Goal: Task Accomplishment & Management: Manage account settings

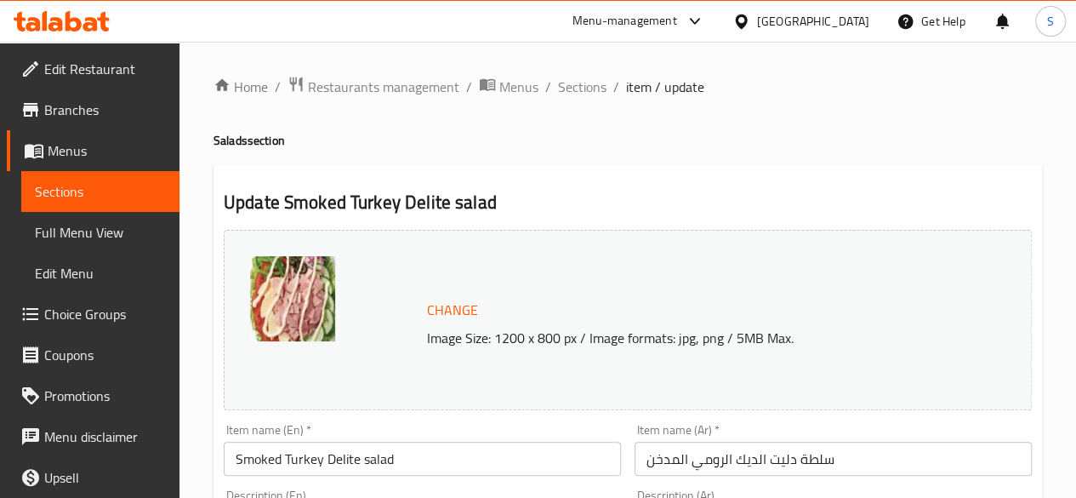
click at [45, 26] on icon at bounding box center [45, 21] width 5 height 20
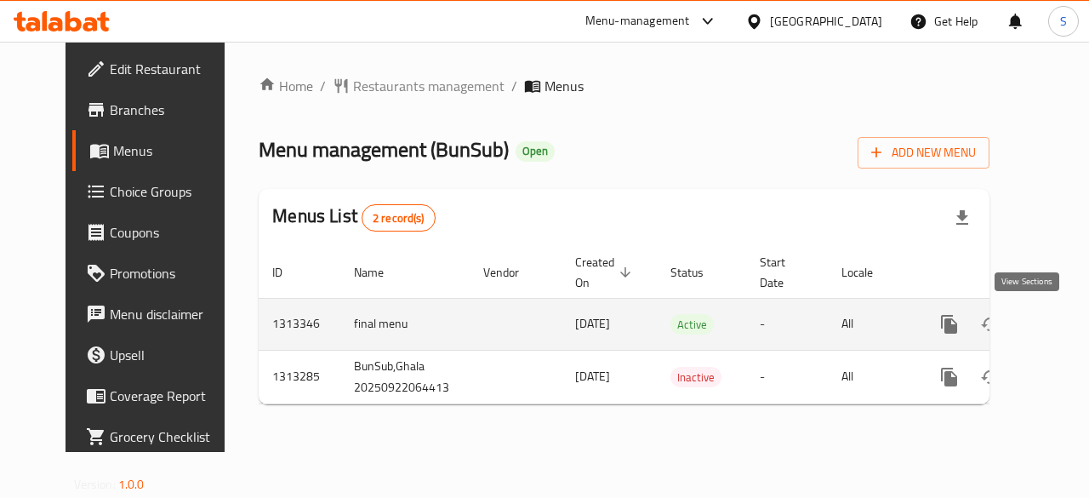
click at [1061, 328] on icon "enhanced table" at bounding box center [1071, 324] width 20 height 20
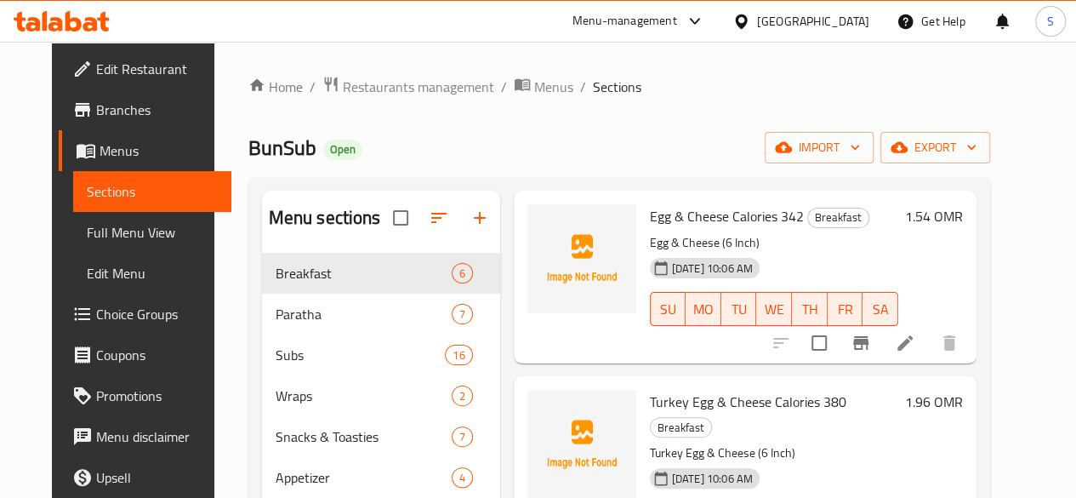
scroll to position [80, 0]
drag, startPoint x: 702, startPoint y: 216, endPoint x: 577, endPoint y: 217, distance: 125.0
click at [650, 217] on span "Egg & Cheese Calories 342" at bounding box center [727, 217] width 154 height 26
click at [794, 259] on div "22-09-2025 10:06 AM SU MO TU WE TH FR SA" at bounding box center [774, 298] width 262 height 92
drag, startPoint x: 653, startPoint y: 216, endPoint x: 578, endPoint y: 213, distance: 74.9
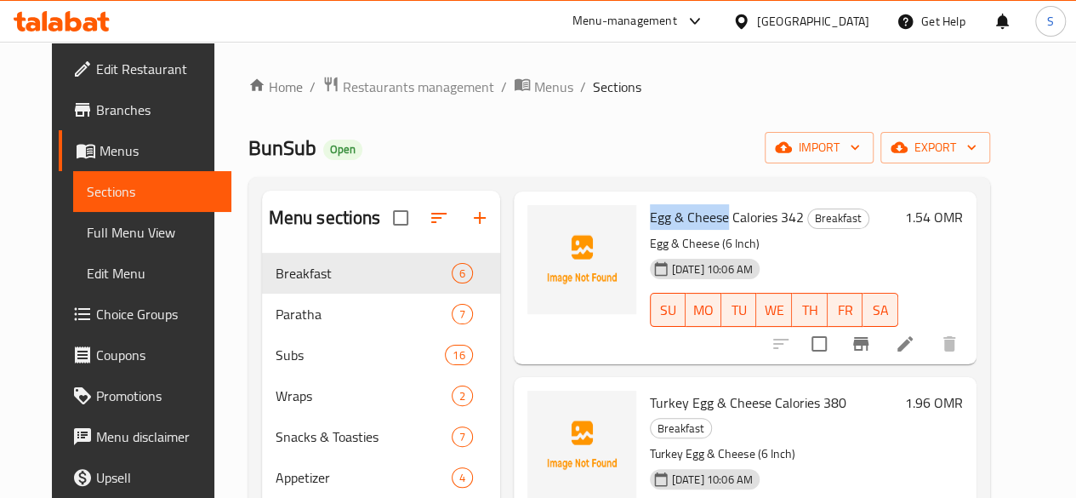
click at [650, 213] on span "Egg & Cheese Calories 342" at bounding box center [727, 217] width 154 height 26
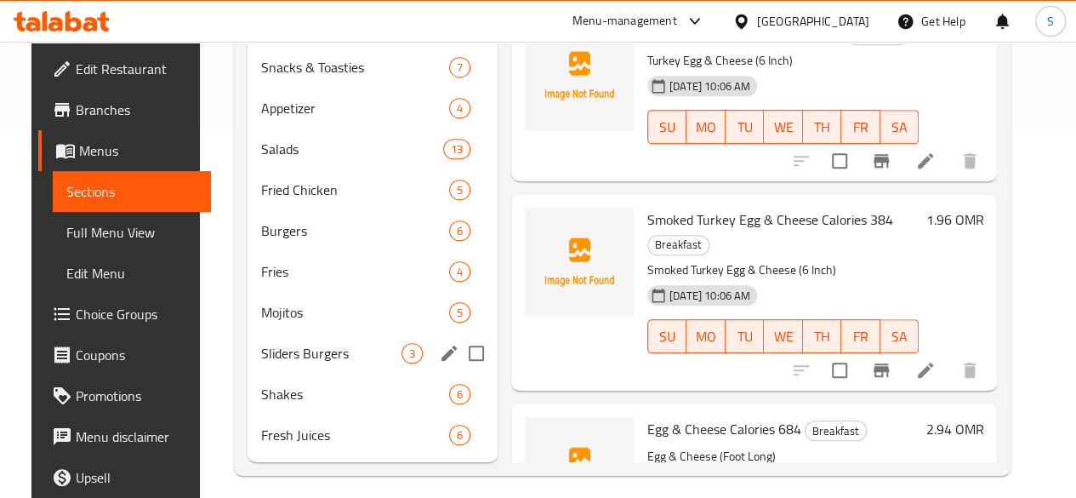
scroll to position [370, 0]
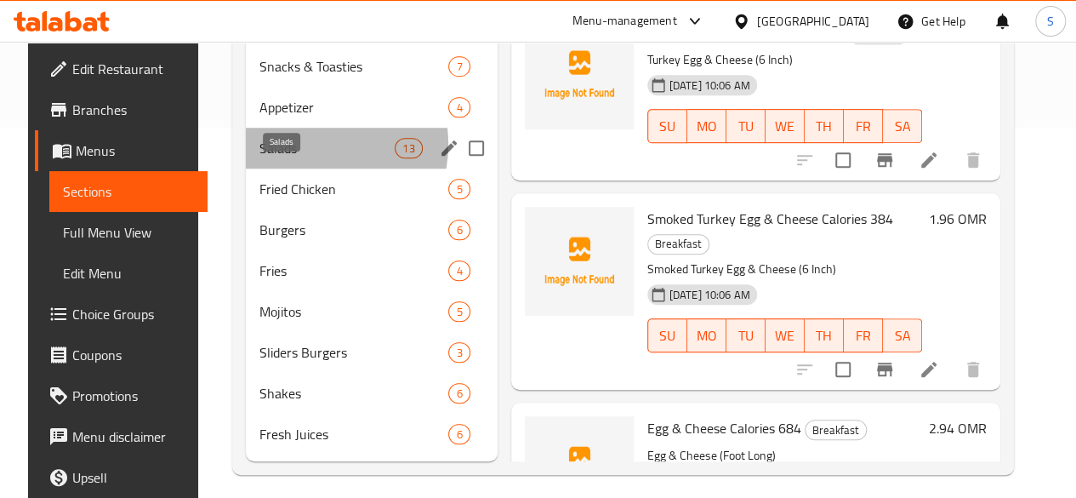
click at [288, 158] on span "Salads" at bounding box center [326, 148] width 135 height 20
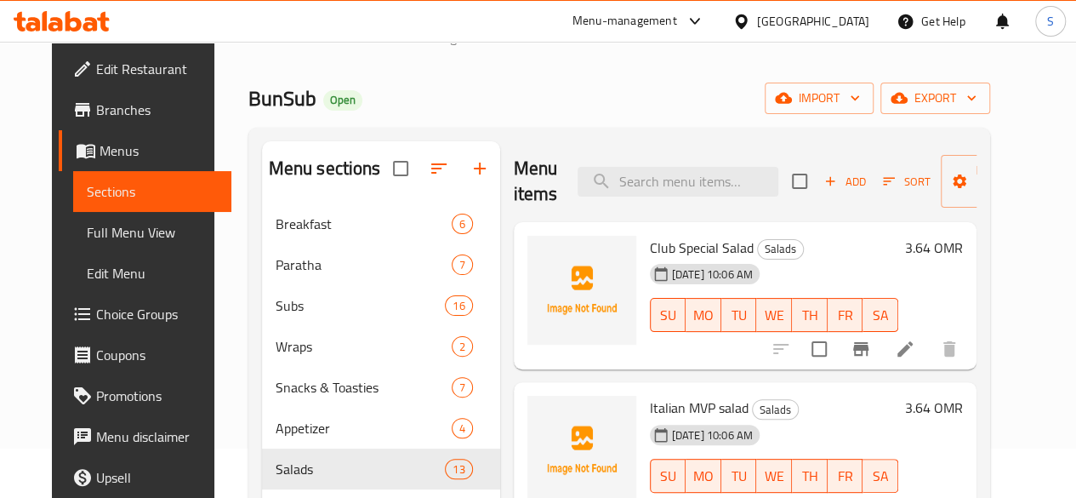
scroll to position [48, 0]
click at [915, 344] on icon at bounding box center [905, 349] width 20 height 20
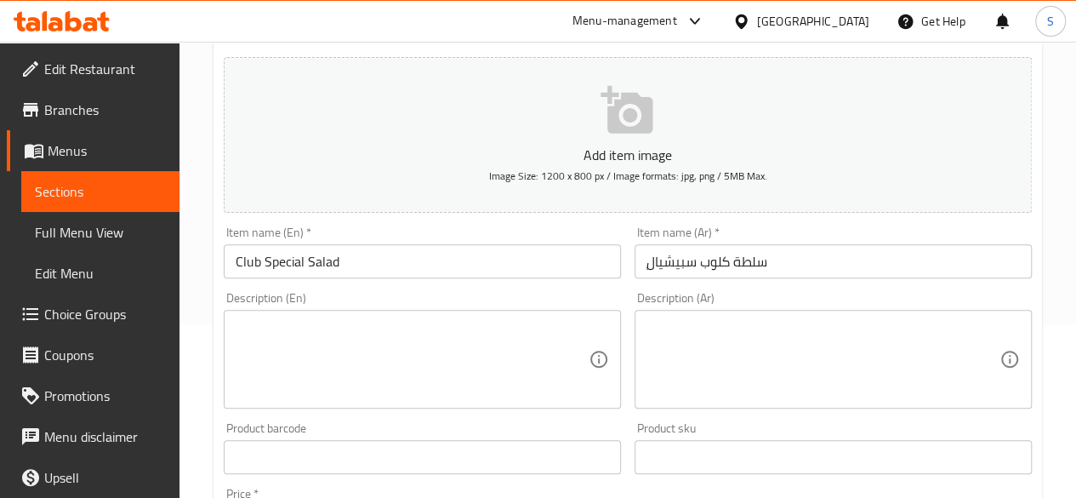
scroll to position [175, 0]
click at [63, 314] on span "Choice Groups" at bounding box center [105, 314] width 122 height 20
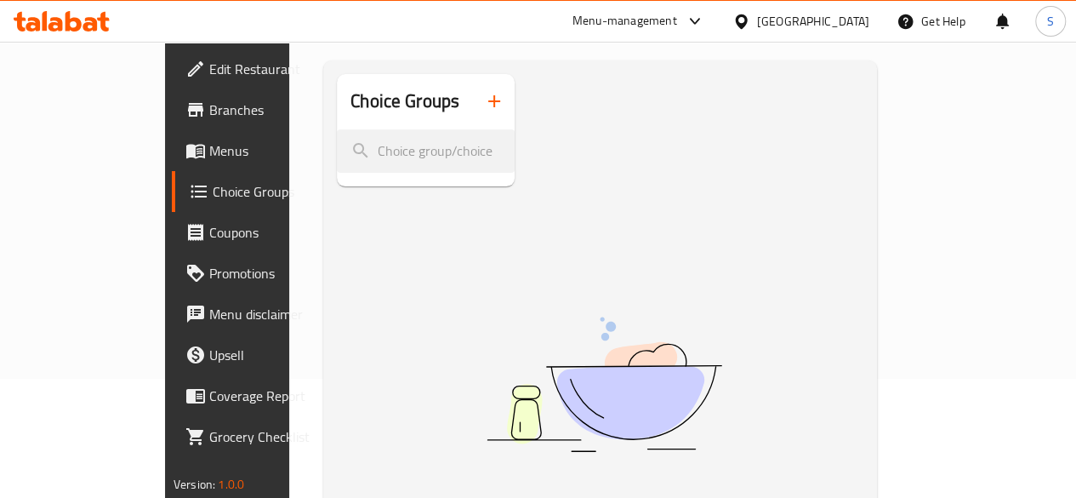
scroll to position [117, 0]
click at [474, 115] on button "button" at bounding box center [494, 102] width 41 height 41
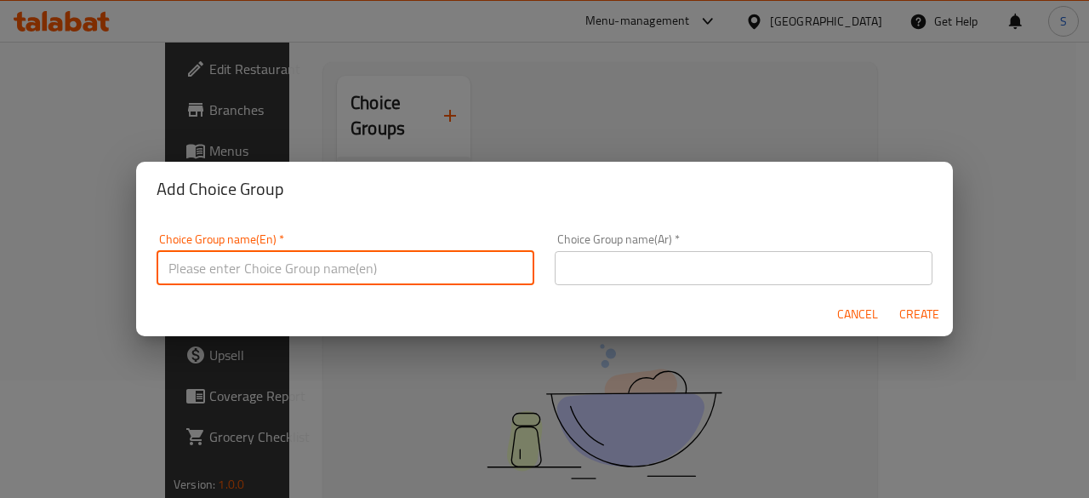
click at [390, 260] on input "text" at bounding box center [345, 268] width 378 height 34
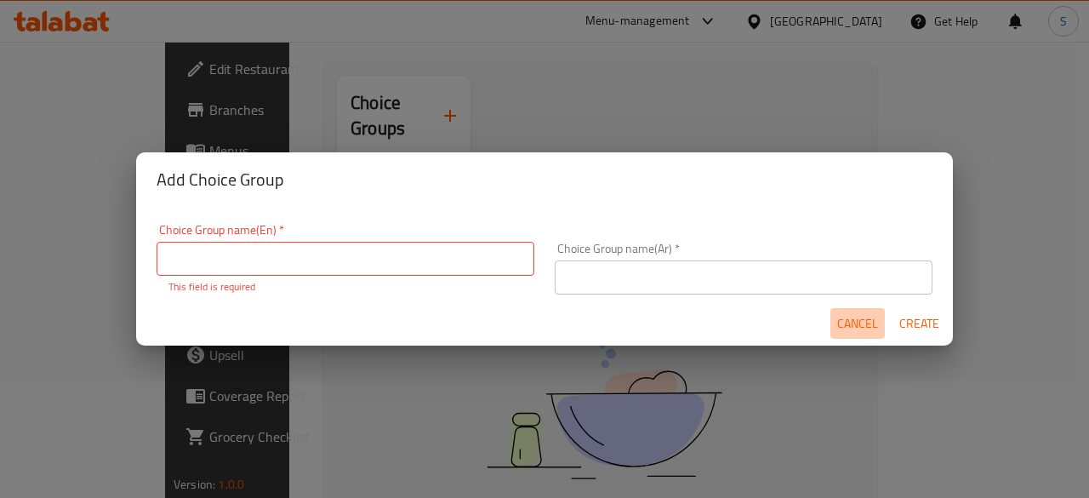
click at [861, 327] on span "Cancel" at bounding box center [857, 323] width 41 height 21
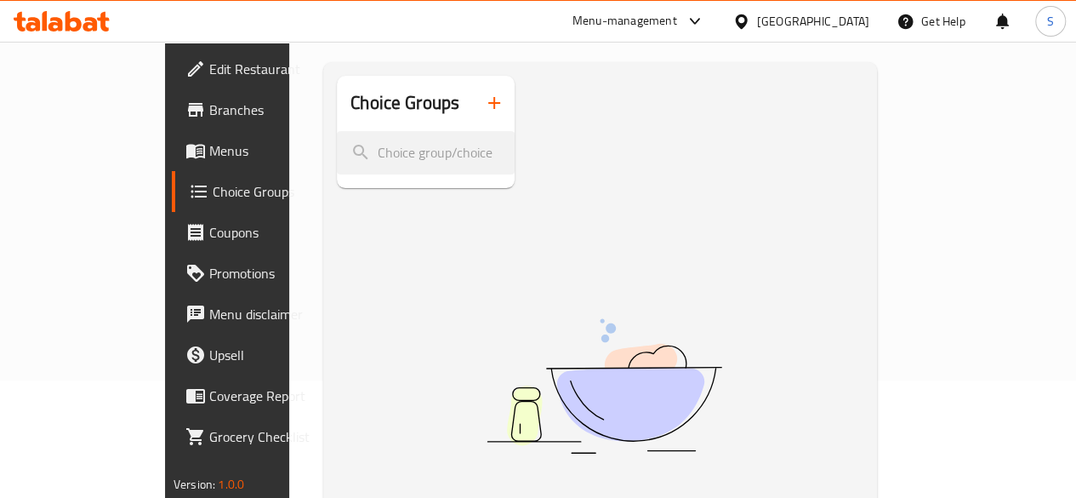
click at [31, 31] on div at bounding box center [61, 21] width 123 height 34
click at [56, 25] on icon at bounding box center [62, 21] width 96 height 20
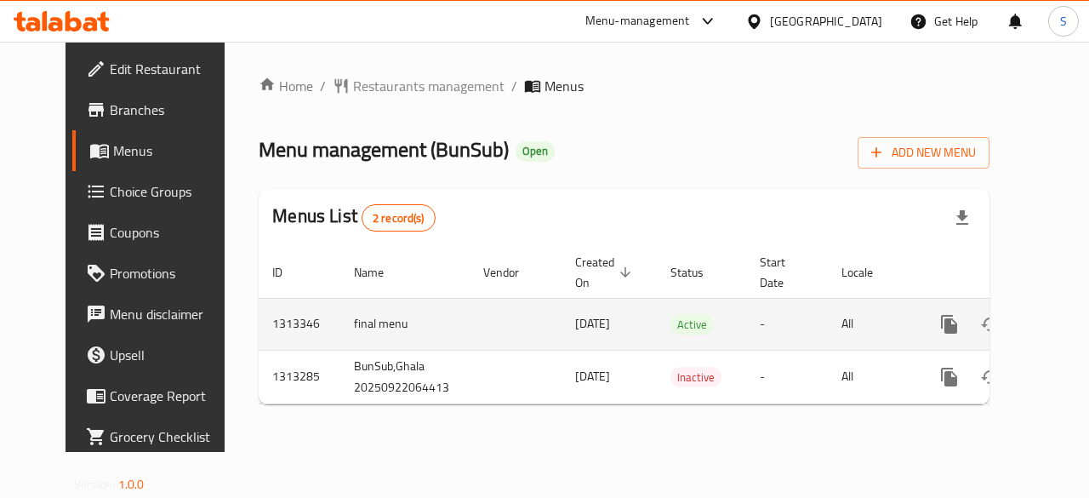
click at [1061, 324] on icon "enhanced table" at bounding box center [1071, 324] width 20 height 20
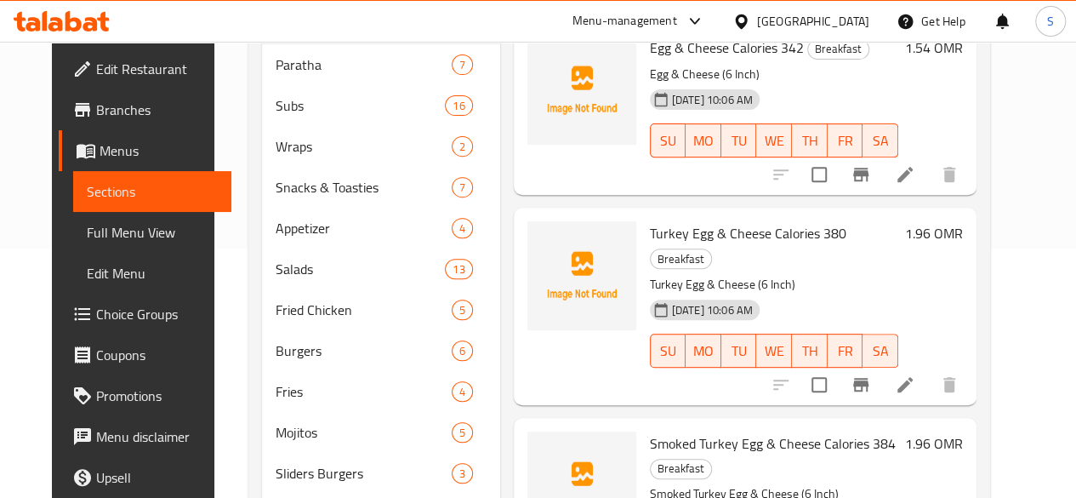
scroll to position [252, 0]
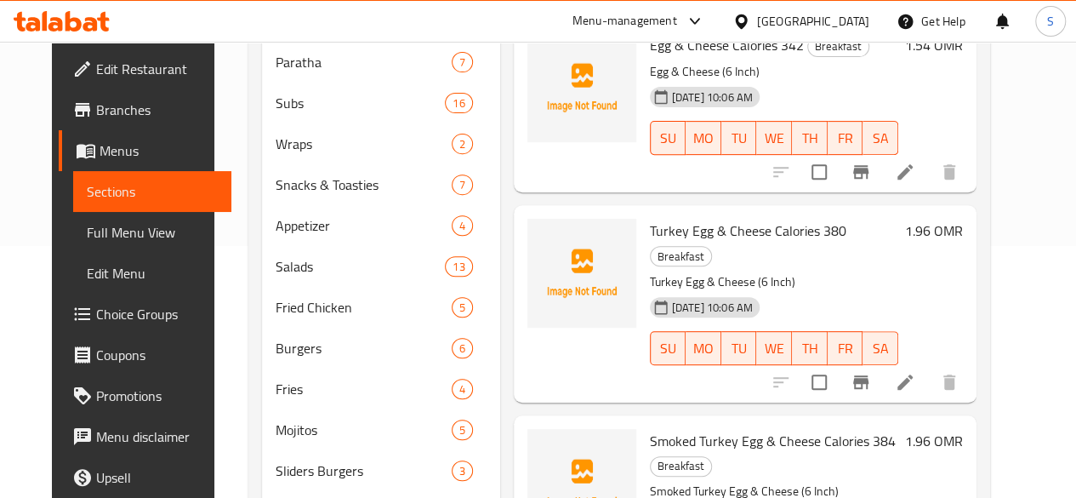
click at [100, 322] on span "Choice Groups" at bounding box center [157, 314] width 122 height 20
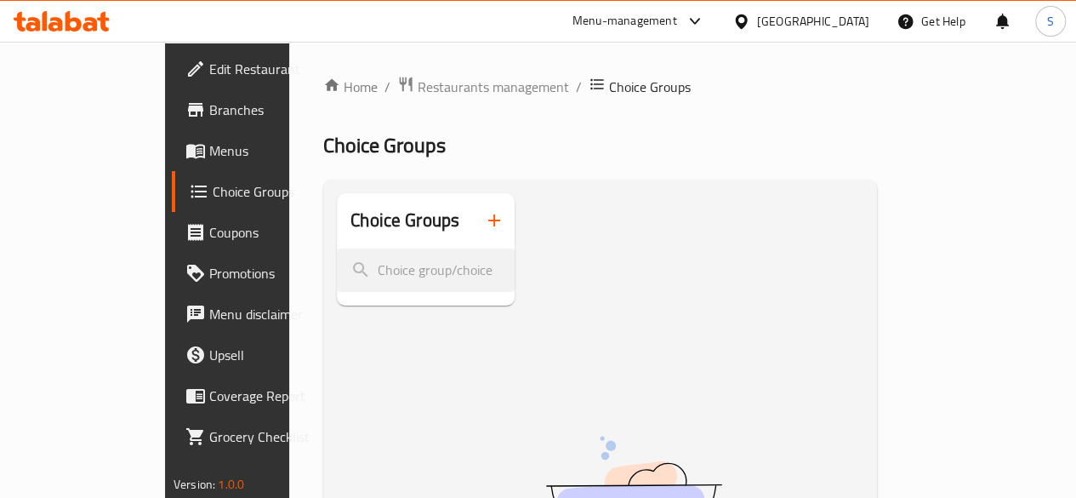
click at [484, 217] on icon "button" at bounding box center [494, 220] width 20 height 20
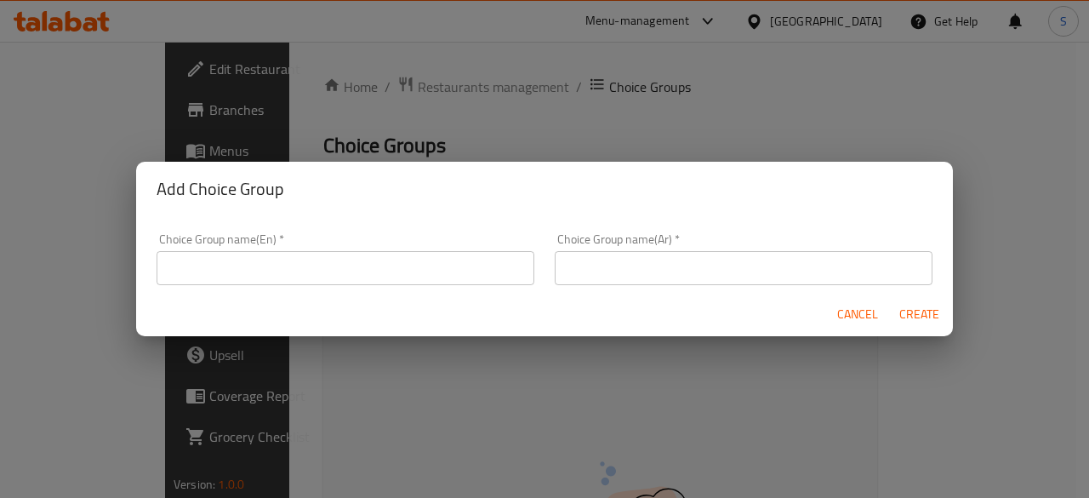
click at [405, 254] on input "text" at bounding box center [345, 268] width 378 height 34
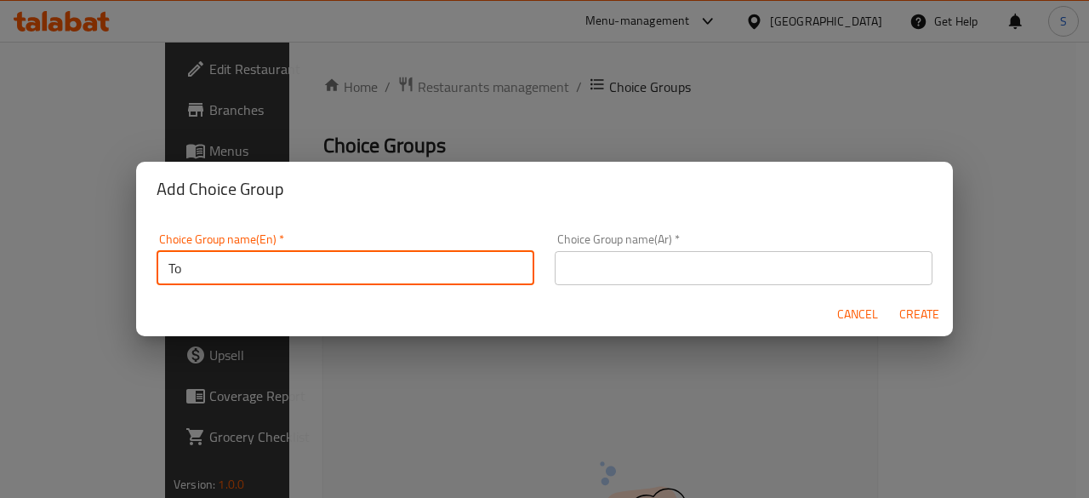
type input "T"
type input "Your Choice of Cheese:"
drag, startPoint x: 367, startPoint y: 273, endPoint x: 25, endPoint y: 292, distance: 342.4
click at [25, 292] on div "Add Choice Group Choice Group name(En)   * Your Choice of Cheese: Choice Group …" at bounding box center [544, 249] width 1089 height 498
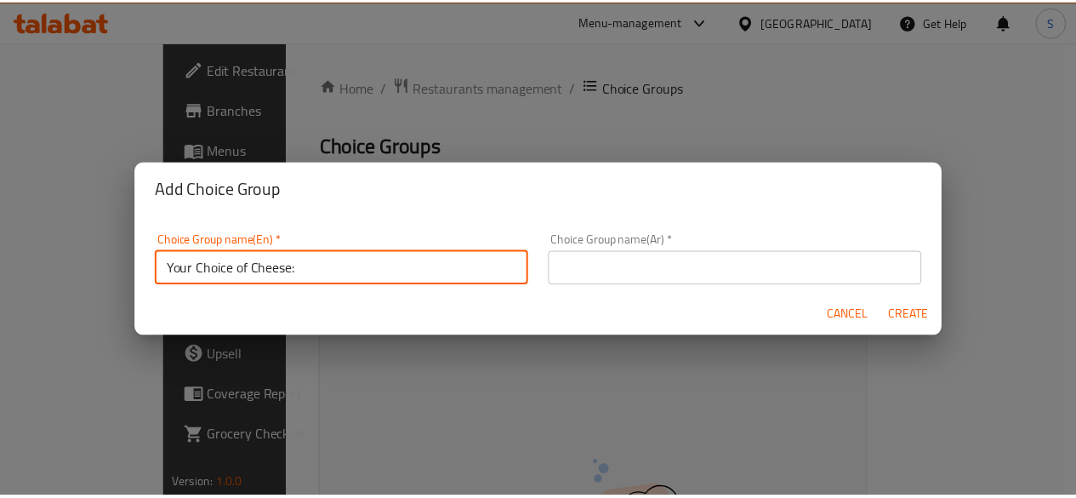
scroll to position [3, 0]
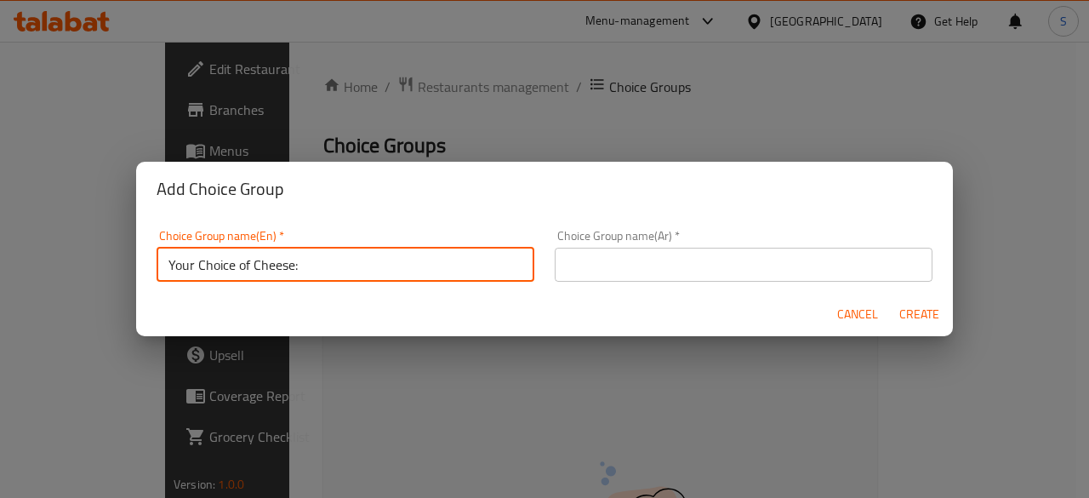
click at [611, 260] on input "text" at bounding box center [743, 264] width 378 height 34
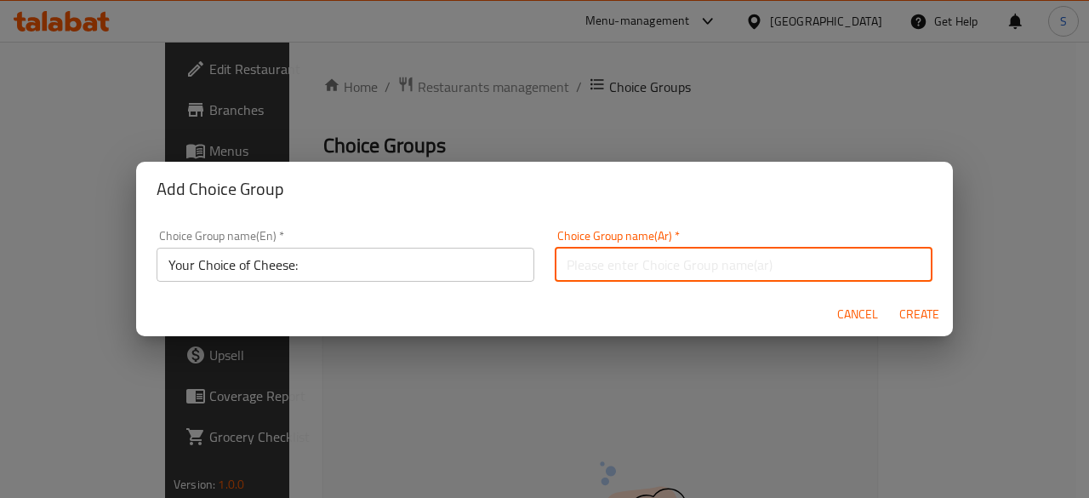
paste input "اختيارك من الجبن:"
type input "اختيارك من الجبن:"
click at [917, 314] on span "Create" at bounding box center [918, 314] width 41 height 21
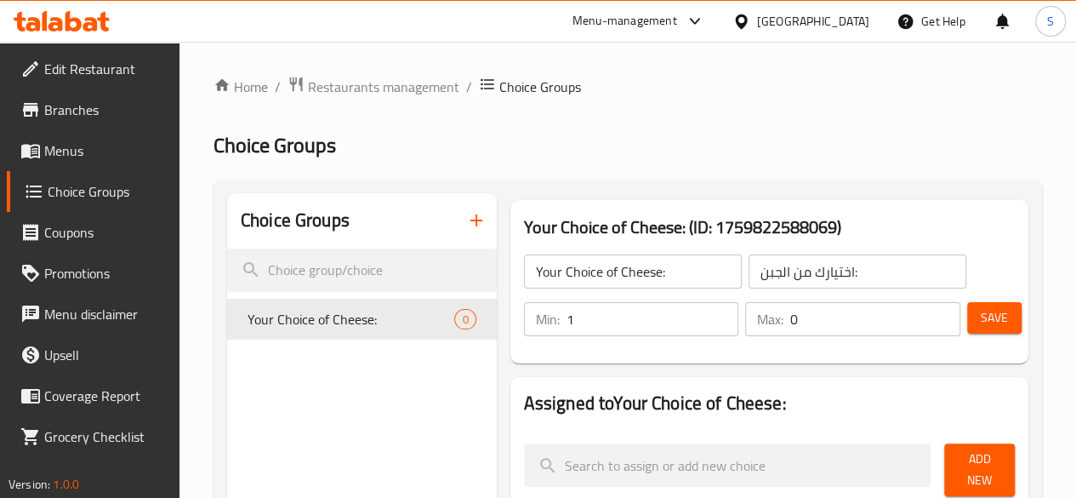
type input "1"
click at [681, 317] on input "1" at bounding box center [652, 319] width 173 height 34
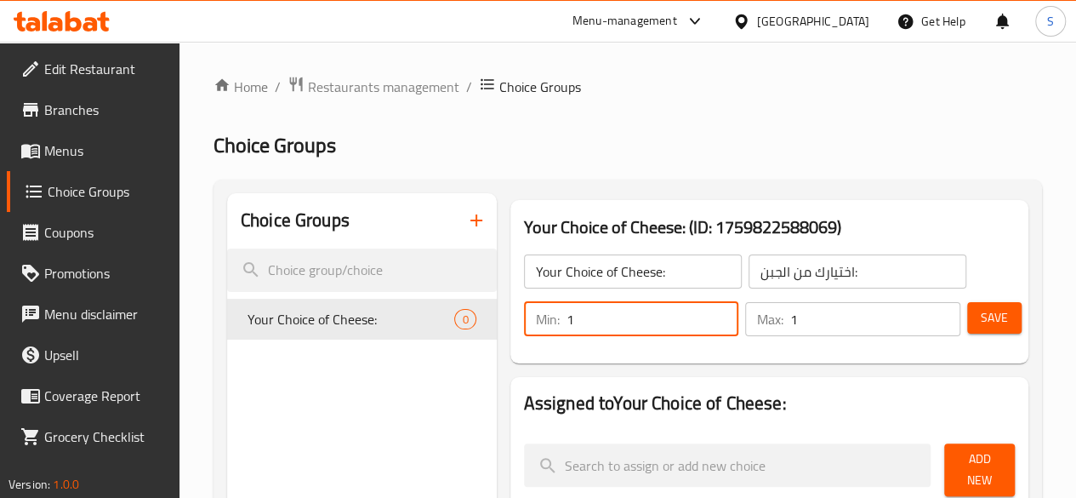
type input "1"
click at [936, 313] on input "1" at bounding box center [875, 319] width 170 height 34
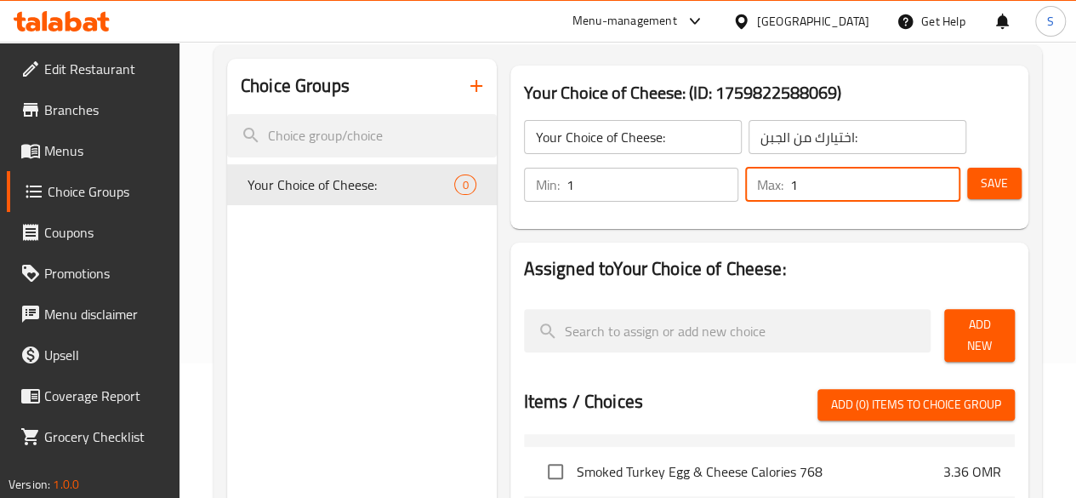
scroll to position [246, 0]
click at [961, 327] on span "Add New" at bounding box center [979, 335] width 43 height 43
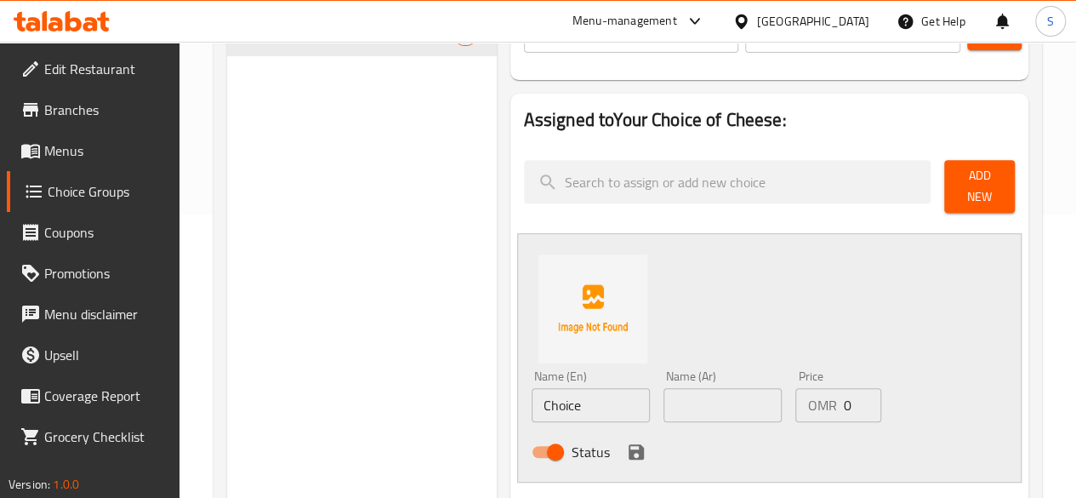
scroll to position [284, 0]
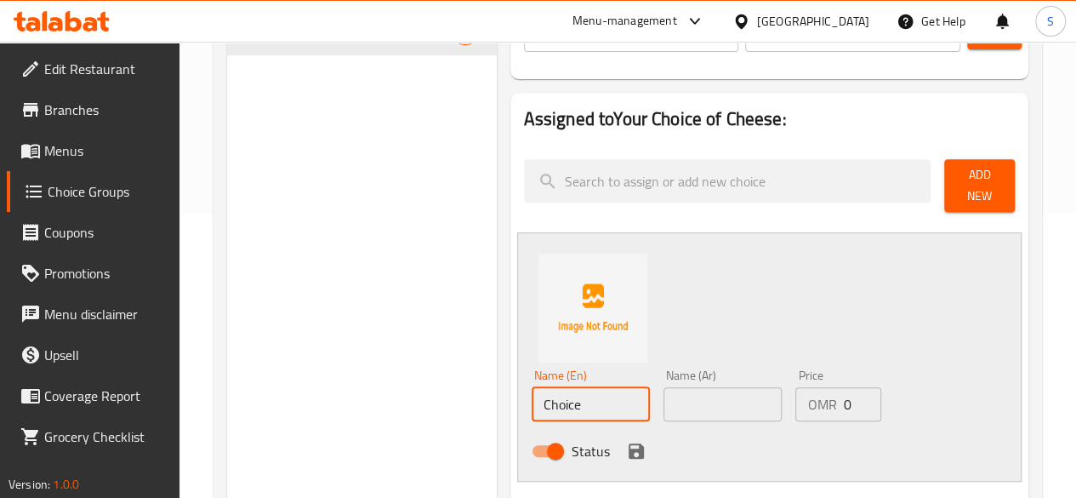
drag, startPoint x: 510, startPoint y: 395, endPoint x: 321, endPoint y: 402, distance: 189.8
click at [321, 402] on div "Choice Groups Your Choice of Cheese: 0 Your Choice of Cheese: (ID: 175982258806…" at bounding box center [631, 447] width 808 height 1076
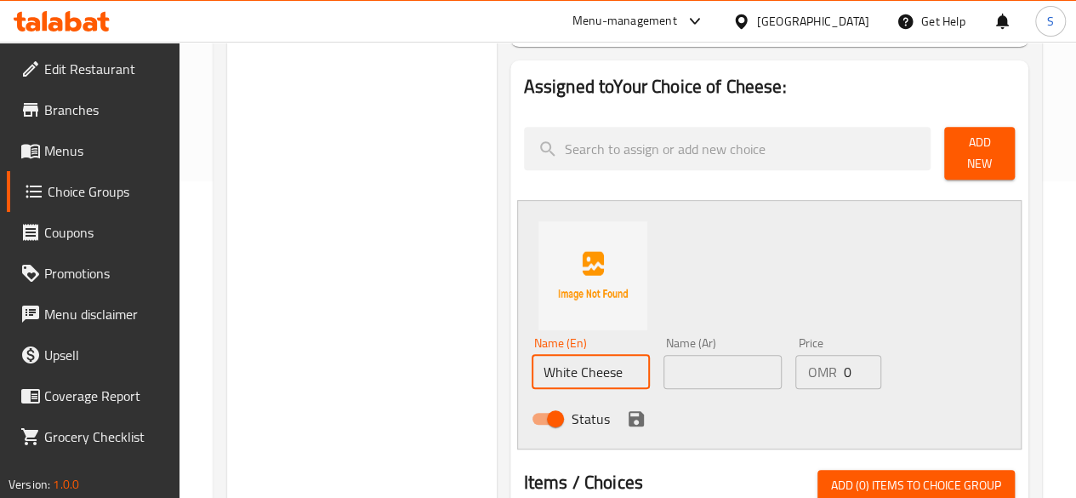
scroll to position [317, 0]
type input "White Cheese"
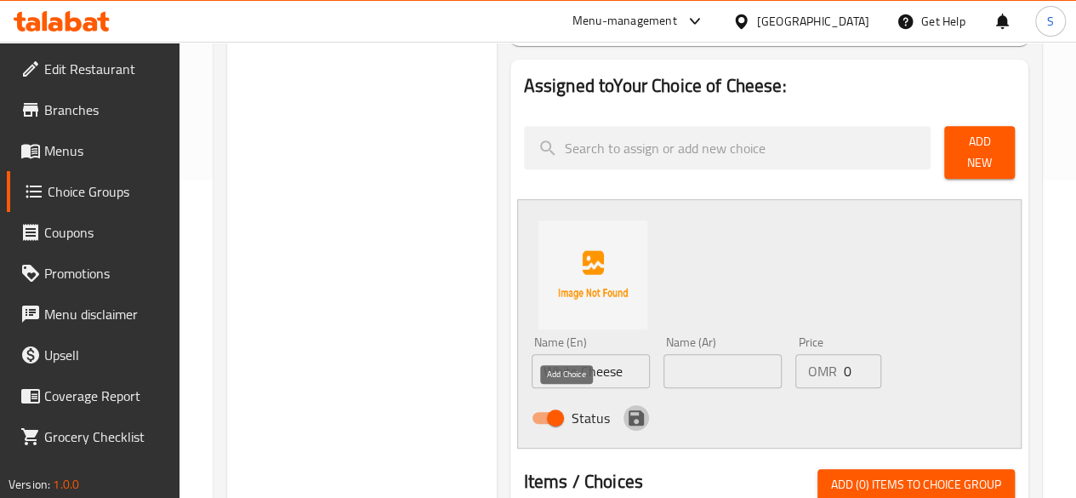
click at [626, 407] on icon "save" at bounding box center [636, 417] width 20 height 20
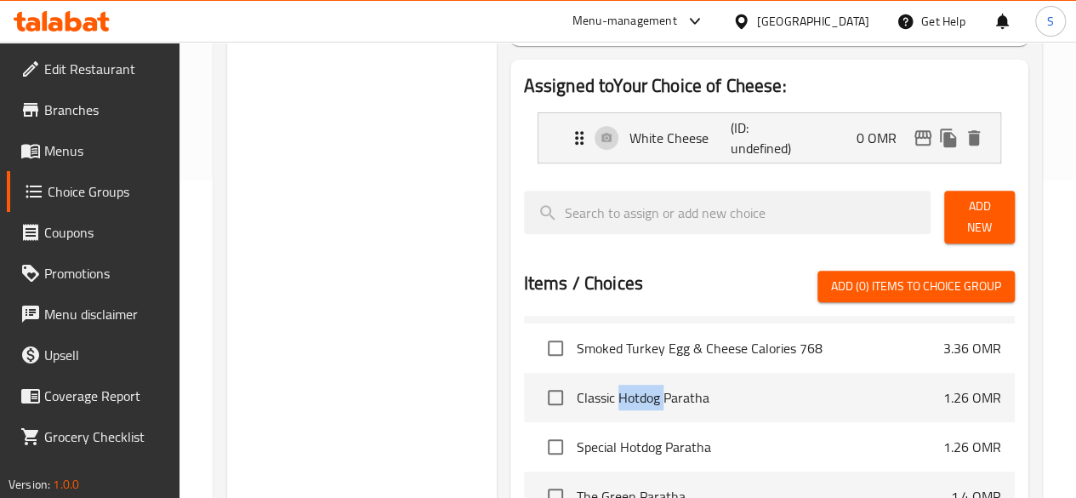
click at [958, 213] on span "Add New" at bounding box center [979, 217] width 43 height 43
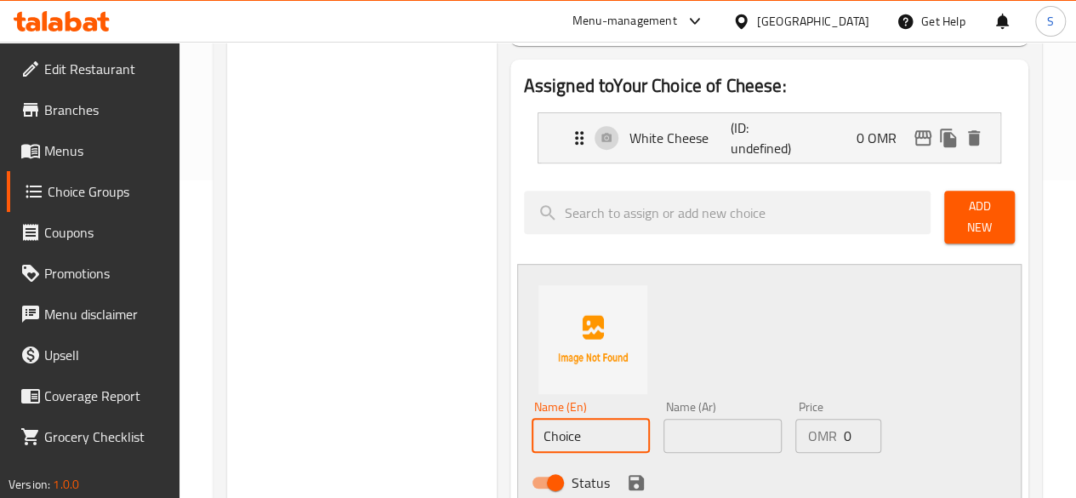
drag, startPoint x: 546, startPoint y: 435, endPoint x: 330, endPoint y: 444, distance: 216.2
click at [330, 444] on div "Choice Groups Your Choice of Cheese: 0 Your Choice of Cheese: (ID: 175982258806…" at bounding box center [631, 446] width 808 height 1140
drag, startPoint x: 558, startPoint y: 433, endPoint x: 389, endPoint y: 433, distance: 169.2
click at [389, 433] on div "Choice Groups Your Choice of Cheese: 0 Your Choice of Cheese: (ID: 175982258806…" at bounding box center [631, 446] width 808 height 1140
type input "No Cheese"
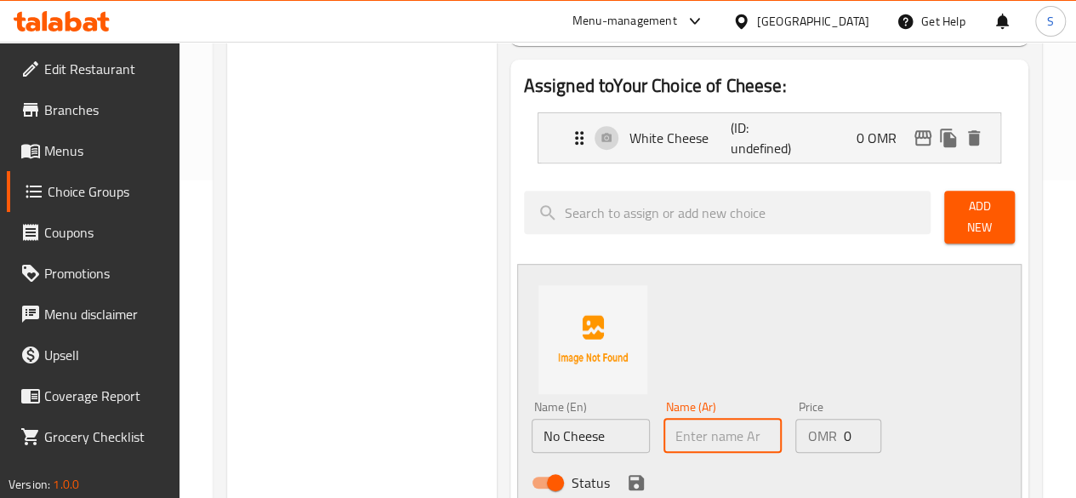
paste input "لا الجبن"
click at [719, 430] on input "لا الجبن" at bounding box center [722, 435] width 118 height 34
type input "لا الجبن"
click at [628, 475] on icon "save" at bounding box center [635, 482] width 15 height 15
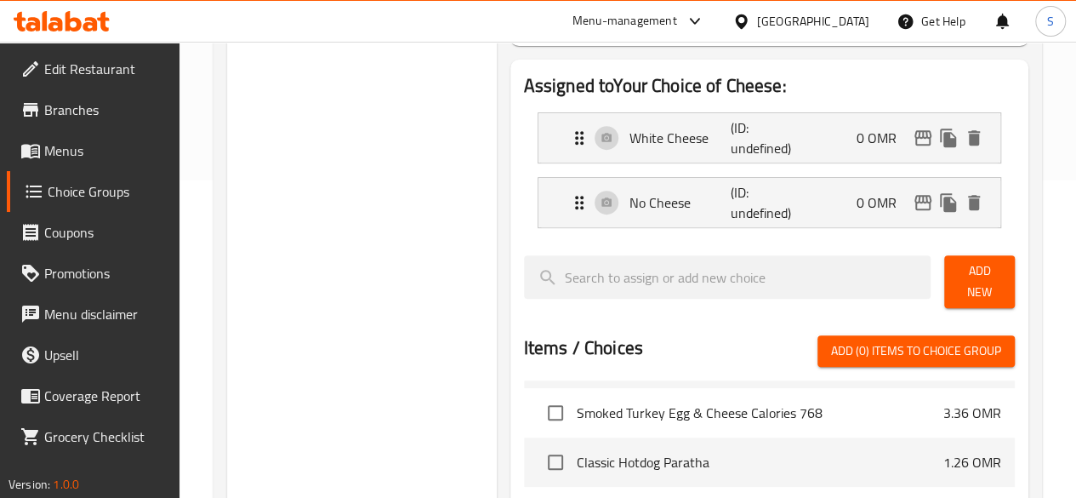
click at [963, 268] on span "Add New" at bounding box center [979, 281] width 43 height 43
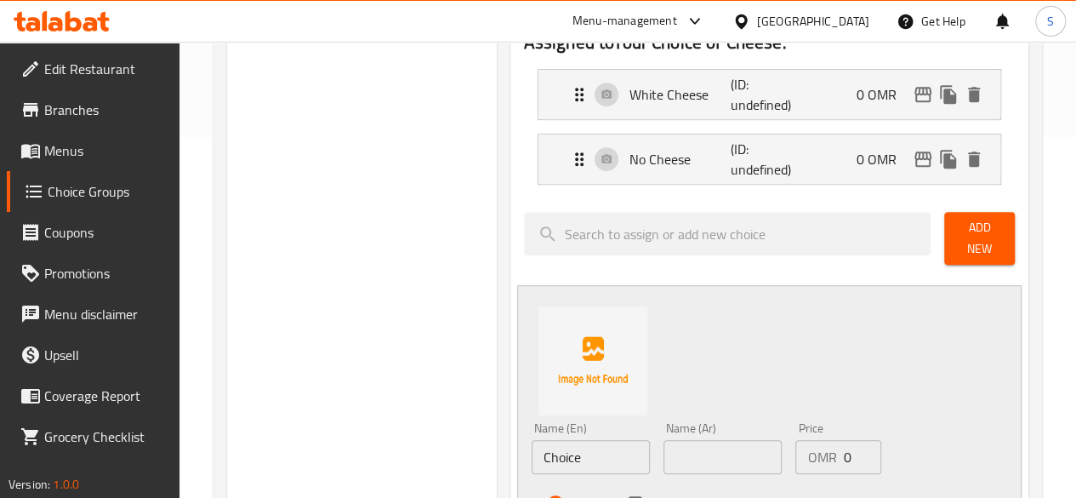
scroll to position [361, 0]
drag, startPoint x: 530, startPoint y: 433, endPoint x: 366, endPoint y: 431, distance: 164.1
click at [366, 431] on div "Choice Groups Your Choice of Cheese: 0 Your Choice of Cheese: (ID: 175982258806…" at bounding box center [631, 434] width 808 height 1205
drag, startPoint x: 570, startPoint y: 445, endPoint x: 385, endPoint y: 452, distance: 184.7
click at [385, 452] on div "Choice Groups Your Choice of Cheese: 0 Your Choice of Cheese: (ID: 175982258806…" at bounding box center [631, 434] width 808 height 1205
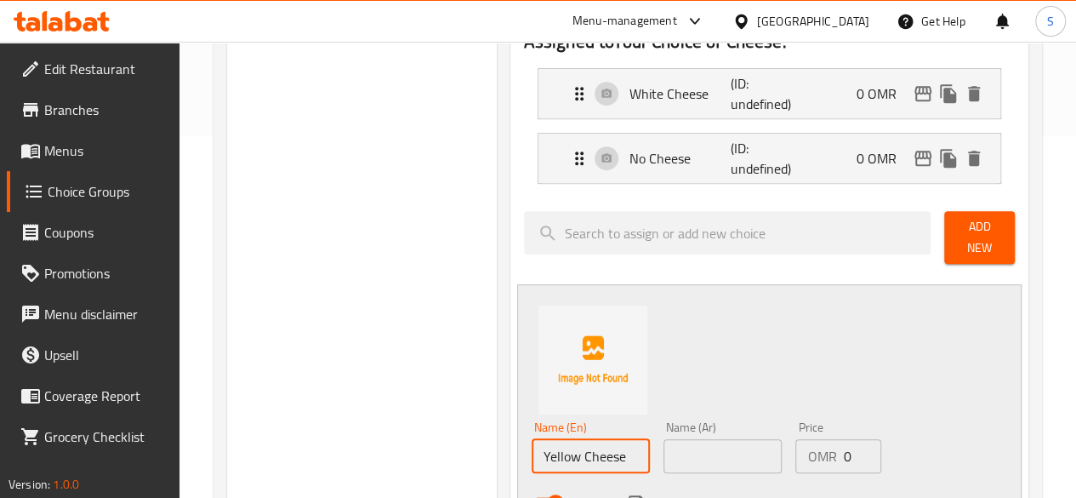
type input "Yellow Cheese"
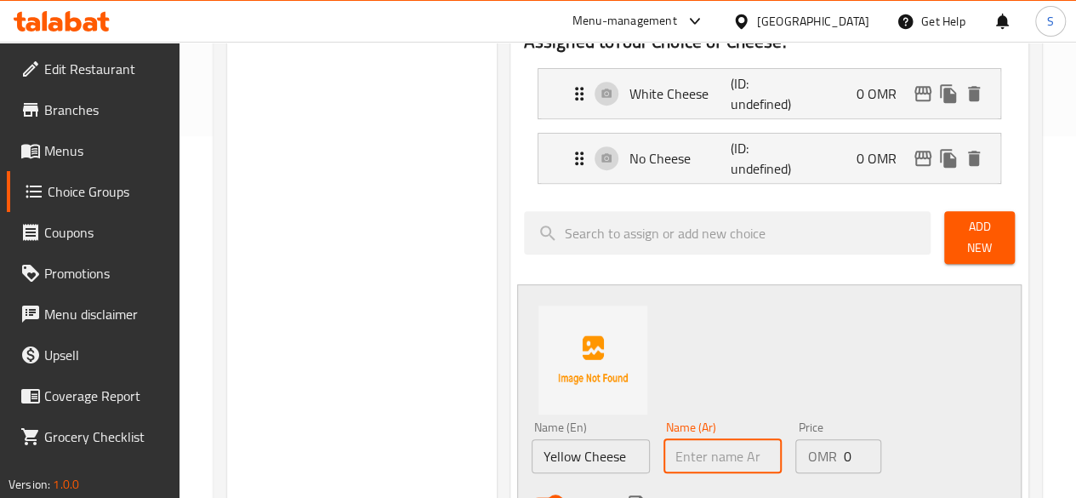
click at [663, 455] on input "text" at bounding box center [722, 456] width 118 height 34
paste input "الجبن الأصفر"
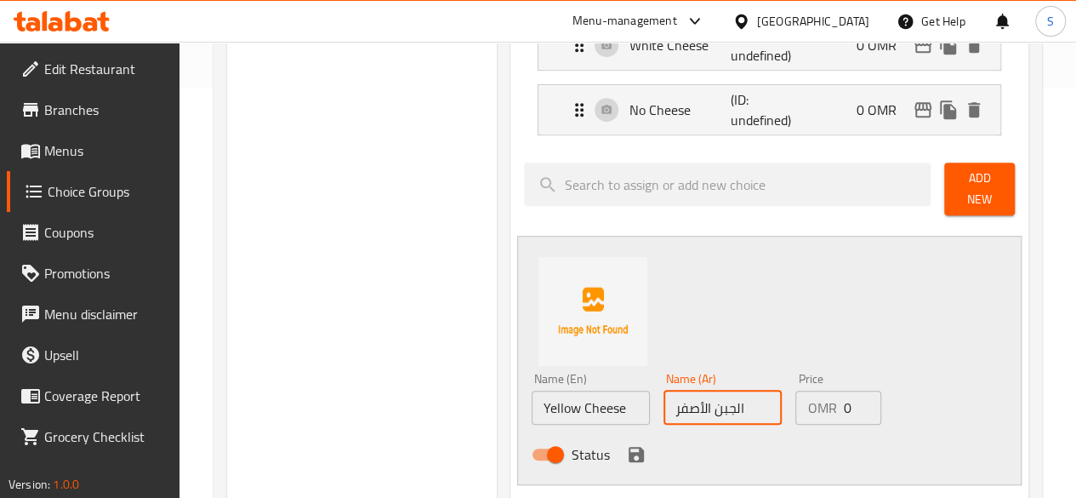
scroll to position [414, 0]
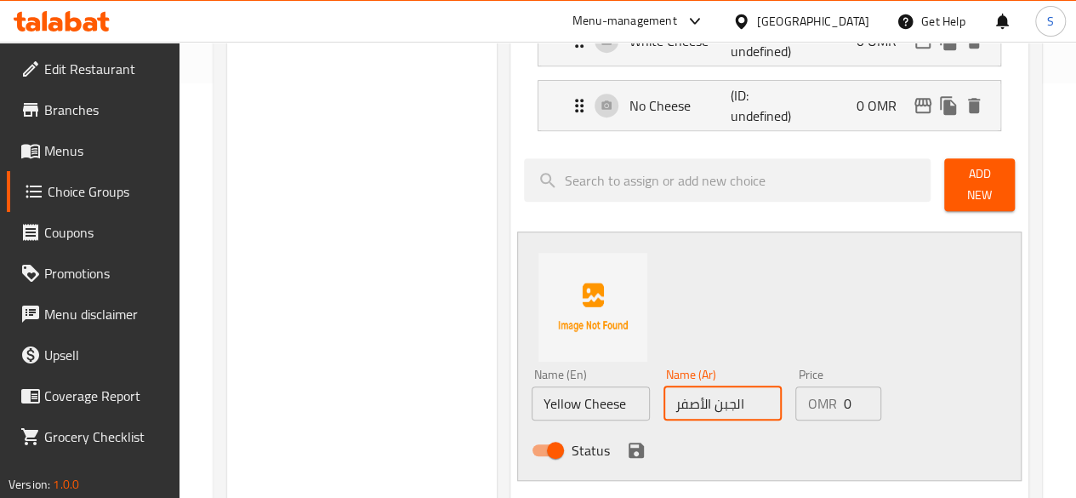
type input "الجبن الأصفر"
click at [561, 427] on div "Status" at bounding box center [723, 450] width 396 height 46
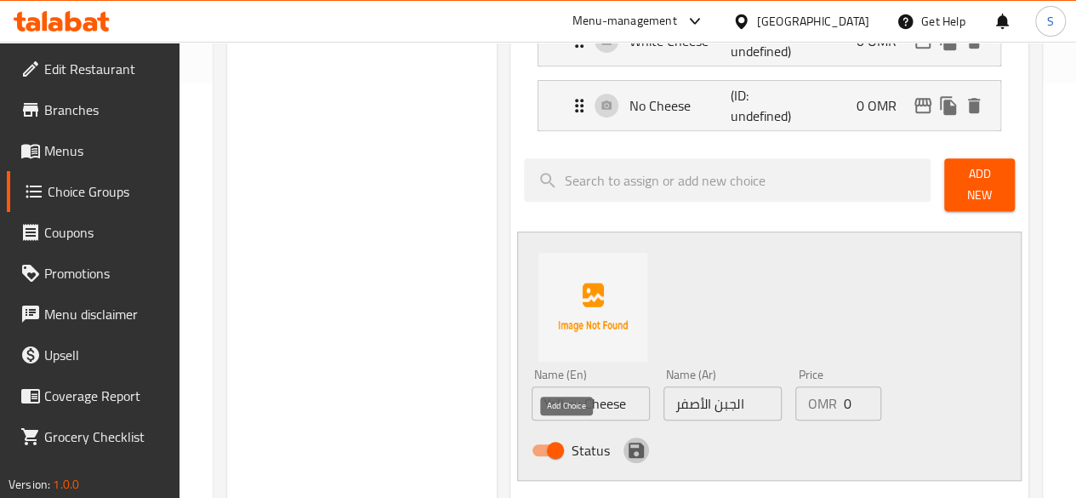
click at [626, 440] on icon "save" at bounding box center [636, 450] width 20 height 20
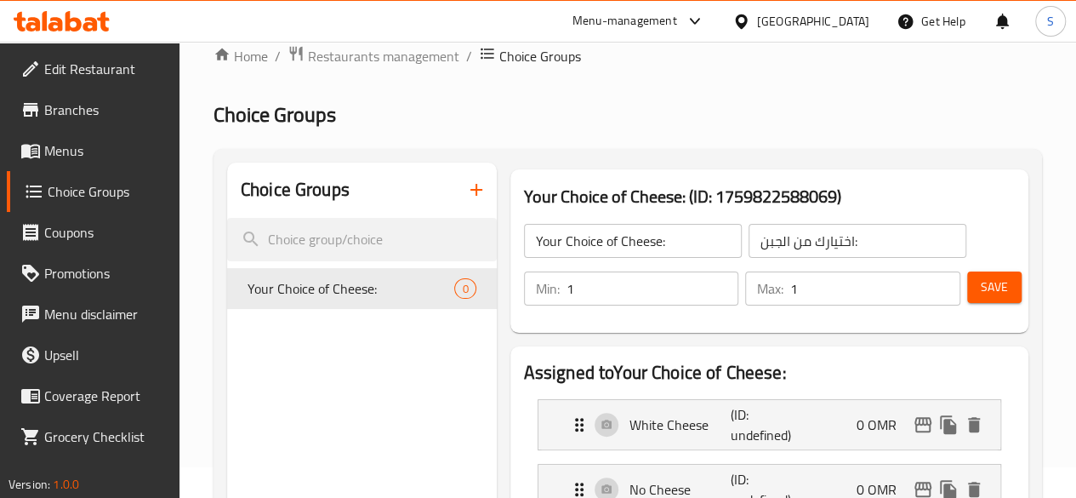
scroll to position [11, 0]
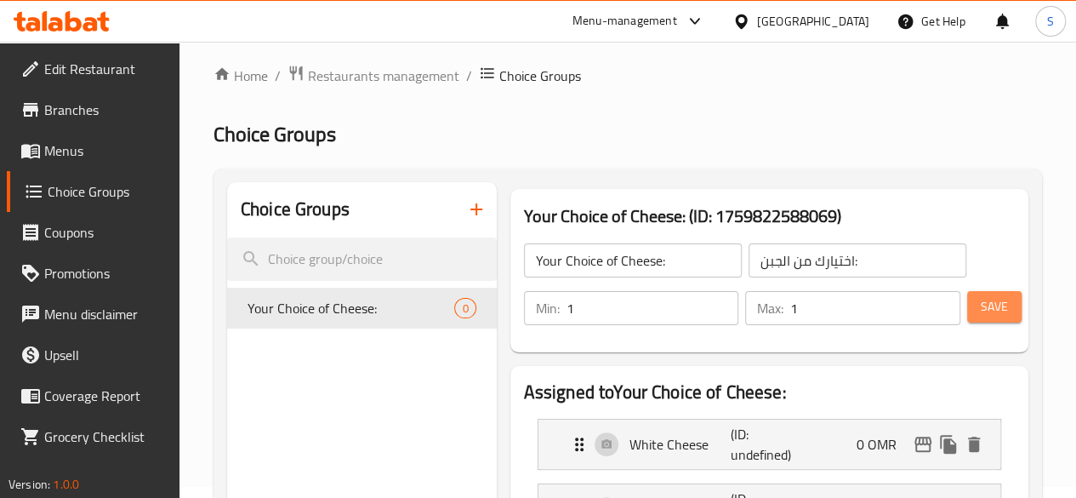
click at [992, 313] on span "Save" at bounding box center [994, 306] width 27 height 21
click at [466, 212] on icon "button" at bounding box center [476, 209] width 20 height 20
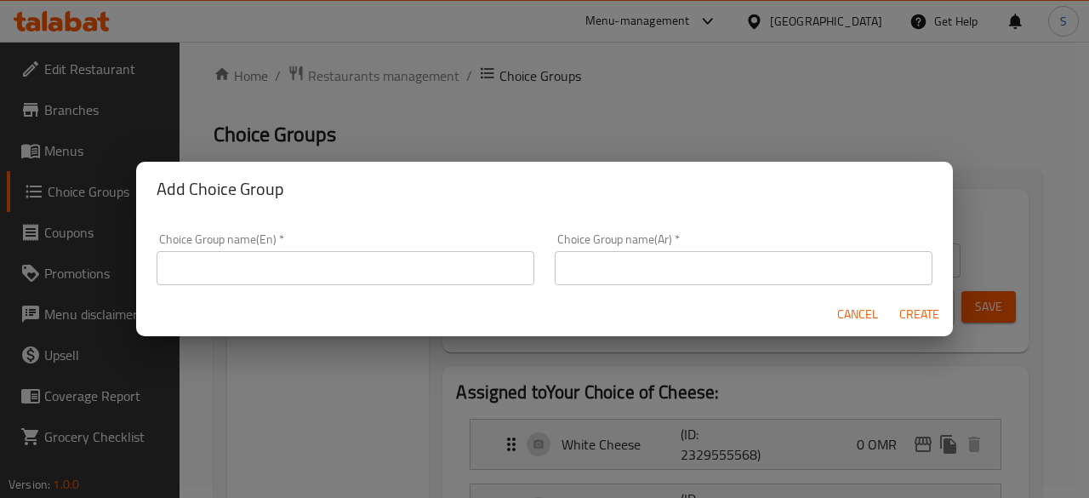
click at [487, 287] on div "Choice Group name(En)   * Choice Group name(En) *" at bounding box center [345, 259] width 398 height 72
click at [456, 281] on input "text" at bounding box center [345, 268] width 378 height 34
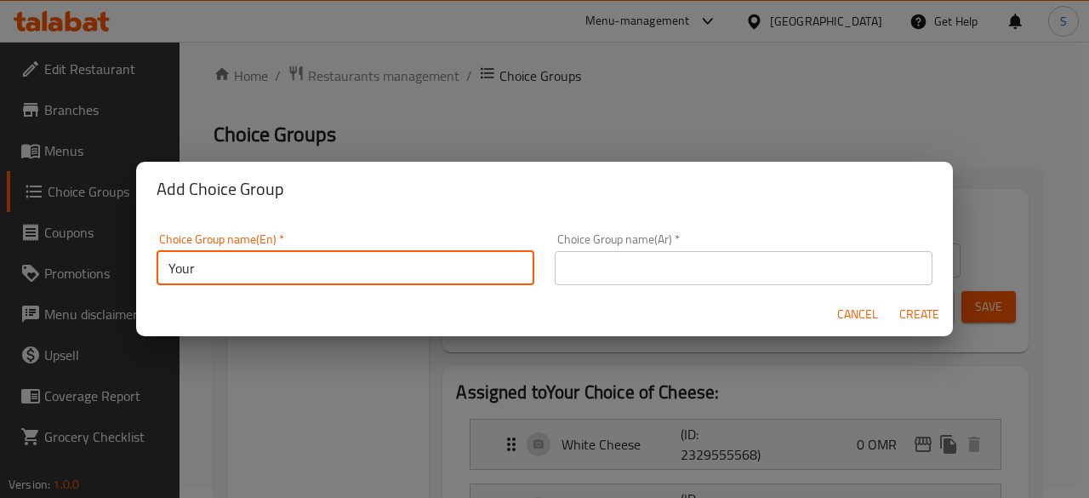
type input "Your Choice of Vegetables:"
drag, startPoint x: 381, startPoint y: 272, endPoint x: 65, endPoint y: 264, distance: 316.5
click at [65, 264] on div "Add Choice Group Choice Group name(En)   * Your Choice of Vegetables: Choice Gr…" at bounding box center [544, 249] width 1089 height 498
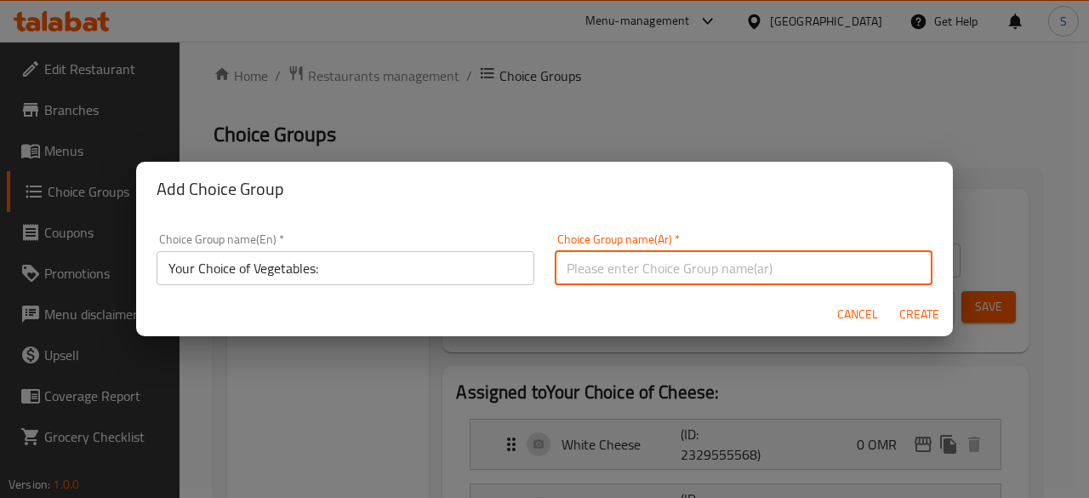
click at [621, 254] on input "text" at bounding box center [743, 268] width 378 height 34
paste input "اختيارك من الخضروات:"
type input "اختيارك من الخضروات:"
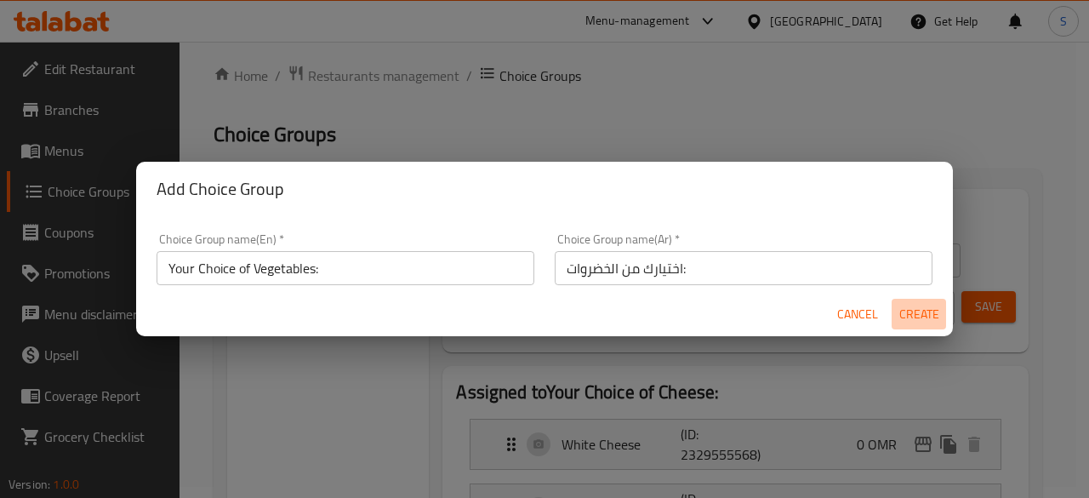
click at [907, 316] on span "Create" at bounding box center [918, 314] width 41 height 21
type input "Your Choice of Vegetables:"
type input "اختيارك من الخضروات:"
type input "0"
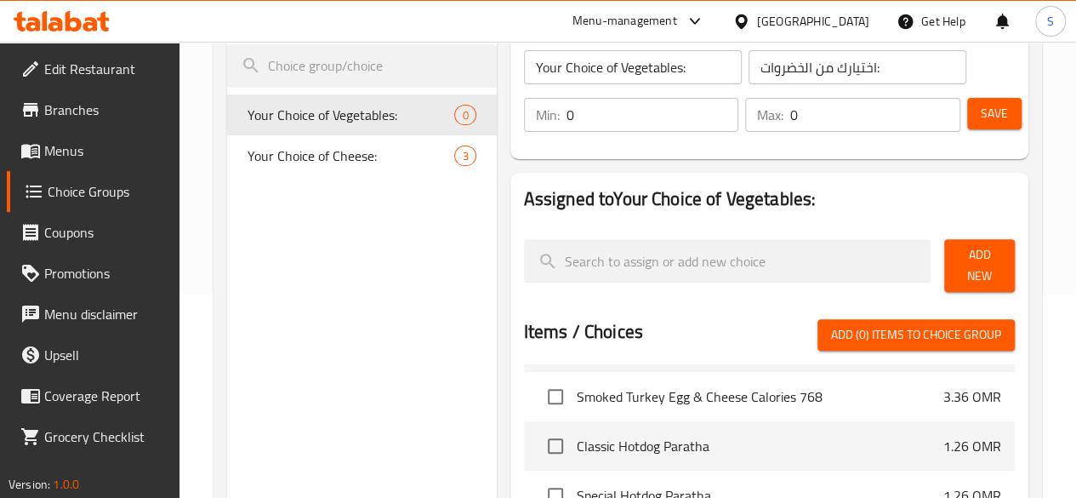
scroll to position [205, 0]
click at [937, 261] on div "Add New" at bounding box center [979, 264] width 84 height 66
click at [964, 267] on span "Add New" at bounding box center [979, 264] width 43 height 43
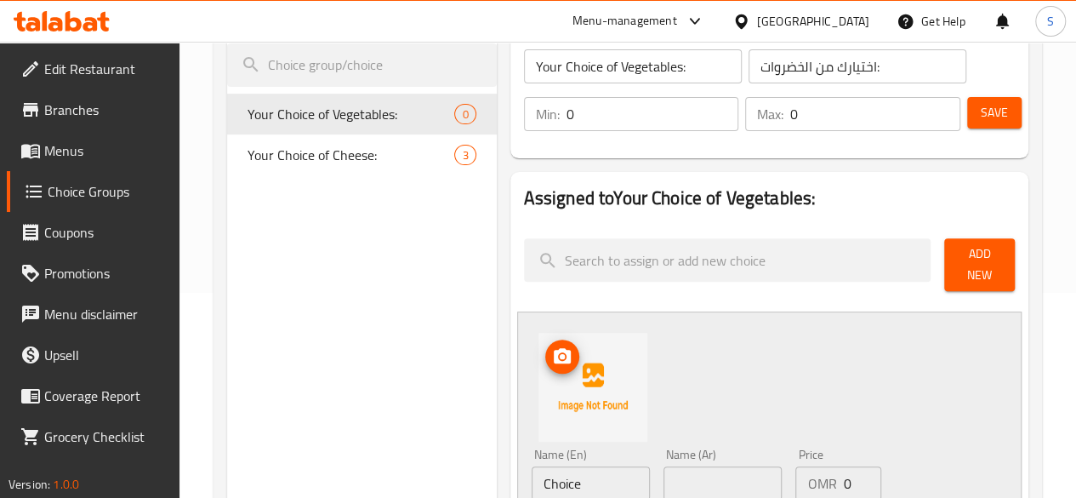
scroll to position [271, 0]
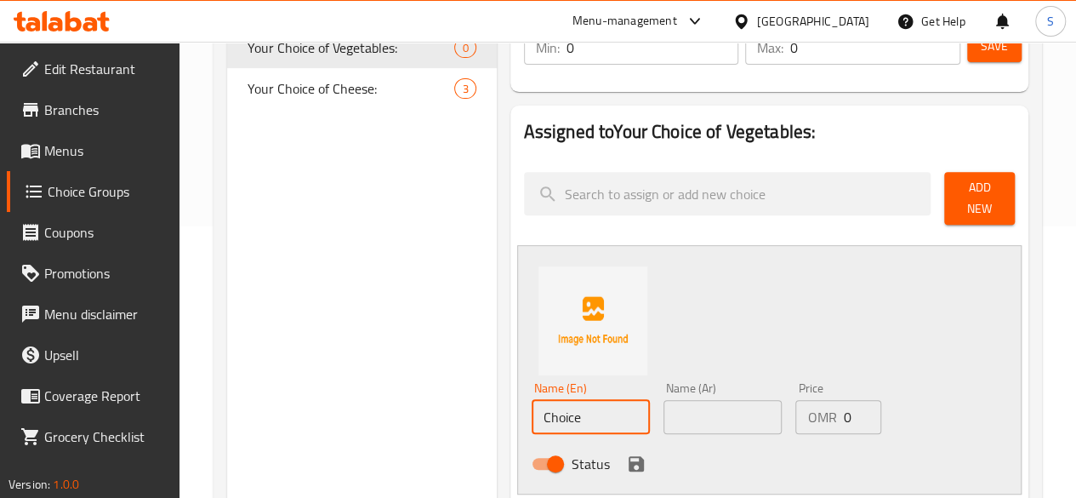
drag, startPoint x: 536, startPoint y: 401, endPoint x: 310, endPoint y: 412, distance: 226.5
click at [310, 412] on div "Choice Groups Your Choice of Vegetables: 0 Your Choice of Cheese: 3 Your Choice…" at bounding box center [631, 460] width 808 height 1076
drag, startPoint x: 553, startPoint y: 416, endPoint x: 400, endPoint y: 412, distance: 153.1
click at [400, 412] on div "Choice Groups Your Choice of Vegetables: 0 Your Choice of Cheese: 3 Your Choice…" at bounding box center [631, 460] width 808 height 1076
type input "Lettuce"
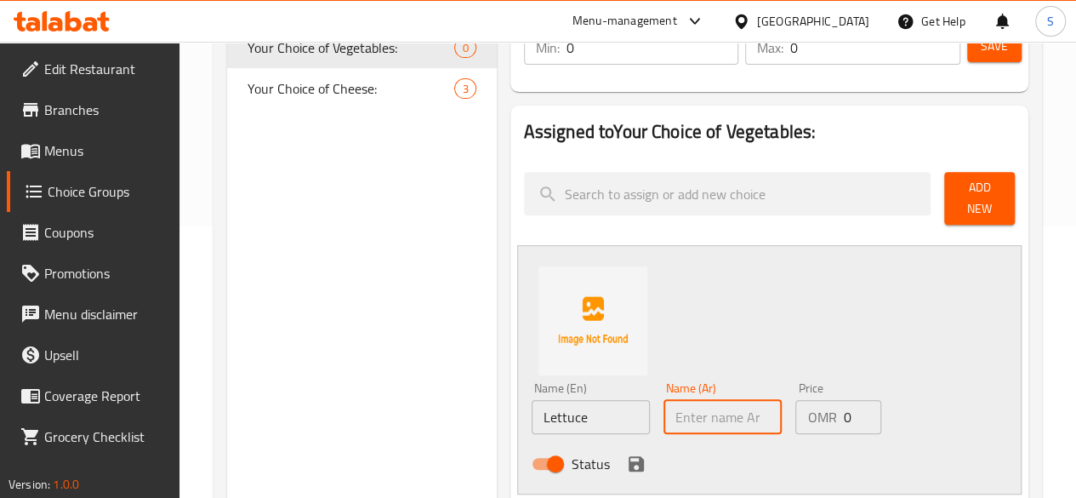
paste input "خَسّ"
click at [663, 402] on input "خَسّ" at bounding box center [722, 417] width 118 height 34
type input "خَسّ"
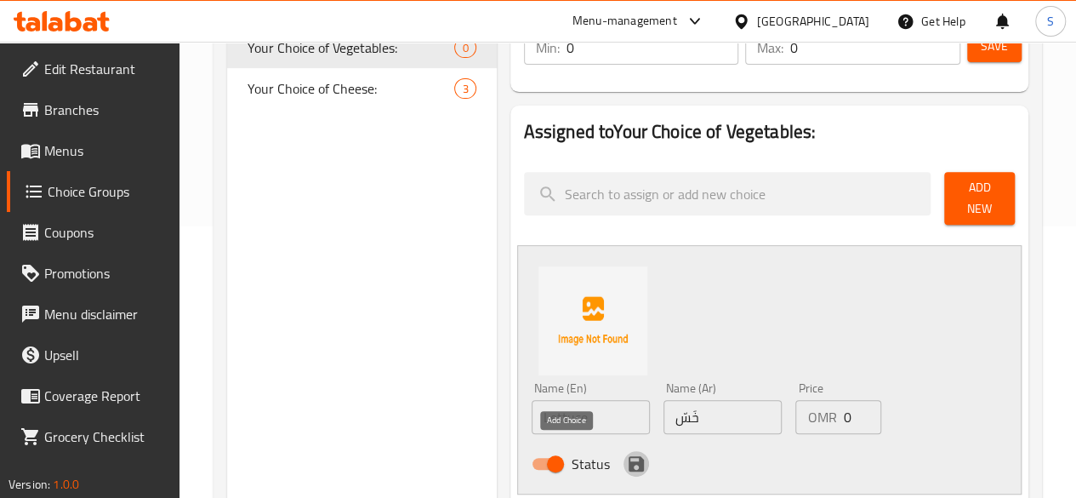
click at [626, 456] on icon "save" at bounding box center [636, 463] width 20 height 20
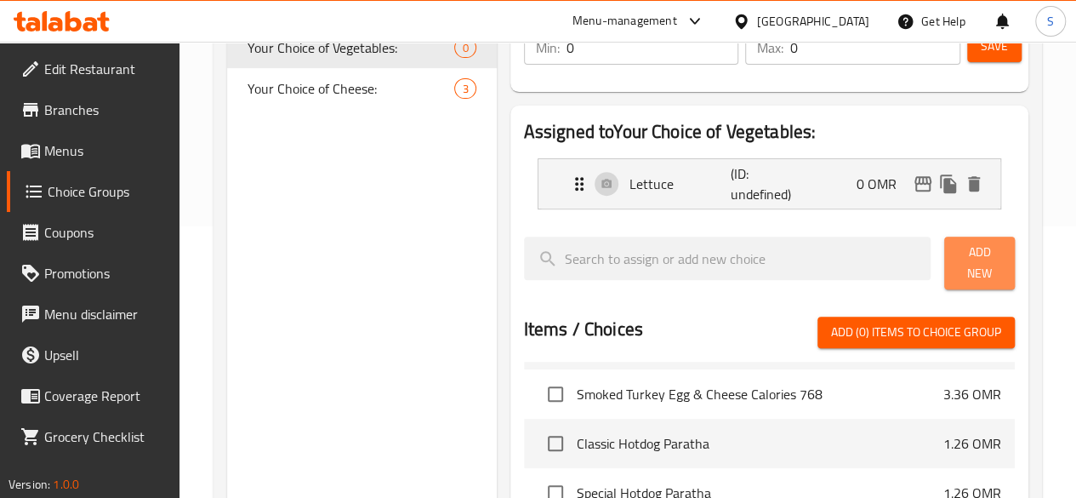
click at [962, 252] on span "Add New" at bounding box center [979, 263] width 43 height 43
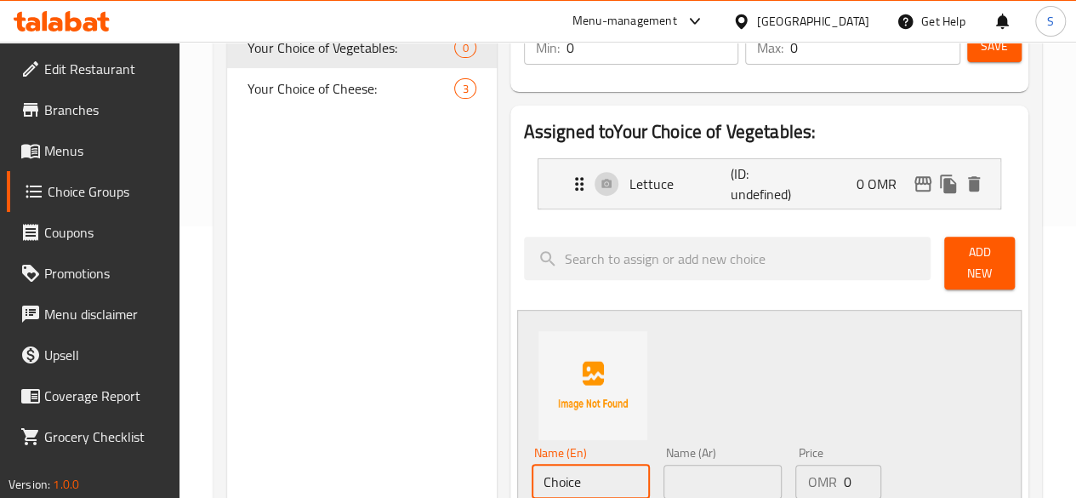
scroll to position [323, 0]
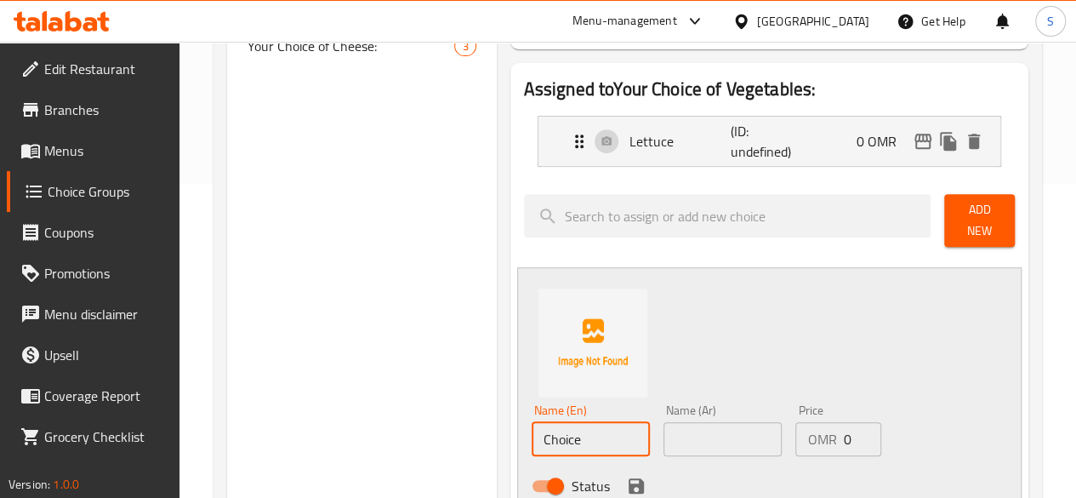
drag, startPoint x: 534, startPoint y: 470, endPoint x: 315, endPoint y: 491, distance: 220.4
click at [315, 491] on div "Choice Groups Your Choice of Vegetables: 0 Your Choice of Cheese: 3 Your Choice…" at bounding box center [631, 449] width 808 height 1140
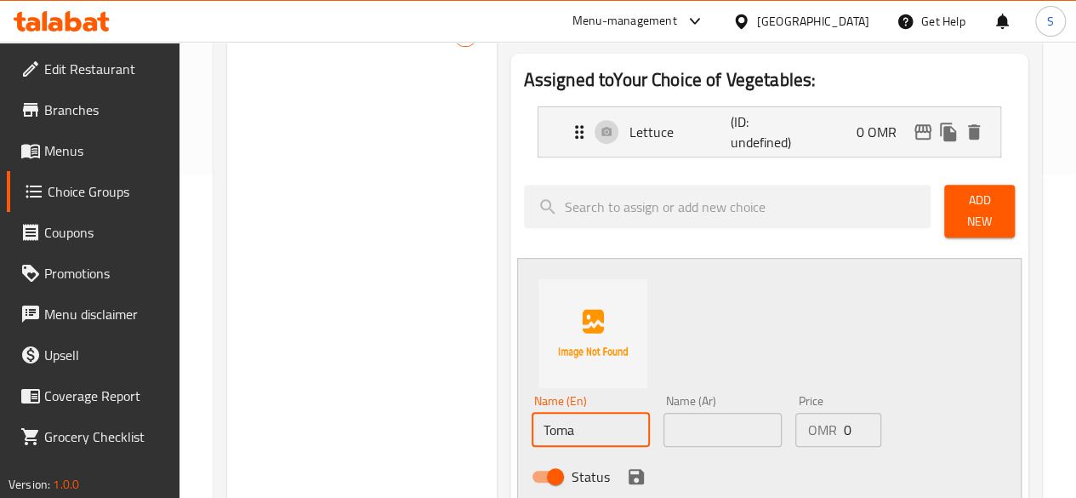
type input "Tomato"
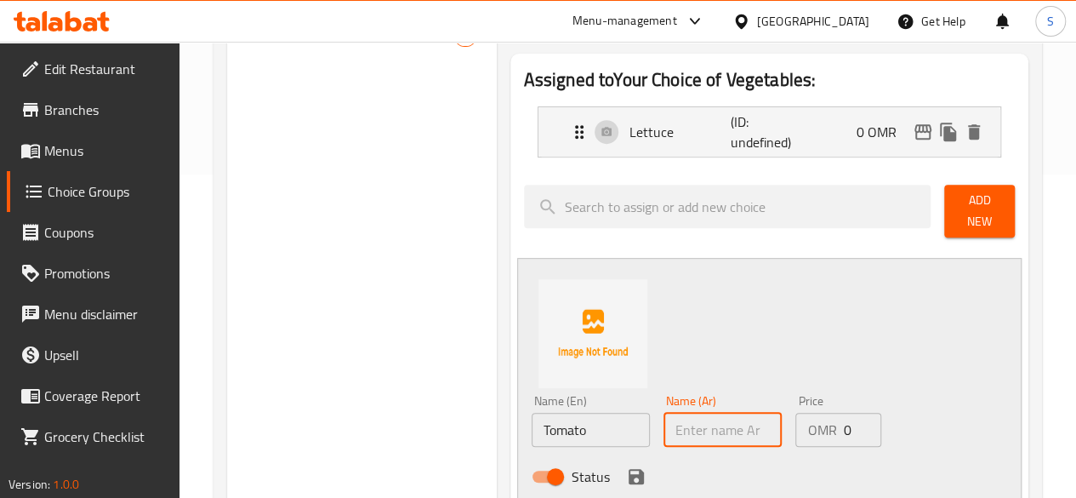
click at [663, 435] on input "text" at bounding box center [722, 429] width 118 height 34
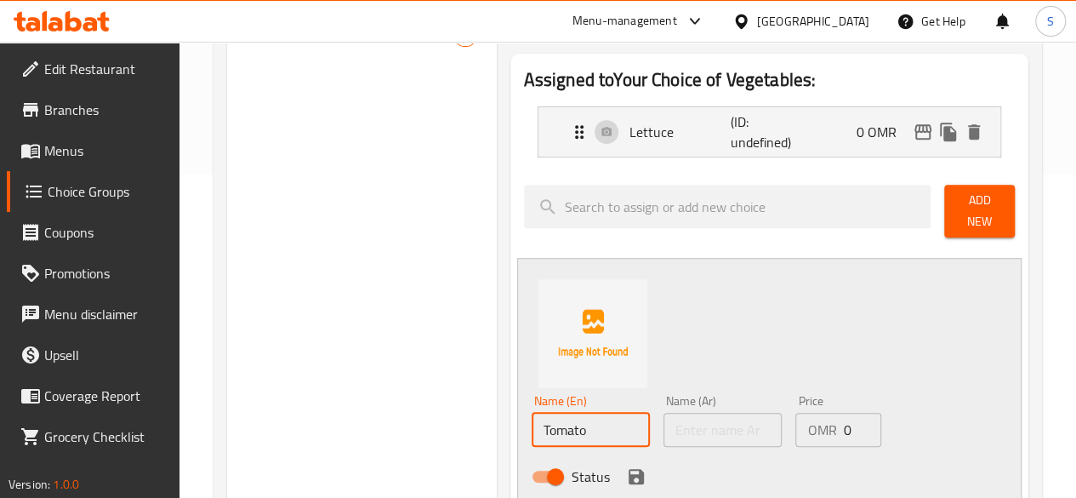
drag, startPoint x: 546, startPoint y: 415, endPoint x: 371, endPoint y: 425, distance: 175.5
click at [371, 425] on div "Choice Groups Your Choice of Vegetables: 0 Your Choice of Cheese: 3 Your Choice…" at bounding box center [631, 440] width 808 height 1140
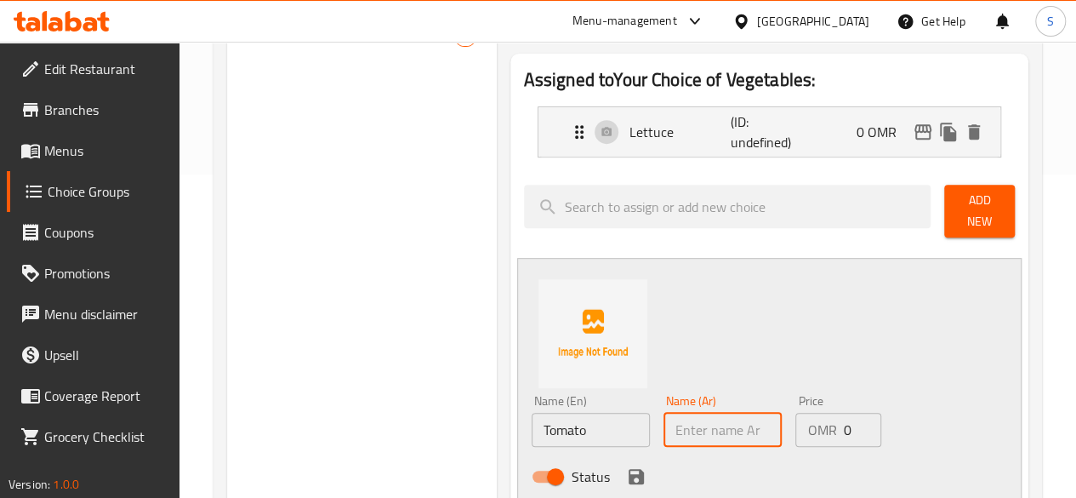
paste input "طماطم"
click at [663, 428] on input "طماطم" at bounding box center [722, 429] width 118 height 34
type input "طماطم"
click at [626, 468] on icon "save" at bounding box center [636, 476] width 20 height 20
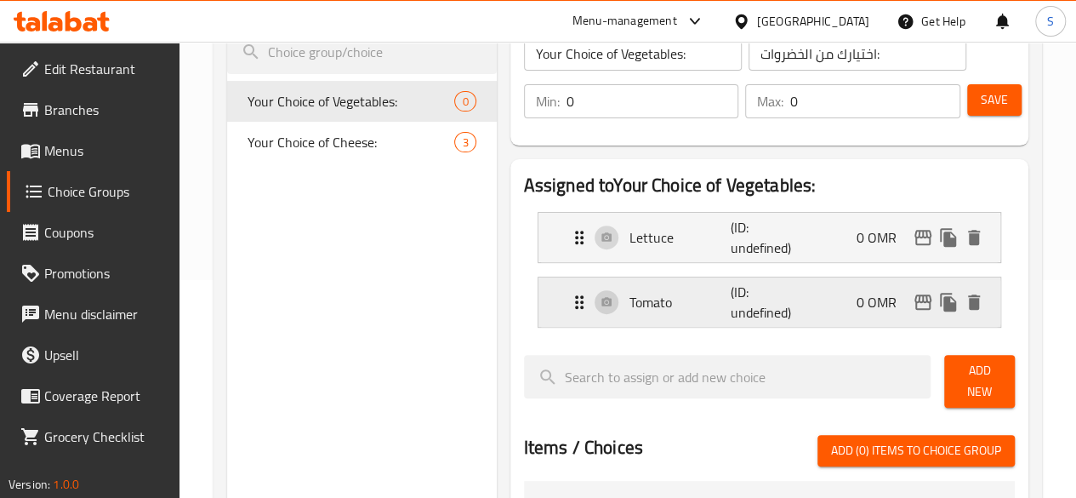
scroll to position [233, 0]
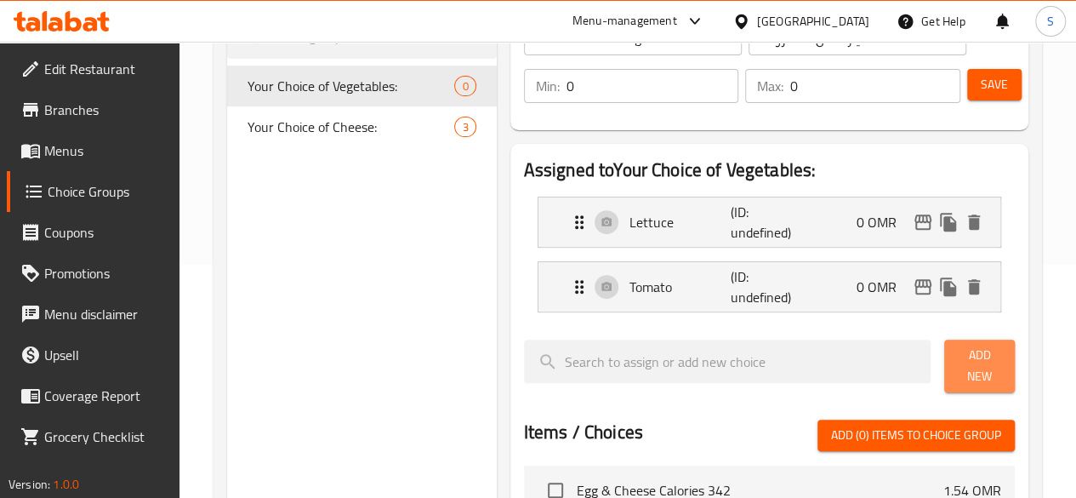
click at [965, 362] on span "Add New" at bounding box center [979, 365] width 43 height 43
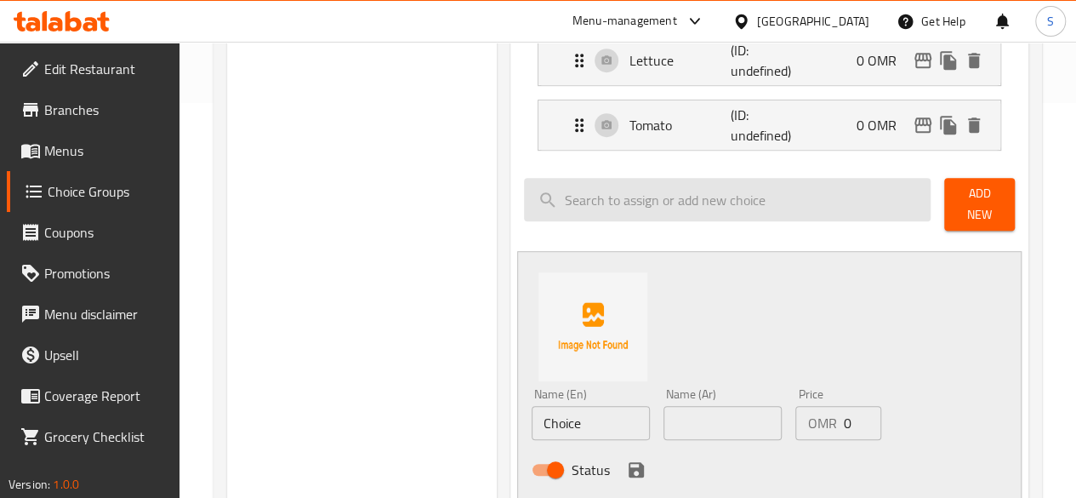
scroll to position [401, 0]
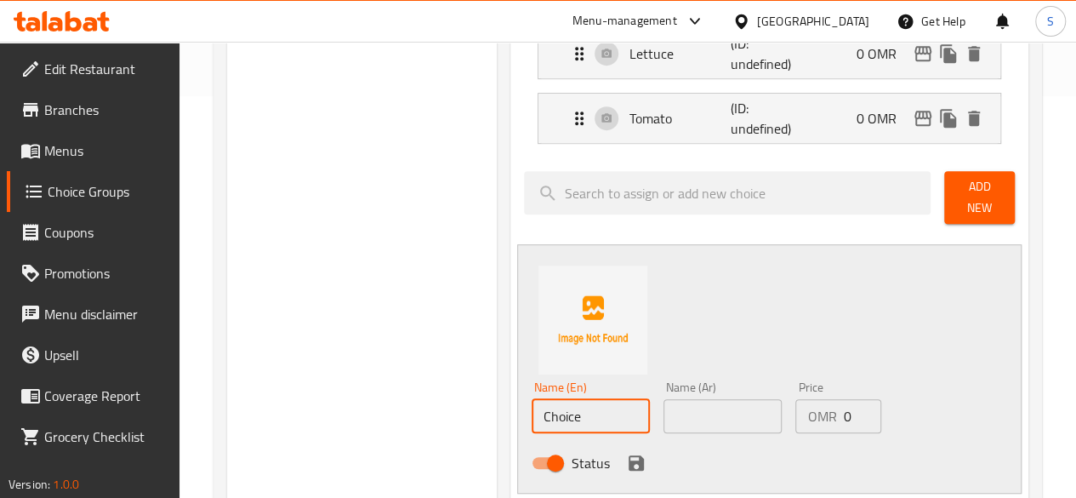
drag, startPoint x: 550, startPoint y: 400, endPoint x: 317, endPoint y: 367, distance: 235.3
click at [317, 367] on div "Choice Groups Your Choice of Vegetables: 0 Your Choice of Cheese: 3 Your Choice…" at bounding box center [631, 394] width 808 height 1205
drag, startPoint x: 550, startPoint y: 402, endPoint x: 238, endPoint y: 387, distance: 312.5
click at [238, 387] on div "Choice Groups Your Choice of Vegetables: 0 Your Choice of Cheese: 3 Your Choice…" at bounding box center [631, 394] width 808 height 1205
type input "Cucumber"
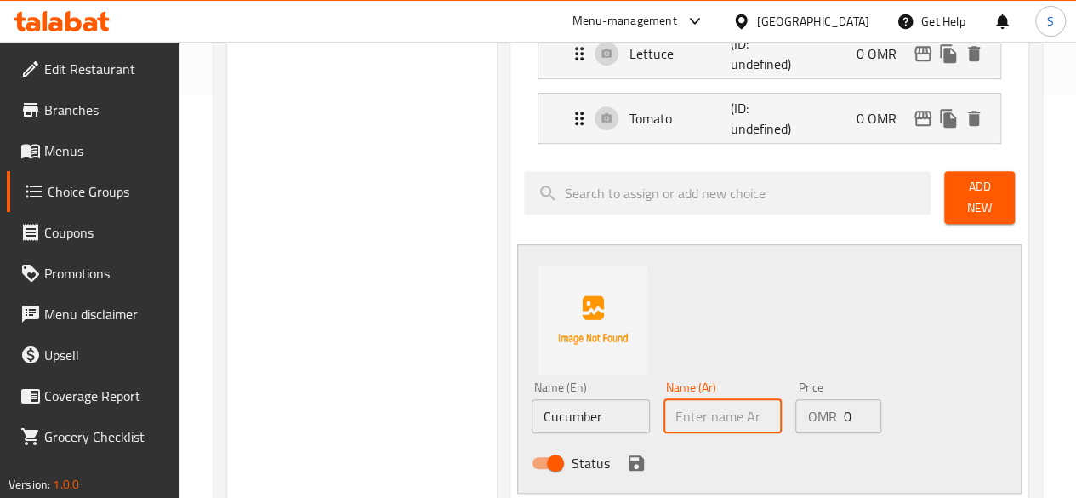
click at [689, 399] on input "text" at bounding box center [722, 416] width 118 height 34
paste input "خيار"
type input "خيار"
click at [626, 461] on icon "save" at bounding box center [636, 462] width 20 height 20
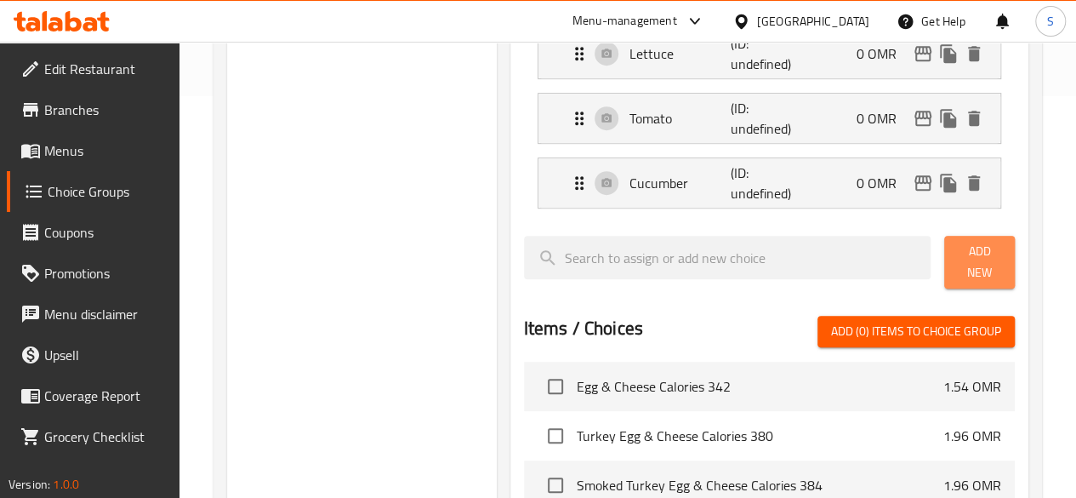
click at [964, 263] on span "Add New" at bounding box center [979, 262] width 43 height 43
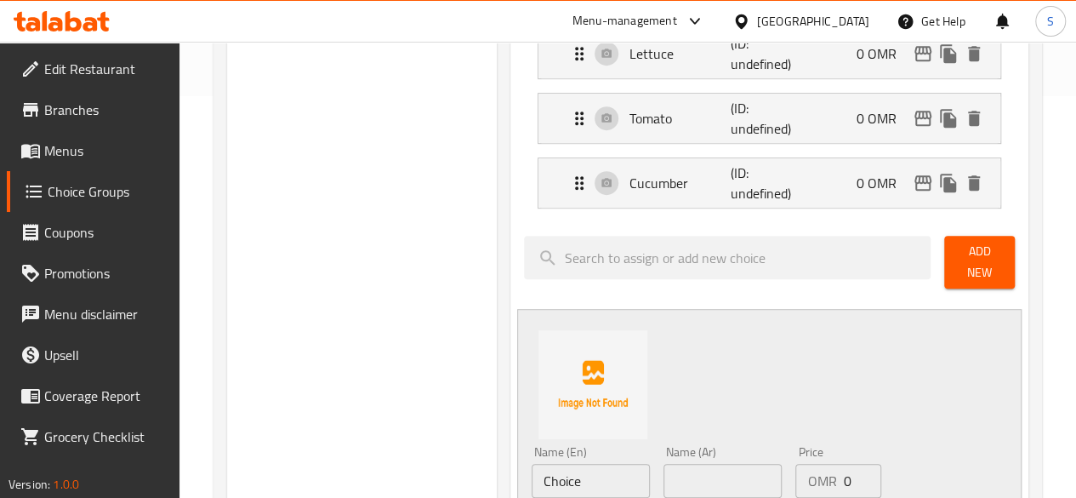
click at [663, 446] on div "Name (Ar) Name (Ar)" at bounding box center [722, 472] width 118 height 52
click at [663, 465] on input "text" at bounding box center [722, 480] width 118 height 34
paste input "فليفلة"
type input "فليفلة"
drag, startPoint x: 564, startPoint y: 472, endPoint x: 284, endPoint y: 463, distance: 279.9
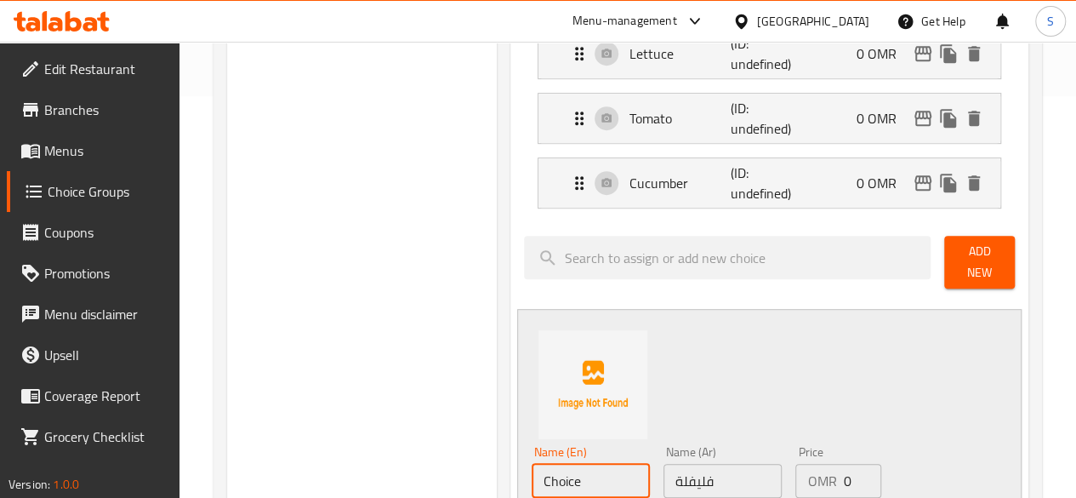
click at [284, 463] on div "Choice Groups Your Choice of Vegetables: 0 Your Choice of Cheese: 3 Your Choice…" at bounding box center [631, 427] width 808 height 1270
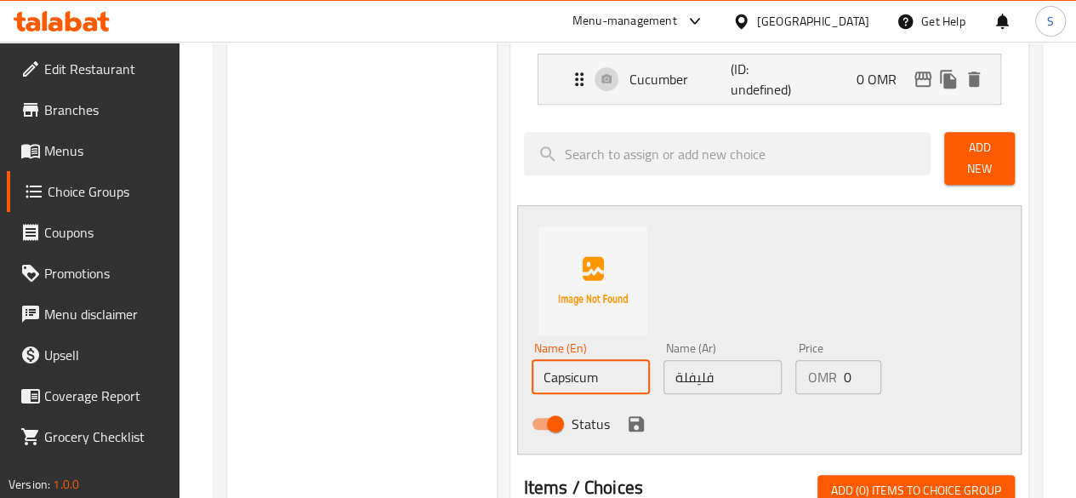
scroll to position [507, 0]
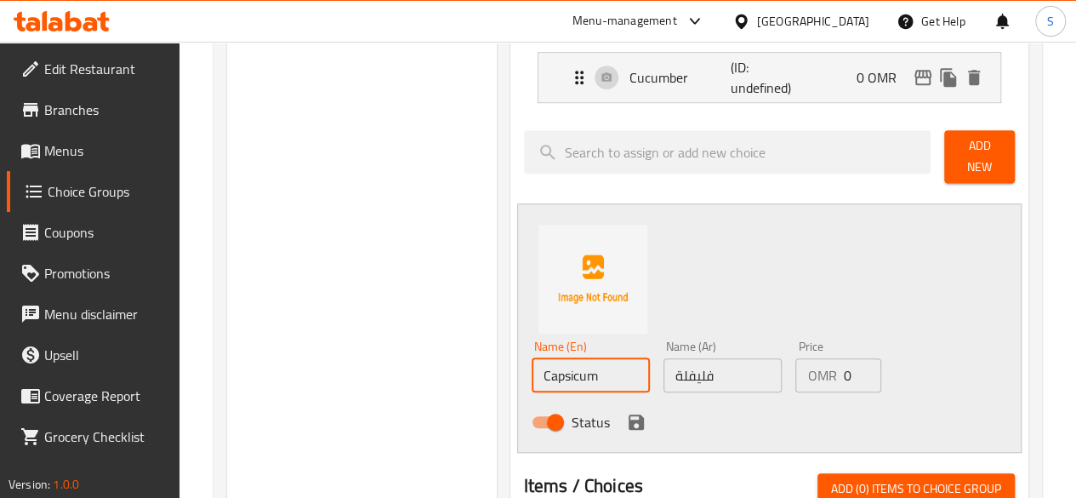
type input "Capsicum"
click at [623, 417] on button "save" at bounding box center [636, 422] width 26 height 26
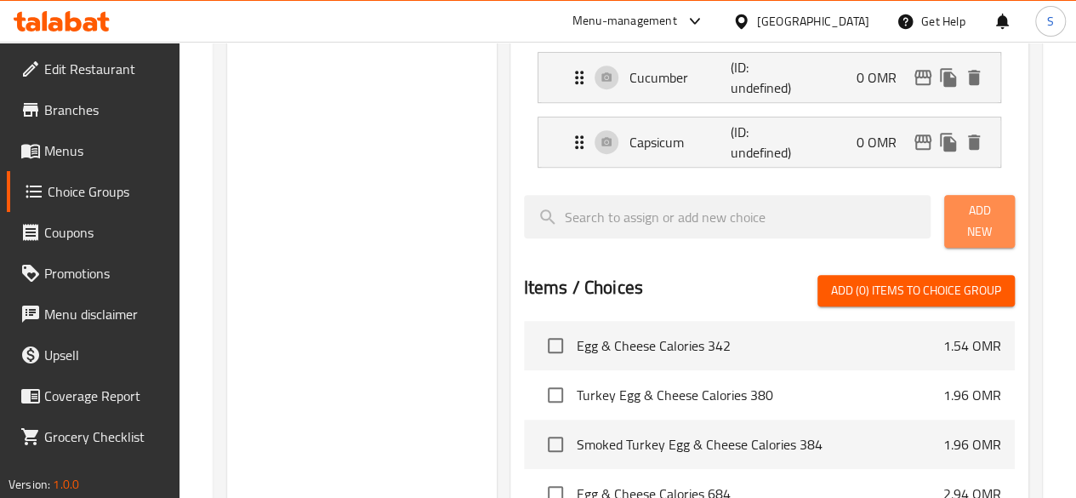
click at [975, 228] on button "Add New" at bounding box center [979, 221] width 71 height 53
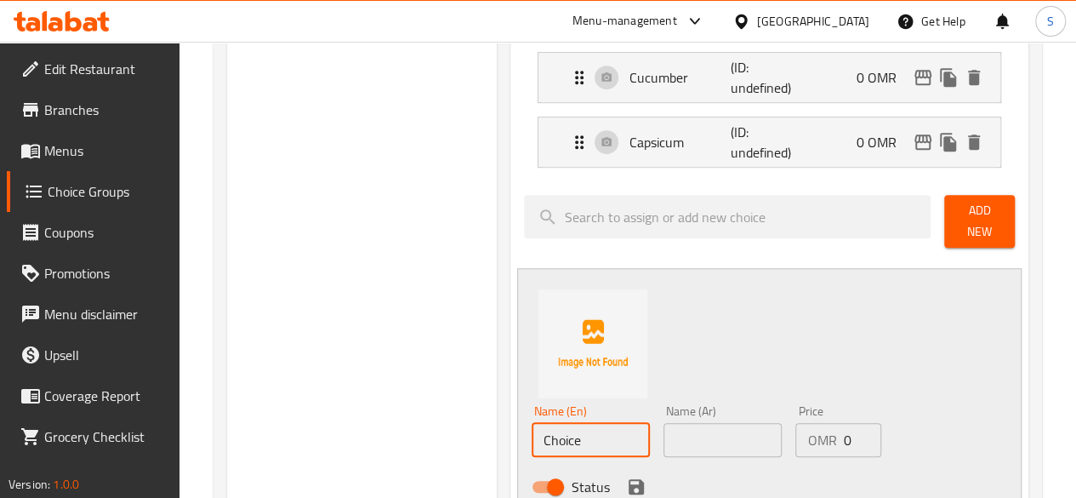
drag, startPoint x: 548, startPoint y: 429, endPoint x: 318, endPoint y: 455, distance: 231.1
click at [318, 455] on div "Choice Groups Your Choice of Vegetables: 0 Your Choice of Cheese: 3 Your Choice…" at bounding box center [631, 353] width 808 height 1334
drag, startPoint x: 531, startPoint y: 434, endPoint x: 339, endPoint y: 440, distance: 191.4
click at [339, 440] on div "Choice Groups Your Choice of Vegetables: 0 Your Choice of Cheese: 3 Your Choice…" at bounding box center [631, 353] width 808 height 1334
type input "Onions"
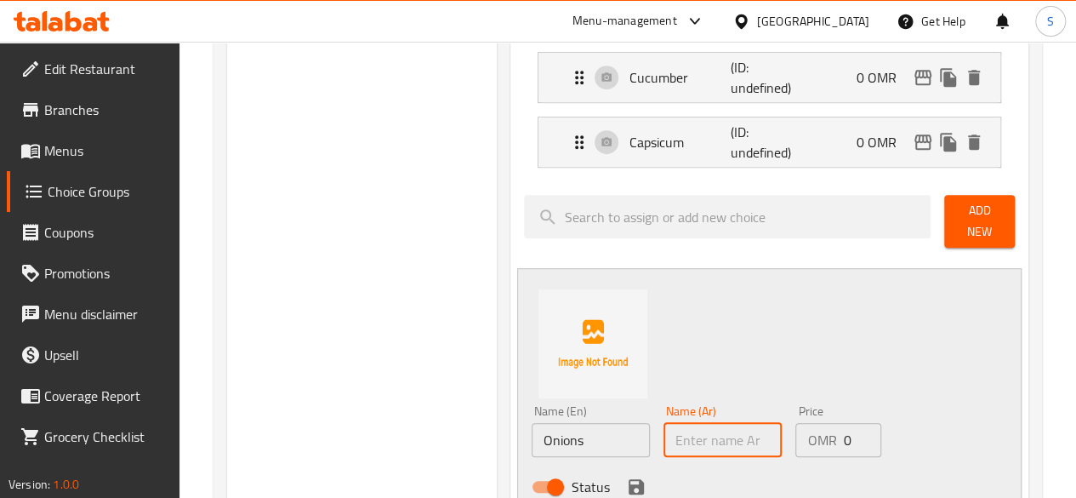
paste input "البصل"
click at [663, 435] on input "text" at bounding box center [722, 440] width 118 height 34
type input "البصل"
click at [628, 479] on icon "save" at bounding box center [635, 486] width 15 height 15
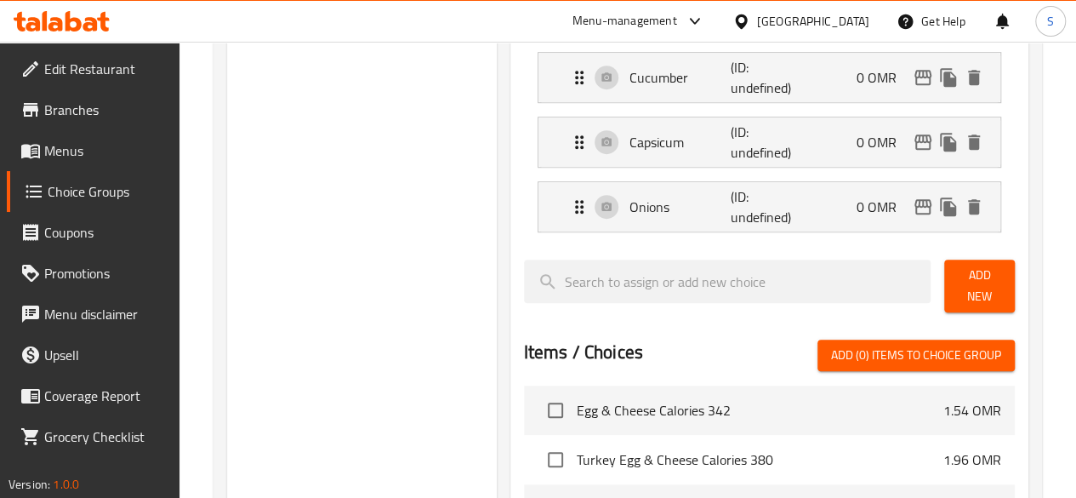
click at [944, 281] on button "Add New" at bounding box center [979, 285] width 71 height 53
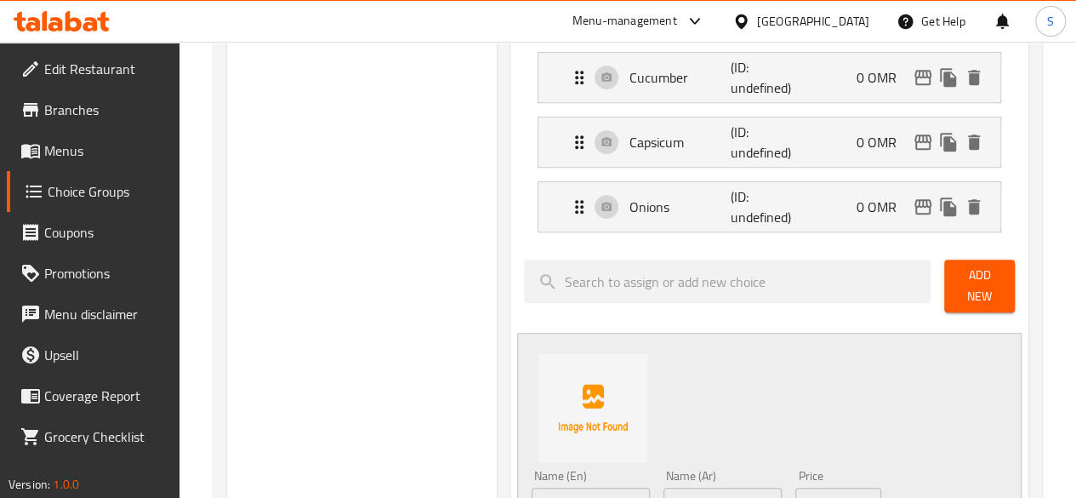
scroll to position [599, 0]
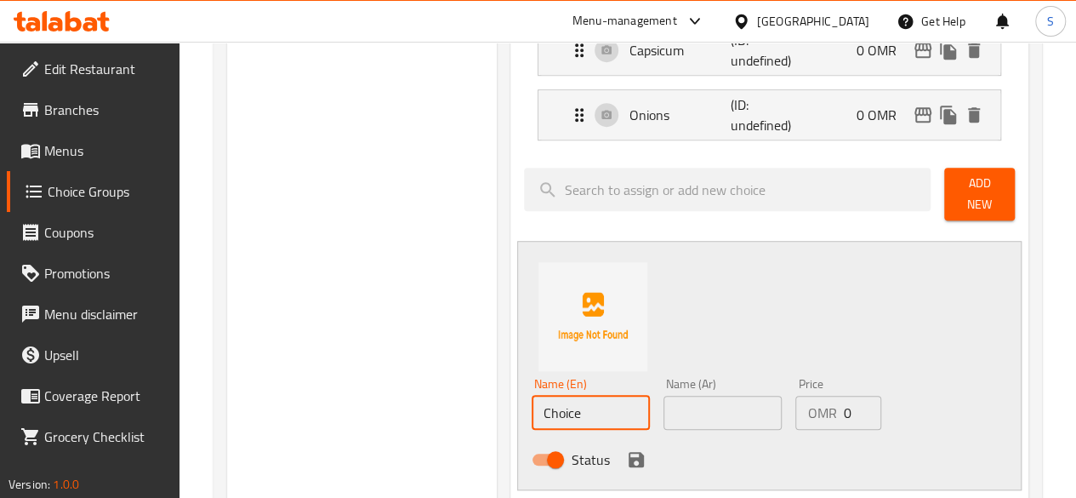
drag, startPoint x: 554, startPoint y: 402, endPoint x: 355, endPoint y: 397, distance: 199.1
click at [355, 397] on div "Choice Groups Your Choice of Vegetables: 0 Your Choice of Cheese: 3 Your Choice…" at bounding box center [631, 293] width 808 height 1399
drag, startPoint x: 555, startPoint y: 402, endPoint x: 336, endPoint y: 403, distance: 219.4
click at [336, 403] on div "Choice Groups Your Choice of Vegetables: 0 Your Choice of Cheese: 3 Your Choice…" at bounding box center [631, 293] width 808 height 1399
type input "Olives"
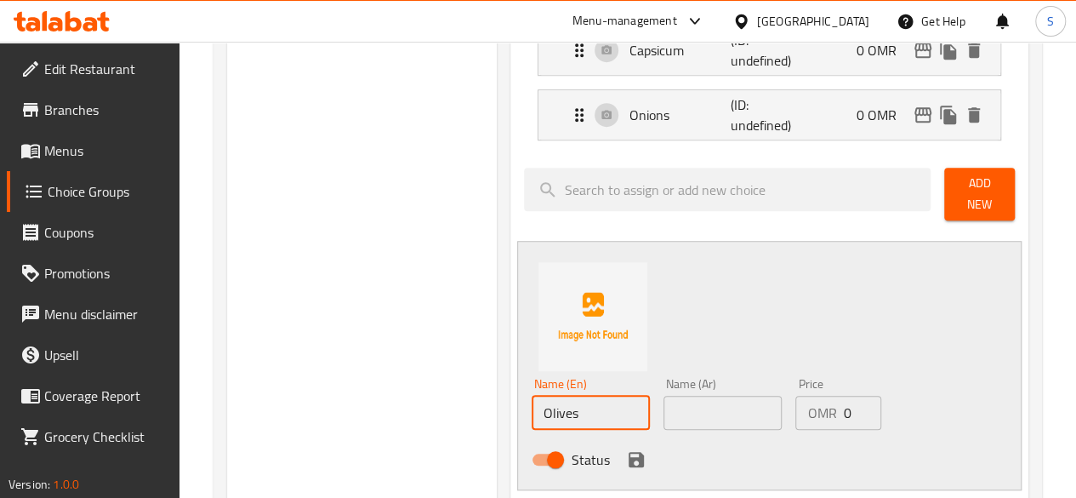
click at [681, 402] on input "text" at bounding box center [722, 412] width 118 height 34
paste input "زيتون"
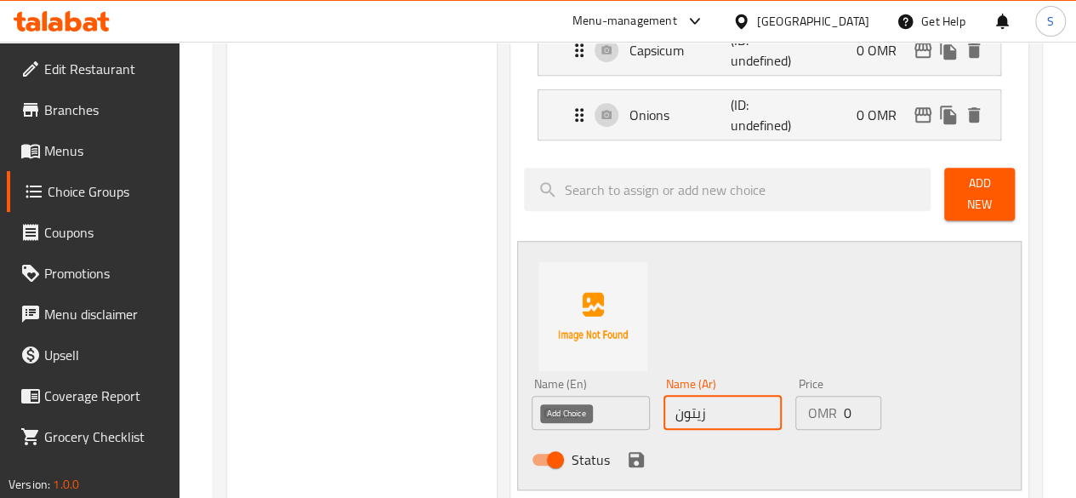
type input "زيتون"
click at [628, 453] on icon "save" at bounding box center [635, 459] width 15 height 15
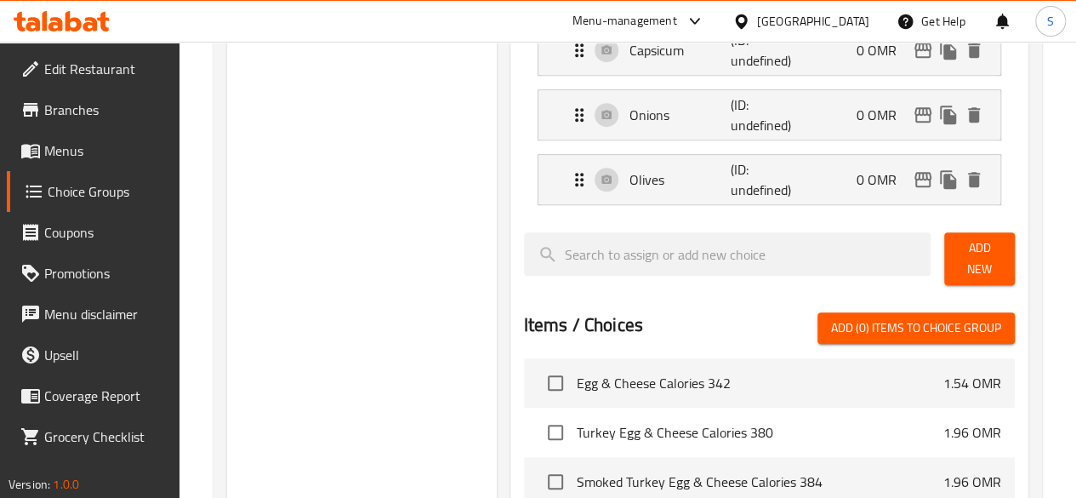
click at [976, 247] on span "Add New" at bounding box center [979, 258] width 43 height 43
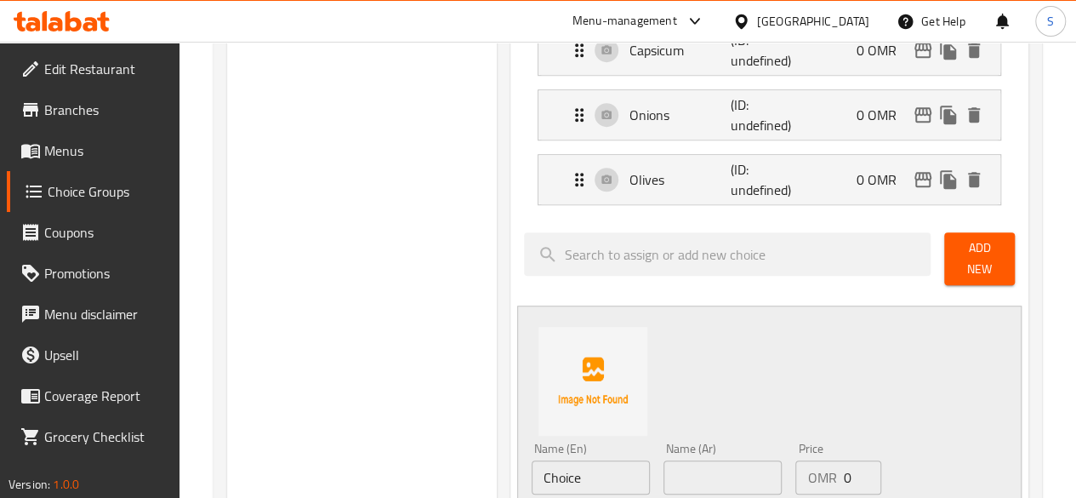
drag, startPoint x: 525, startPoint y: 477, endPoint x: 331, endPoint y: 460, distance: 194.6
click at [331, 460] on div "Choice Groups Your Choice of Vegetables: 0 Your Choice of Cheese: 3 Your Choice…" at bounding box center [631, 326] width 808 height 1464
drag, startPoint x: 522, startPoint y: 469, endPoint x: 386, endPoint y: 467, distance: 136.1
click at [386, 467] on div "Choice Groups Your Choice of Vegetables: 0 Your Choice of Cheese: 3 Your Choice…" at bounding box center [631, 326] width 808 height 1464
type input "Pickles"
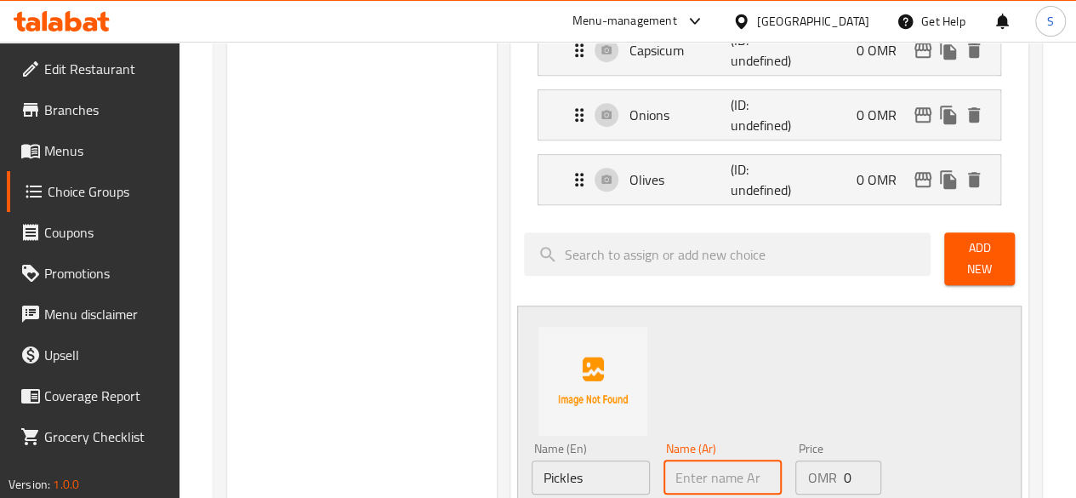
click at [663, 469] on input "text" at bounding box center [722, 477] width 118 height 34
paste input "مخللات"
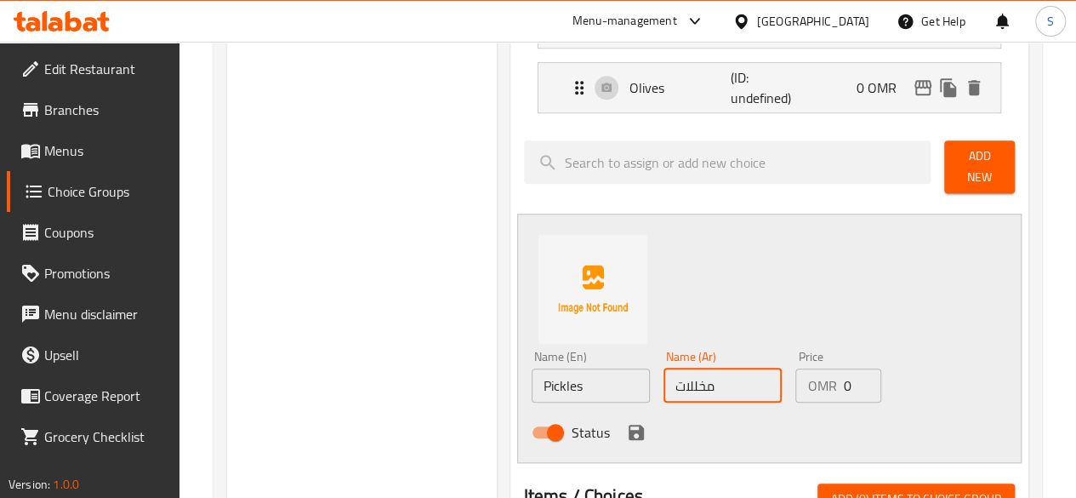
scroll to position [691, 0]
type input "مخللات"
click at [628, 424] on icon "save" at bounding box center [635, 431] width 15 height 15
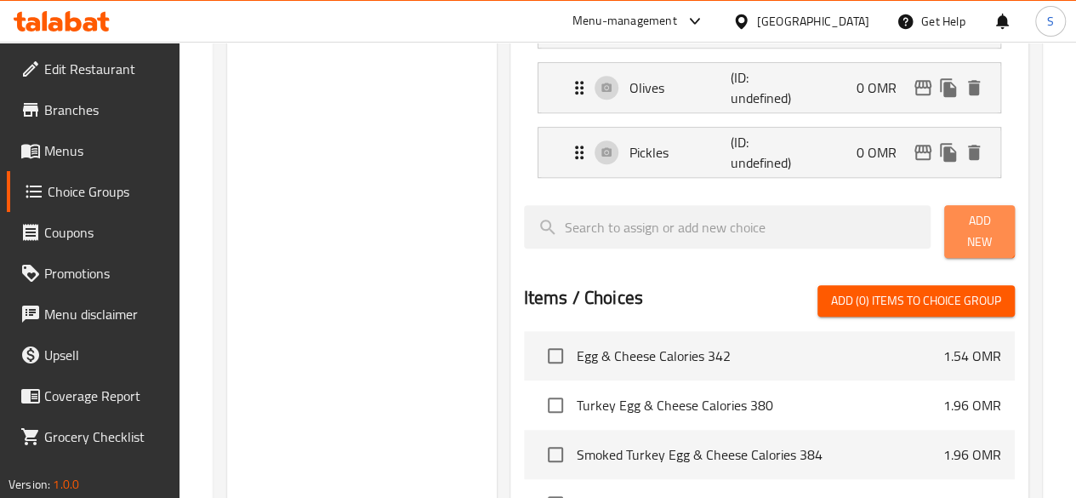
click at [958, 211] on span "Add New" at bounding box center [979, 231] width 43 height 43
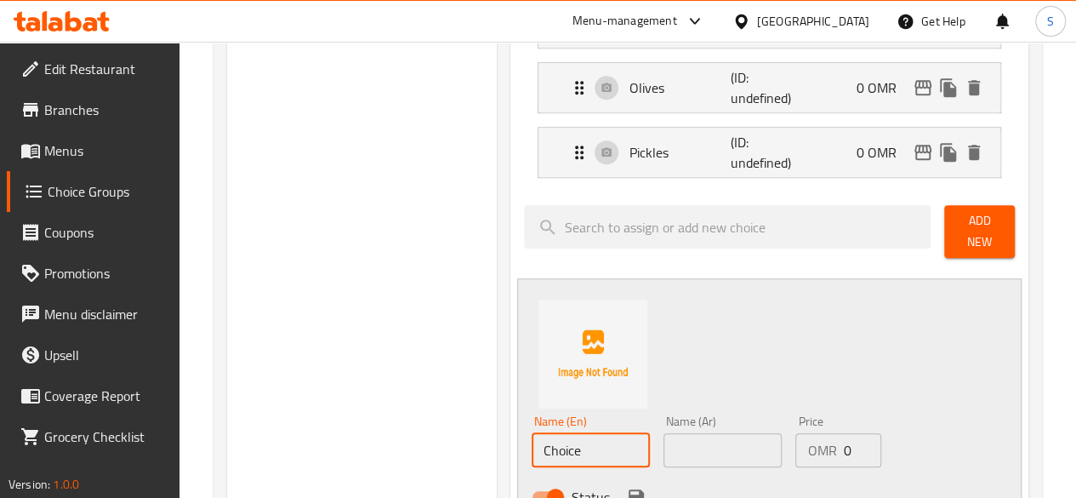
drag, startPoint x: 522, startPoint y: 430, endPoint x: 282, endPoint y: 434, distance: 239.9
click at [282, 434] on div "Choice Groups Your Choice of Vegetables: 0 Your Choice of Cheese: 3 Your Choice…" at bounding box center [631, 266] width 808 height 1528
drag, startPoint x: 529, startPoint y: 429, endPoint x: 349, endPoint y: 433, distance: 180.3
click at [349, 433] on div "Choice Groups Your Choice of Vegetables: 0 Your Choice of Cheese: 3 Your Choice…" at bounding box center [631, 266] width 808 height 1528
type input "Jalapenos"
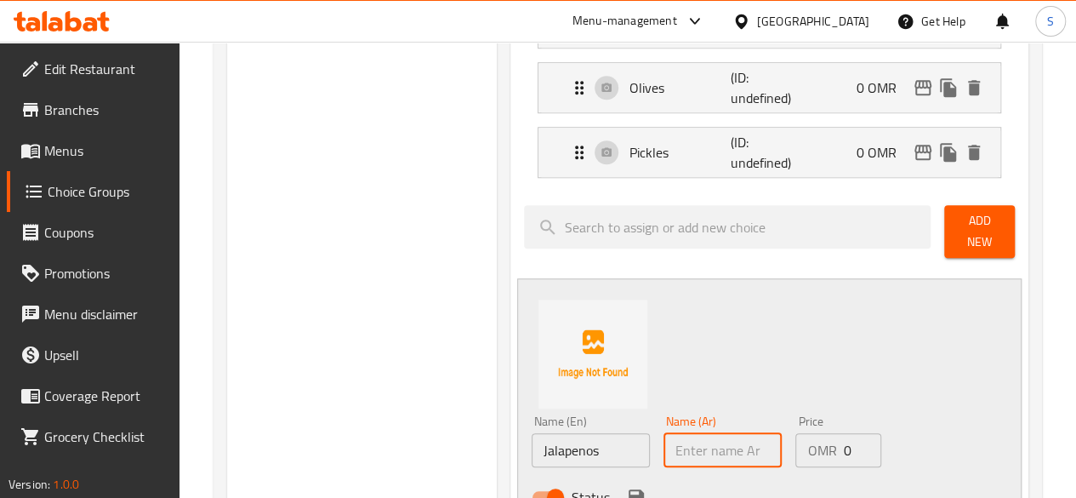
click at [663, 441] on input "text" at bounding box center [722, 450] width 118 height 34
paste input "هالابينو"
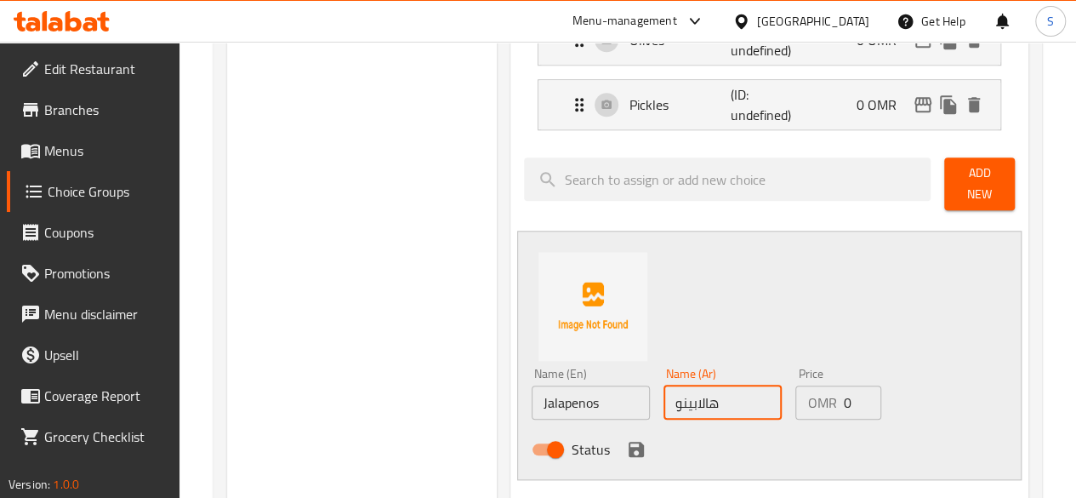
scroll to position [742, 0]
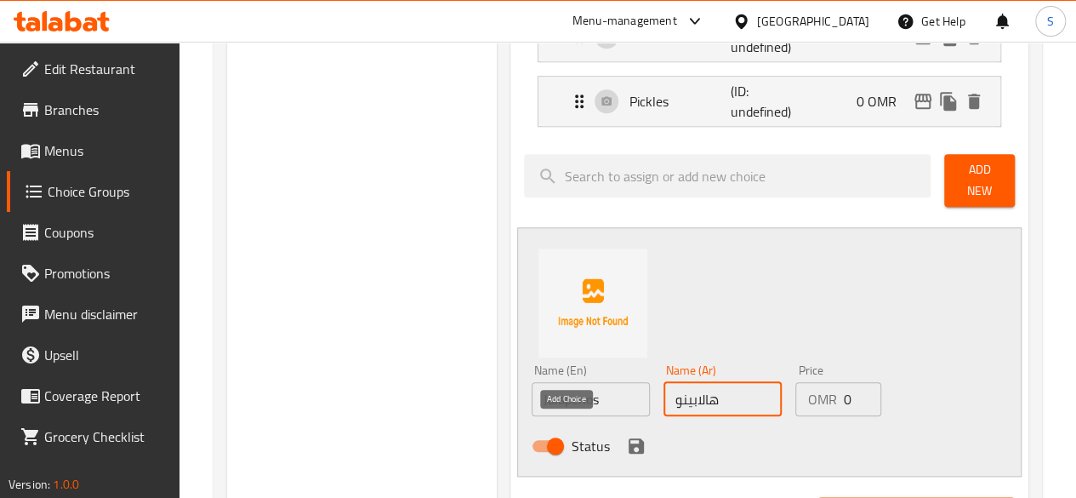
type input "هالابينو"
click at [628, 438] on icon "save" at bounding box center [635, 445] width 15 height 15
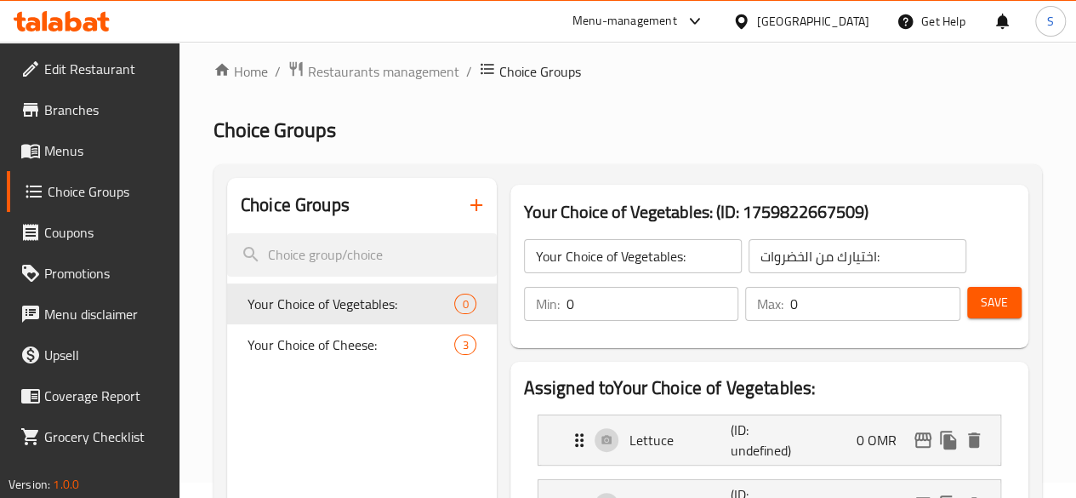
scroll to position [14, 0]
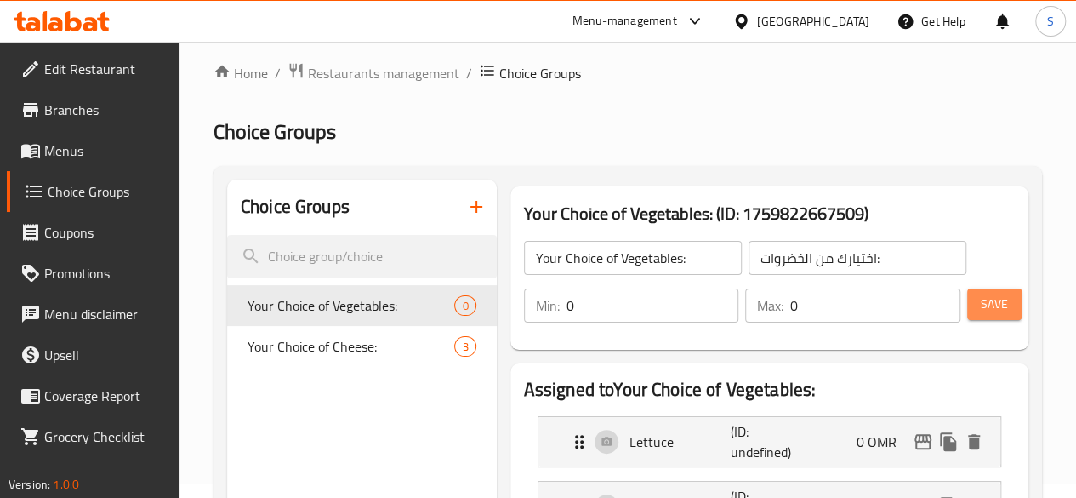
click at [997, 308] on span "Save" at bounding box center [994, 303] width 27 height 21
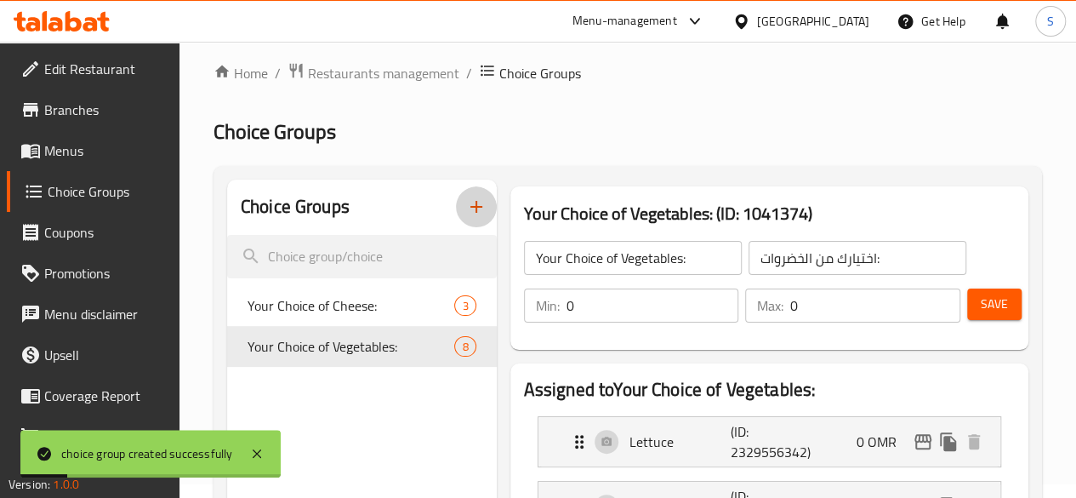
click at [466, 209] on icon "button" at bounding box center [476, 206] width 20 height 20
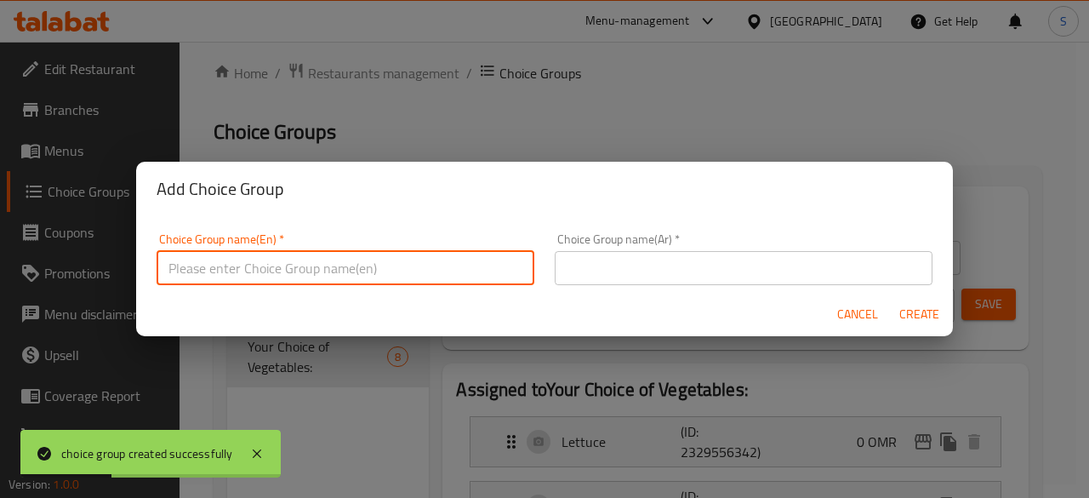
click at [344, 265] on input "text" at bounding box center [345, 268] width 378 height 34
type input "Your Choice of Sauce:"
drag, startPoint x: 354, startPoint y: 273, endPoint x: 47, endPoint y: 266, distance: 307.1
click at [47, 266] on div "Add Choice Group Choice Group name(En)   * Your Choice of Sauce: Choice Group n…" at bounding box center [544, 249] width 1089 height 498
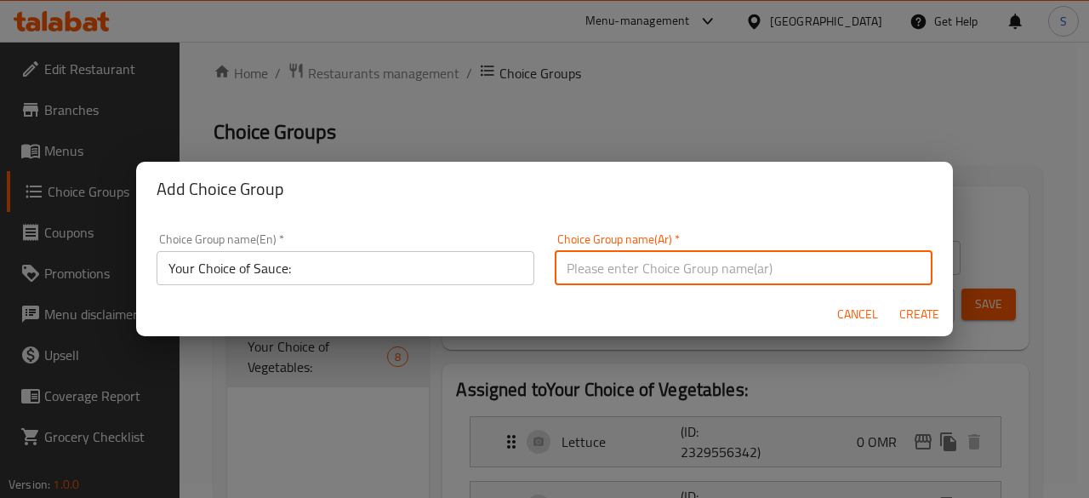
click at [572, 278] on input "text" at bounding box center [743, 268] width 378 height 34
paste input "اختيارك من الصلصة:"
type input "اختيارك من الصلصة:"
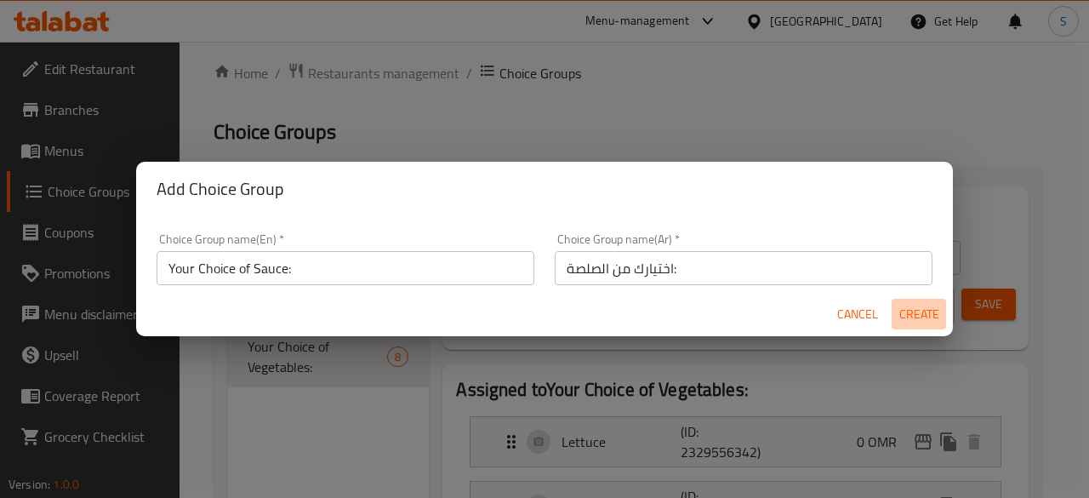
click at [919, 314] on span "Create" at bounding box center [918, 314] width 41 height 21
type input "Your Choice of Sauce:"
type input "اختيارك من الصلصة:"
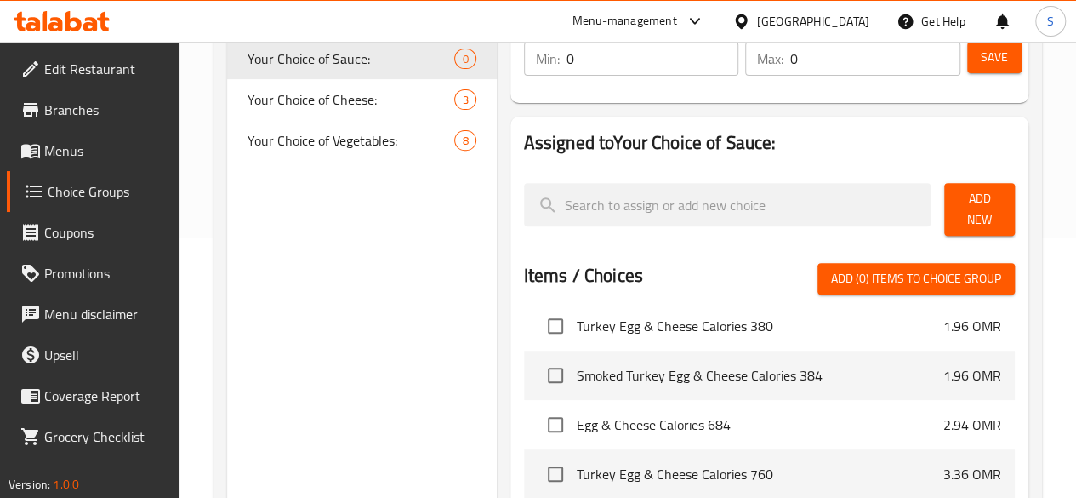
scroll to position [65, 0]
click at [969, 202] on span "Add New" at bounding box center [979, 209] width 43 height 43
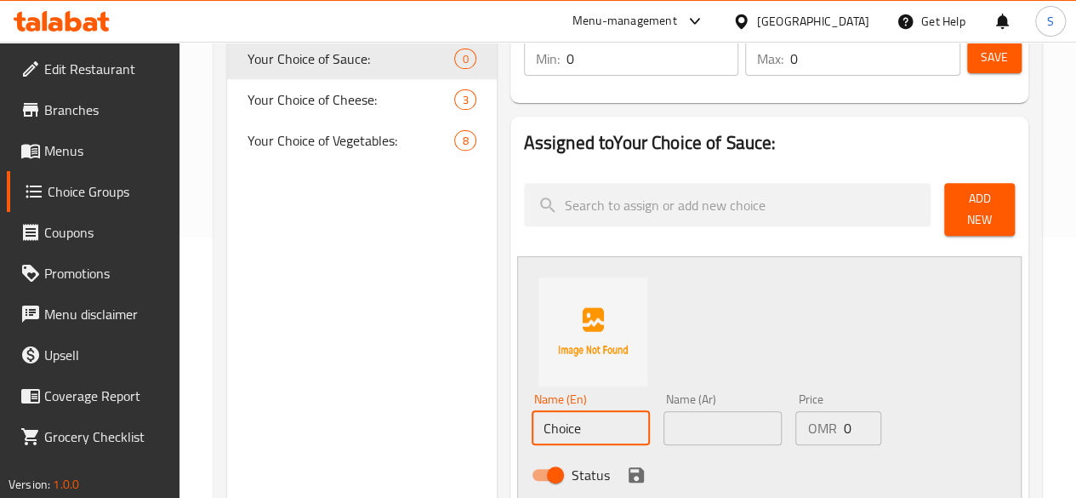
drag, startPoint x: 542, startPoint y: 424, endPoint x: 378, endPoint y: 412, distance: 163.7
click at [378, 412] on div "Choice Groups Your Choice of Sauce: 0 Your Choice of Cheese: 3 Your Choice of V…" at bounding box center [631, 471] width 808 height 1076
drag, startPoint x: 545, startPoint y: 418, endPoint x: 349, endPoint y: 428, distance: 196.7
click at [349, 428] on div "Choice Groups Your Choice of Sauce: 0 Your Choice of Cheese: 3 Your Choice of V…" at bounding box center [631, 471] width 808 height 1076
type input "Mayonnaise"
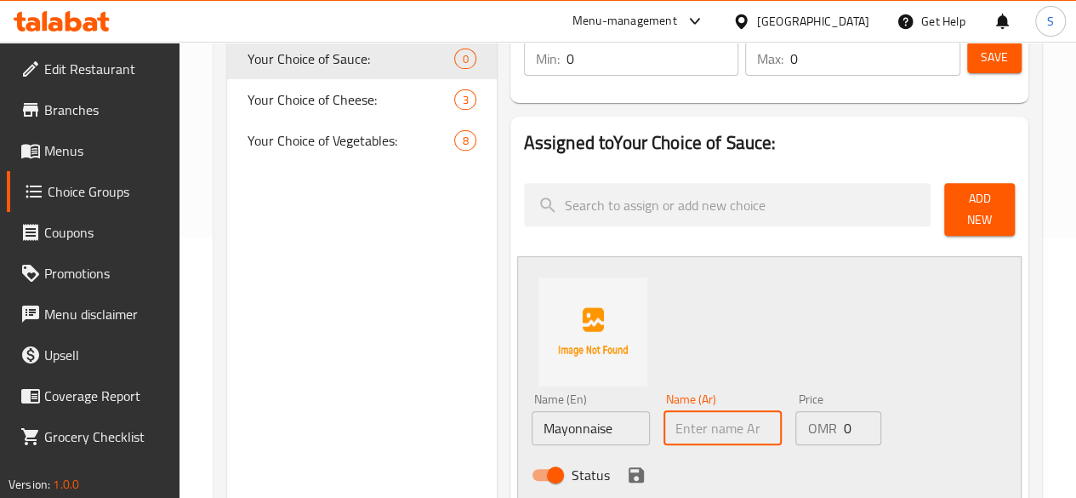
click at [663, 417] on input "text" at bounding box center [722, 428] width 118 height 34
paste input "مايونيز"
type input "مايونيز"
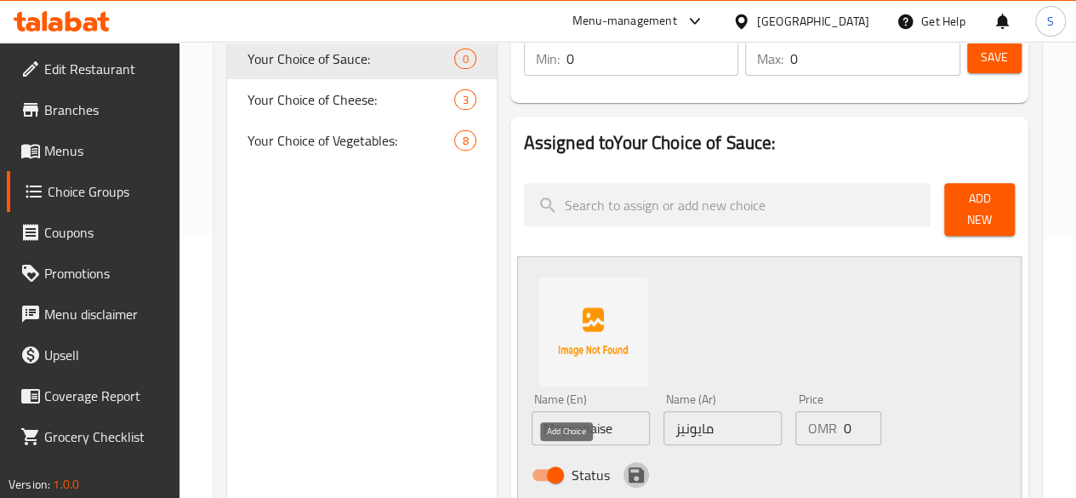
click at [626, 469] on icon "save" at bounding box center [636, 474] width 20 height 20
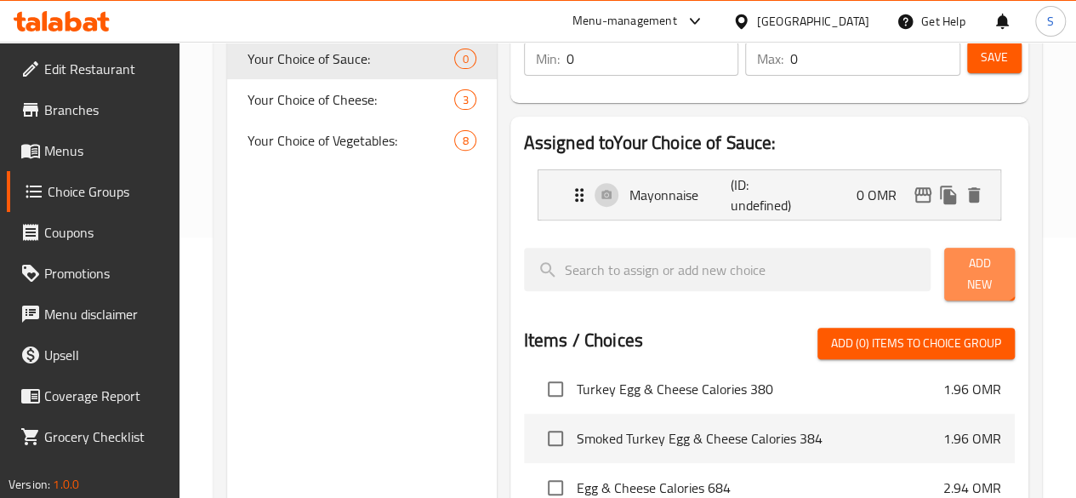
click at [965, 259] on span "Add New" at bounding box center [979, 274] width 43 height 43
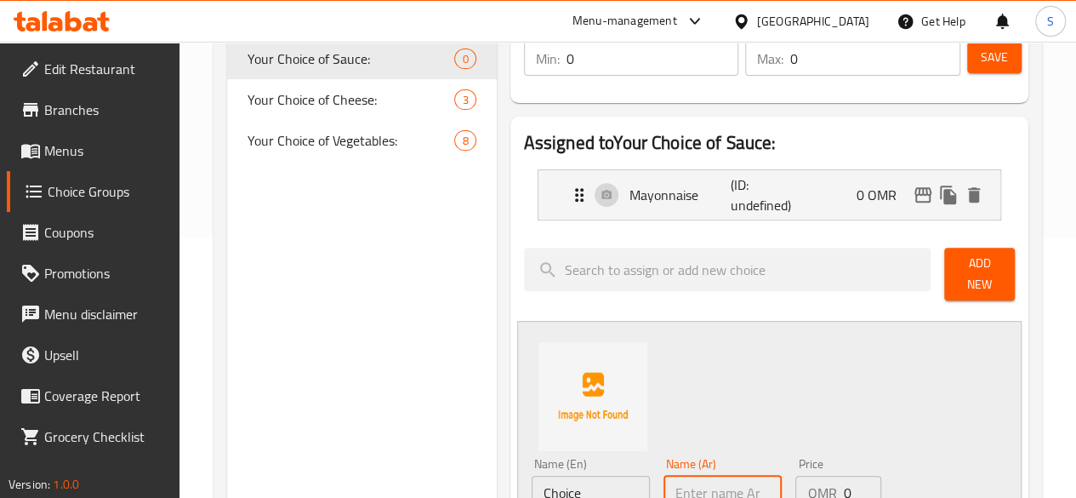
click at [663, 482] on input "text" at bounding box center [722, 492] width 118 height 34
paste input "صلصة الخردل"
type input "صلصة الخردل"
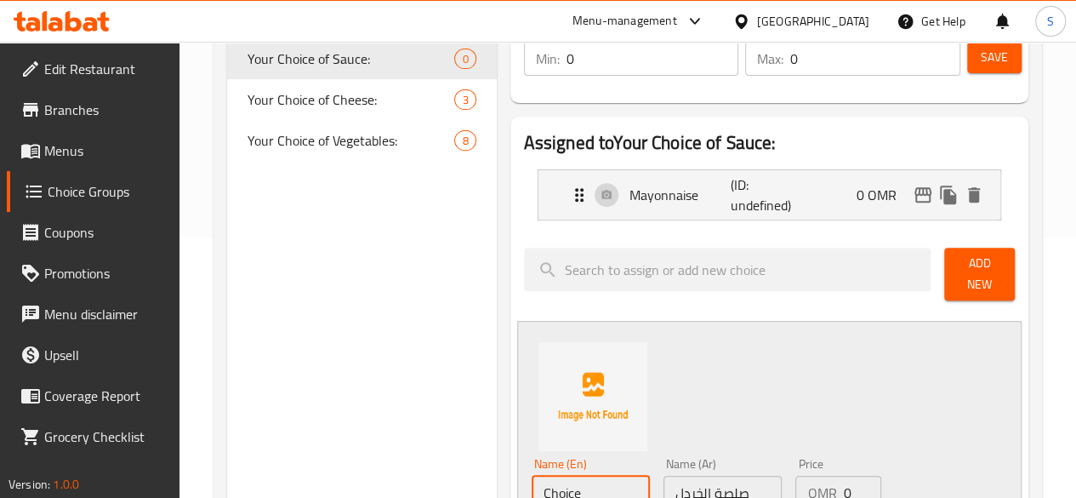
drag, startPoint x: 549, startPoint y: 484, endPoint x: 258, endPoint y: 447, distance: 294.0
click at [258, 447] on div "Choice Groups Your Choice of Sauce: 0 Your Choice of Cheese: 3 Your Choice of V…" at bounding box center [631, 503] width 808 height 1140
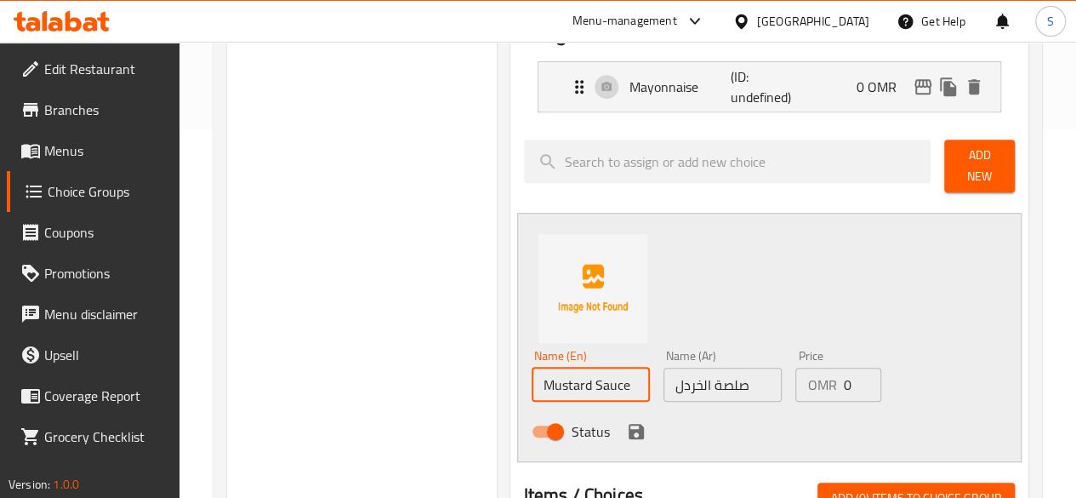
scroll to position [369, 0]
type input "Mustard Sauce"
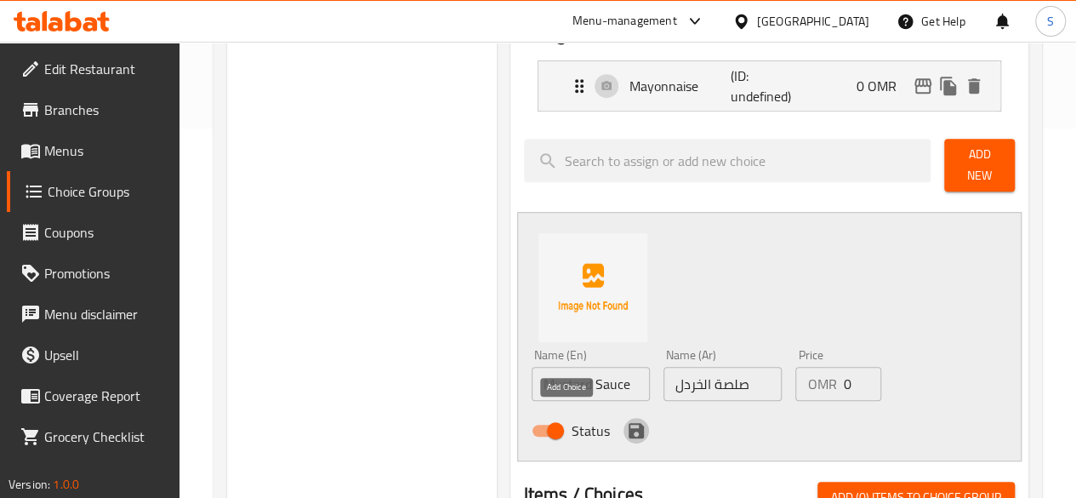
click at [626, 420] on icon "save" at bounding box center [636, 430] width 20 height 20
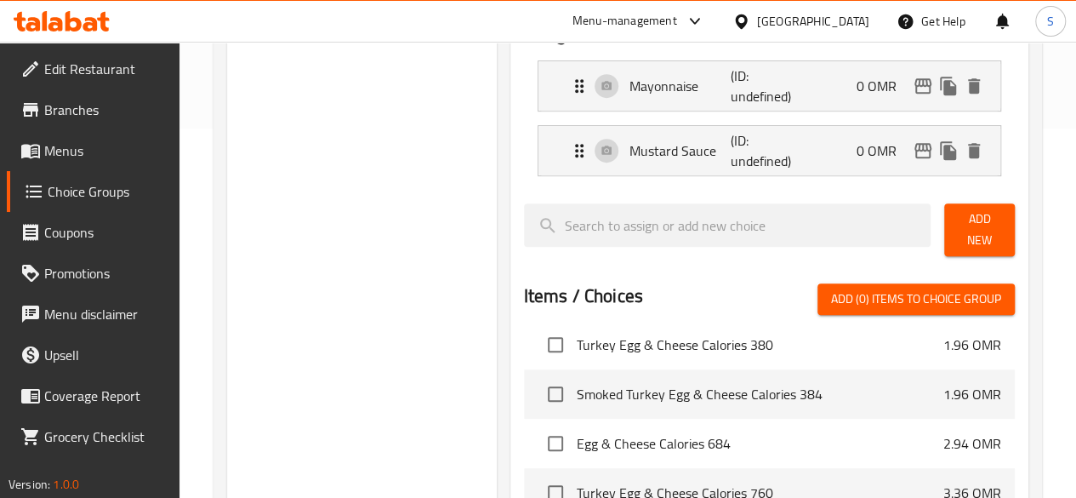
click at [984, 256] on div at bounding box center [769, 263] width 491 height 14
click at [963, 234] on span "Add New" at bounding box center [979, 229] width 43 height 43
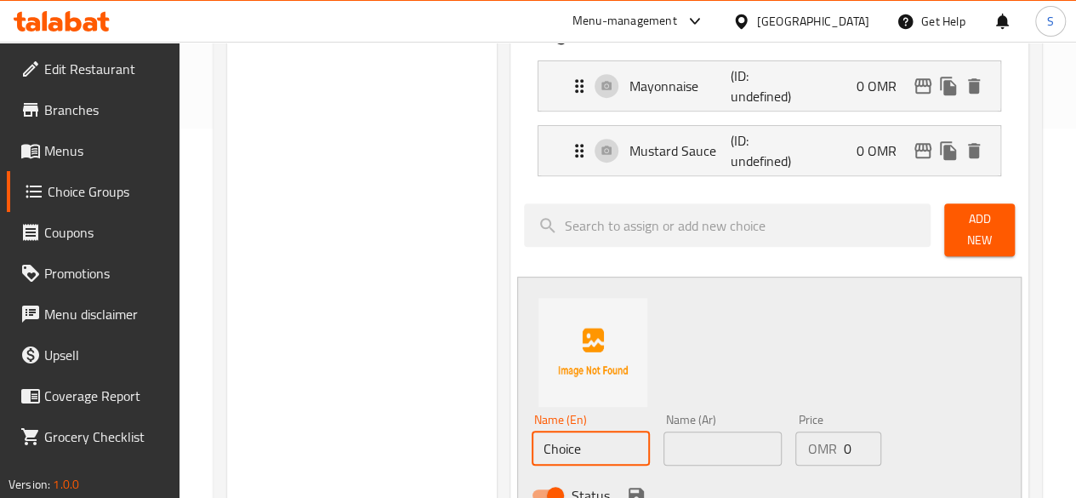
drag, startPoint x: 553, startPoint y: 441, endPoint x: 322, endPoint y: 426, distance: 231.0
click at [322, 426] on div "Choice Groups Your Choice of Sauce: 0 Your Choice of Cheese: 3 Your Choice of V…" at bounding box center [631, 426] width 808 height 1205
drag, startPoint x: 561, startPoint y: 437, endPoint x: 395, endPoint y: 440, distance: 165.9
click at [395, 440] on div "Choice Groups Your Choice of Sauce: 0 Your Choice of Cheese: 3 Your Choice of V…" at bounding box center [631, 426] width 808 height 1205
type input "Chipotle Sauce"
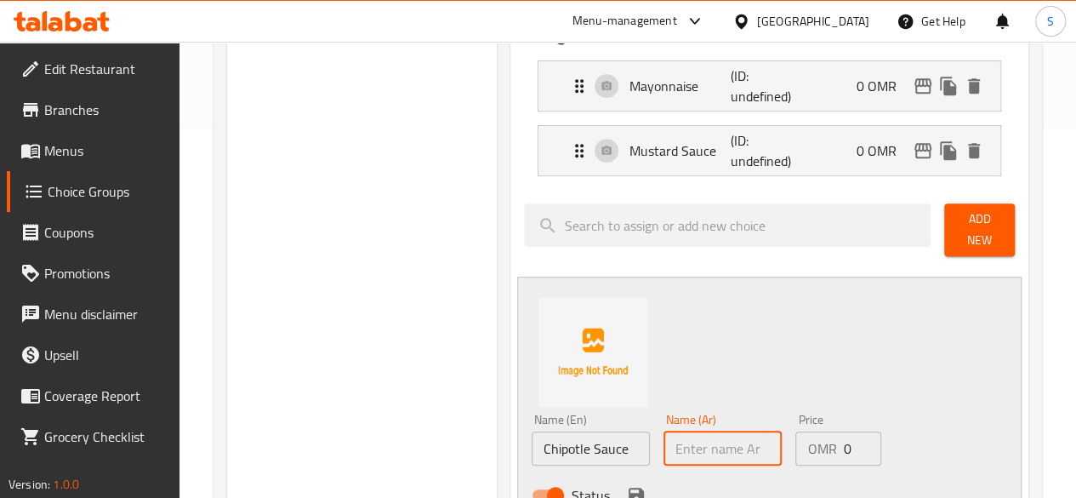
paste input "صلصة شيبوتلي"
click at [663, 433] on input "صلصة شيبوتلي" at bounding box center [722, 448] width 118 height 34
type input "صلصة شيبوتلي"
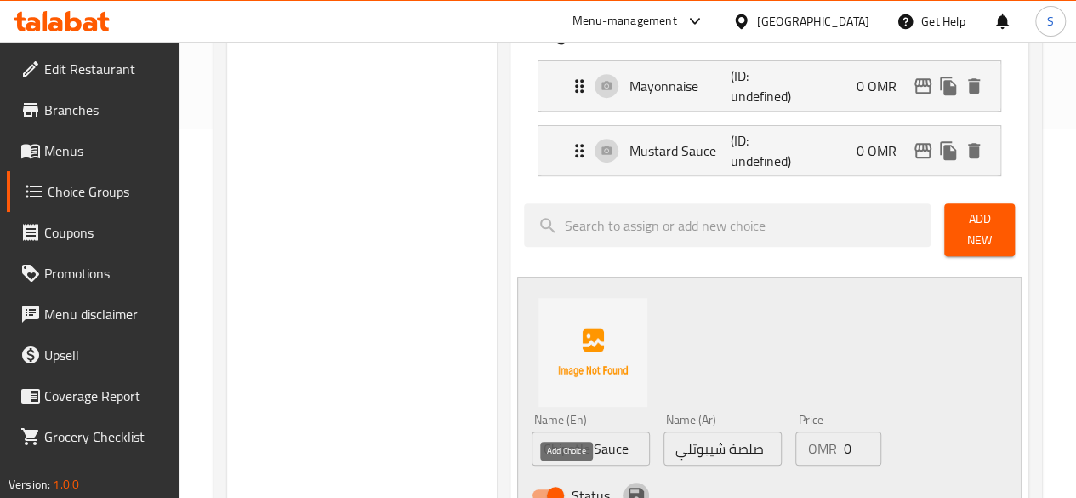
click at [628, 487] on icon "save" at bounding box center [635, 494] width 15 height 15
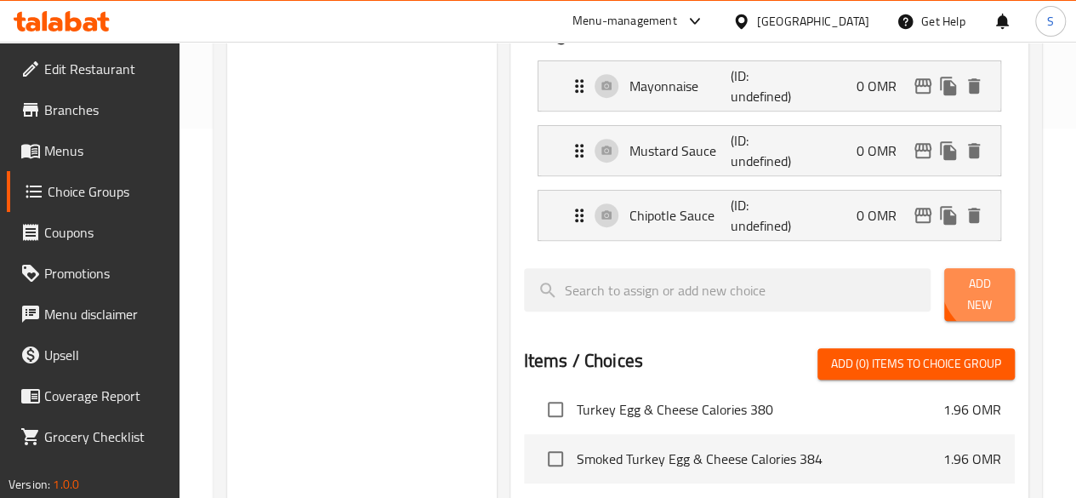
click at [994, 280] on span "Add New" at bounding box center [979, 294] width 43 height 43
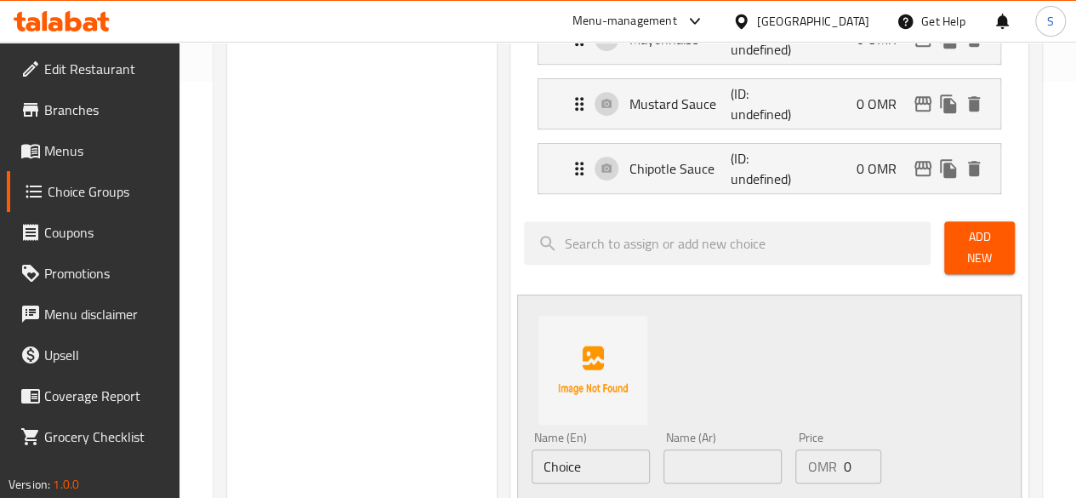
scroll to position [417, 0]
click at [663, 455] on input "text" at bounding box center [722, 465] width 118 height 34
paste input "جزيرة الألف"
type input "جزيرة الألف"
drag, startPoint x: 549, startPoint y: 452, endPoint x: 335, endPoint y: 446, distance: 213.5
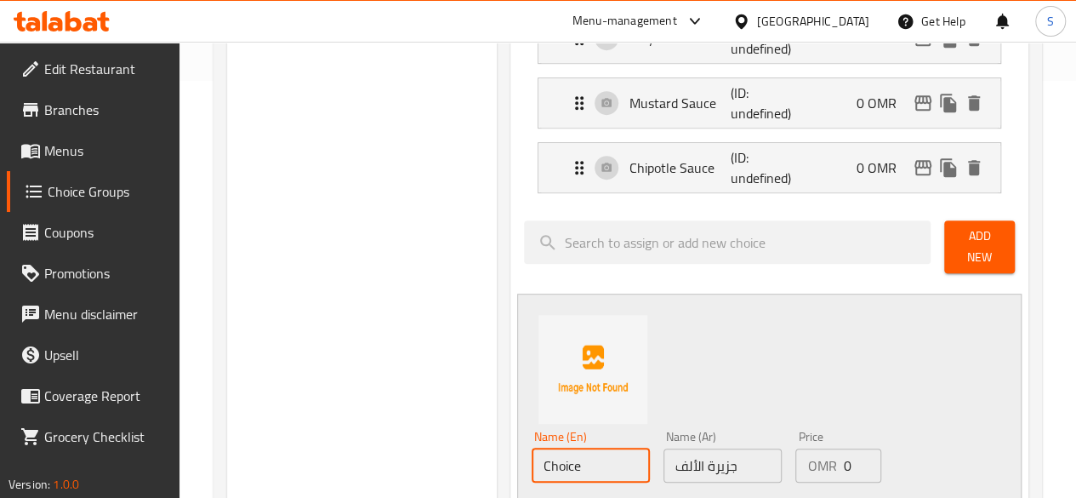
click at [335, 446] on div "Choice Groups Your Choice of Sauce: 0 Your Choice of Cheese: 3 Your Choice of V…" at bounding box center [631, 411] width 808 height 1270
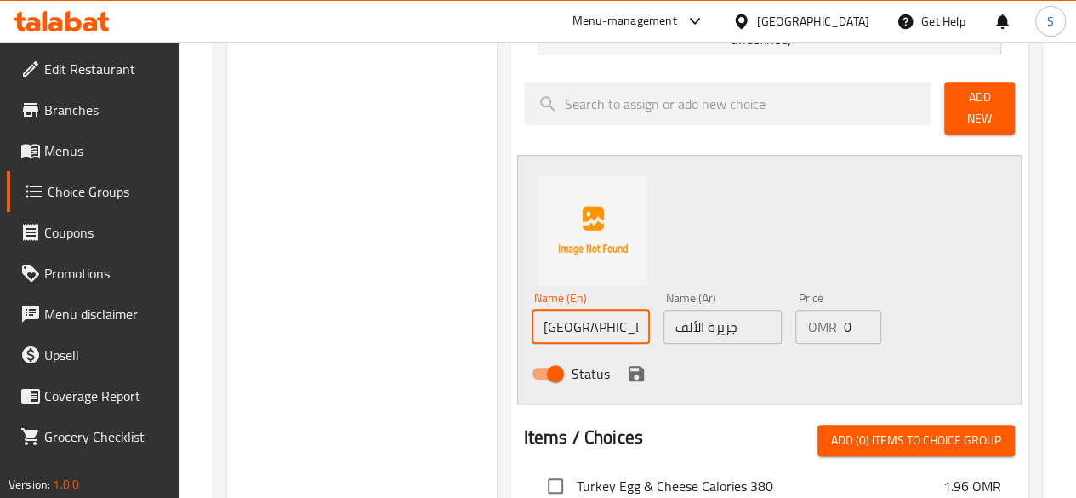
scroll to position [559, 0]
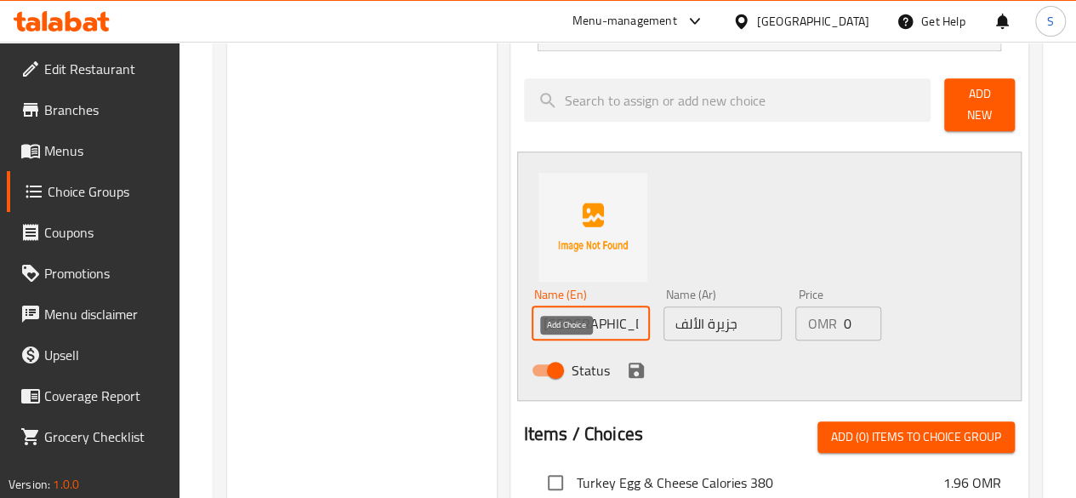
type input "[GEOGRAPHIC_DATA]"
click at [628, 362] on icon "save" at bounding box center [635, 369] width 15 height 15
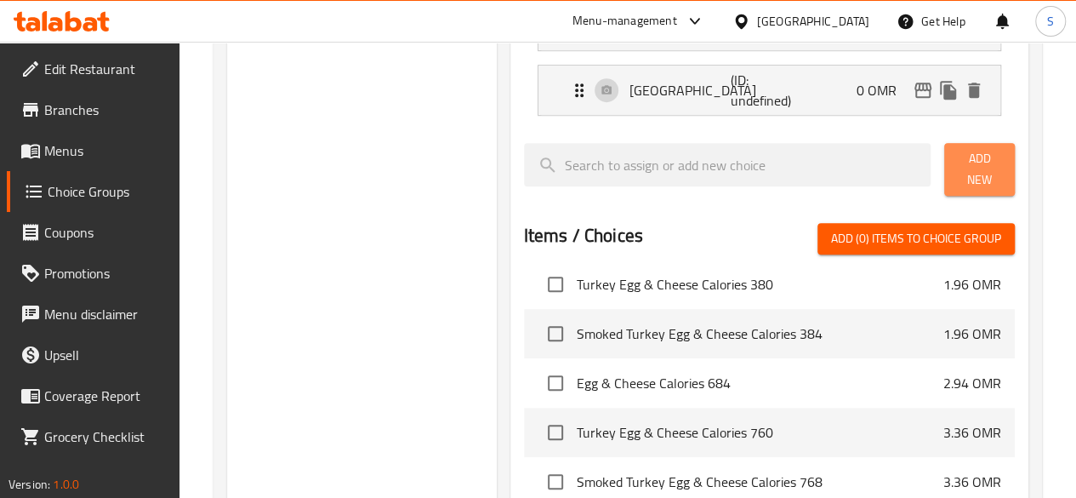
click at [967, 162] on span "Add New" at bounding box center [979, 169] width 43 height 43
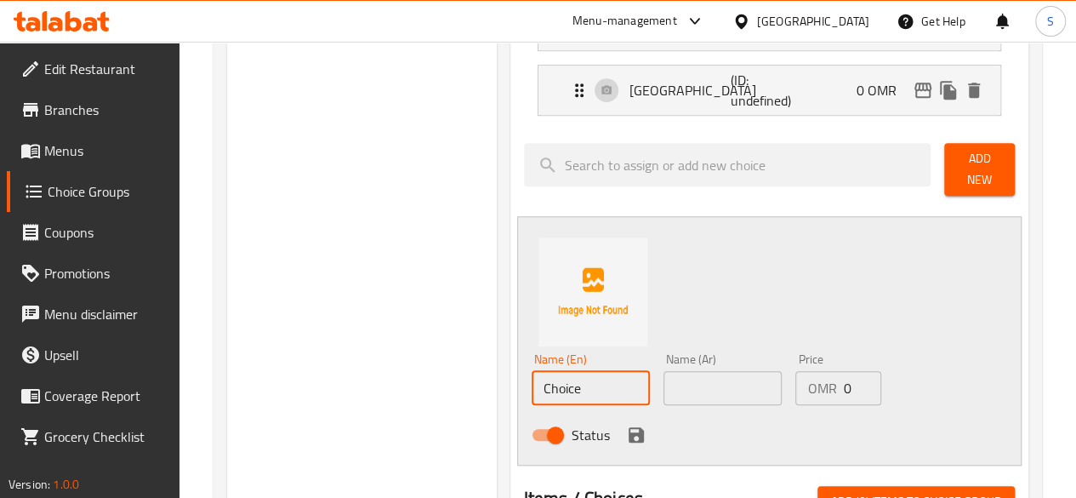
drag, startPoint x: 521, startPoint y: 383, endPoint x: 358, endPoint y: 383, distance: 163.3
click at [358, 383] on div "Choice Groups Your Choice of Sauce: 0 Your Choice of Cheese: 3 Your Choice of V…" at bounding box center [631, 301] width 808 height 1334
drag, startPoint x: 568, startPoint y: 375, endPoint x: 349, endPoint y: 378, distance: 219.4
click at [349, 378] on div "Choice Groups Your Choice of Sauce: 0 Your Choice of Cheese: 3 Your Choice of V…" at bounding box center [631, 301] width 808 height 1334
type input "[PERSON_NAME] Sauce"
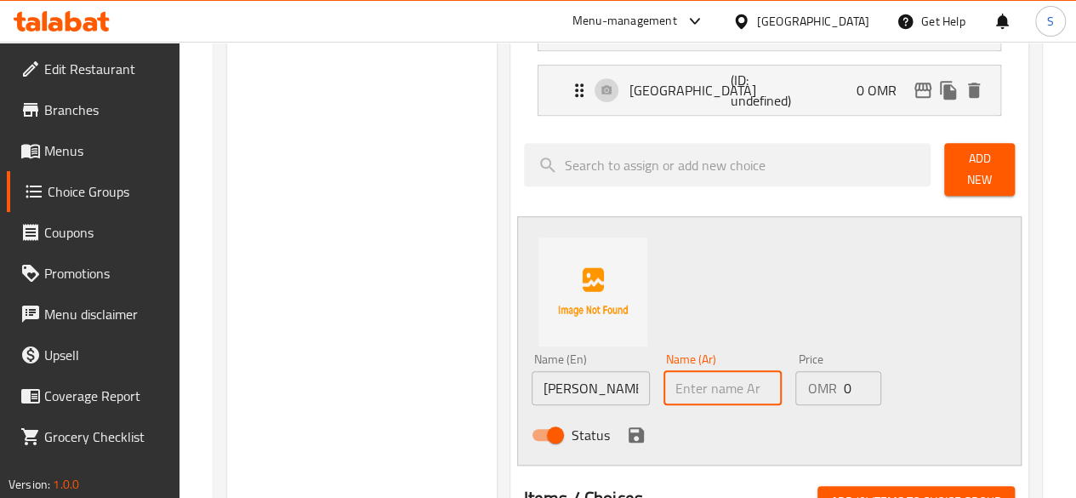
click at [663, 371] on input "text" at bounding box center [722, 388] width 118 height 34
paste input "صلصة سيزر"
type input "صلصة سيزر"
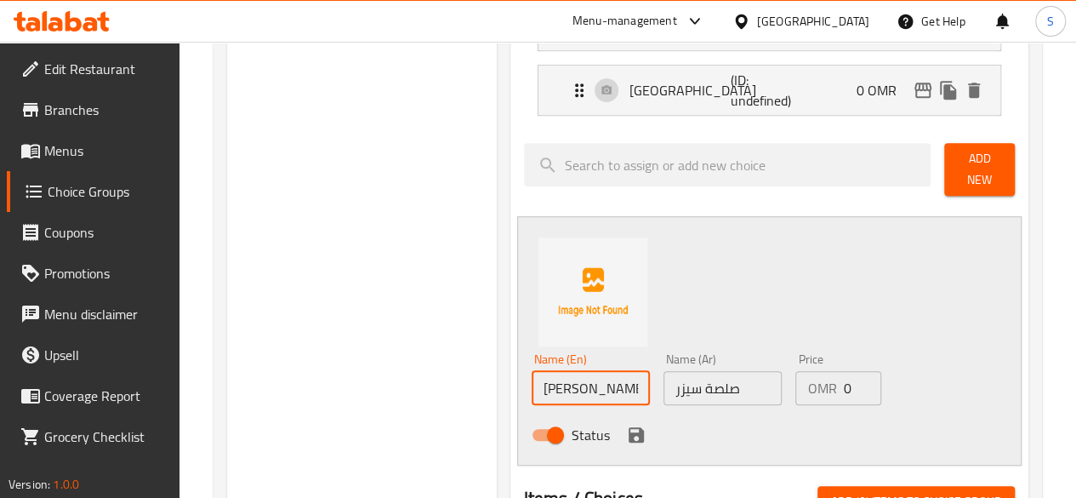
click at [532, 381] on input "[PERSON_NAME] Sauce" at bounding box center [591, 388] width 118 height 34
type input "Caesar Sauce"
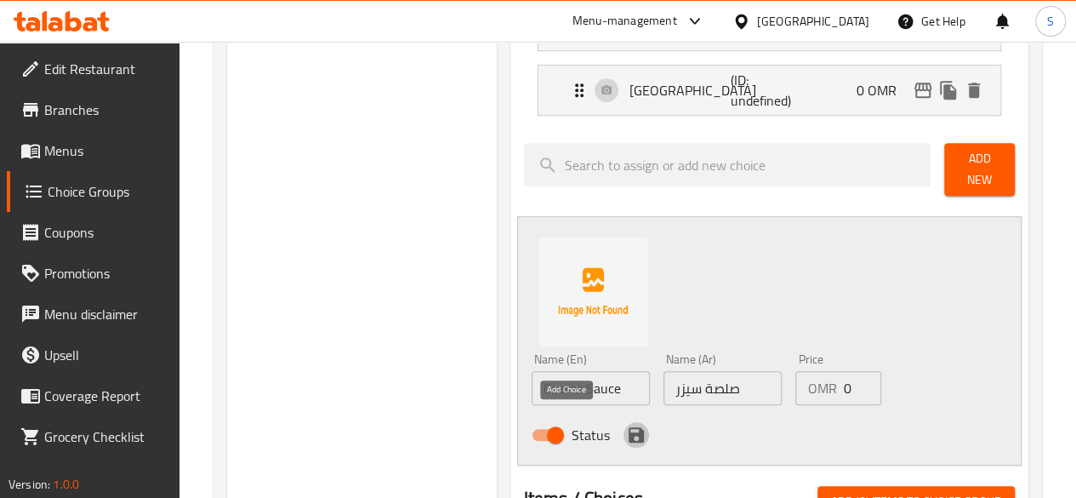
click at [626, 428] on icon "save" at bounding box center [636, 434] width 20 height 20
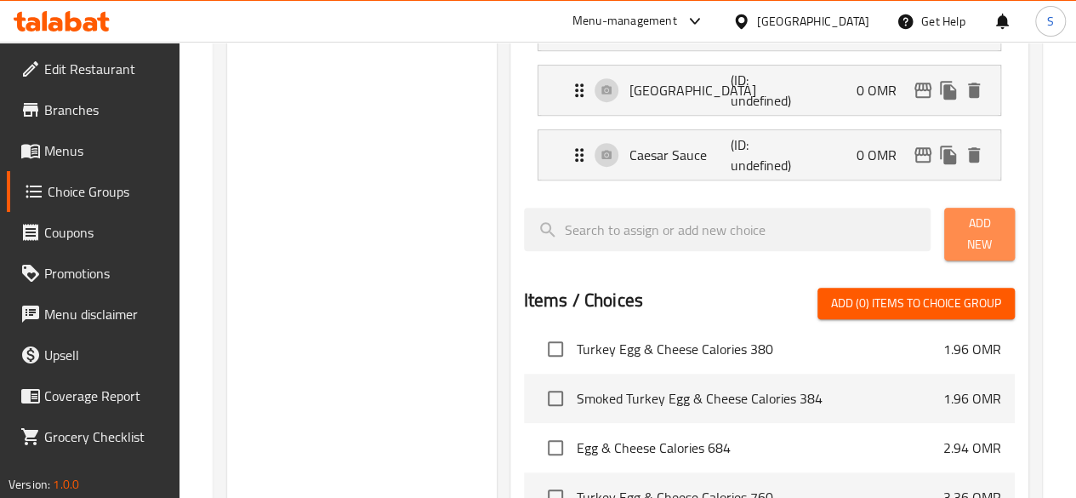
click at [958, 232] on span "Add New" at bounding box center [979, 234] width 43 height 43
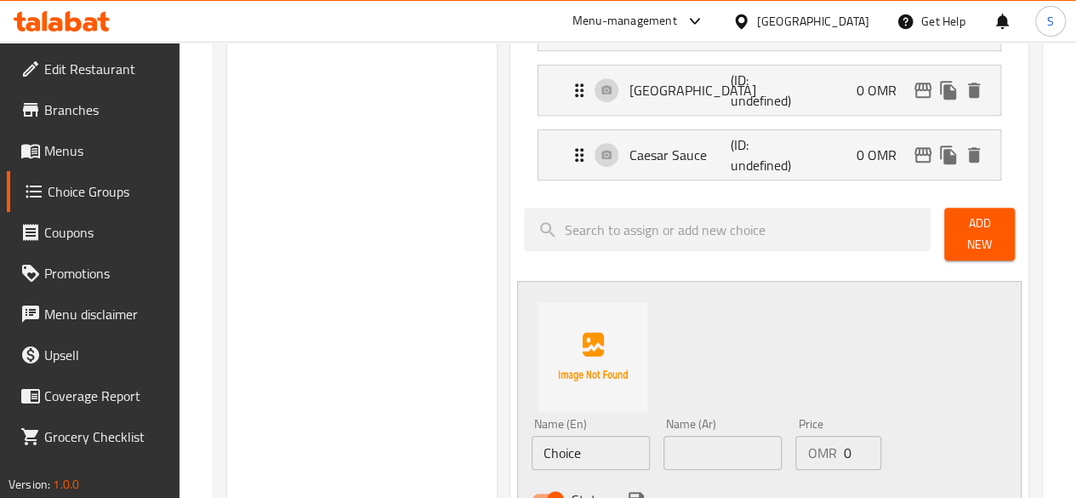
drag, startPoint x: 539, startPoint y: 443, endPoint x: 369, endPoint y: 424, distance: 171.2
click at [369, 424] on div "Choice Groups Your Choice of Sauce: 0 Your Choice of Cheese: 3 Your Choice of V…" at bounding box center [631, 333] width 808 height 1399
drag, startPoint x: 585, startPoint y: 448, endPoint x: 370, endPoint y: 441, distance: 215.3
click at [370, 441] on div "Choice Groups Your Choice of Sauce: 0 Your Choice of Cheese: 3 Your Choice of V…" at bounding box center [631, 333] width 808 height 1399
type input "Ranch Sauce"
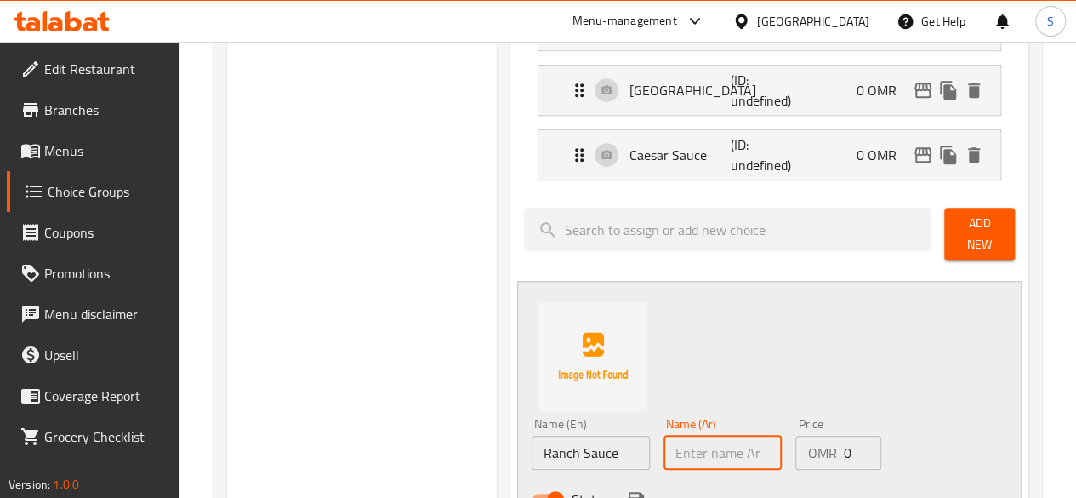
click at [688, 435] on input "text" at bounding box center [722, 452] width 118 height 34
paste input "صلصة الرانش"
type input "صلصة الرانش"
click at [628, 492] on icon "save" at bounding box center [635, 499] width 15 height 15
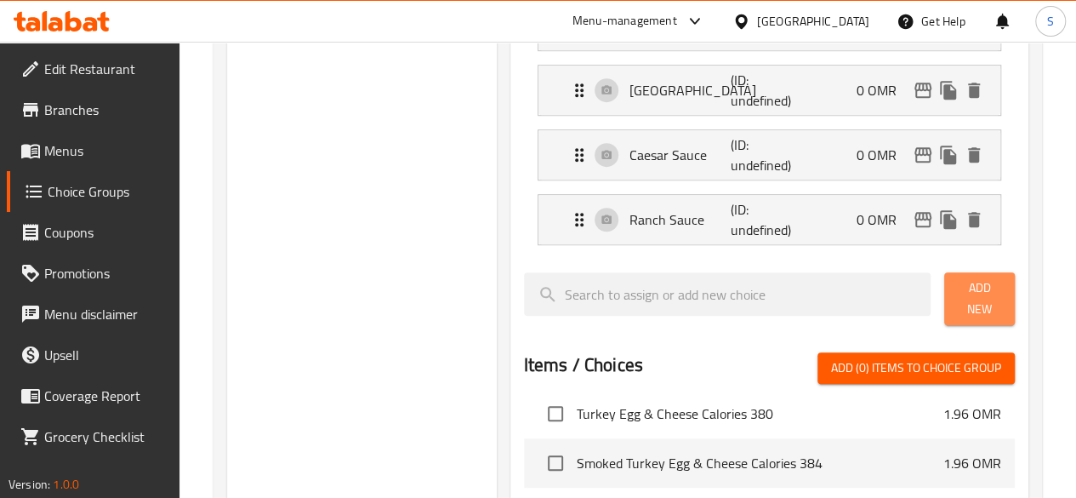
click at [958, 295] on span "Add New" at bounding box center [979, 298] width 43 height 43
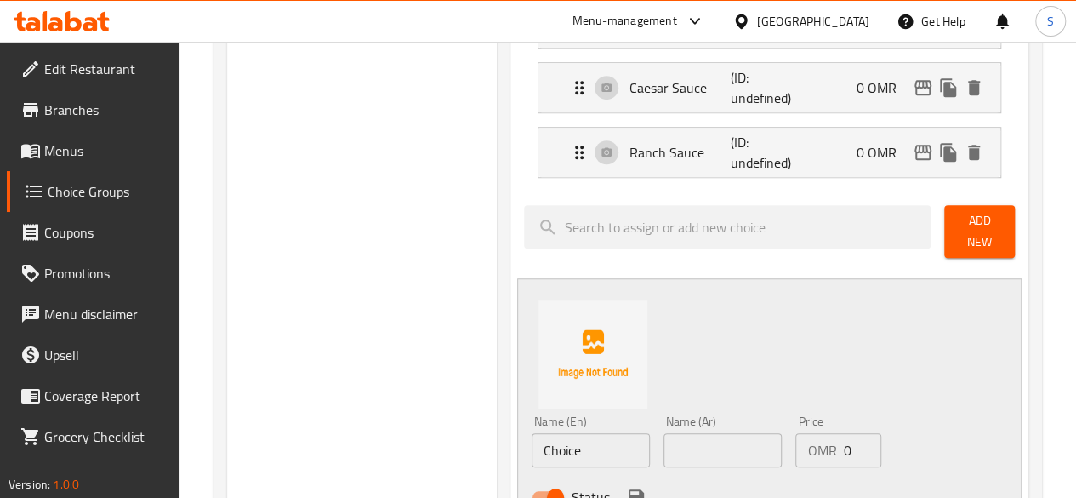
scroll to position [627, 0]
drag, startPoint x: 541, startPoint y: 452, endPoint x: 353, endPoint y: 434, distance: 188.9
click at [353, 434] on div "Choice Groups Your Choice of Sauce: 0 Your Choice of Cheese: 3 Your Choice of V…" at bounding box center [631, 298] width 808 height 1464
drag, startPoint x: 548, startPoint y: 424, endPoint x: 410, endPoint y: 428, distance: 137.8
click at [410, 428] on div "Choice Groups Your Choice of Sauce: 0 Your Choice of Cheese: 3 Your Choice of V…" at bounding box center [631, 298] width 808 height 1464
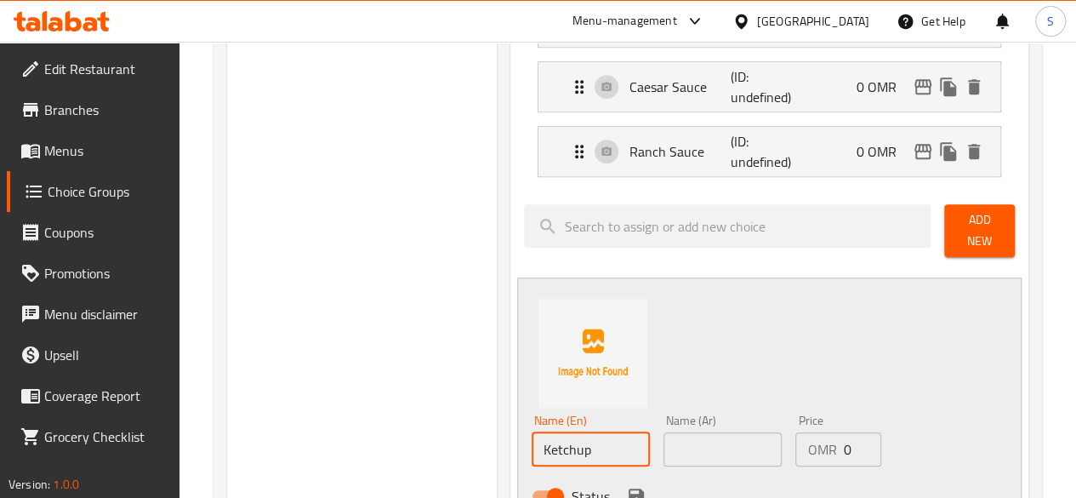
type input "Ketchup"
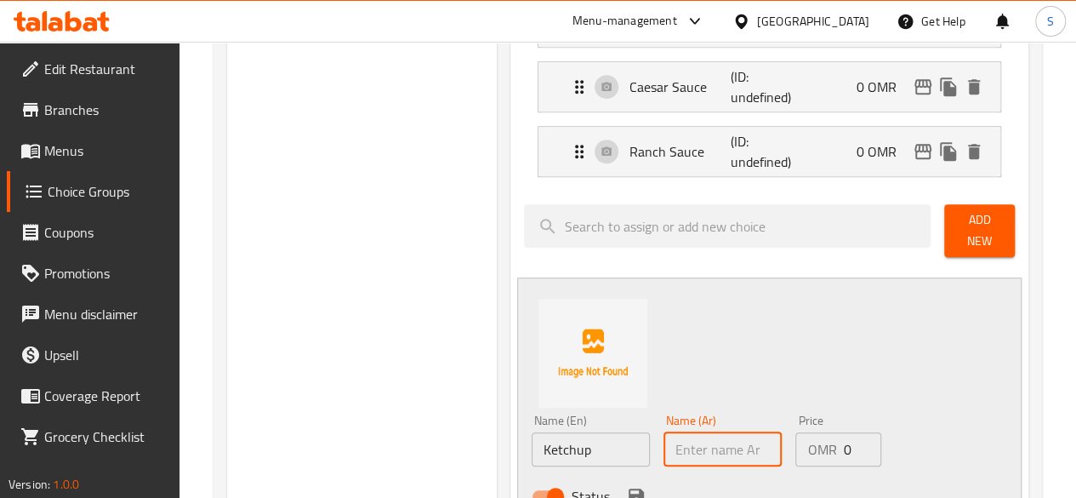
click at [663, 432] on input "text" at bounding box center [722, 449] width 118 height 34
paste input "كاتشب"
type input "كاتشب"
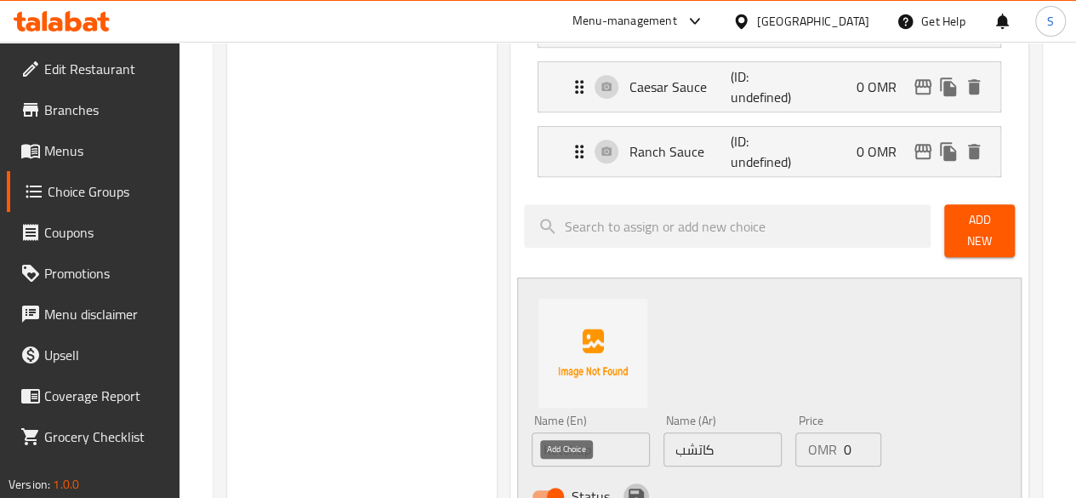
click at [626, 486] on icon "save" at bounding box center [636, 496] width 20 height 20
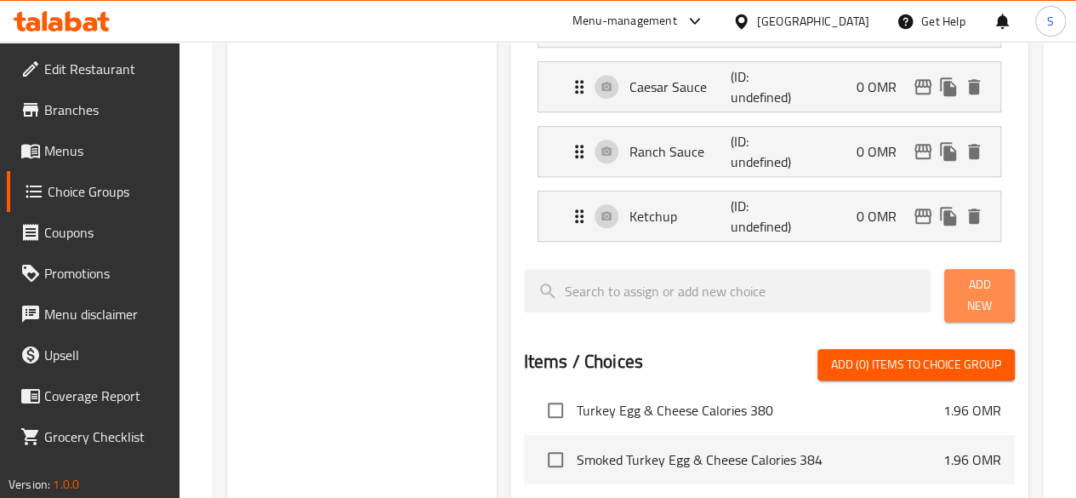
click at [968, 283] on span "Add New" at bounding box center [979, 295] width 43 height 43
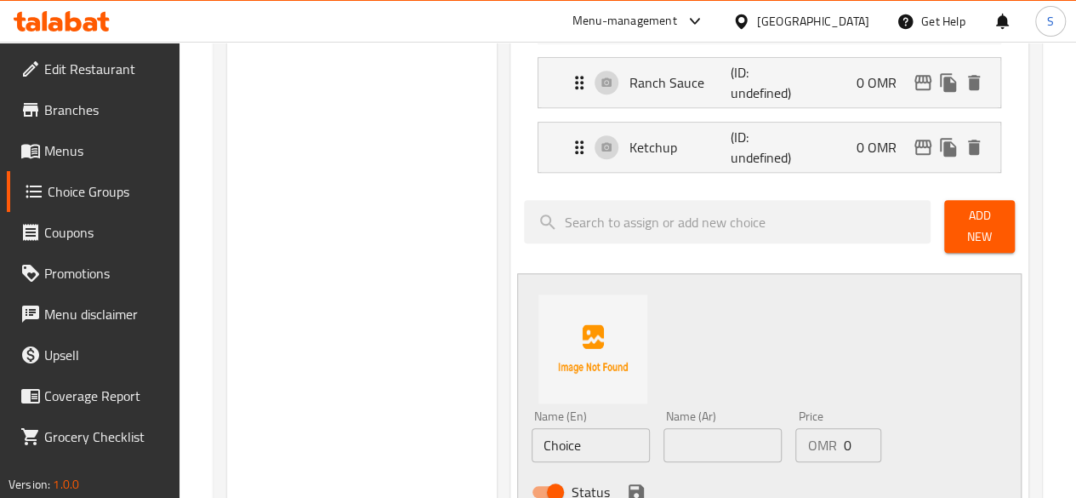
scroll to position [697, 0]
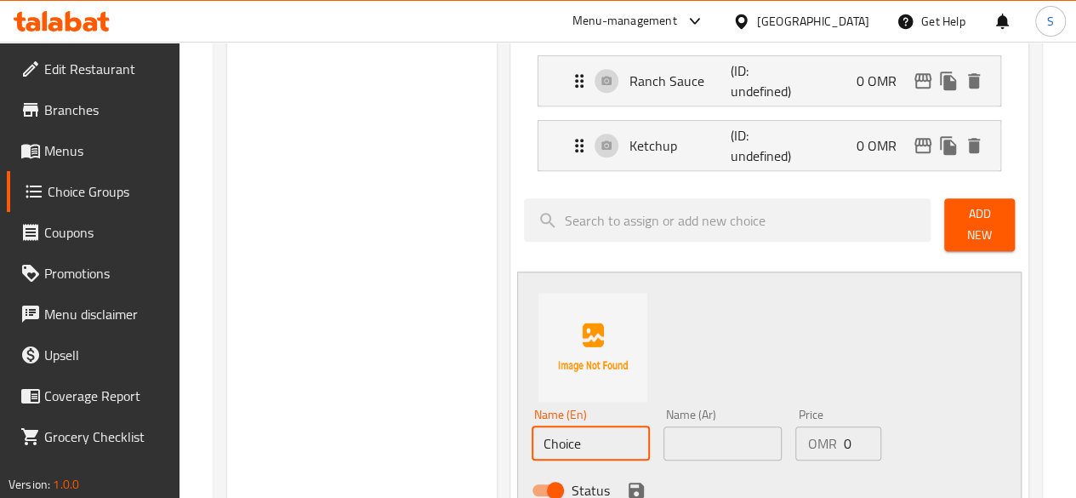
drag, startPoint x: 549, startPoint y: 414, endPoint x: 240, endPoint y: 401, distance: 309.0
click at [240, 401] on div "Choice Groups Your Choice of Sauce: 0 Your Choice of Cheese: 3 Your Choice of V…" at bounding box center [631, 260] width 808 height 1528
drag, startPoint x: 552, startPoint y: 421, endPoint x: 310, endPoint y: 380, distance: 245.8
click at [310, 380] on div "Choice Groups Your Choice of Sauce: 0 Your Choice of Cheese: 3 Your Choice of V…" at bounding box center [631, 260] width 808 height 1528
type input "Hot Sauce"
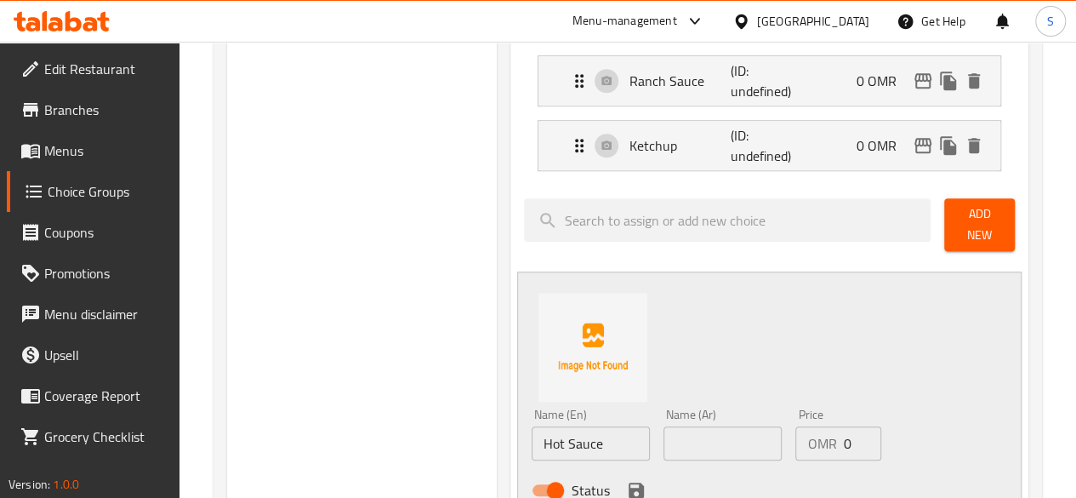
click at [663, 408] on div "Name (Ar) Name (Ar)" at bounding box center [722, 434] width 118 height 52
click at [663, 438] on input "text" at bounding box center [722, 443] width 118 height 34
paste input "صلصة حارة"
type input "صلصة حارة"
click at [628, 482] on icon "save" at bounding box center [635, 489] width 15 height 15
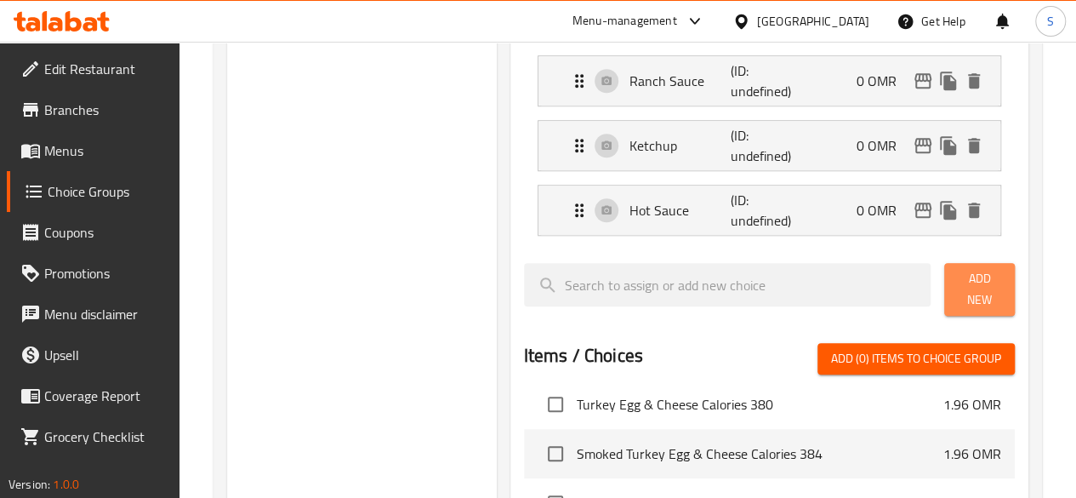
click at [958, 271] on span "Add New" at bounding box center [979, 289] width 43 height 43
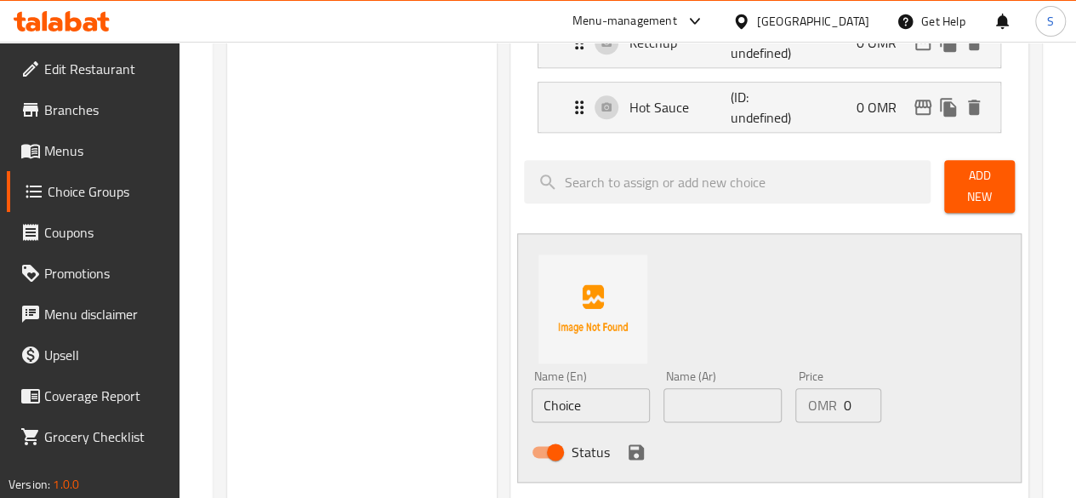
scroll to position [801, 0]
drag, startPoint x: 524, startPoint y: 395, endPoint x: 270, endPoint y: 394, distance: 253.4
click at [270, 394] on div "Choice Groups Your Choice of Sauce: 0 Your Choice of Cheese: 3 Your Choice of V…" at bounding box center [631, 188] width 808 height 1593
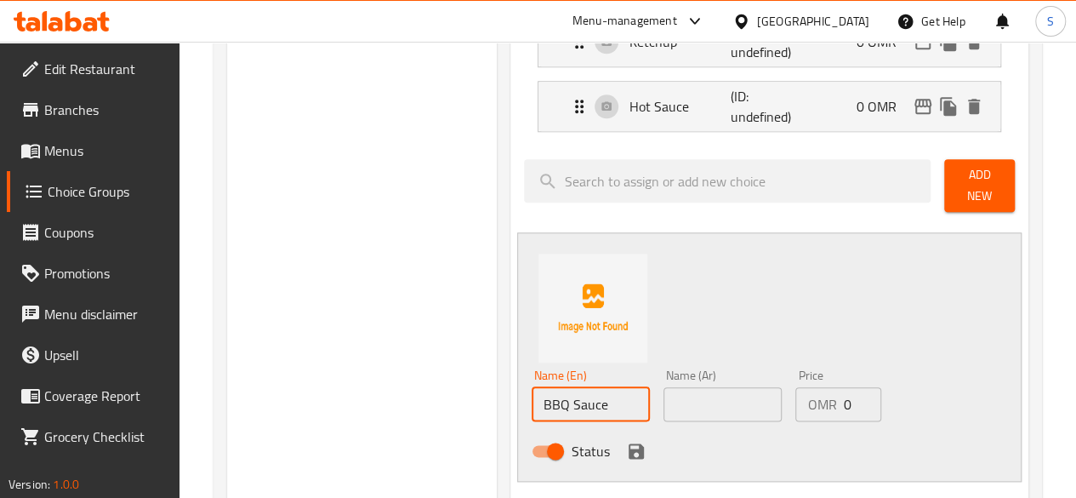
drag, startPoint x: 573, startPoint y: 388, endPoint x: 361, endPoint y: 385, distance: 212.6
click at [361, 385] on div "Choice Groups Your Choice of Sauce: 0 Your Choice of Cheese: 3 Your Choice of V…" at bounding box center [631, 188] width 808 height 1593
type input "BBQ Sauce"
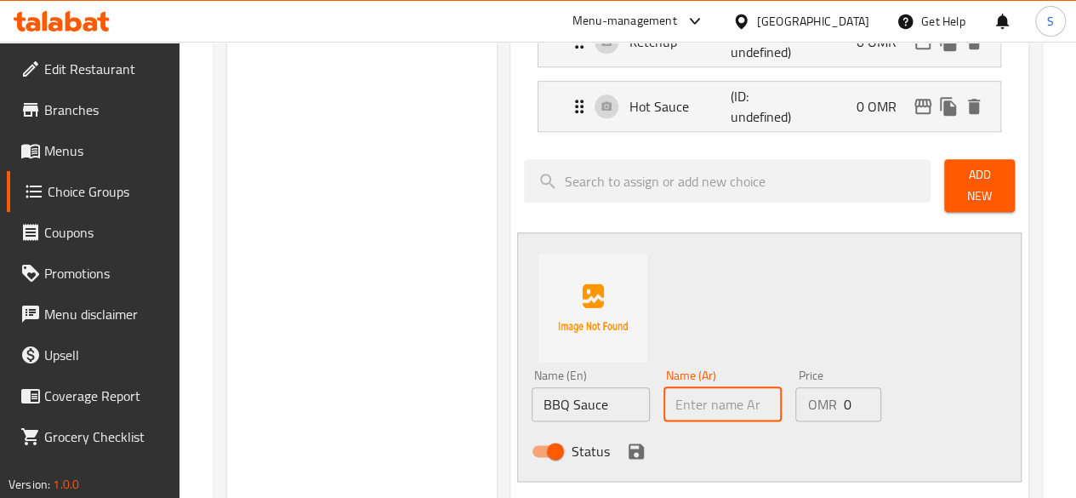
click at [663, 402] on input "text" at bounding box center [722, 404] width 118 height 34
paste input "صوص باربيكيو"
type input "صوص باربيكيو"
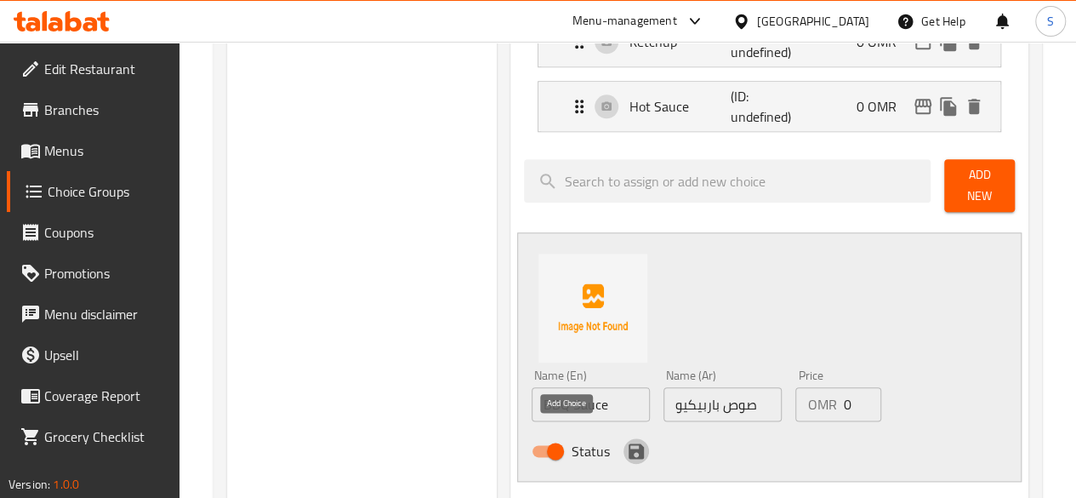
click at [626, 441] on icon "save" at bounding box center [636, 451] width 20 height 20
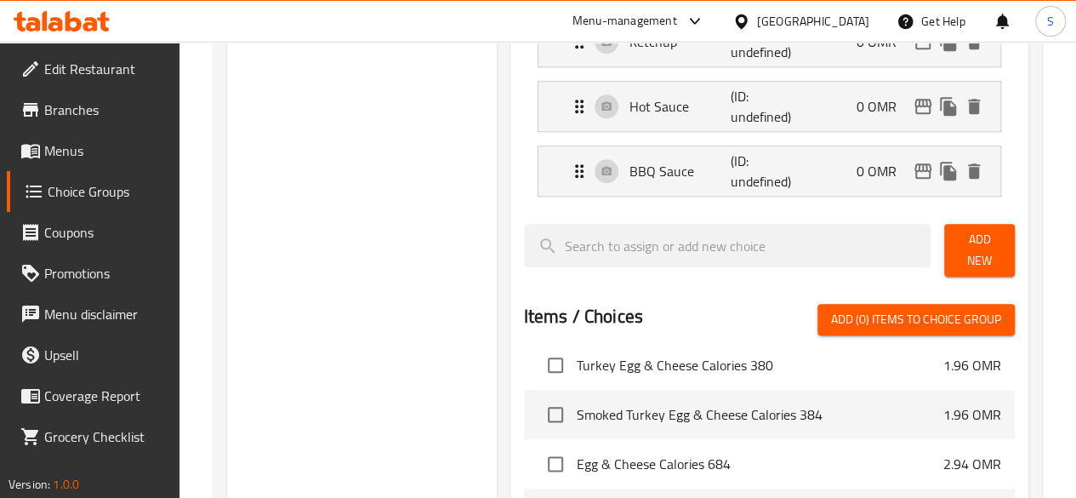
click at [966, 229] on span "Add New" at bounding box center [979, 250] width 43 height 43
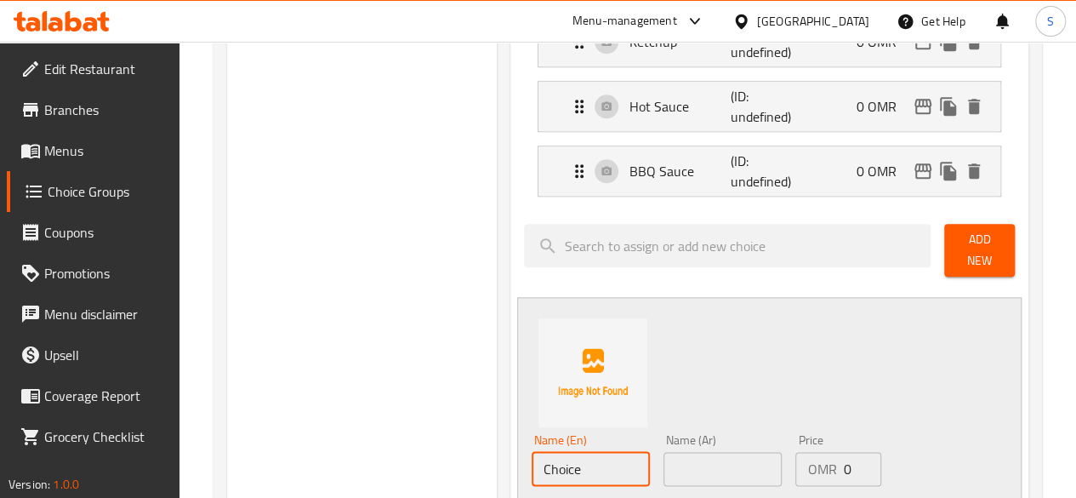
drag, startPoint x: 548, startPoint y: 462, endPoint x: 163, endPoint y: 434, distance: 385.4
click at [163, 434] on div "Edit Restaurant Branches Menus Choice Groups Coupons Promotions Menu disclaimer…" at bounding box center [538, 169] width 1076 height 1857
drag, startPoint x: 577, startPoint y: 457, endPoint x: 342, endPoint y: 463, distance: 234.8
click at [342, 463] on div "Choice Groups Your Choice of Sauce: 0 Your Choice of Cheese: 3 Your Choice of V…" at bounding box center [631, 221] width 808 height 1658
type input "Honey Mustard"
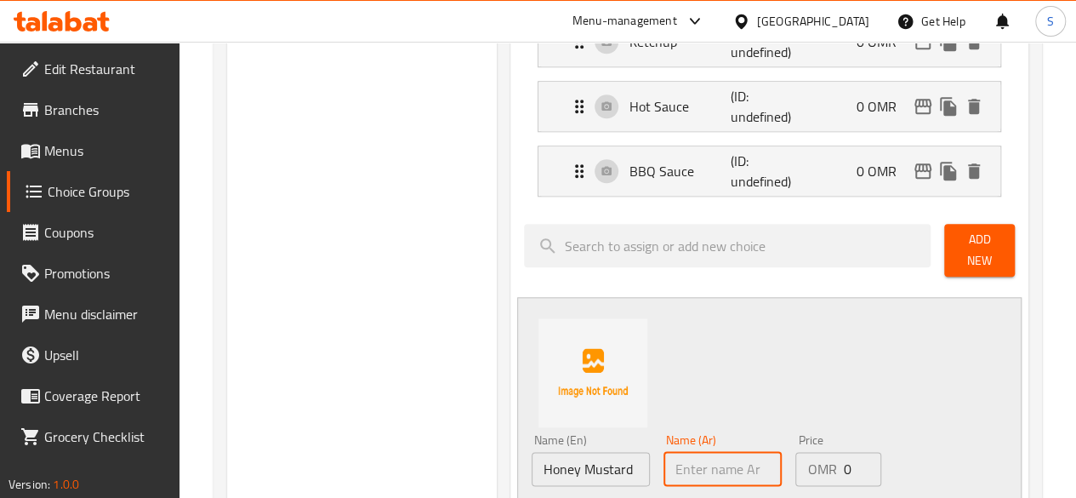
click at [663, 465] on input "text" at bounding box center [722, 469] width 118 height 34
paste input "الخردل بالعسل"
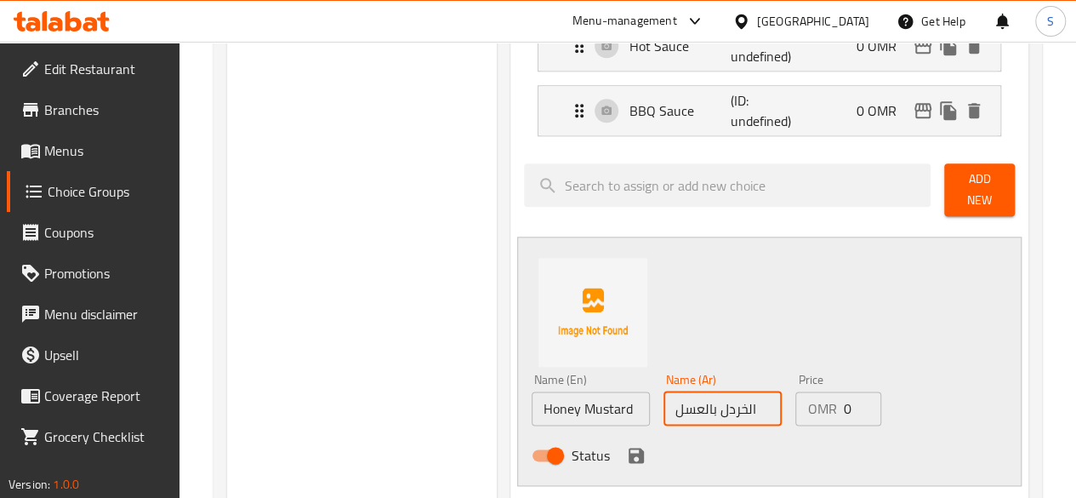
scroll to position [868, 0]
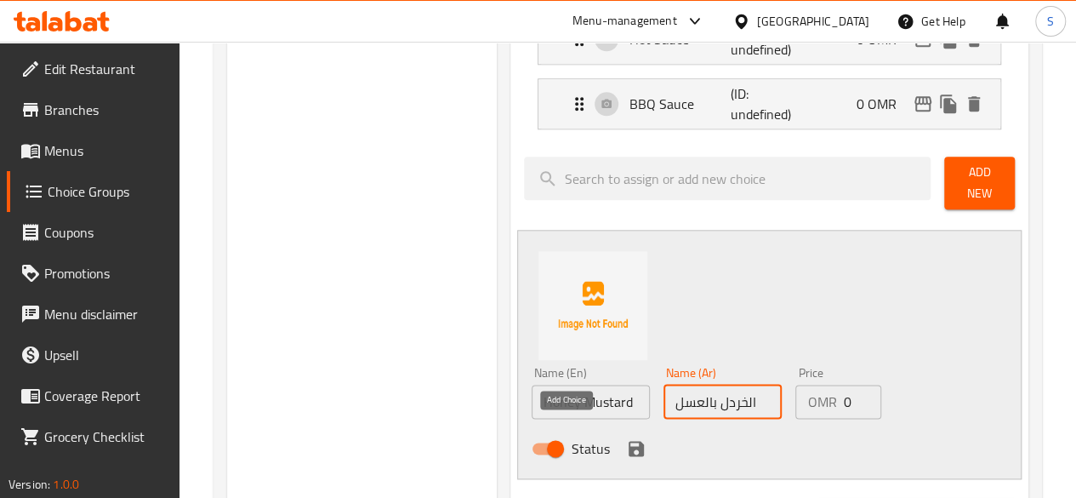
type input "الخردل بالعسل"
click at [626, 438] on icon "save" at bounding box center [636, 448] width 20 height 20
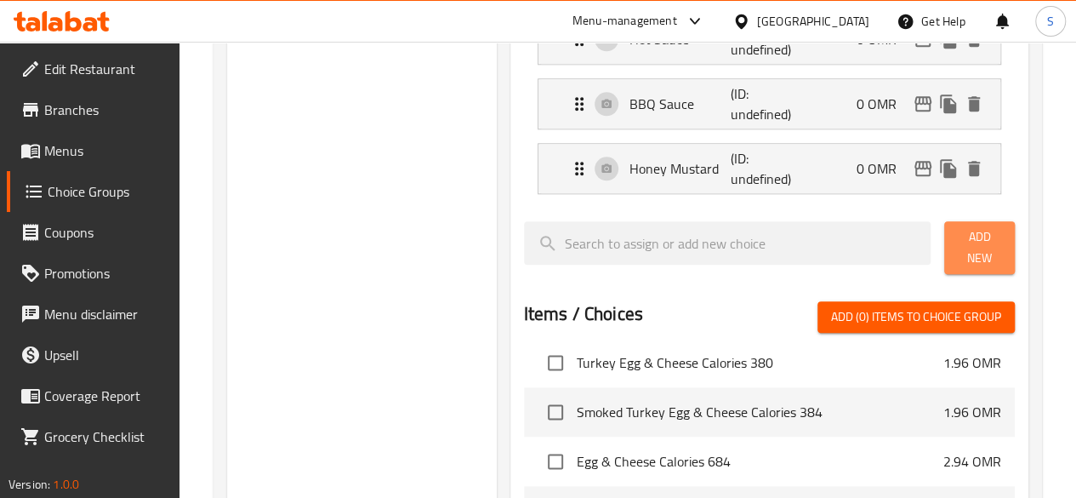
click at [945, 247] on button "Add New" at bounding box center [979, 247] width 71 height 53
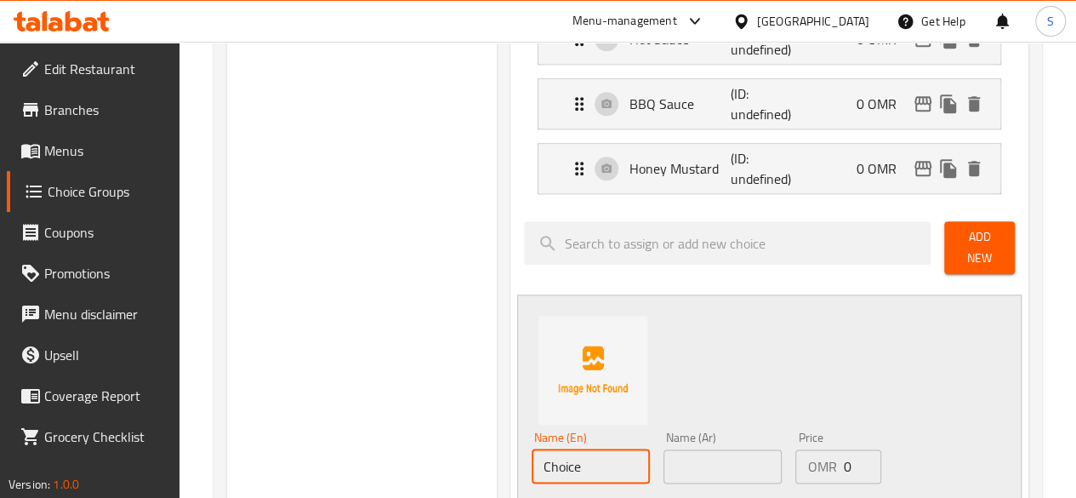
drag, startPoint x: 522, startPoint y: 440, endPoint x: 311, endPoint y: 448, distance: 211.1
click at [311, 448] on div "Choice Groups Your Choice of Sauce: 0 Your Choice of Cheese: 3 Your Choice of V…" at bounding box center [631, 186] width 808 height 1722
type input "Olive Oil"
drag, startPoint x: 543, startPoint y: 452, endPoint x: 350, endPoint y: 446, distance: 194.0
click at [350, 446] on div "Choice Groups Your Choice of Sauce: 0 Your Choice of Cheese: 3 Your Choice of V…" at bounding box center [631, 186] width 808 height 1722
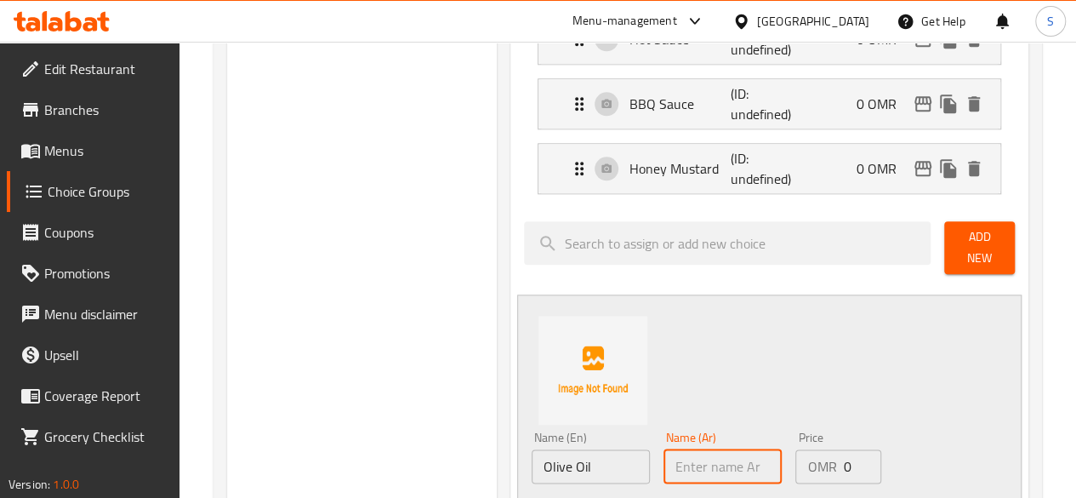
click at [663, 455] on input "text" at bounding box center [722, 466] width 118 height 34
paste input "زيت الزيتون"
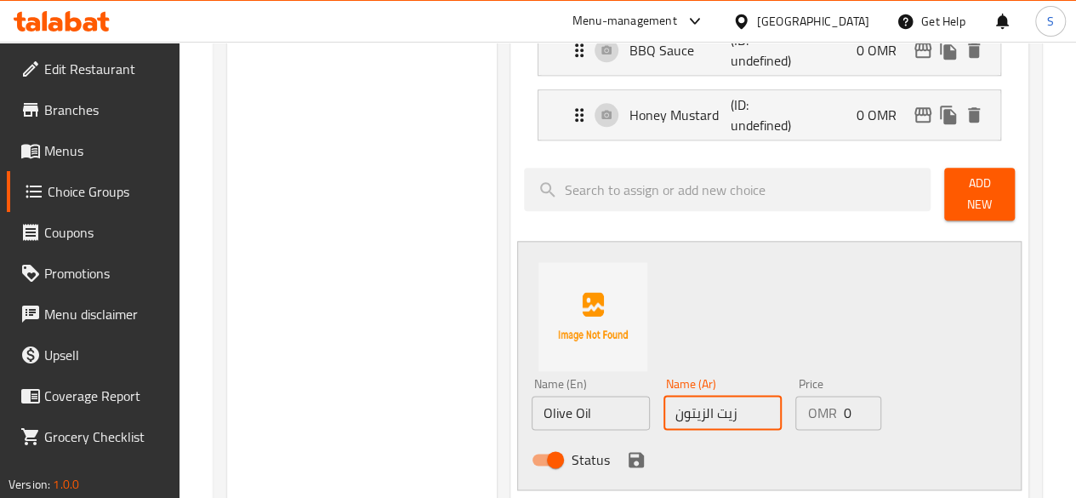
scroll to position [924, 0]
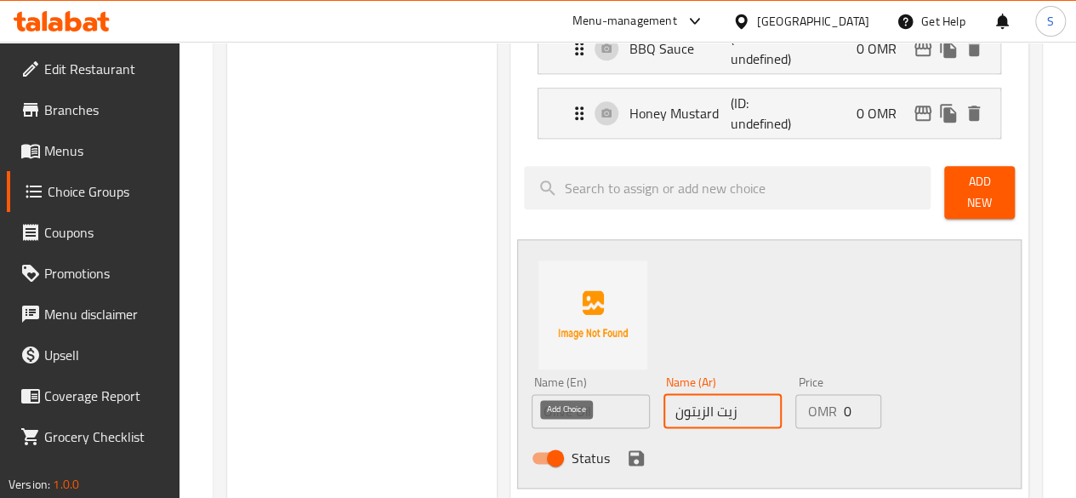
type input "زيت الزيتون"
click at [626, 447] on icon "save" at bounding box center [636, 457] width 20 height 20
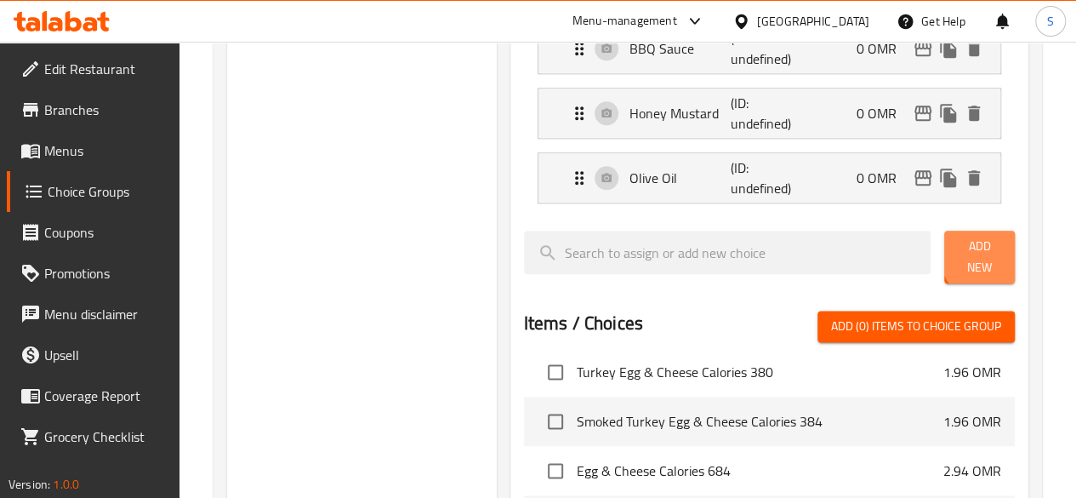
click at [981, 252] on span "Add New" at bounding box center [979, 257] width 43 height 43
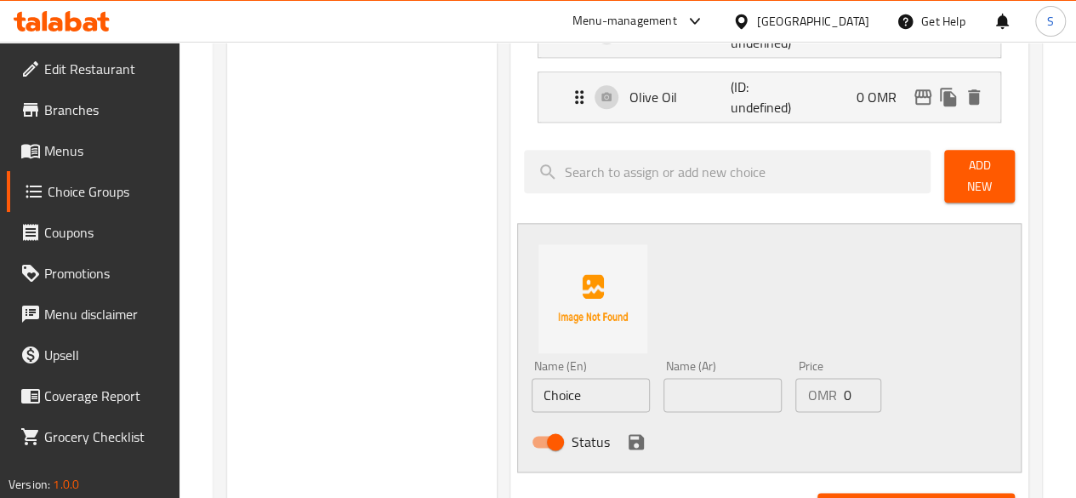
scroll to position [1011, 0]
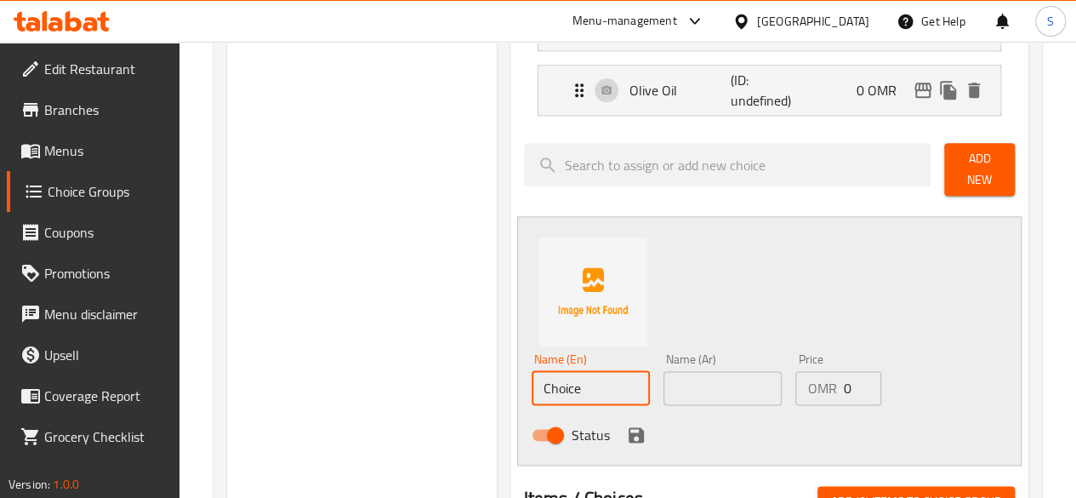
drag, startPoint x: 548, startPoint y: 382, endPoint x: 304, endPoint y: 401, distance: 243.9
click at [304, 401] on div "Choice Groups Your Choice of Sauce: 0 Your Choice of Cheese: 3 Your Choice of V…" at bounding box center [631, 75] width 808 height 1787
type input "Balsamic Vinegar"
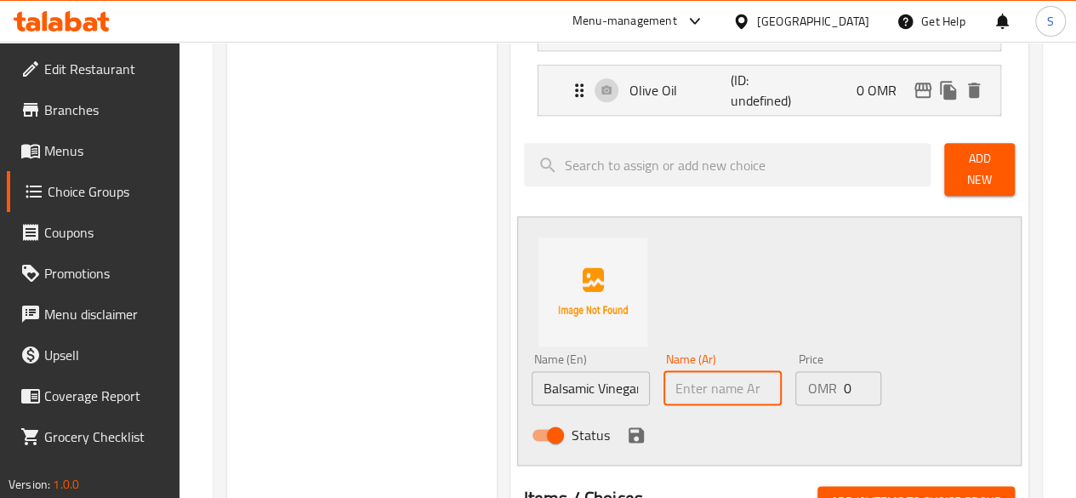
click at [663, 385] on input "text" at bounding box center [722, 388] width 118 height 34
paste input "خل البلسميك"
type input "خل البلسميك"
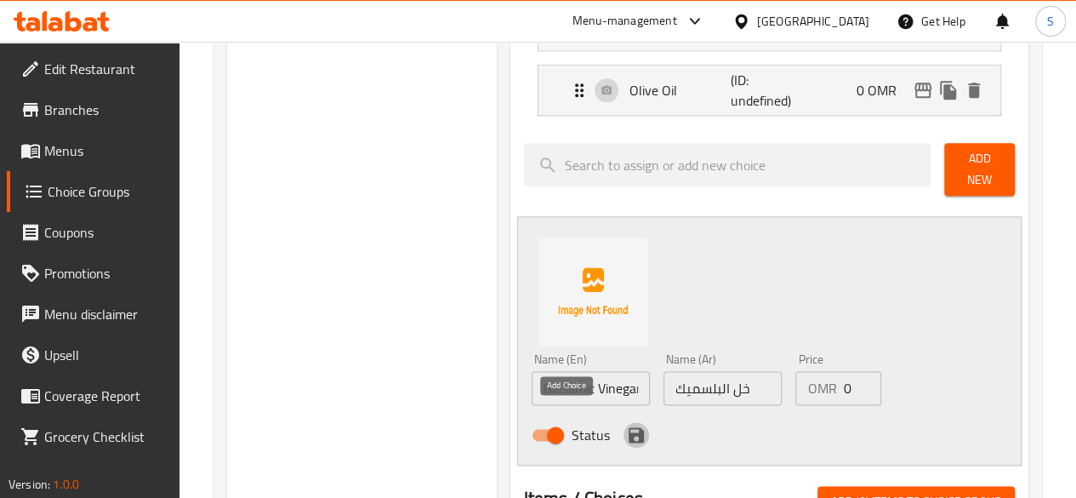
click at [628, 427] on icon "save" at bounding box center [635, 434] width 15 height 15
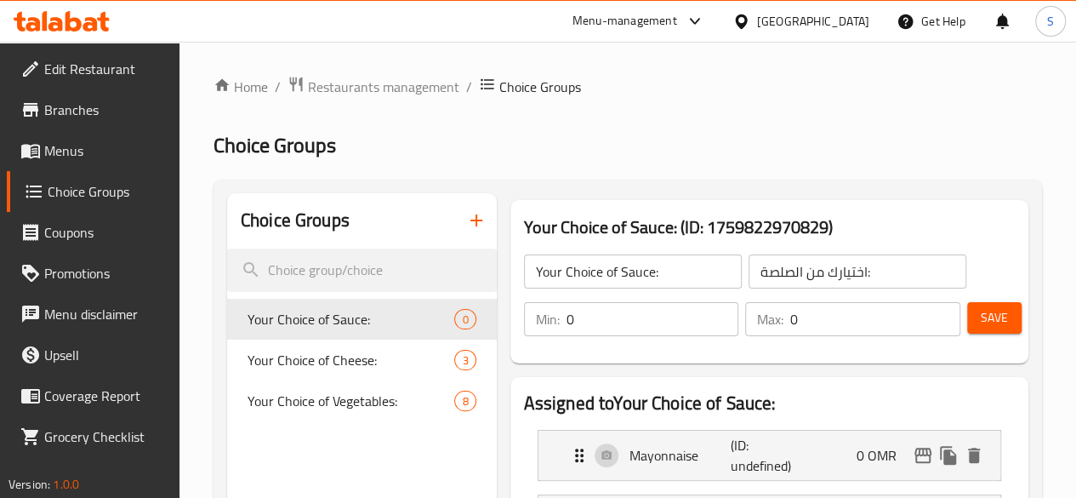
scroll to position [76, 0]
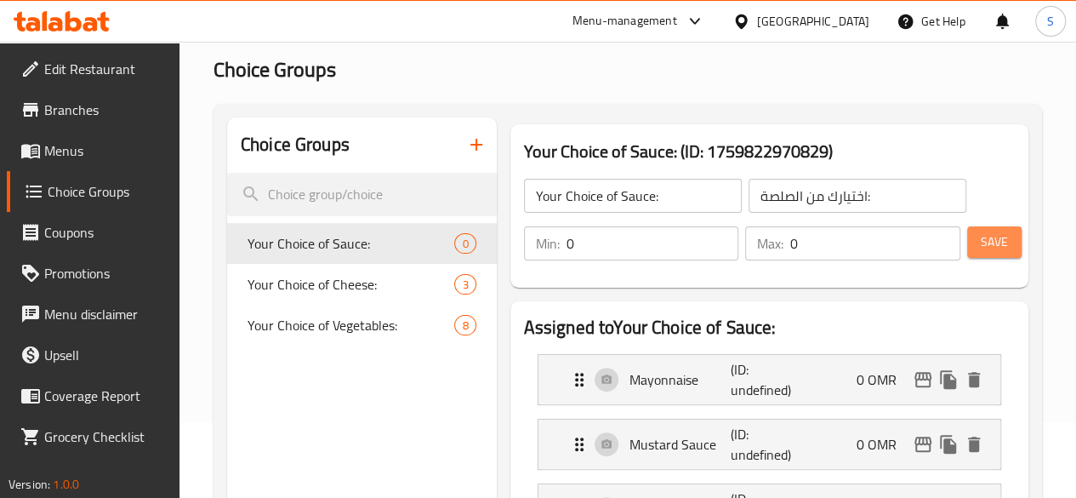
click at [995, 245] on span "Save" at bounding box center [994, 241] width 27 height 21
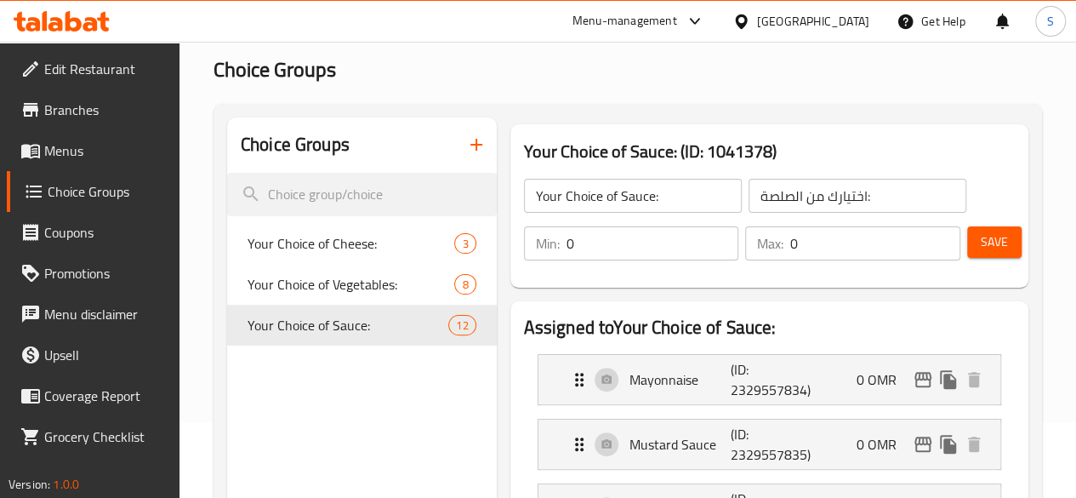
click at [456, 157] on button "button" at bounding box center [476, 144] width 41 height 41
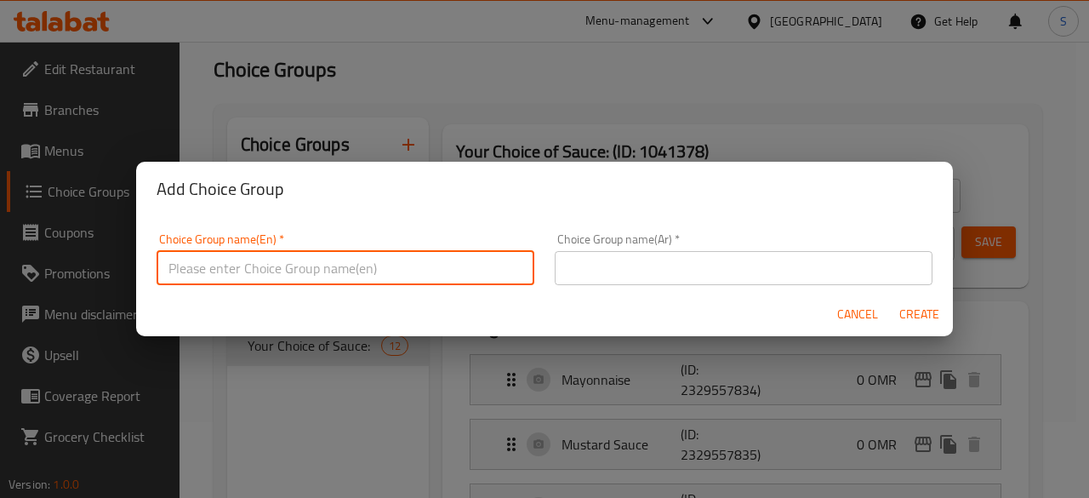
click at [300, 271] on input "text" at bounding box center [345, 268] width 378 height 34
click at [300, 271] on input "Your CHoice" at bounding box center [345, 268] width 378 height 34
drag, startPoint x: 317, startPoint y: 271, endPoint x: 0, endPoint y: 245, distance: 318.3
click at [0, 245] on div "Add Choice Group Choice Group name(En)   * Your Choice of Seasoning: Choice Gro…" at bounding box center [544, 249] width 1089 height 498
type input "Your Choice of Seasoning:"
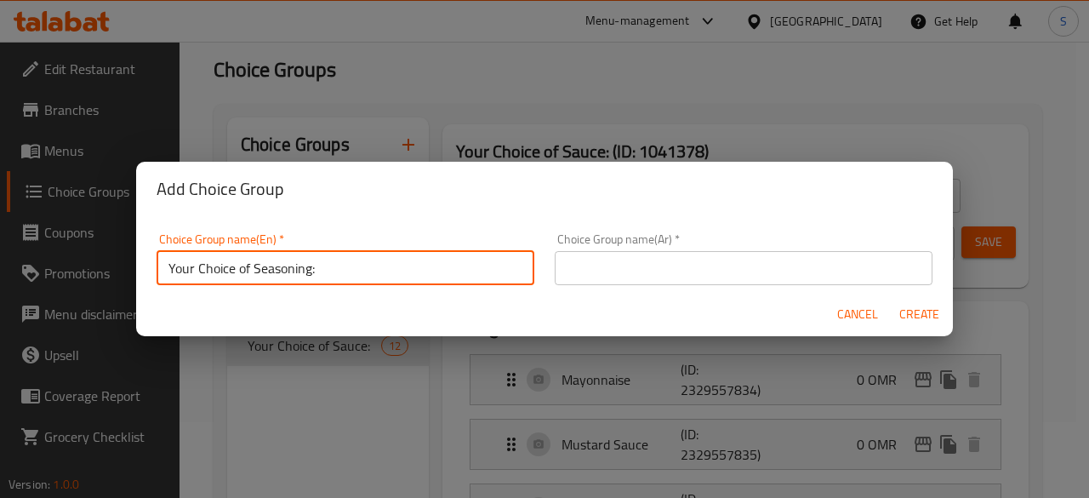
click at [620, 264] on input "text" at bounding box center [743, 268] width 378 height 34
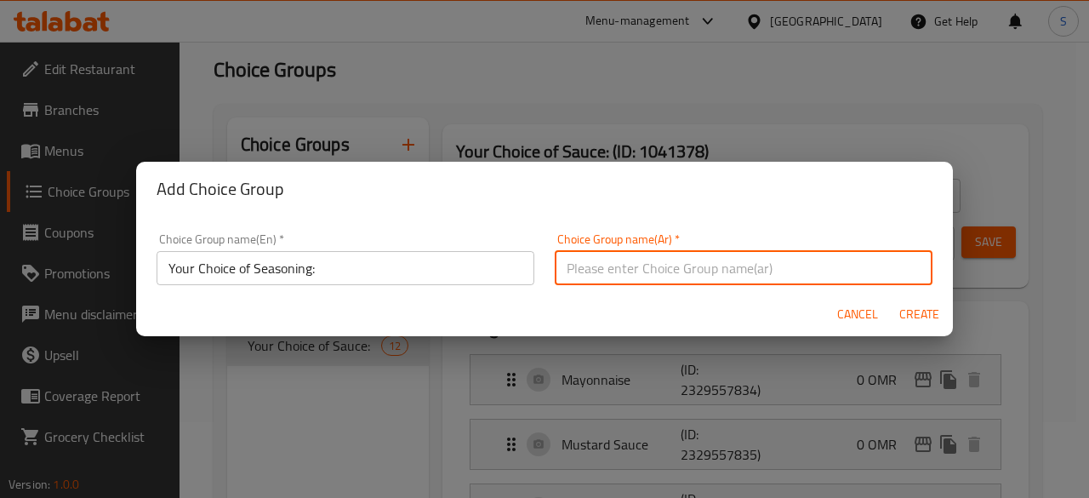
paste input "اختيارك من التوابل:"
type input "اختيارك من التوابل:"
click at [901, 309] on span "Create" at bounding box center [918, 314] width 41 height 21
type input "Your Choice of Seasoning:"
type input "اختيارك من التوابل:"
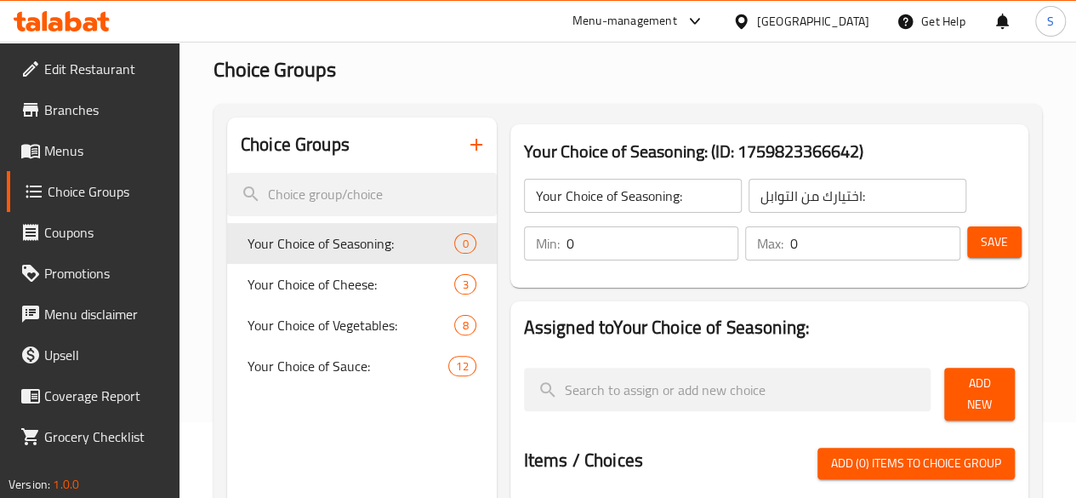
click at [966, 389] on span "Add New" at bounding box center [979, 394] width 43 height 43
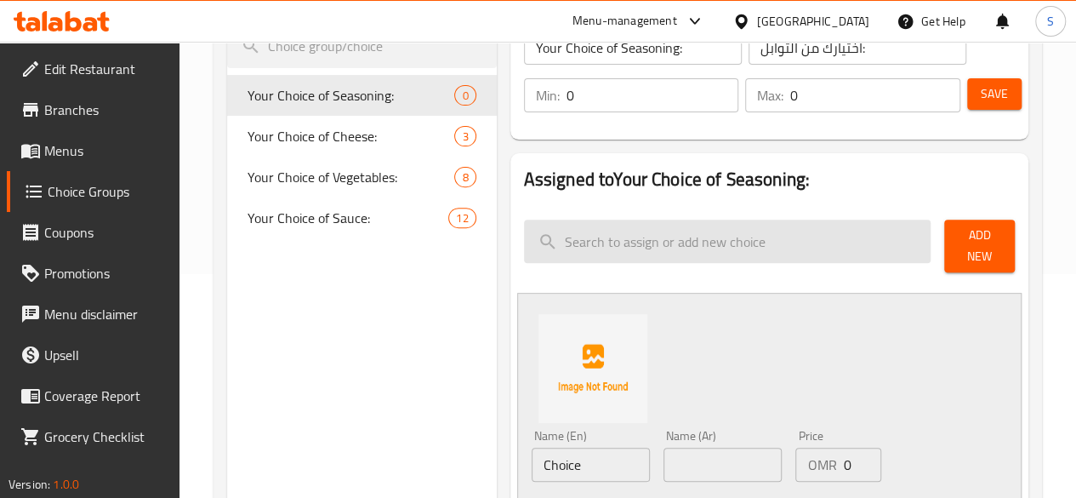
scroll to position [229, 0]
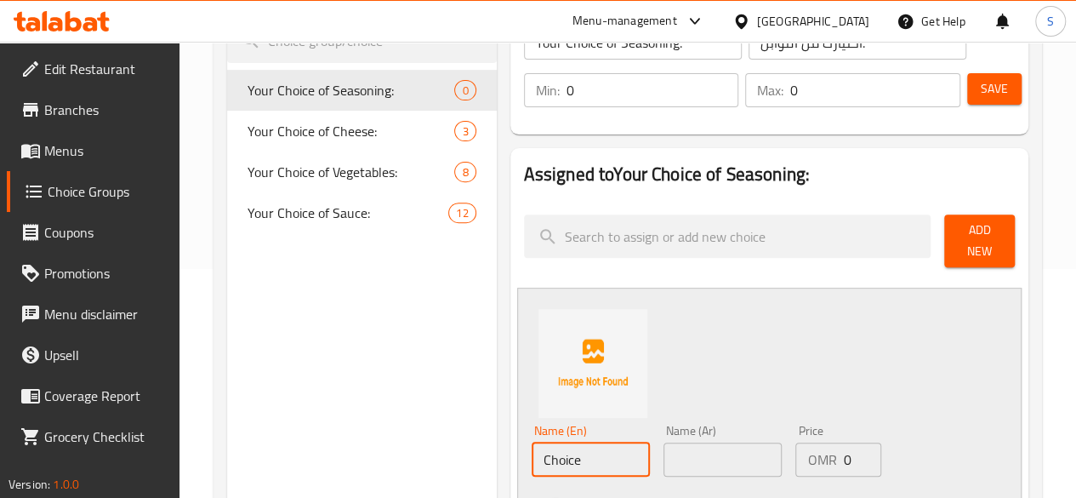
drag, startPoint x: 531, startPoint y: 441, endPoint x: 285, endPoint y: 444, distance: 245.8
click at [285, 444] on div "Choice Groups Your Choice of Seasoning: 0 Your Choice of Cheese: 3 Your Choice …" at bounding box center [631, 502] width 808 height 1076
drag, startPoint x: 543, startPoint y: 458, endPoint x: 327, endPoint y: 465, distance: 216.2
click at [327, 465] on div "Choice Groups Your Choice of Seasoning: 0 Your Choice of Cheese: 3 Your Choice …" at bounding box center [631, 502] width 808 height 1076
type input "Salt"
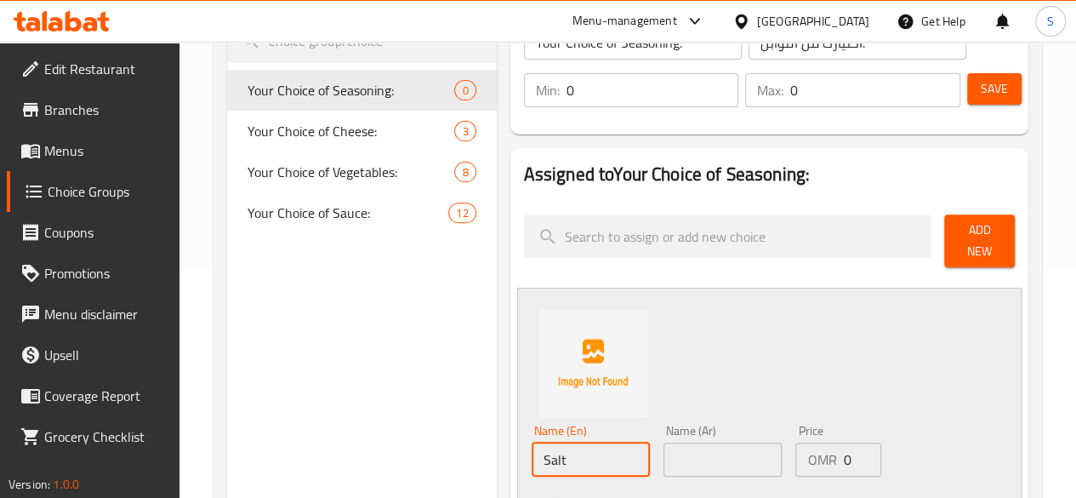
click at [665, 431] on div "Name (Ar) Name (Ar)" at bounding box center [722, 450] width 118 height 52
click at [663, 448] on input "text" at bounding box center [722, 459] width 118 height 34
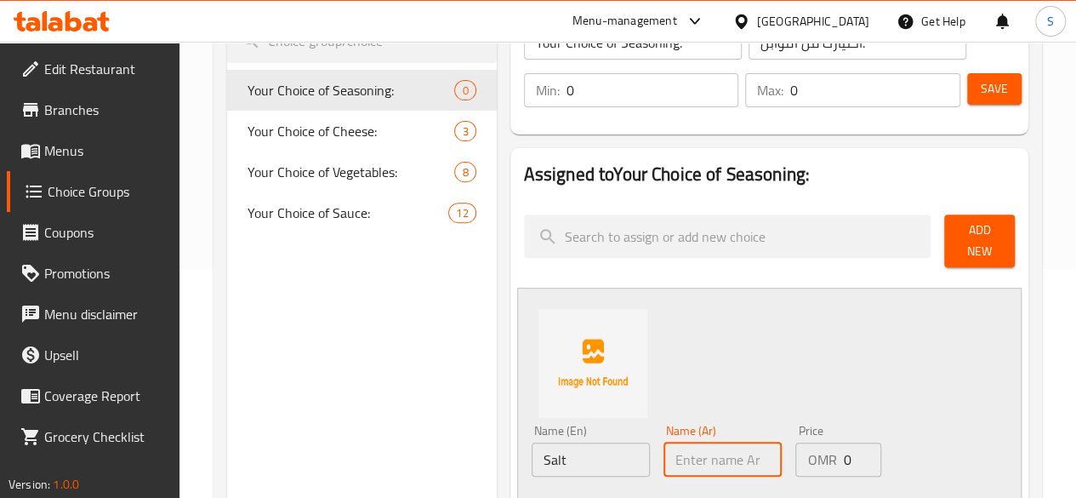
paste input "ملح"
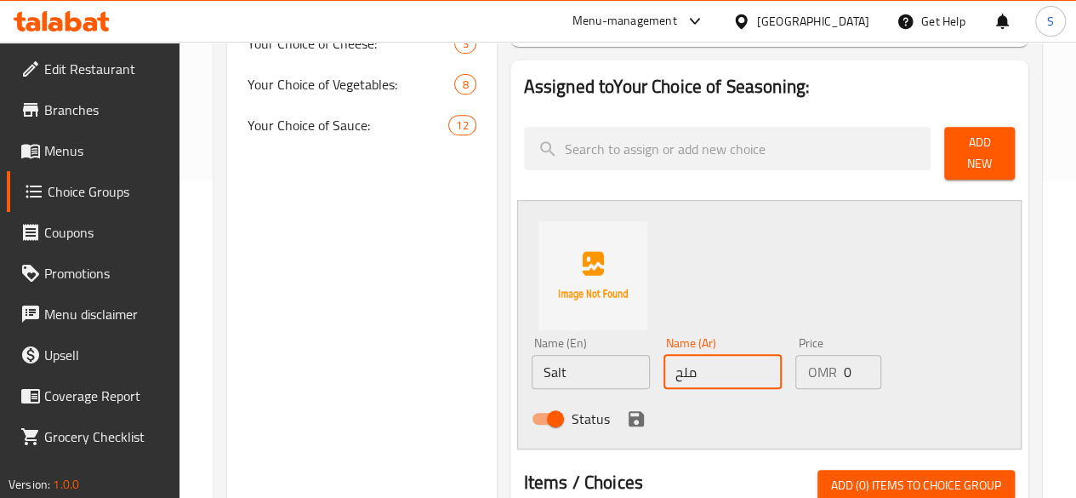
scroll to position [317, 0]
type input "ملح"
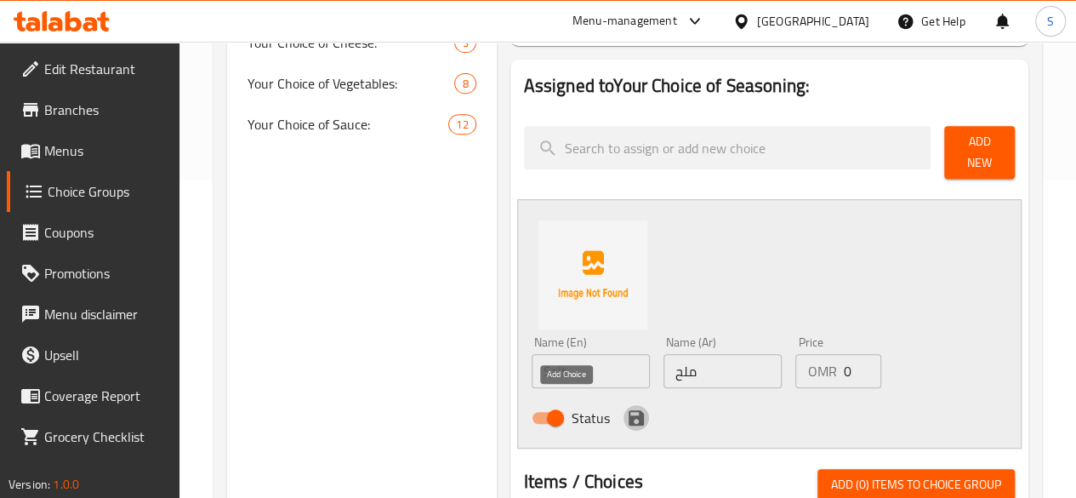
click at [628, 410] on icon "save" at bounding box center [635, 417] width 15 height 15
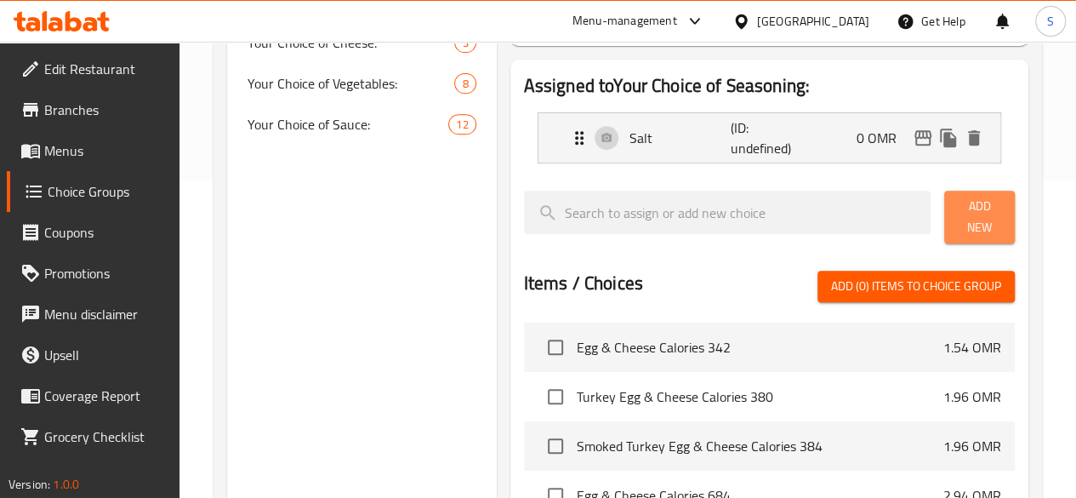
click at [965, 210] on span "Add New" at bounding box center [979, 217] width 43 height 43
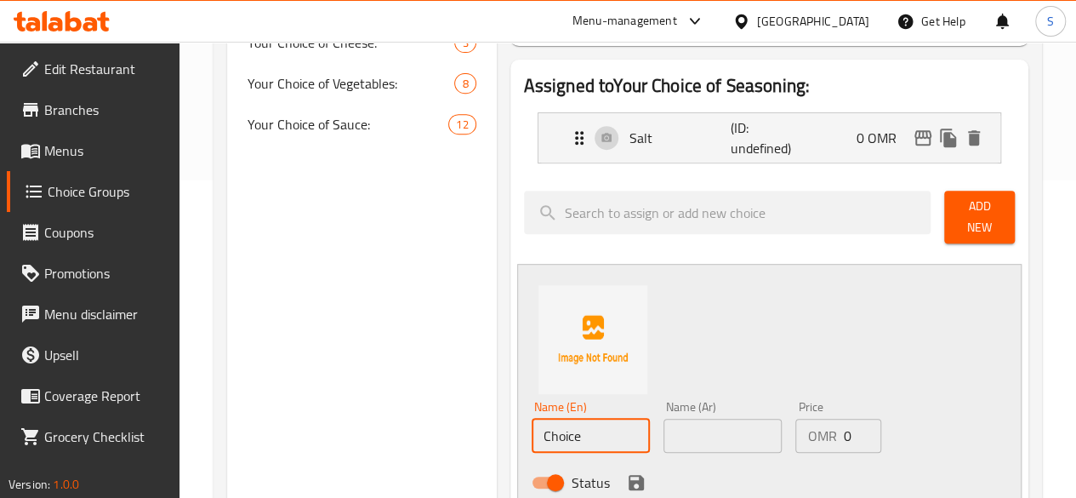
drag, startPoint x: 551, startPoint y: 434, endPoint x: 373, endPoint y: 445, distance: 178.1
click at [373, 445] on div "Choice Groups Your Choice of Seasoning: 0 Your Choice of Cheese: 3 Your Choice …" at bounding box center [631, 446] width 808 height 1140
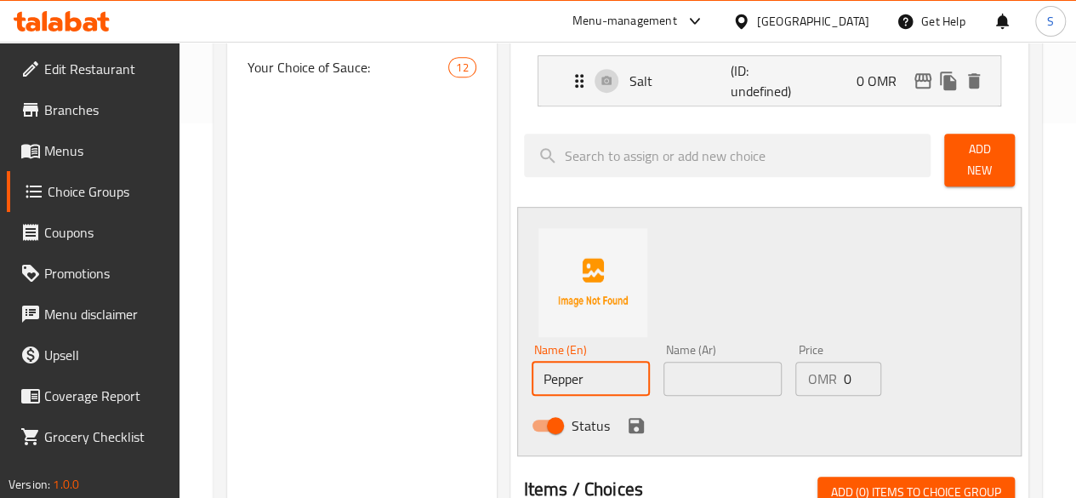
scroll to position [382, 0]
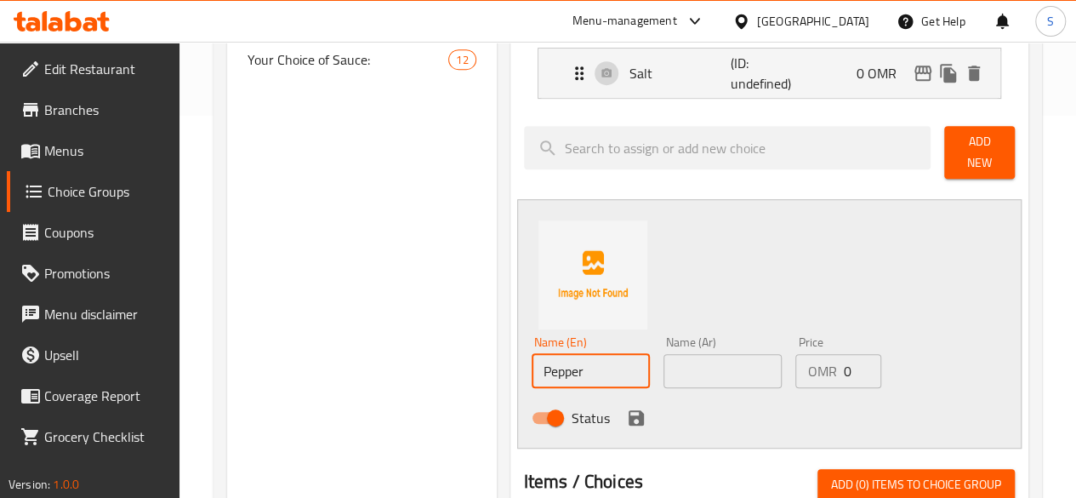
drag, startPoint x: 543, startPoint y: 356, endPoint x: 378, endPoint y: 373, distance: 165.9
click at [378, 373] on div "Choice Groups Your Choice of Seasoning: 0 Your Choice of Cheese: 3 Your Choice …" at bounding box center [631, 381] width 808 height 1140
type input "Pepper"
click at [702, 368] on input "text" at bounding box center [722, 371] width 118 height 34
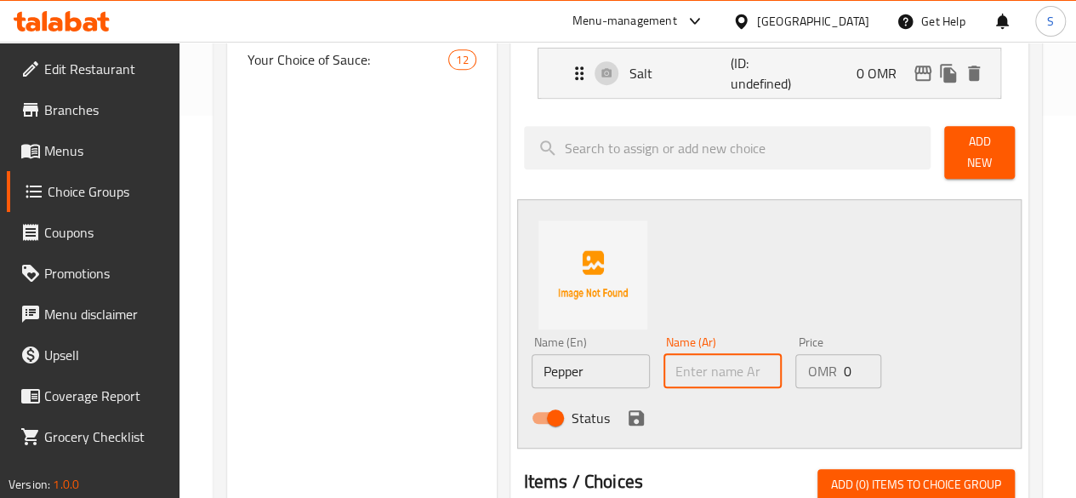
paste input "الفلفل"
type input "الفلفل"
click at [626, 416] on icon "save" at bounding box center [636, 417] width 20 height 20
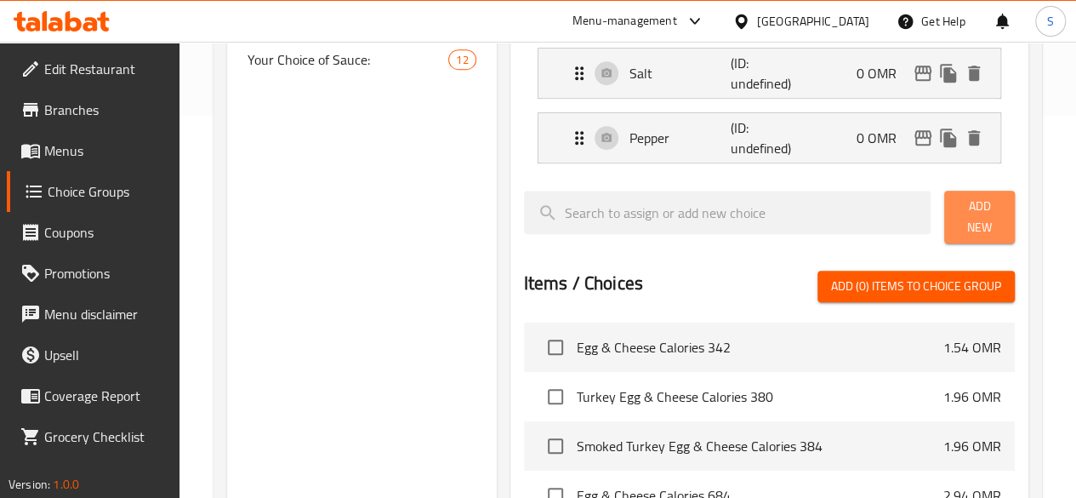
click at [964, 220] on span "Add New" at bounding box center [979, 217] width 43 height 43
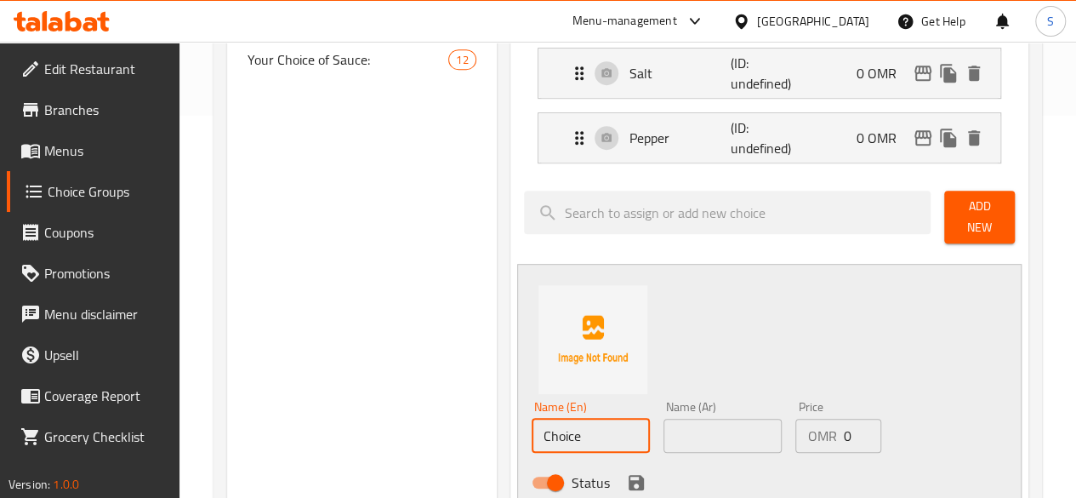
drag, startPoint x: 539, startPoint y: 414, endPoint x: 268, endPoint y: 421, distance: 271.4
click at [268, 421] on div "Choice Groups Your Choice of Seasoning: 0 Your Choice of Cheese: 3 Your Choice …" at bounding box center [631, 413] width 808 height 1205
drag, startPoint x: 543, startPoint y: 419, endPoint x: 377, endPoint y: 416, distance: 165.9
click at [396, 416] on div "Choice Groups Your Choice of Seasoning: 0 Your Choice of Cheese: 3 Your Choice …" at bounding box center [631, 413] width 808 height 1205
type input "Oregano"
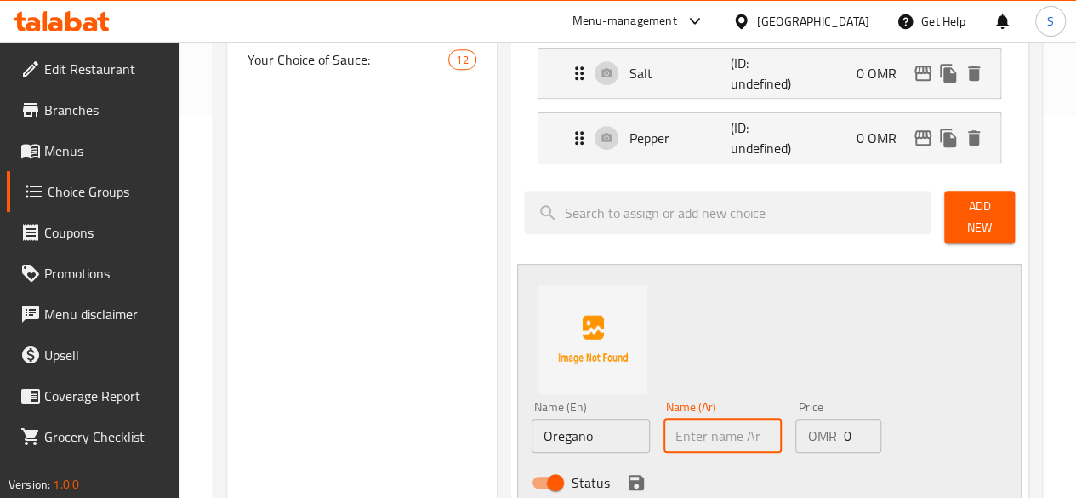
click at [663, 418] on input "text" at bounding box center [722, 435] width 118 height 34
paste input "مردقوش"
type input "مردقوش"
click at [628, 475] on icon "save" at bounding box center [635, 482] width 15 height 15
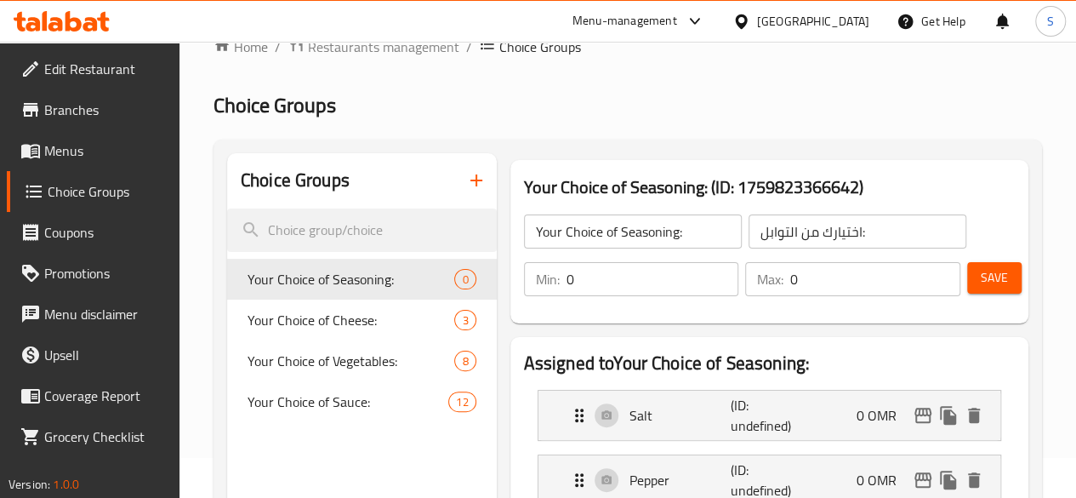
scroll to position [37, 0]
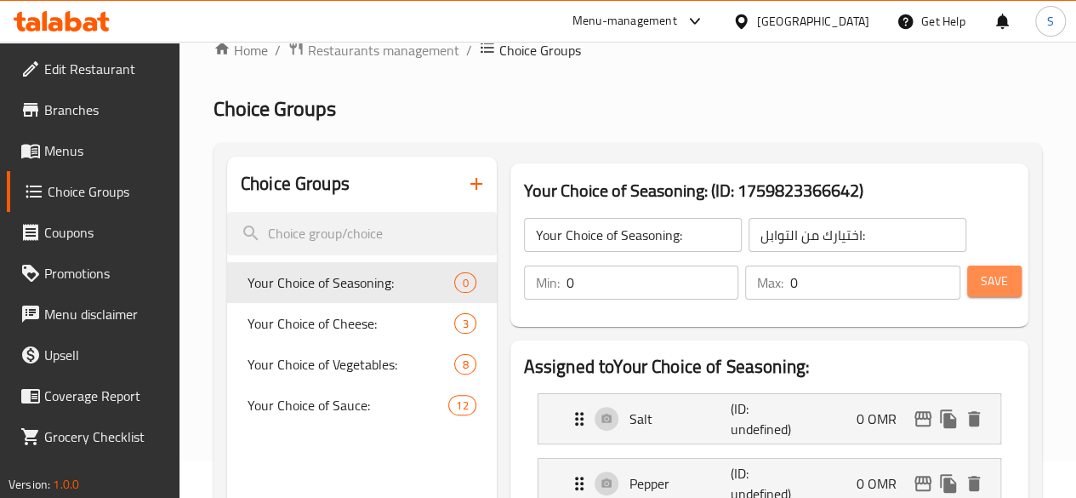
click at [991, 287] on span "Save" at bounding box center [994, 280] width 27 height 21
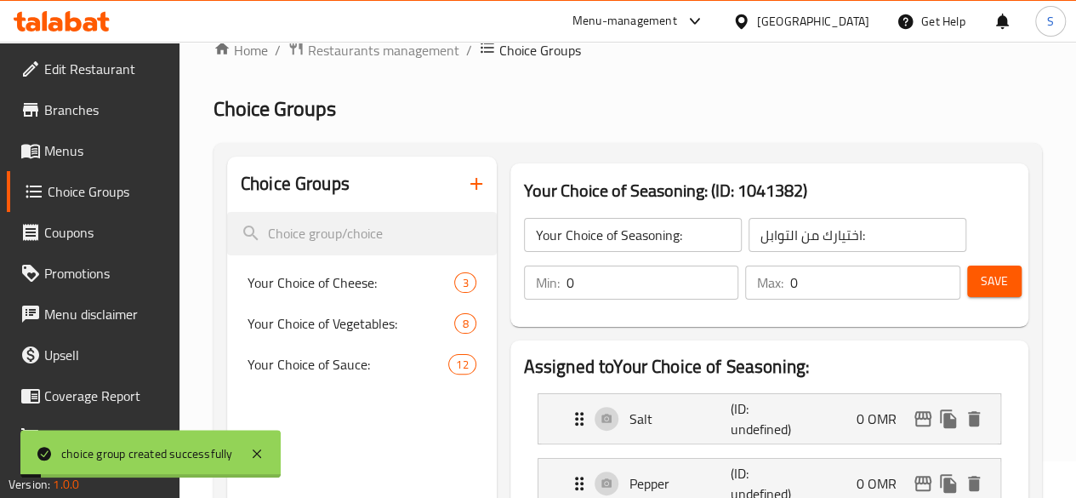
click at [466, 186] on icon "button" at bounding box center [476, 183] width 20 height 20
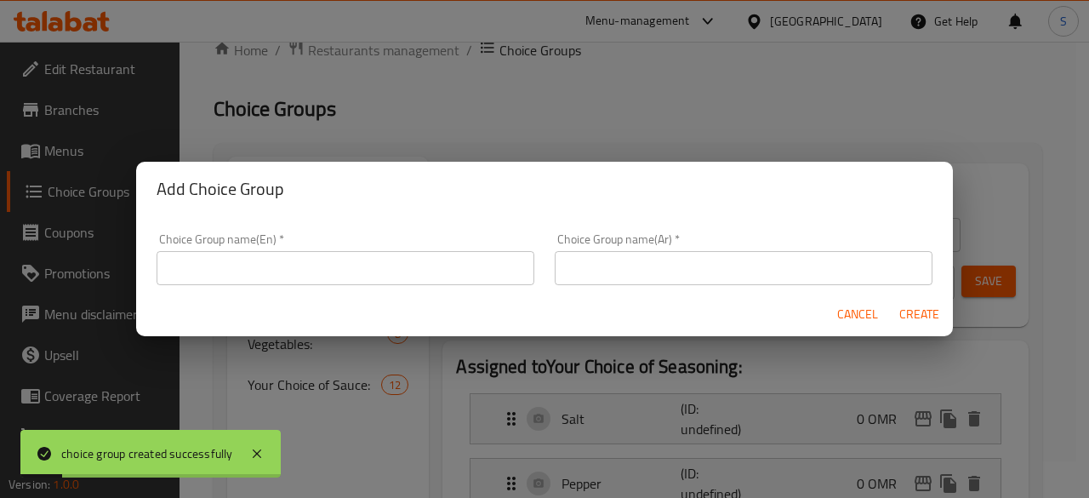
click at [430, 268] on input "text" at bounding box center [345, 268] width 378 height 34
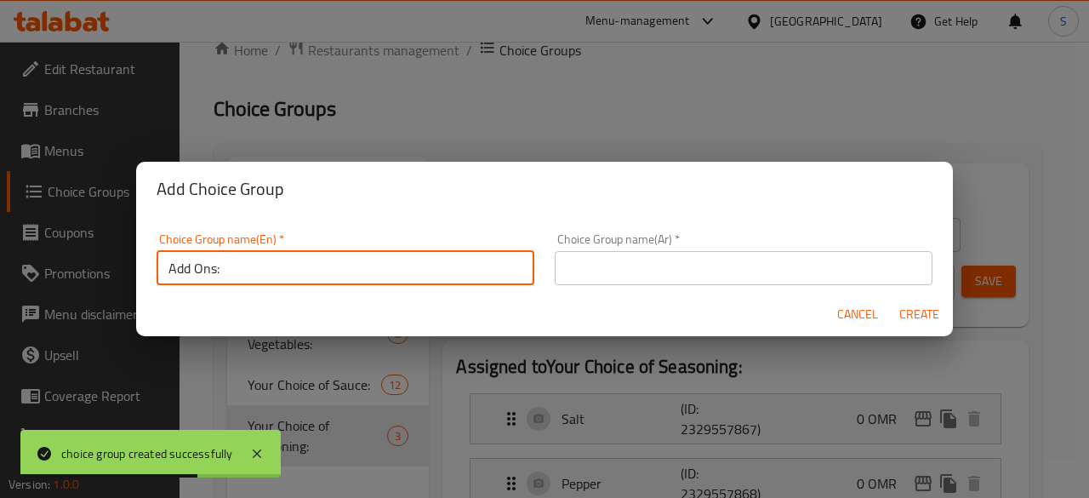
drag, startPoint x: 249, startPoint y: 278, endPoint x: 22, endPoint y: 266, distance: 227.4
click at [22, 266] on div "Add Choice Group Choice Group name(En)   * Add Ons: Choice Group name(En) * Cho…" at bounding box center [544, 249] width 1089 height 498
type input "Add Ons:"
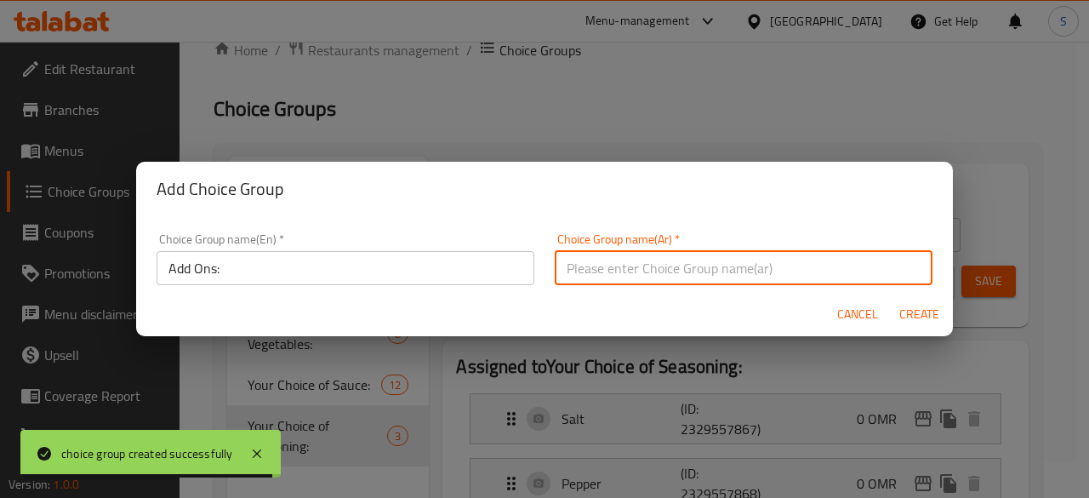
click at [612, 279] on input "text" at bounding box center [743, 268] width 378 height 34
paste input "الإضافات:"
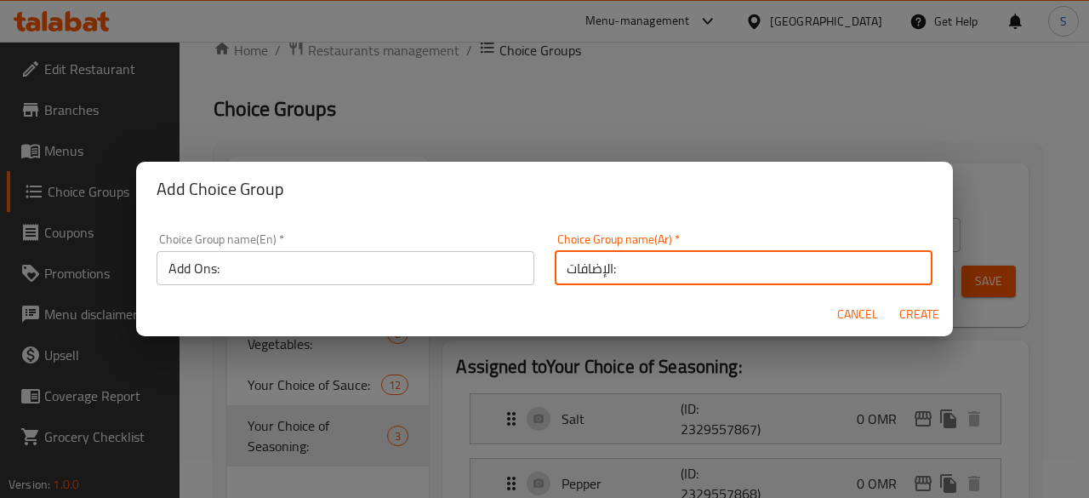
type input "الإضافات:"
click at [918, 319] on span "Create" at bounding box center [918, 314] width 41 height 21
type input "Add Ons:"
type input "الإضافات:"
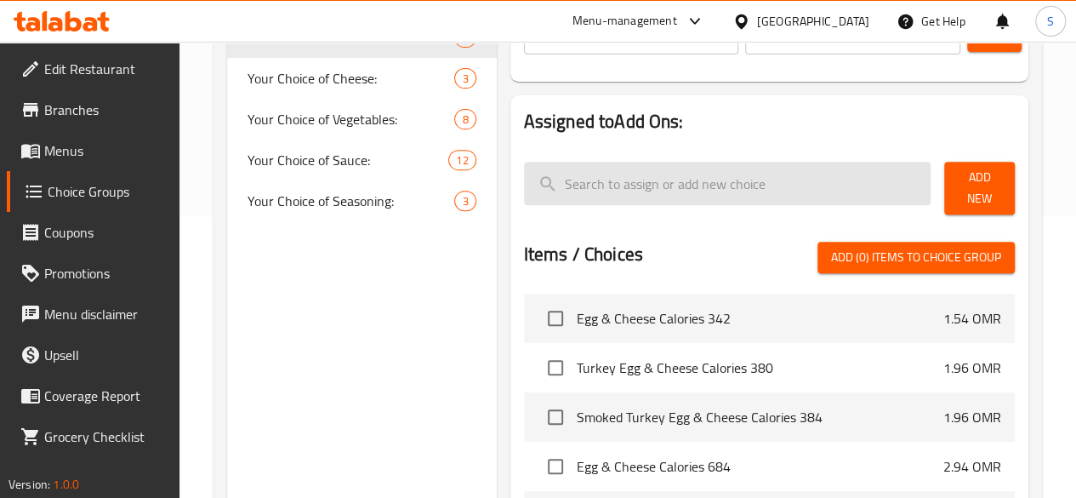
scroll to position [282, 0]
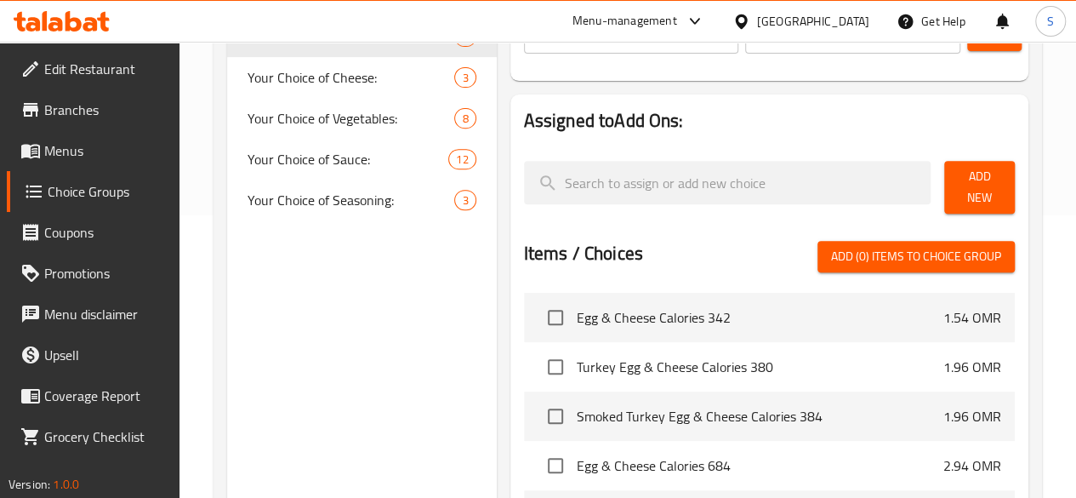
click at [958, 188] on span "Add New" at bounding box center [979, 187] width 43 height 43
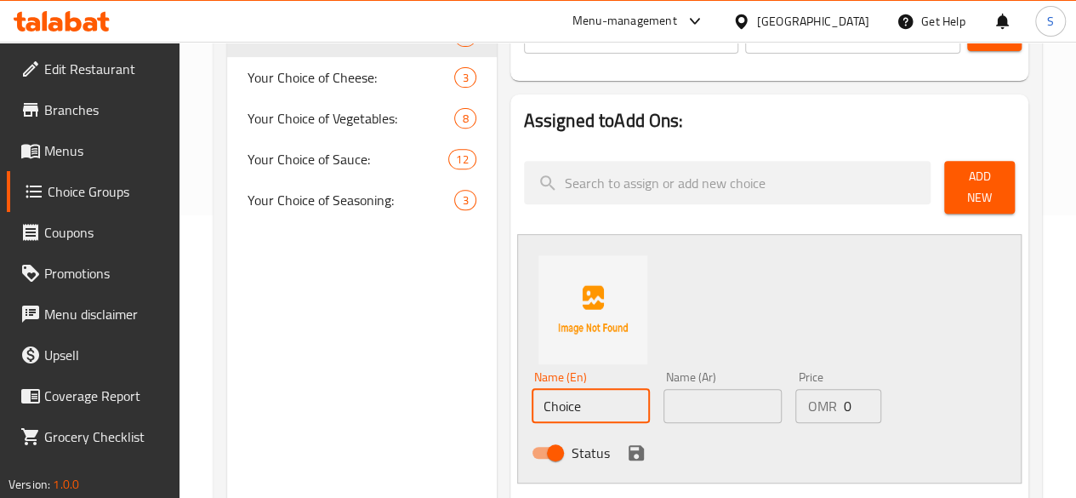
drag, startPoint x: 532, startPoint y: 394, endPoint x: 403, endPoint y: 398, distance: 129.3
click at [403, 398] on div "Choice Groups Add Ons: 0 Your Choice of Cheese: 3 Your Choice of Vegetables: 8 …" at bounding box center [631, 449] width 808 height 1076
drag, startPoint x: 589, startPoint y: 396, endPoint x: 294, endPoint y: 392, distance: 294.3
click at [294, 392] on div "Choice Groups Add Ons: 0 Your Choice of Cheese: 3 Your Choice of Vegetables: 8 …" at bounding box center [631, 449] width 808 height 1076
type input "Guacamole"
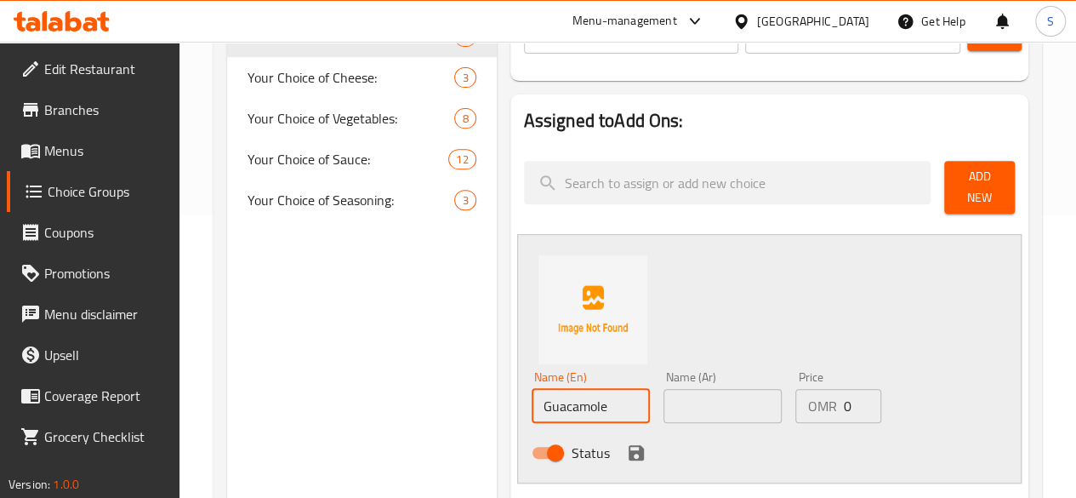
paste input "جواكامول"
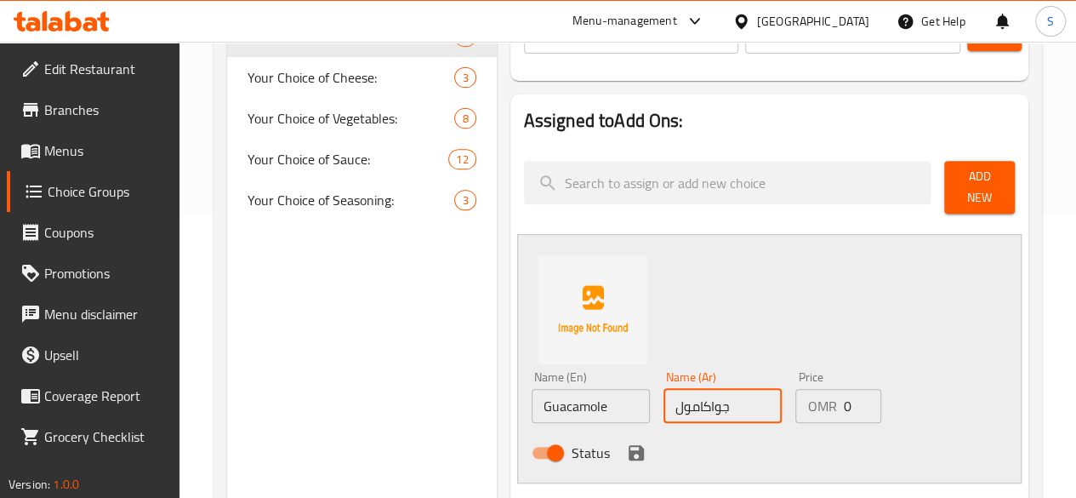
click at [663, 389] on input "جواكامول" at bounding box center [722, 406] width 118 height 34
type input "جواكامول"
click at [843, 394] on input "0" at bounding box center [862, 406] width 38 height 34
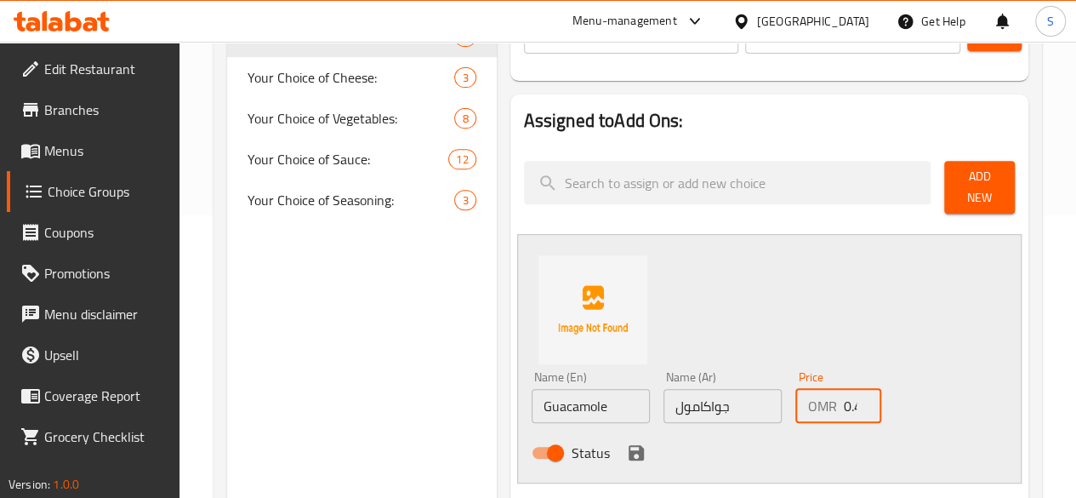
type input "0.4"
click at [626, 452] on icon "save" at bounding box center [636, 452] width 20 height 20
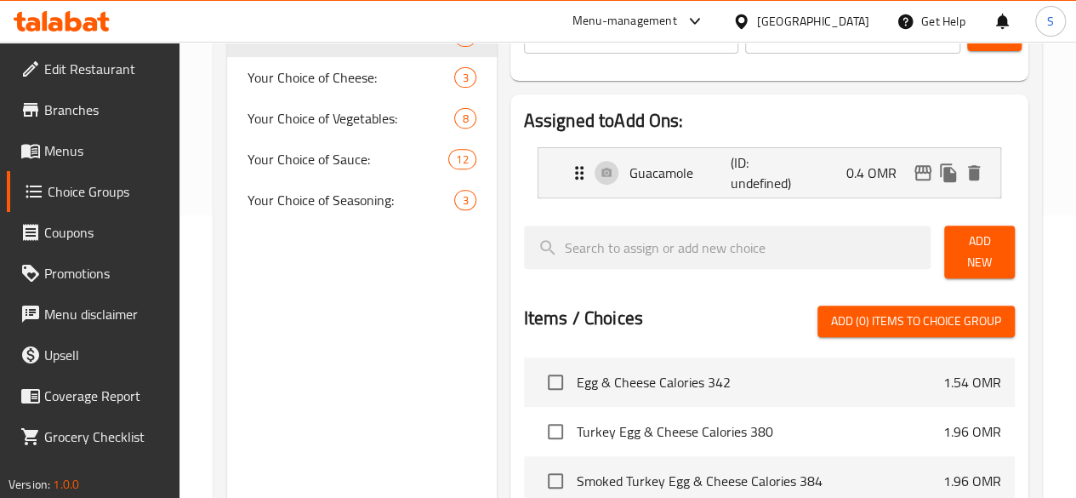
click at [960, 255] on span "Add New" at bounding box center [979, 251] width 43 height 43
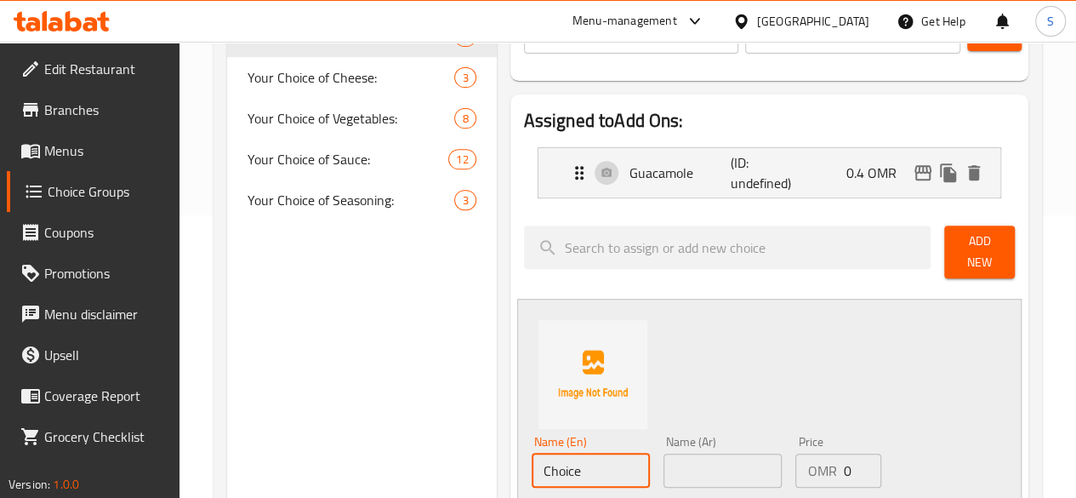
drag, startPoint x: 555, startPoint y: 449, endPoint x: 274, endPoint y: 458, distance: 281.7
click at [274, 458] on div "Choice Groups Add Ons: 0 Your Choice of Cheese: 3 Your Choice of Vegetables: 8 …" at bounding box center [631, 481] width 808 height 1140
drag, startPoint x: 574, startPoint y: 458, endPoint x: 347, endPoint y: 444, distance: 227.5
click at [347, 444] on div "Choice Groups Add Ons: 0 Your Choice of Cheese: 3 Your Choice of Vegetables: 8 …" at bounding box center [631, 481] width 808 height 1140
type input "Extra Cheese"
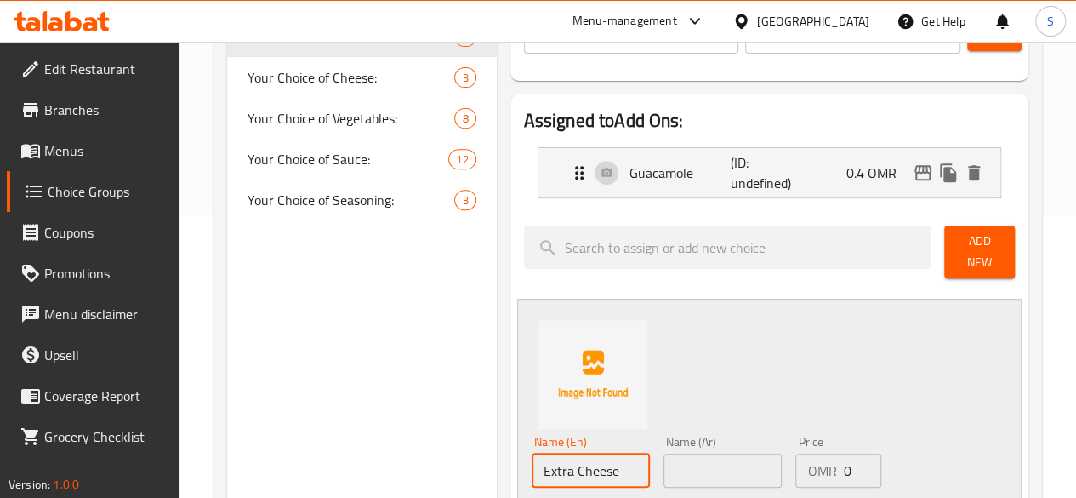
click at [663, 458] on input "text" at bounding box center [722, 470] width 118 height 34
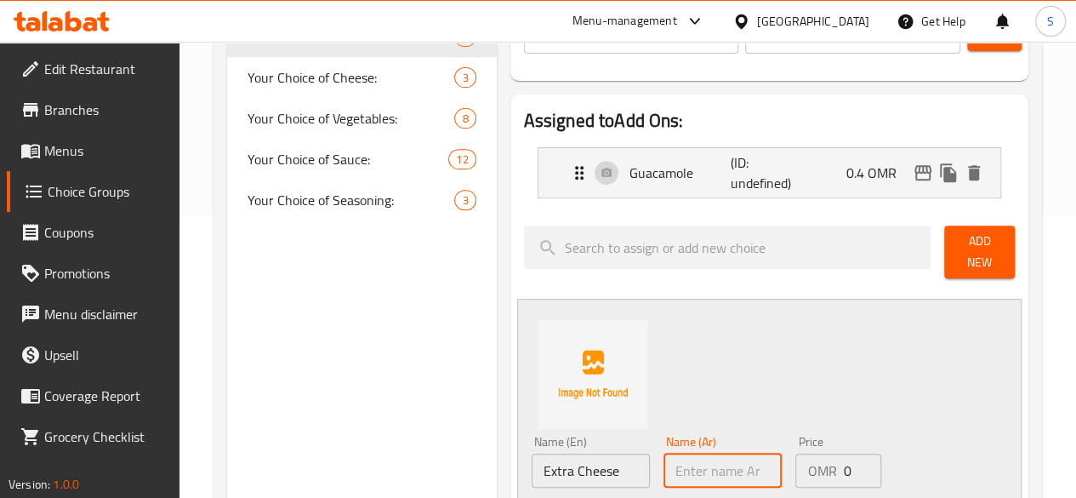
paste input "جبنة اضافية"
type input "جبنة اضافية"
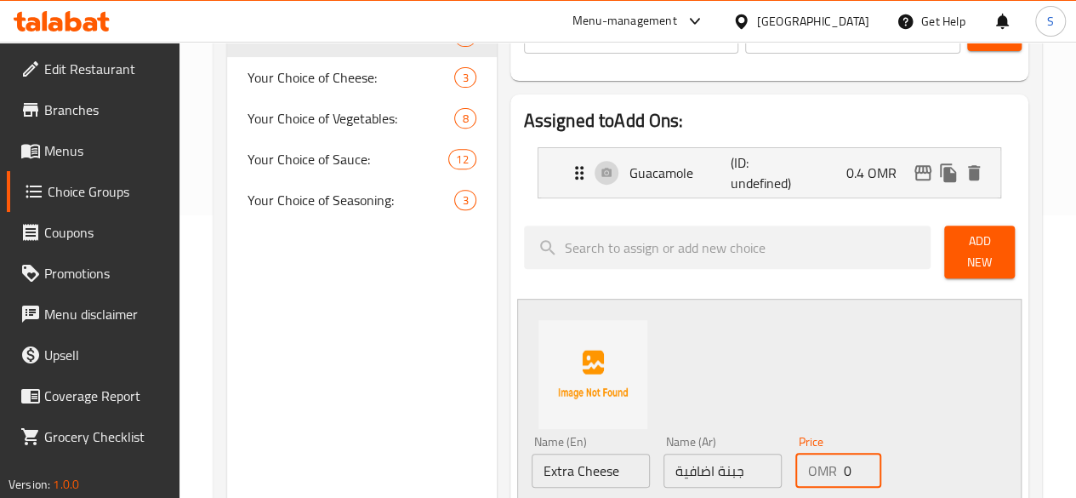
click at [843, 467] on input "0" at bounding box center [862, 470] width 38 height 34
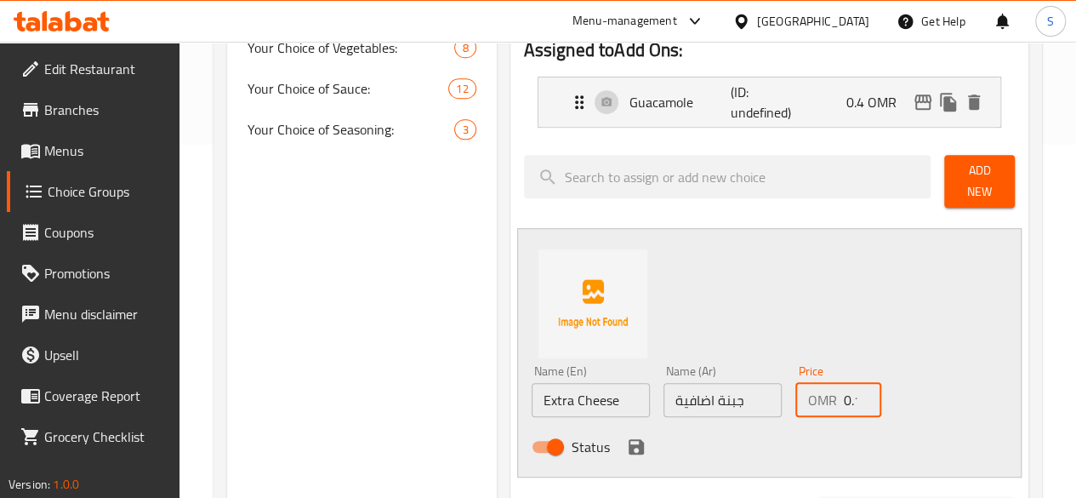
scroll to position [350, 0]
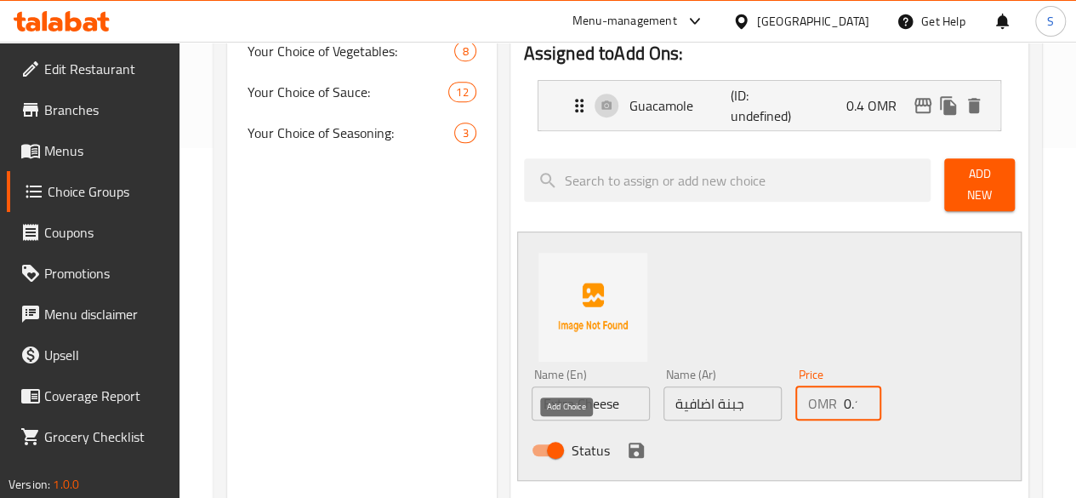
type input "0.1"
click at [628, 442] on icon "save" at bounding box center [635, 449] width 15 height 15
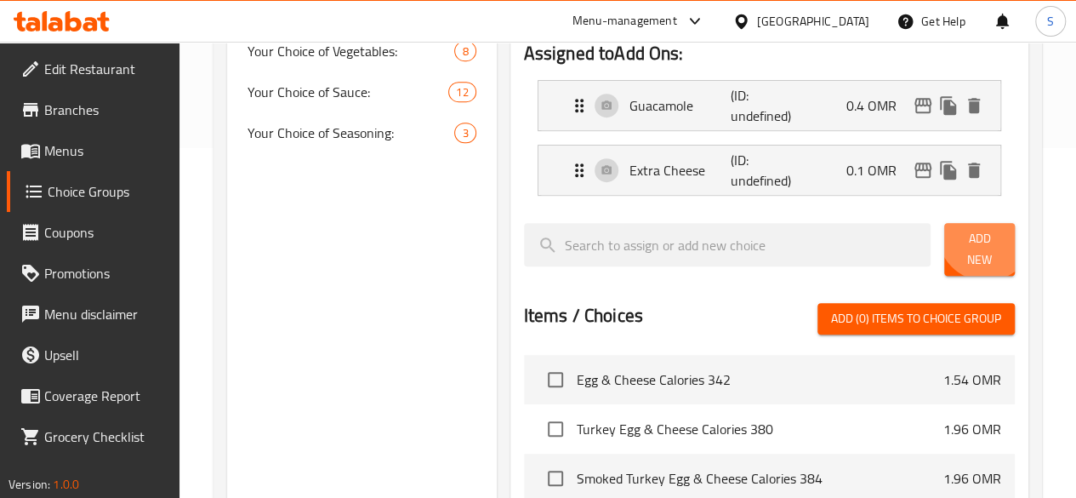
click at [975, 237] on span "Add New" at bounding box center [979, 249] width 43 height 43
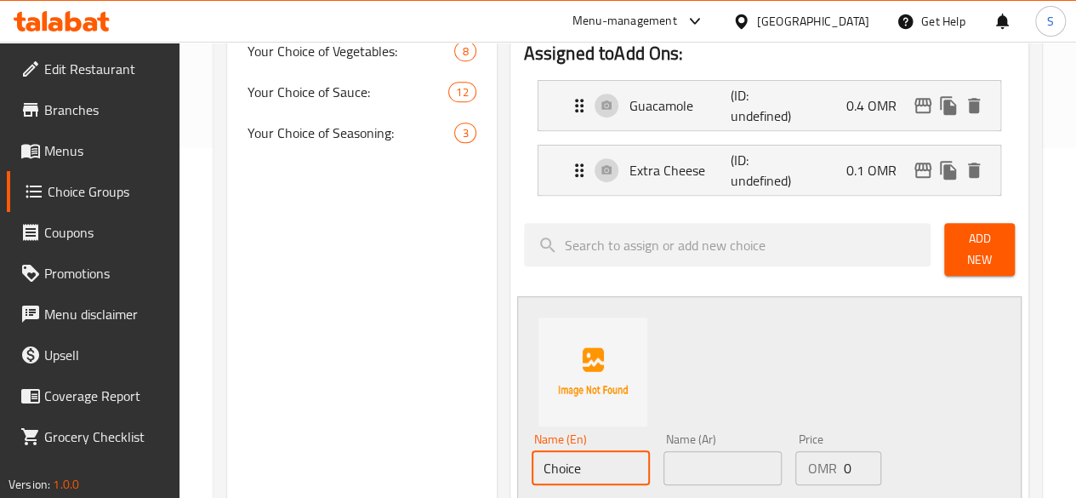
drag, startPoint x: 544, startPoint y: 465, endPoint x: 362, endPoint y: 472, distance: 182.1
click at [362, 472] on div "Choice Groups Add Ons: 0 Your Choice of Cheese: 3 Your Choice of Vegetables: 8 …" at bounding box center [631, 446] width 808 height 1205
drag, startPoint x: 582, startPoint y: 454, endPoint x: 395, endPoint y: 455, distance: 187.1
click at [395, 455] on div "Choice Groups Add Ons: 0 Your Choice of Cheese: 3 Your Choice of Vegetables: 8 …" at bounding box center [631, 446] width 808 height 1205
type input "Extra Pepperoni"
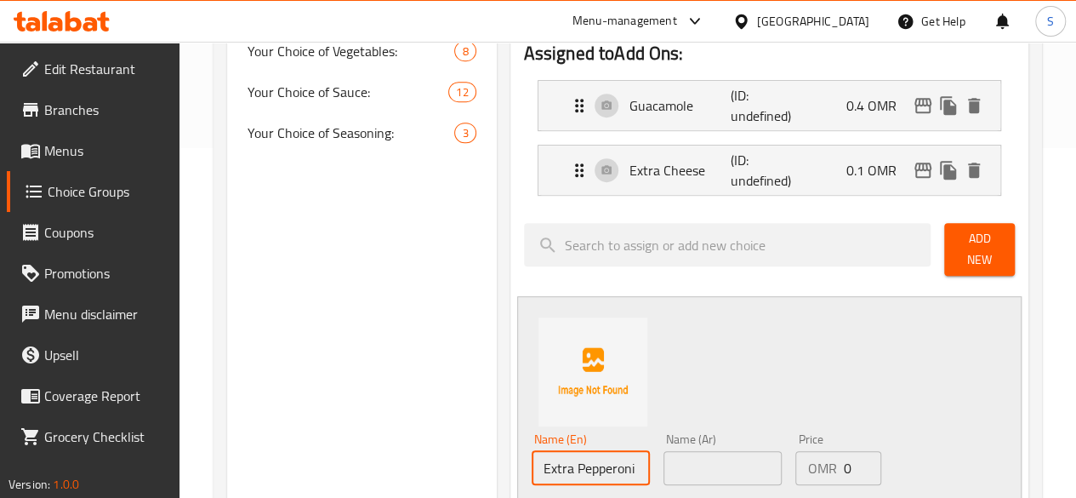
click at [663, 451] on input "text" at bounding box center [722, 468] width 118 height 34
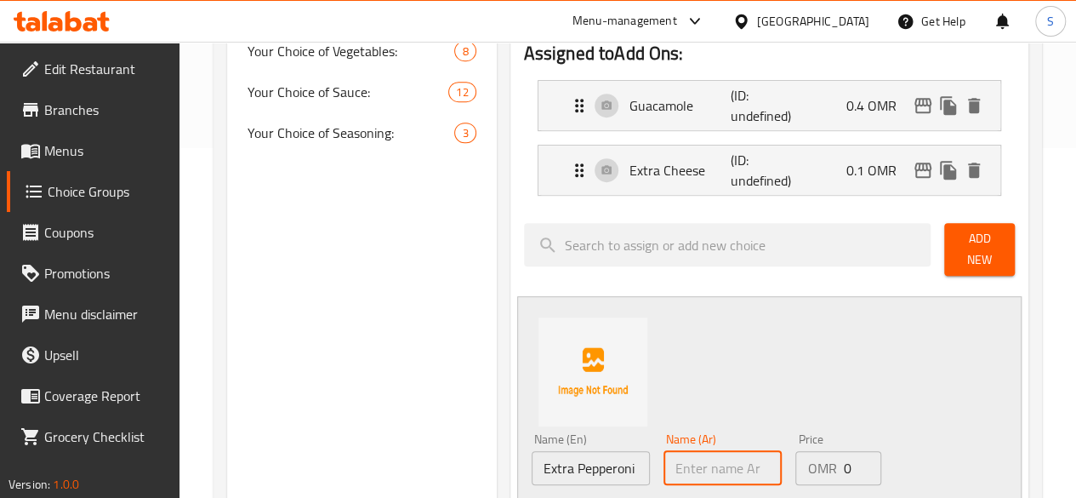
paste input "بيبروني إضافي"
type input "بيبروني إضافي"
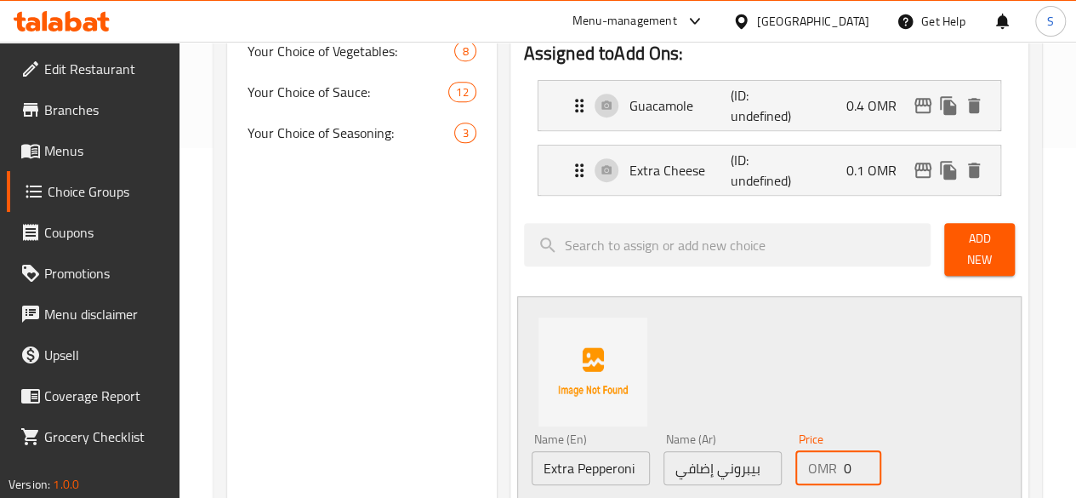
click at [843, 469] on input "0" at bounding box center [862, 468] width 38 height 34
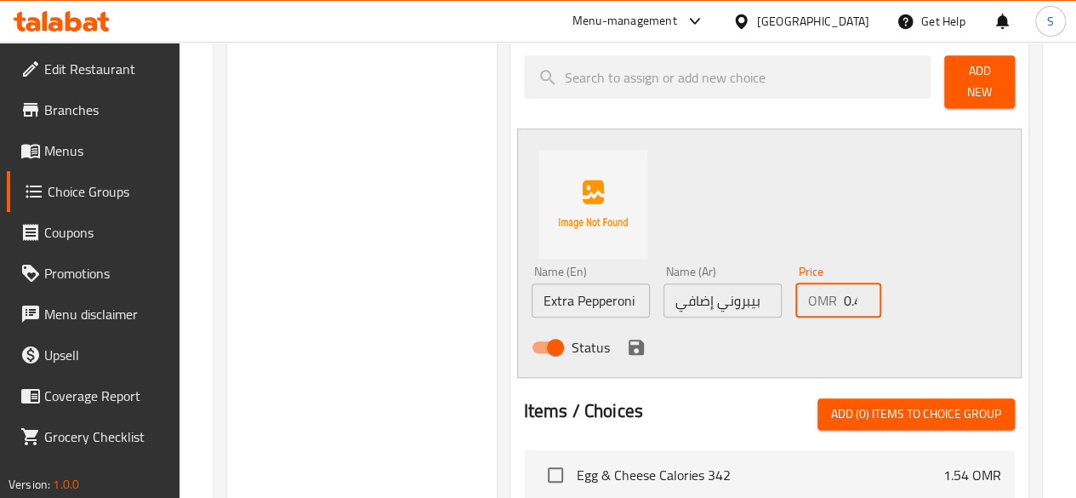
scroll to position [526, 0]
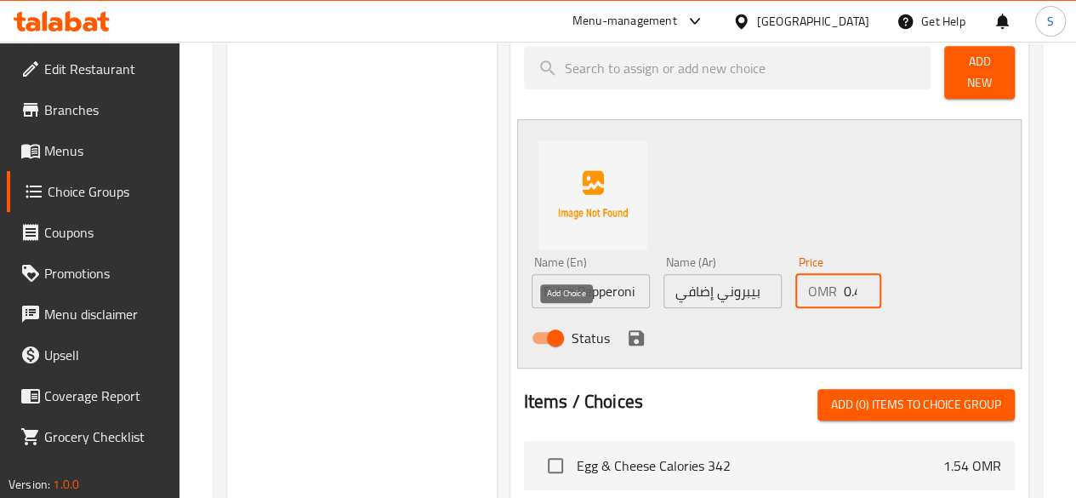
type input "0.4"
click at [628, 333] on icon "save" at bounding box center [635, 337] width 15 height 15
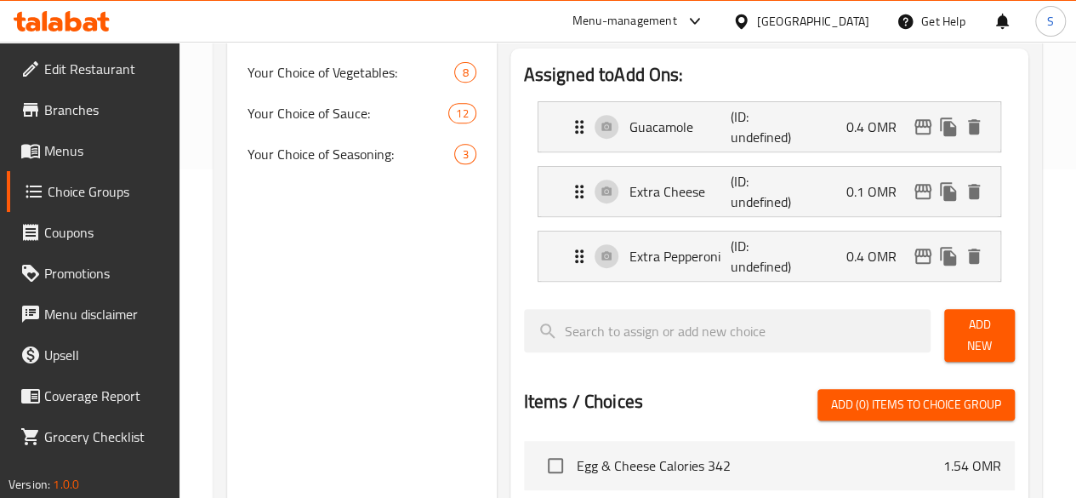
scroll to position [192, 0]
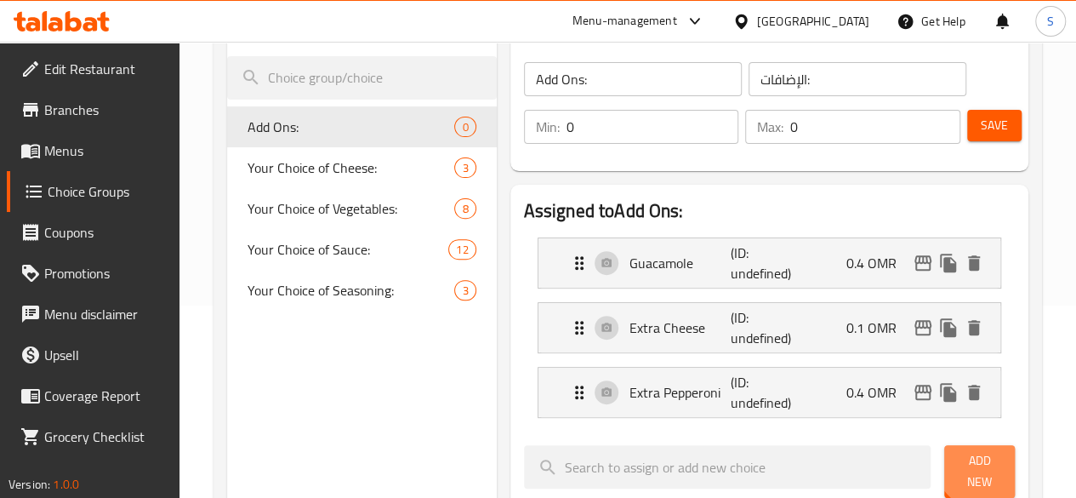
click at [971, 467] on span "Add New" at bounding box center [979, 471] width 43 height 43
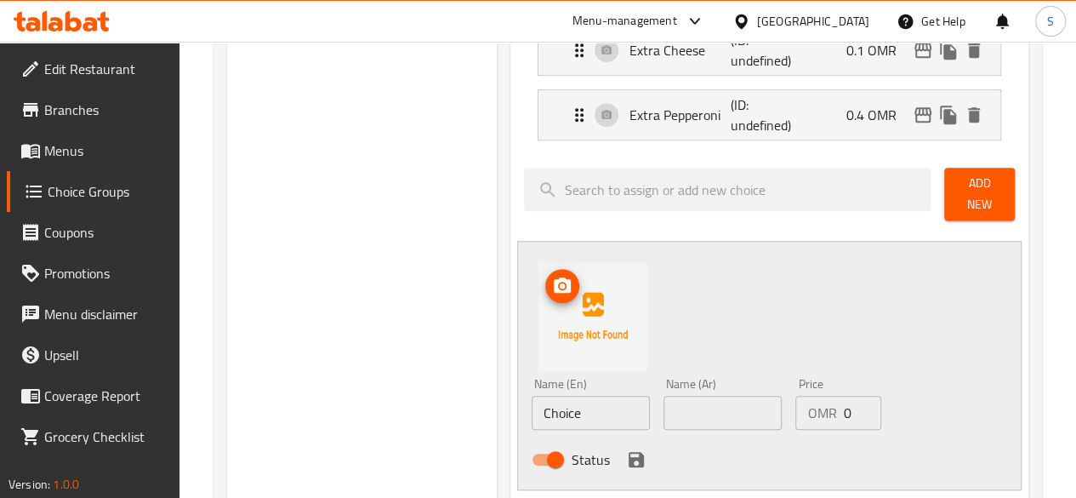
scroll to position [471, 0]
drag, startPoint x: 543, startPoint y: 408, endPoint x: 340, endPoint y: 406, distance: 203.3
click at [340, 406] on div "Choice Groups Add Ons: 0 Your Choice of Cheese: 3 Your Choice of Vegetables: 8 …" at bounding box center [631, 357] width 808 height 1270
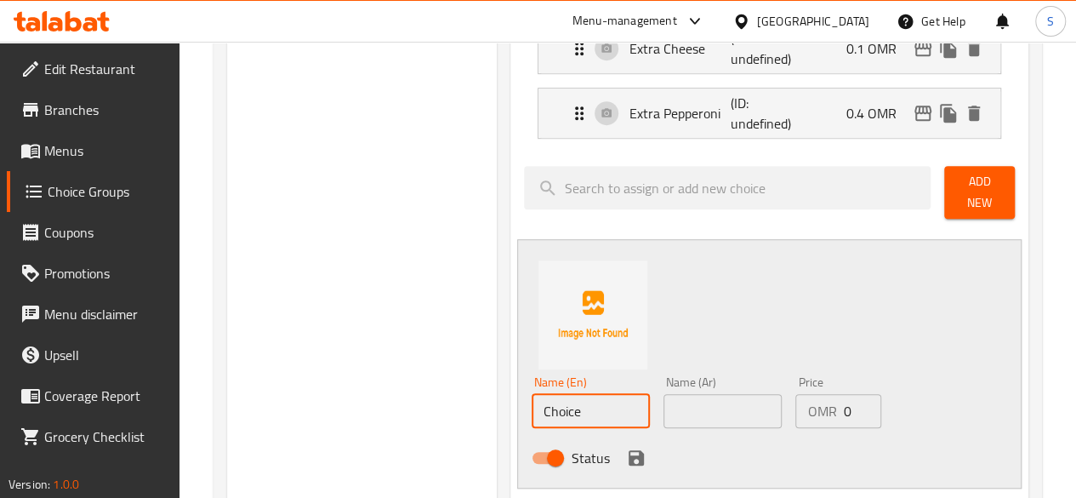
paste input "Extra Protein"
type input "Extra Protein"
click at [663, 397] on input "text" at bounding box center [722, 411] width 118 height 34
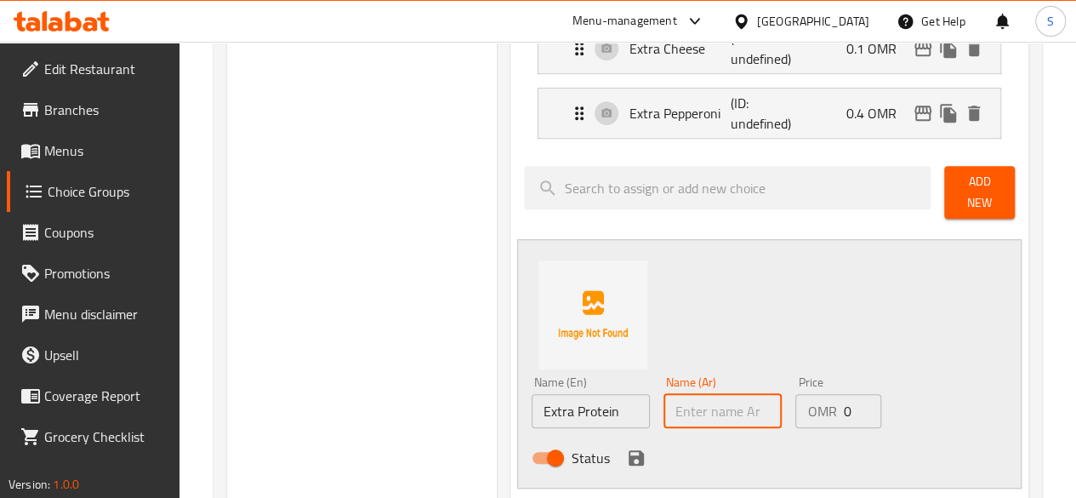
paste input "بروتين إضافي"
type input "بروتين إضافي"
click at [843, 395] on input "0" at bounding box center [862, 411] width 38 height 34
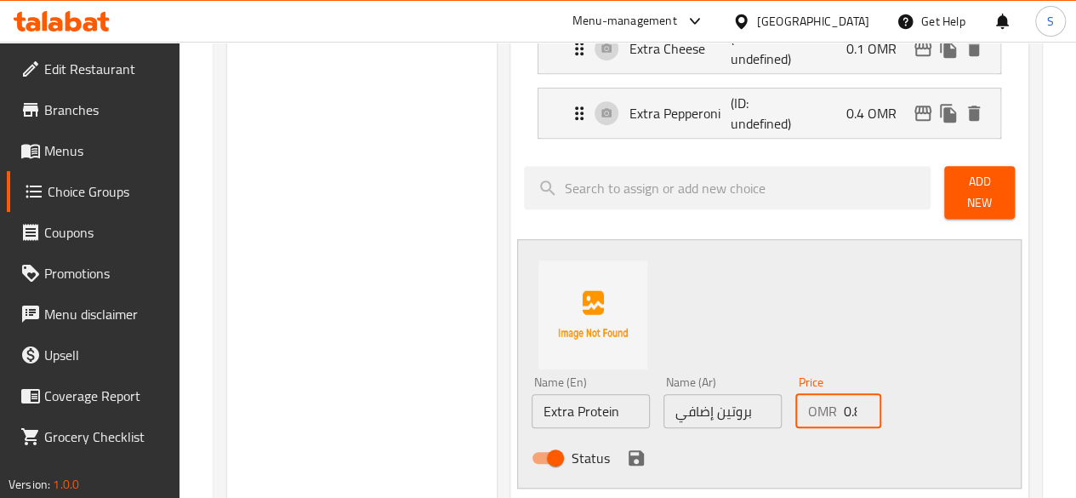
type input "0.8"
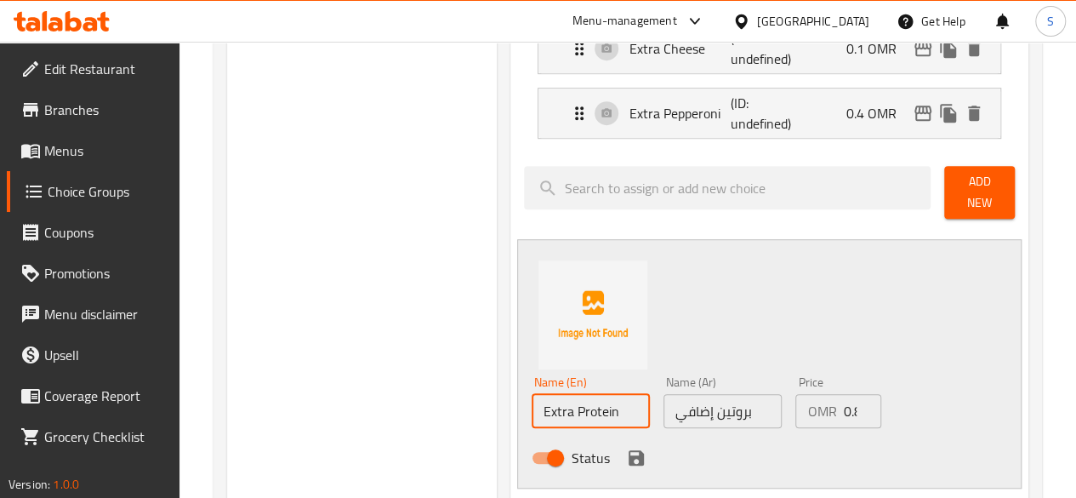
click at [558, 405] on input "Extra Protein" at bounding box center [591, 411] width 118 height 34
type input "Extra Protein ( add comment for meat choice)"
click at [626, 452] on icon "save" at bounding box center [636, 457] width 20 height 20
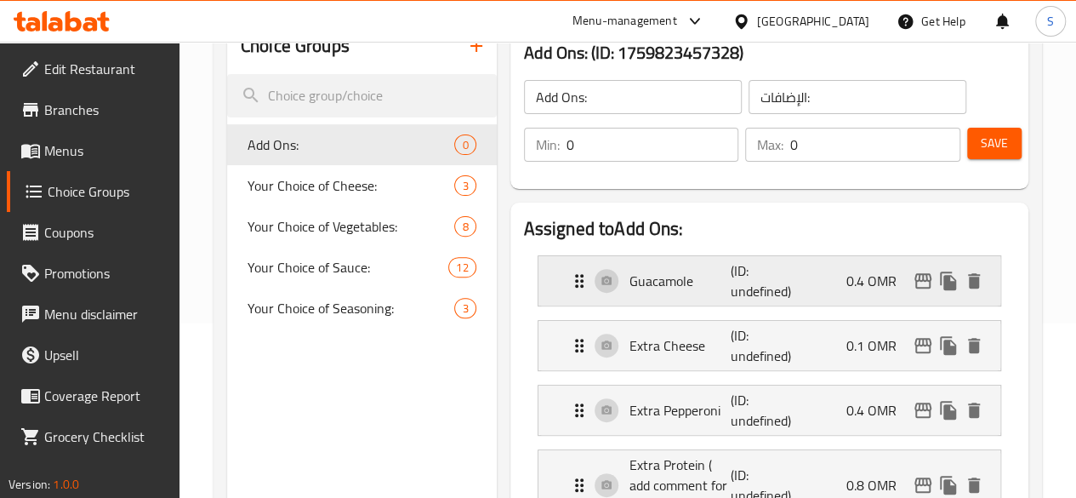
scroll to position [179, 0]
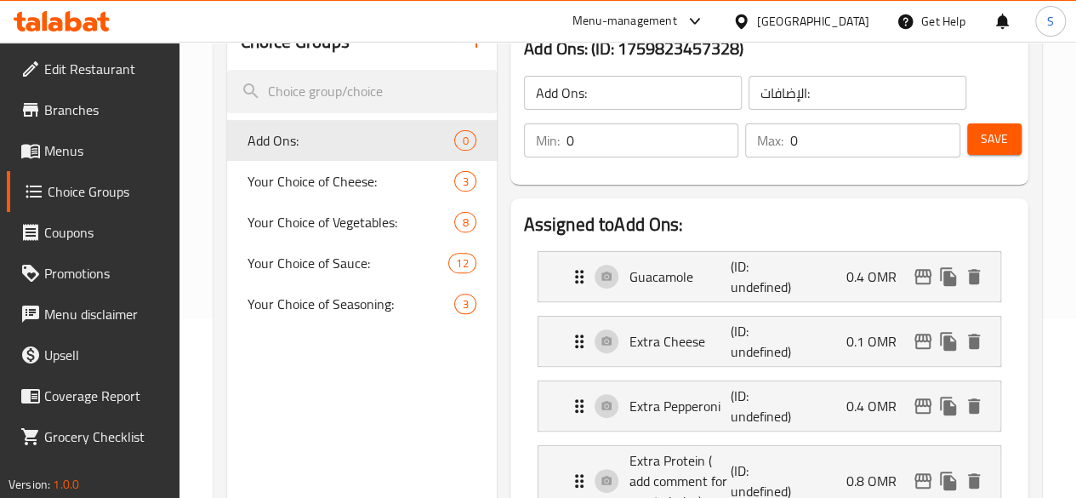
click at [994, 144] on span "Save" at bounding box center [994, 138] width 27 height 21
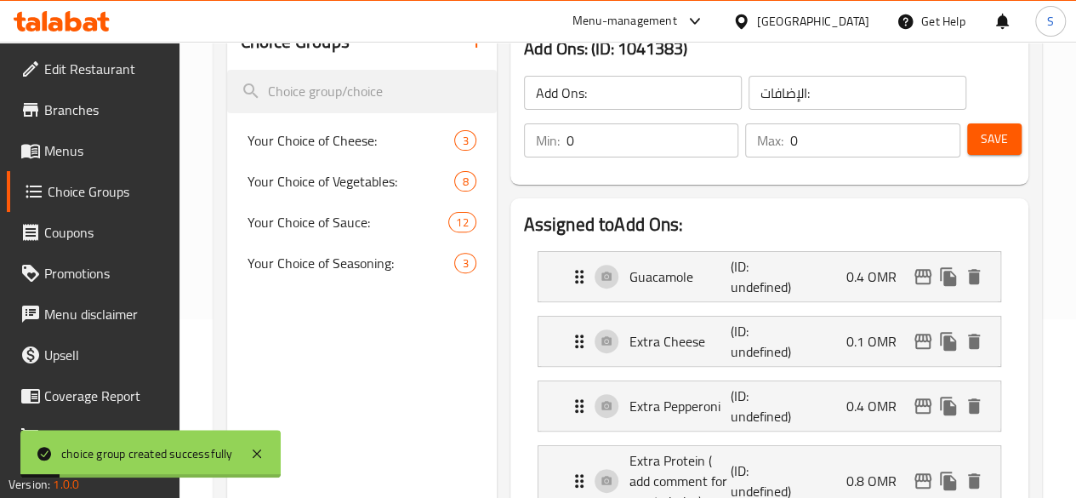
click at [104, 157] on span "Menus" at bounding box center [105, 150] width 122 height 20
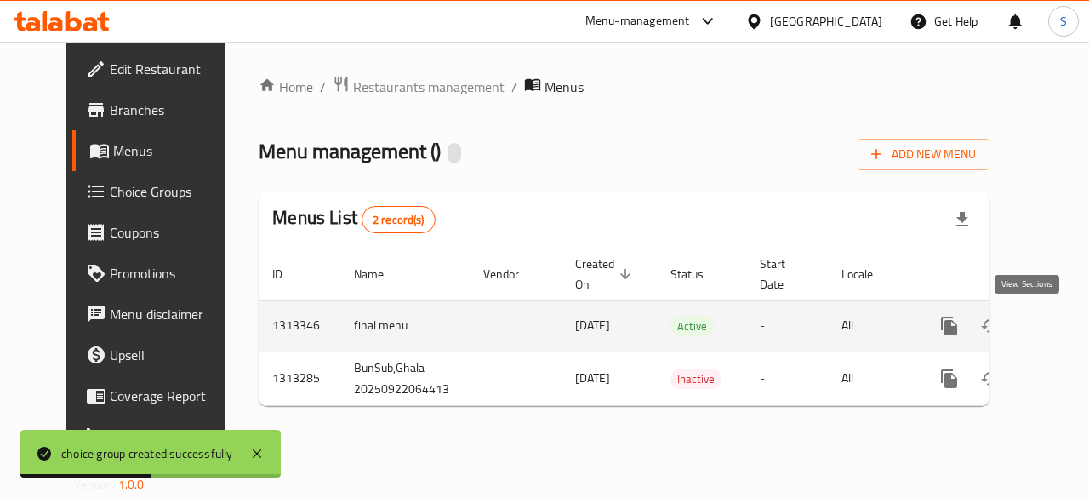
click at [1051, 332] on link "enhanced table" at bounding box center [1071, 325] width 41 height 41
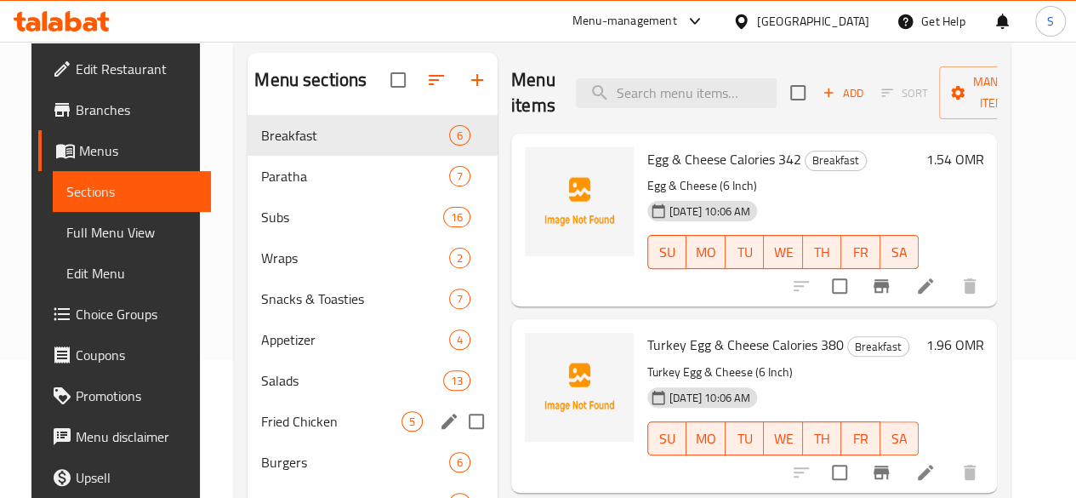
scroll to position [139, 0]
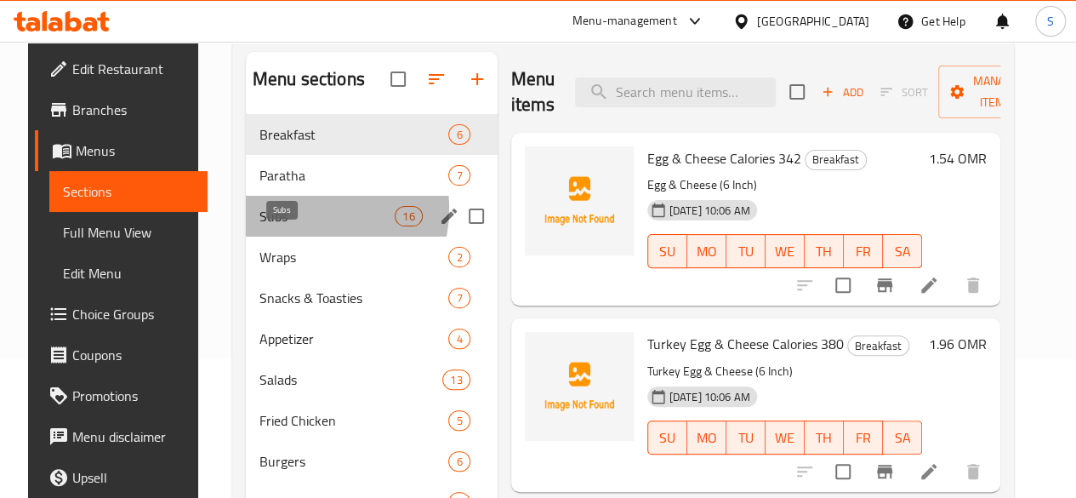
click at [278, 226] on span "Subs" at bounding box center [326, 216] width 135 height 20
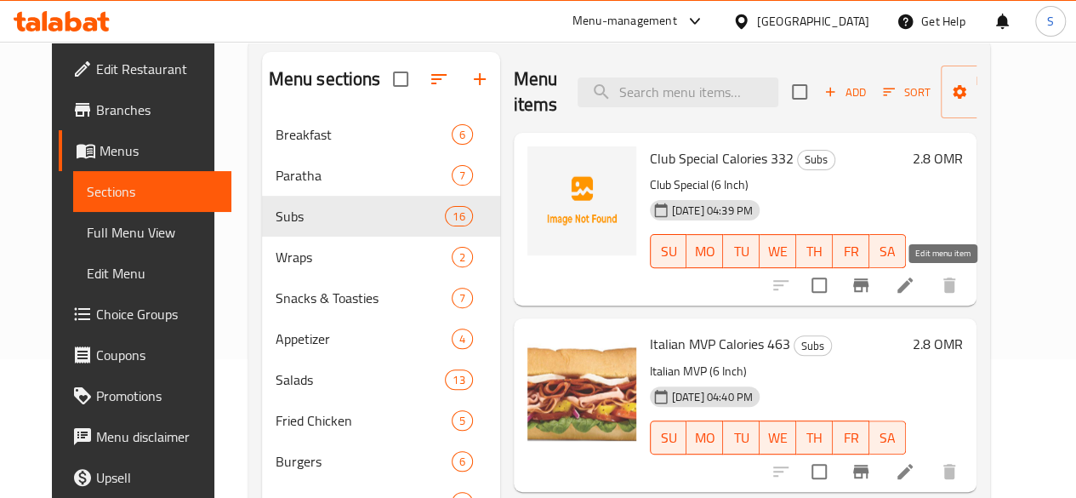
click at [913, 282] on icon at bounding box center [904, 284] width 15 height 15
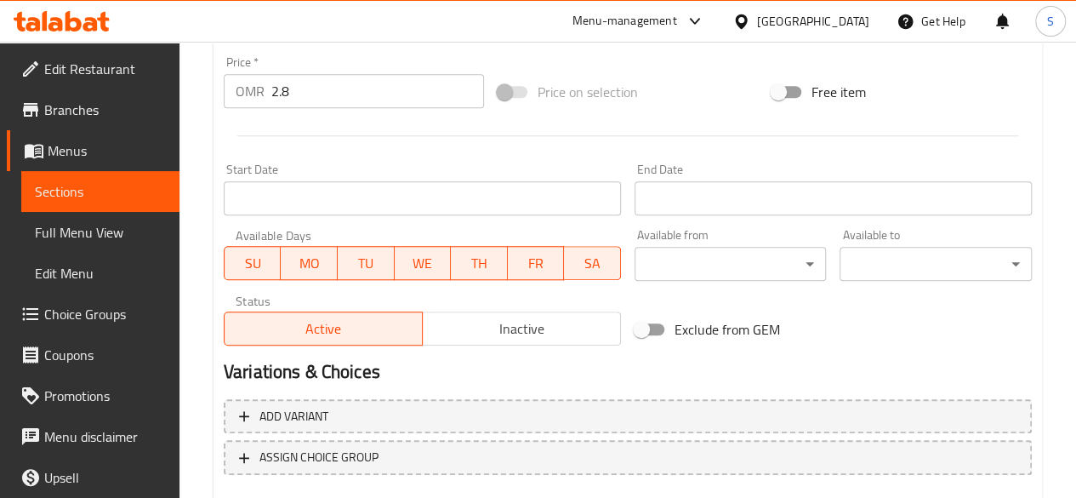
scroll to position [729, 0]
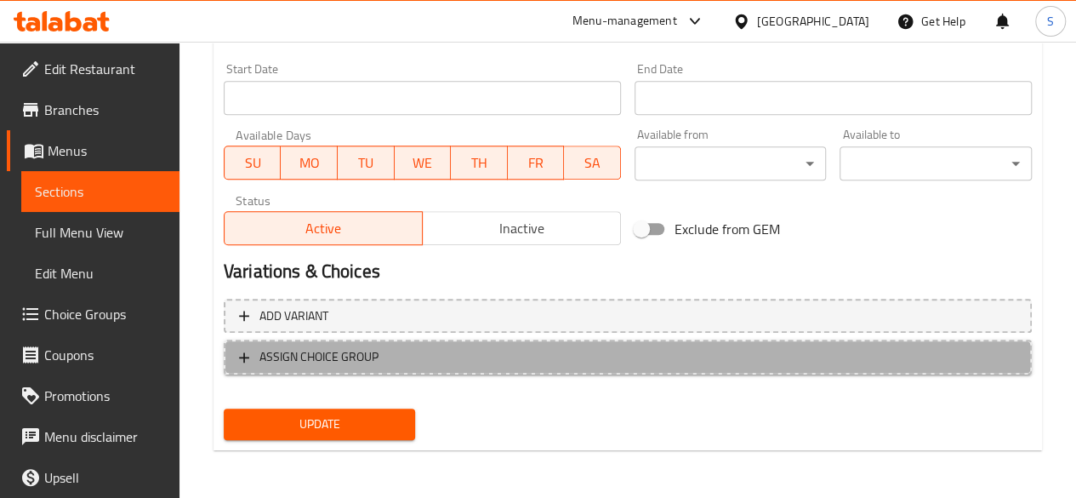
click at [352, 355] on span "ASSIGN CHOICE GROUP" at bounding box center [318, 356] width 119 height 21
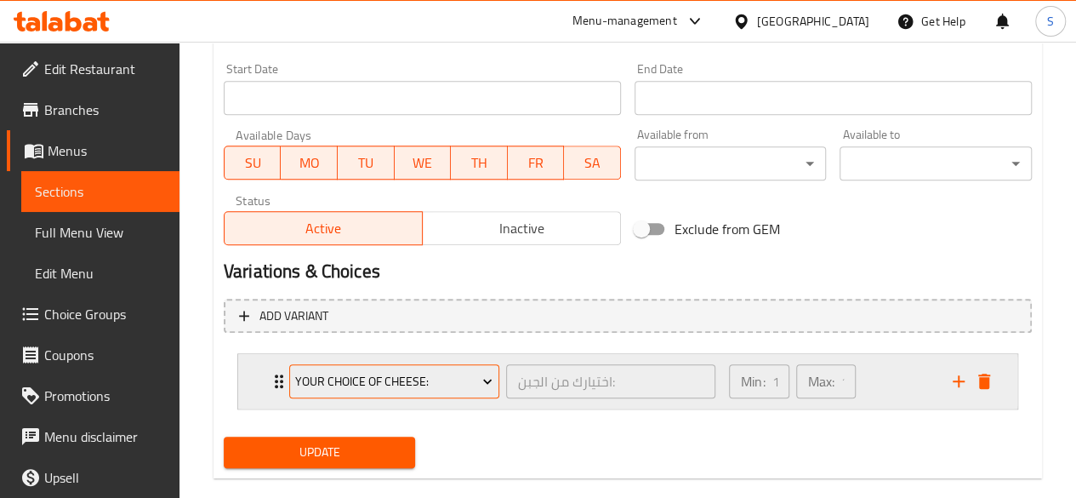
click at [413, 381] on span "Your Choice of Cheese:" at bounding box center [393, 381] width 197 height 21
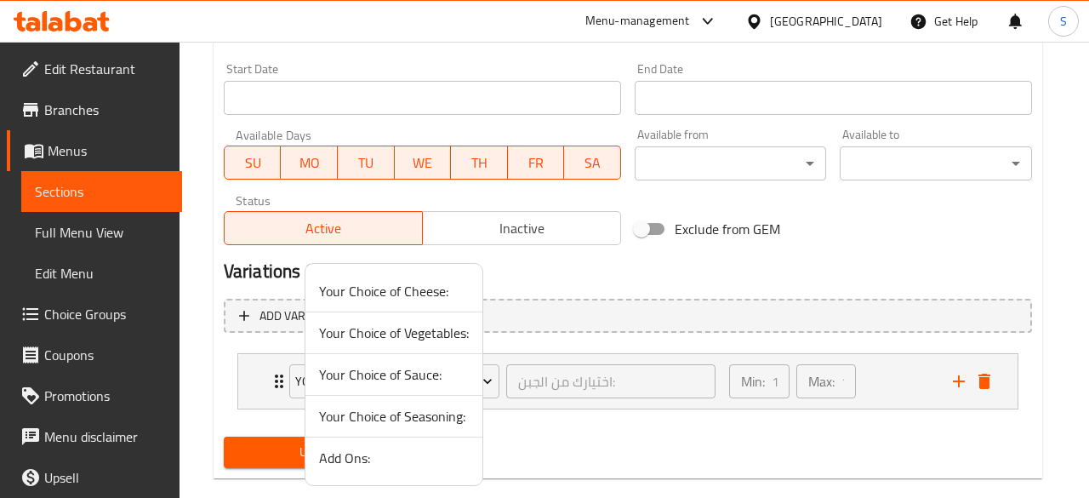
click at [358, 299] on span "Your Choice of Cheese:" at bounding box center [394, 291] width 150 height 20
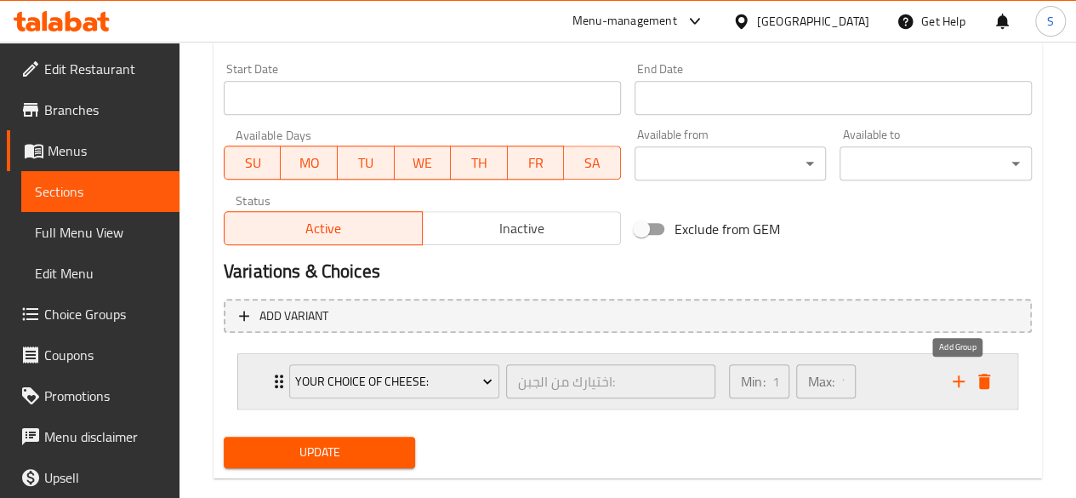
click at [955, 377] on icon "add" at bounding box center [958, 381] width 20 height 20
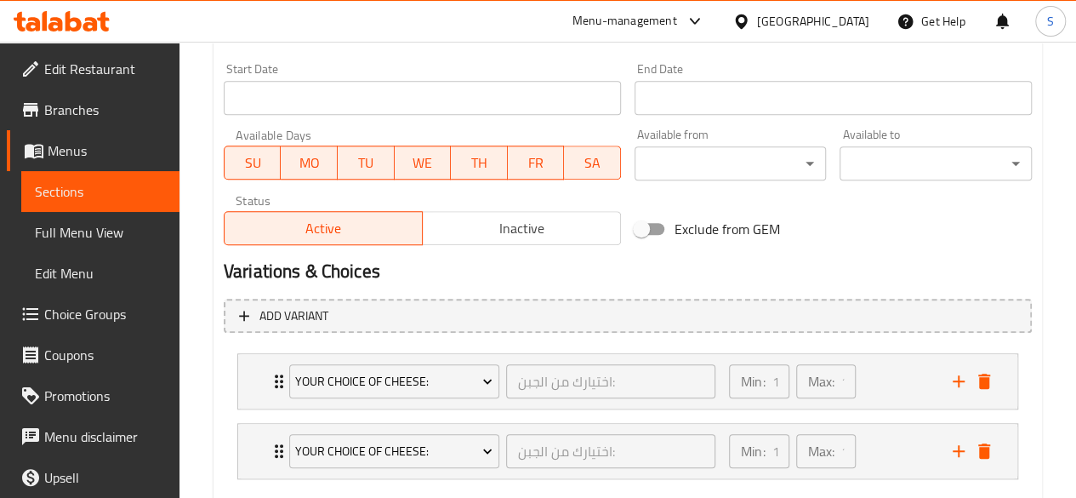
scroll to position [825, 0]
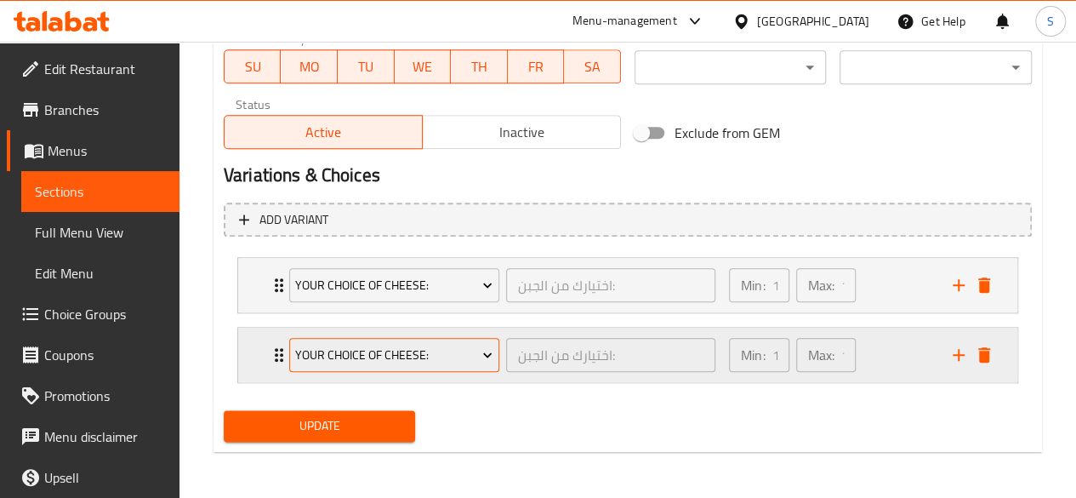
click at [348, 361] on span "Your Choice of Cheese:" at bounding box center [393, 354] width 197 height 21
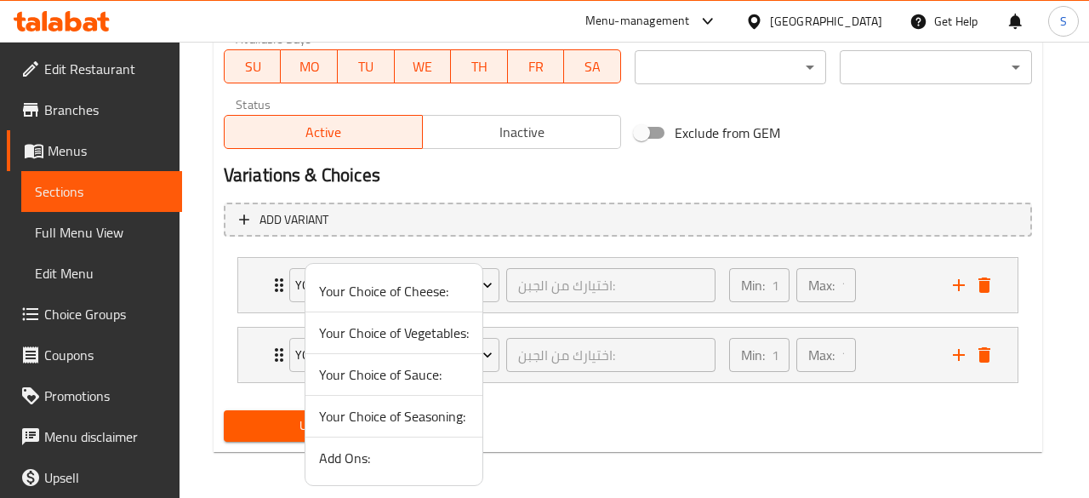
click at [376, 337] on span "Your Choice of Vegetables:" at bounding box center [394, 332] width 150 height 20
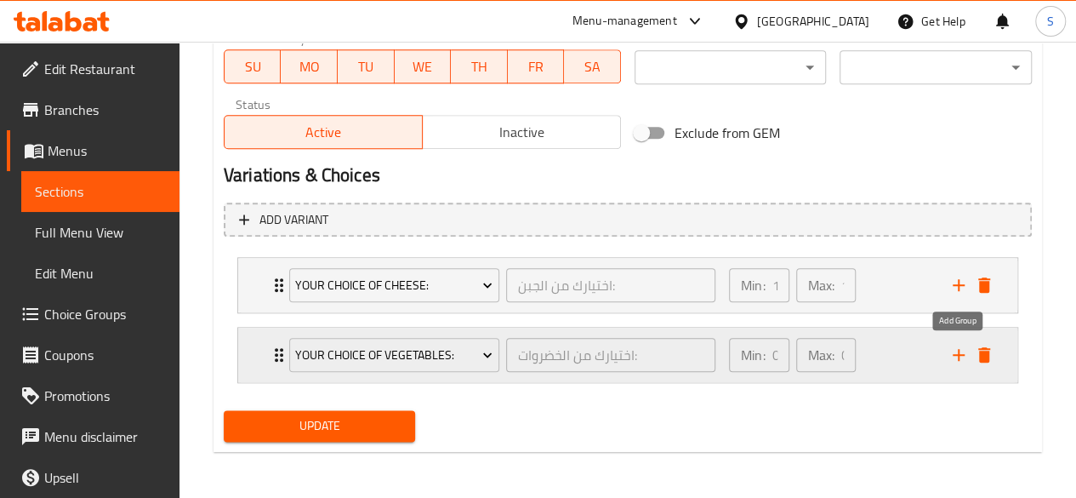
click at [951, 360] on icon "add" at bounding box center [958, 354] width 20 height 20
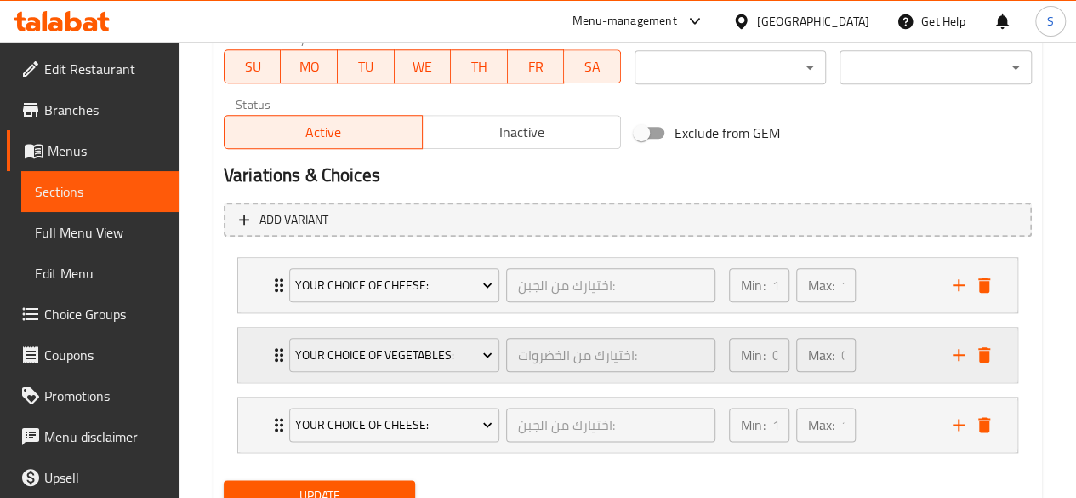
scroll to position [873, 0]
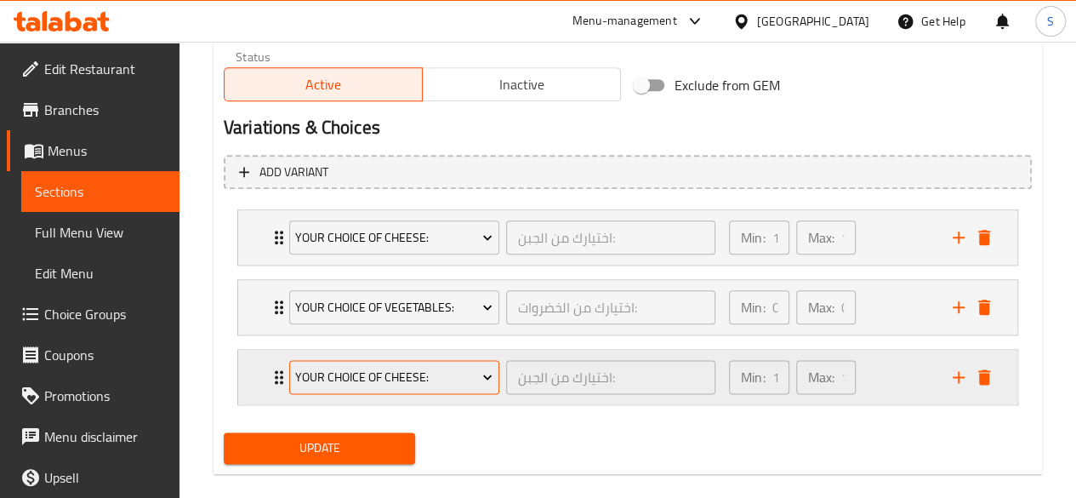
click at [415, 367] on span "Your Choice of Cheese:" at bounding box center [393, 377] width 197 height 21
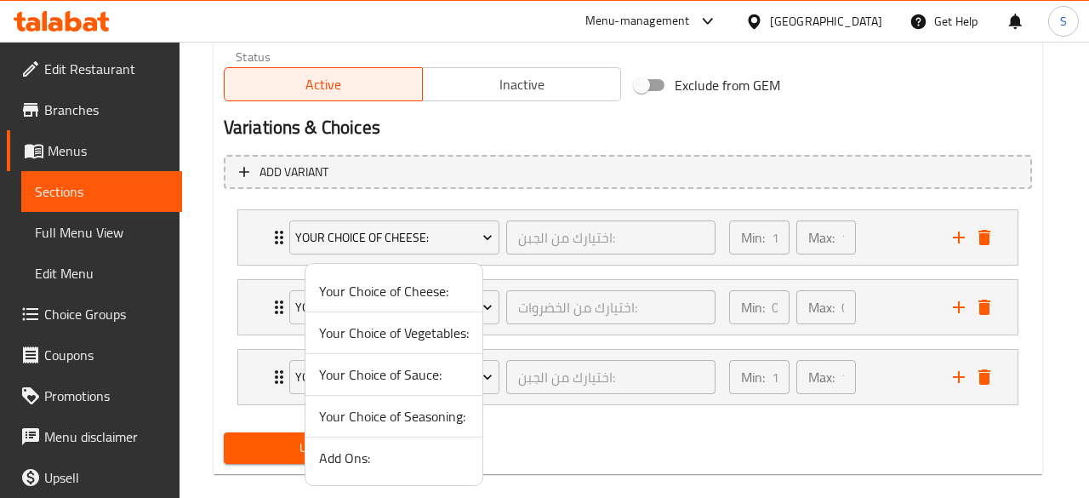
click at [401, 374] on span "Your Choice of Sauce:" at bounding box center [394, 374] width 150 height 20
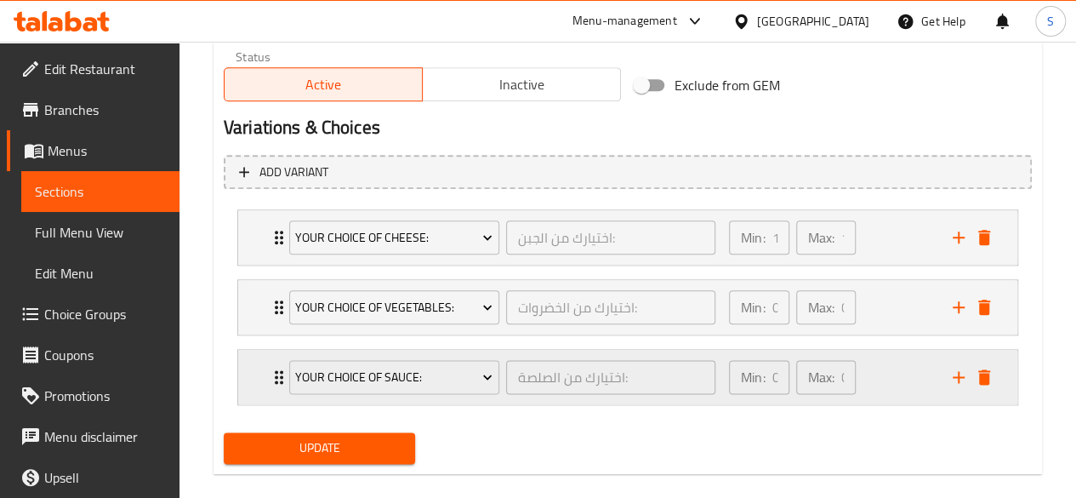
click at [958, 367] on icon "add" at bounding box center [958, 377] width 20 height 20
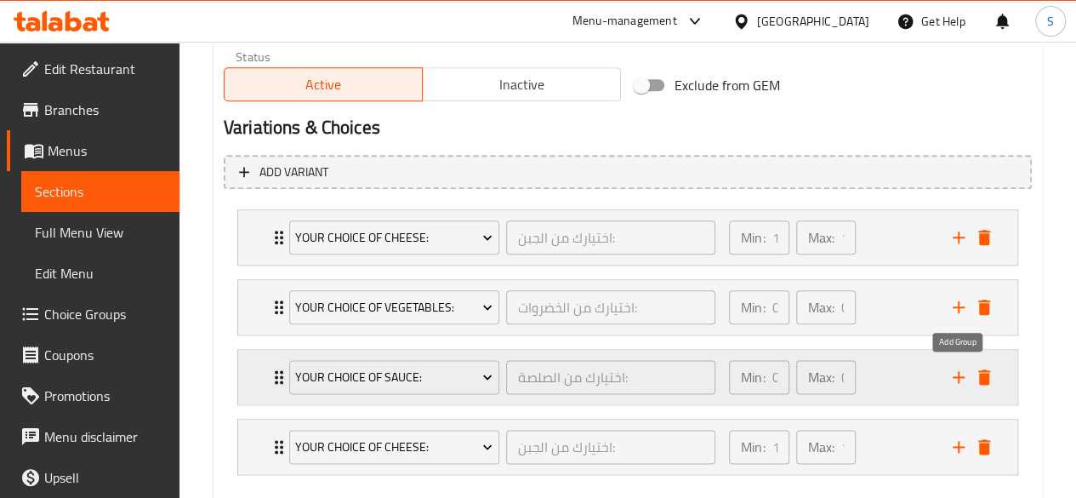
scroll to position [964, 0]
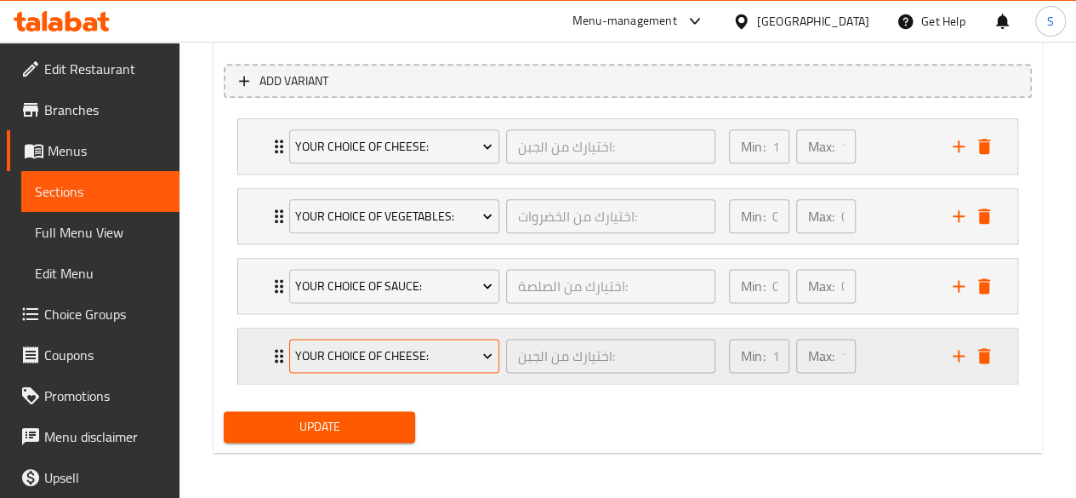
click at [459, 365] on button "Your Choice of Cheese:" at bounding box center [394, 355] width 210 height 34
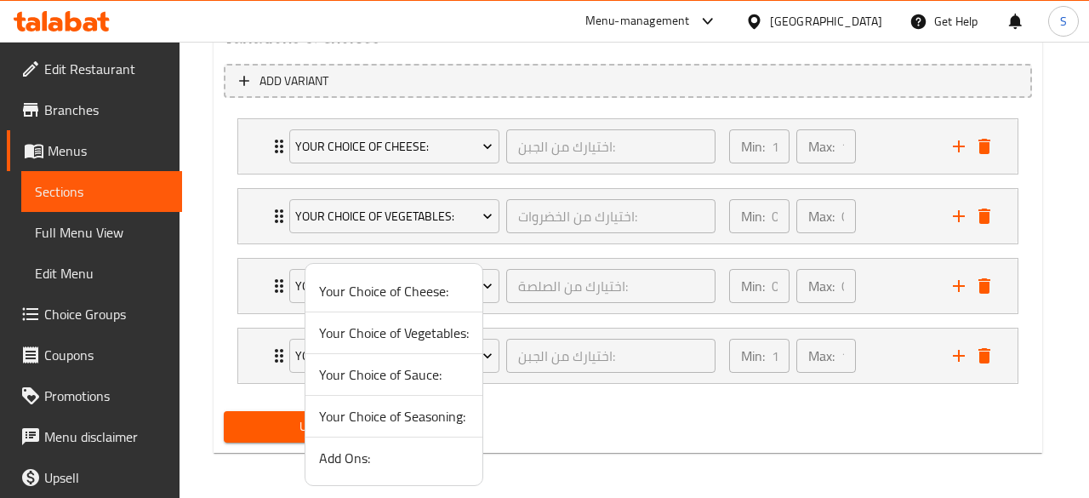
click at [361, 412] on span "Your Choice of Seasoning:" at bounding box center [394, 416] width 150 height 20
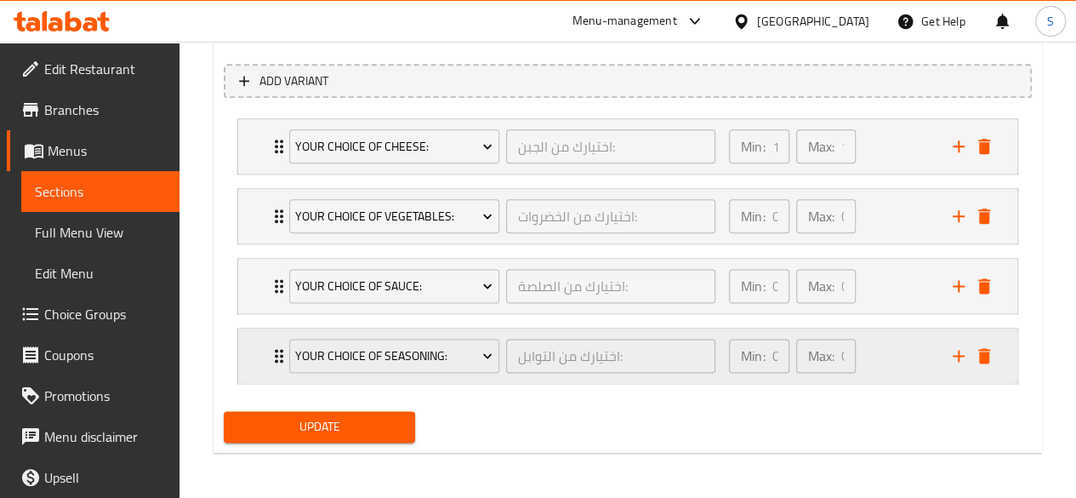
click at [953, 357] on icon "add" at bounding box center [958, 355] width 20 height 20
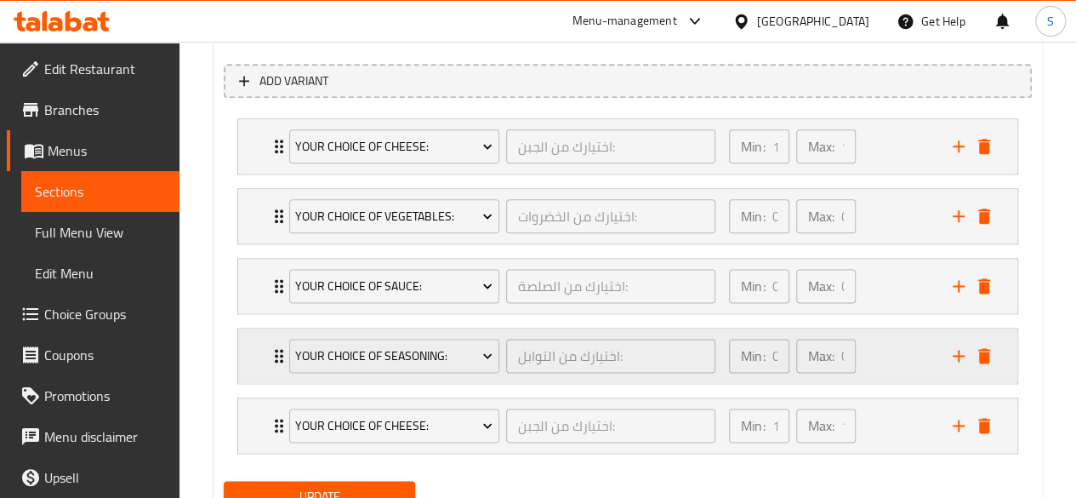
scroll to position [1032, 0]
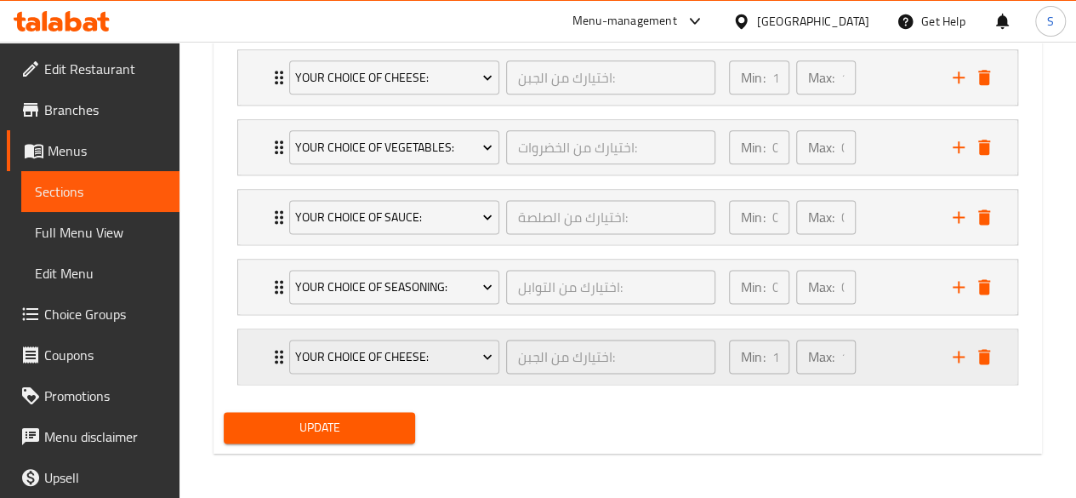
click at [386, 336] on div "Your Choice of Cheese:" at bounding box center [394, 356] width 217 height 41
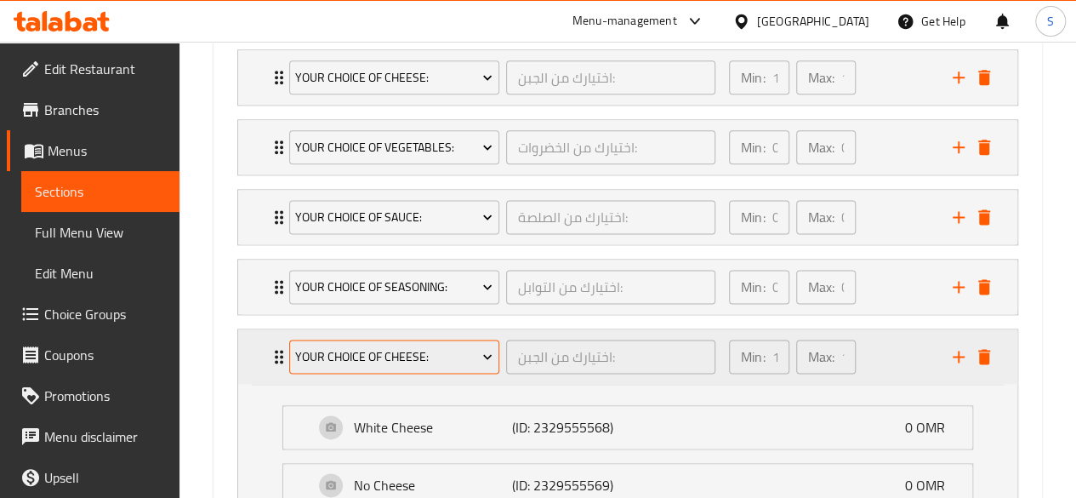
click at [351, 346] on span "Your Choice of Cheese:" at bounding box center [393, 356] width 197 height 21
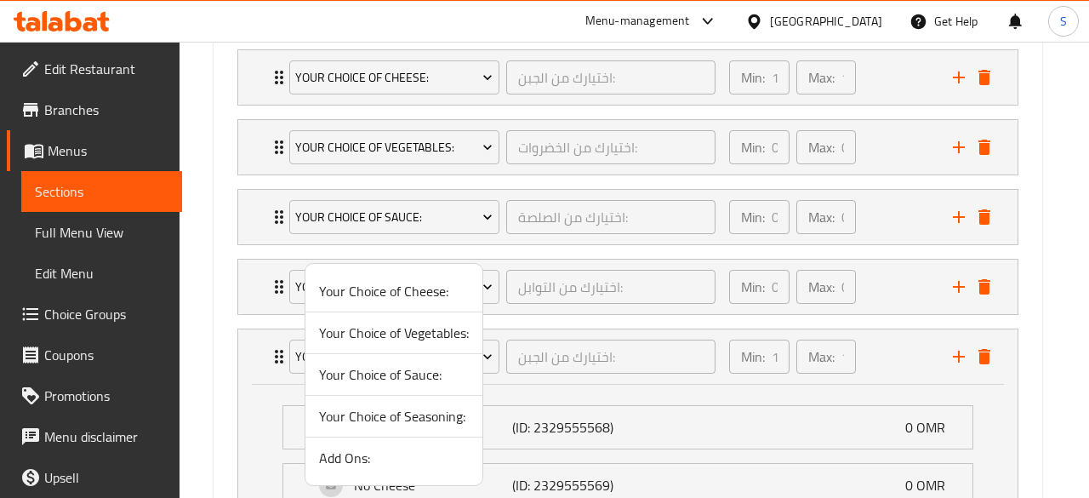
click at [359, 462] on span "Add Ons:" at bounding box center [394, 457] width 150 height 20
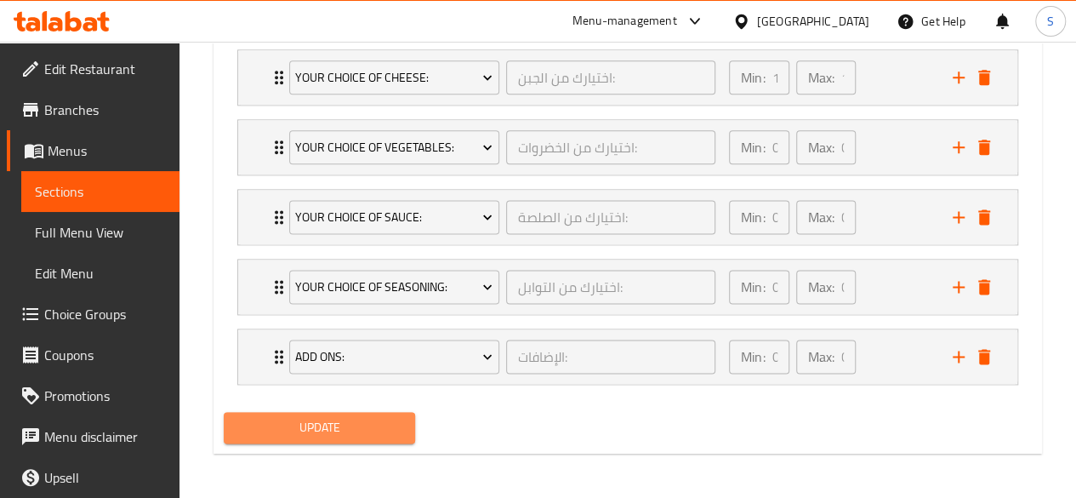
click at [379, 429] on span "Update" at bounding box center [319, 427] width 165 height 21
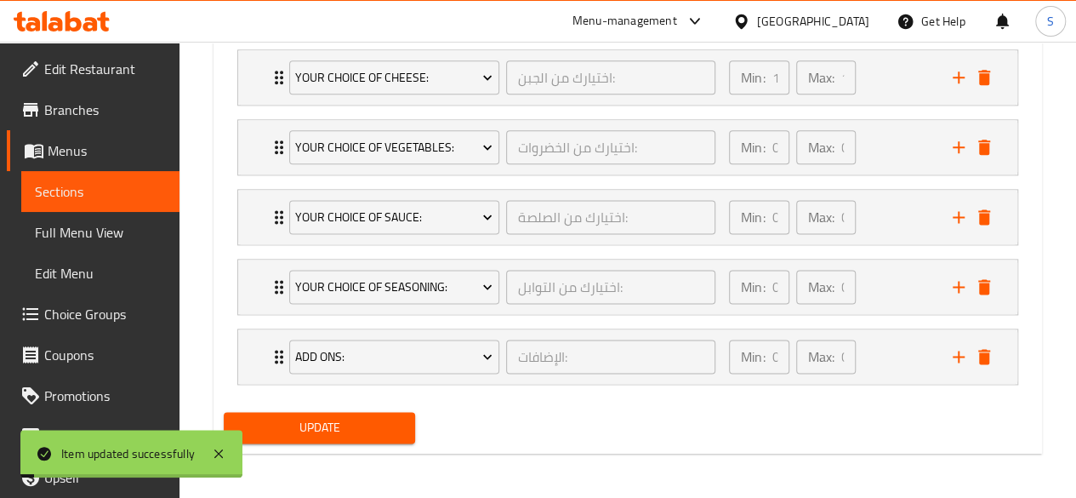
click at [77, 314] on span "Choice Groups" at bounding box center [105, 314] width 122 height 20
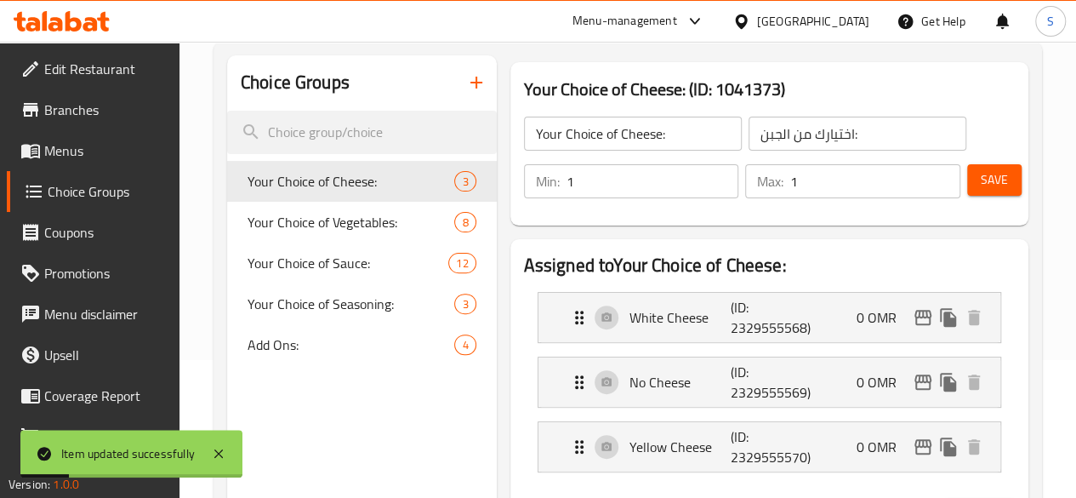
scroll to position [137, 0]
click at [470, 82] on icon "button" at bounding box center [476, 83] width 12 height 12
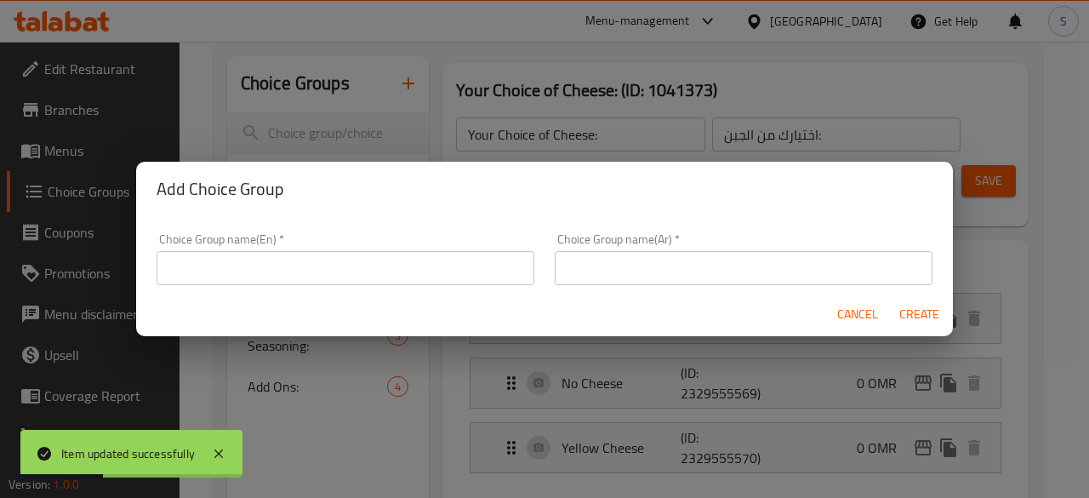
click at [327, 267] on input "text" at bounding box center [345, 268] width 378 height 34
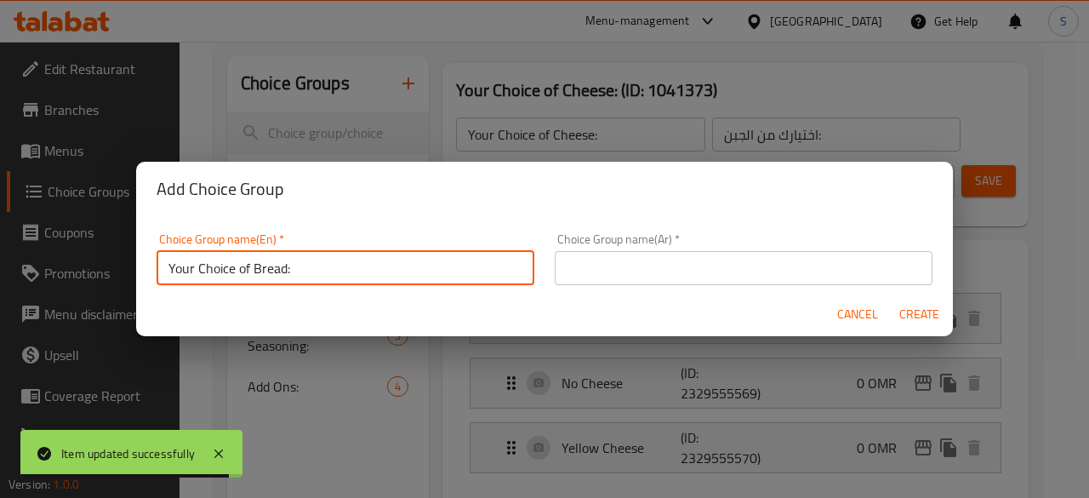
drag, startPoint x: 327, startPoint y: 267, endPoint x: 66, endPoint y: 244, distance: 261.3
click at [66, 244] on div "Add Choice Group Choice Group name(En)   * Your Choice of Bread: Choice Group n…" at bounding box center [544, 249] width 1089 height 498
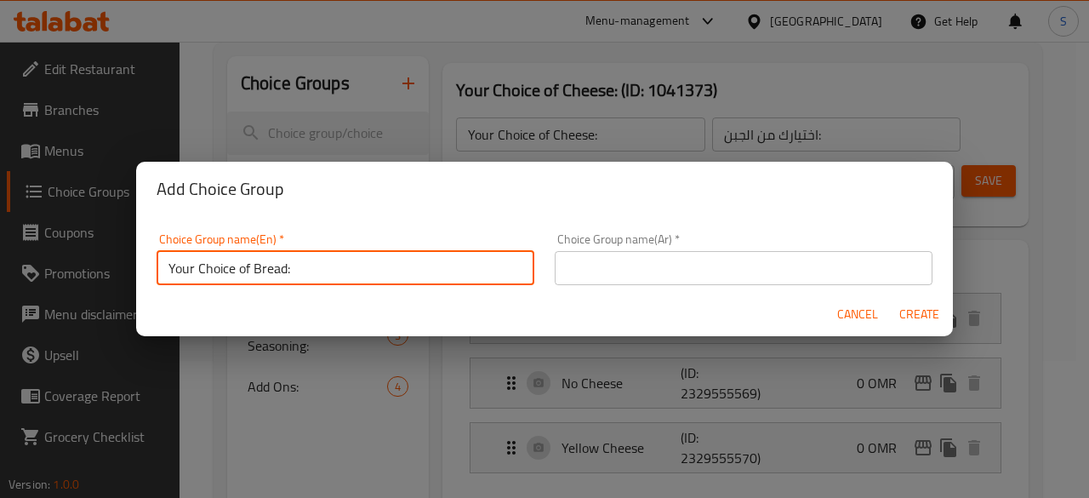
type input "Your Choice of Bread:"
click at [593, 246] on div "Choice Group name(Ar)   * Choice Group name(Ar) *" at bounding box center [743, 259] width 378 height 52
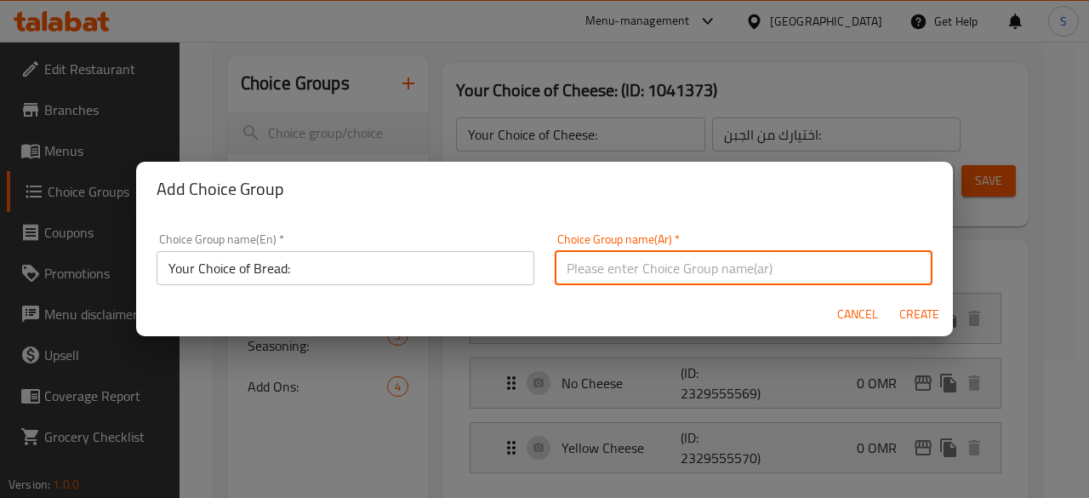
click at [580, 257] on input "text" at bounding box center [743, 268] width 378 height 34
paste input "اختيارك من الخبز:"
type input "اختيارك من الخبز:"
click at [913, 316] on span "Create" at bounding box center [918, 314] width 41 height 21
type input "Your Choice of Bread:"
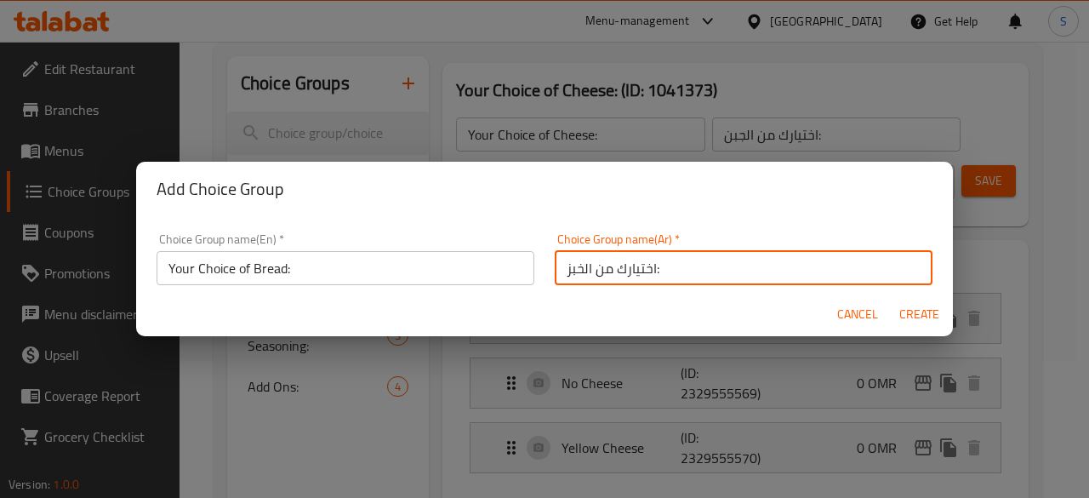
type input "اختيارك من الخبز:"
type input "0"
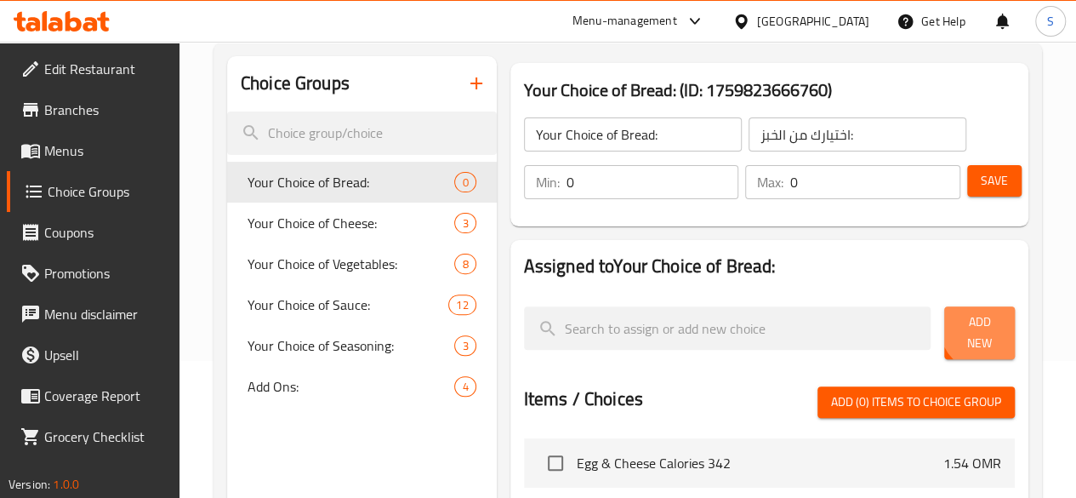
click at [976, 331] on span "Add New" at bounding box center [979, 332] width 43 height 43
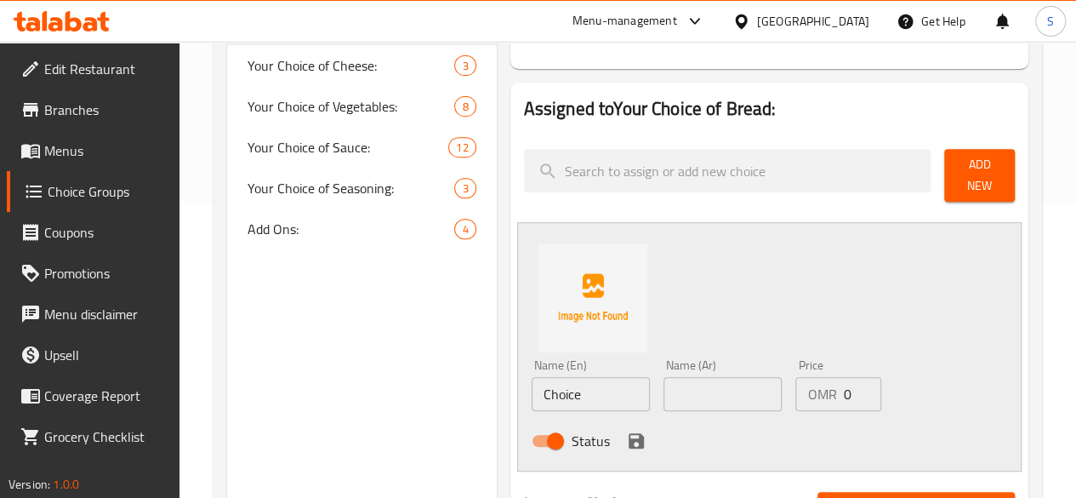
scroll to position [295, 0]
drag, startPoint x: 530, startPoint y: 377, endPoint x: 264, endPoint y: 380, distance: 266.2
click at [264, 380] on div "Choice Groups Your Choice of Bread: 0 Your Choice of Cheese: 3 Your Choice of V…" at bounding box center [631, 436] width 808 height 1076
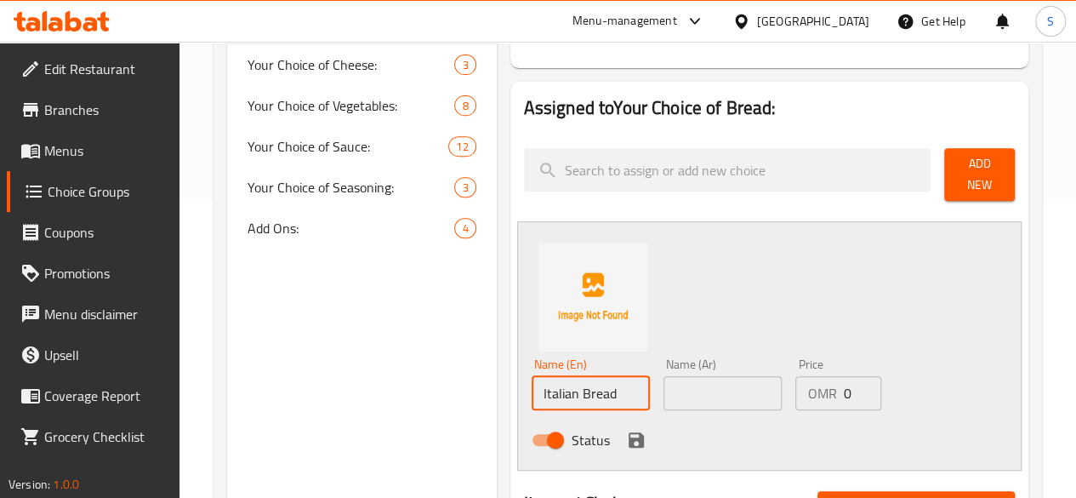
drag, startPoint x: 572, startPoint y: 387, endPoint x: 358, endPoint y: 375, distance: 213.8
click at [358, 375] on div "Choice Groups Your Choice of Bread: 0 Your Choice of Cheese: 3 Your Choice of V…" at bounding box center [631, 436] width 808 height 1076
type input "Italian Bread"
click at [664, 389] on input "text" at bounding box center [722, 393] width 118 height 34
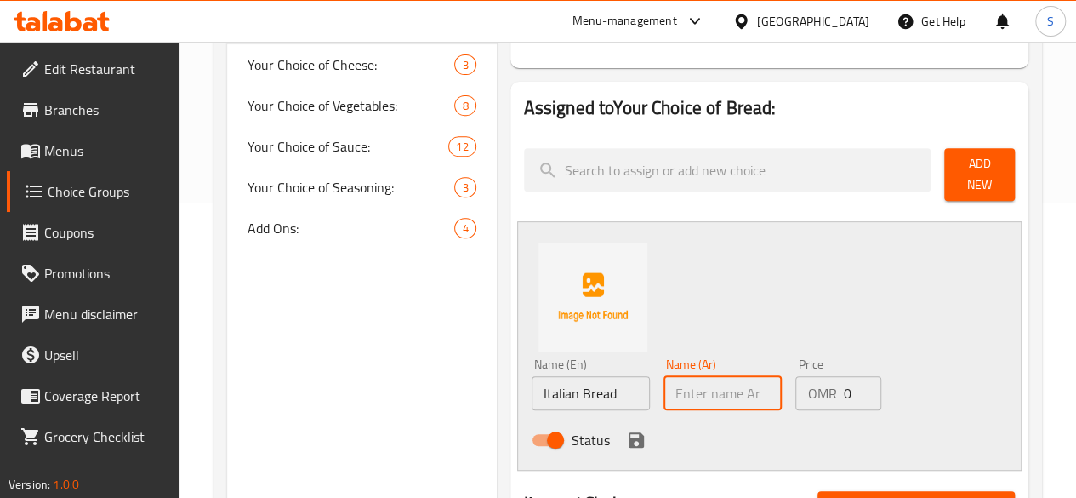
paste input "الخبز الإيطالي"
type input "الخبز الإيطالي"
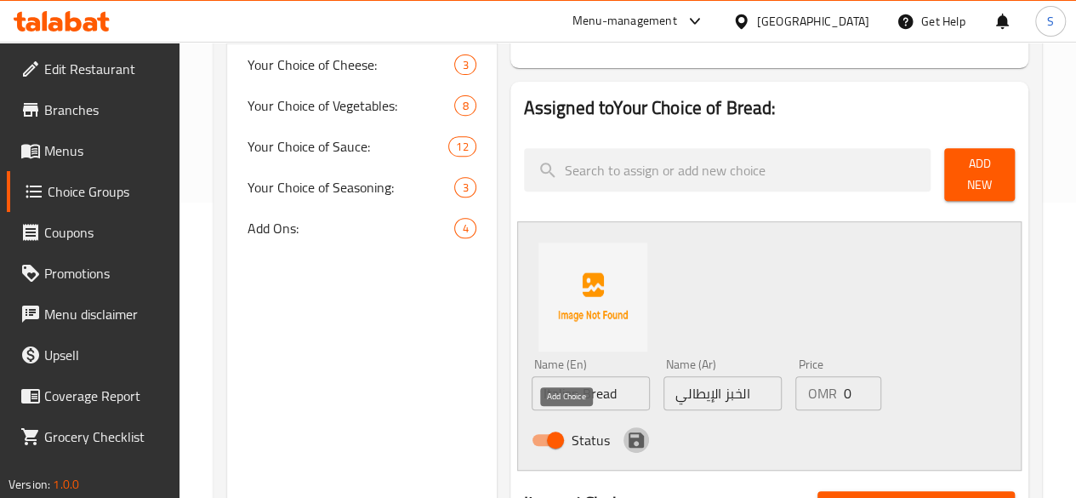
click at [628, 432] on icon "save" at bounding box center [635, 439] width 15 height 15
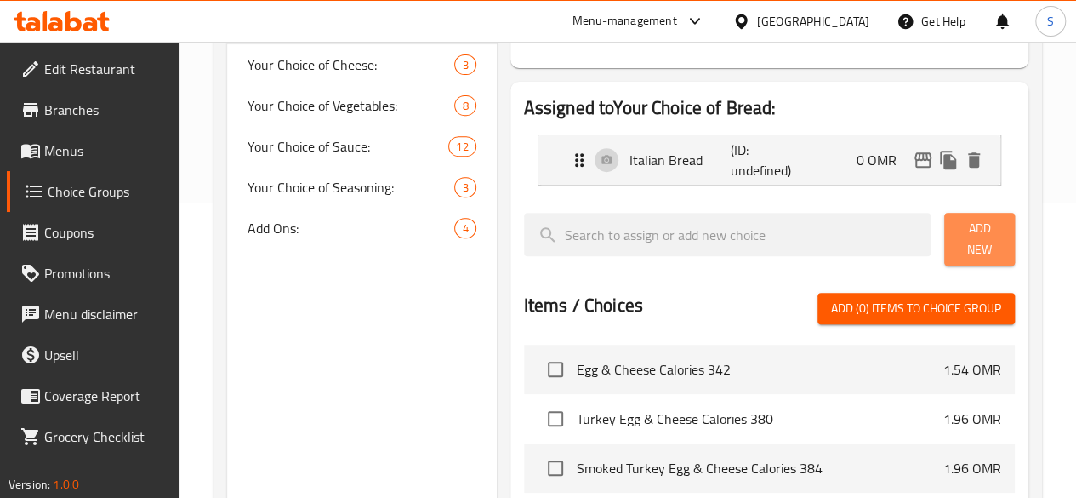
click at [958, 233] on span "Add New" at bounding box center [979, 239] width 43 height 43
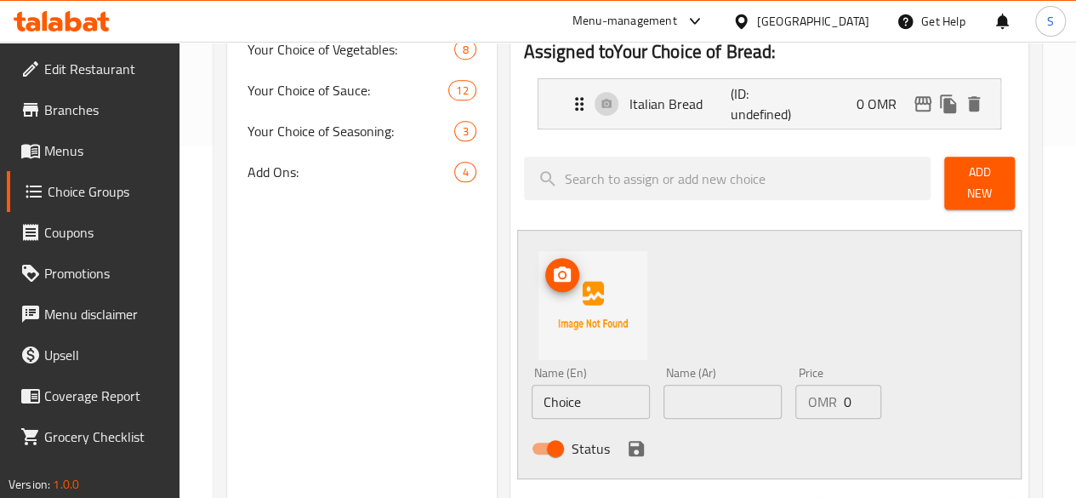
scroll to position [354, 0]
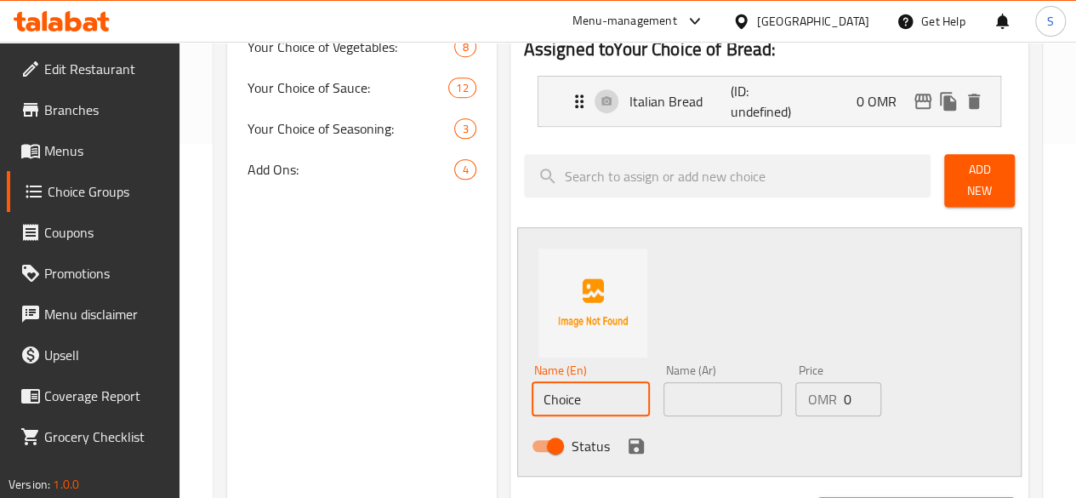
drag, startPoint x: 541, startPoint y: 400, endPoint x: 281, endPoint y: 390, distance: 260.4
click at [281, 390] on div "Choice Groups Your Choice of Bread: 0 Your Choice of Cheese: 3 Your Choice of V…" at bounding box center [631, 409] width 808 height 1140
drag, startPoint x: 588, startPoint y: 387, endPoint x: 247, endPoint y: 394, distance: 341.1
click at [247, 394] on div "Choice Groups Your Choice of Bread: 0 Your Choice of Cheese: 3 Your Choice of V…" at bounding box center [631, 409] width 808 height 1140
type input "Honey Oat Bread"
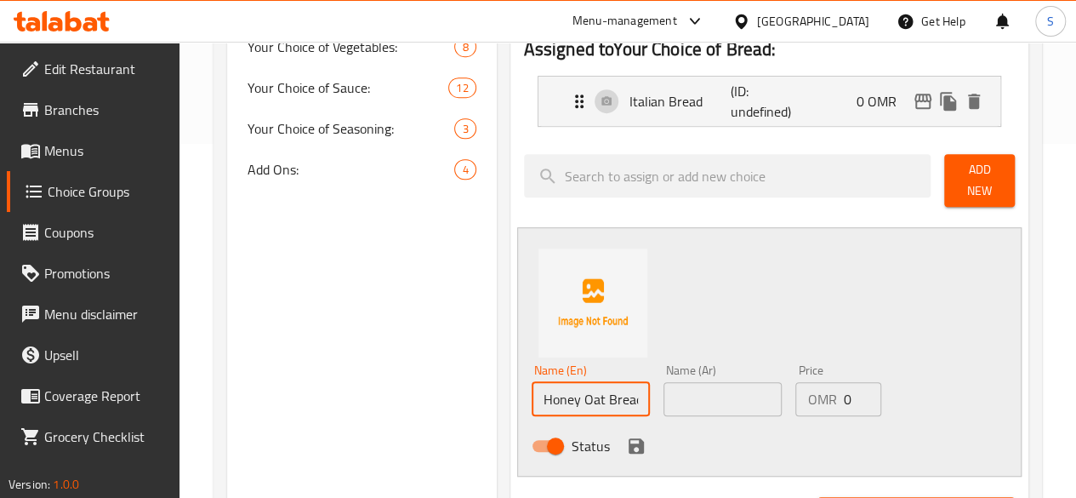
click at [663, 387] on input "text" at bounding box center [722, 399] width 118 height 34
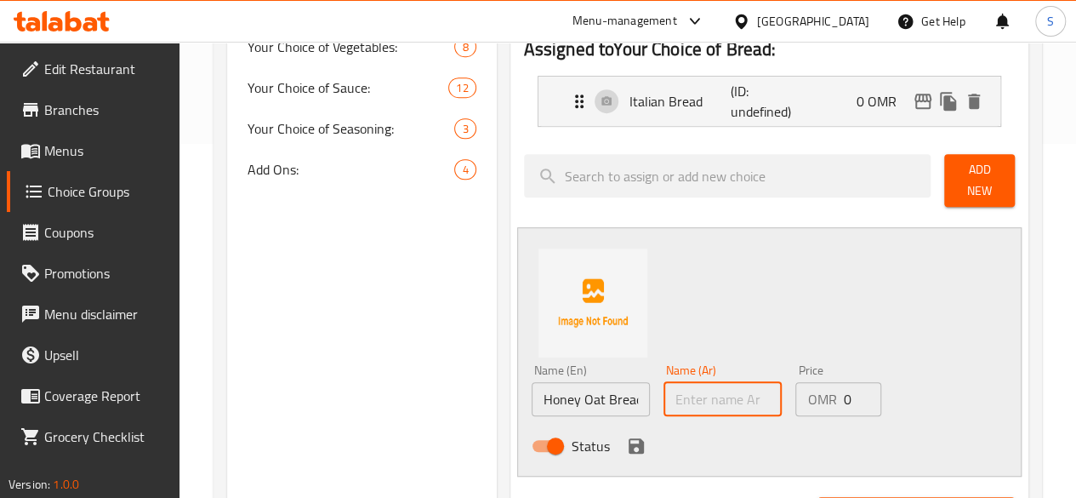
paste input "خبز الشوفان والعسل"
type input "خبز الشوفان والعسل"
click at [626, 438] on icon "save" at bounding box center [636, 445] width 20 height 20
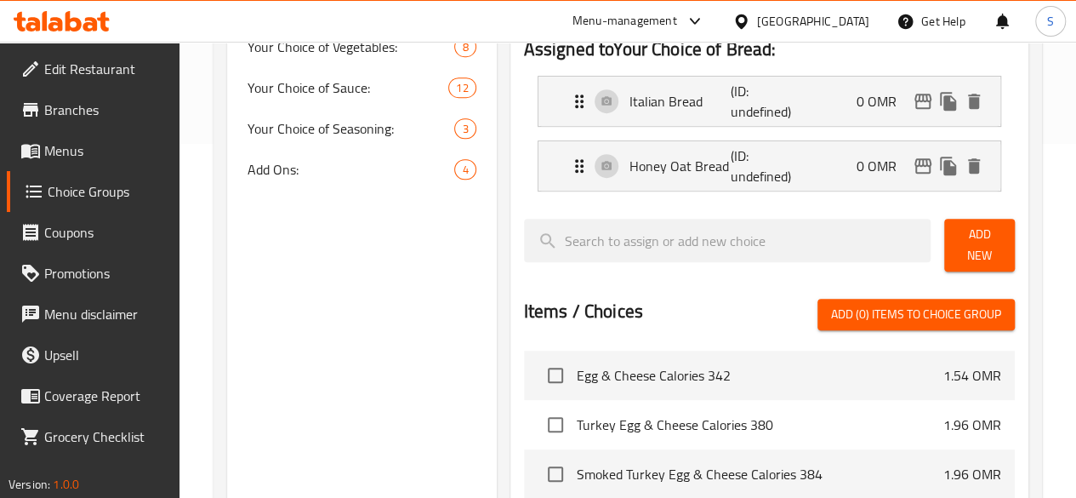
click at [964, 253] on button "Add New" at bounding box center [979, 245] width 71 height 53
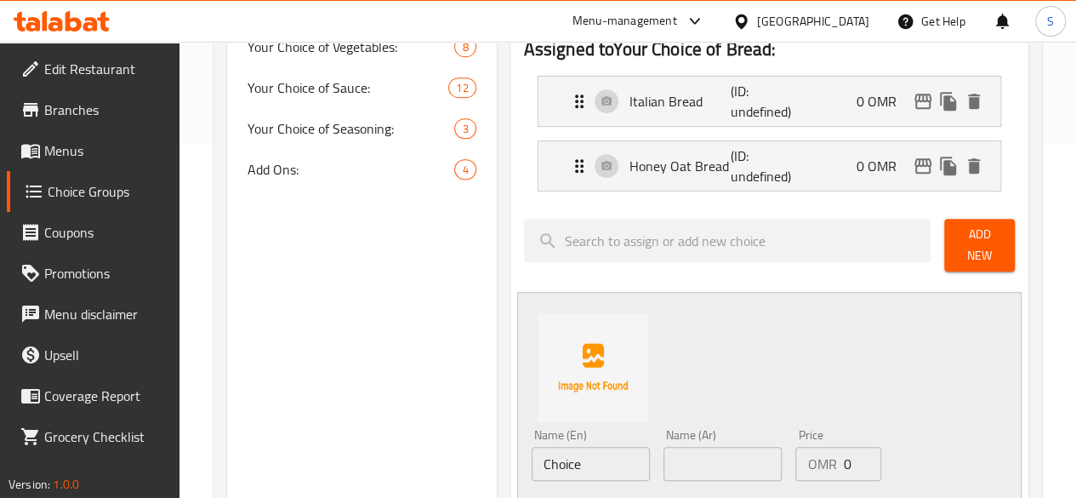
scroll to position [405, 0]
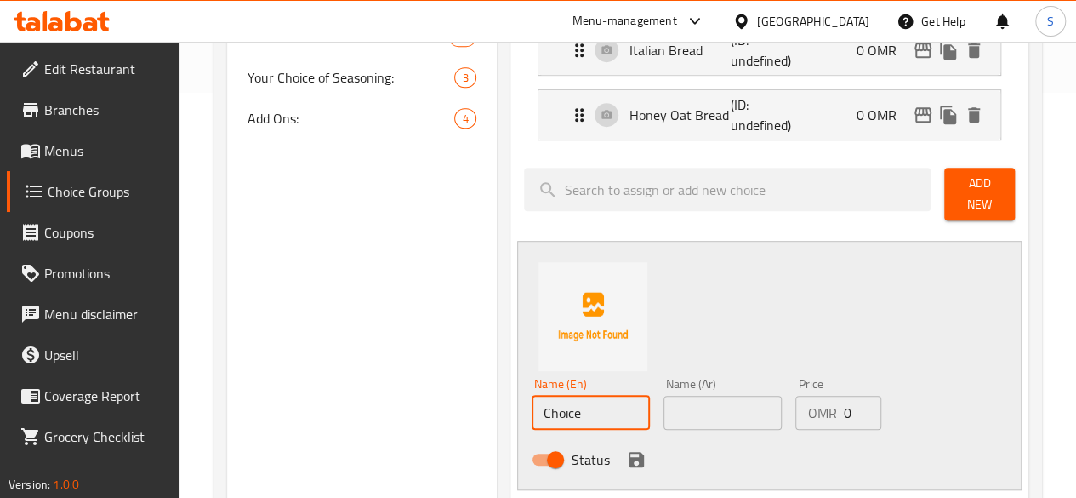
drag, startPoint x: 572, startPoint y: 416, endPoint x: 418, endPoint y: 418, distance: 153.9
click at [418, 418] on div "Choice Groups Your Choice of Bread: 0 Your Choice of Cheese: 3 Your Choice of V…" at bounding box center [631, 390] width 808 height 1205
drag, startPoint x: 566, startPoint y: 407, endPoint x: 424, endPoint y: 410, distance: 142.9
click at [424, 410] on div "Choice Groups Your Choice of Bread: 0 Your Choice of Cheese: 3 Your Choice of V…" at bounding box center [631, 390] width 808 height 1205
type input "Wheat Bread"
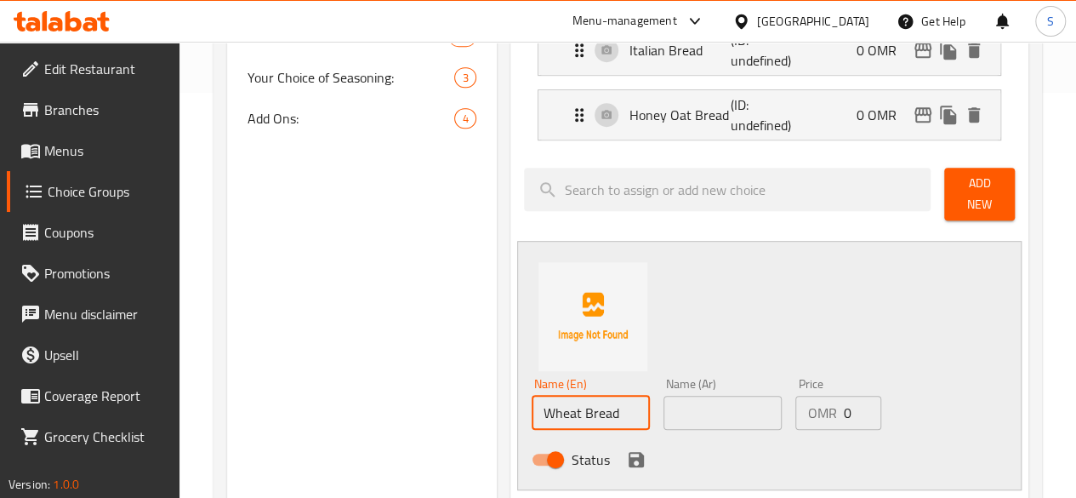
click at [663, 414] on input "text" at bounding box center [722, 412] width 118 height 34
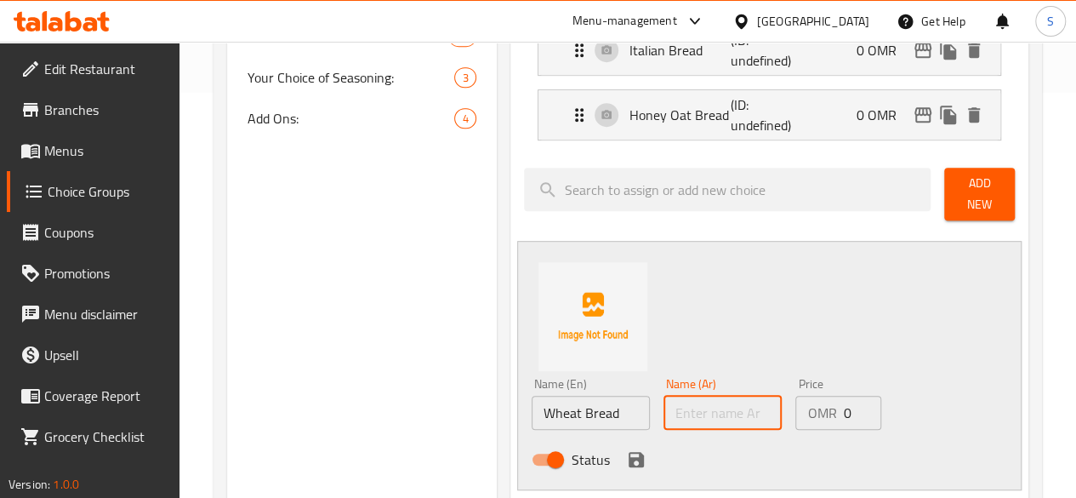
paste input "خبز القمح"
type input "خبز القمح"
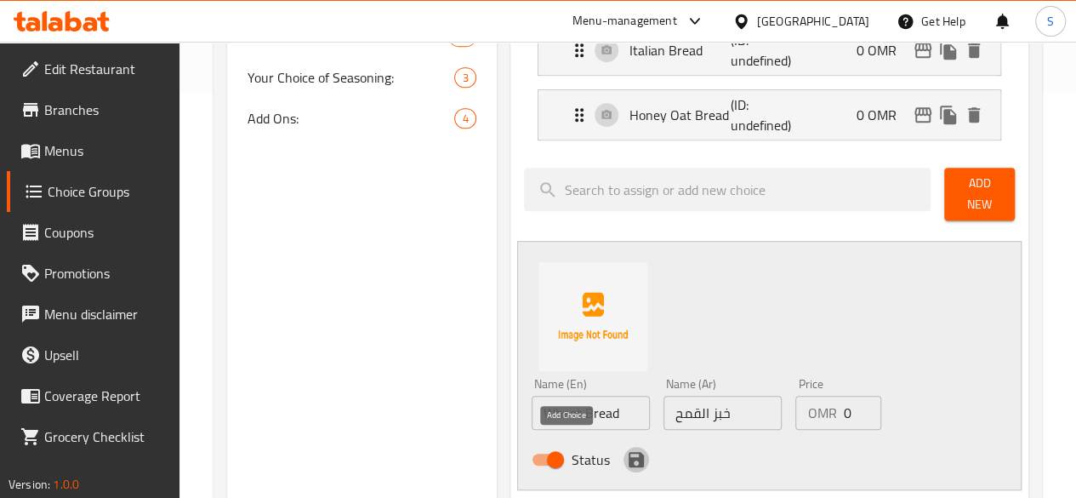
click at [628, 452] on icon "save" at bounding box center [635, 459] width 15 height 15
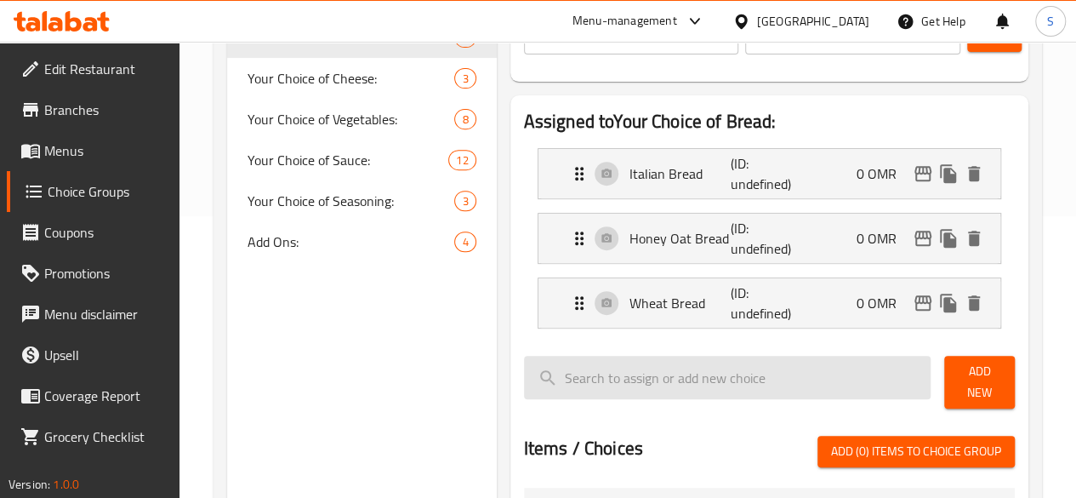
scroll to position [282, 0]
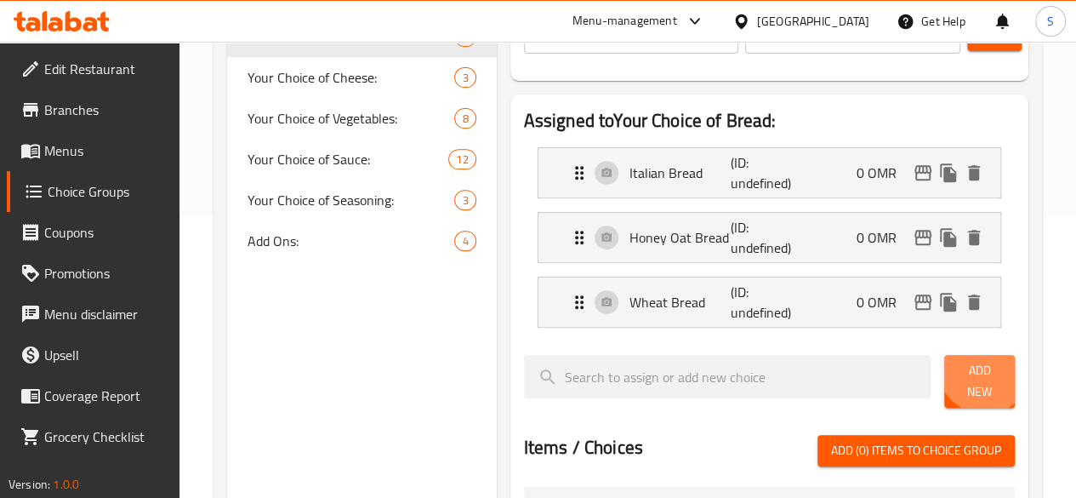
click at [973, 372] on span "Add New" at bounding box center [979, 381] width 43 height 43
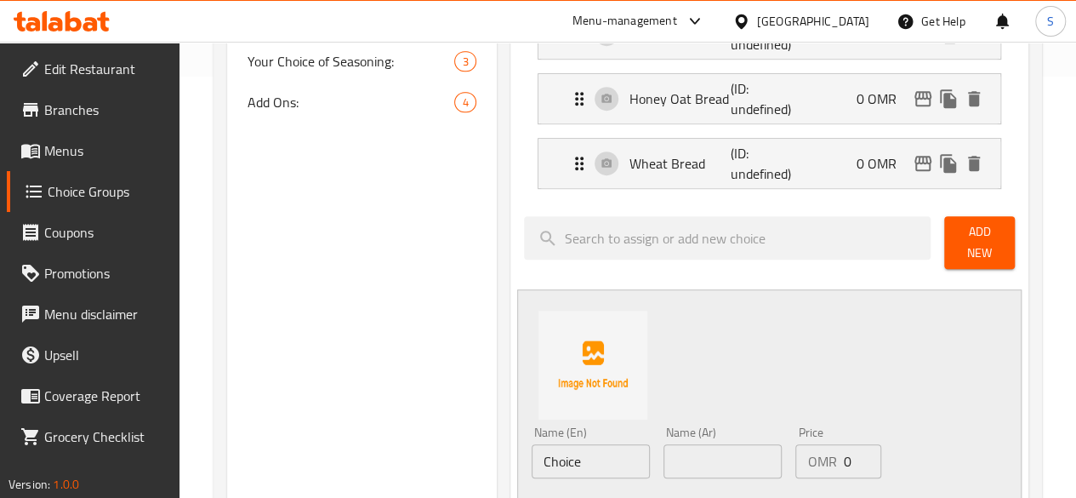
scroll to position [422, 0]
drag, startPoint x: 571, startPoint y: 443, endPoint x: 344, endPoint y: 428, distance: 227.6
click at [344, 428] on div "Choice Groups Your Choice of Bread: 0 Your Choice of Cheese: 3 Your Choice of V…" at bounding box center [631, 406] width 808 height 1270
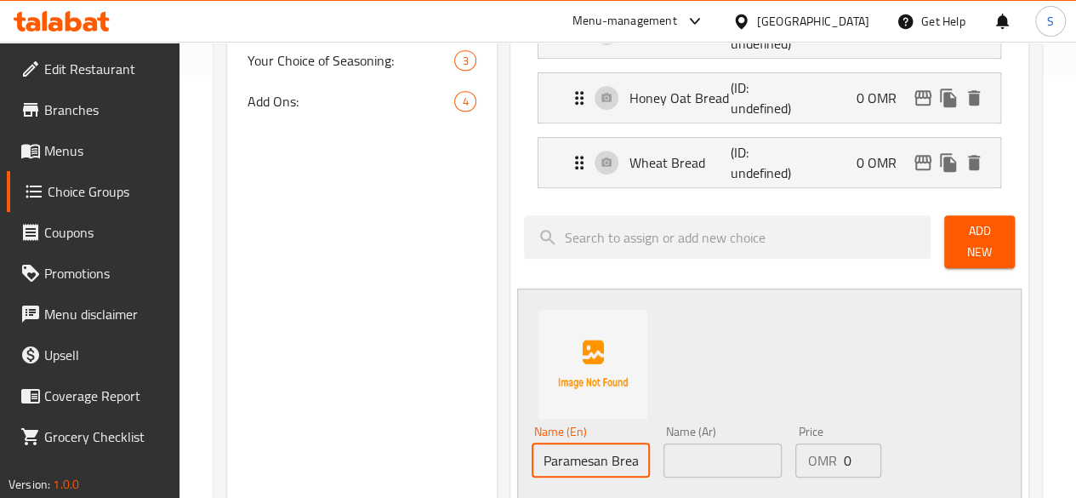
drag, startPoint x: 583, startPoint y: 446, endPoint x: 333, endPoint y: 449, distance: 250.0
click at [333, 449] on div "Choice Groups Your Choice of Bread: 0 Your Choice of Cheese: 3 Your Choice of V…" at bounding box center [631, 406] width 808 height 1270
paste input "parmesan b"
click at [532, 452] on input "parmesan bread" at bounding box center [591, 460] width 118 height 34
type input "Parmesan bread"
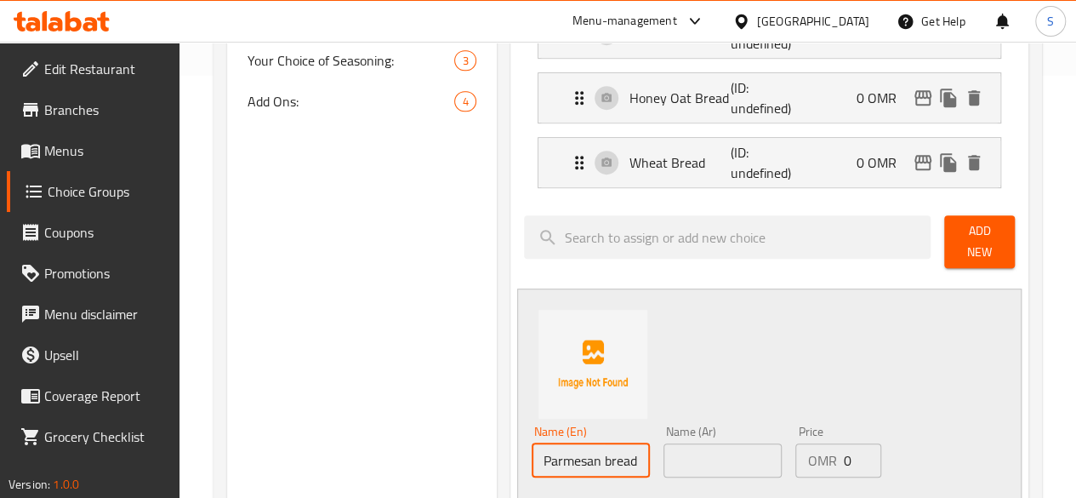
click at [663, 443] on input "text" at bounding box center [722, 460] width 118 height 34
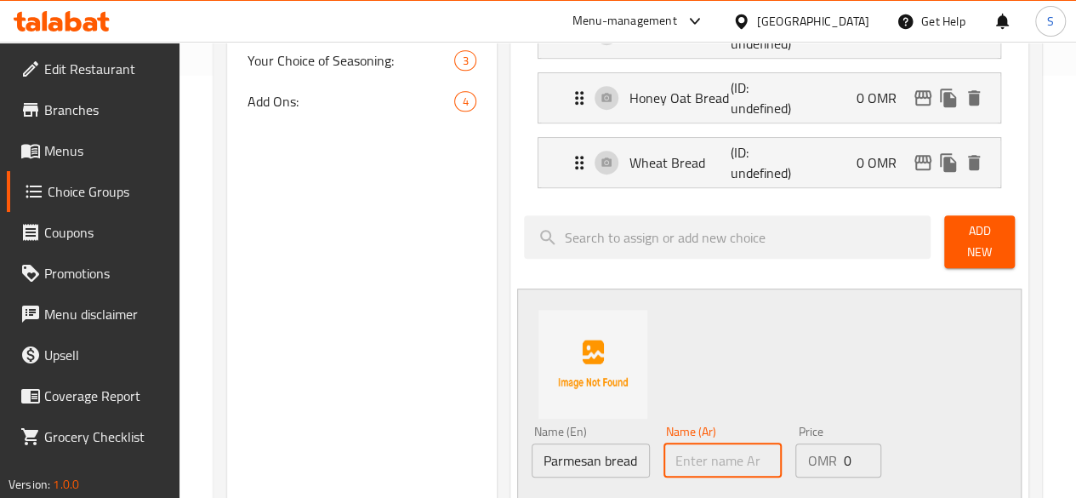
paste input "خبز البارميزان"
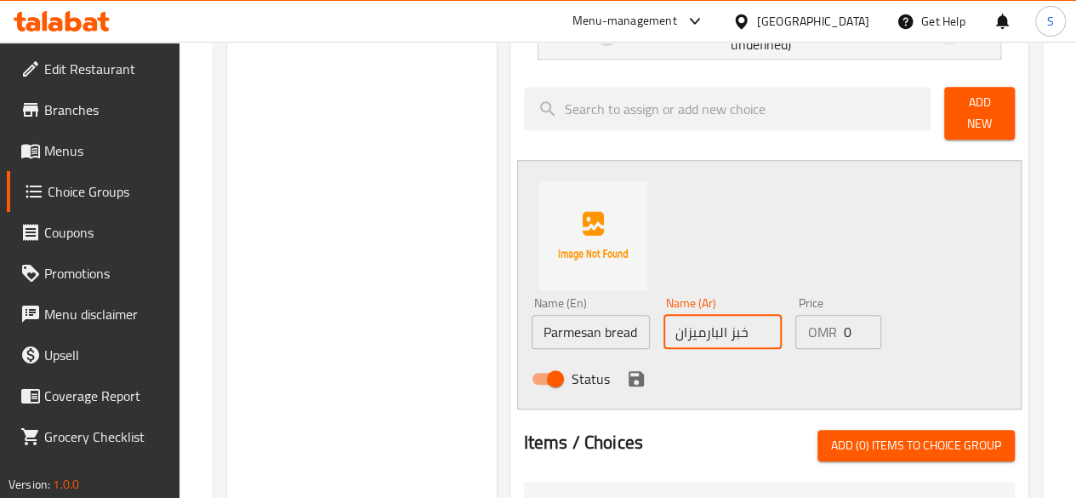
scroll to position [552, 0]
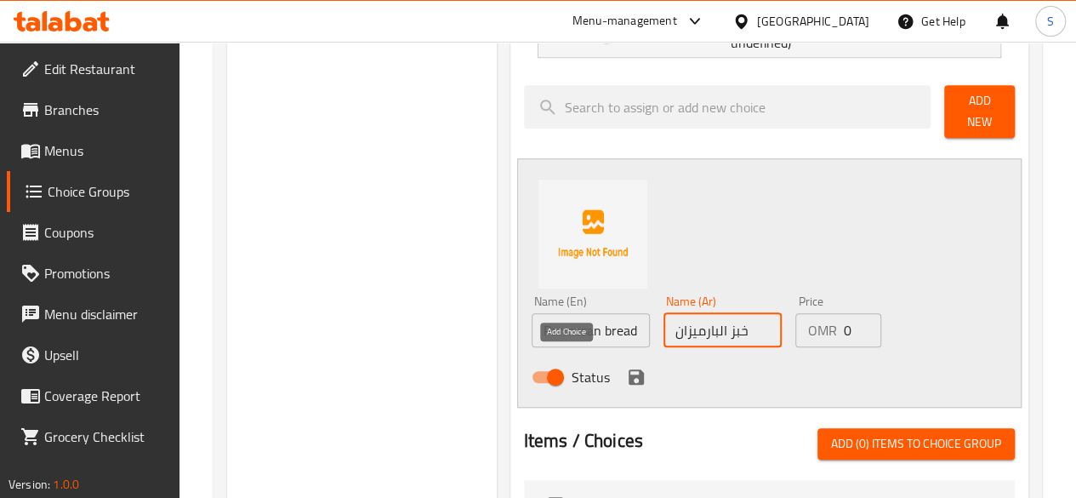
type input "خبز البارميزان"
click at [623, 377] on button "save" at bounding box center [636, 377] width 26 height 26
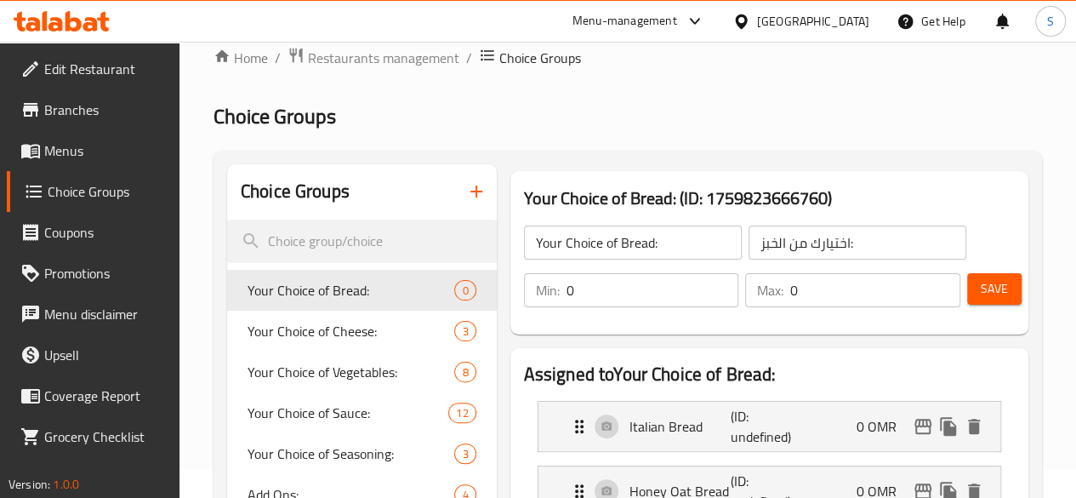
scroll to position [0, 0]
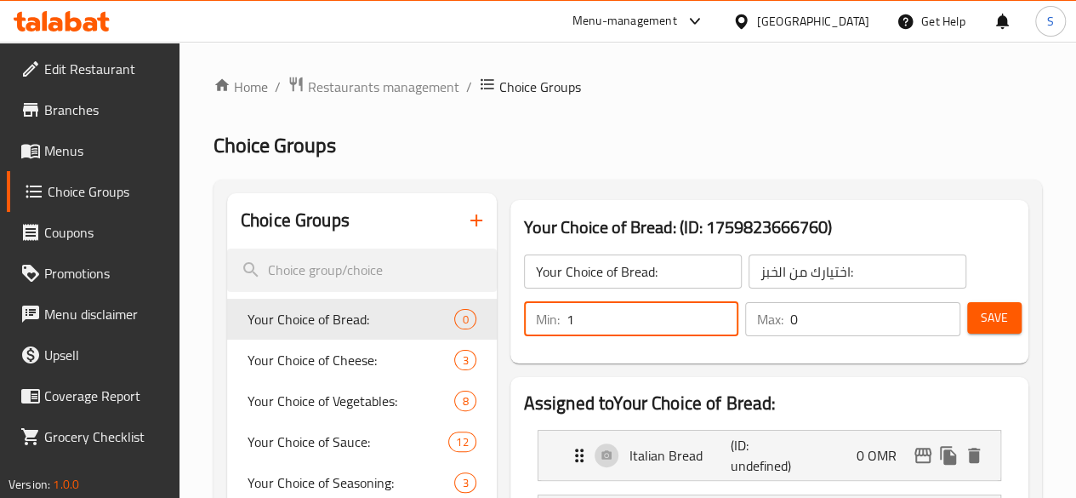
type input "1"
click at [685, 317] on input "1" at bounding box center [652, 319] width 173 height 34
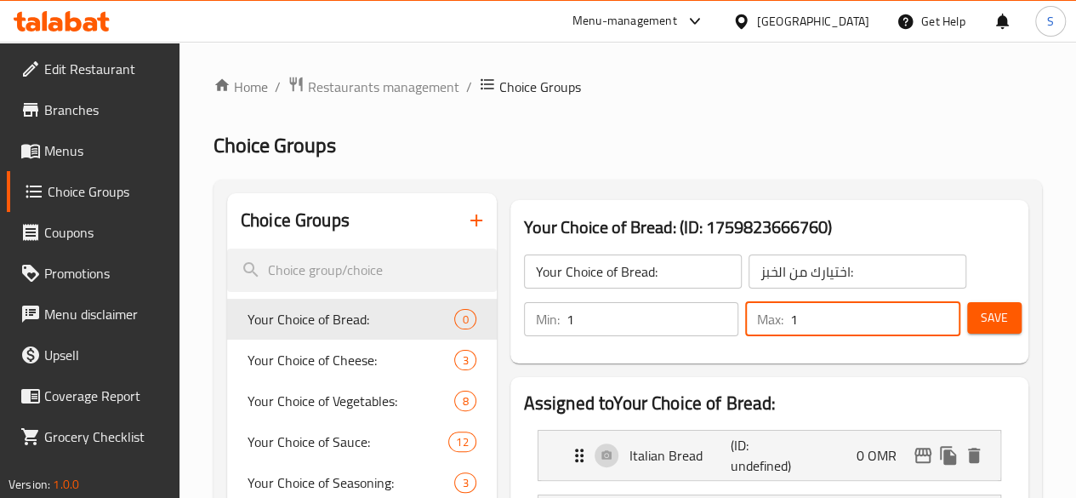
type input "1"
click at [939, 311] on input "1" at bounding box center [875, 319] width 170 height 34
click at [1000, 317] on span "Save" at bounding box center [994, 317] width 27 height 21
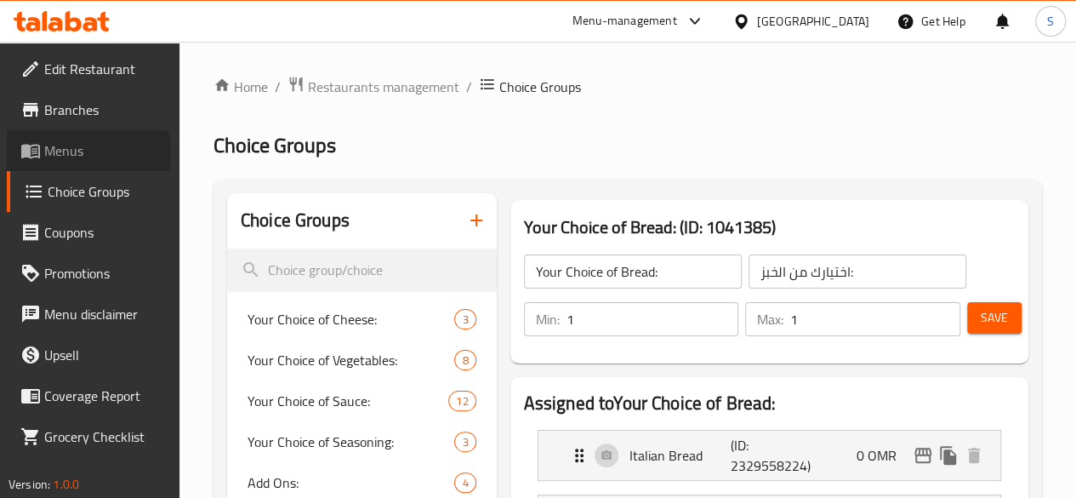
click at [68, 154] on span "Menus" at bounding box center [105, 150] width 122 height 20
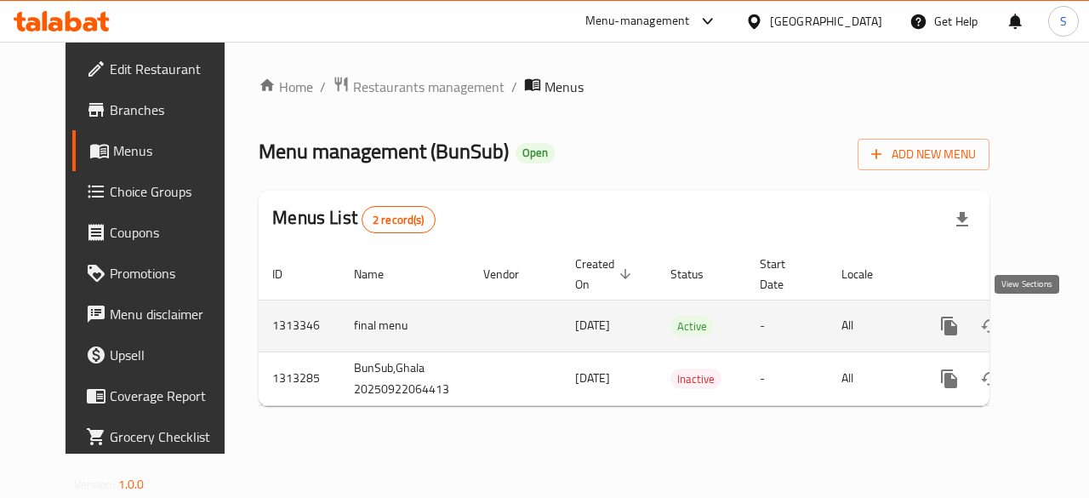
click at [1061, 322] on icon "enhanced table" at bounding box center [1071, 326] width 20 height 20
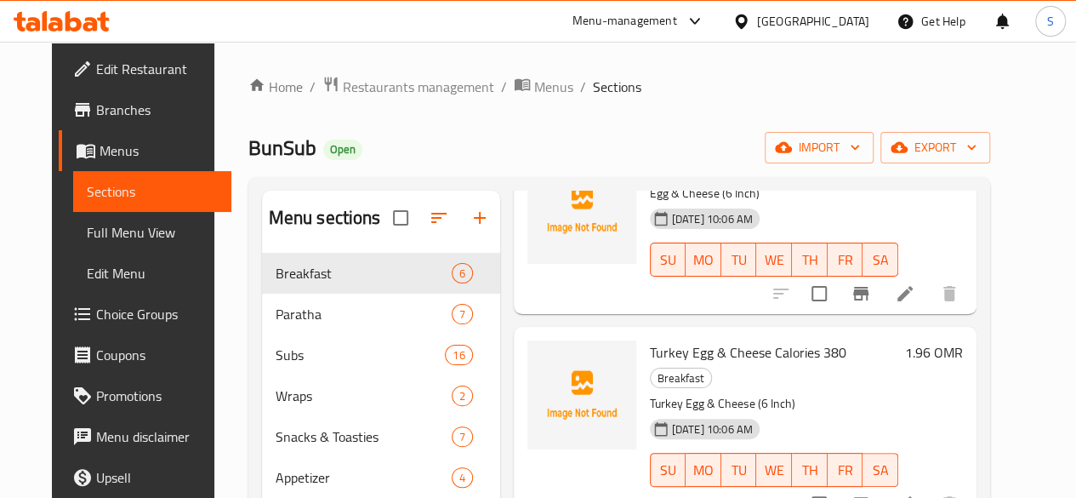
scroll to position [37, 0]
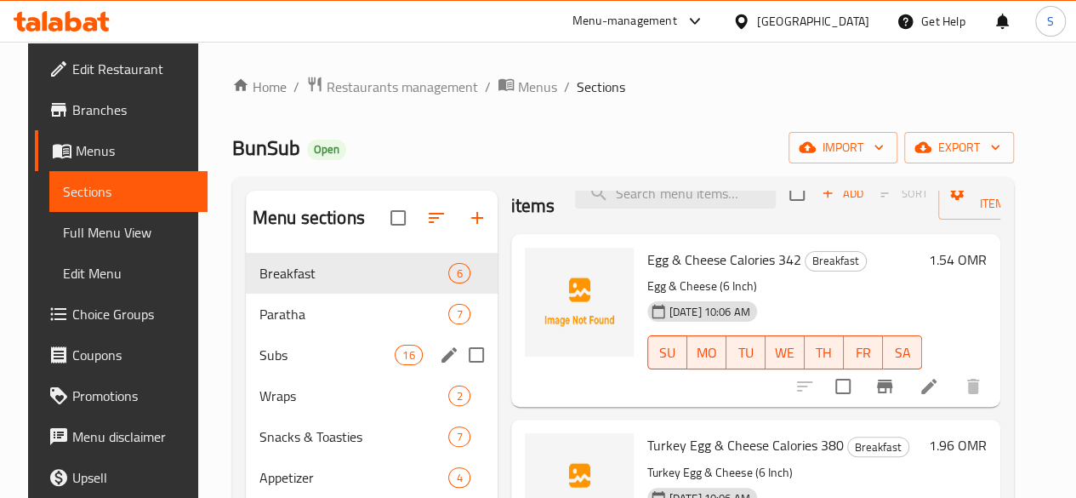
click at [267, 368] on div "Subs 16" at bounding box center [372, 354] width 252 height 41
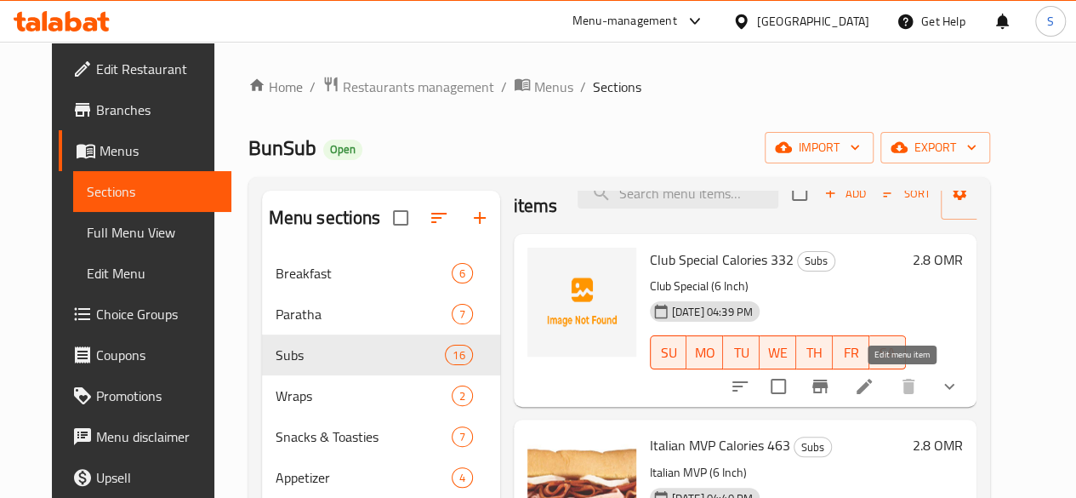
click at [874, 394] on icon at bounding box center [864, 386] width 20 height 20
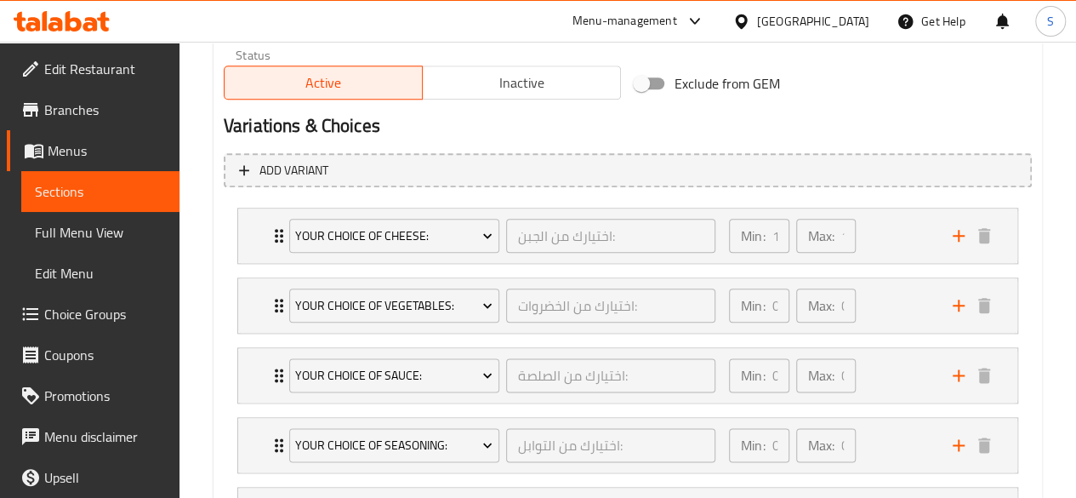
scroll to position [877, 0]
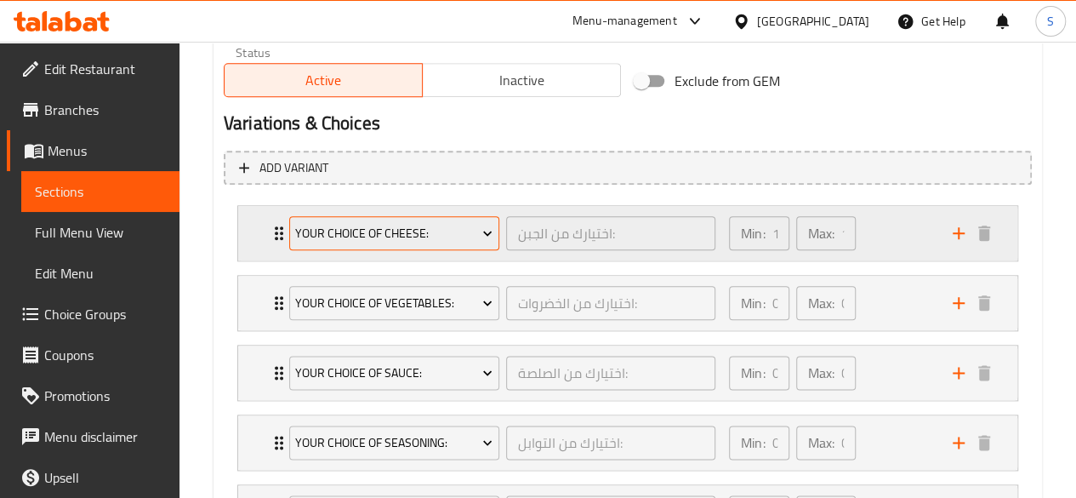
click at [411, 241] on span "Your Choice of Cheese:" at bounding box center [393, 233] width 197 height 21
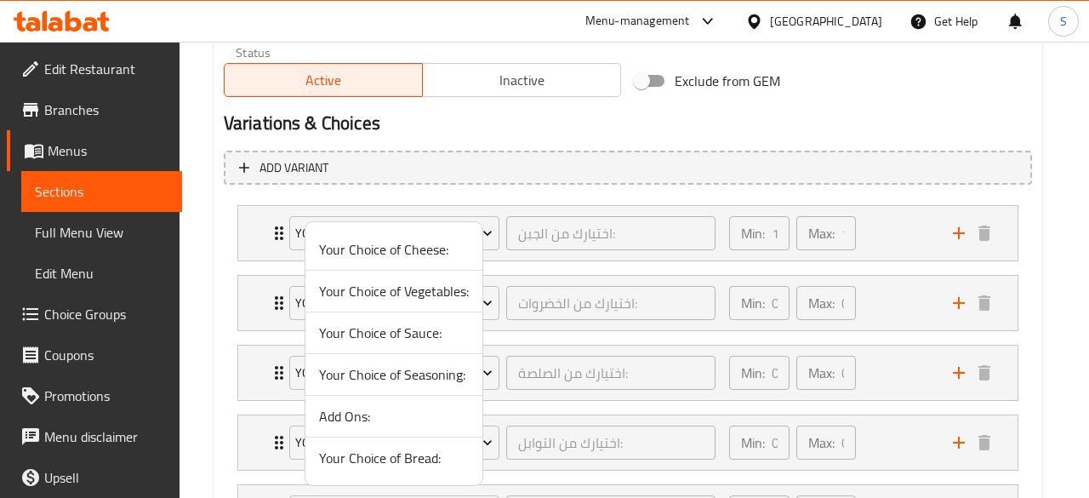
click at [374, 452] on span "Your Choice of Bread:" at bounding box center [394, 457] width 150 height 20
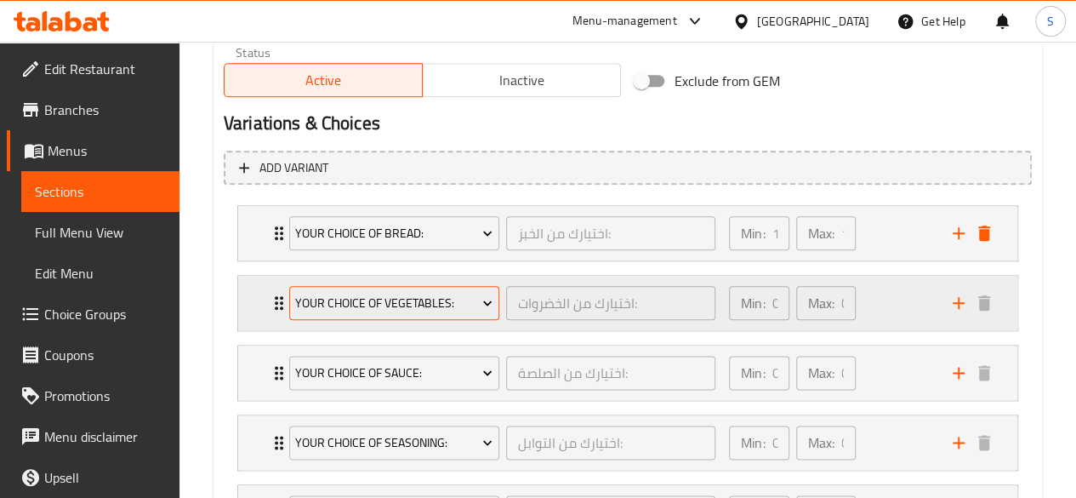
click at [387, 293] on span "Your Choice of Vegetables:" at bounding box center [393, 303] width 197 height 21
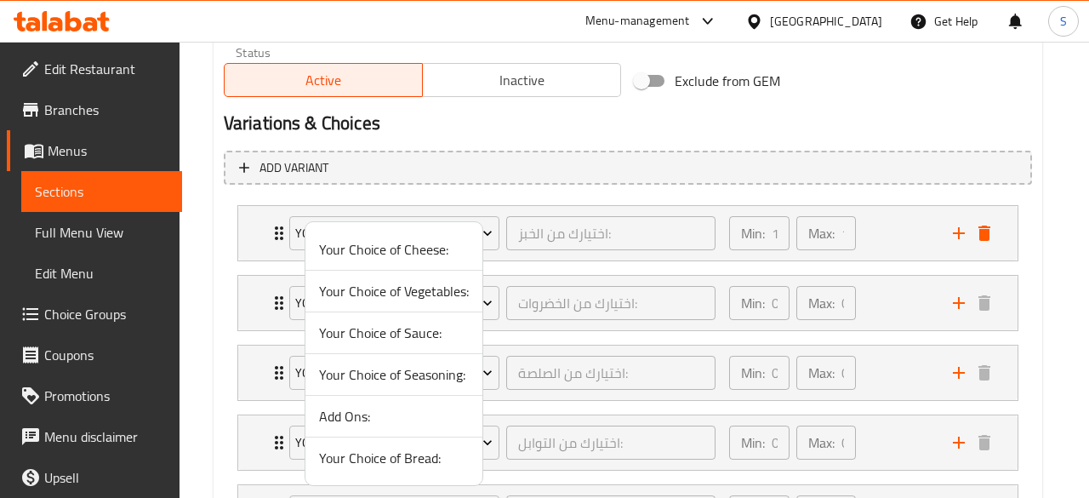
click at [381, 258] on span "Your Choice of Cheese:" at bounding box center [394, 249] width 150 height 20
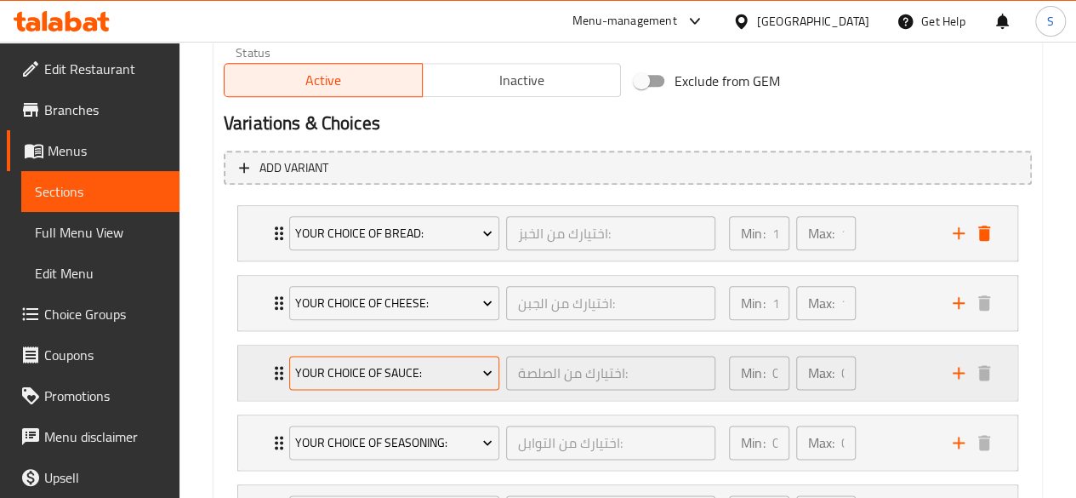
click at [369, 367] on span "Your Choice of Sauce:" at bounding box center [393, 372] width 197 height 21
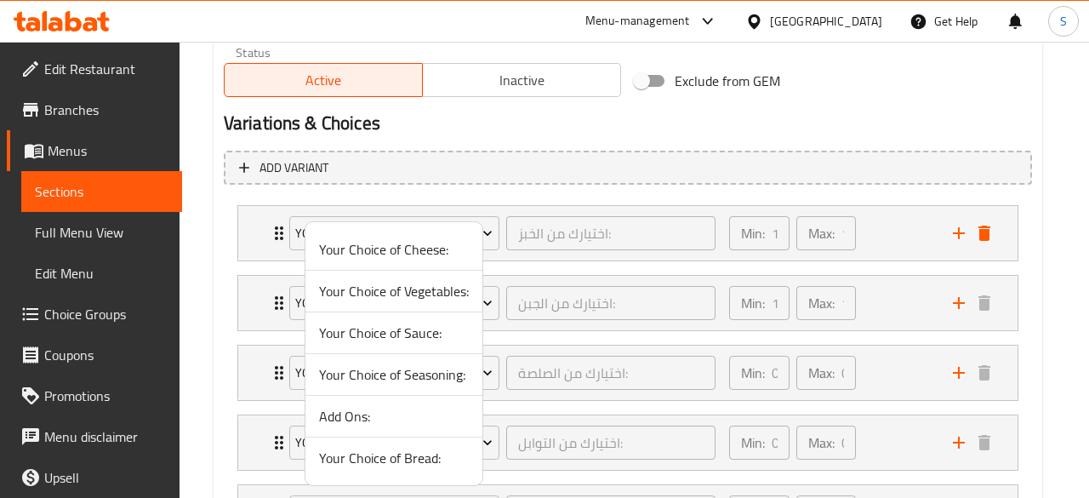
click at [386, 293] on span "Your Choice of Vegetables:" at bounding box center [394, 291] width 150 height 20
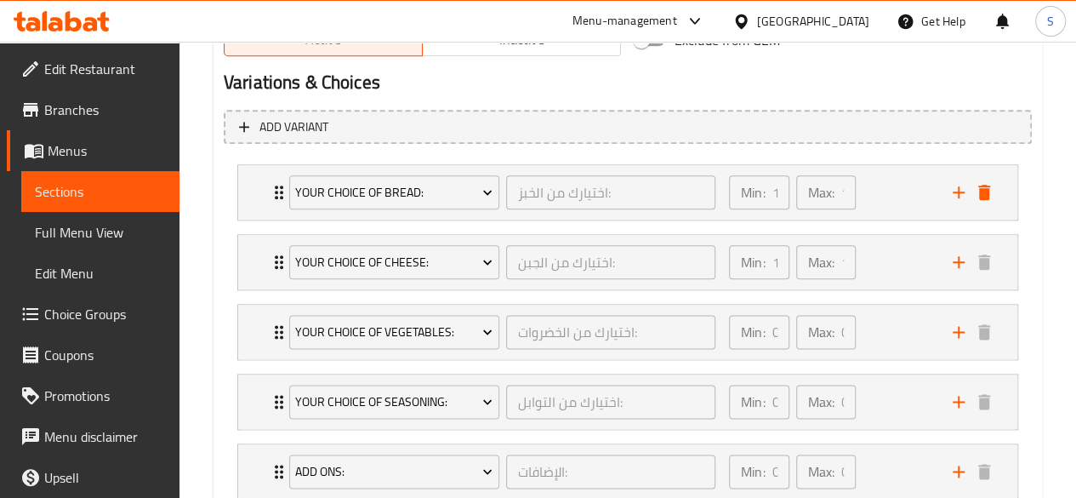
scroll to position [919, 0]
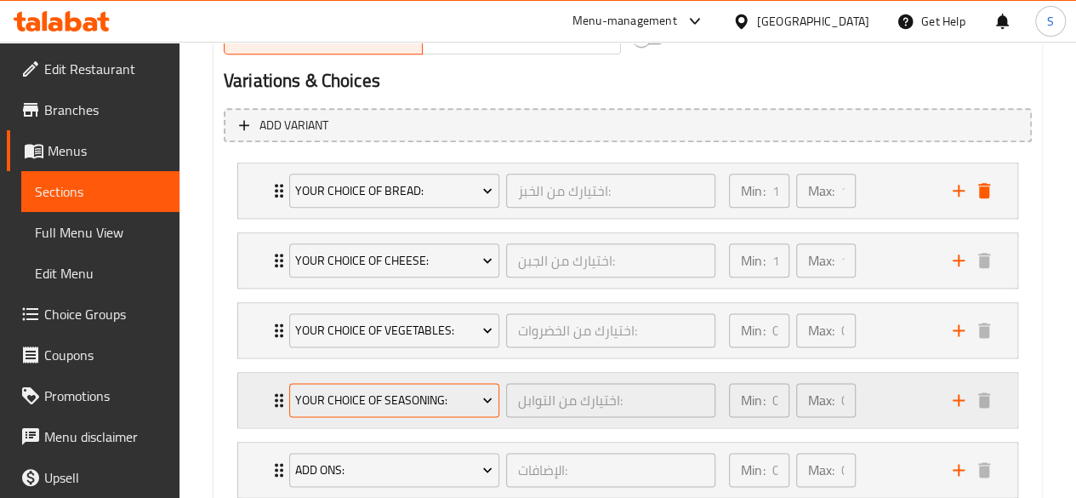
click at [386, 397] on span "Your Choice of Seasoning:" at bounding box center [393, 400] width 197 height 21
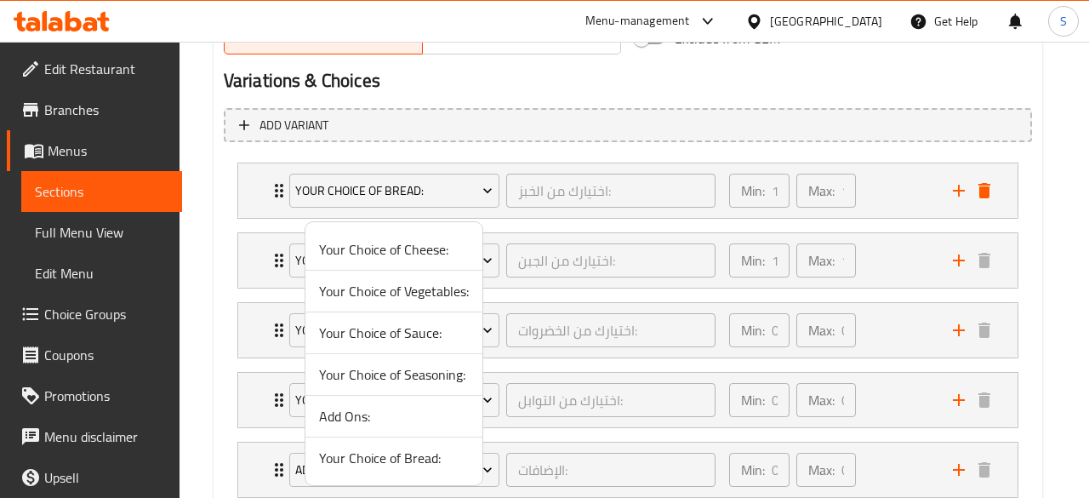
click at [382, 327] on span "Your Choice of Sauce:" at bounding box center [394, 332] width 150 height 20
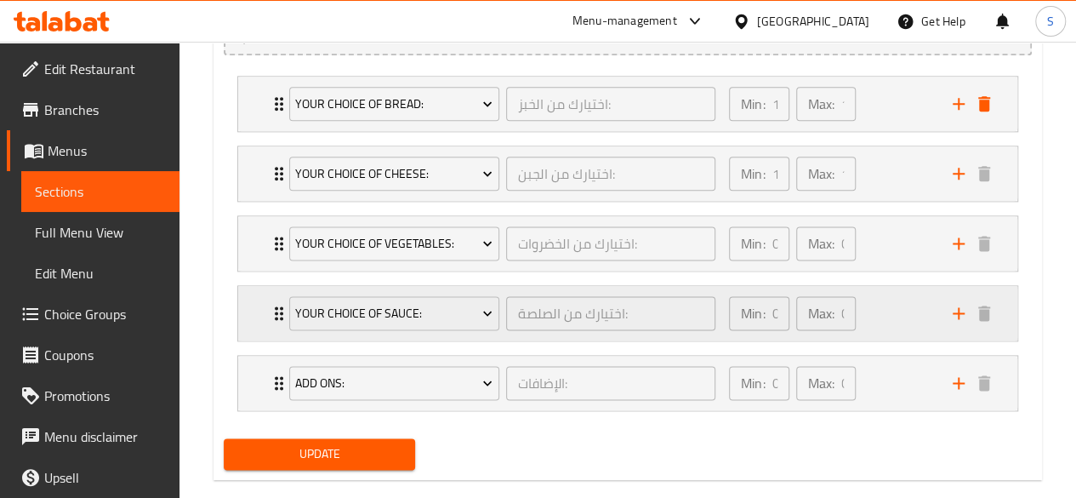
scroll to position [1012, 0]
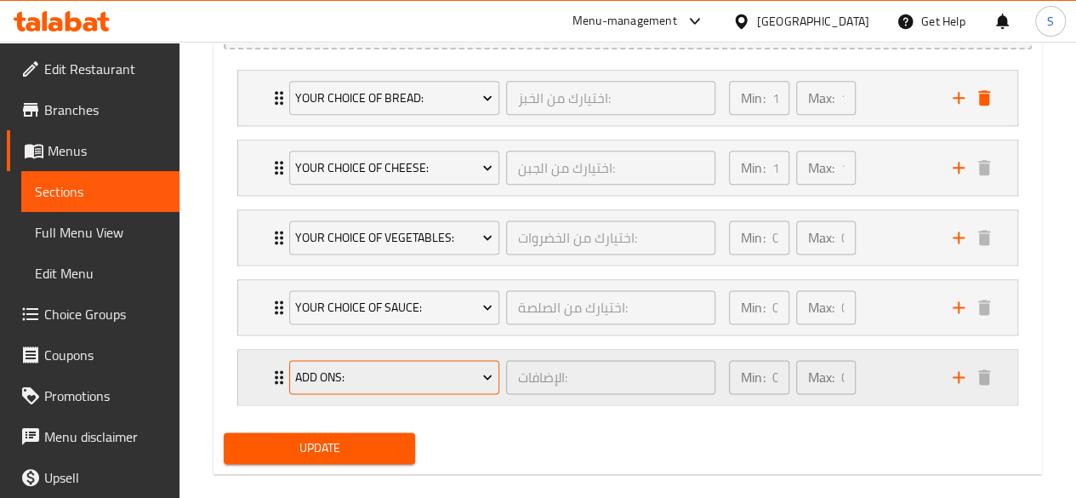
click at [375, 362] on button "Add Ons:" at bounding box center [394, 377] width 210 height 34
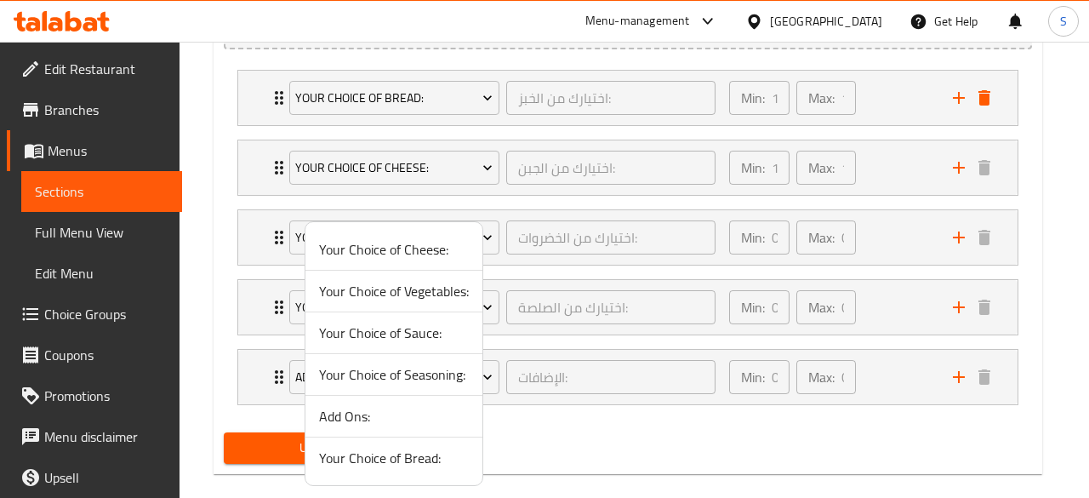
click at [389, 373] on span "Your Choice of Seasoning:" at bounding box center [394, 374] width 150 height 20
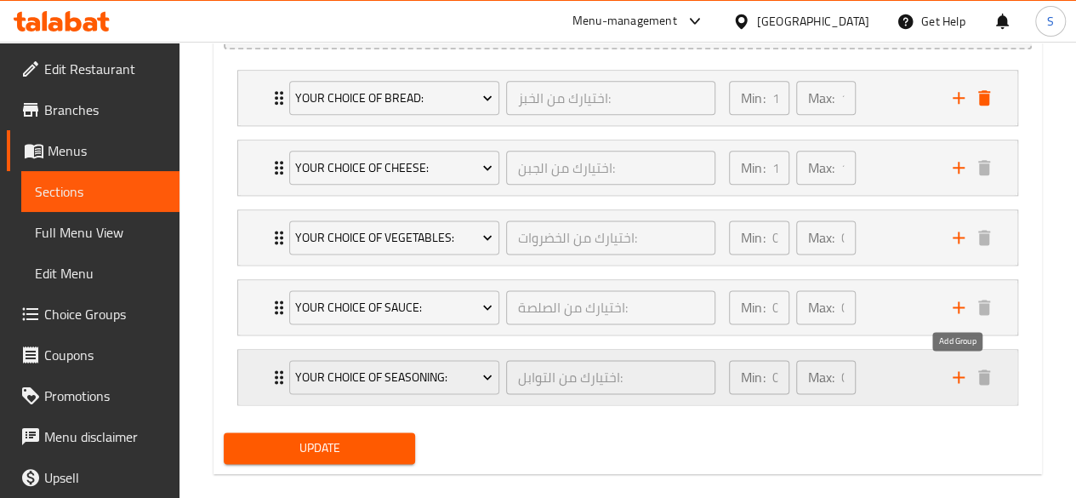
click at [956, 377] on icon "add" at bounding box center [958, 377] width 20 height 20
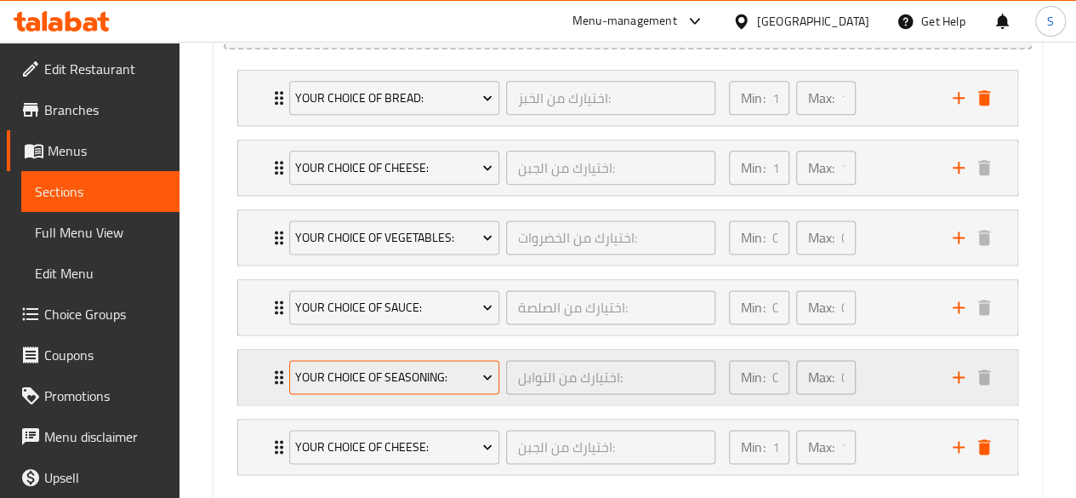
scroll to position [1102, 0]
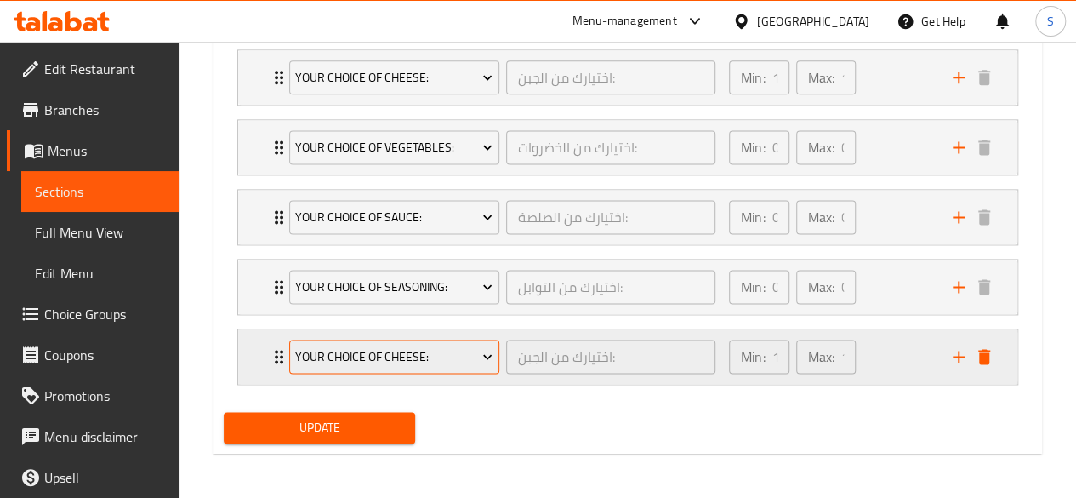
click at [351, 346] on span "Your Choice of Cheese:" at bounding box center [393, 356] width 197 height 21
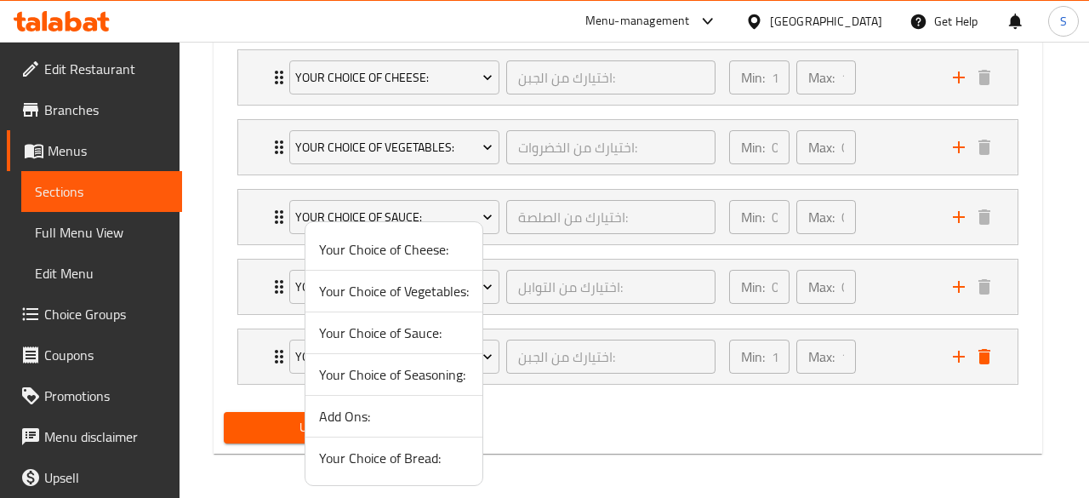
click at [361, 421] on span "Add Ons:" at bounding box center [394, 416] width 150 height 20
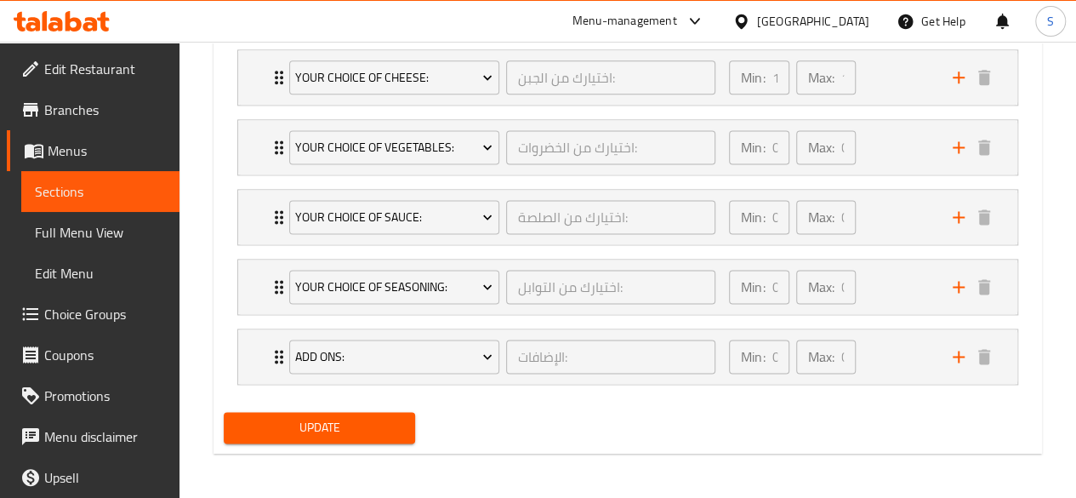
click at [299, 426] on span "Update" at bounding box center [319, 427] width 165 height 21
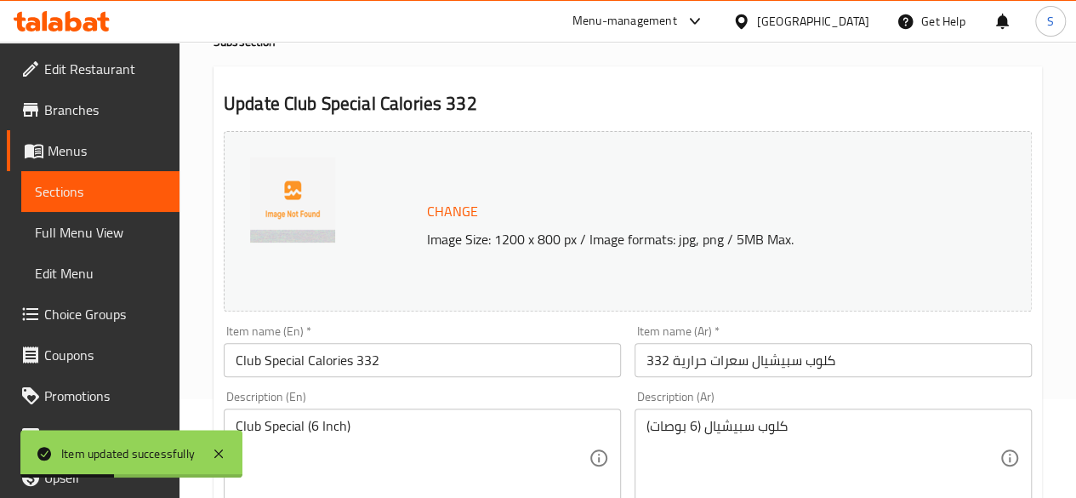
scroll to position [92, 0]
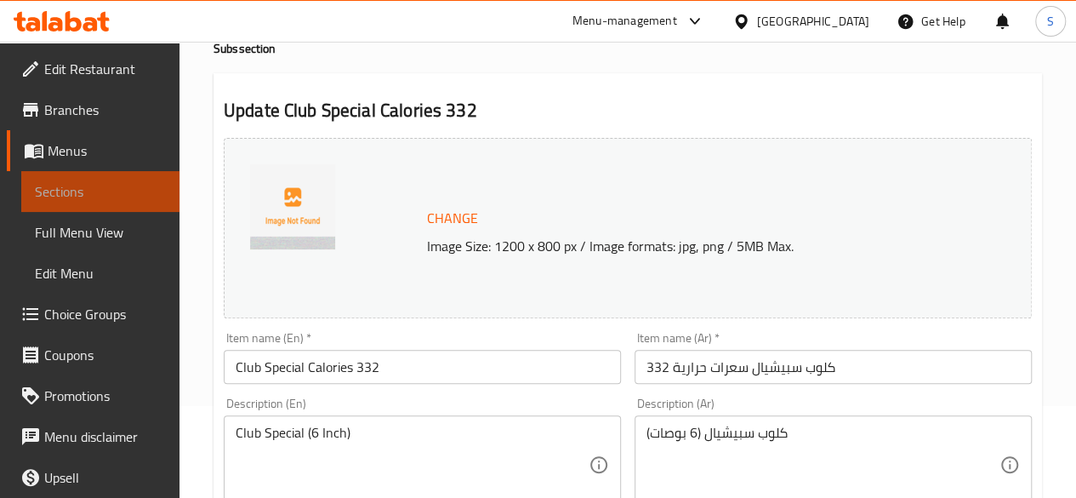
click at [101, 179] on link "Sections" at bounding box center [100, 191] width 158 height 41
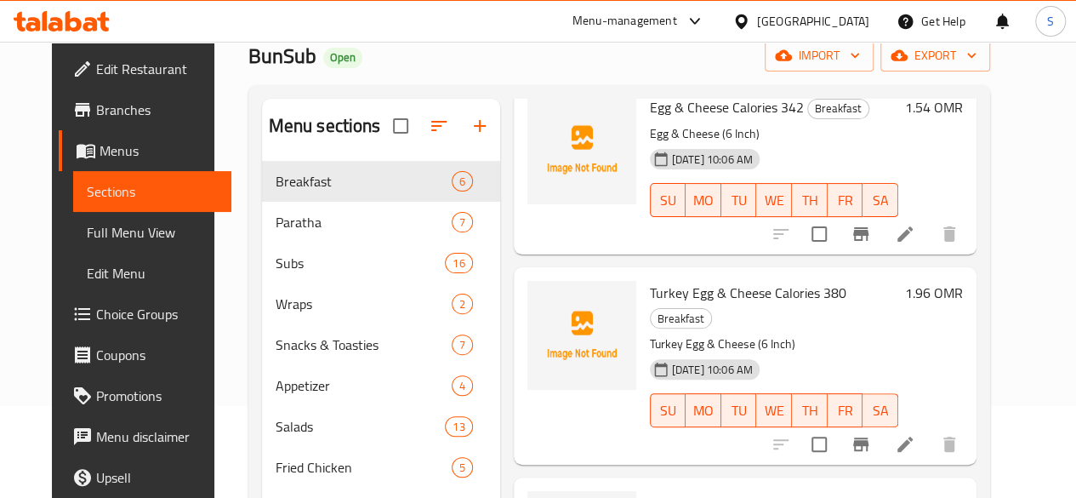
scroll to position [99, 0]
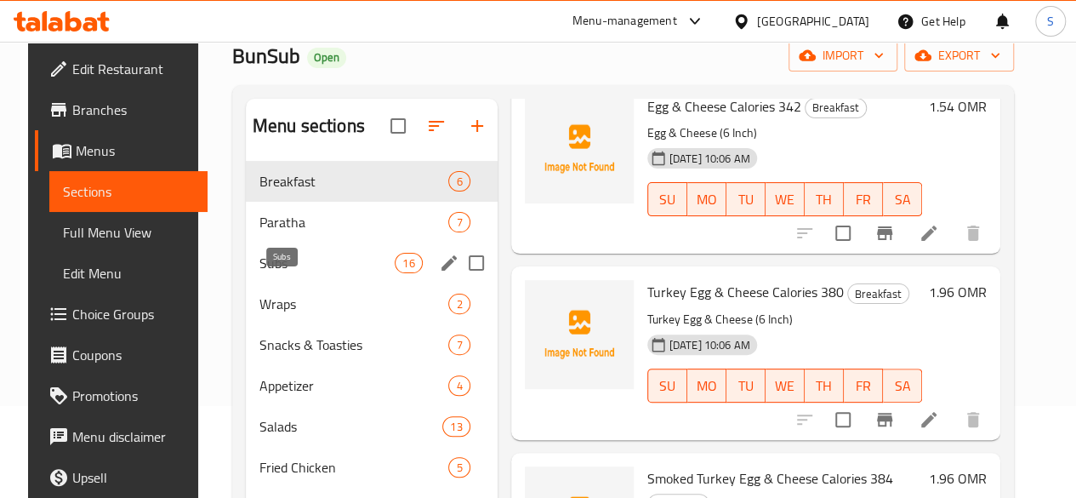
click at [261, 273] on span "Subs" at bounding box center [326, 263] width 135 height 20
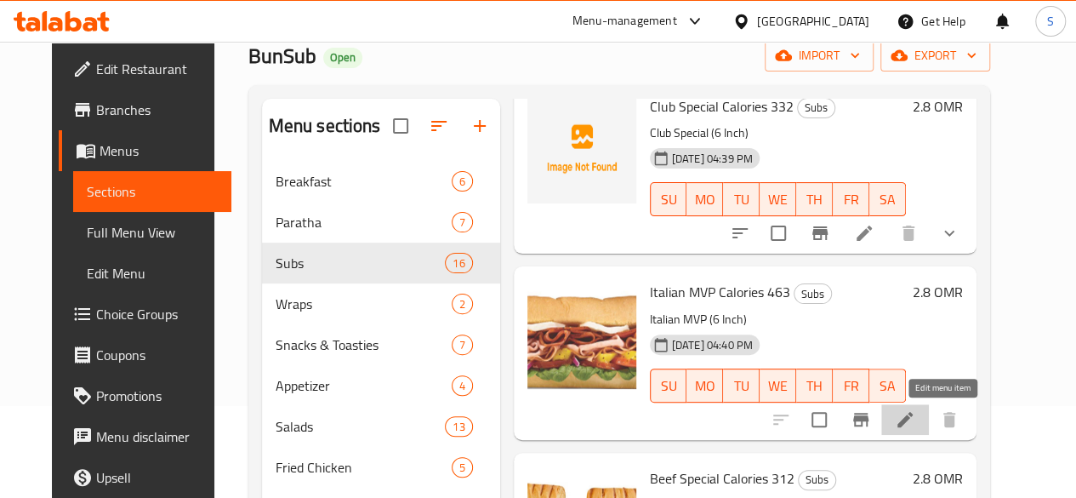
click at [915, 423] on icon at bounding box center [905, 419] width 20 height 20
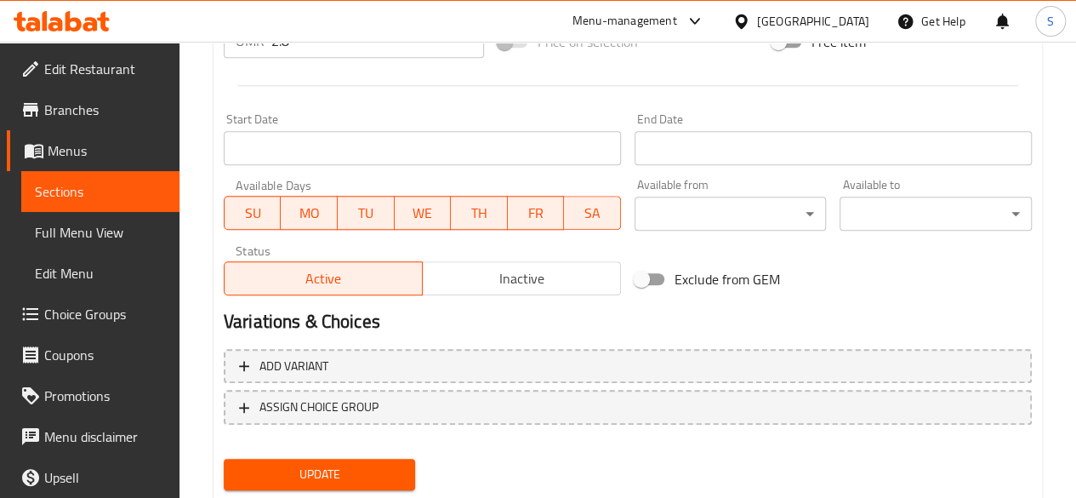
scroll to position [729, 0]
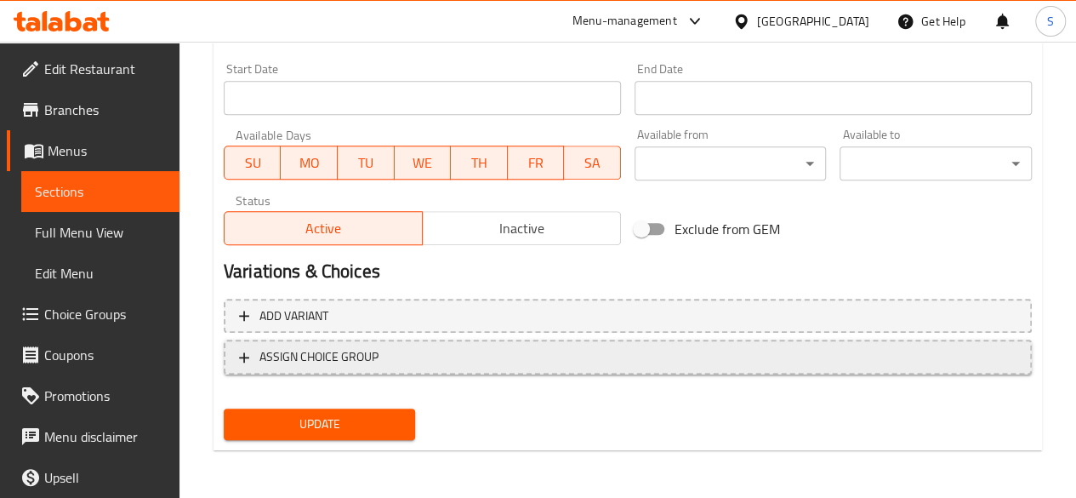
click at [548, 355] on span "ASSIGN CHOICE GROUP" at bounding box center [627, 356] width 777 height 21
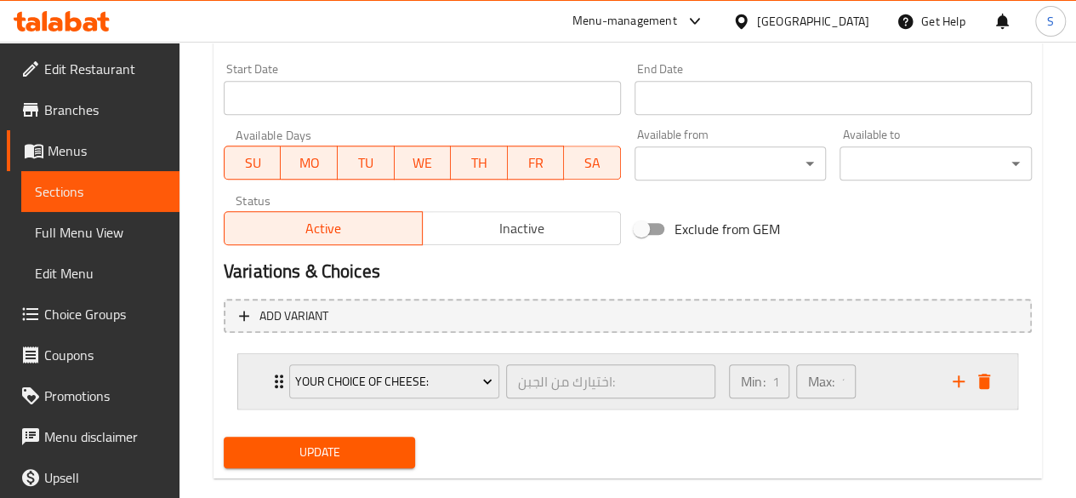
click at [429, 361] on div "Your Choice of Cheese:" at bounding box center [394, 381] width 217 height 41
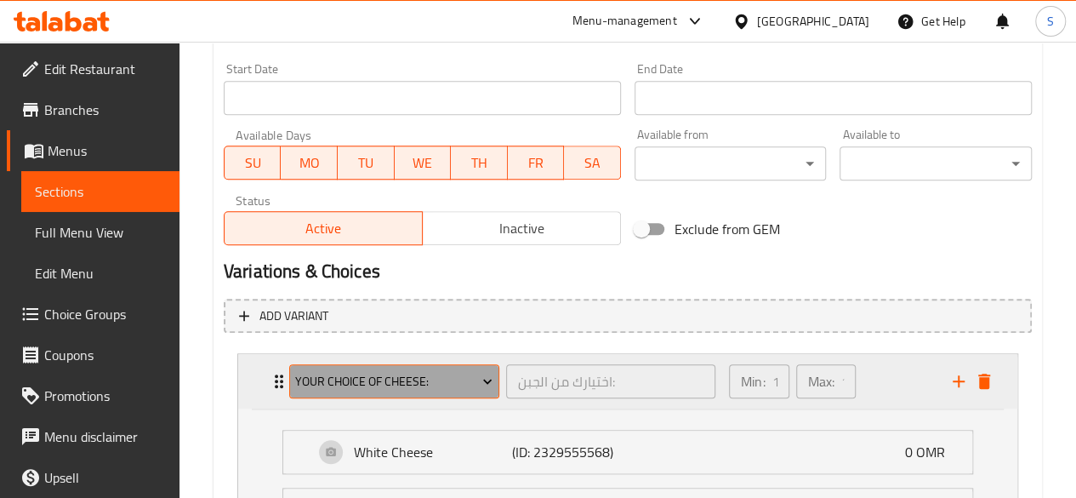
click at [399, 378] on span "Your Choice of Cheese:" at bounding box center [393, 381] width 197 height 21
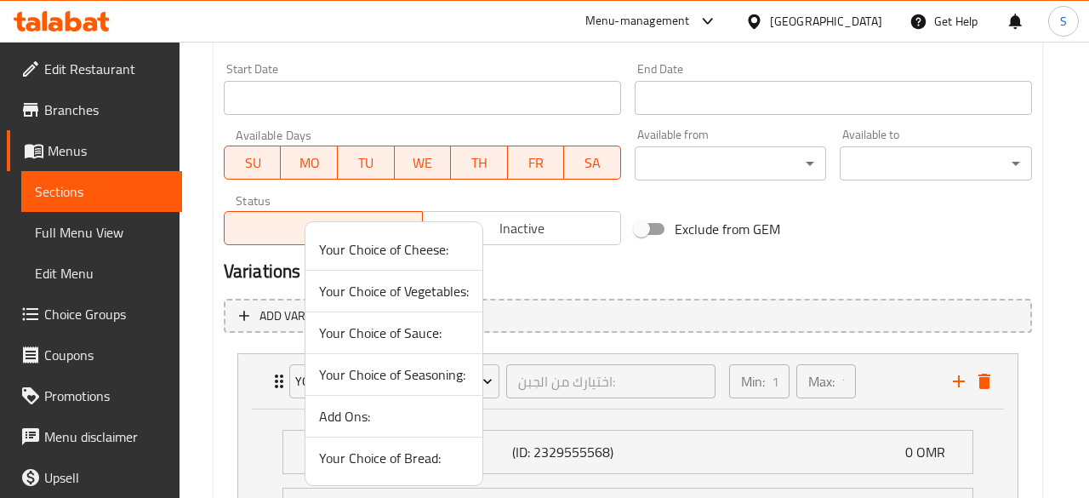
click at [370, 450] on span "Your Choice of Bread:" at bounding box center [394, 457] width 150 height 20
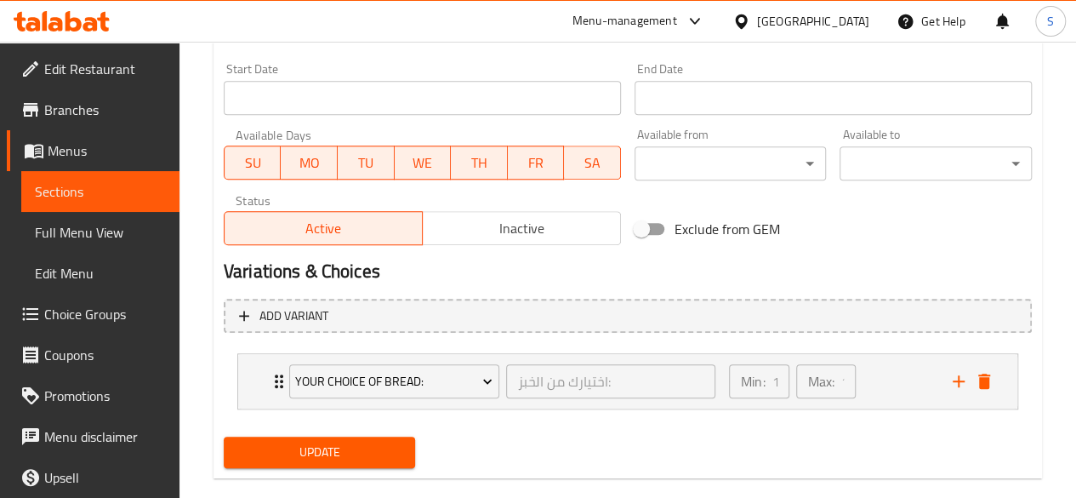
scroll to position [756, 0]
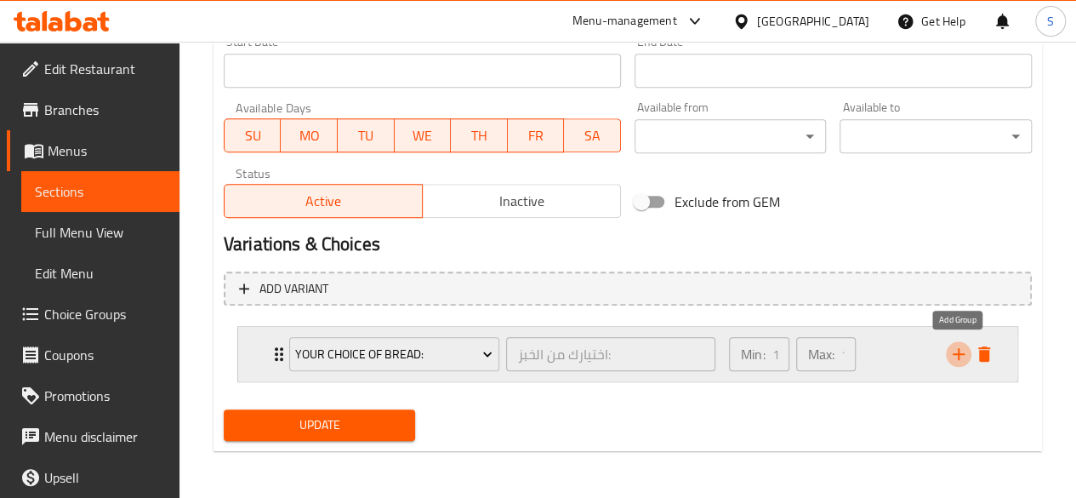
click at [952, 347] on icon "add" at bounding box center [958, 354] width 20 height 20
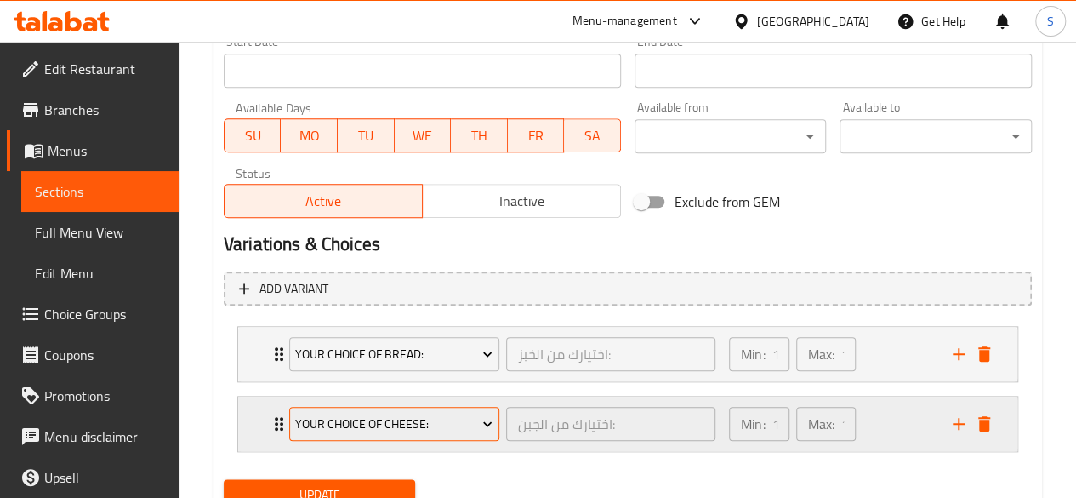
click at [361, 421] on span "Your Choice of Cheese:" at bounding box center [393, 423] width 197 height 21
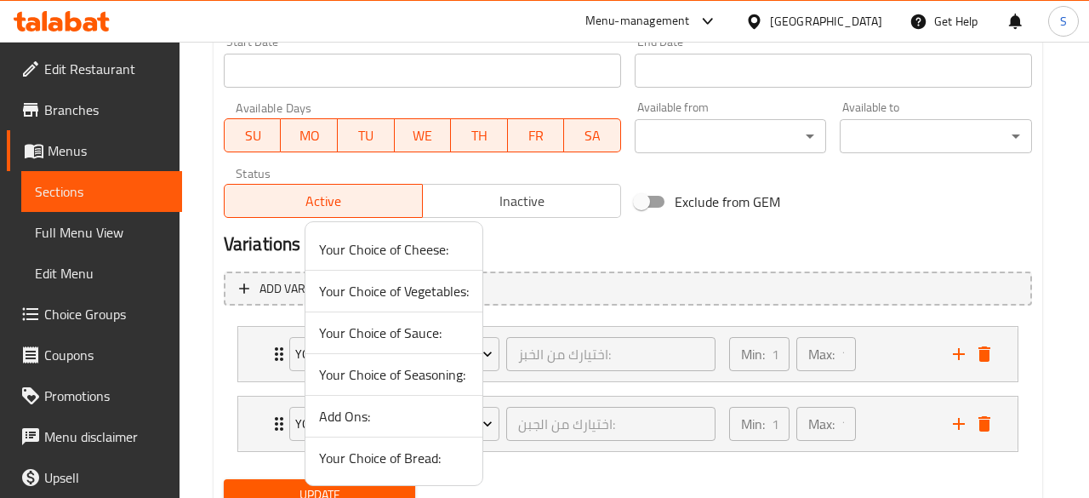
click at [373, 245] on span "Your Choice of Cheese:" at bounding box center [394, 249] width 150 height 20
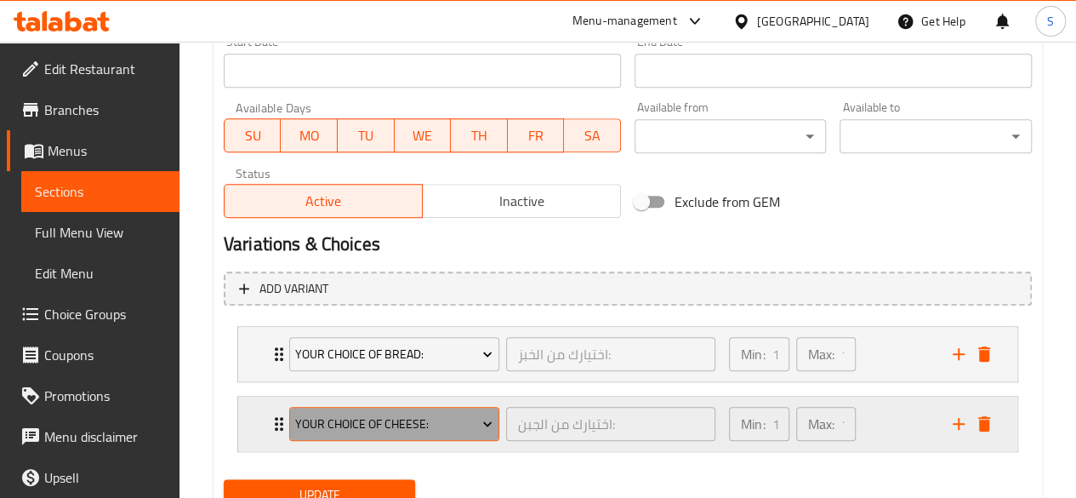
click at [466, 428] on span "Your Choice of Cheese:" at bounding box center [393, 423] width 197 height 21
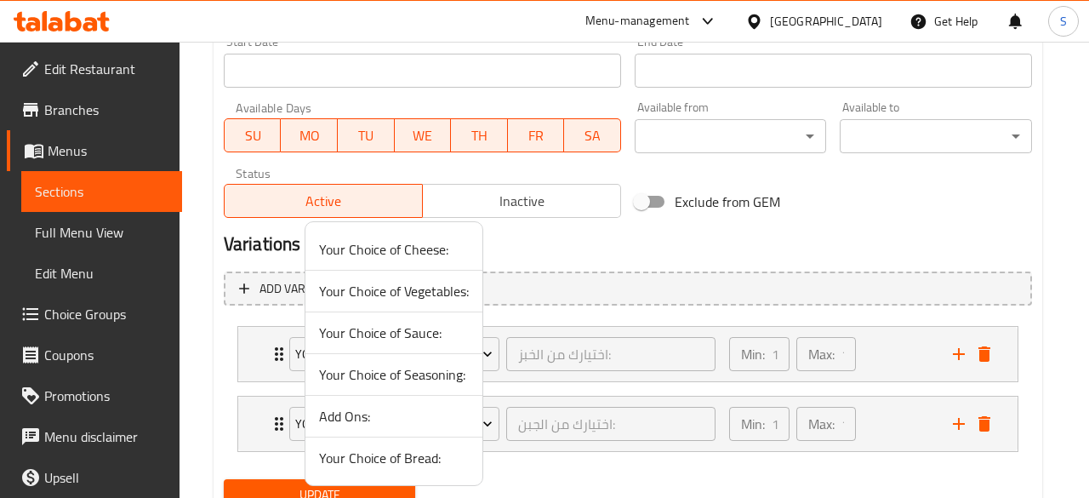
click at [389, 255] on span "Your Choice of Cheese:" at bounding box center [394, 249] width 150 height 20
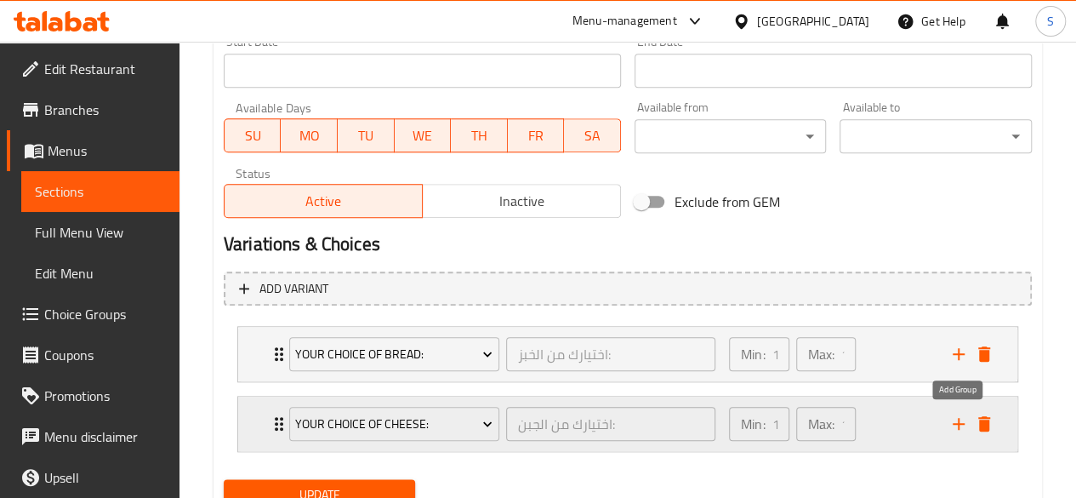
click at [958, 418] on icon "add" at bounding box center [959, 424] width 12 height 12
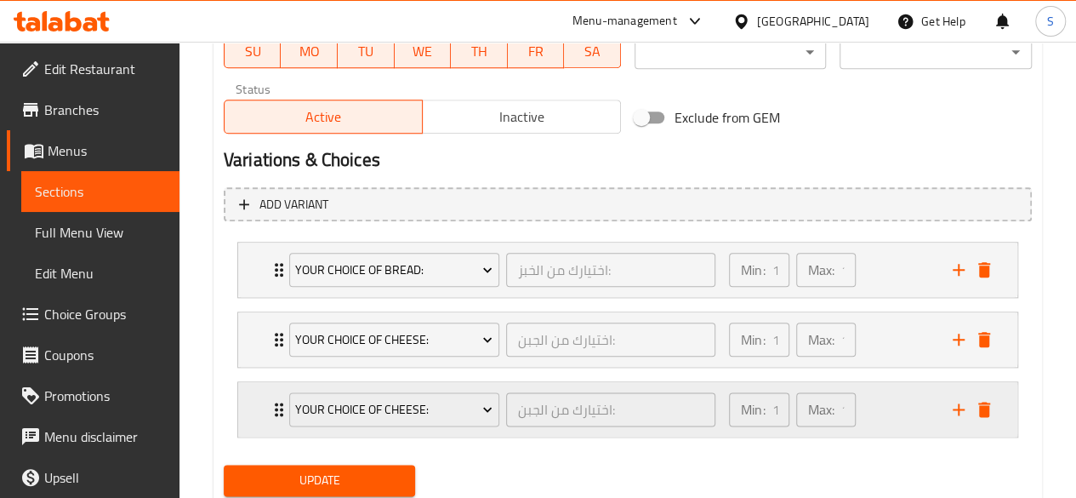
scroll to position [841, 0]
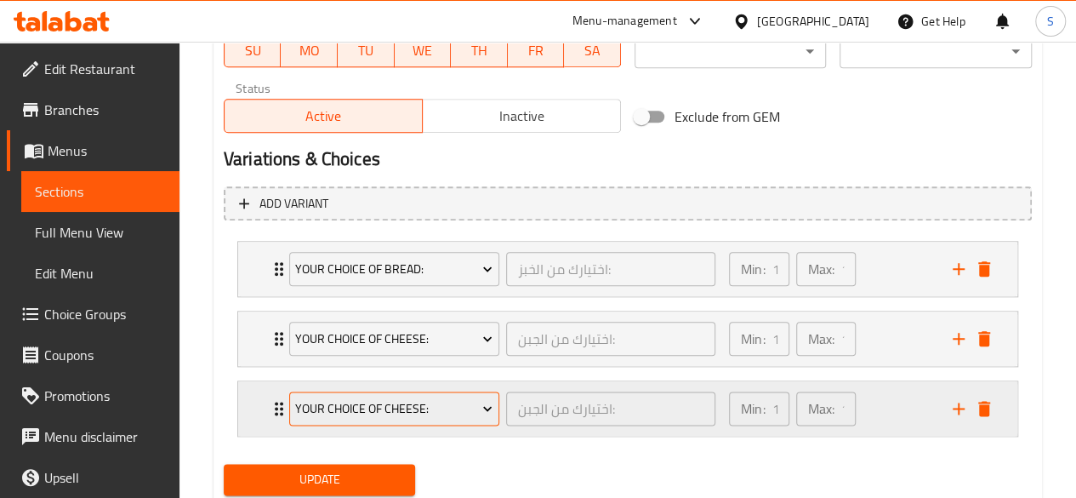
click at [367, 401] on span "Your Choice of Cheese:" at bounding box center [393, 408] width 197 height 21
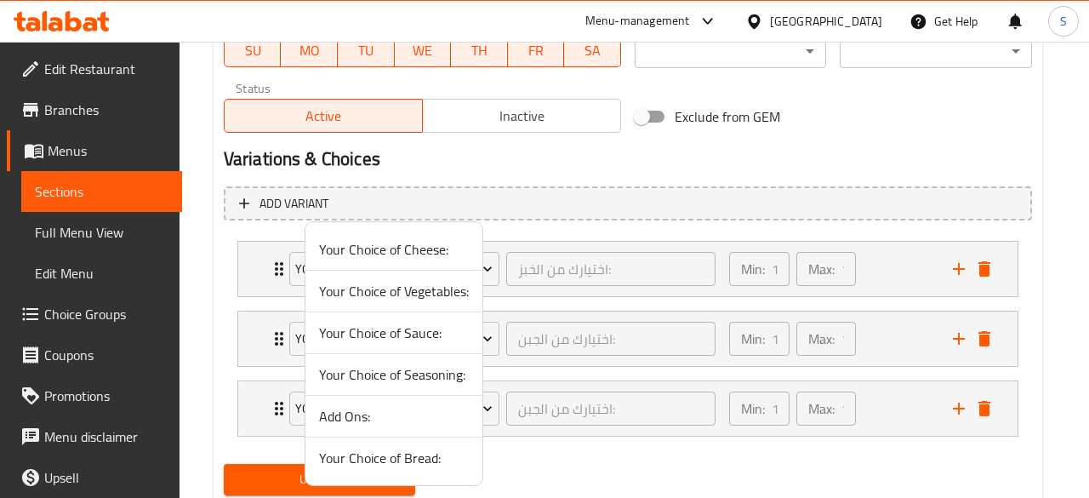
click at [385, 295] on span "Your Choice of Vegetables:" at bounding box center [394, 291] width 150 height 20
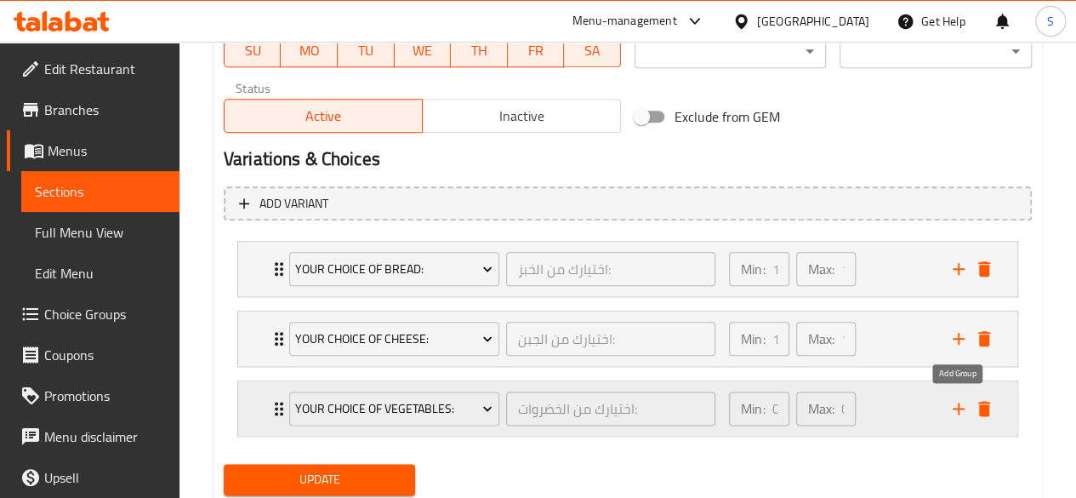
click at [951, 399] on icon "add" at bounding box center [958, 408] width 20 height 20
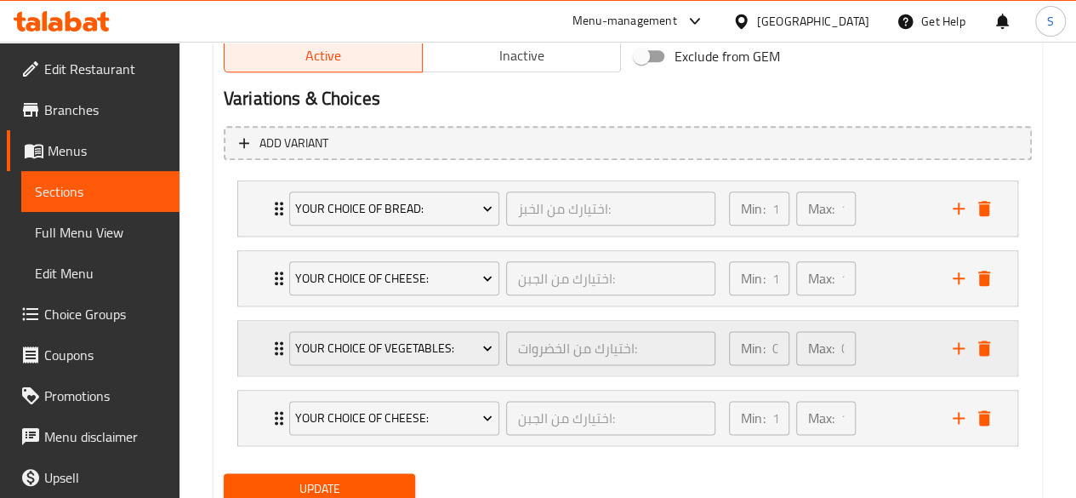
scroll to position [905, 0]
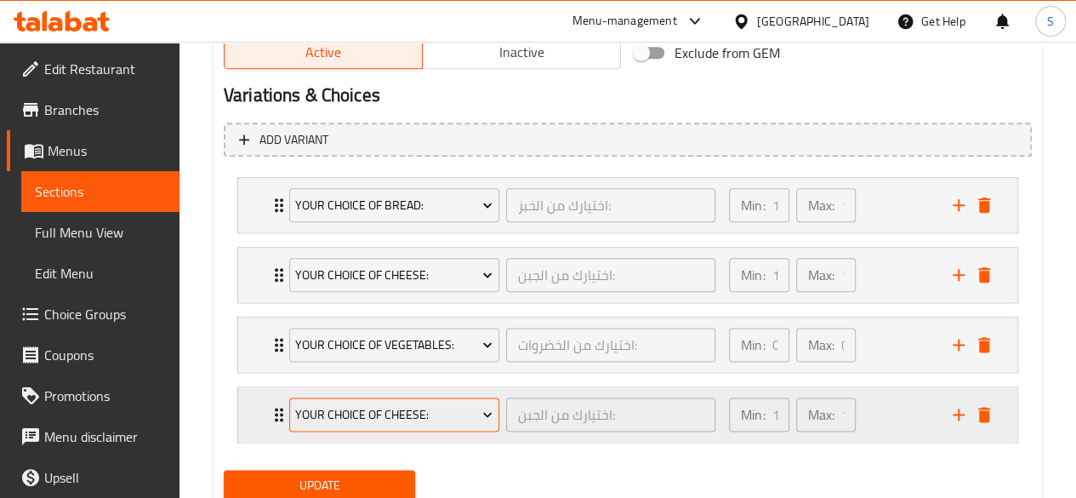
click at [423, 416] on span "Your Choice of Cheese:" at bounding box center [393, 414] width 197 height 21
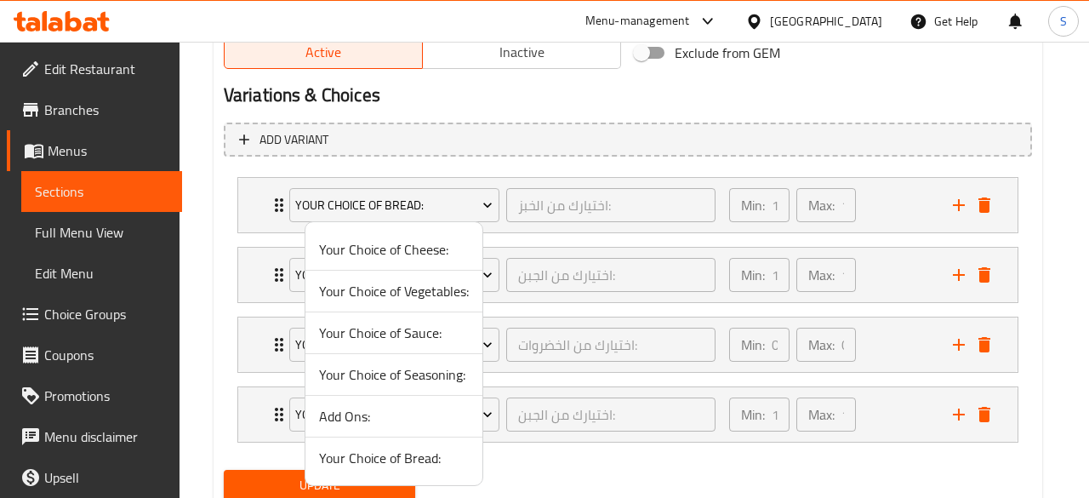
click at [412, 332] on span "Your Choice of Sauce:" at bounding box center [394, 332] width 150 height 20
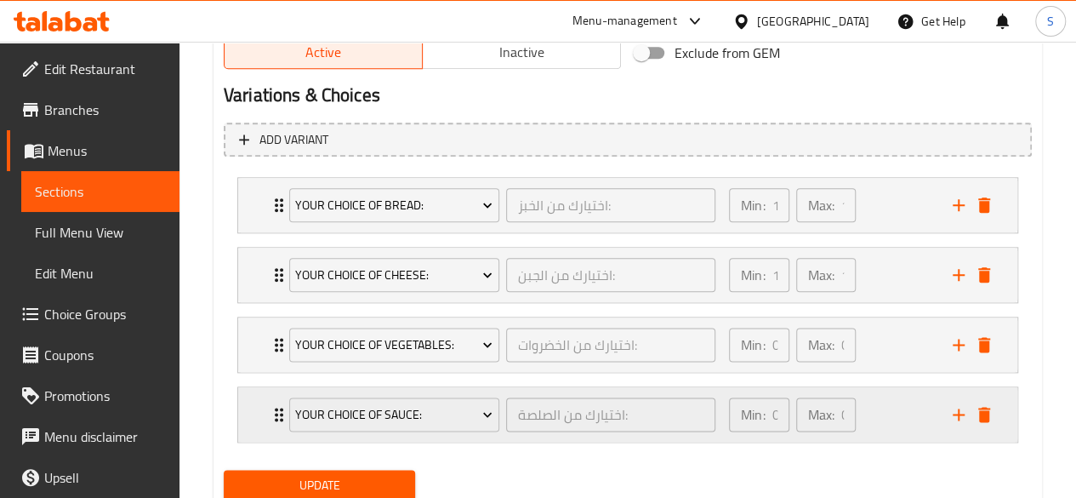
click at [959, 412] on icon "add" at bounding box center [959, 414] width 12 height 12
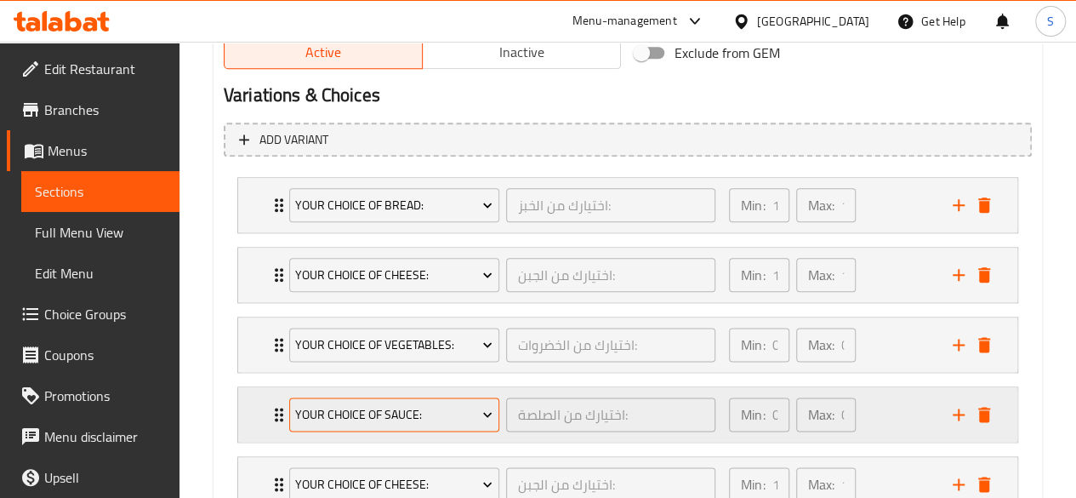
scroll to position [1000, 0]
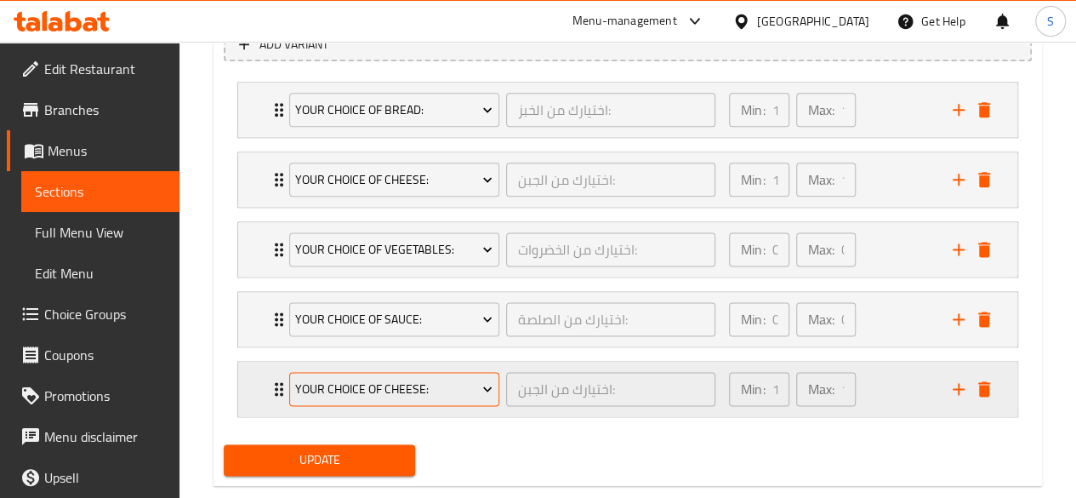
click at [398, 394] on span "Your Choice of Cheese:" at bounding box center [393, 388] width 197 height 21
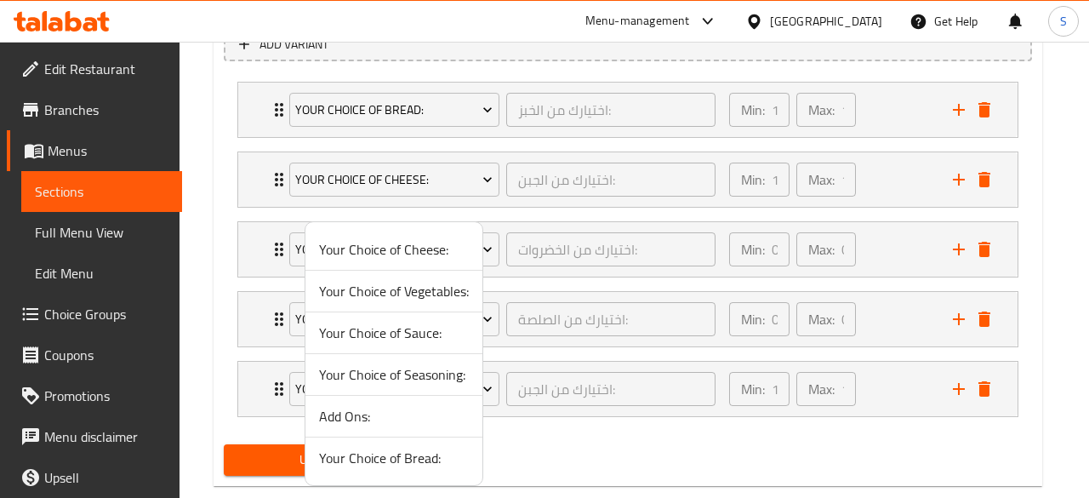
click at [418, 373] on span "Your Choice of Seasoning:" at bounding box center [394, 374] width 150 height 20
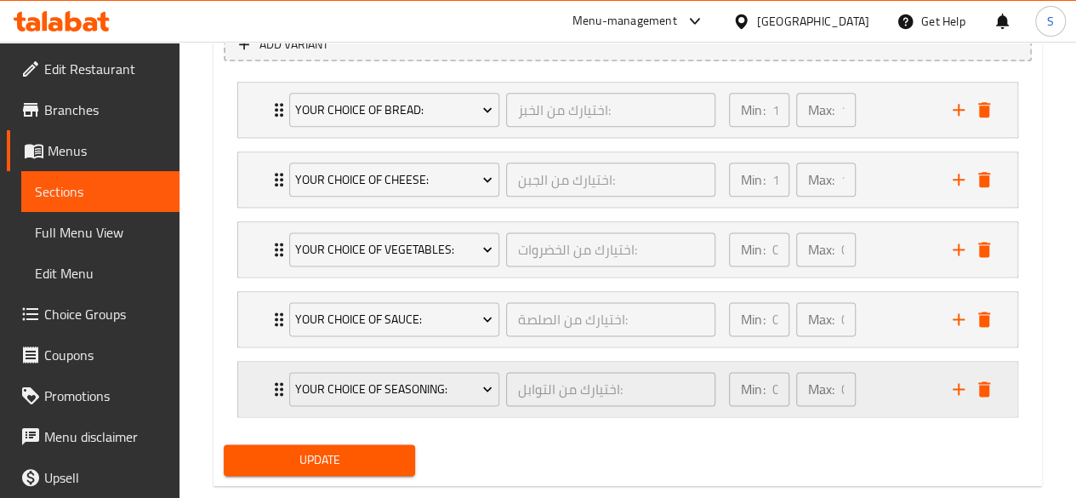
click at [957, 380] on icon "add" at bounding box center [958, 388] width 20 height 20
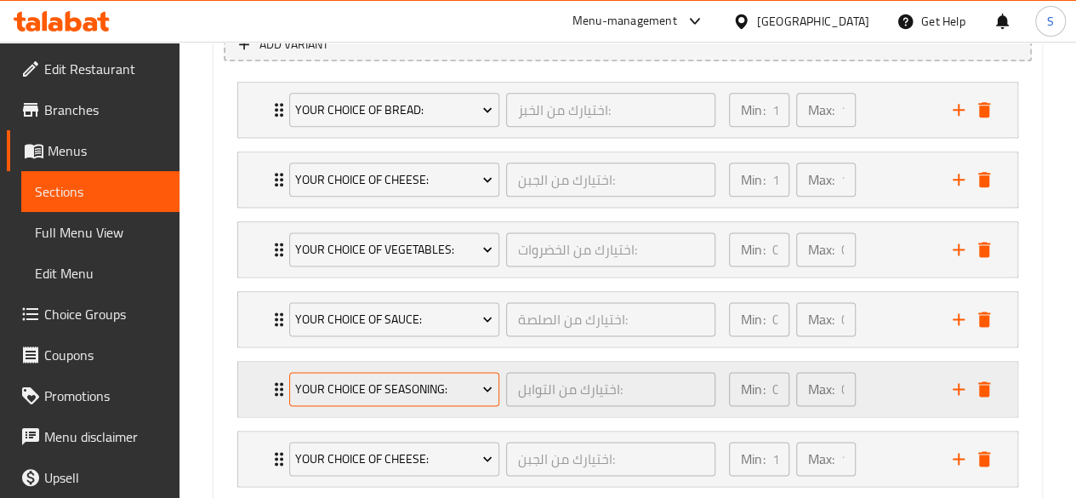
scroll to position [1055, 0]
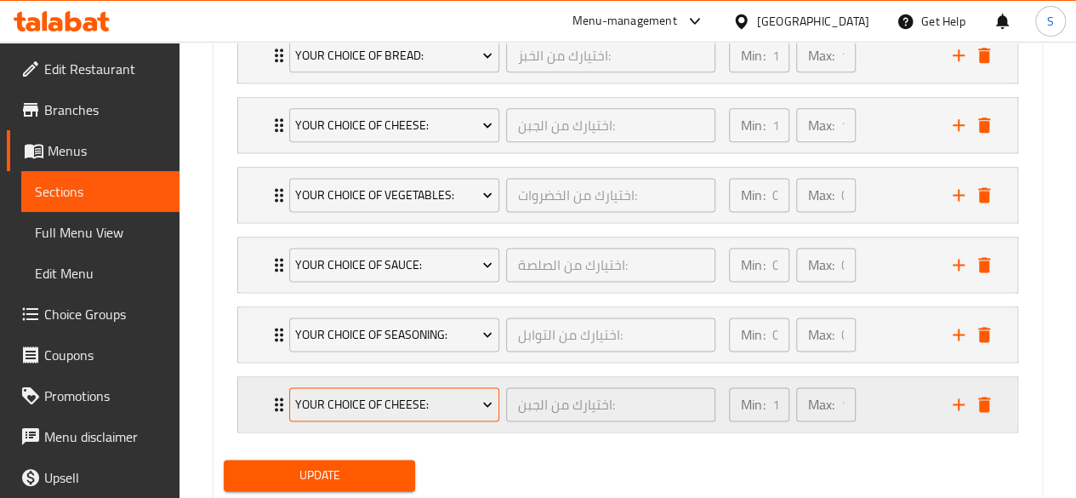
click at [395, 394] on span "Your Choice of Cheese:" at bounding box center [393, 404] width 197 height 21
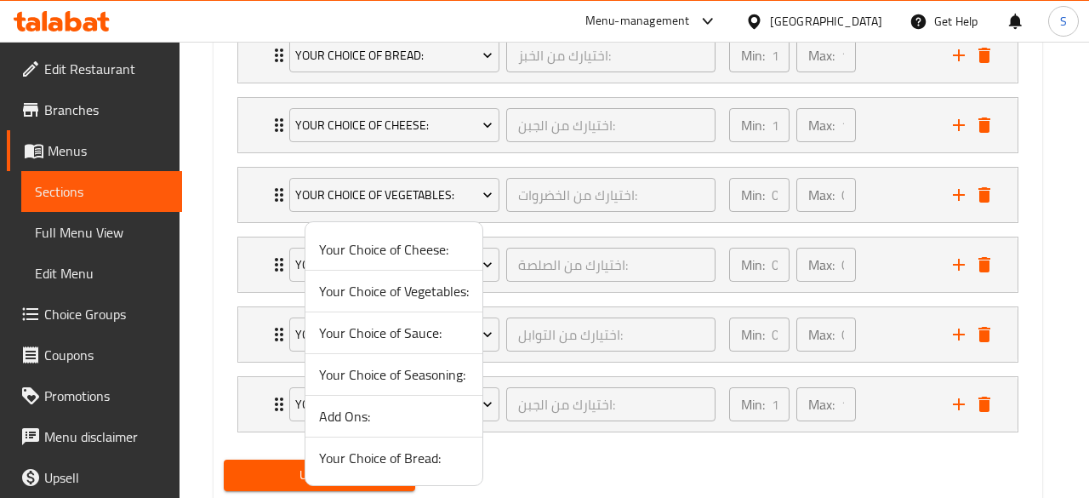
click at [337, 419] on span "Add Ons:" at bounding box center [394, 416] width 150 height 20
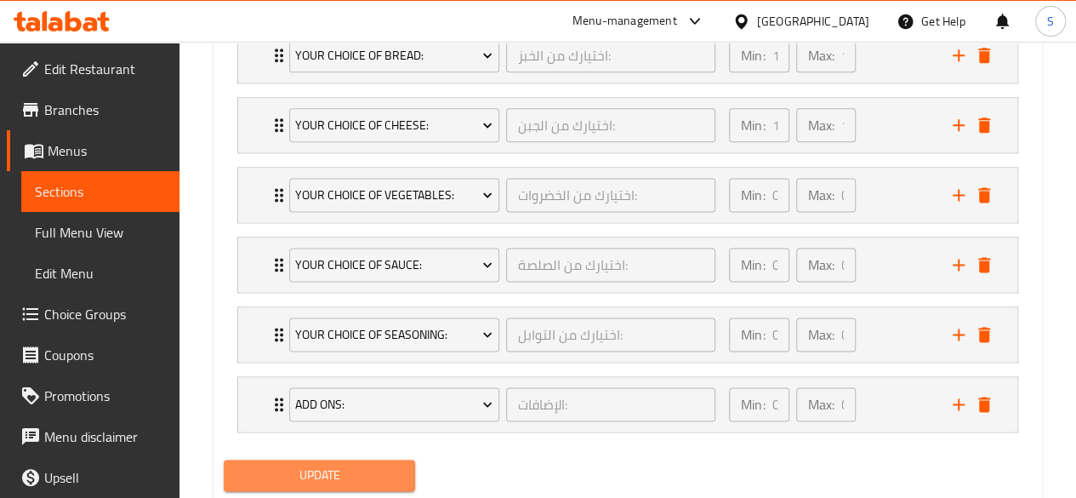
click at [354, 459] on button "Update" at bounding box center [320, 474] width 192 height 31
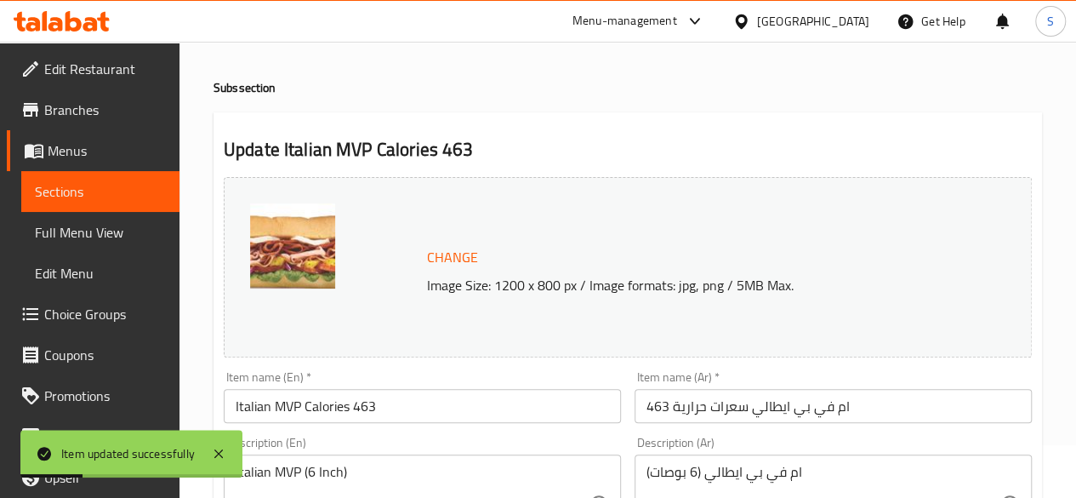
scroll to position [0, 0]
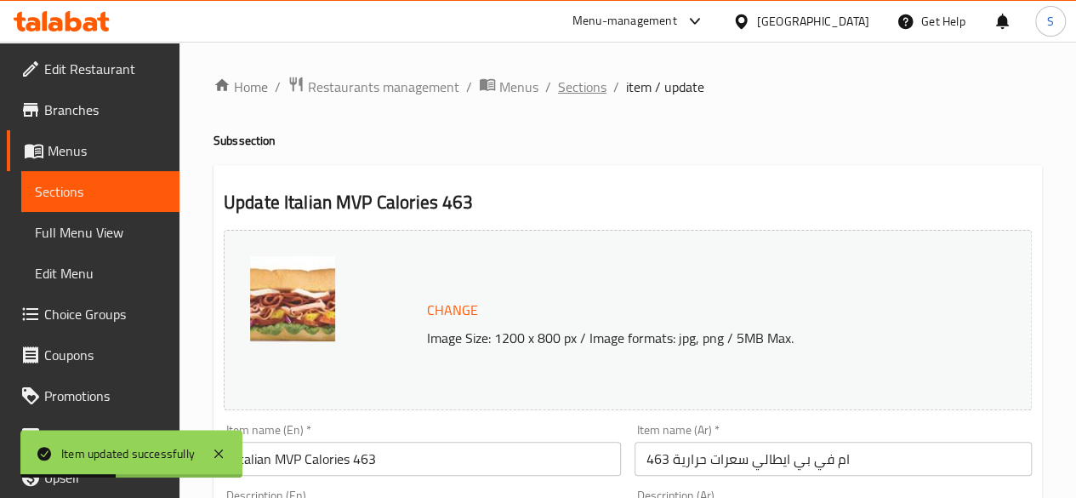
click at [579, 90] on span "Sections" at bounding box center [582, 87] width 48 height 20
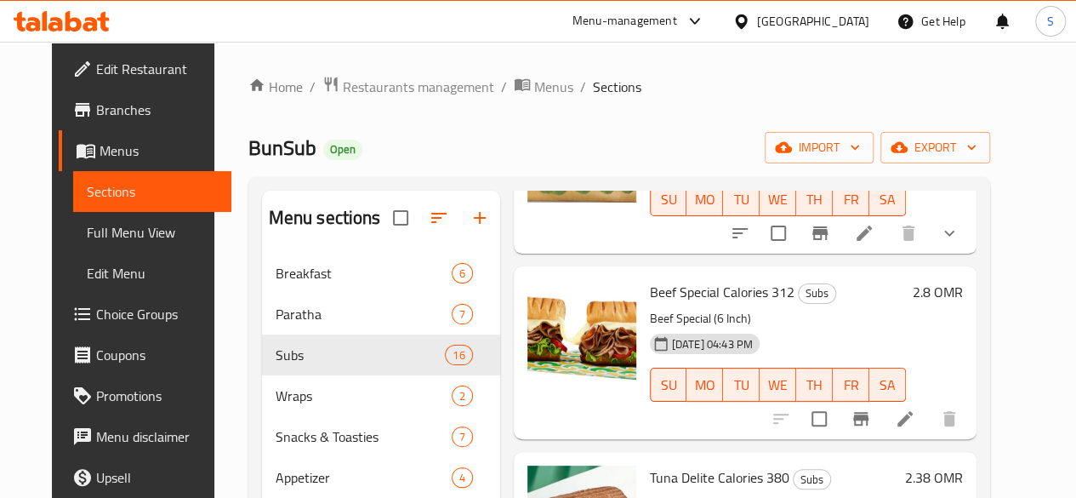
scroll to position [378, 0]
click at [913, 423] on icon at bounding box center [904, 417] width 15 height 15
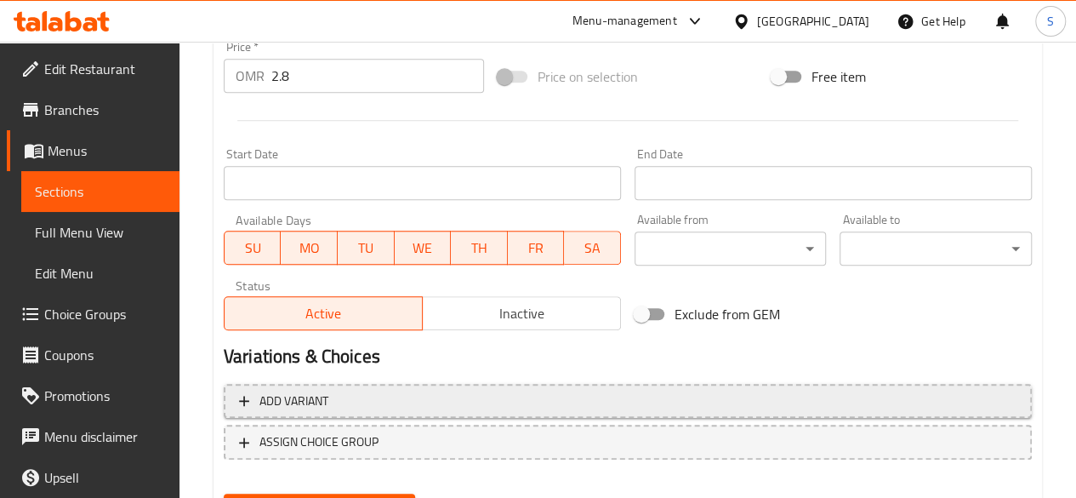
scroll to position [671, 0]
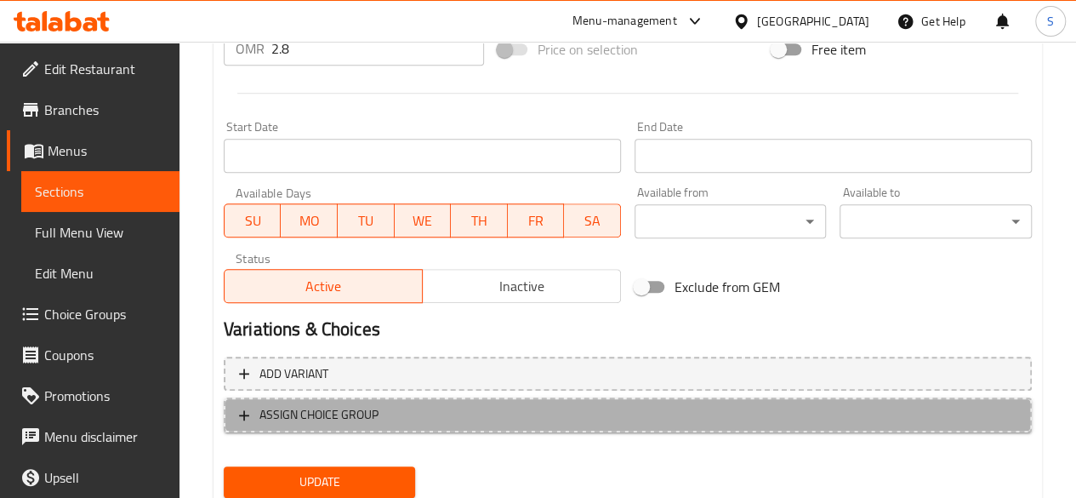
click at [370, 402] on button "ASSIGN CHOICE GROUP" at bounding box center [628, 414] width 808 height 35
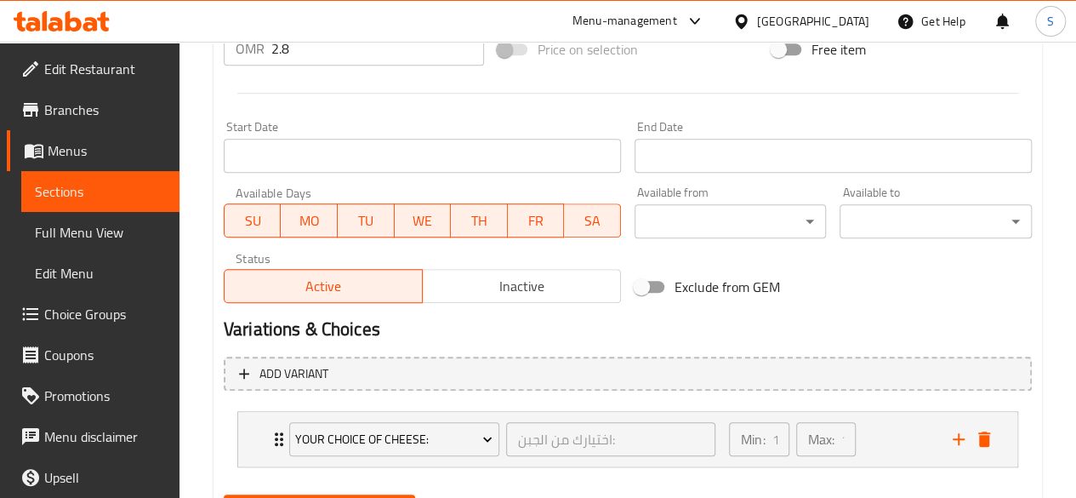
scroll to position [756, 0]
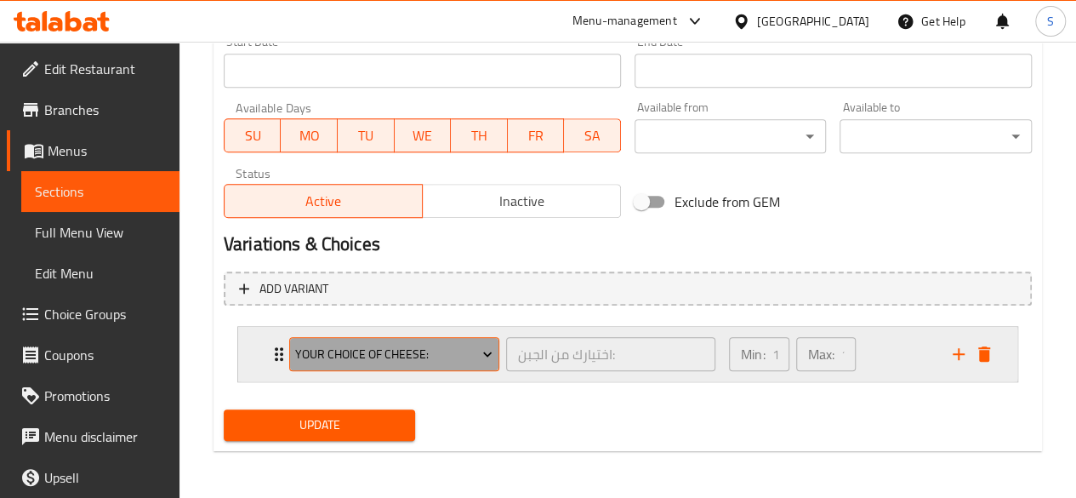
click at [476, 353] on span "Your Choice of Cheese:" at bounding box center [393, 354] width 197 height 21
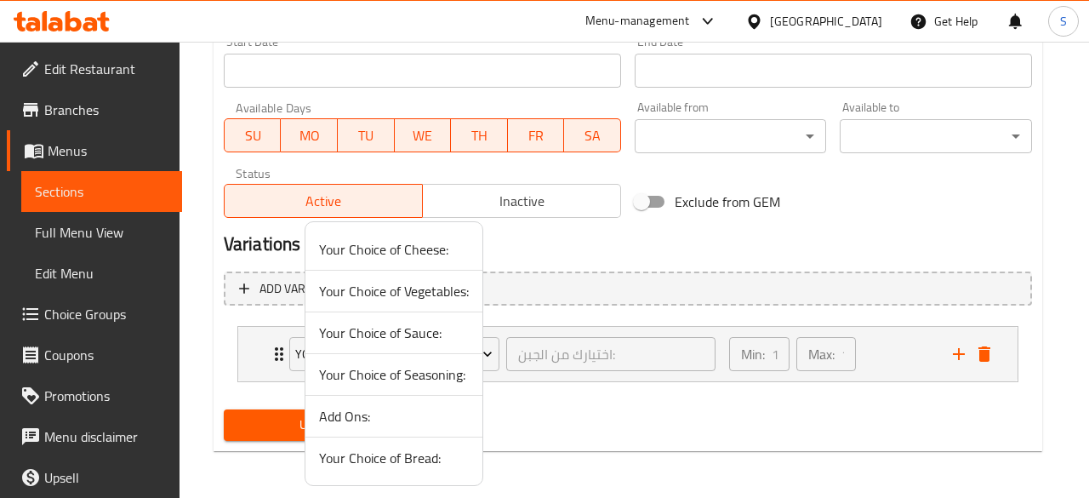
click at [384, 463] on span "Your Choice of Bread:" at bounding box center [394, 457] width 150 height 20
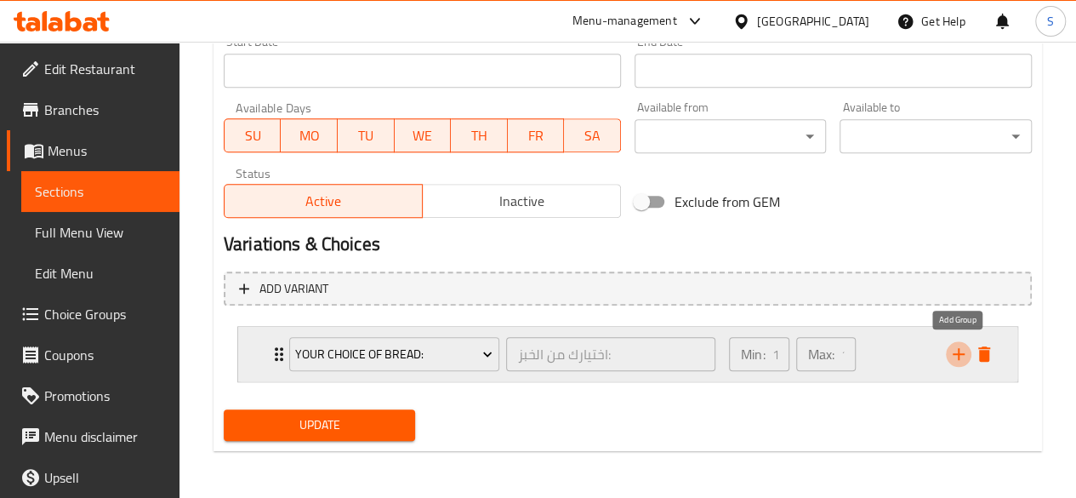
click at [960, 351] on icon "add" at bounding box center [958, 354] width 20 height 20
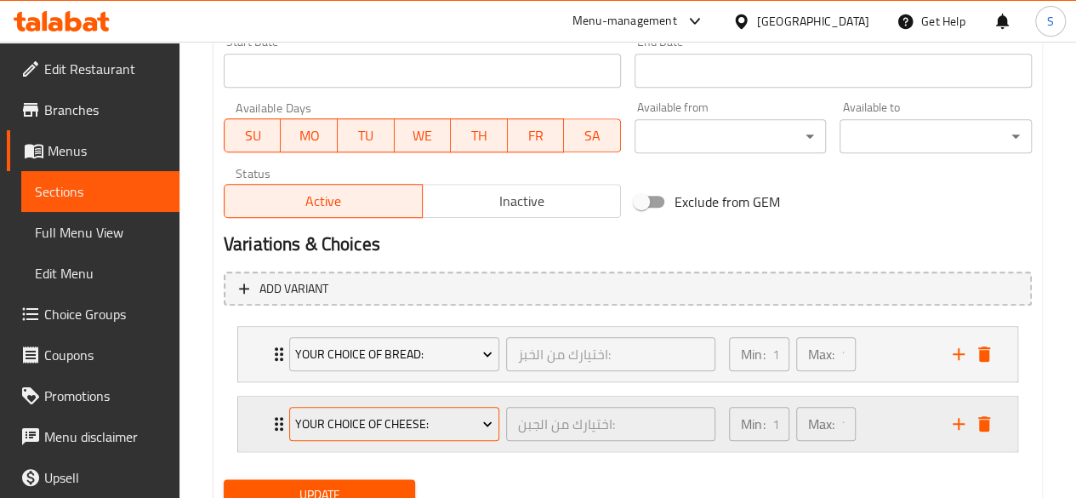
click at [446, 408] on button "Your Choice of Cheese:" at bounding box center [394, 424] width 210 height 34
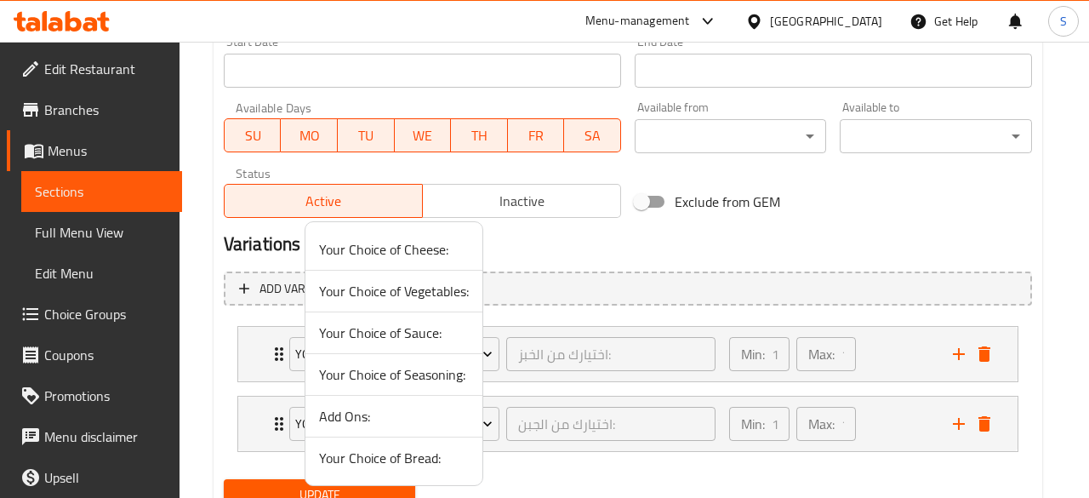
click at [388, 259] on span "Your Choice of Cheese:" at bounding box center [394, 249] width 150 height 20
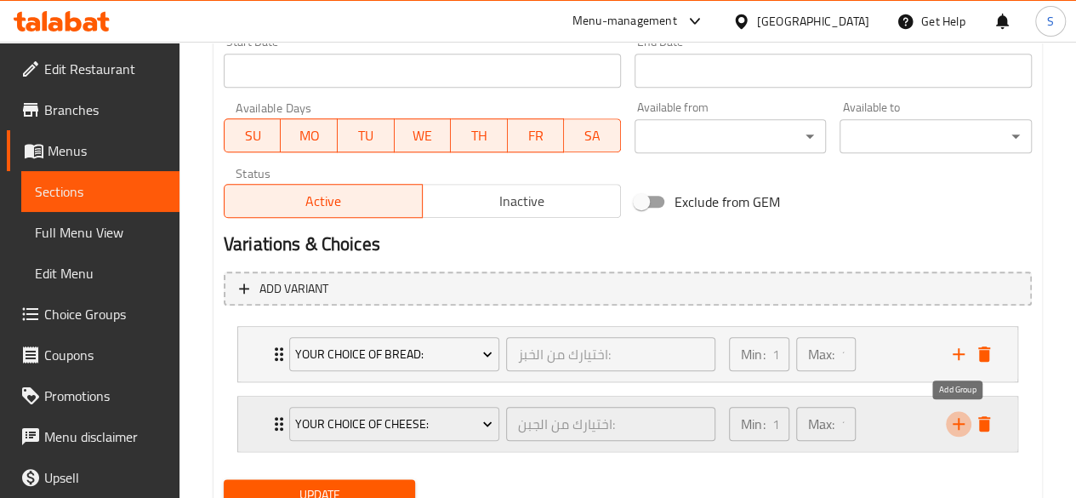
click at [957, 424] on icon "add" at bounding box center [958, 423] width 20 height 20
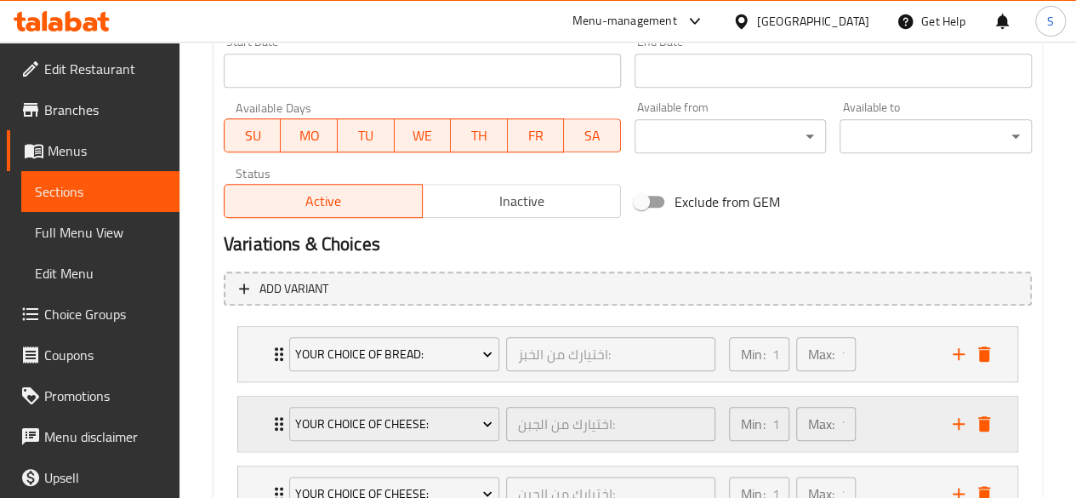
scroll to position [895, 0]
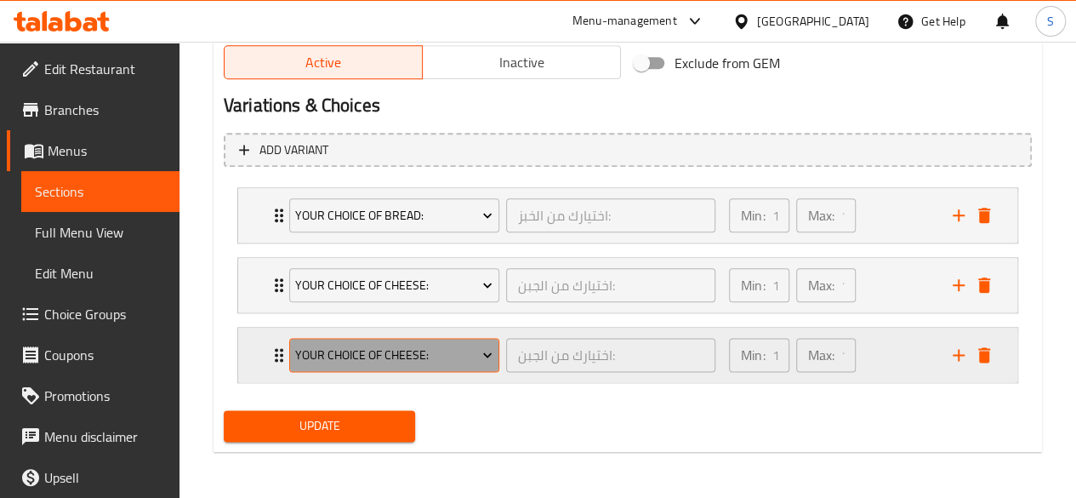
click at [438, 353] on span "Your Choice of Cheese:" at bounding box center [393, 354] width 197 height 21
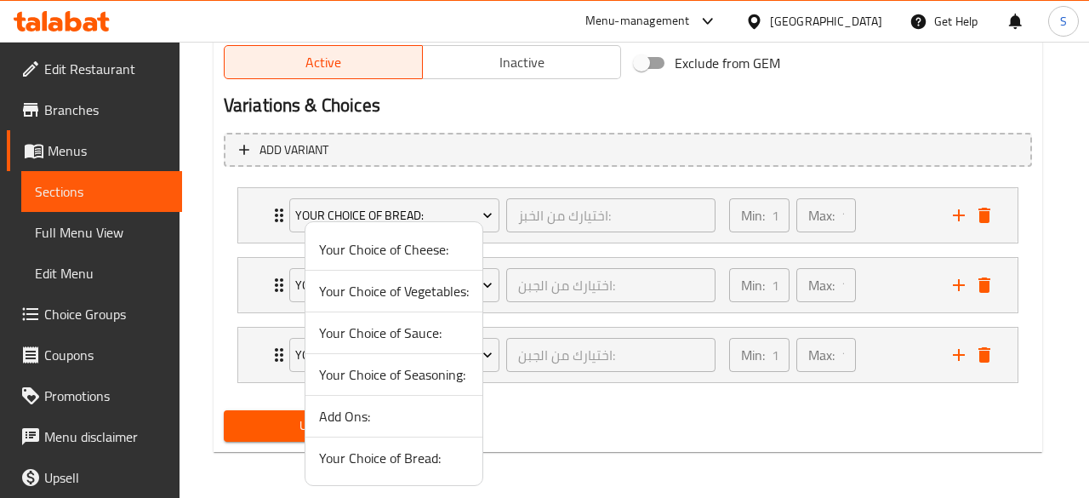
click at [402, 283] on span "Your Choice of Vegetables:" at bounding box center [394, 291] width 150 height 20
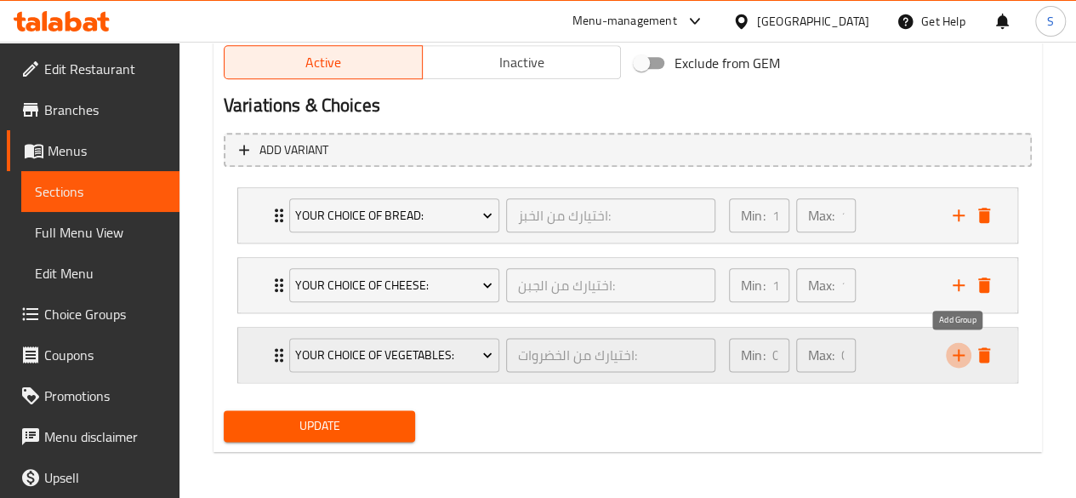
click at [948, 352] on icon "add" at bounding box center [958, 354] width 20 height 20
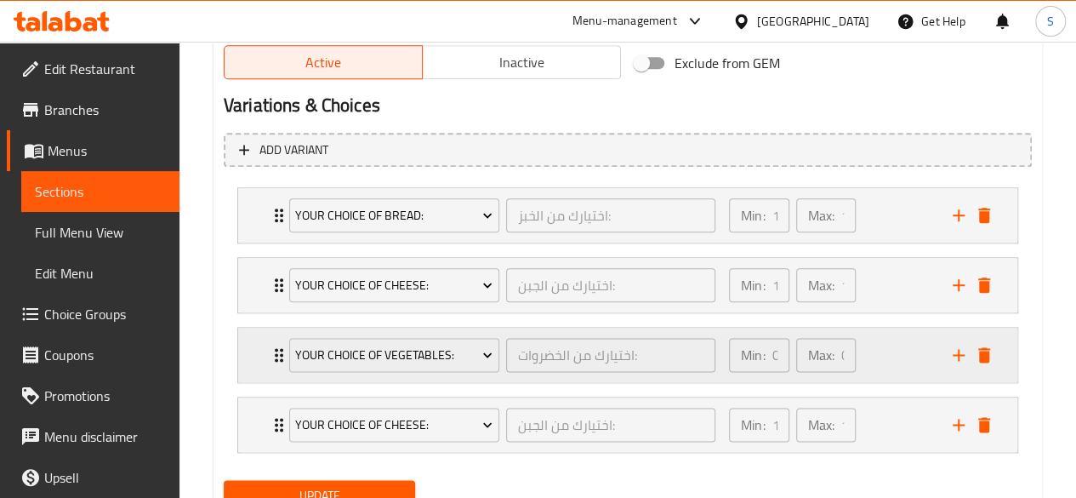
scroll to position [964, 0]
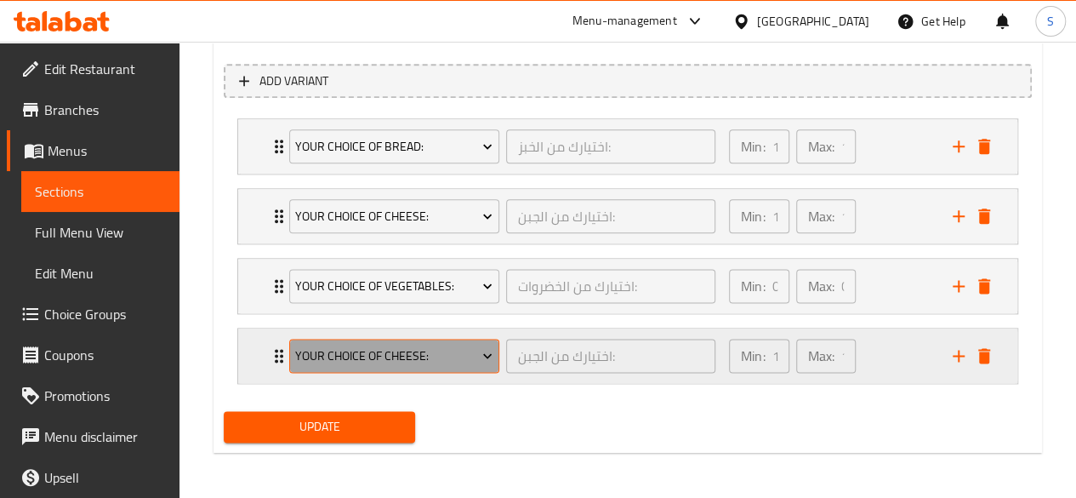
click at [422, 353] on span "Your Choice of Cheese:" at bounding box center [393, 355] width 197 height 21
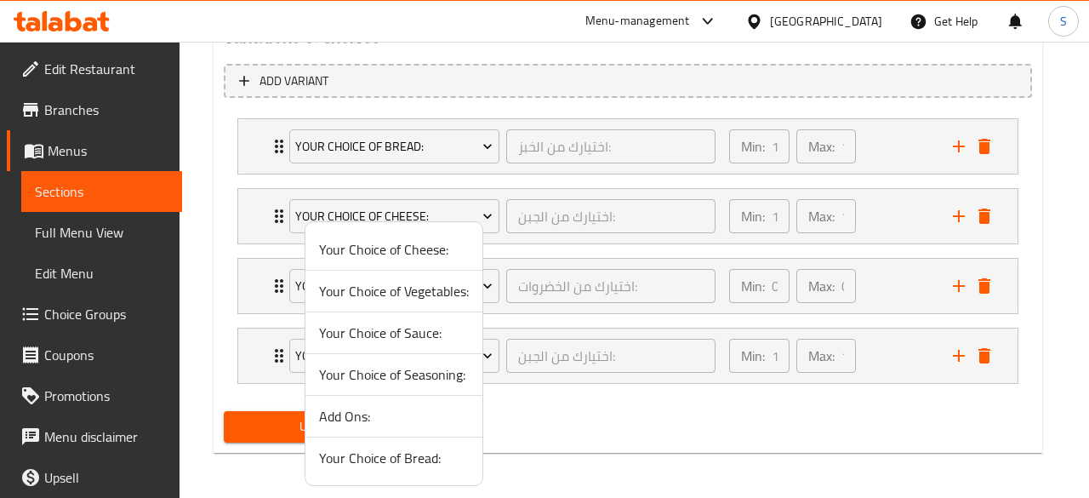
click at [383, 327] on span "Your Choice of Sauce:" at bounding box center [394, 332] width 150 height 20
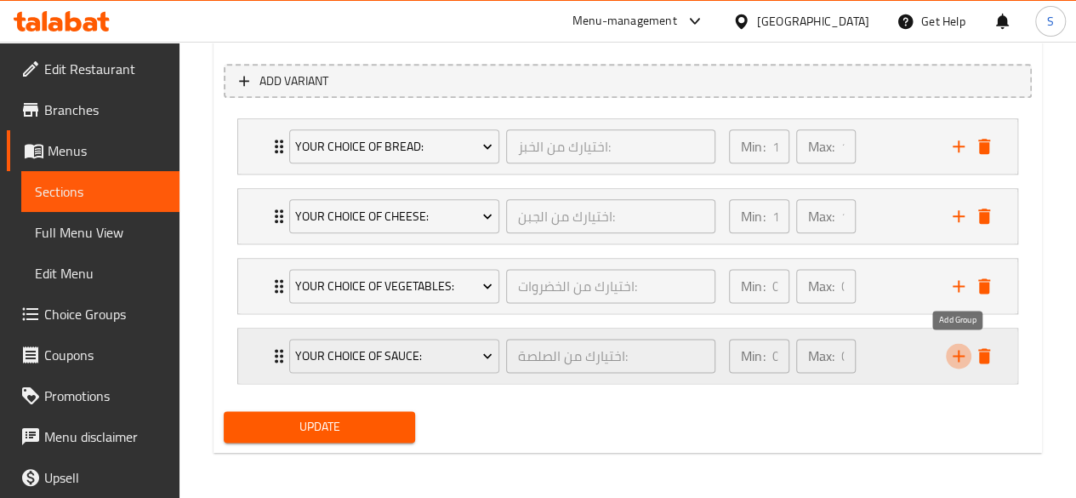
click at [966, 362] on icon "add" at bounding box center [958, 355] width 20 height 20
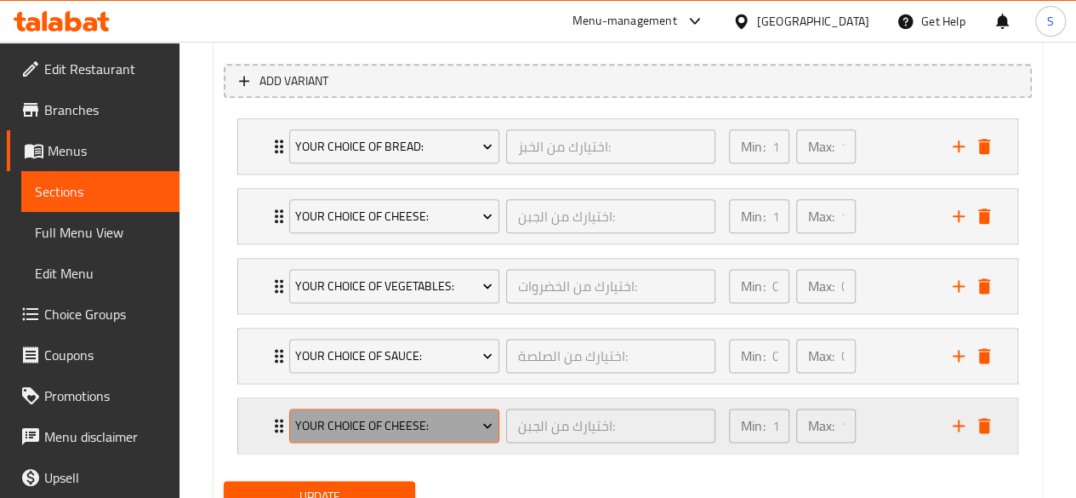
click at [382, 426] on span "Your Choice of Cheese:" at bounding box center [393, 425] width 197 height 21
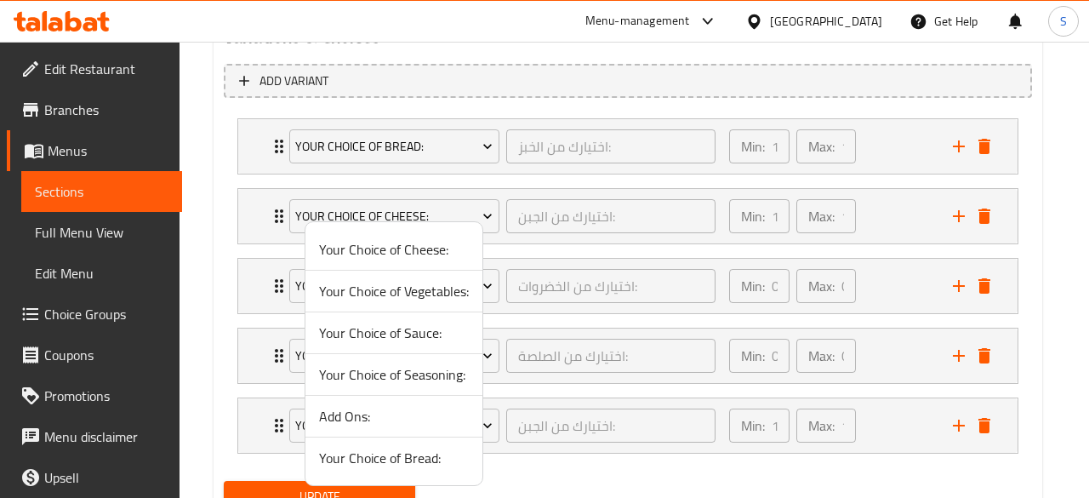
click at [376, 377] on span "Your Choice of Seasoning:" at bounding box center [394, 374] width 150 height 20
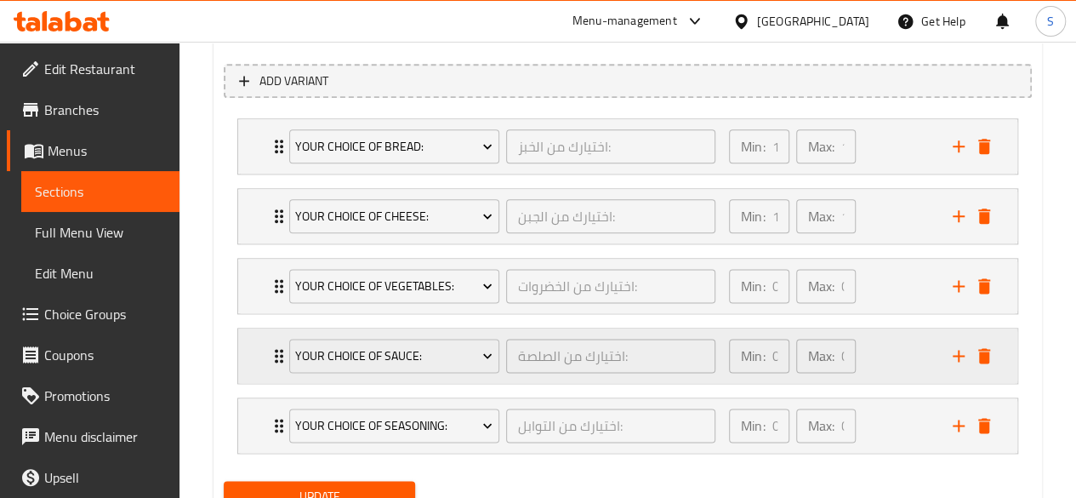
scroll to position [1032, 0]
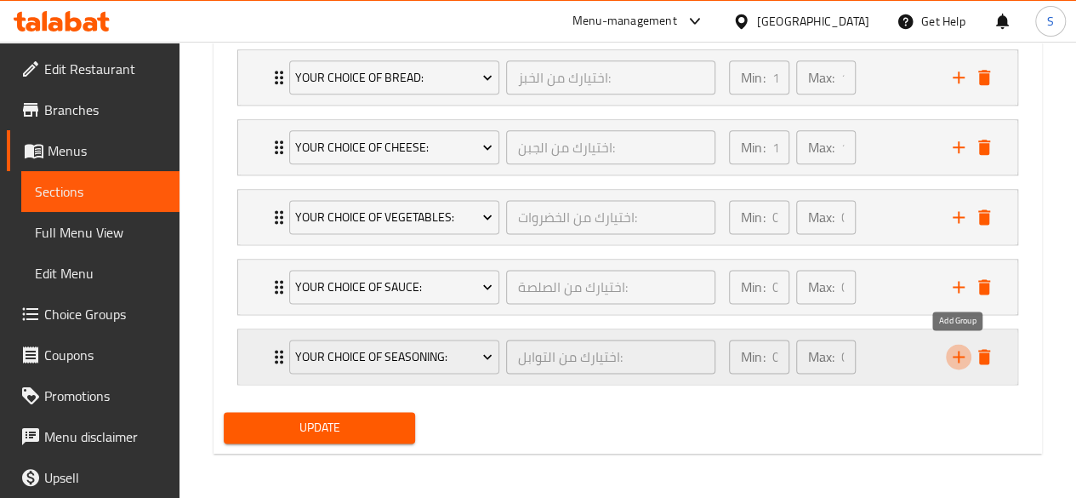
click at [953, 354] on icon "add" at bounding box center [959, 356] width 12 height 12
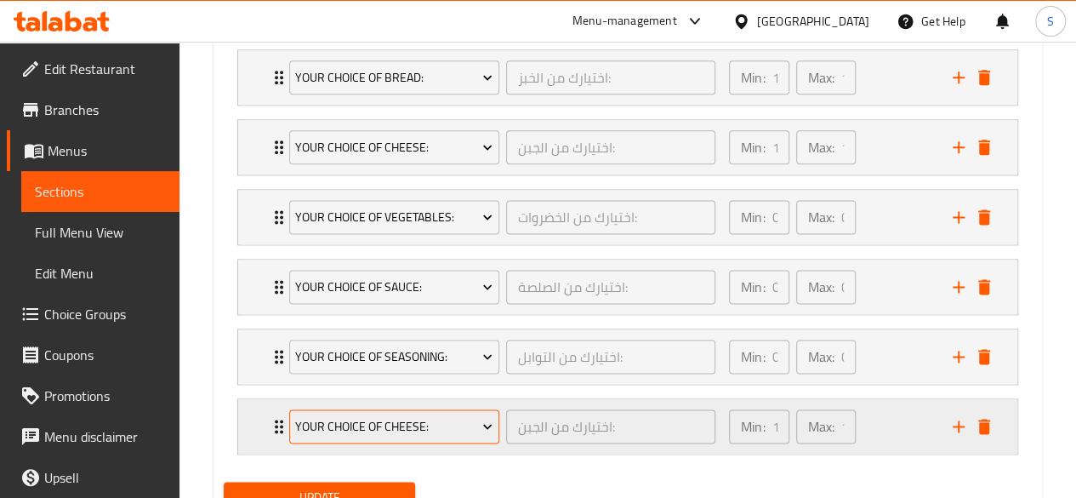
click at [410, 425] on span "Your Choice of Cheese:" at bounding box center [393, 426] width 197 height 21
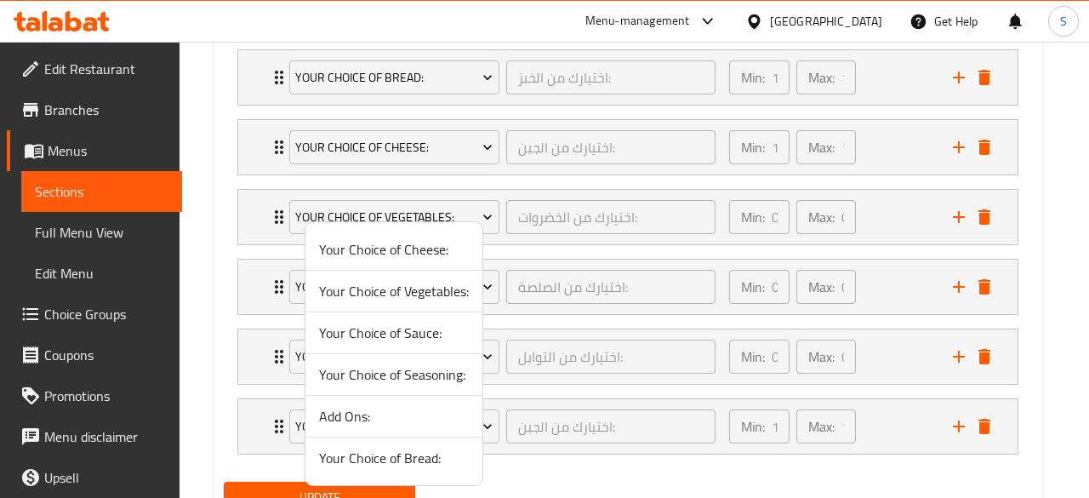
click at [350, 406] on span "Add Ons:" at bounding box center [394, 416] width 150 height 20
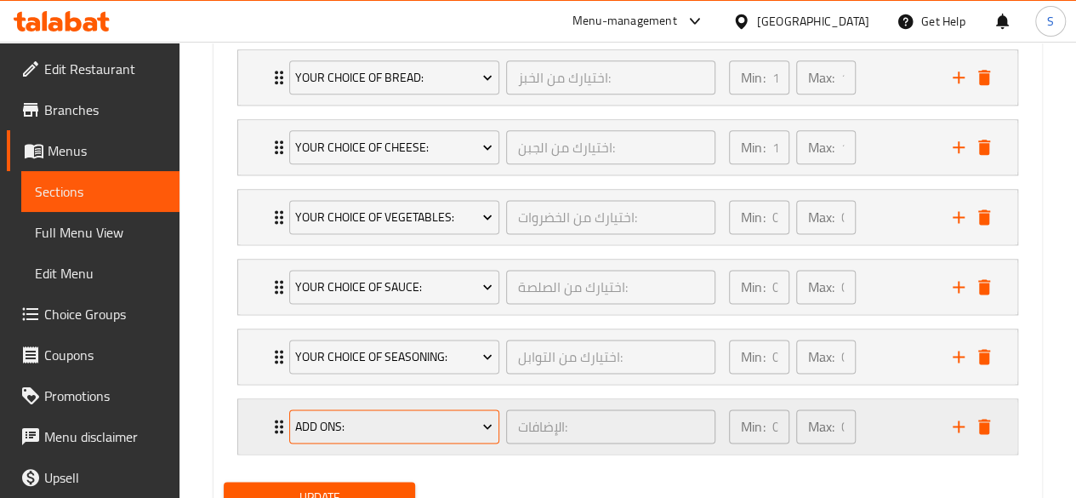
scroll to position [1060, 0]
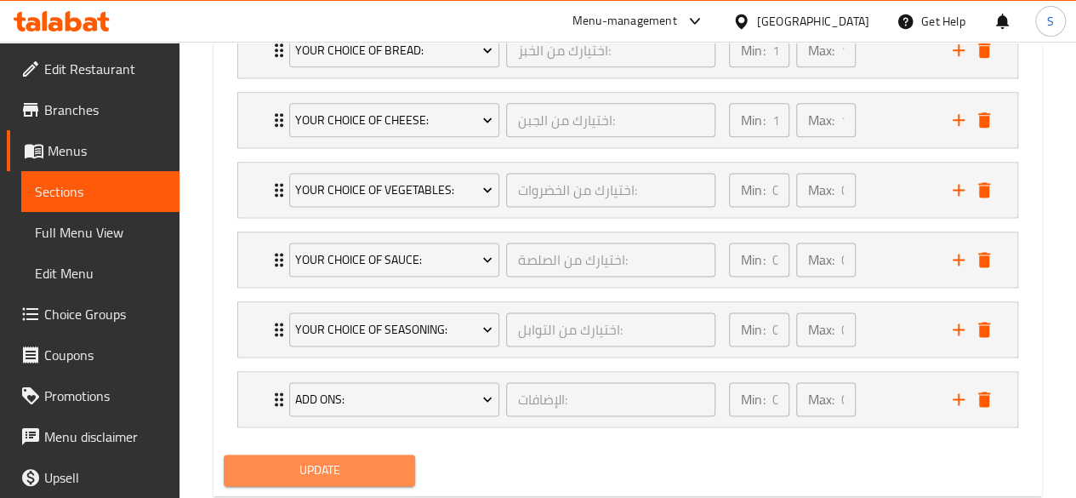
click at [349, 459] on span "Update" at bounding box center [319, 469] width 165 height 21
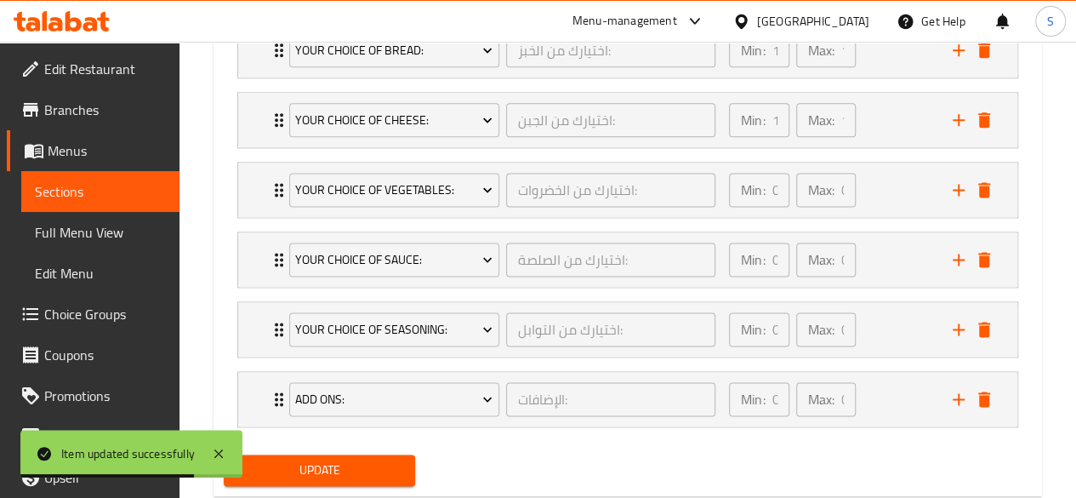
click at [90, 185] on span "Sections" at bounding box center [100, 191] width 131 height 20
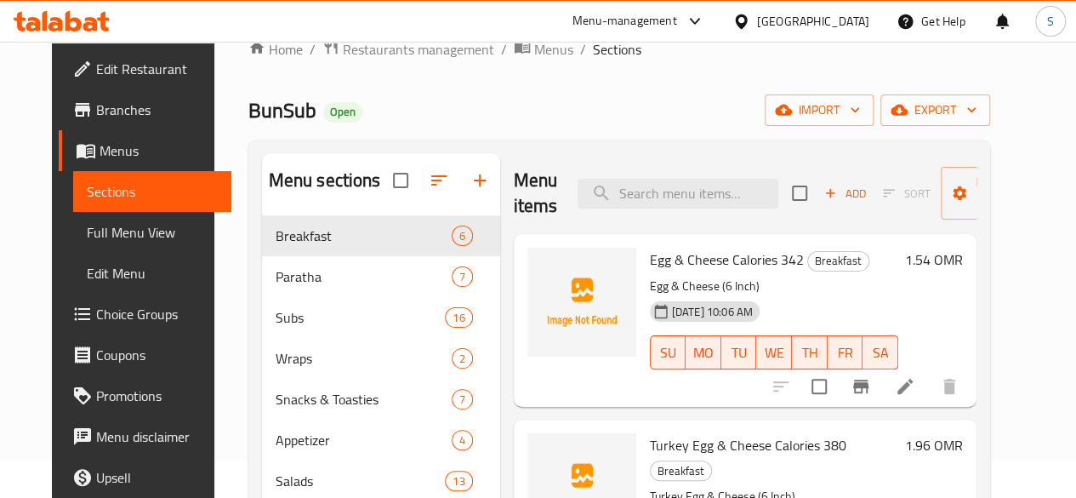
scroll to position [37, 0]
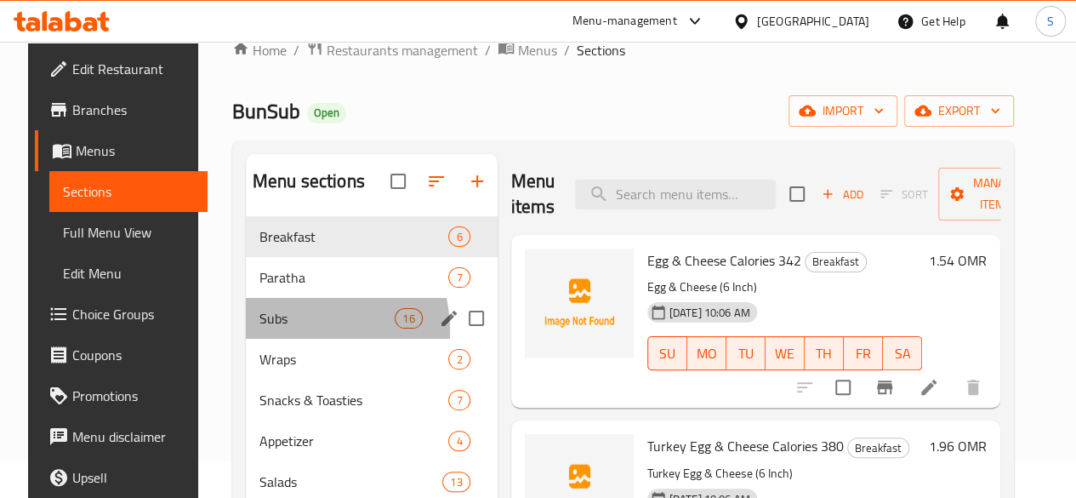
click at [254, 338] on div "Subs 16" at bounding box center [372, 318] width 252 height 41
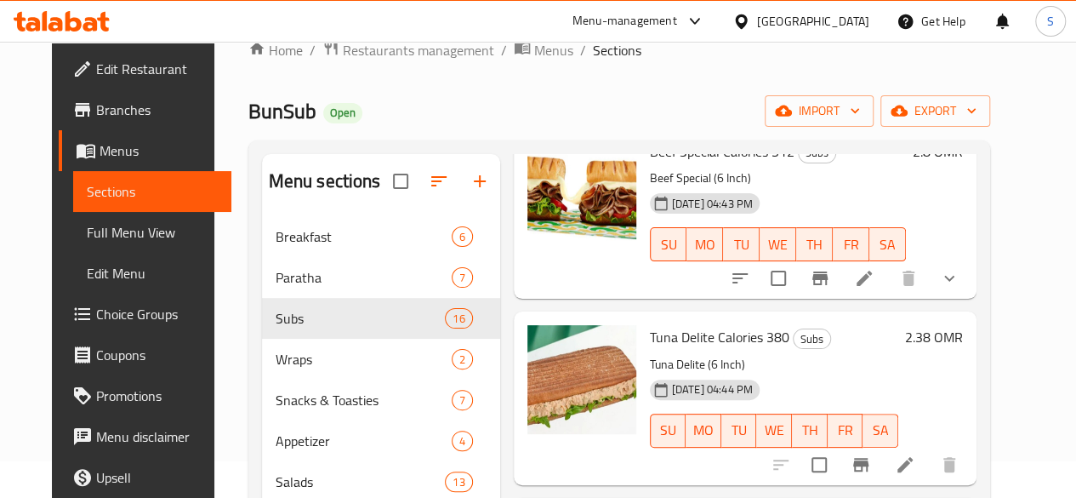
scroll to position [537, 0]
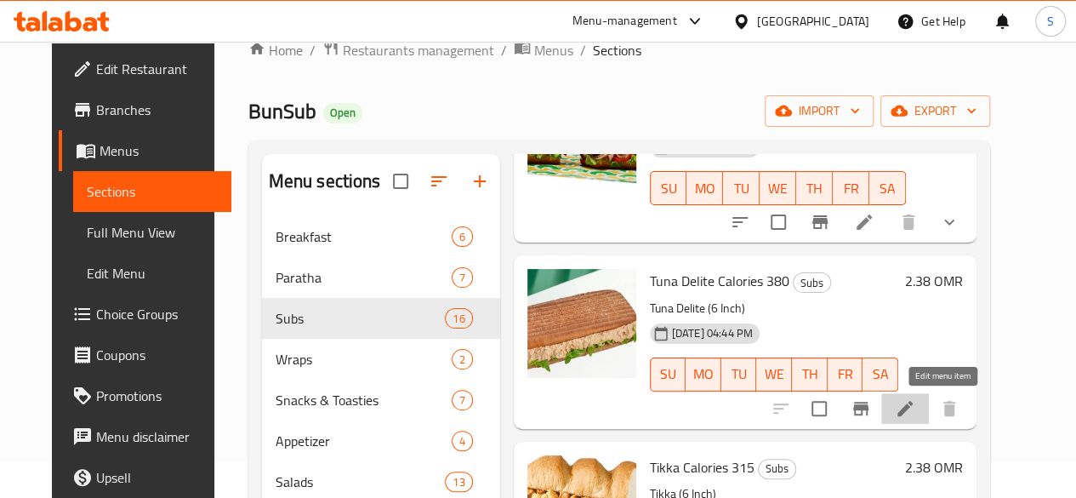
click at [915, 415] on icon at bounding box center [905, 408] width 20 height 20
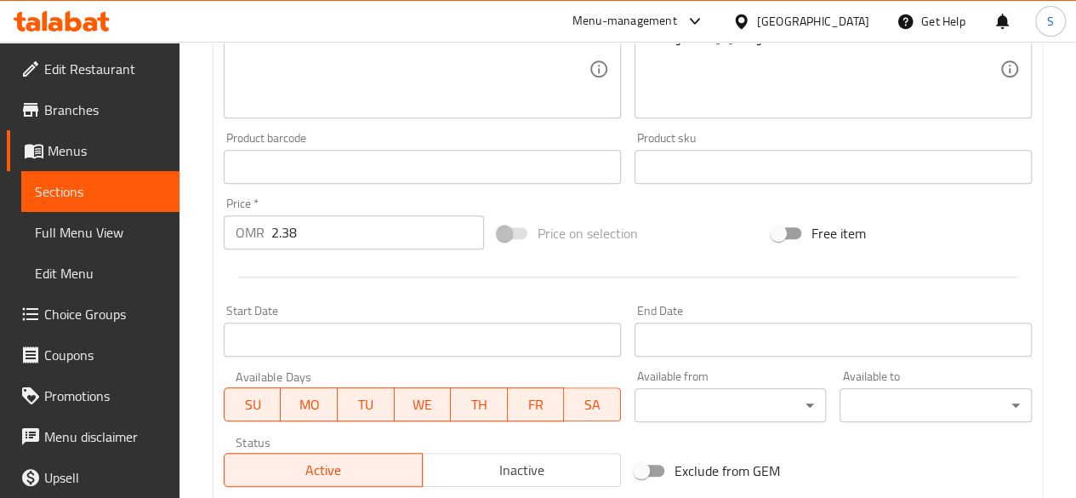
scroll to position [729, 0]
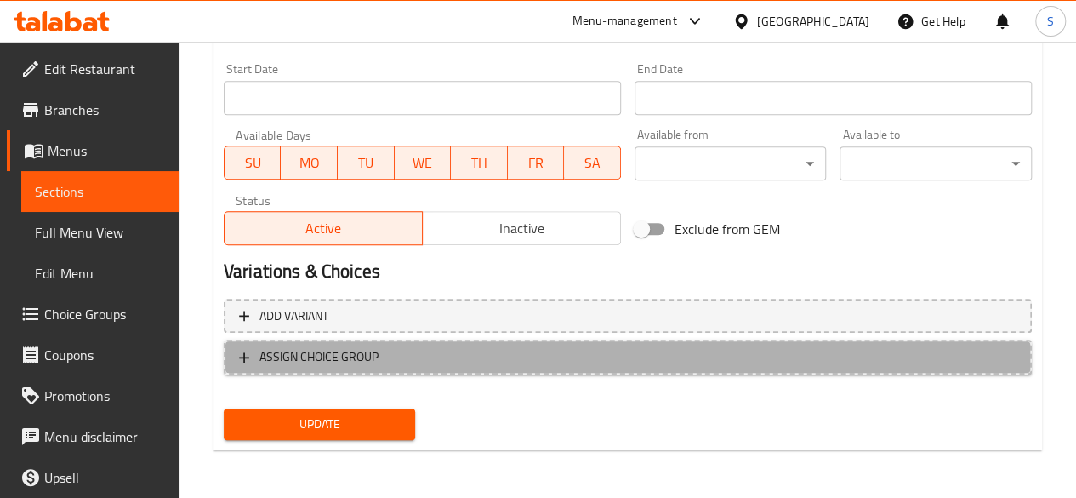
click at [381, 363] on span "ASSIGN CHOICE GROUP" at bounding box center [627, 356] width 777 height 21
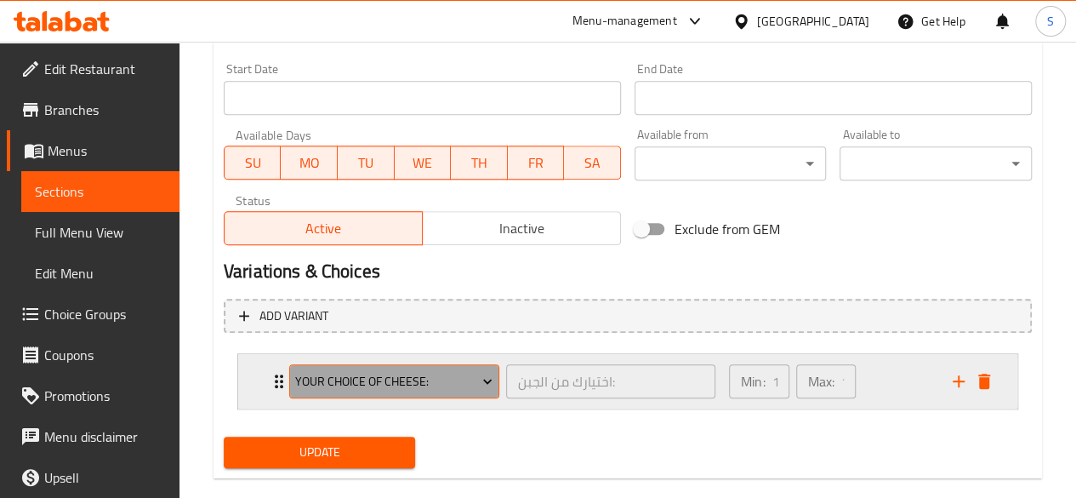
click at [458, 381] on span "Your Choice of Cheese:" at bounding box center [393, 381] width 197 height 21
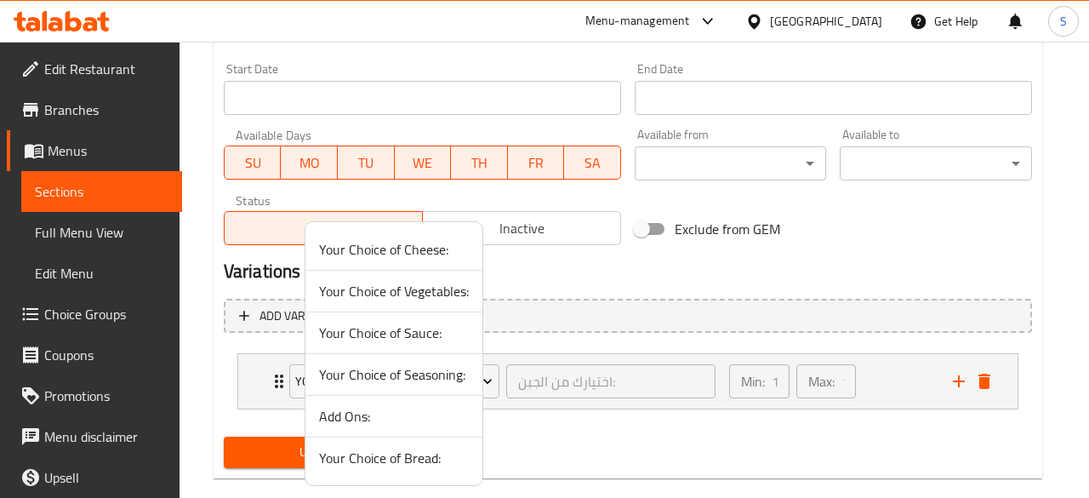
click at [955, 377] on div at bounding box center [544, 249] width 1089 height 498
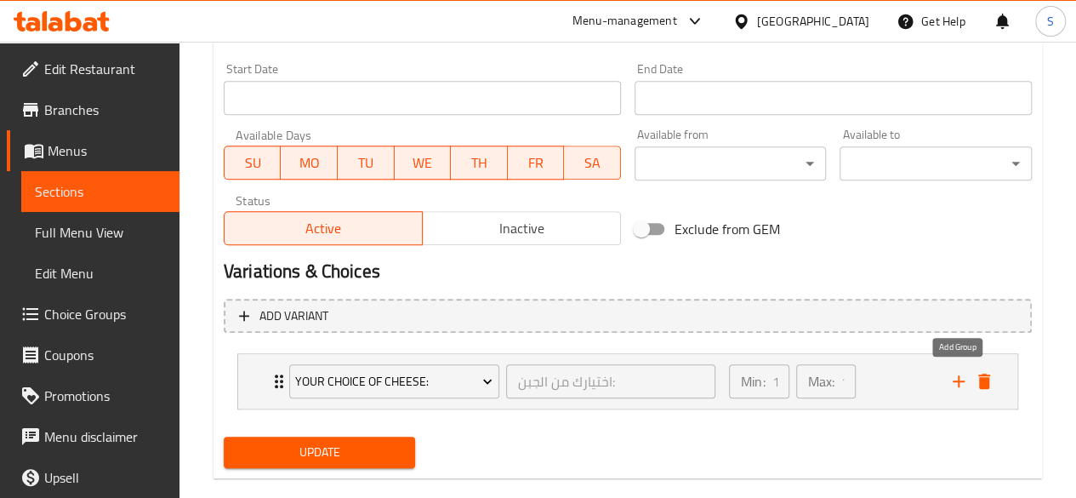
click at [955, 377] on icon "add" at bounding box center [958, 381] width 20 height 20
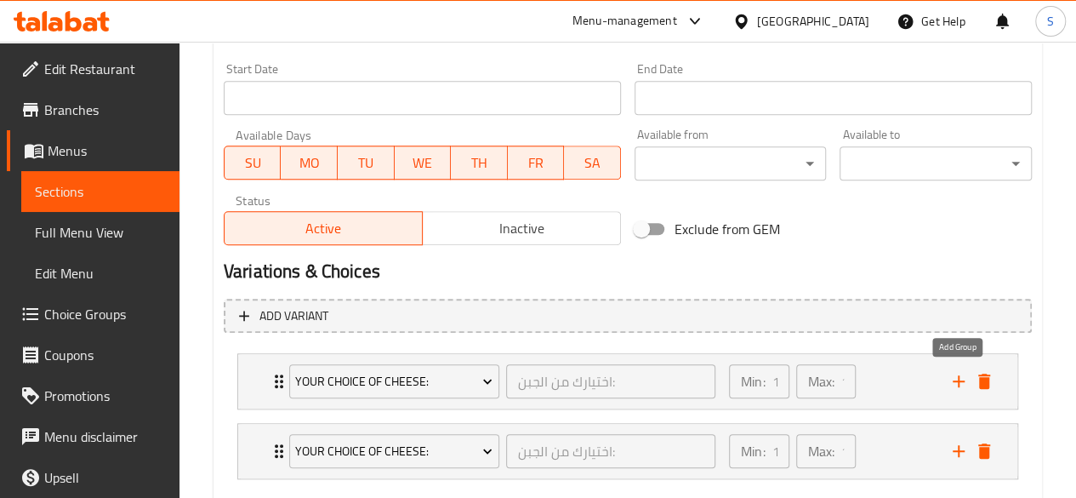
click at [955, 377] on icon "add" at bounding box center [958, 381] width 20 height 20
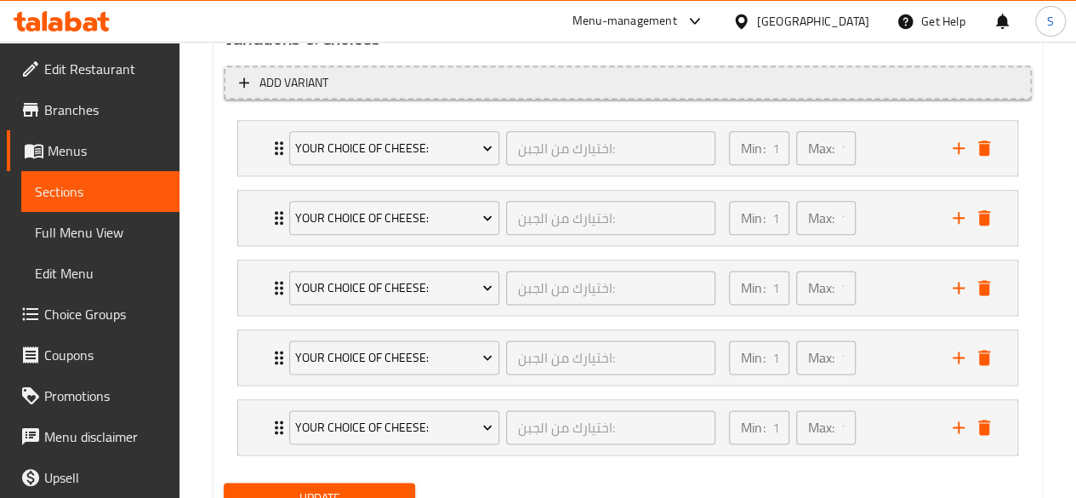
scroll to position [980, 0]
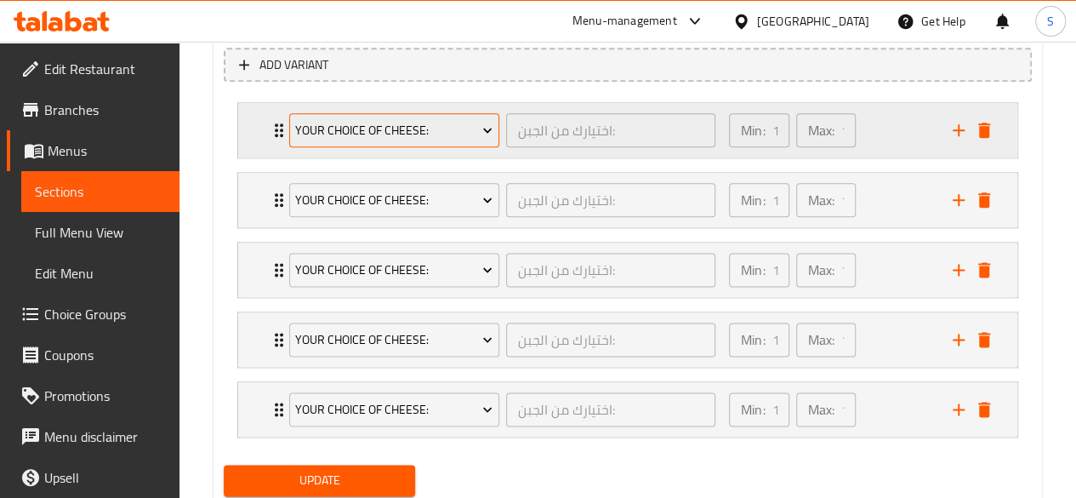
click at [419, 137] on span "Your Choice of Cheese:" at bounding box center [393, 130] width 197 height 21
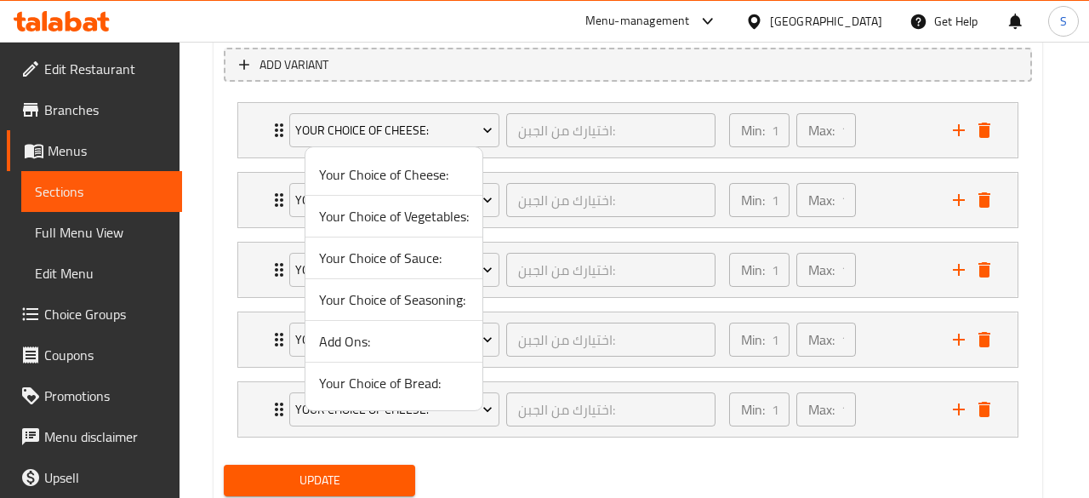
click at [379, 363] on li "Your Choice of Bread:" at bounding box center [393, 382] width 177 height 41
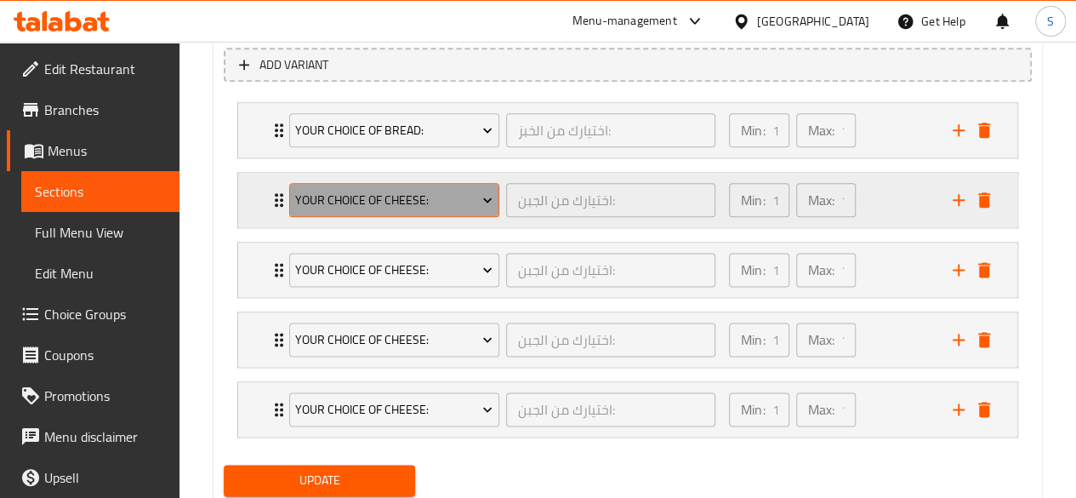
click at [418, 190] on span "Your Choice of Cheese:" at bounding box center [393, 200] width 197 height 21
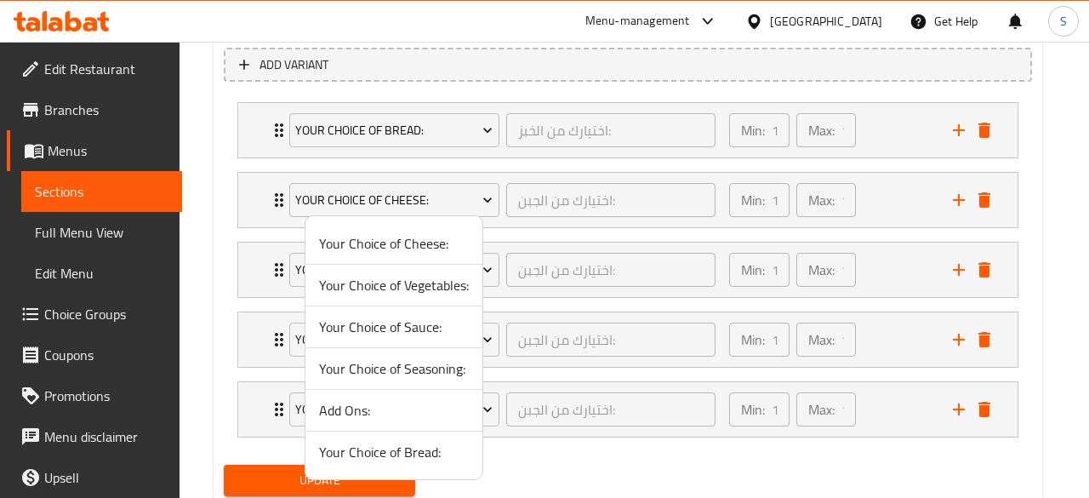
click at [430, 245] on span "Your Choice of Cheese:" at bounding box center [394, 243] width 150 height 20
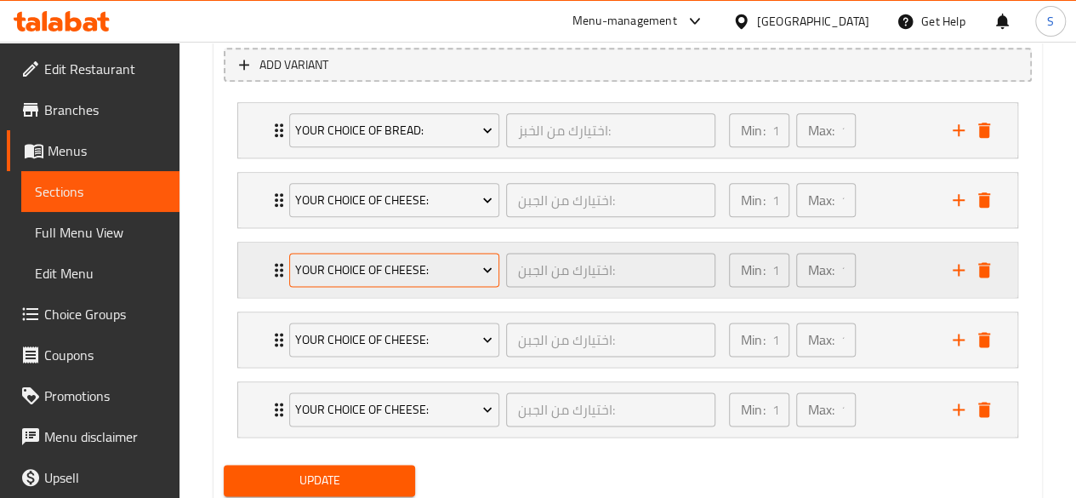
click at [396, 253] on button "Your Choice of Cheese:" at bounding box center [394, 270] width 210 height 34
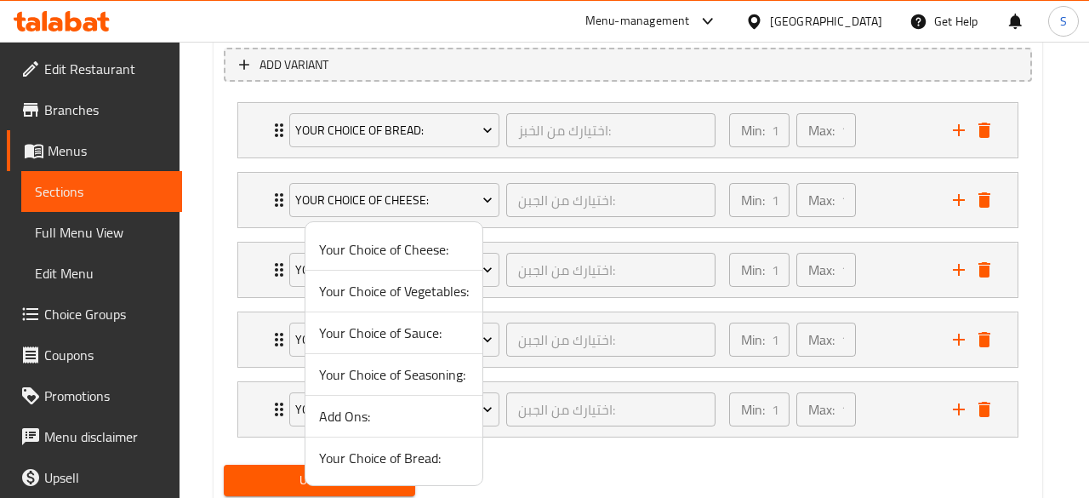
click at [436, 282] on span "Your Choice of Vegetables:" at bounding box center [394, 291] width 150 height 20
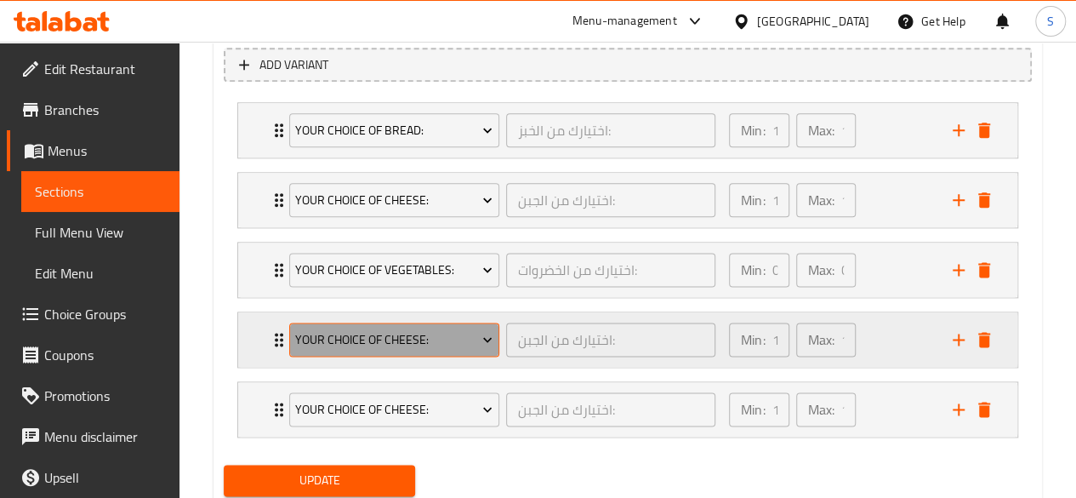
click at [391, 329] on span "Your Choice of Cheese:" at bounding box center [393, 339] width 197 height 21
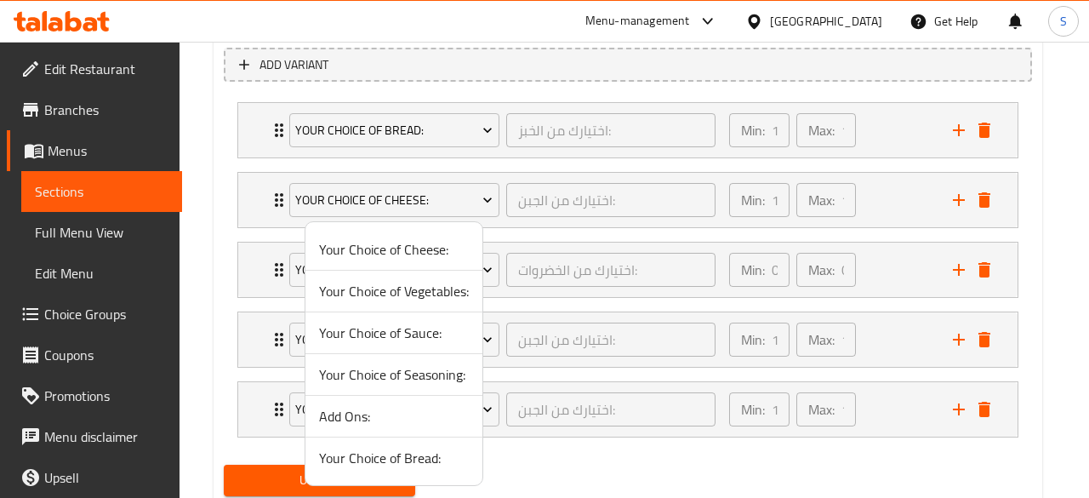
click at [417, 335] on span "Your Choice of Sauce:" at bounding box center [394, 332] width 150 height 20
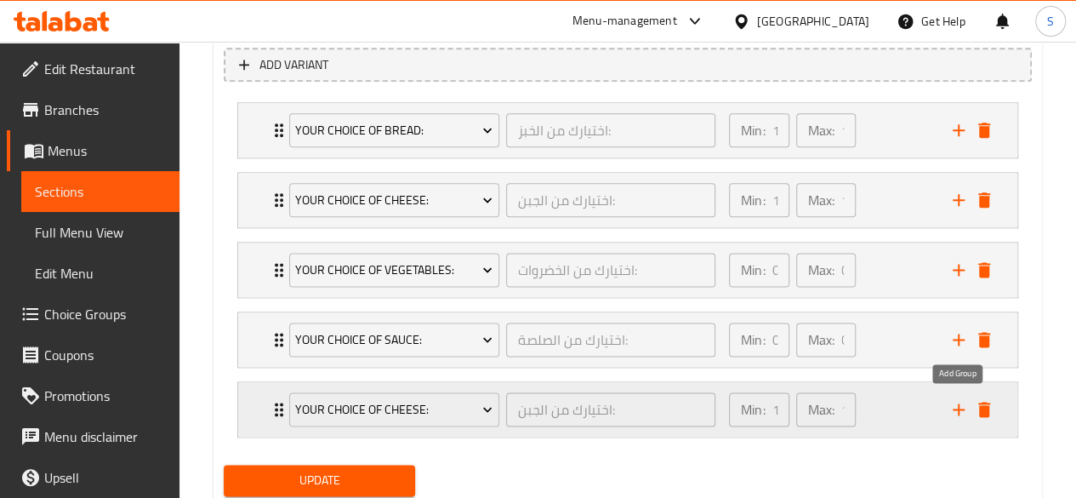
click at [953, 406] on icon "add" at bounding box center [959, 409] width 12 height 12
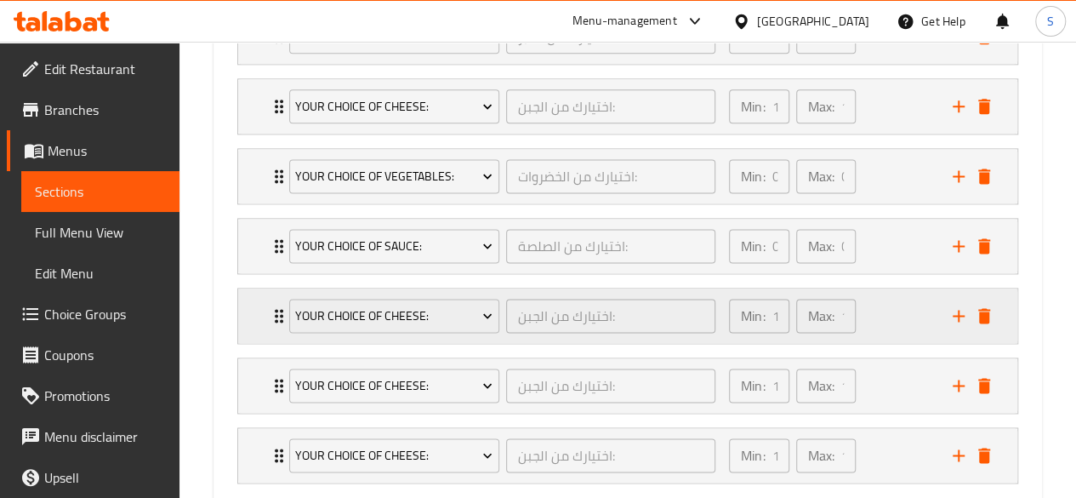
scroll to position [1082, 0]
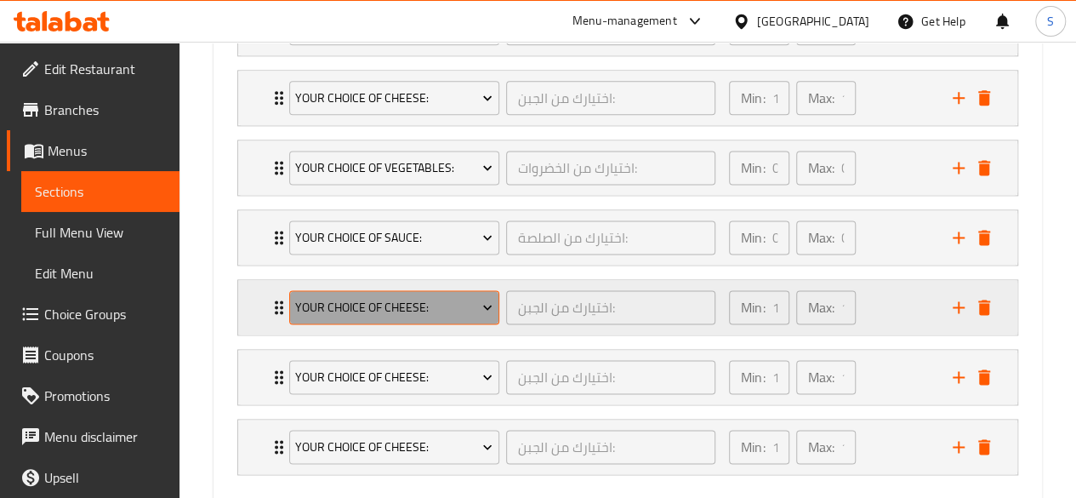
click at [413, 317] on button "Your Choice of Cheese:" at bounding box center [394, 307] width 210 height 34
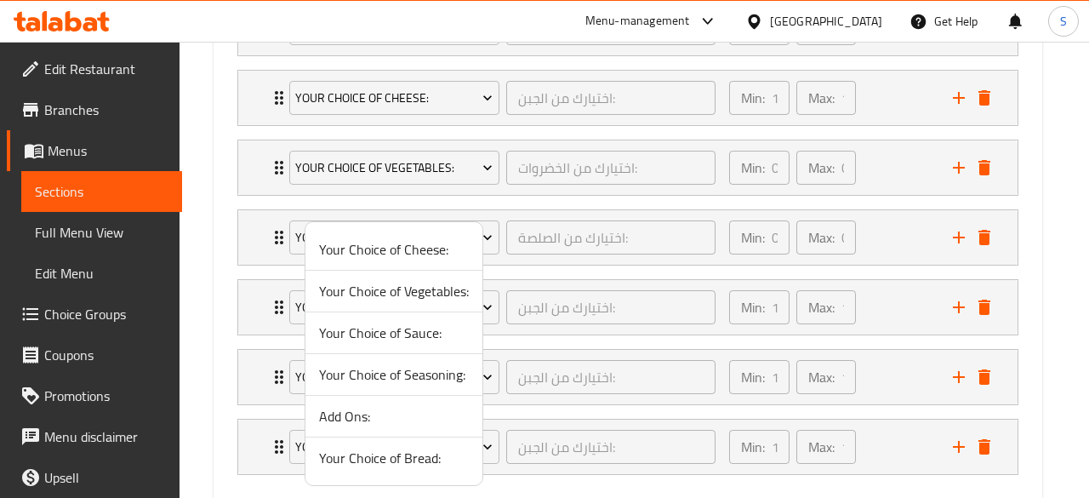
click at [403, 378] on span "Your Choice of Seasoning:" at bounding box center [394, 374] width 150 height 20
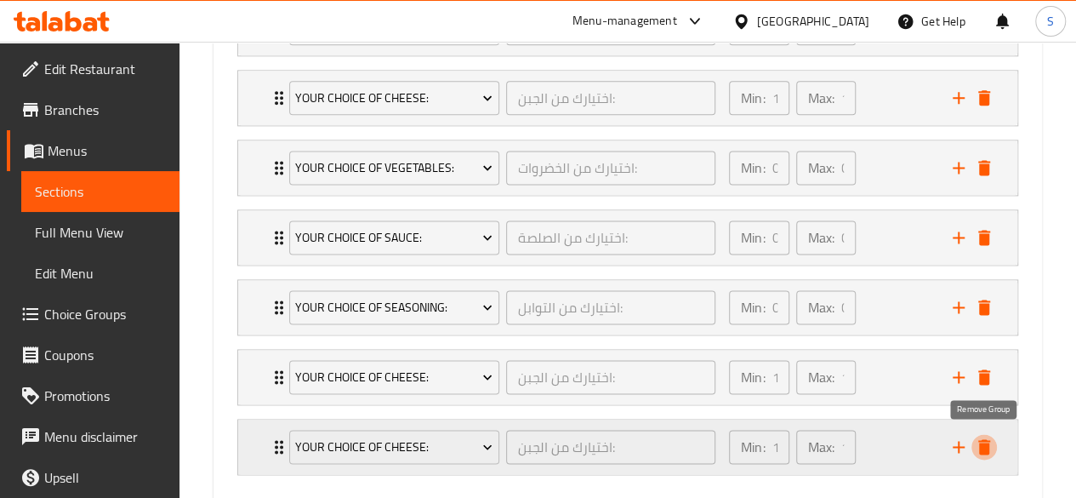
click at [982, 440] on icon "delete" at bounding box center [984, 446] width 12 height 15
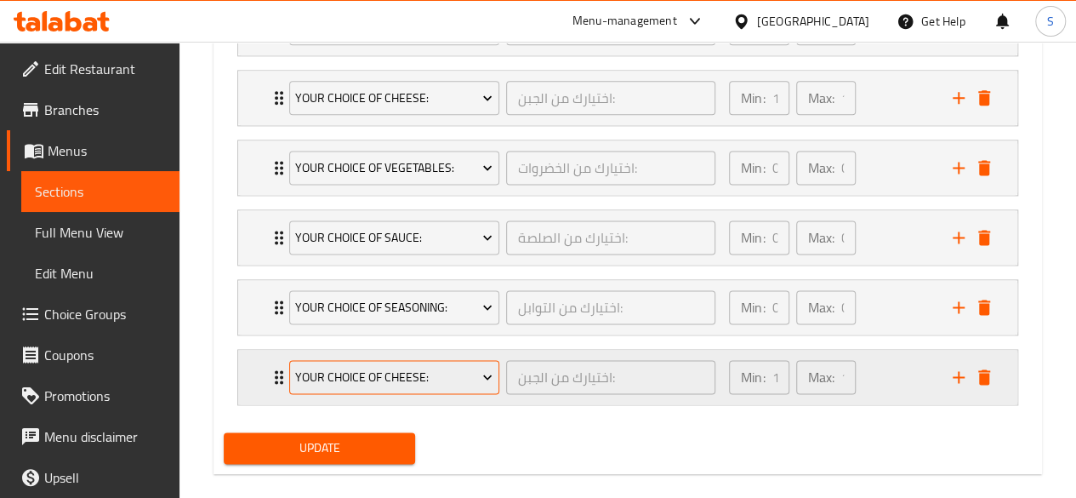
click at [446, 375] on span "Your Choice of Cheese:" at bounding box center [393, 377] width 197 height 21
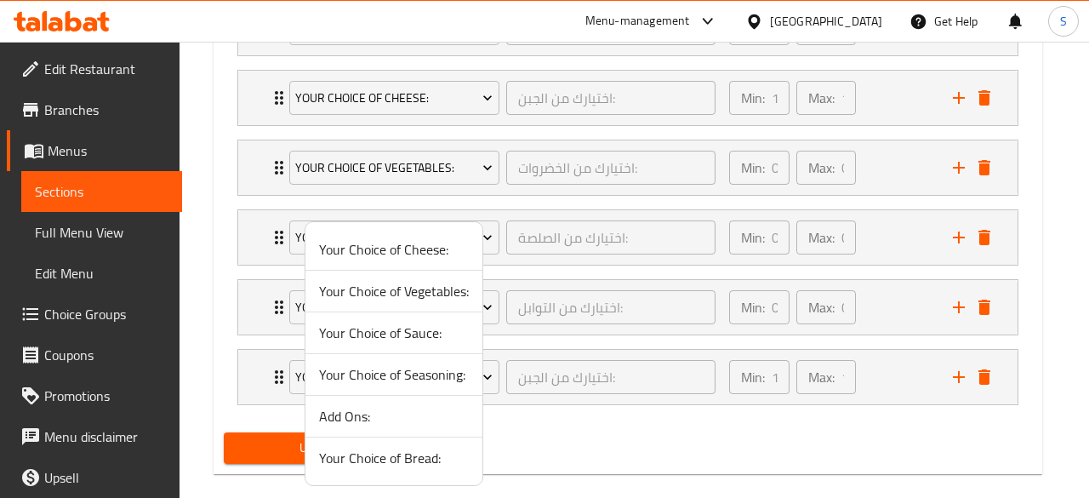
click at [357, 412] on span "Add Ons:" at bounding box center [394, 416] width 150 height 20
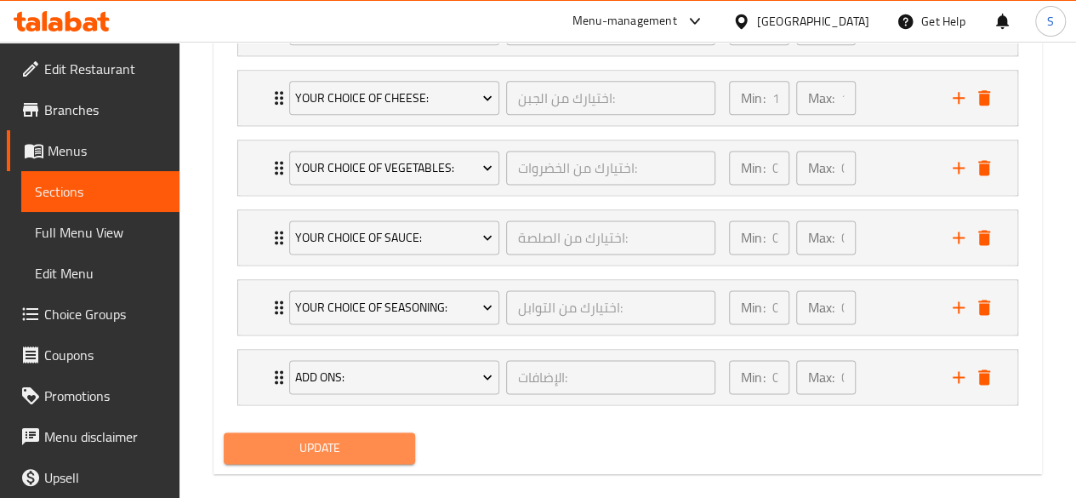
click at [333, 453] on span "Update" at bounding box center [319, 447] width 165 height 21
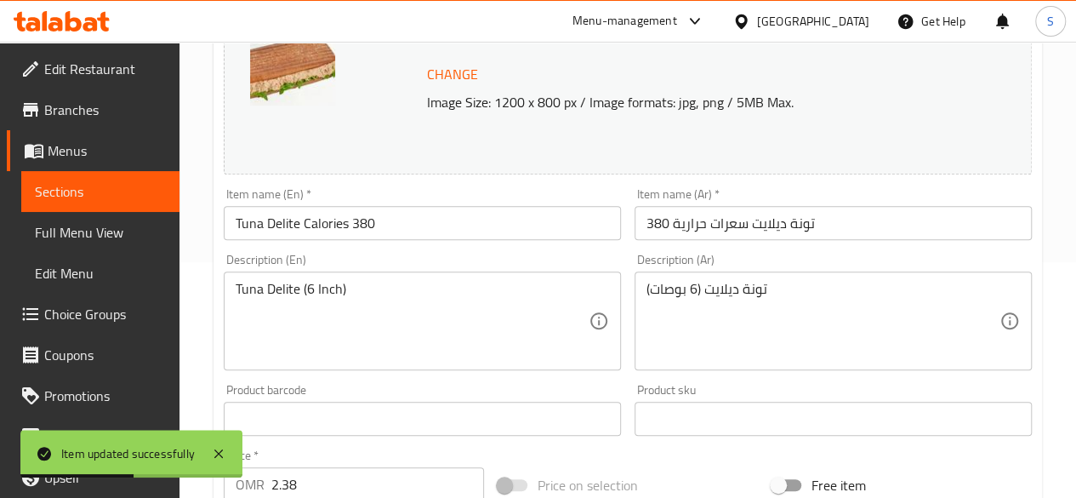
scroll to position [0, 0]
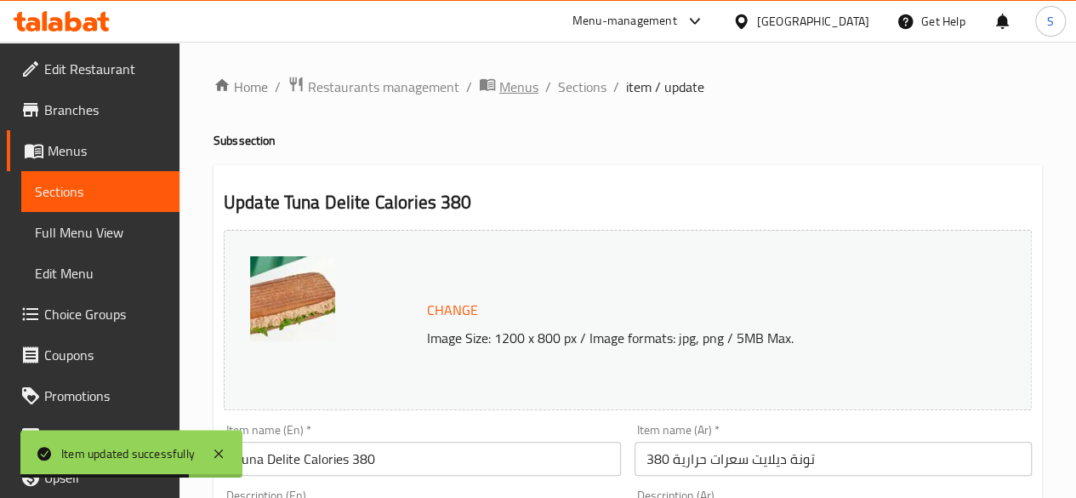
click at [492, 84] on icon "breadcrumb" at bounding box center [487, 84] width 17 height 17
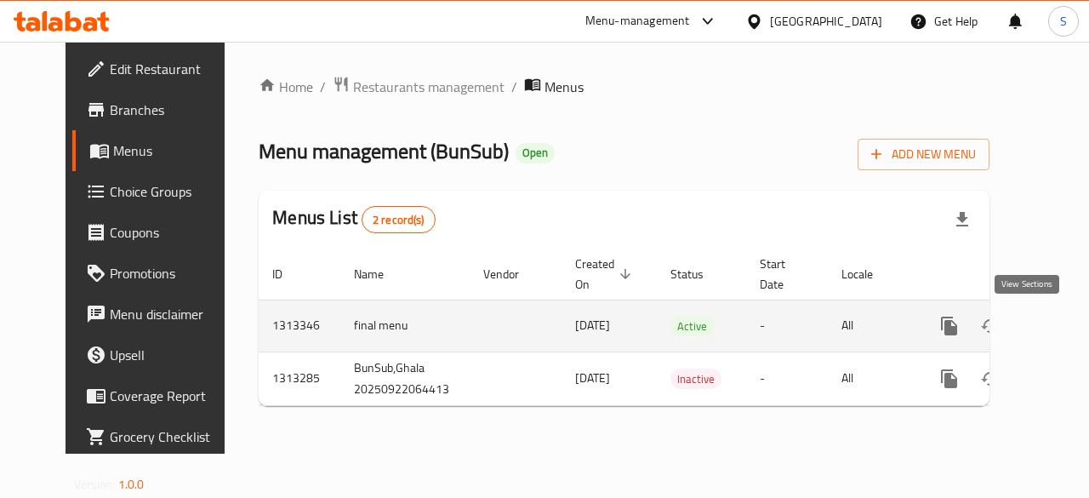
click at [1061, 319] on icon "enhanced table" at bounding box center [1071, 326] width 20 height 20
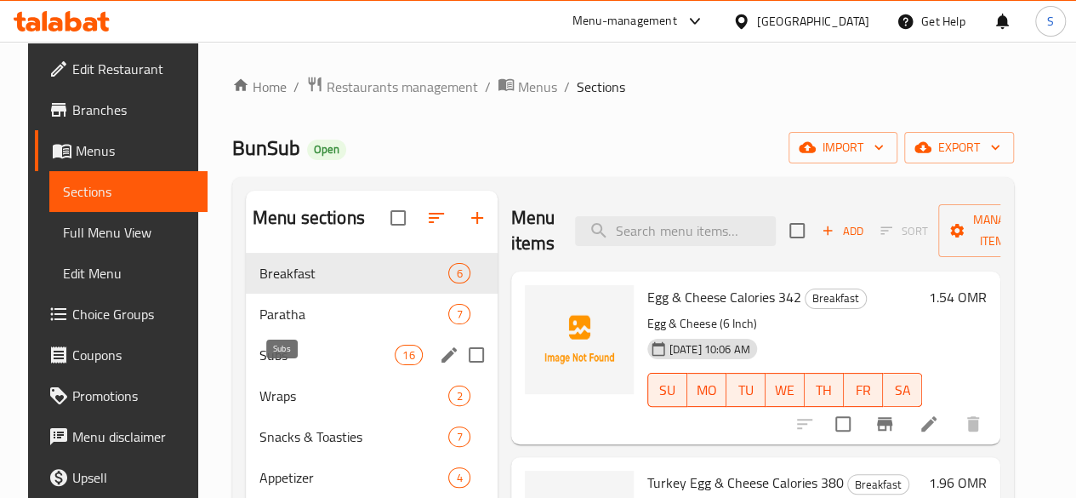
click at [307, 365] on span "Subs" at bounding box center [326, 354] width 135 height 20
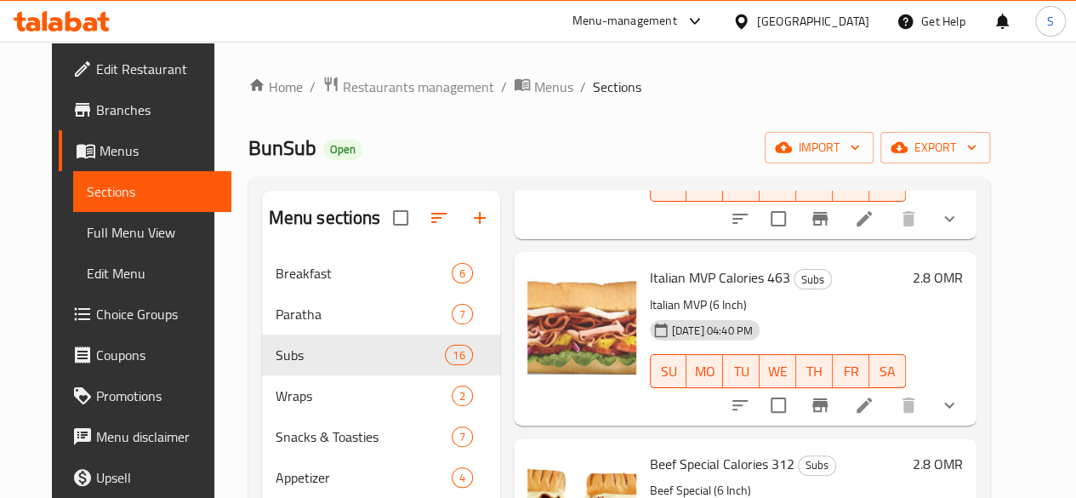
scroll to position [208, 0]
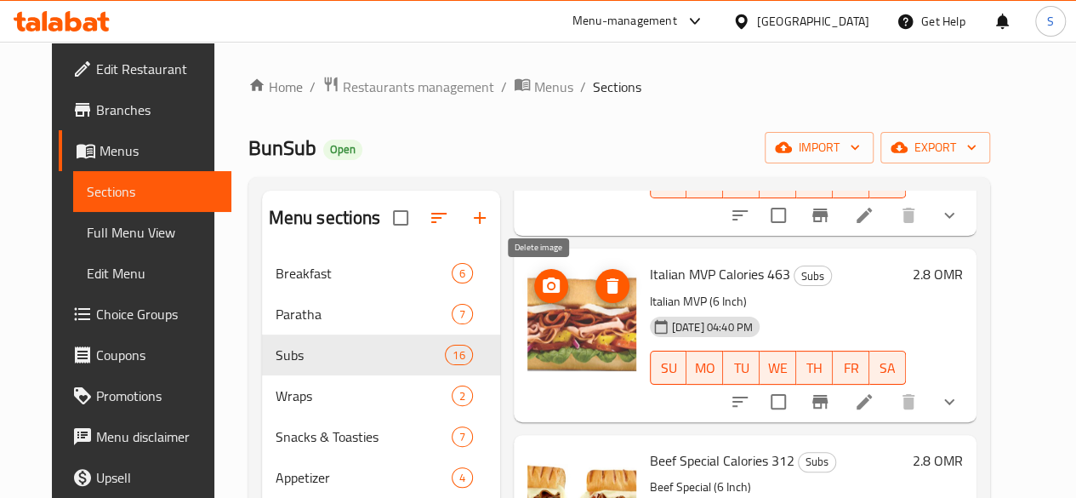
click at [606, 279] on icon "delete image" at bounding box center [612, 285] width 12 height 15
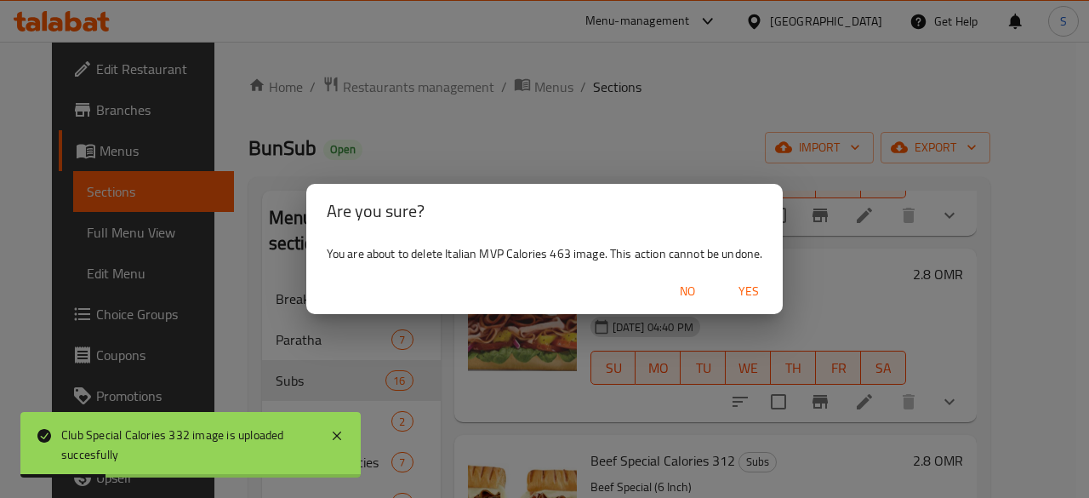
click at [743, 291] on span "Yes" at bounding box center [748, 291] width 41 height 21
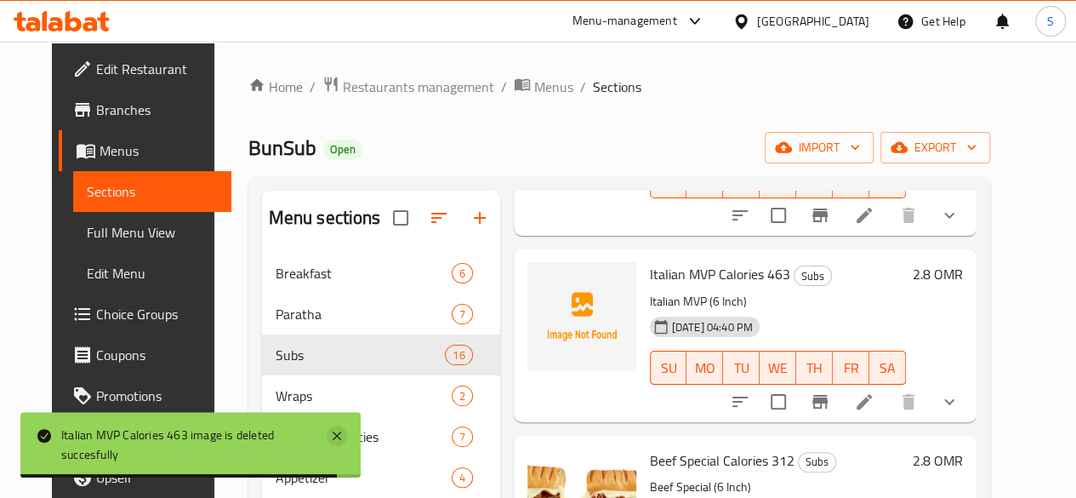
click at [333, 434] on icon at bounding box center [337, 435] width 20 height 20
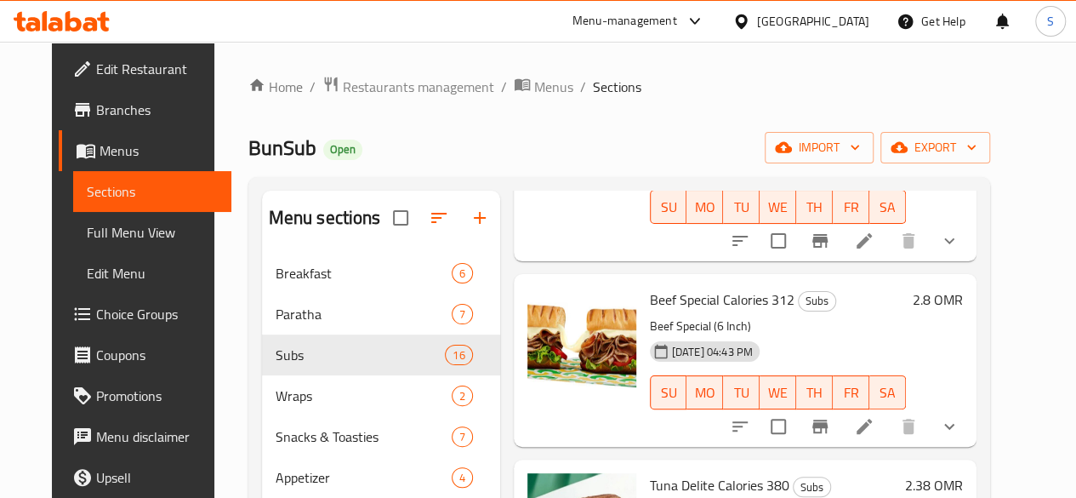
scroll to position [370, 0]
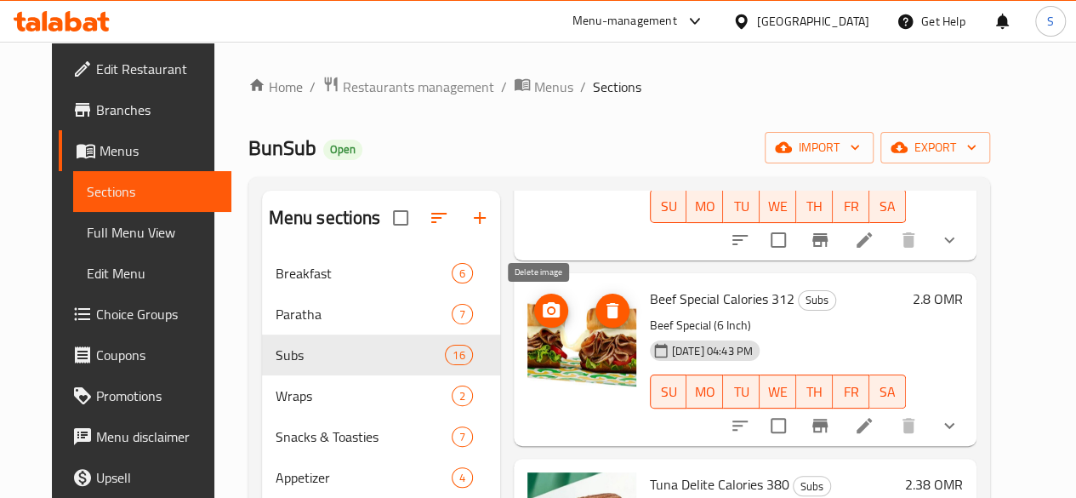
click at [602, 312] on icon "delete image" at bounding box center [612, 310] width 20 height 20
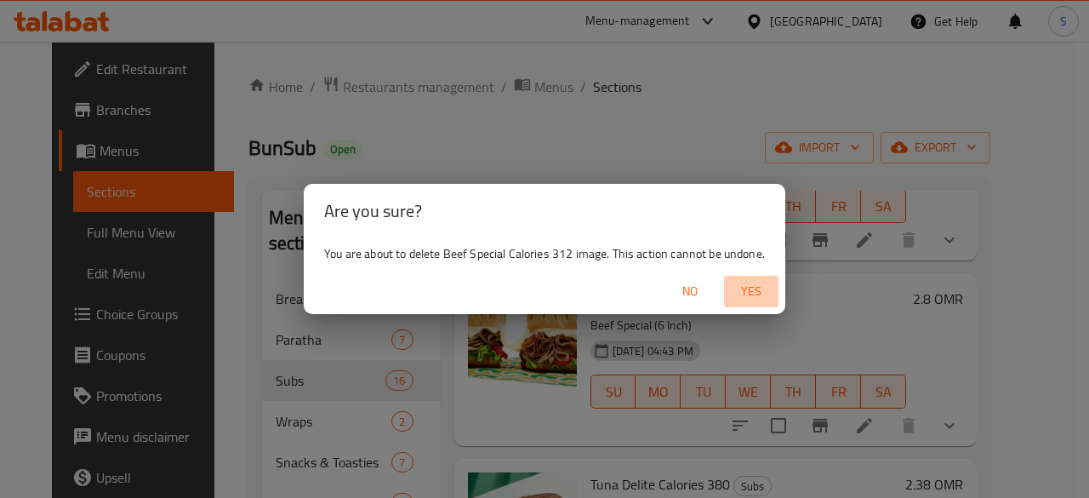
click at [742, 287] on span "Yes" at bounding box center [751, 291] width 41 height 21
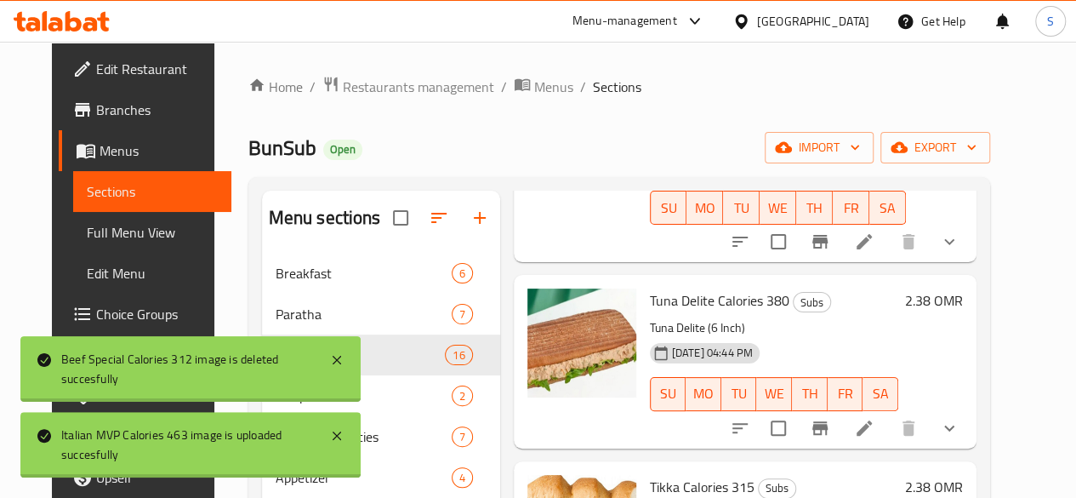
scroll to position [555, 0]
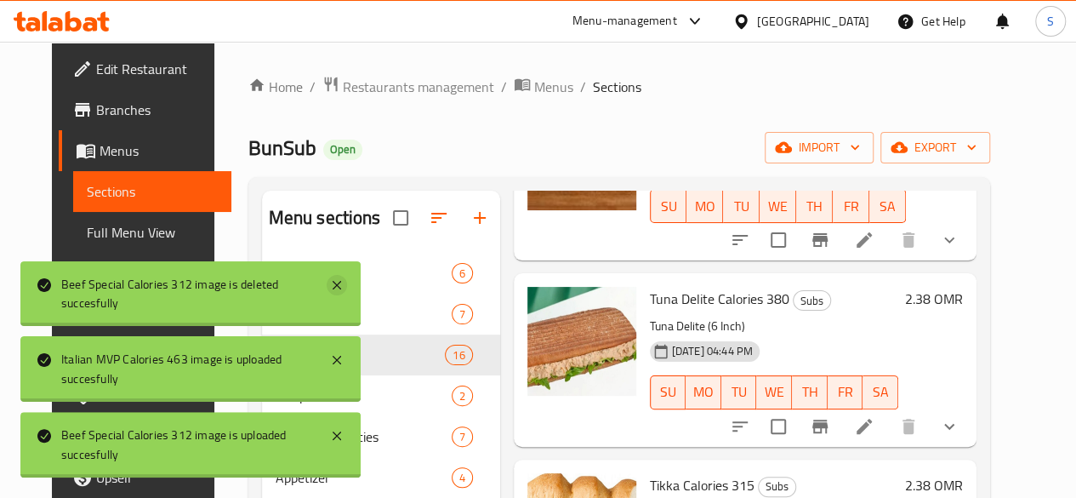
click at [341, 282] on icon at bounding box center [337, 285] width 20 height 20
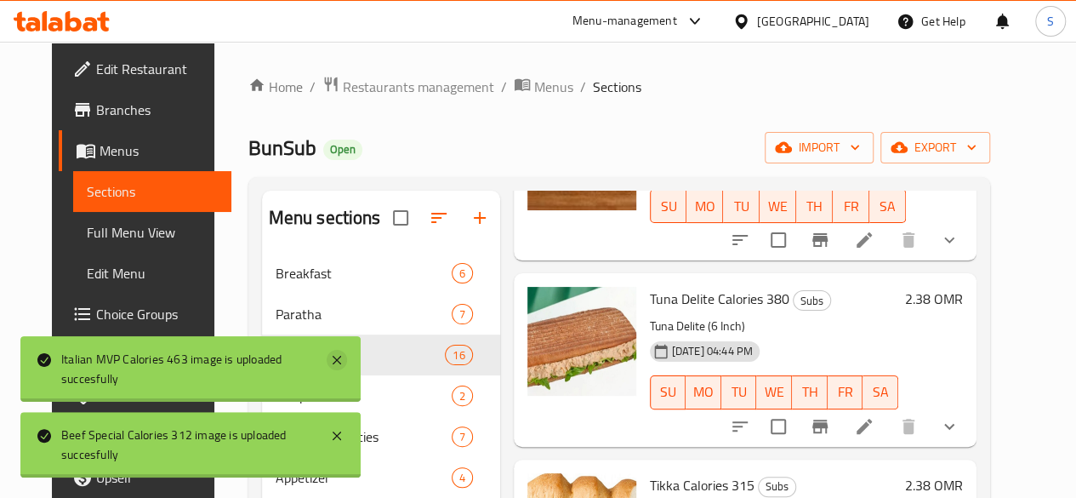
click at [344, 360] on icon at bounding box center [337, 360] width 20 height 20
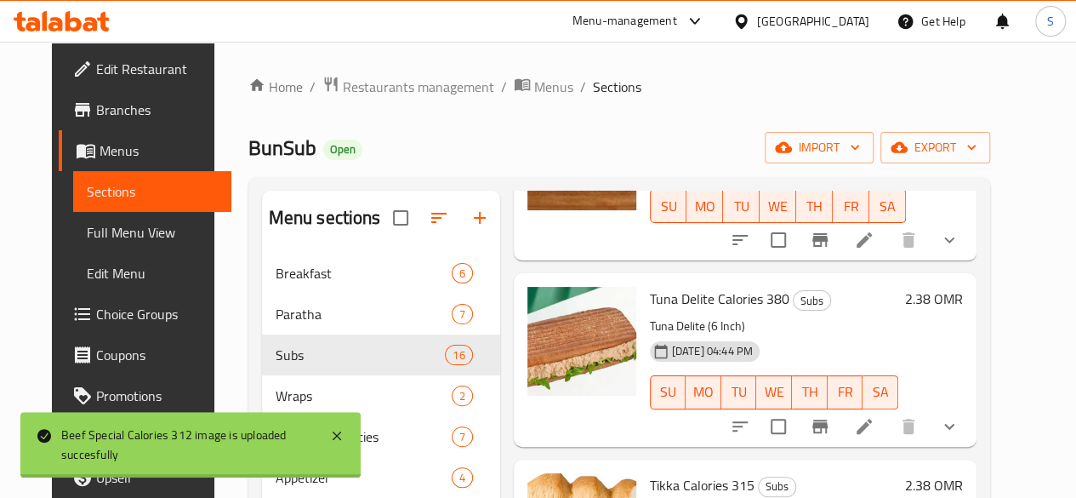
click at [344, 360] on body "Beef Special Calories 312 image is uploaded succesfully Italian MVP Calories 46…" at bounding box center [538, 270] width 1076 height 456
click at [338, 436] on icon at bounding box center [337, 435] width 20 height 20
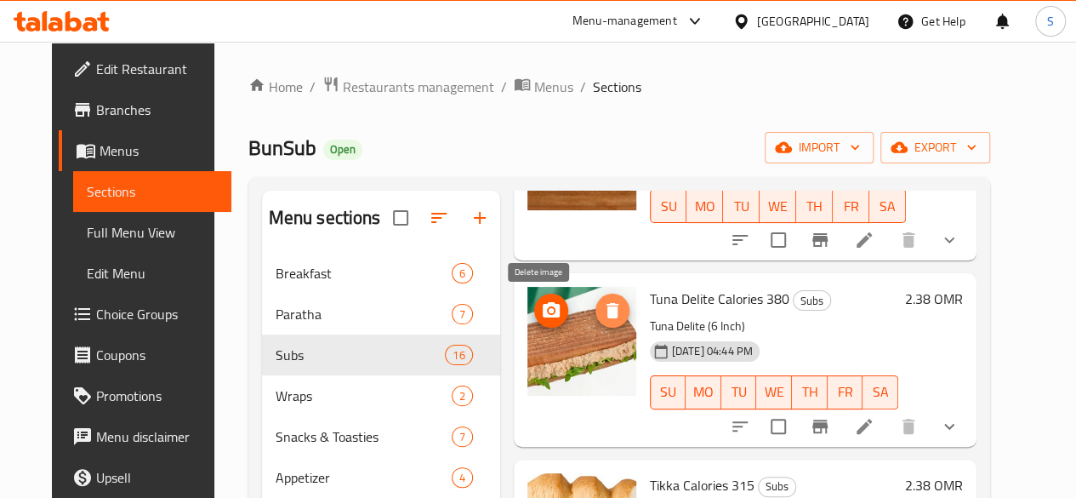
click at [595, 299] on button "delete image" at bounding box center [612, 310] width 34 height 34
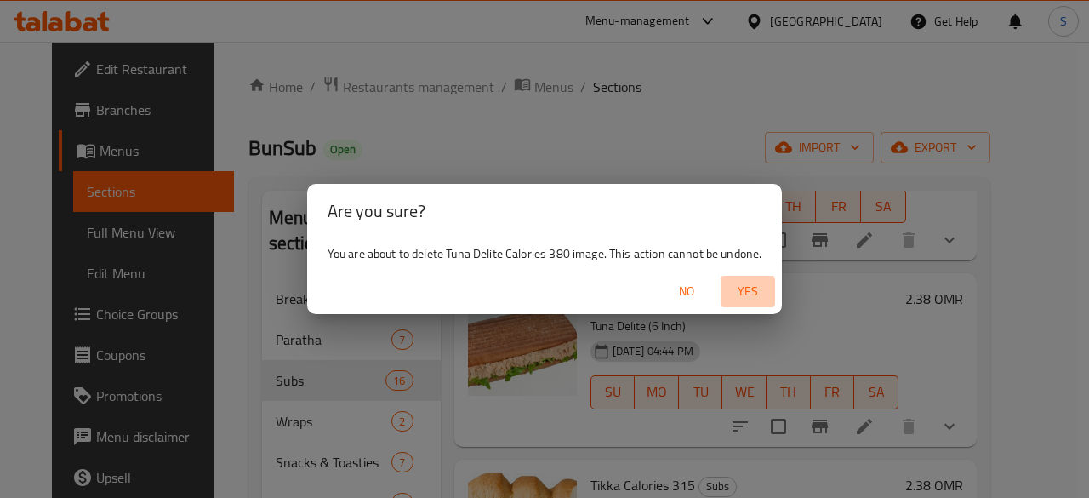
click at [741, 297] on span "Yes" at bounding box center [747, 291] width 41 height 21
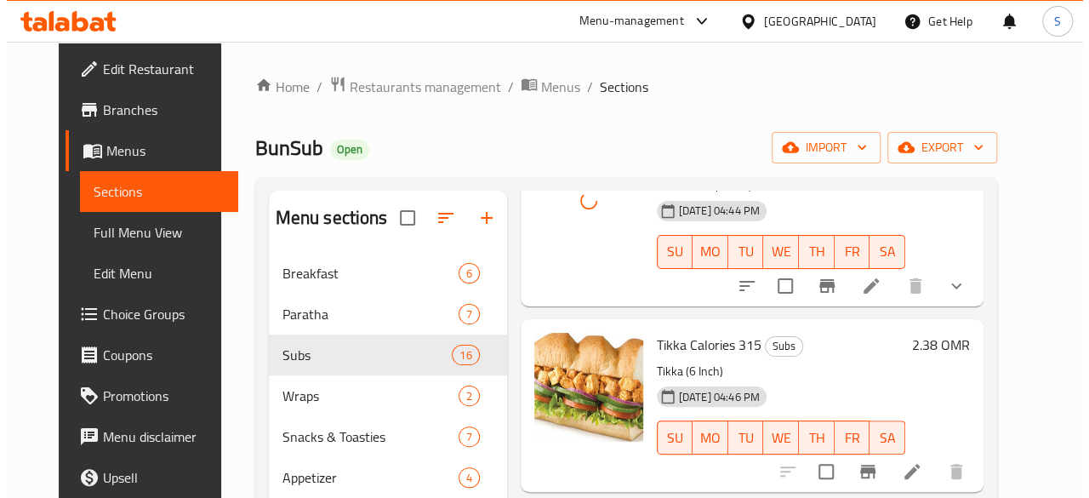
scroll to position [697, 0]
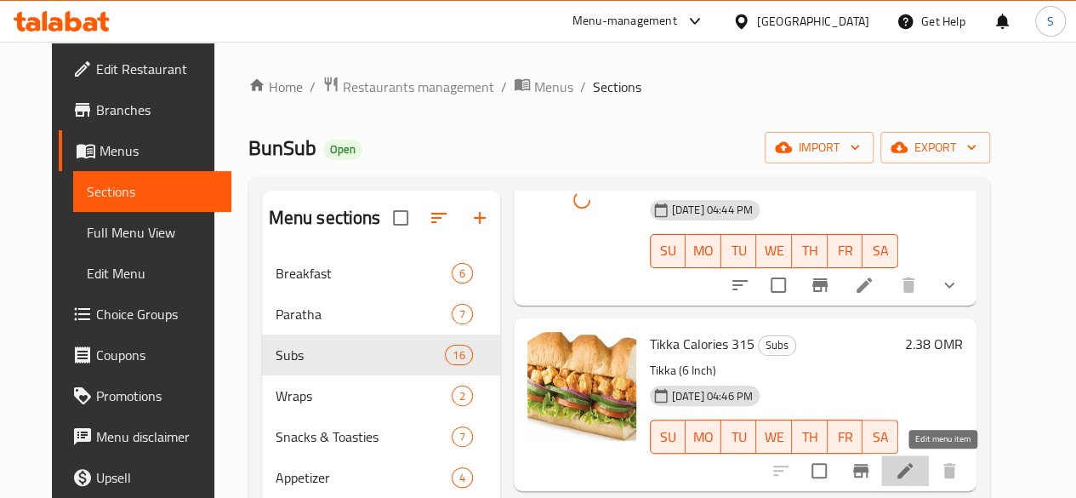
click at [913, 469] on icon at bounding box center [904, 470] width 15 height 15
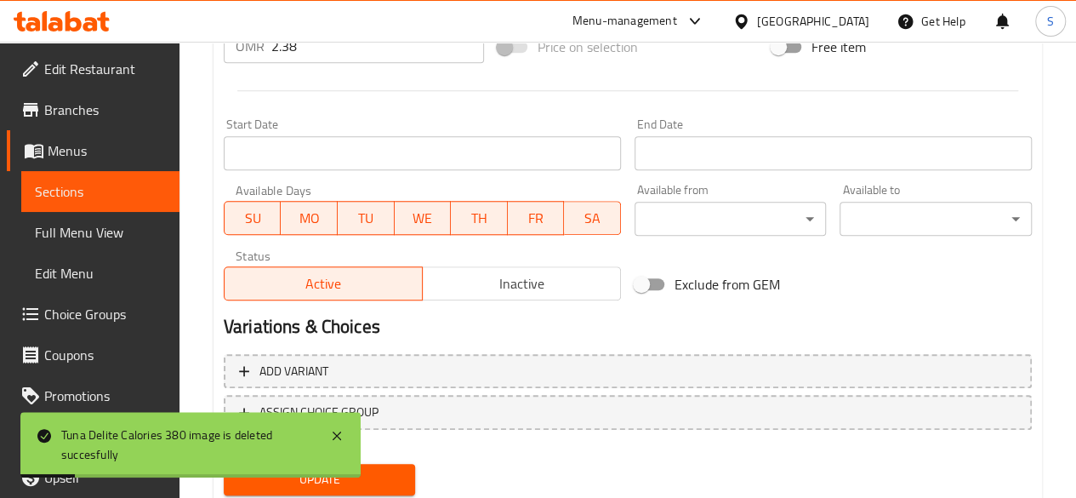
scroll to position [729, 0]
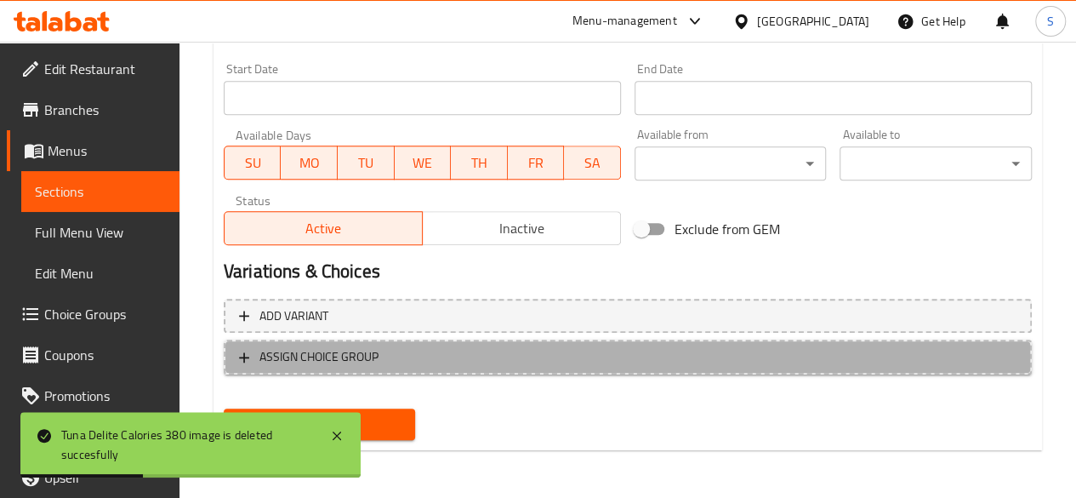
click at [340, 361] on span "ASSIGN CHOICE GROUP" at bounding box center [318, 356] width 119 height 21
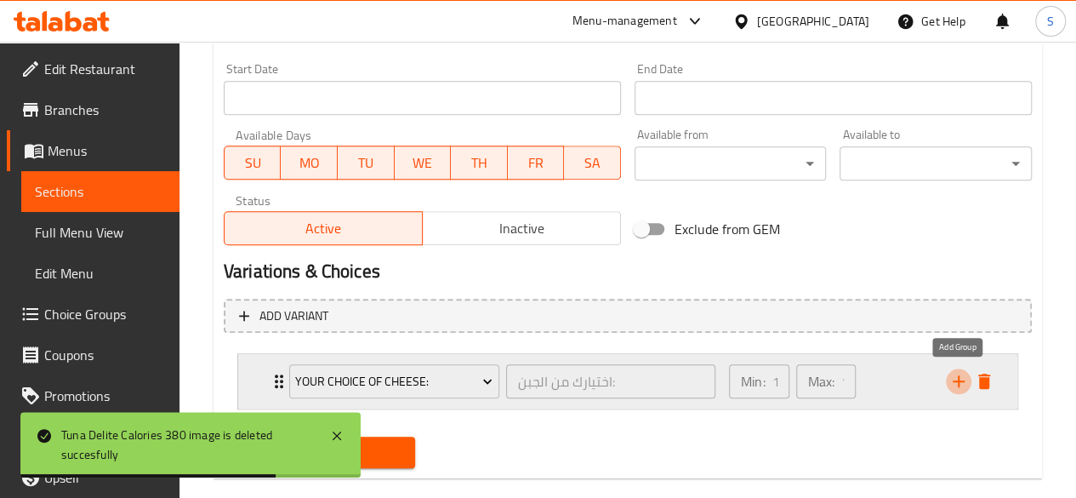
click at [961, 380] on icon "add" at bounding box center [959, 381] width 12 height 12
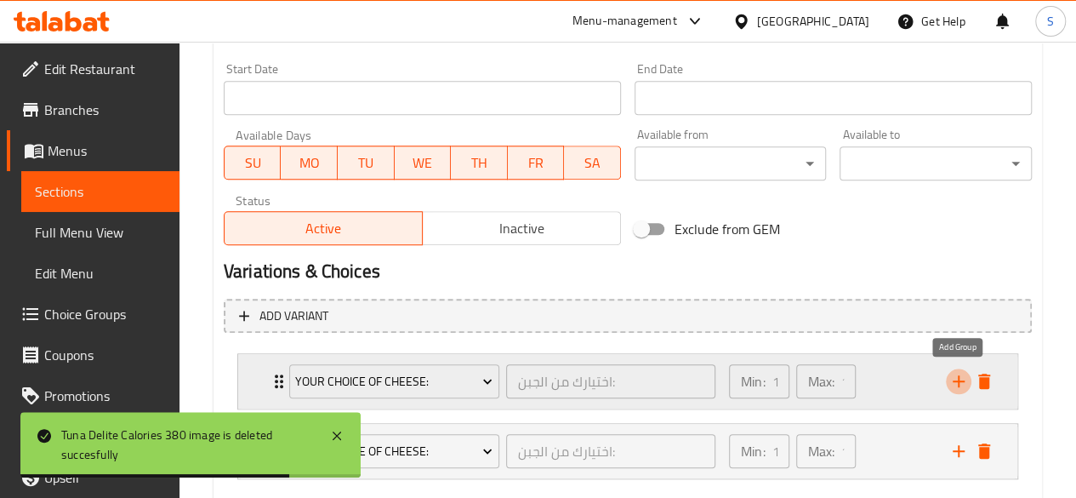
click at [961, 380] on icon "add" at bounding box center [959, 381] width 12 height 12
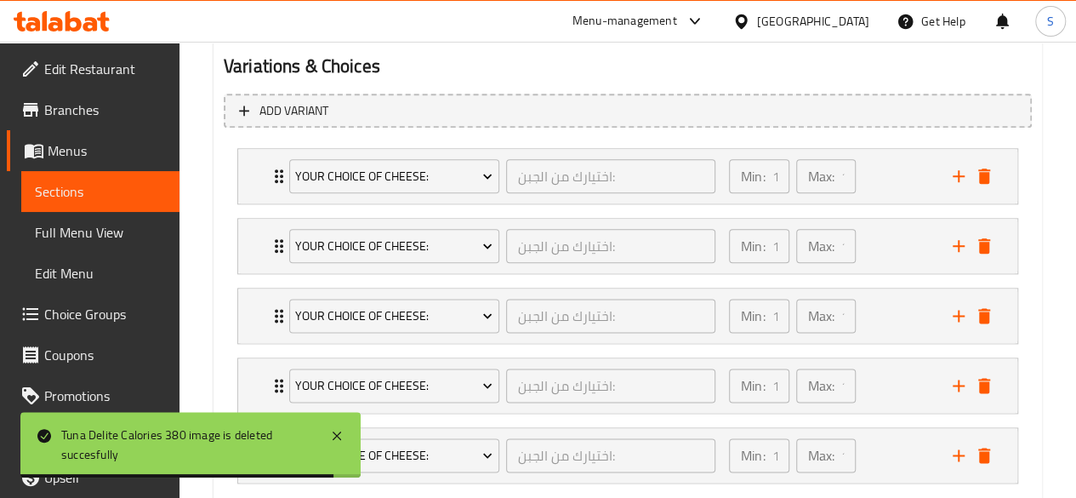
scroll to position [935, 0]
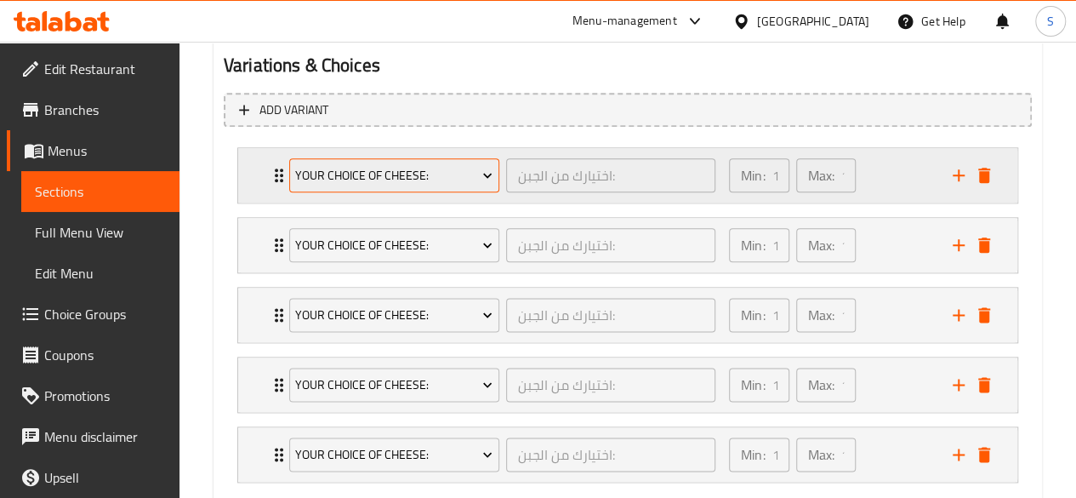
click at [465, 181] on span "Your Choice of Cheese:" at bounding box center [393, 175] width 197 height 21
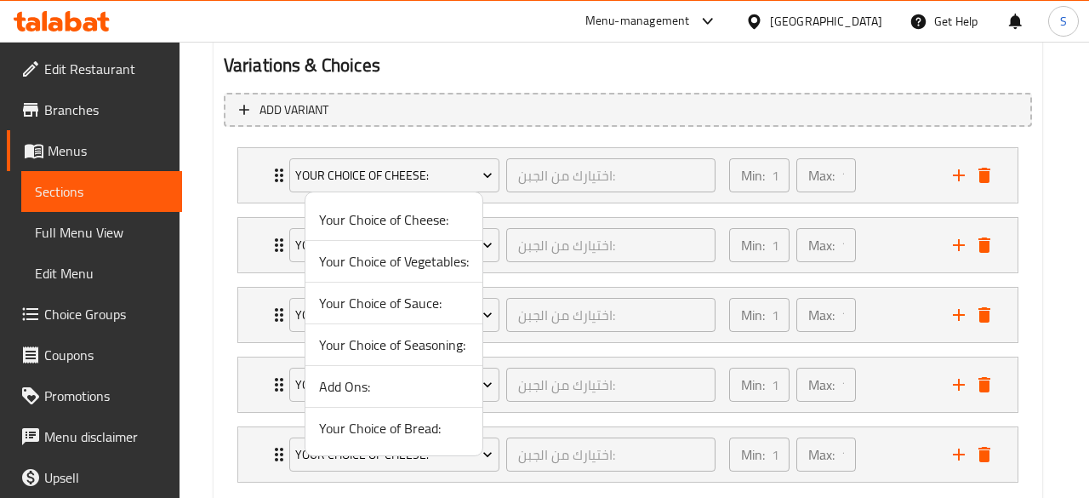
click at [379, 425] on span "Your Choice of Bread:" at bounding box center [394, 428] width 150 height 20
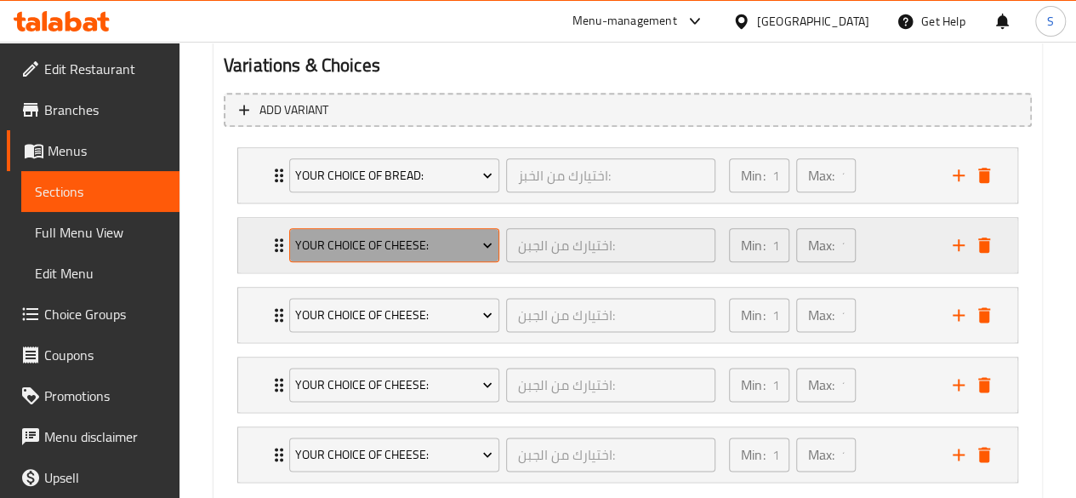
click at [373, 250] on span "Your Choice of Cheese:" at bounding box center [393, 245] width 197 height 21
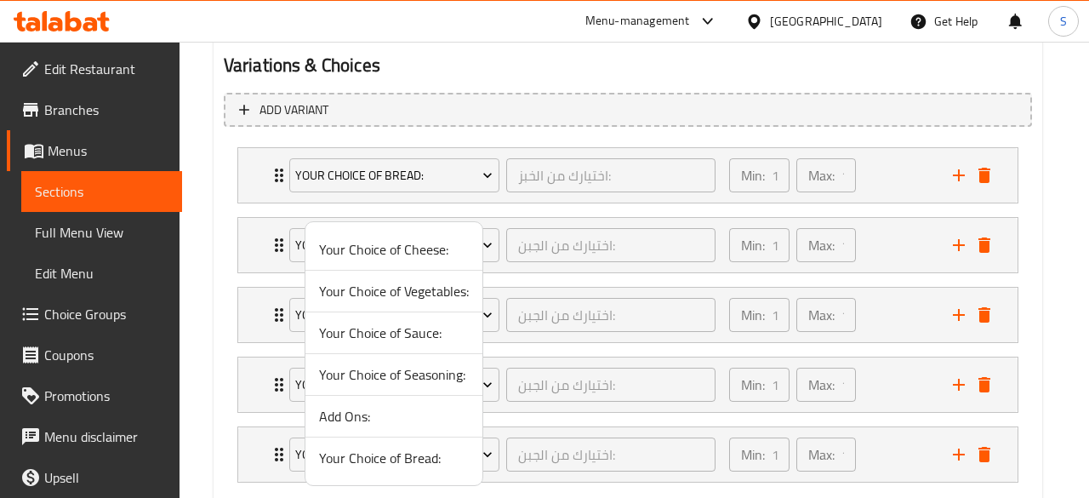
click at [375, 285] on span "Your Choice of Vegetables:" at bounding box center [394, 291] width 150 height 20
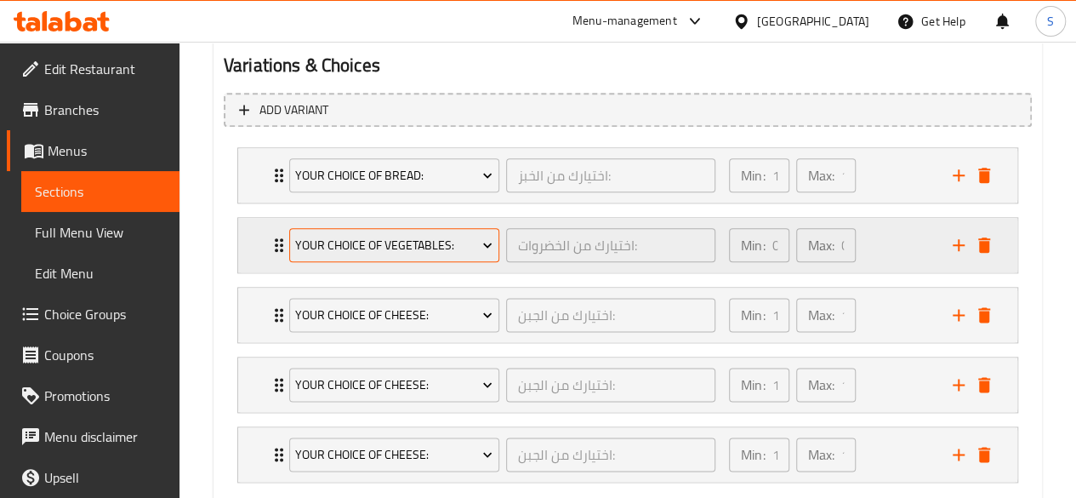
click at [411, 235] on span "Your Choice of Vegetables:" at bounding box center [393, 245] width 197 height 21
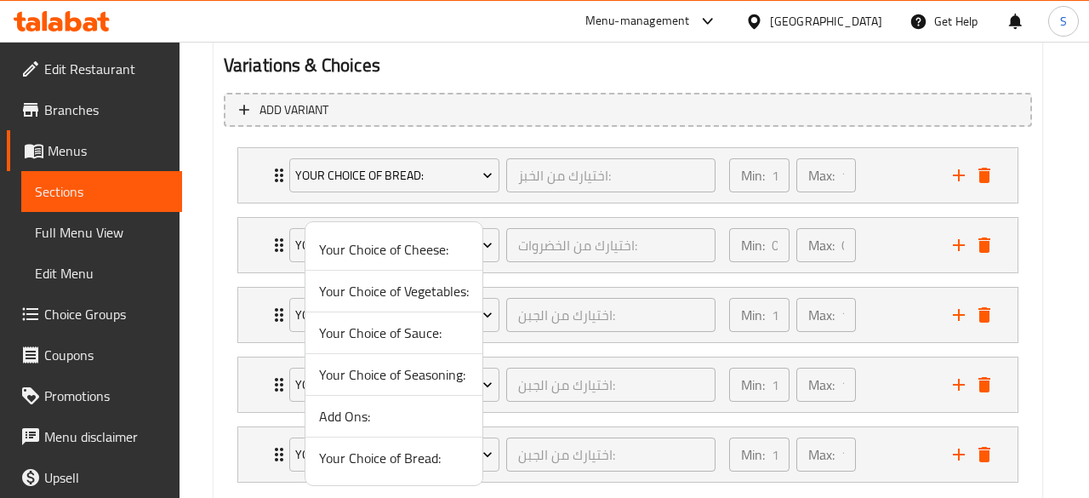
click at [399, 248] on span "Your Choice of Cheese:" at bounding box center [394, 249] width 150 height 20
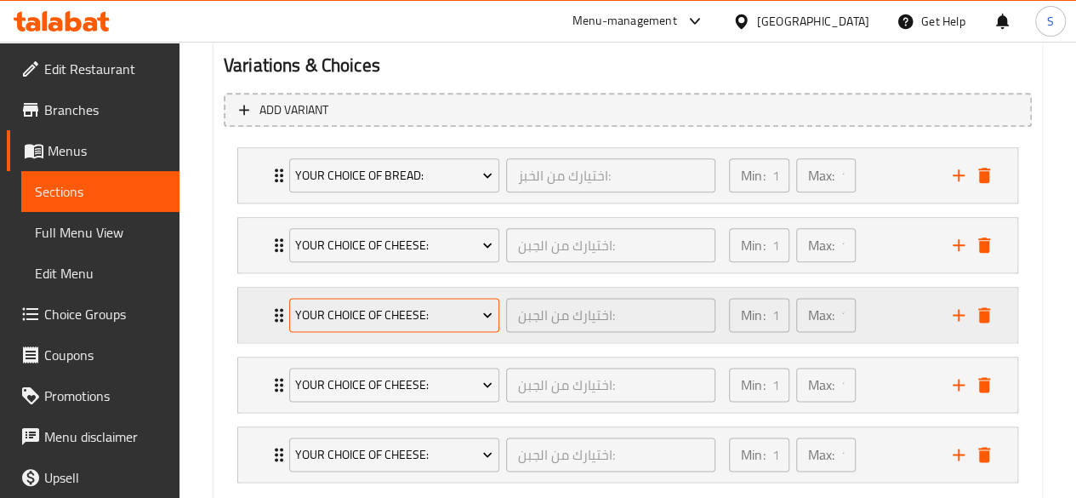
click at [348, 309] on span "Your Choice of Cheese:" at bounding box center [393, 314] width 197 height 21
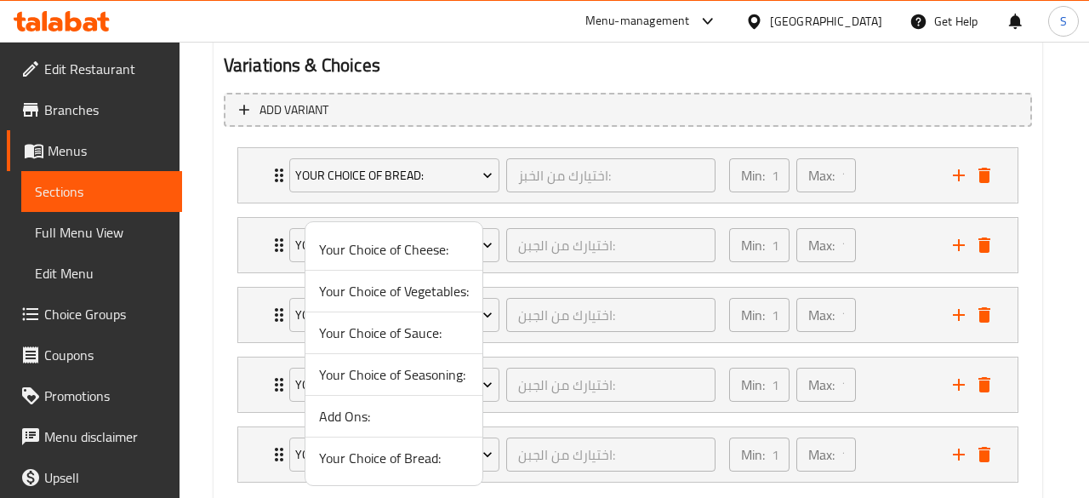
click at [364, 295] on span "Your Choice of Vegetables:" at bounding box center [394, 291] width 150 height 20
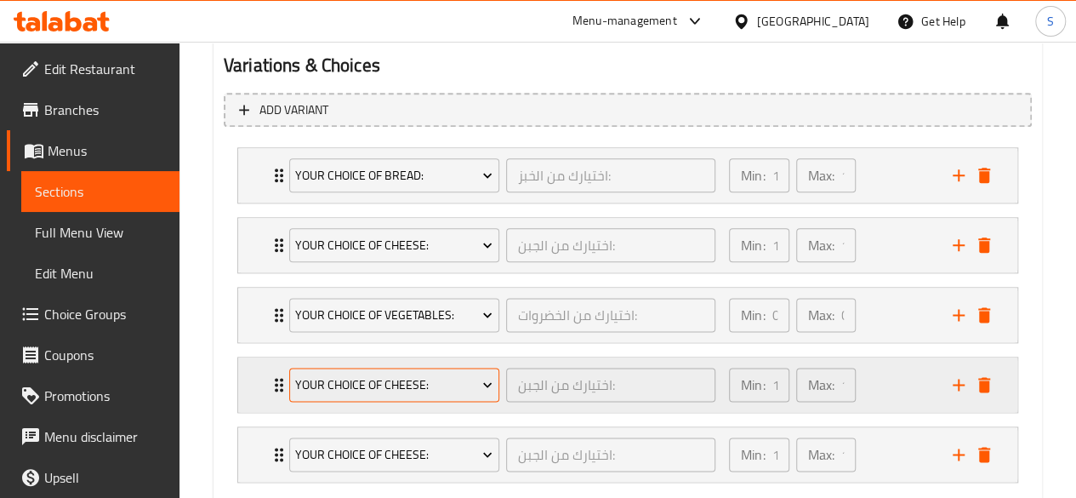
click at [380, 374] on span "Your Choice of Cheese:" at bounding box center [393, 384] width 197 height 21
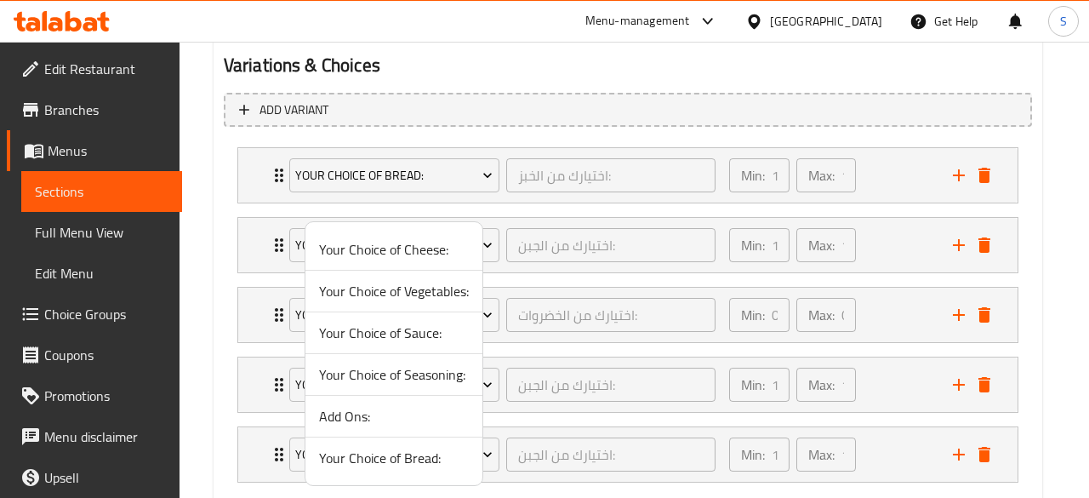
click at [362, 327] on span "Your Choice of Sauce:" at bounding box center [394, 332] width 150 height 20
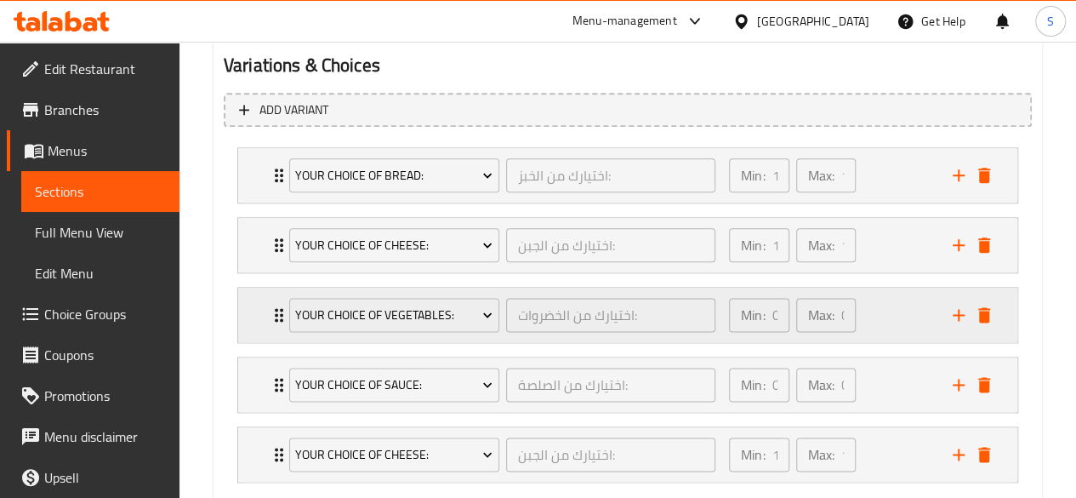
scroll to position [1032, 0]
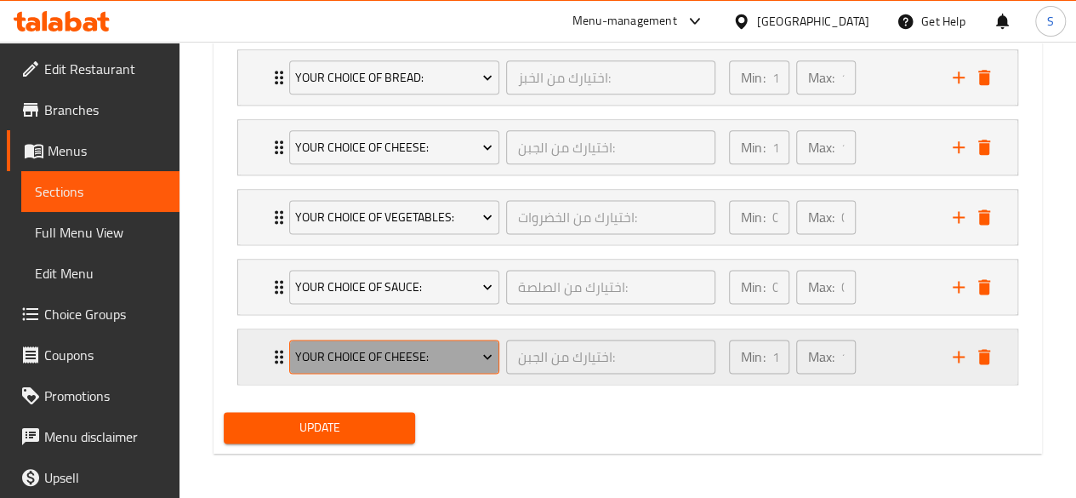
click at [398, 361] on span "Your Choice of Cheese:" at bounding box center [393, 356] width 197 height 21
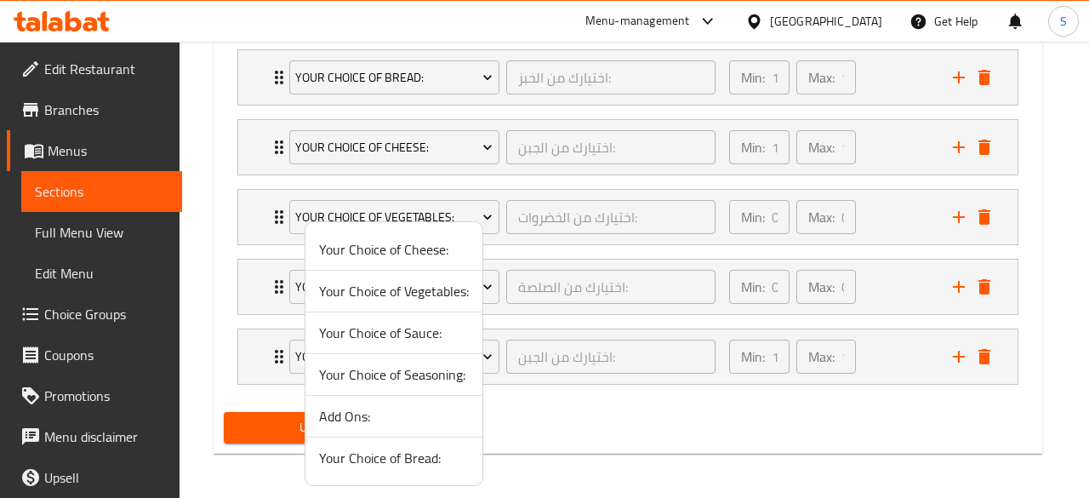
click at [364, 377] on span "Your Choice of Seasoning:" at bounding box center [394, 374] width 150 height 20
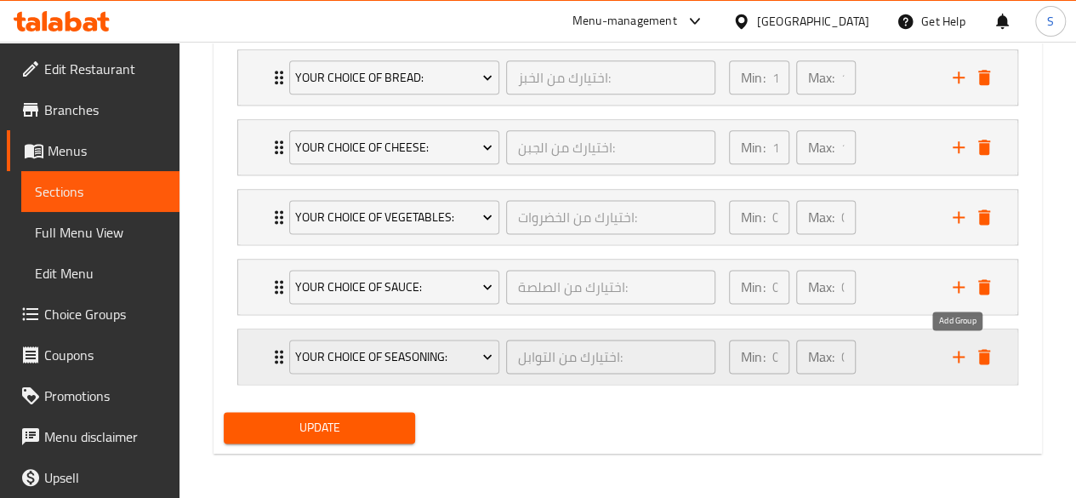
click at [956, 360] on icon "add" at bounding box center [958, 356] width 20 height 20
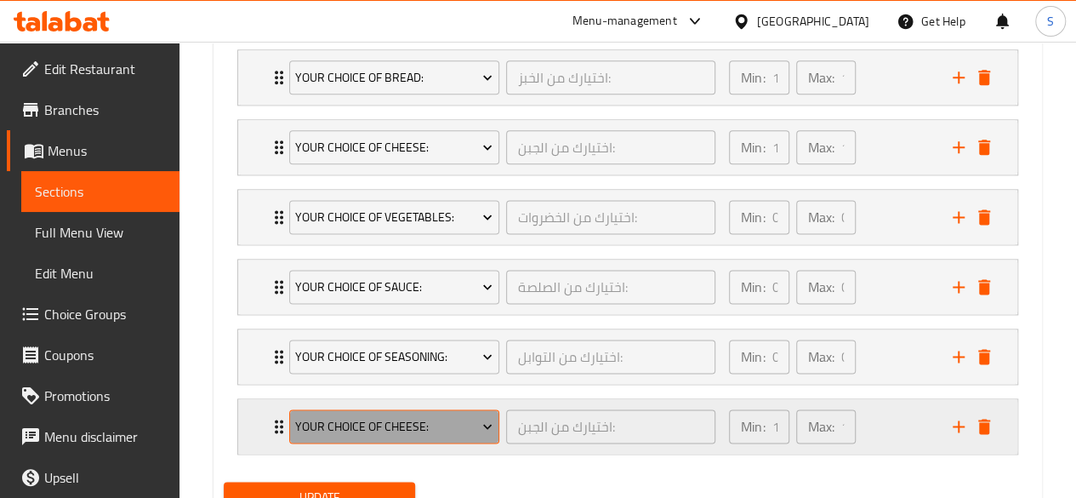
click at [410, 417] on span "Your Choice of Cheese:" at bounding box center [393, 426] width 197 height 21
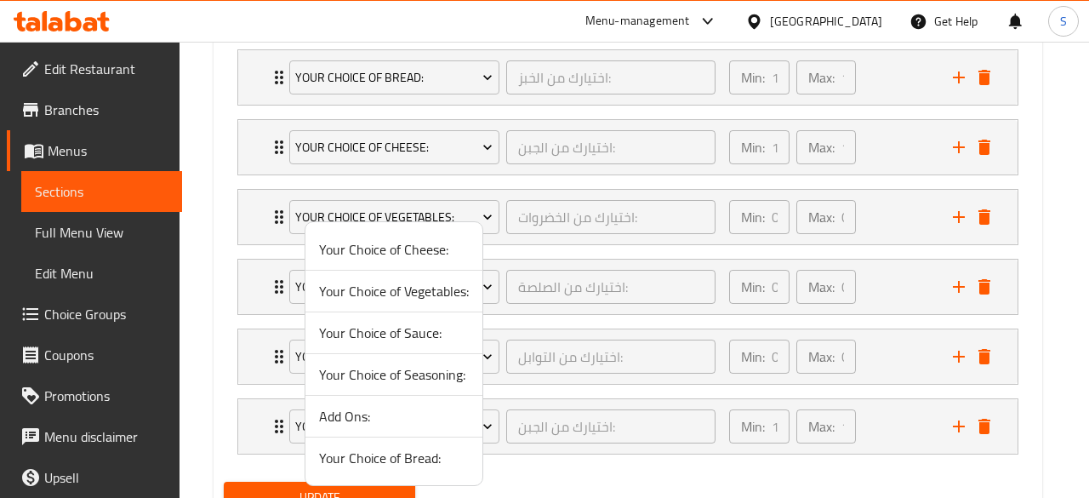
click at [366, 412] on span "Add Ons:" at bounding box center [394, 416] width 150 height 20
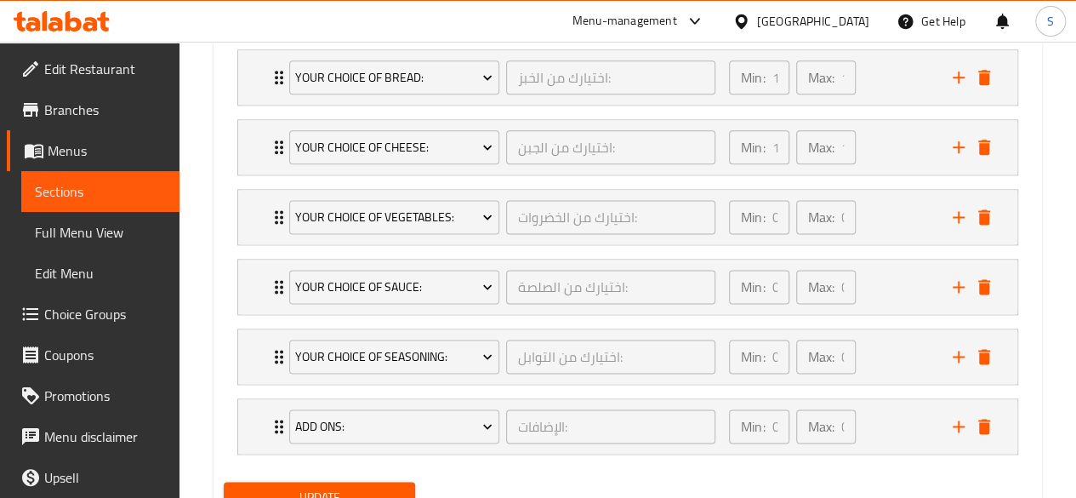
scroll to position [1087, 0]
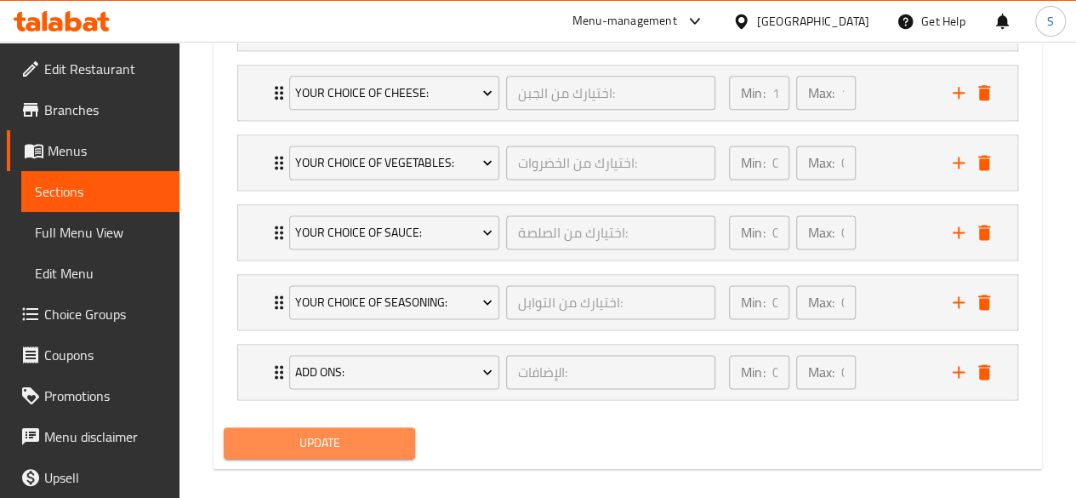
click at [316, 438] on span "Update" at bounding box center [319, 442] width 165 height 21
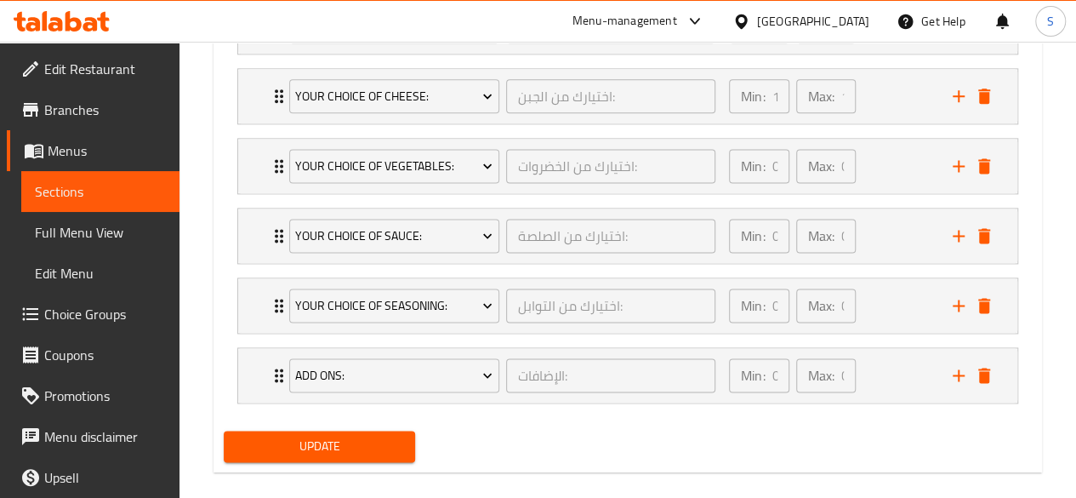
scroll to position [1092, 0]
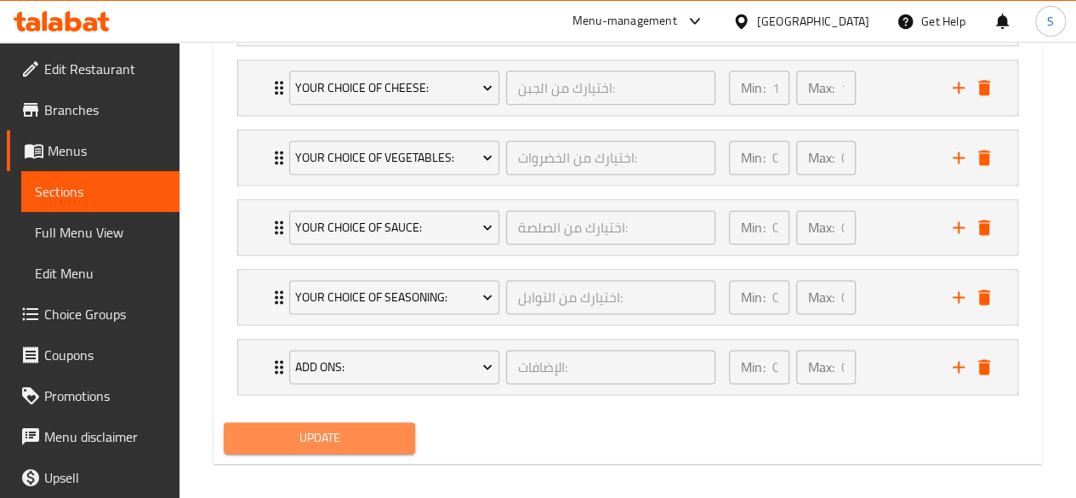
click at [281, 436] on span "Update" at bounding box center [319, 437] width 165 height 21
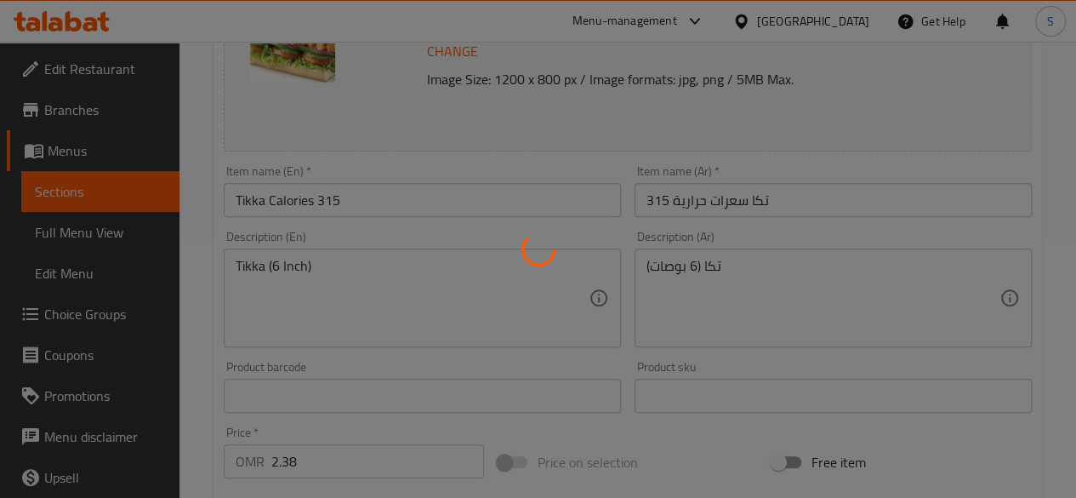
scroll to position [0, 0]
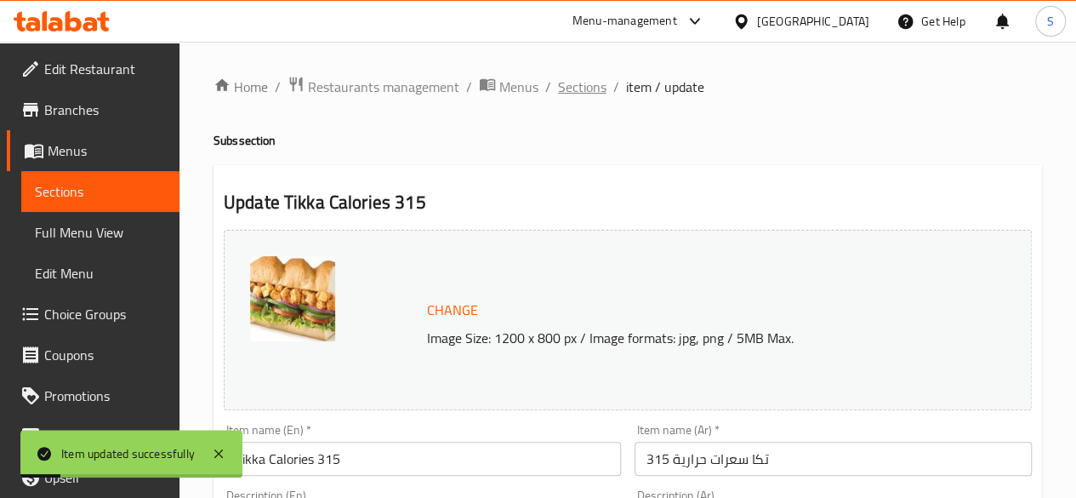
click at [568, 88] on span "Sections" at bounding box center [582, 87] width 48 height 20
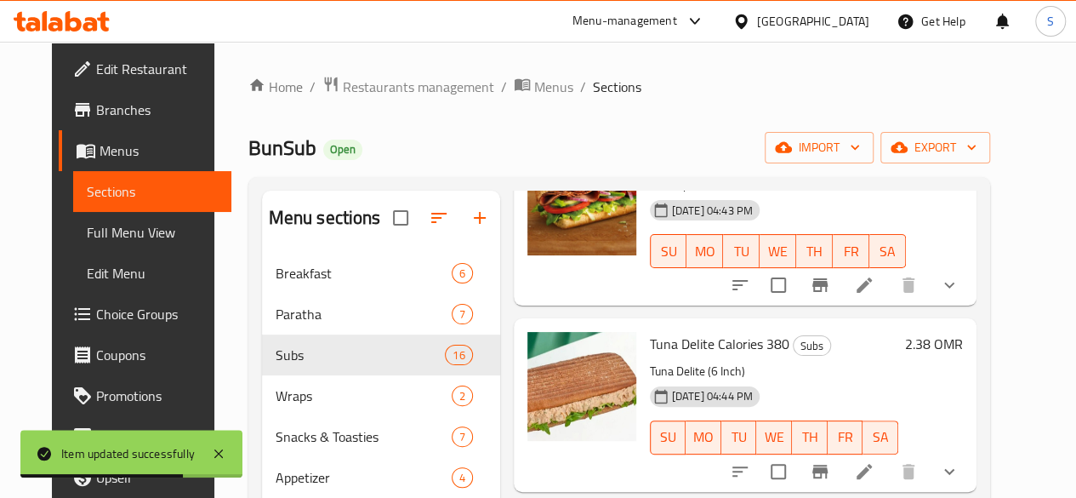
scroll to position [511, 0]
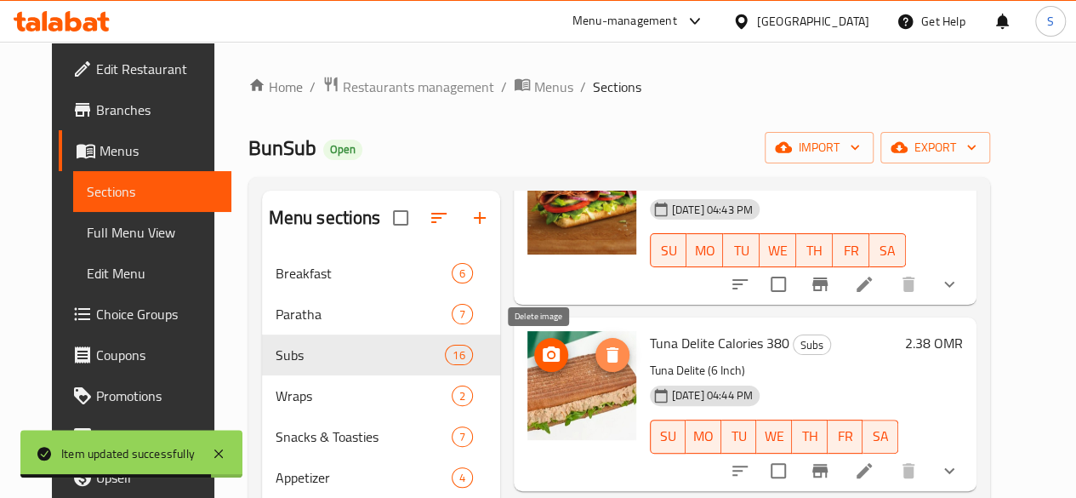
click at [606, 349] on icon "delete image" at bounding box center [612, 354] width 12 height 15
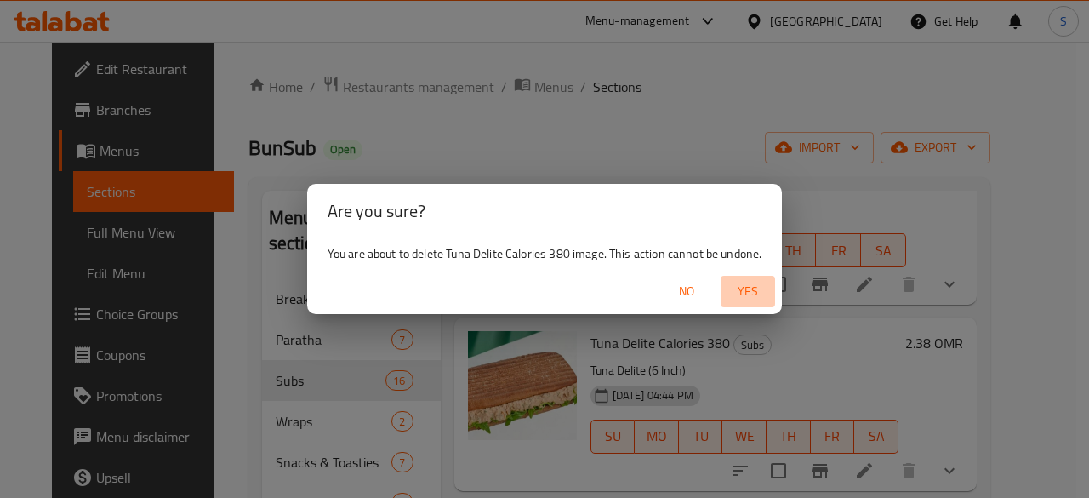
click at [743, 291] on span "Yes" at bounding box center [747, 291] width 41 height 21
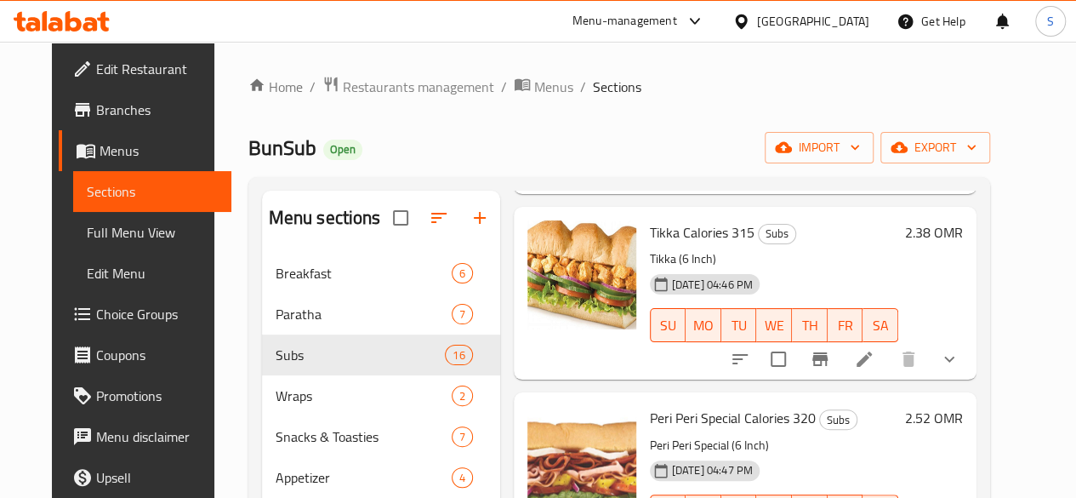
scroll to position [809, 0]
click at [602, 244] on icon "delete image" at bounding box center [612, 243] width 20 height 20
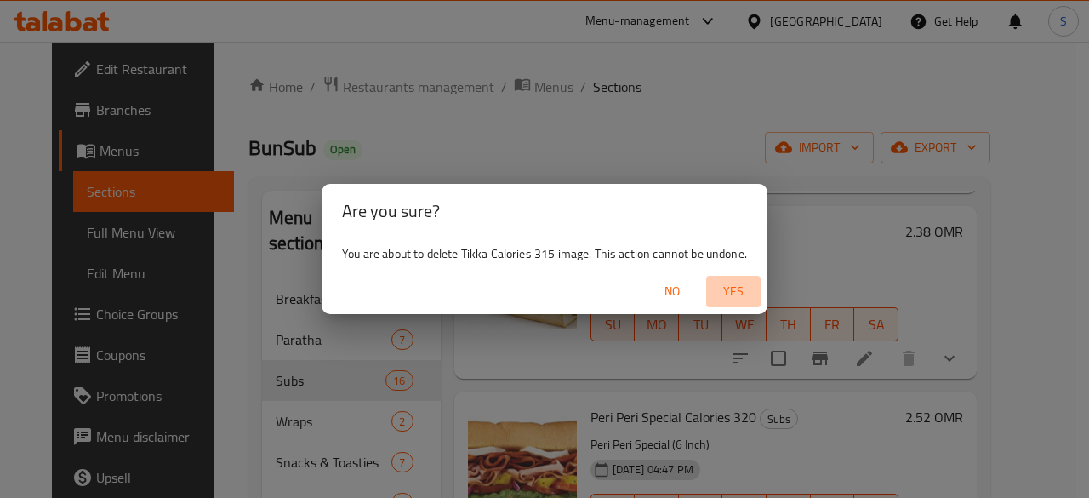
click at [723, 297] on span "Yes" at bounding box center [733, 291] width 41 height 21
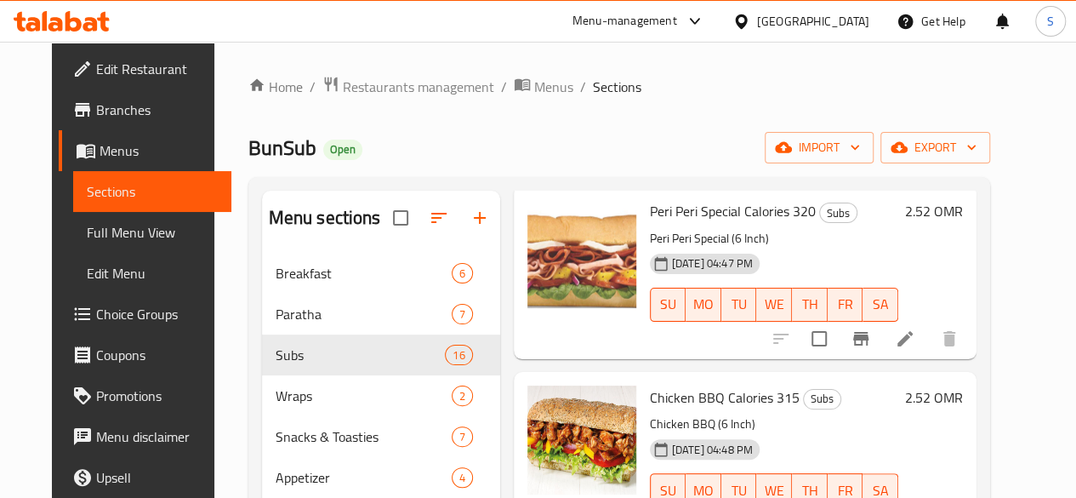
scroll to position [1018, 0]
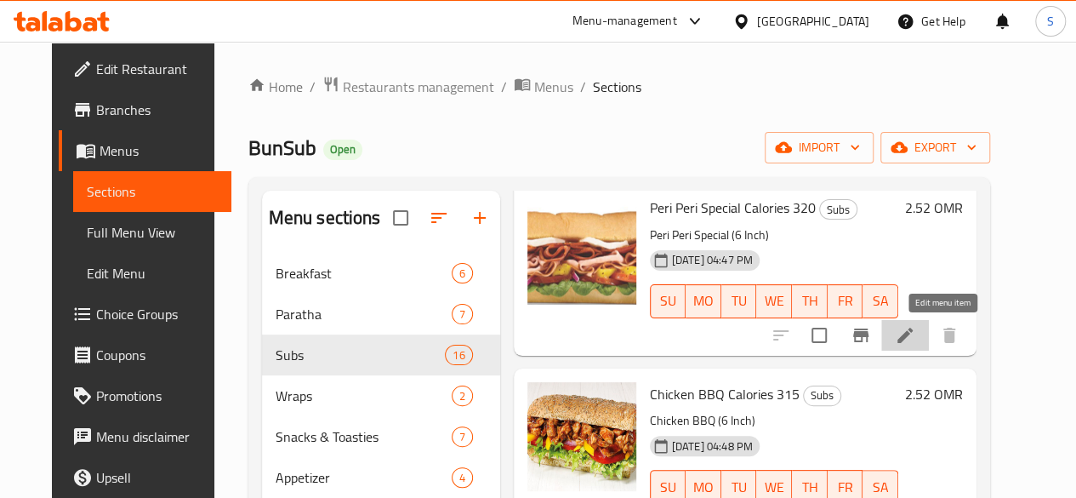
click at [913, 332] on icon at bounding box center [904, 334] width 15 height 15
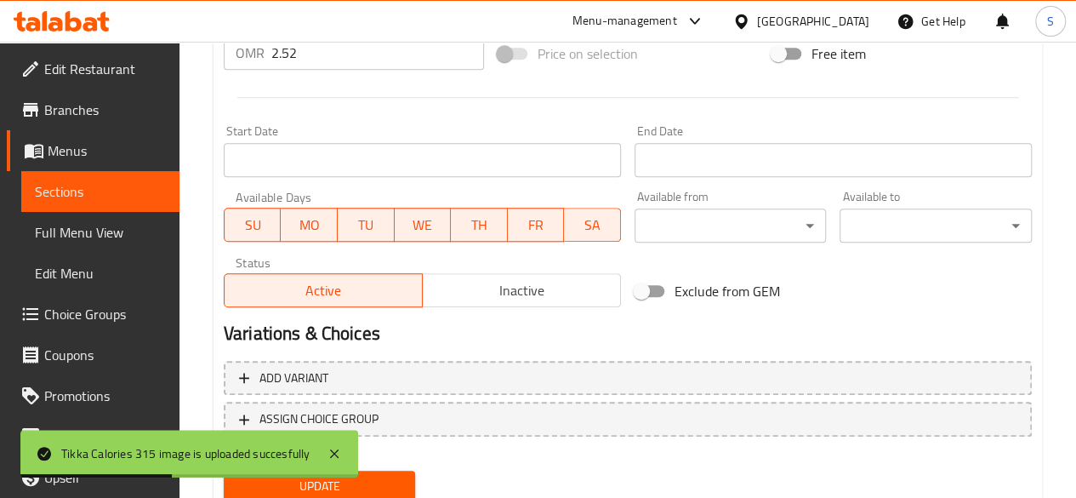
scroll to position [729, 0]
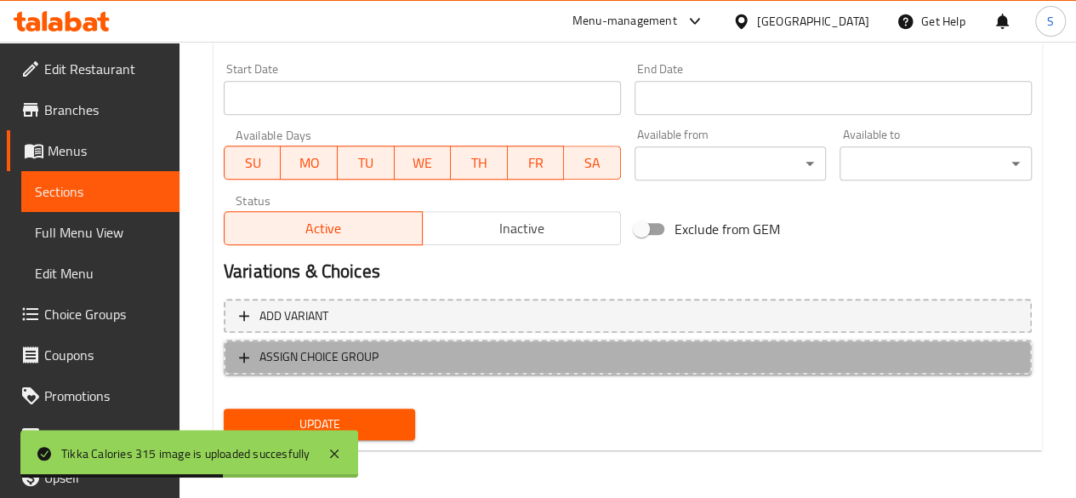
click at [417, 355] on span "ASSIGN CHOICE GROUP" at bounding box center [627, 356] width 777 height 21
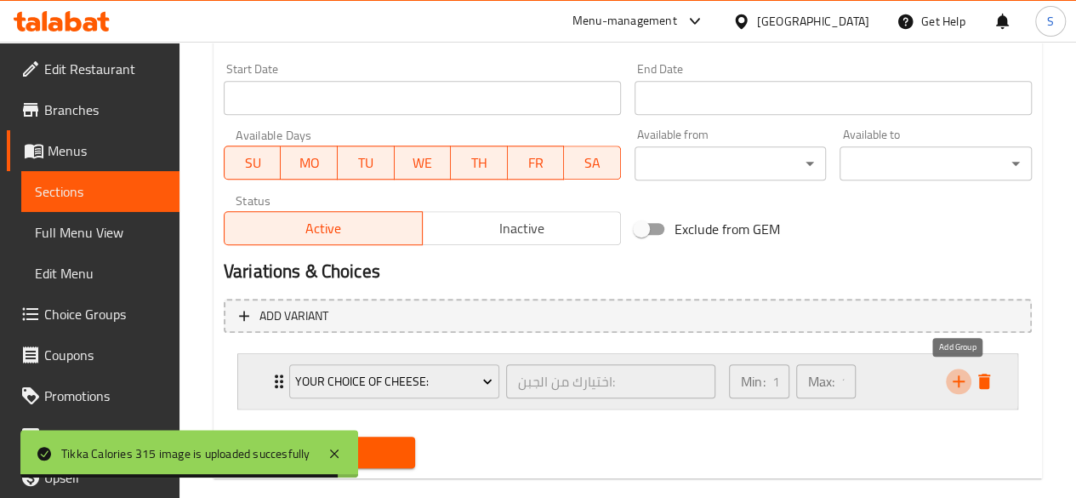
click at [958, 376] on icon "add" at bounding box center [959, 381] width 12 height 12
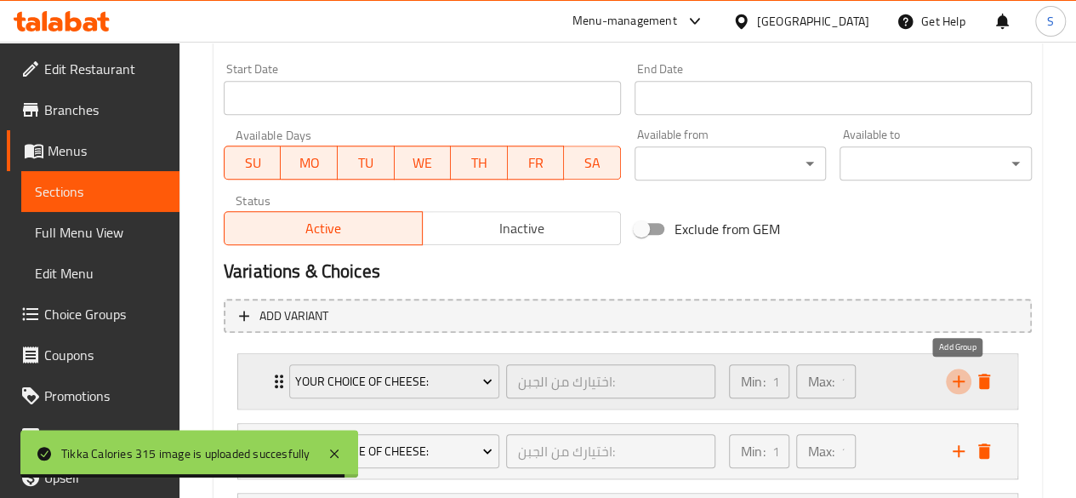
click at [958, 376] on icon "add" at bounding box center [959, 381] width 12 height 12
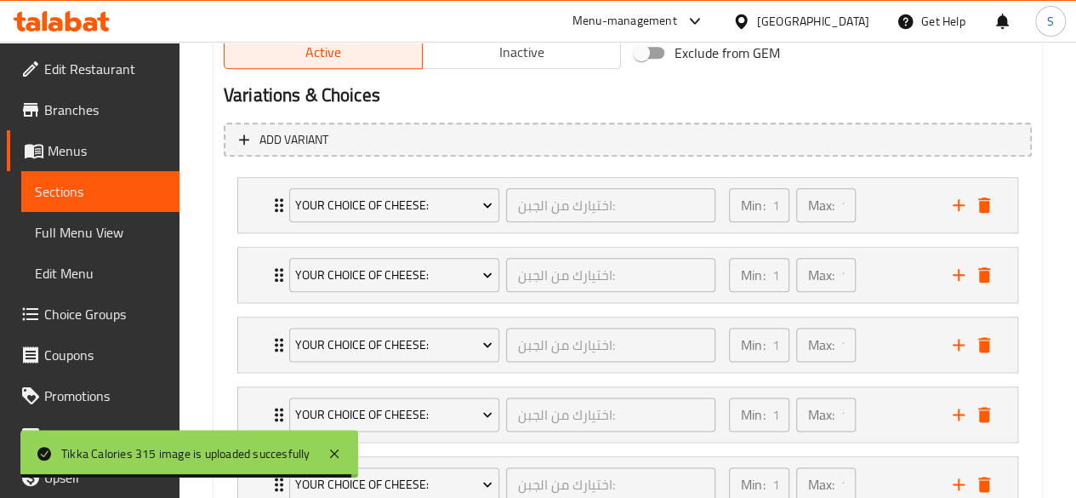
scroll to position [931, 0]
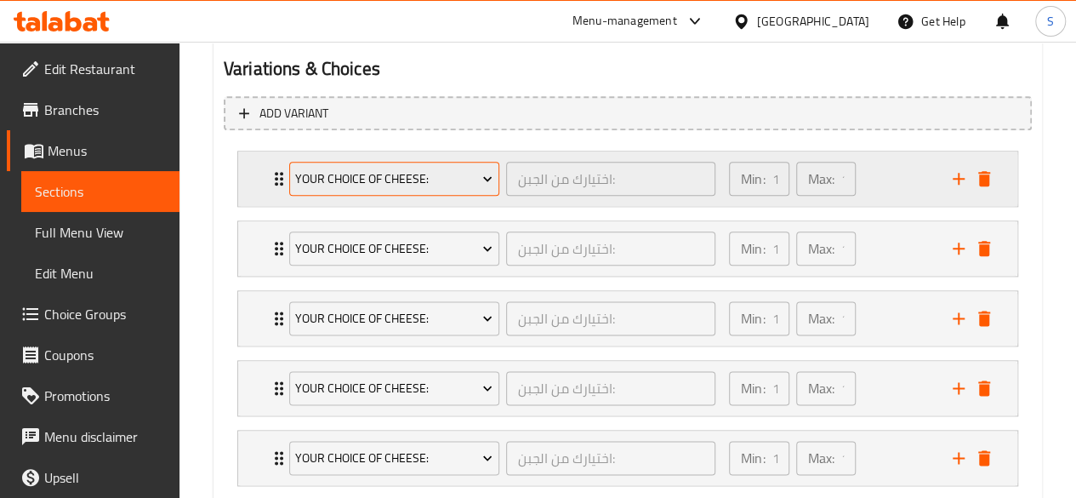
click at [408, 191] on button "Your Choice of Cheese:" at bounding box center [394, 179] width 210 height 34
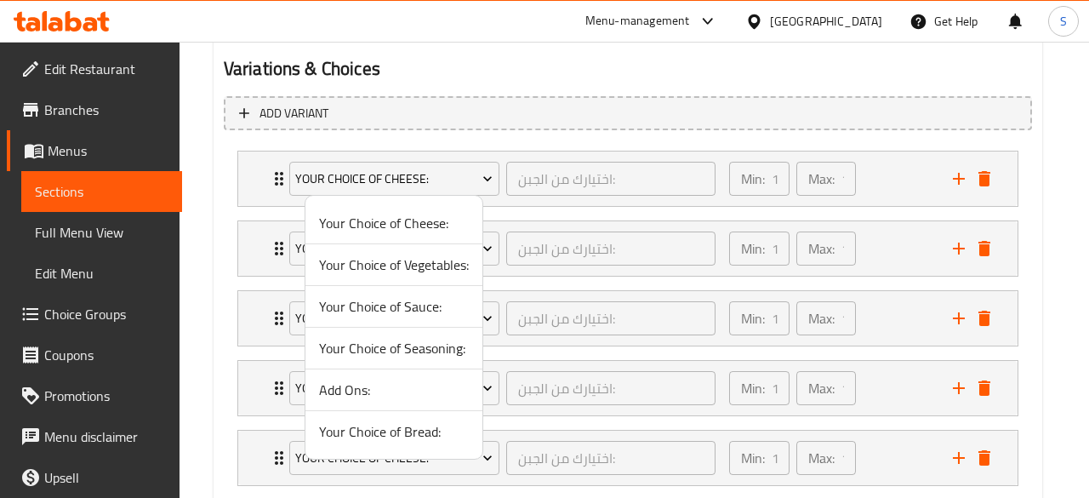
click at [408, 431] on span "Your Choice of Bread:" at bounding box center [394, 431] width 150 height 20
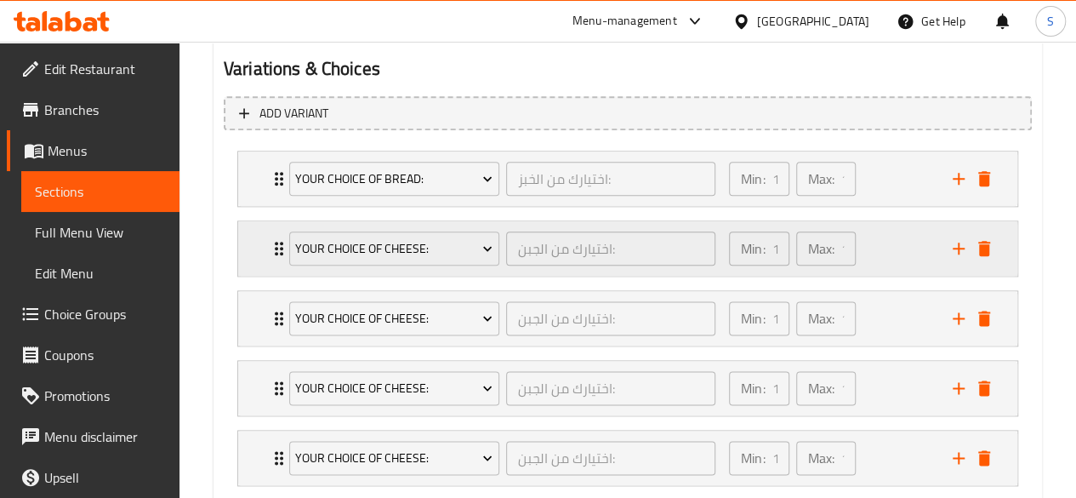
click at [393, 266] on div "Your Choice of Cheese:" at bounding box center [394, 248] width 217 height 41
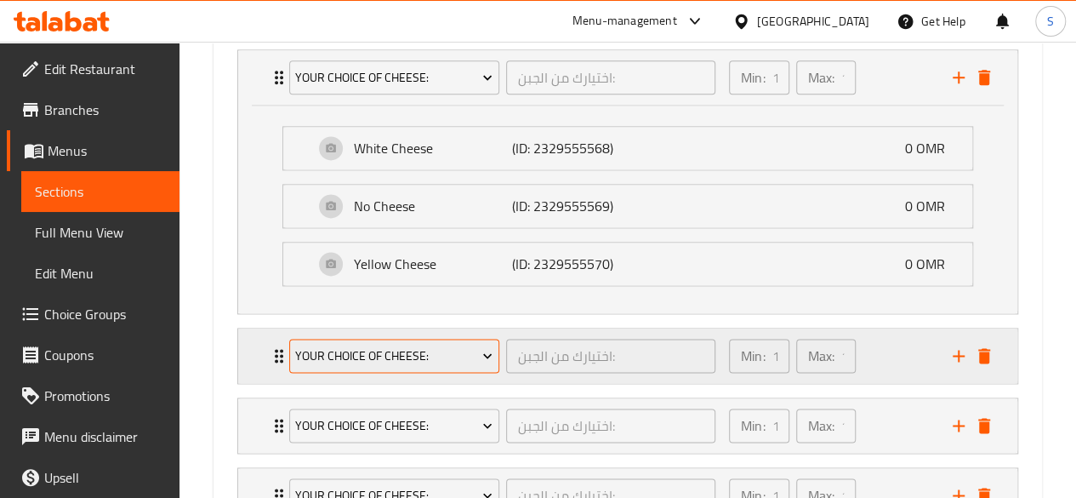
scroll to position [1103, 0]
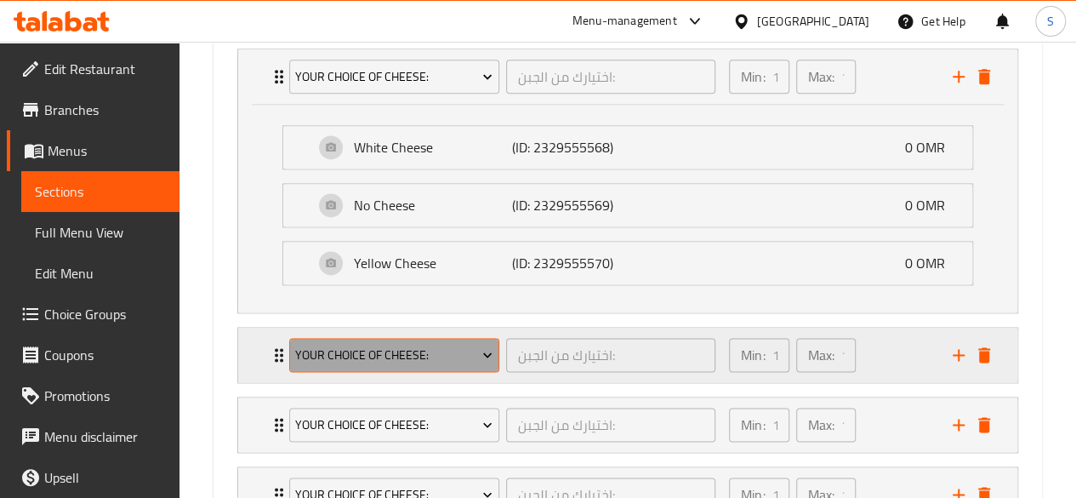
click at [408, 344] on span "Your Choice of Cheese:" at bounding box center [393, 354] width 197 height 21
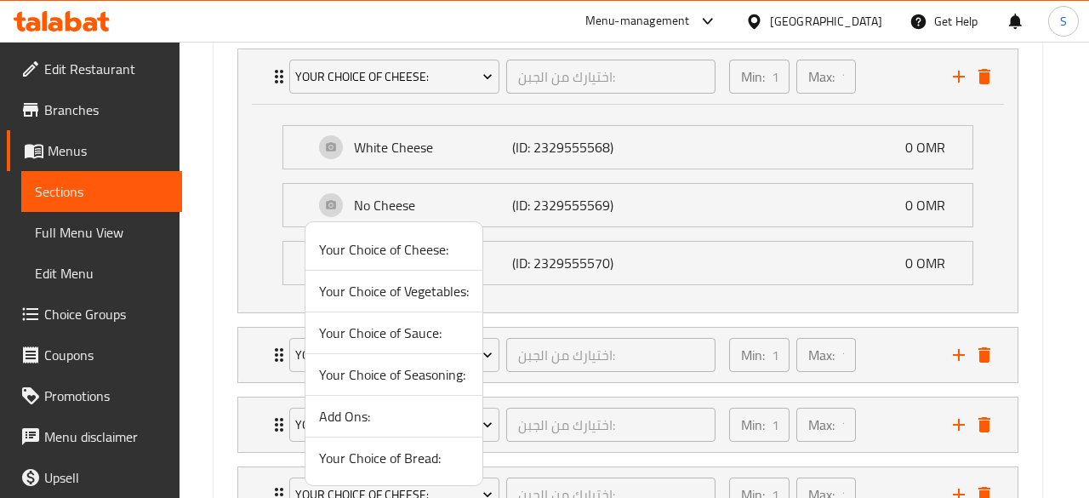
click at [378, 285] on span "Your Choice of Vegetables:" at bounding box center [394, 291] width 150 height 20
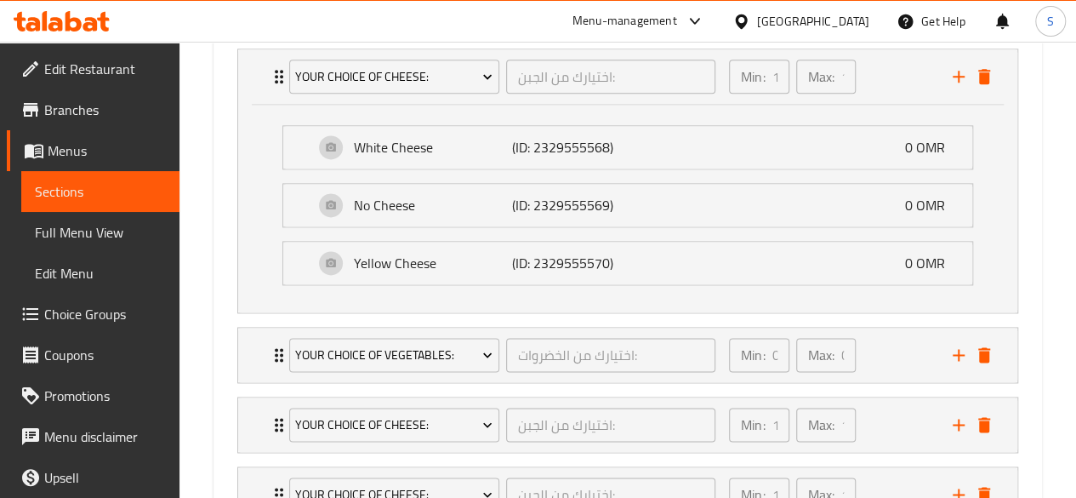
scroll to position [1240, 0]
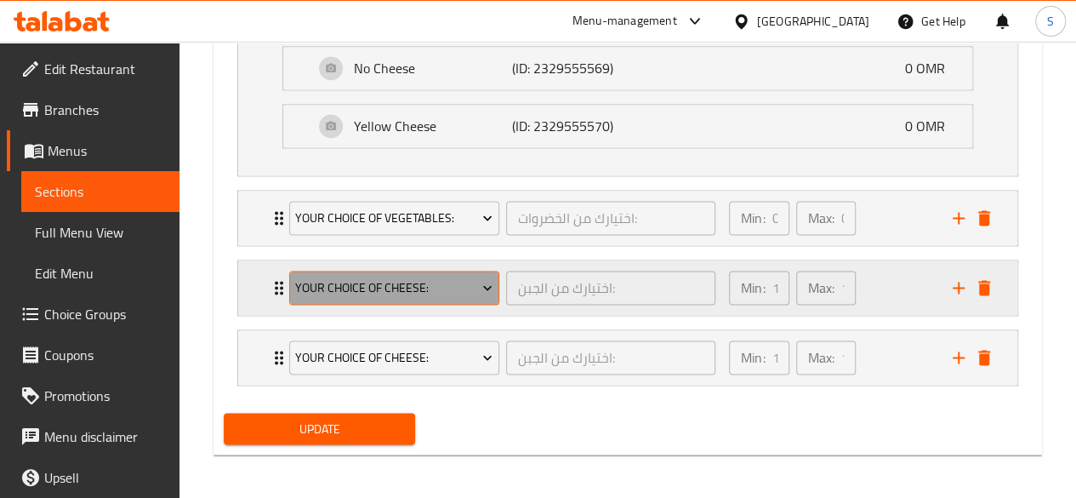
click at [428, 277] on span "Your Choice of Cheese:" at bounding box center [393, 287] width 197 height 21
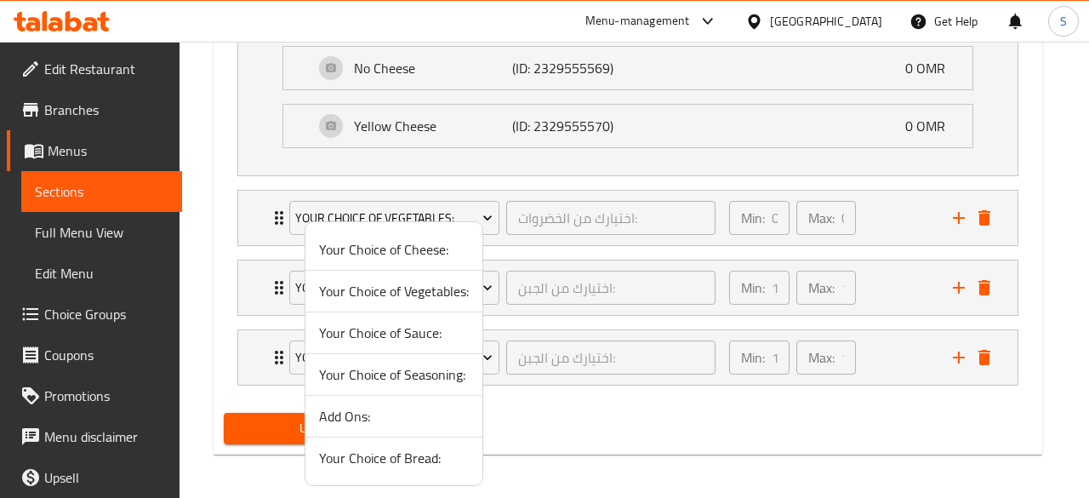
click at [382, 325] on span "Your Choice of Sauce:" at bounding box center [394, 332] width 150 height 20
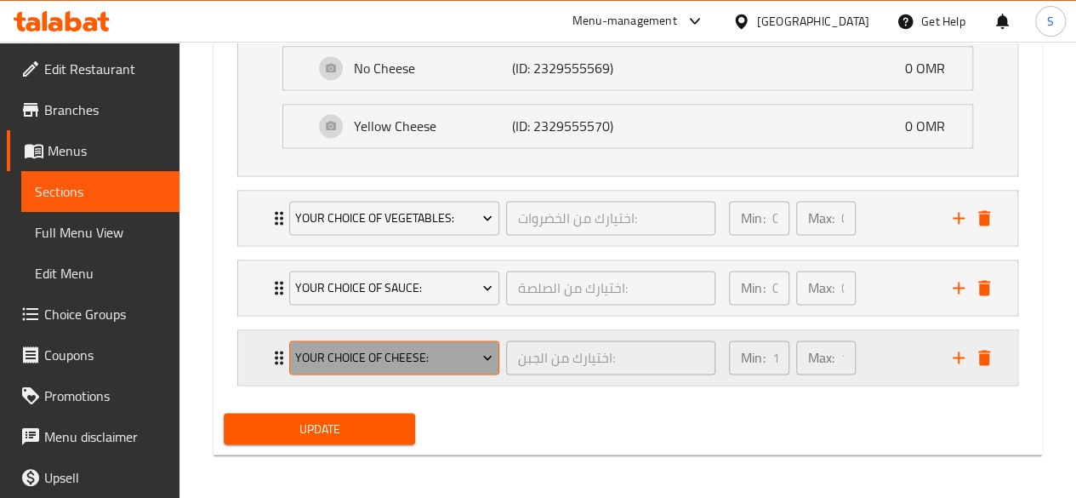
click at [441, 356] on span "Your Choice of Cheese:" at bounding box center [393, 357] width 197 height 21
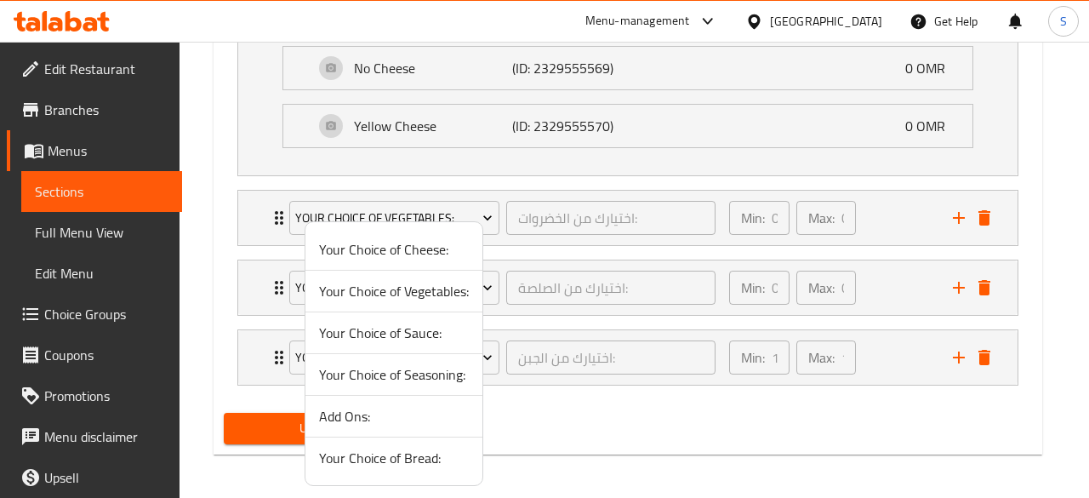
click at [400, 371] on span "Your Choice of Seasoning:" at bounding box center [394, 374] width 150 height 20
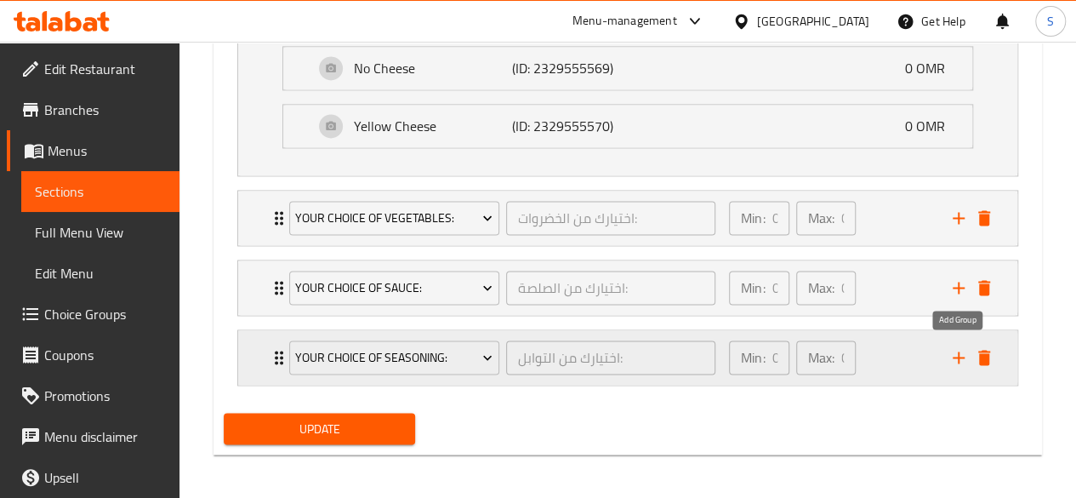
click at [954, 350] on icon "add" at bounding box center [958, 357] width 20 height 20
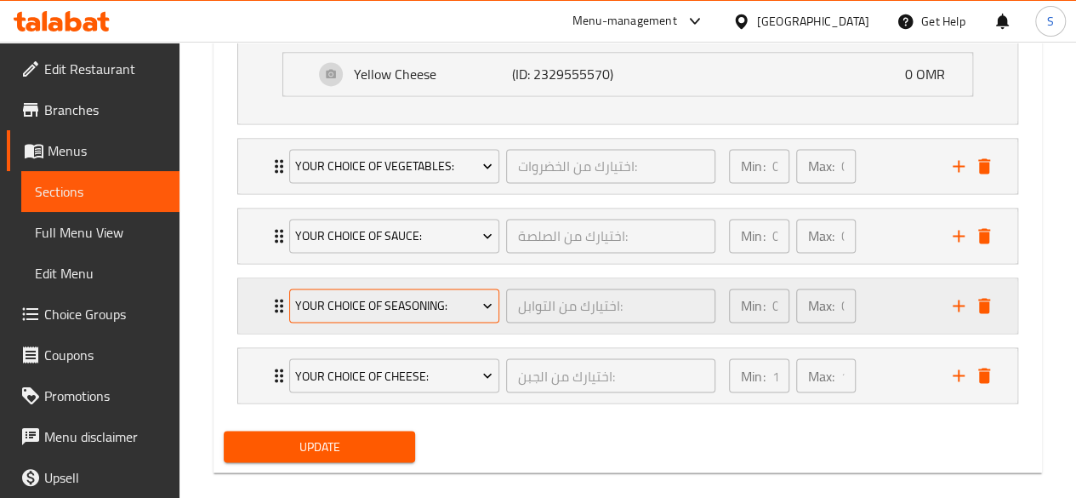
scroll to position [1293, 0]
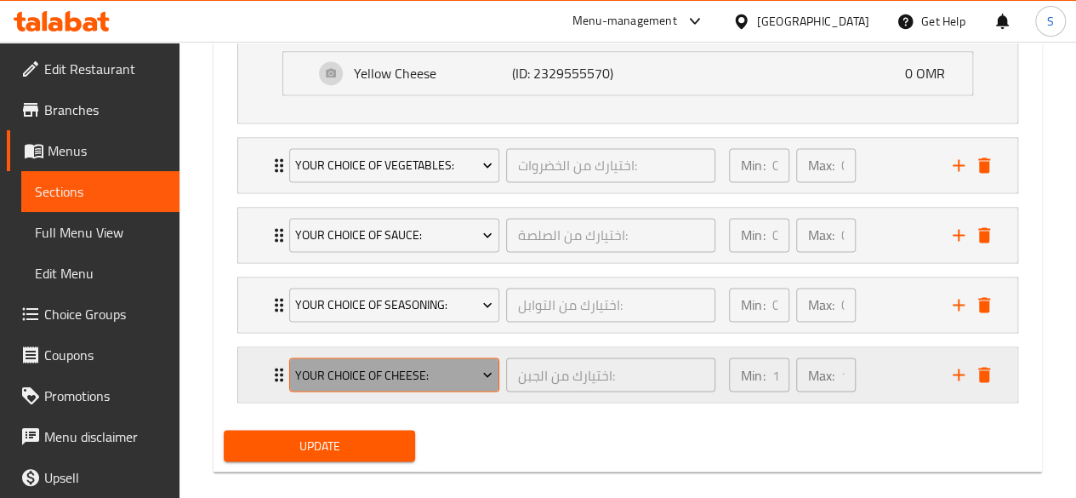
click at [353, 364] on span "Your Choice of Cheese:" at bounding box center [393, 374] width 197 height 21
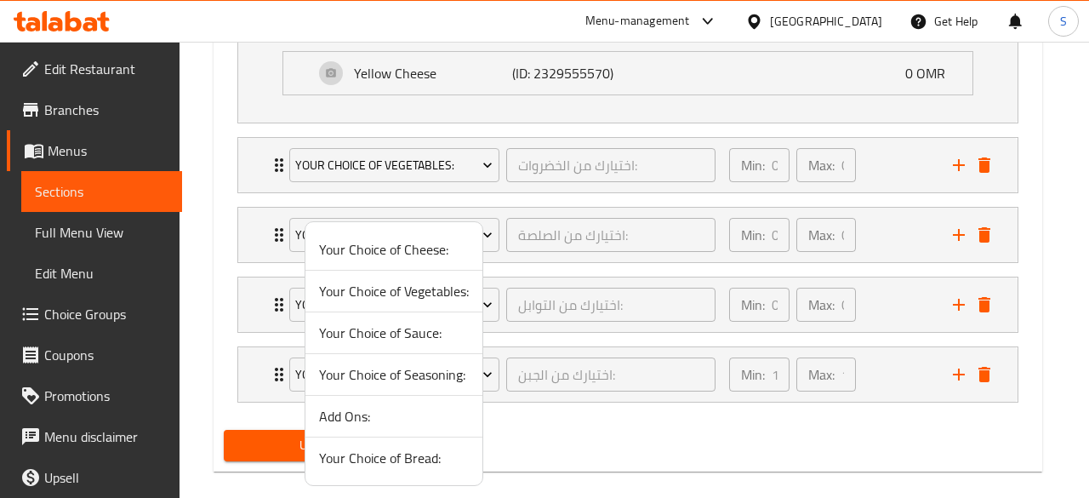
click at [342, 428] on li "Add Ons:" at bounding box center [393, 416] width 177 height 42
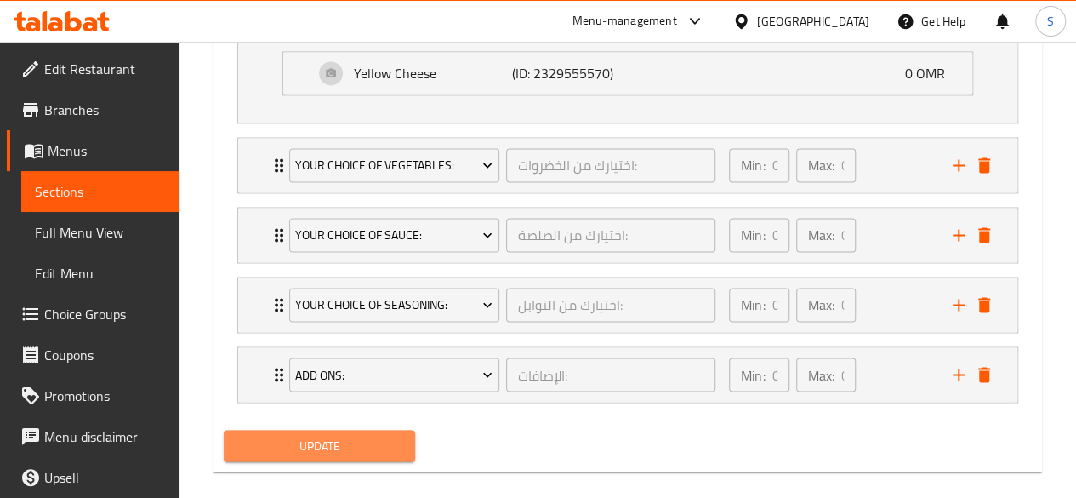
click at [364, 437] on span "Update" at bounding box center [319, 445] width 165 height 21
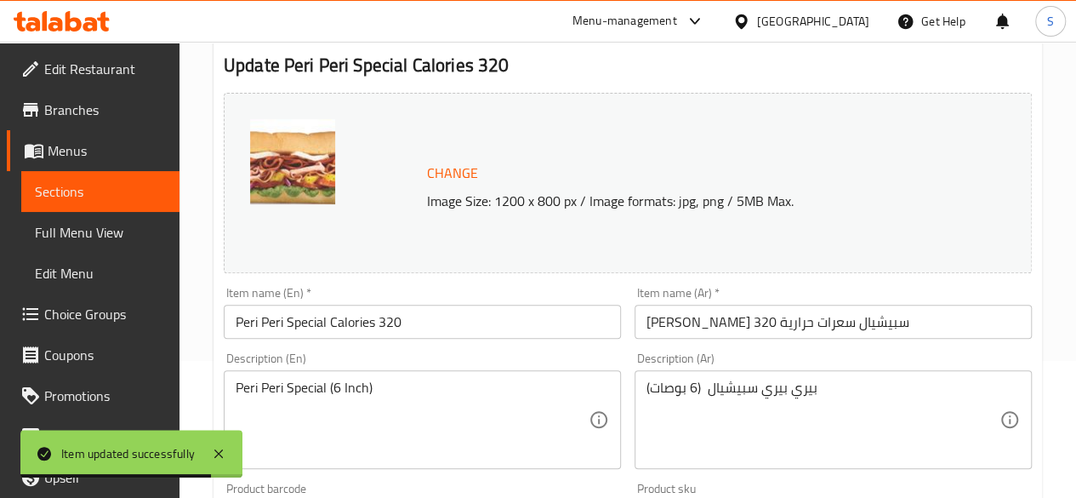
scroll to position [0, 0]
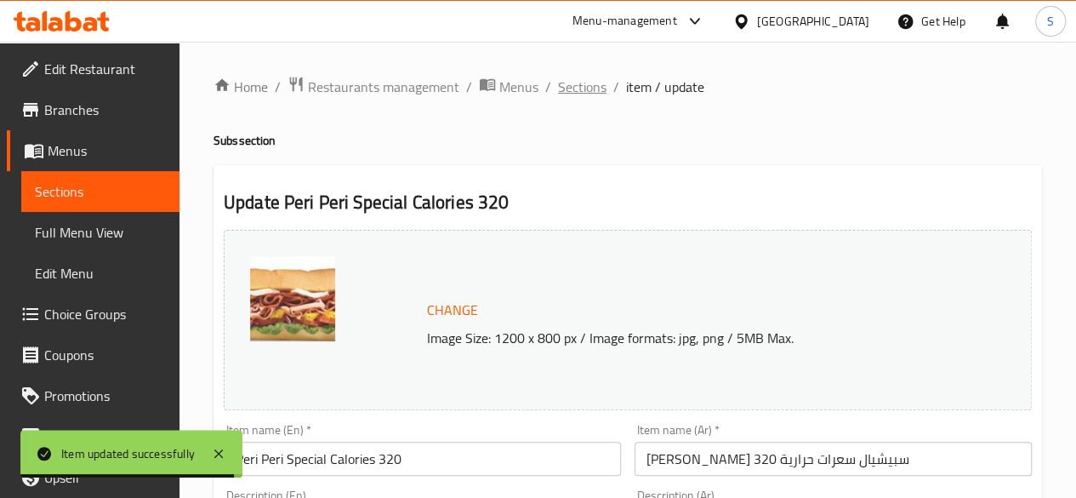
click at [573, 88] on span "Sections" at bounding box center [582, 87] width 48 height 20
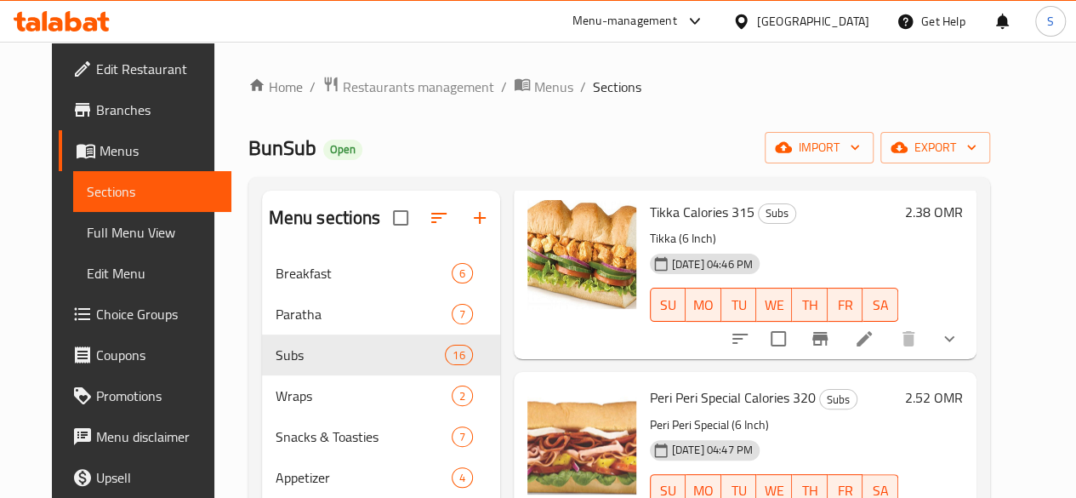
scroll to position [833, 0]
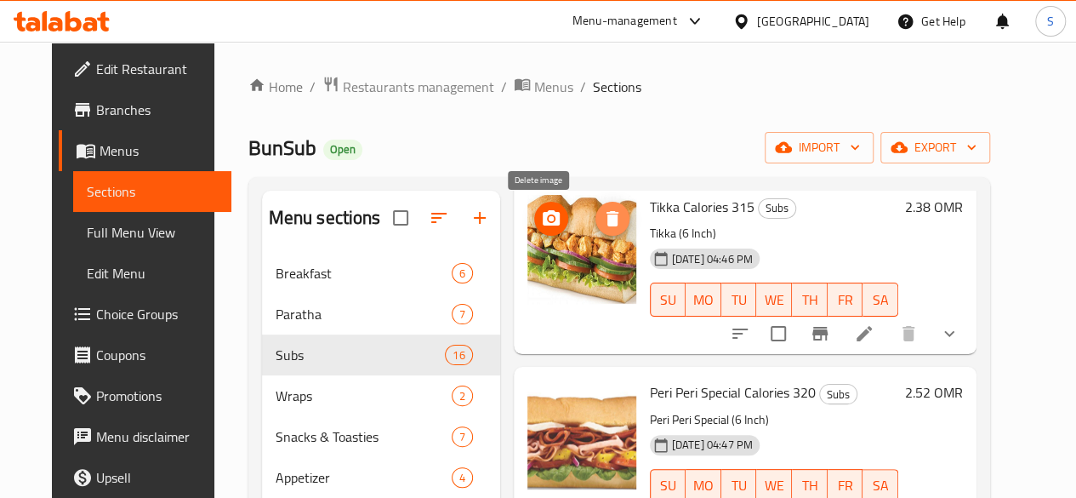
click at [595, 213] on span "delete image" at bounding box center [612, 218] width 34 height 20
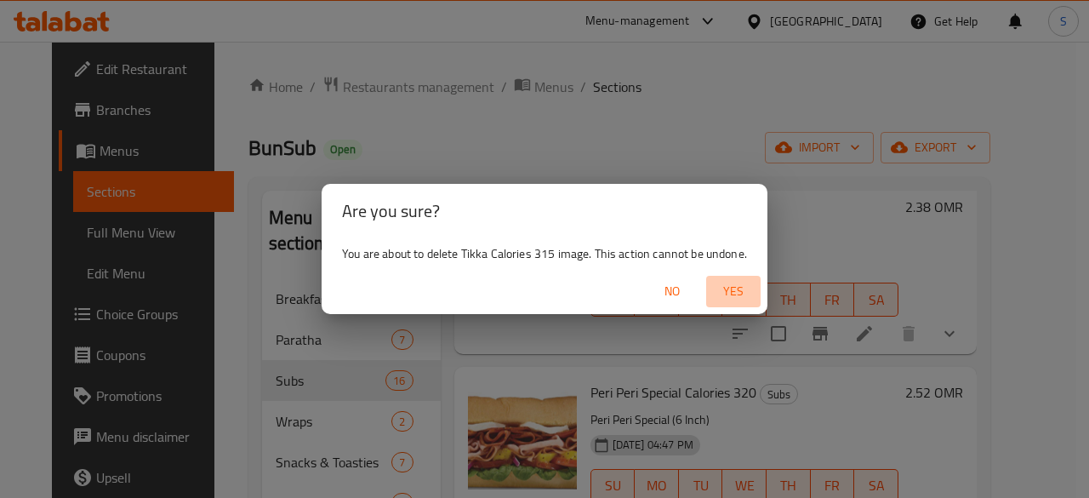
click at [732, 293] on span "Yes" at bounding box center [733, 291] width 41 height 21
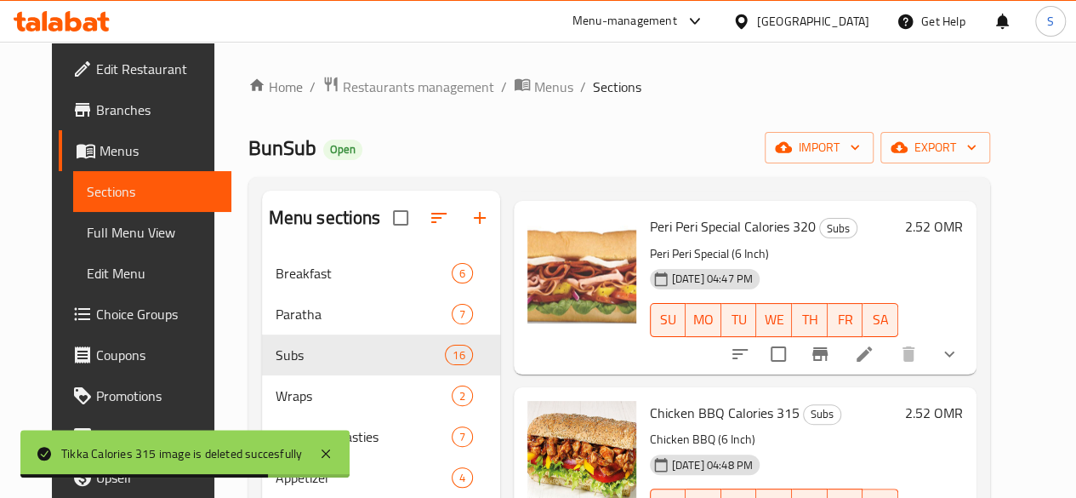
scroll to position [1174, 0]
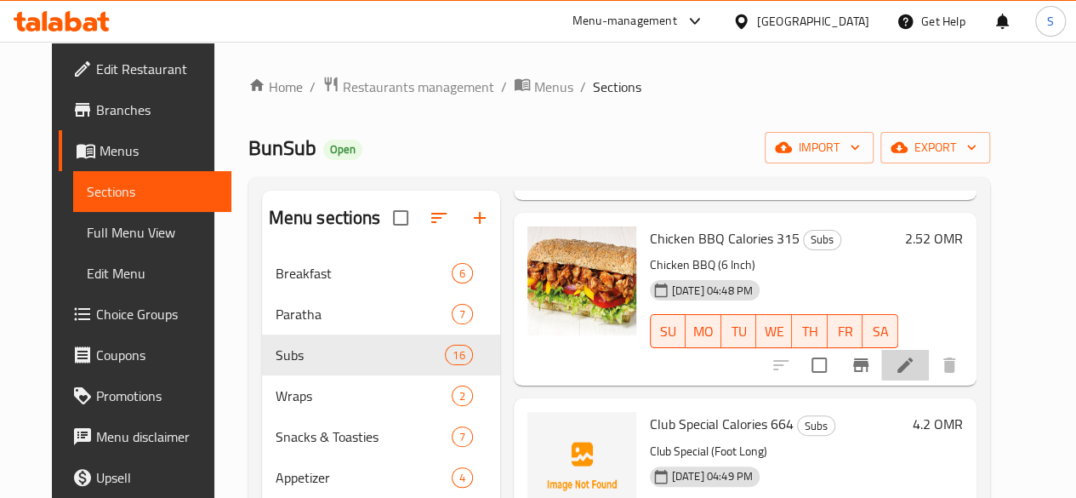
click at [929, 367] on li at bounding box center [905, 365] width 48 height 31
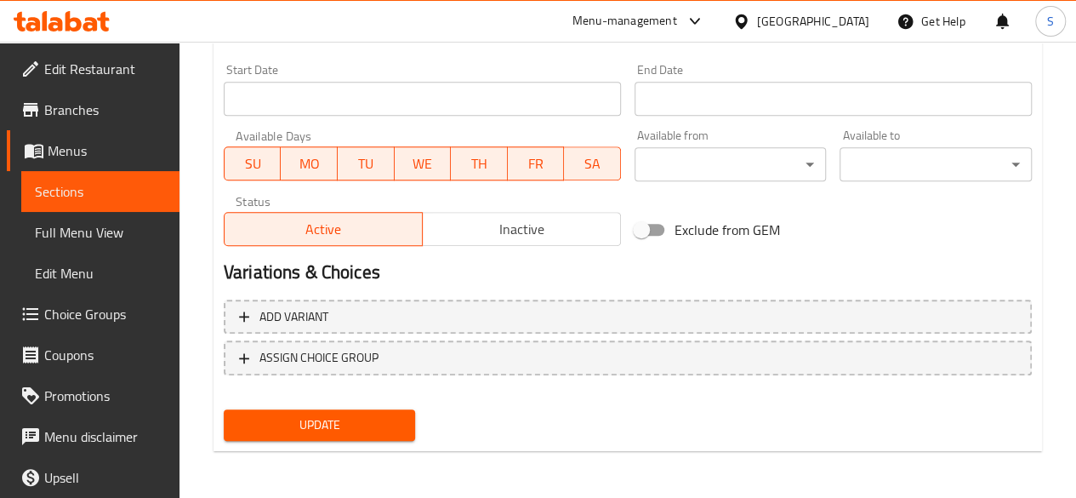
scroll to position [729, 0]
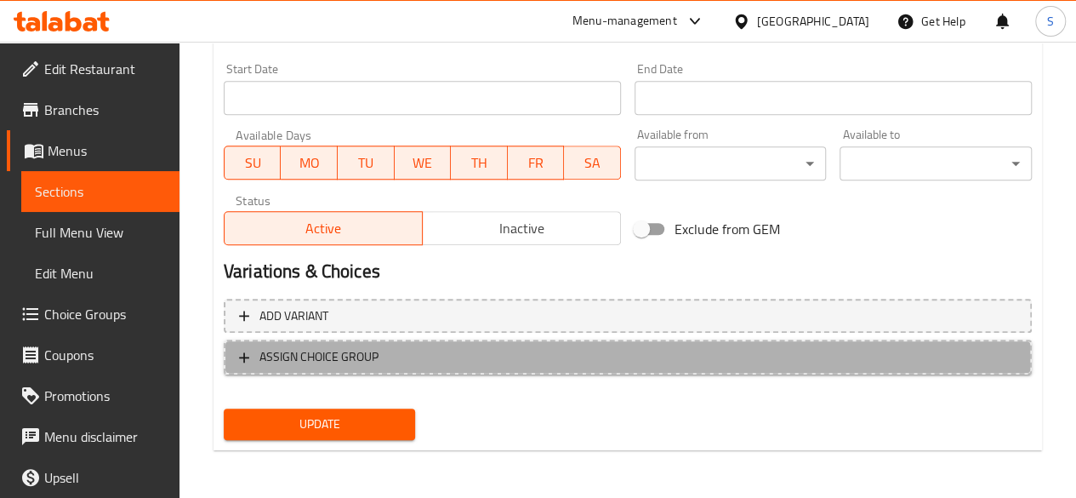
click at [526, 353] on span "ASSIGN CHOICE GROUP" at bounding box center [627, 356] width 777 height 21
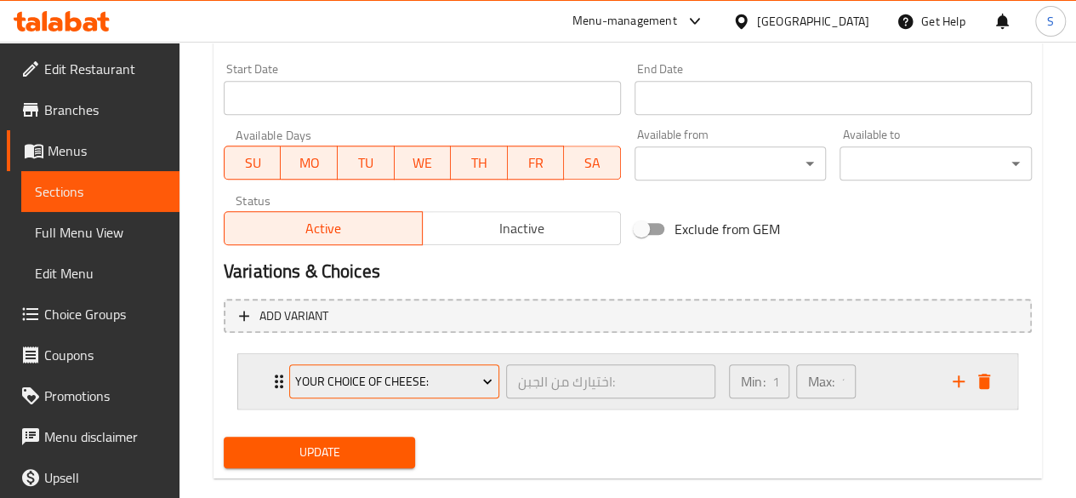
click at [459, 384] on span "Your Choice of Cheese:" at bounding box center [393, 381] width 197 height 21
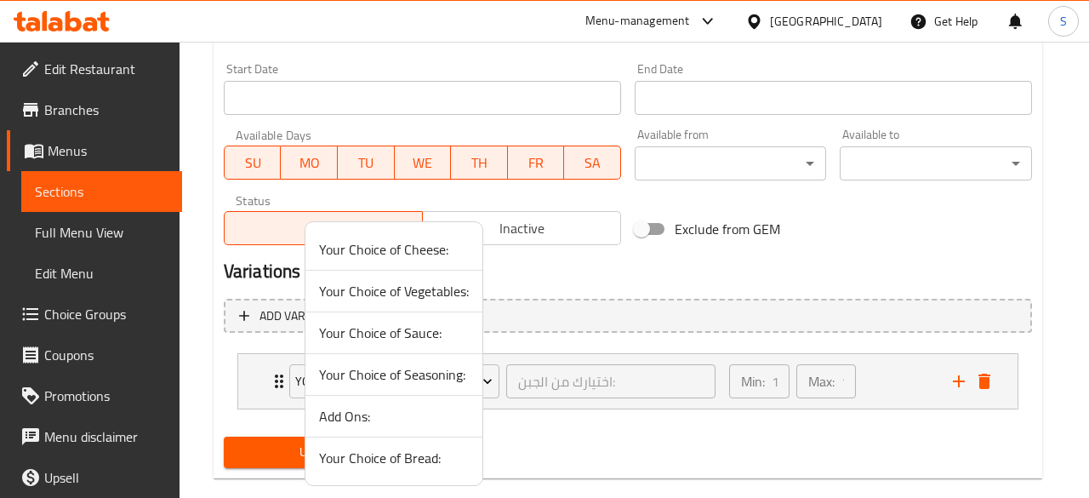
click at [378, 457] on span "Your Choice of Bread:" at bounding box center [394, 457] width 150 height 20
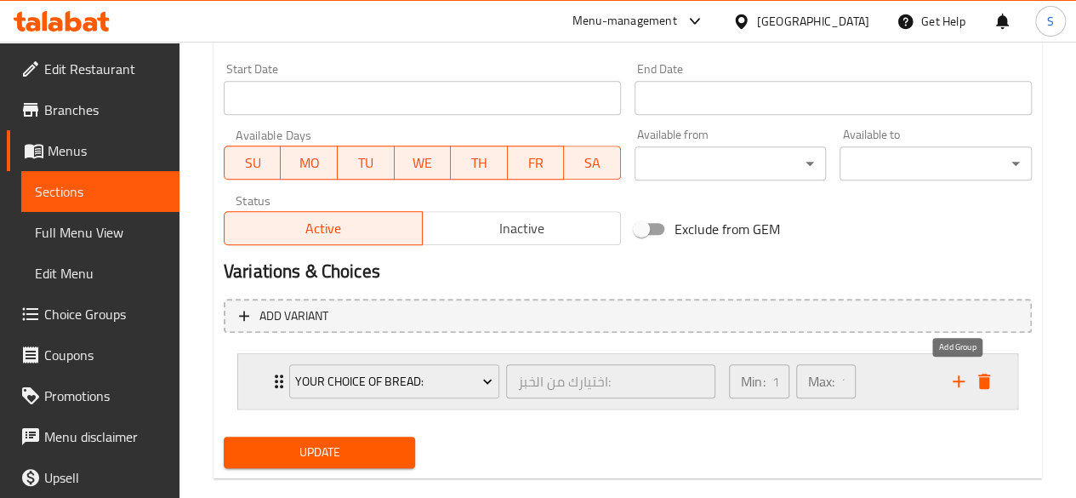
click at [954, 382] on icon "add" at bounding box center [958, 381] width 20 height 20
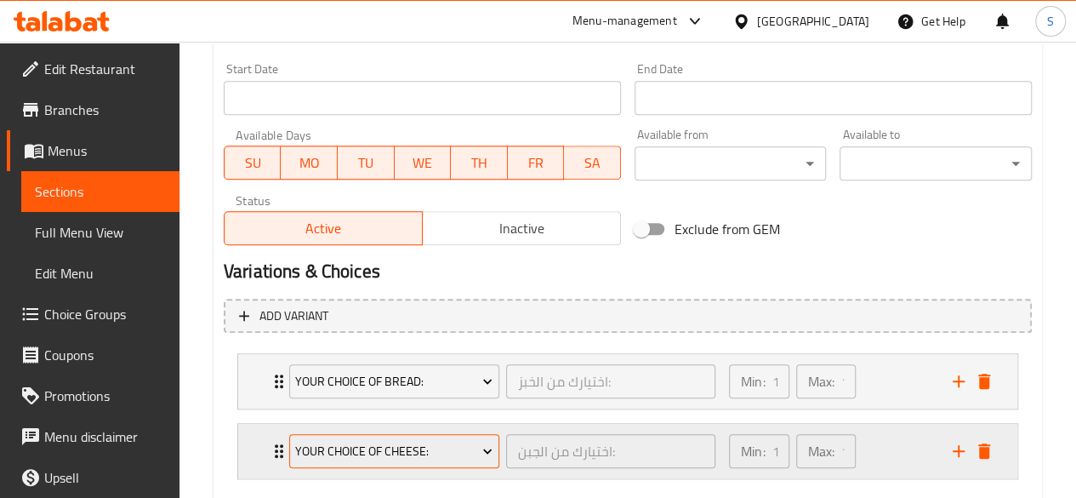
click at [340, 434] on button "Your Choice of Cheese:" at bounding box center [394, 451] width 210 height 34
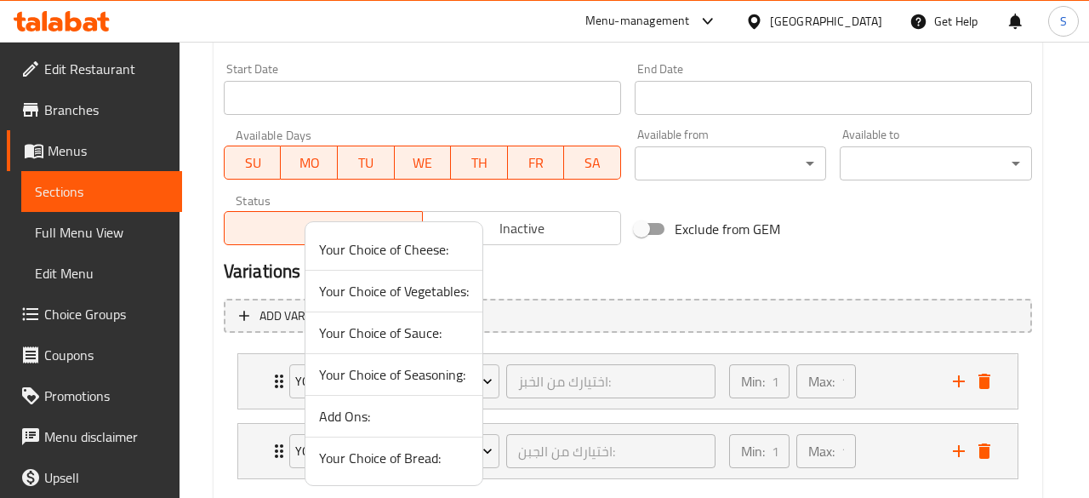
click at [623, 264] on div at bounding box center [544, 249] width 1089 height 498
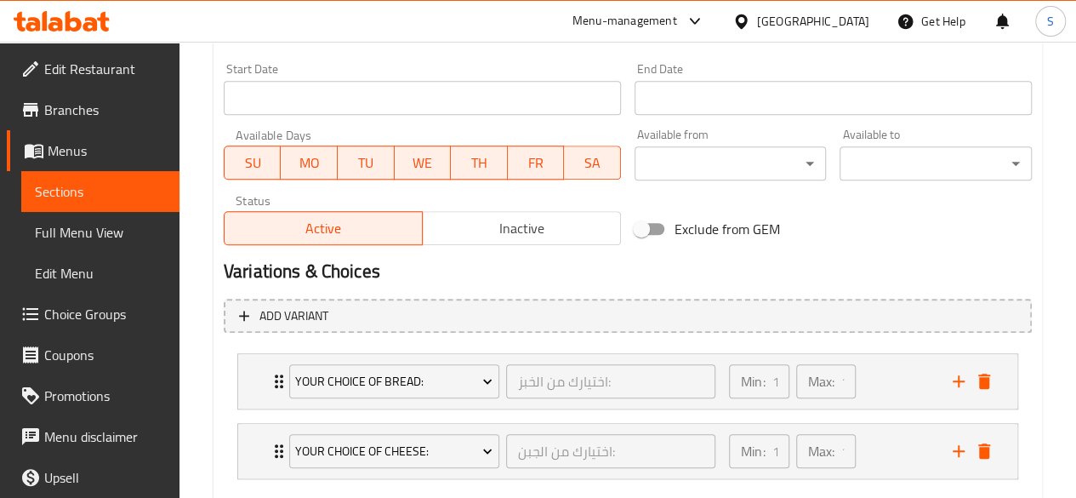
scroll to position [825, 0]
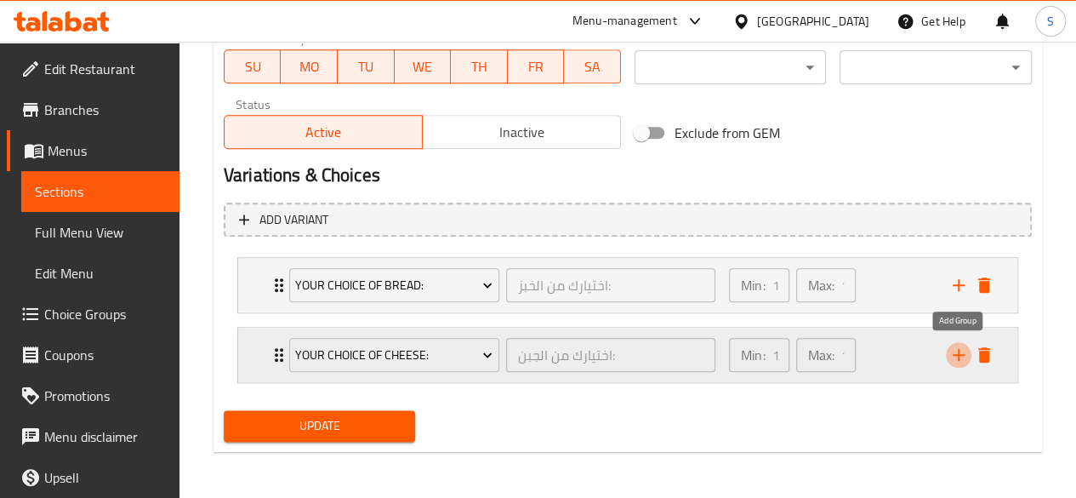
click at [964, 354] on icon "add" at bounding box center [958, 354] width 20 height 20
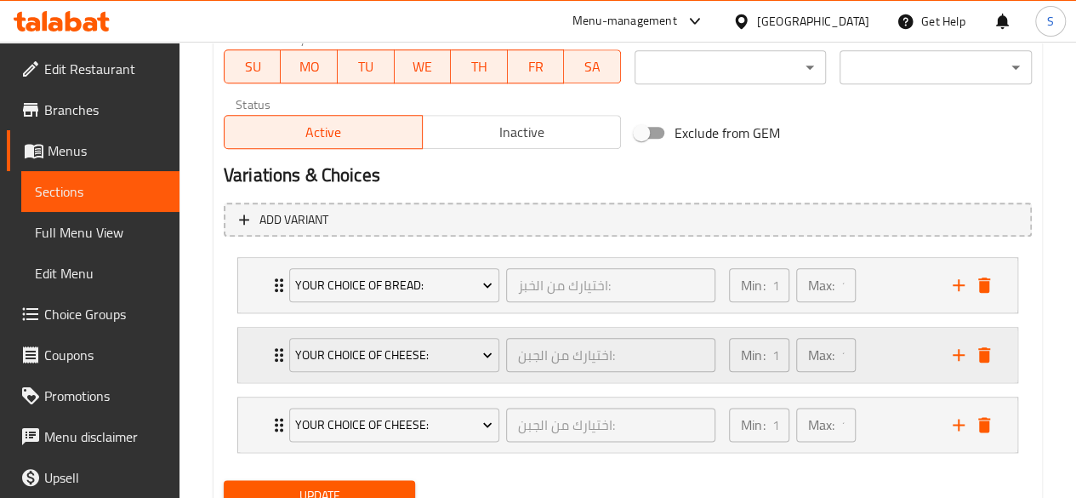
scroll to position [895, 0]
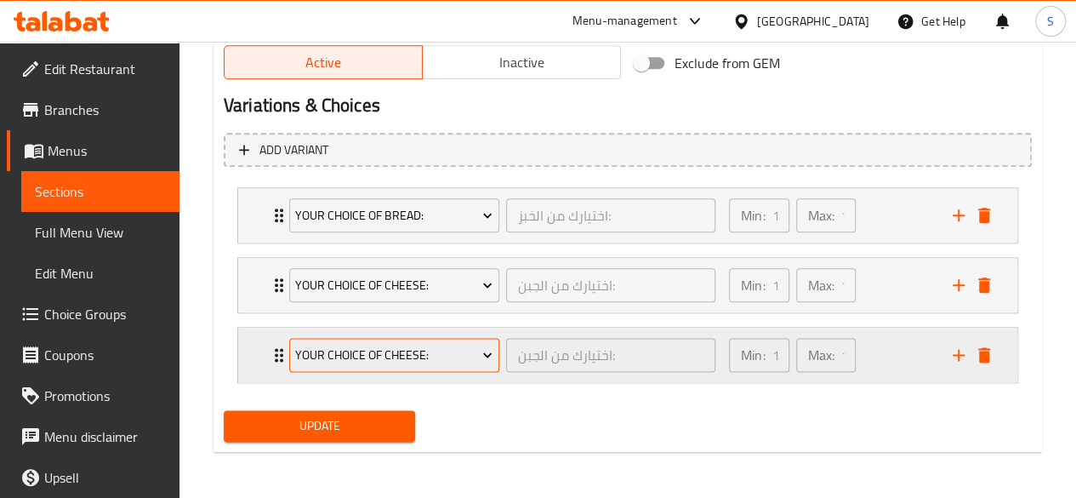
click at [447, 354] on span "Your Choice of Cheese:" at bounding box center [393, 354] width 197 height 21
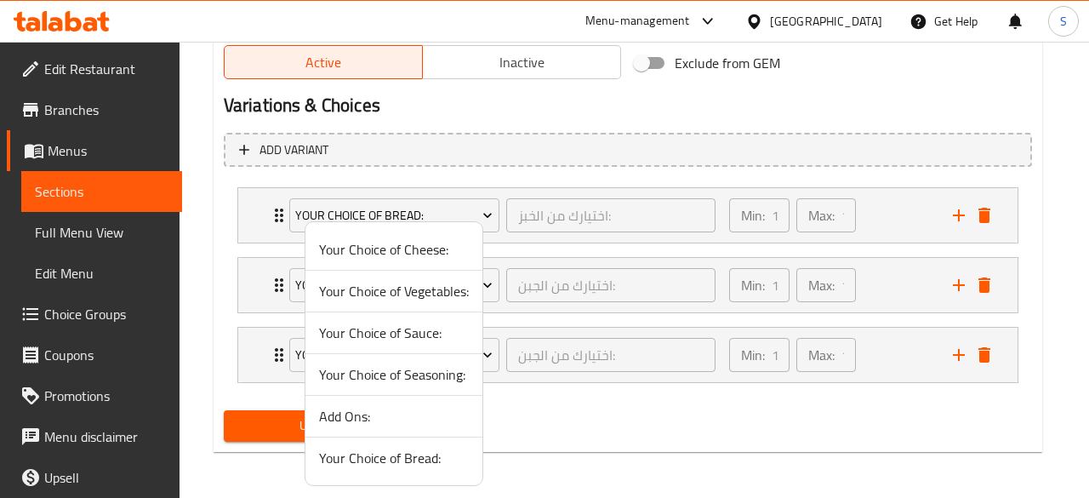
click at [388, 296] on span "Your Choice of Vegetables:" at bounding box center [394, 291] width 150 height 20
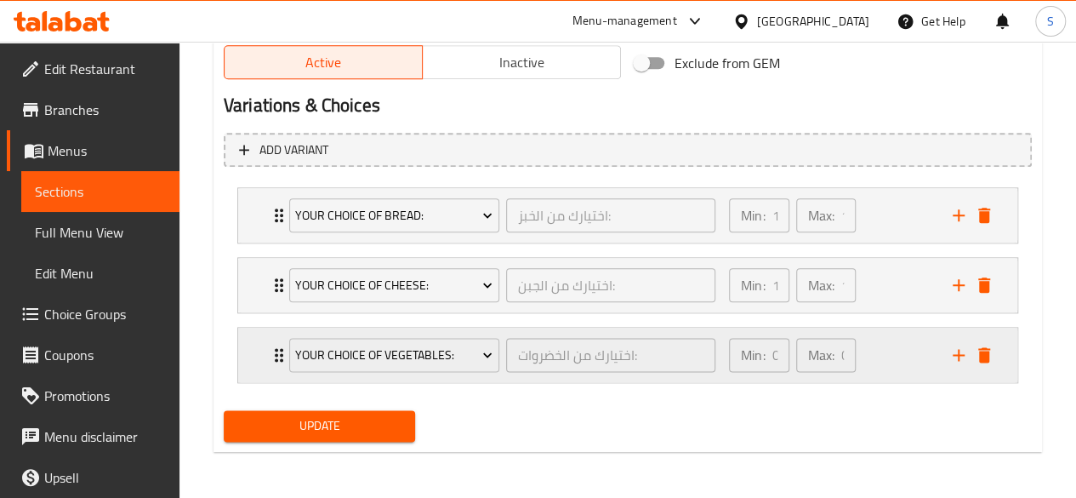
click at [947, 361] on div "Expand" at bounding box center [971, 355] width 51 height 26
click at [961, 363] on icon "add" at bounding box center [958, 354] width 20 height 20
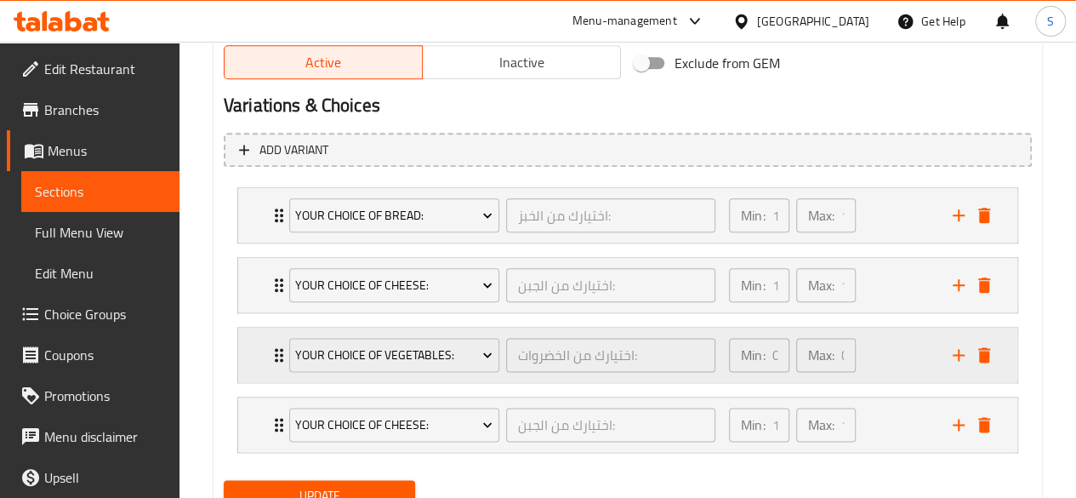
scroll to position [964, 0]
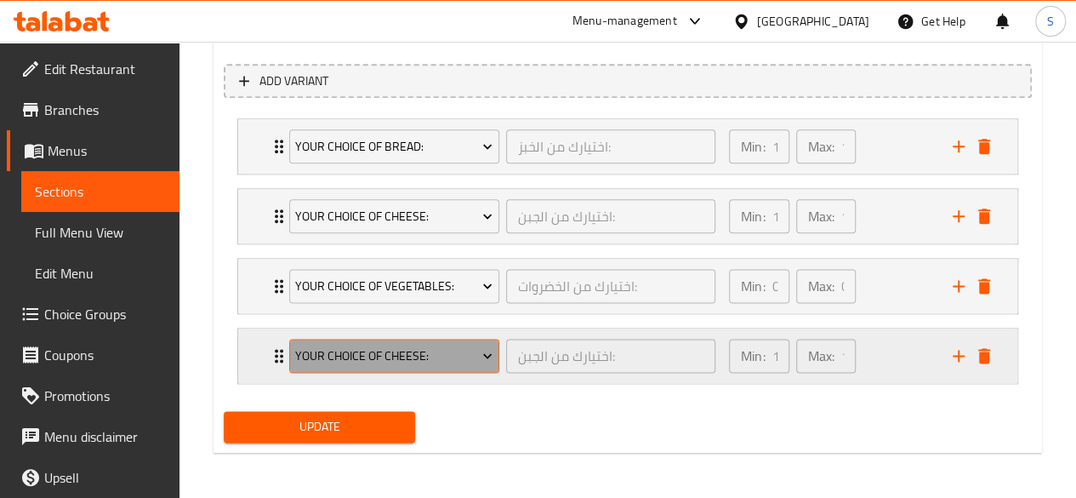
click at [437, 345] on span "Your Choice of Cheese:" at bounding box center [393, 355] width 197 height 21
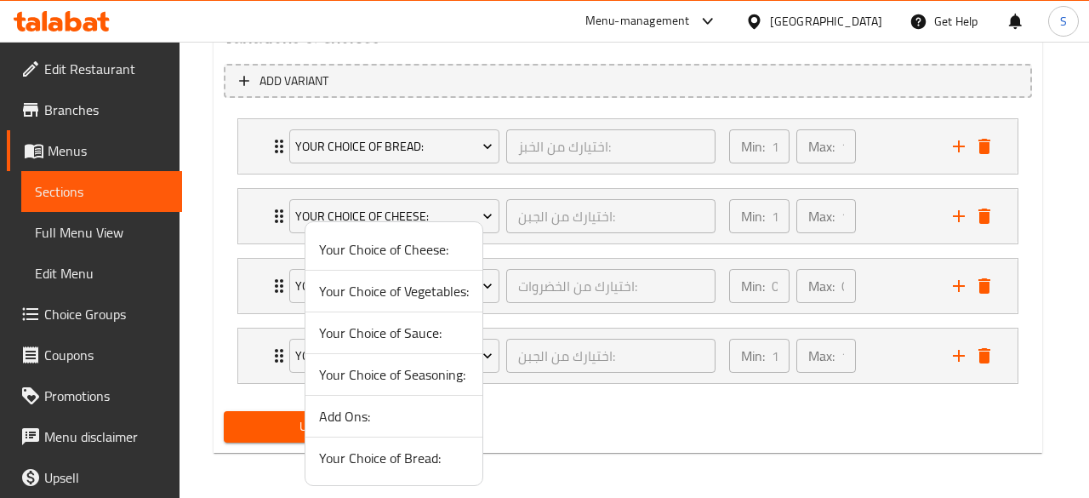
click at [367, 328] on span "Your Choice of Sauce:" at bounding box center [394, 332] width 150 height 20
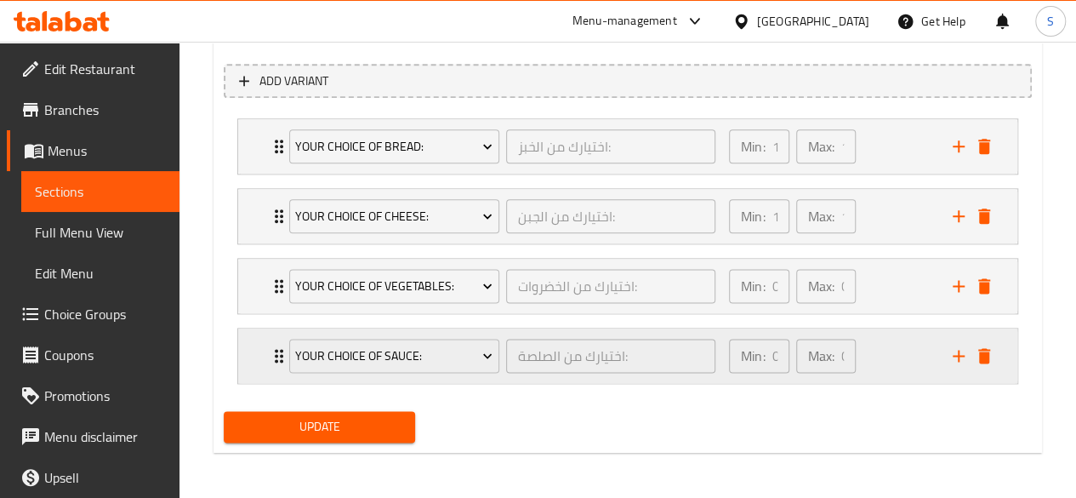
click at [946, 344] on div "Expand" at bounding box center [971, 356] width 51 height 26
click at [959, 346] on icon "add" at bounding box center [958, 355] width 20 height 20
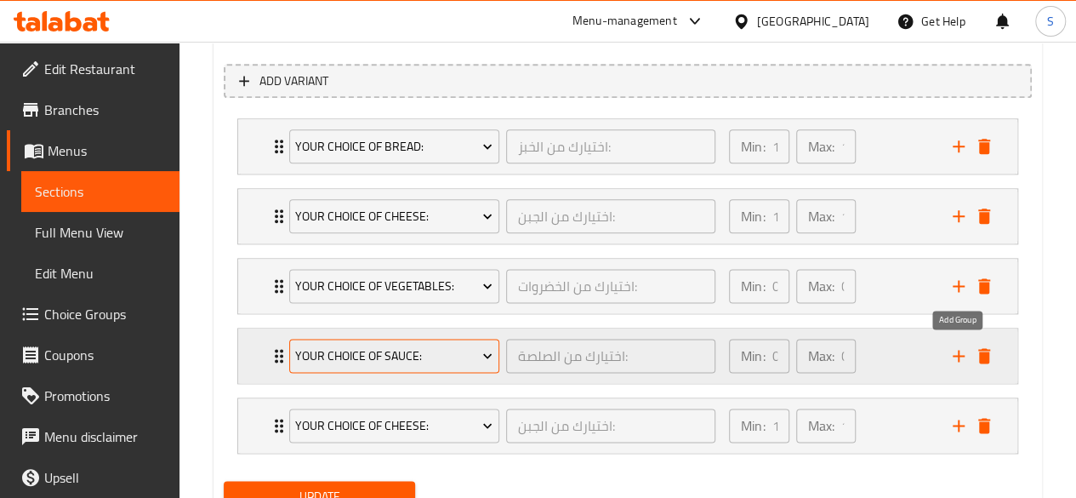
scroll to position [1032, 0]
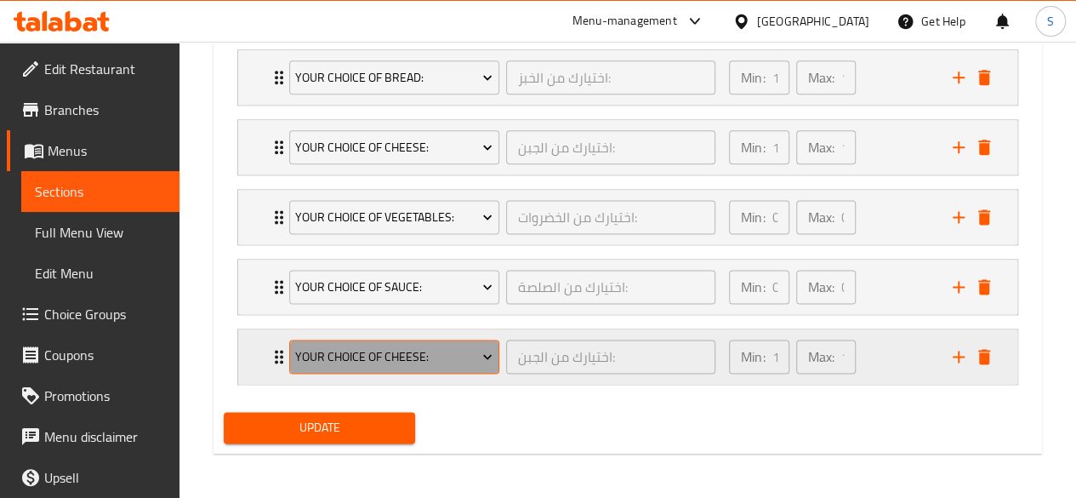
click at [396, 351] on span "Your Choice of Cheese:" at bounding box center [393, 356] width 197 height 21
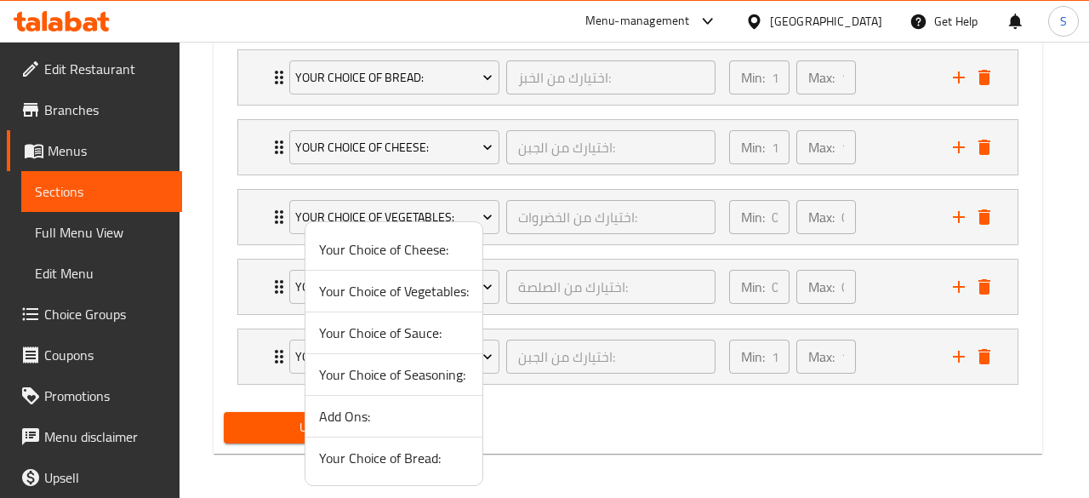
click at [384, 370] on span "Your Choice of Seasoning:" at bounding box center [394, 374] width 150 height 20
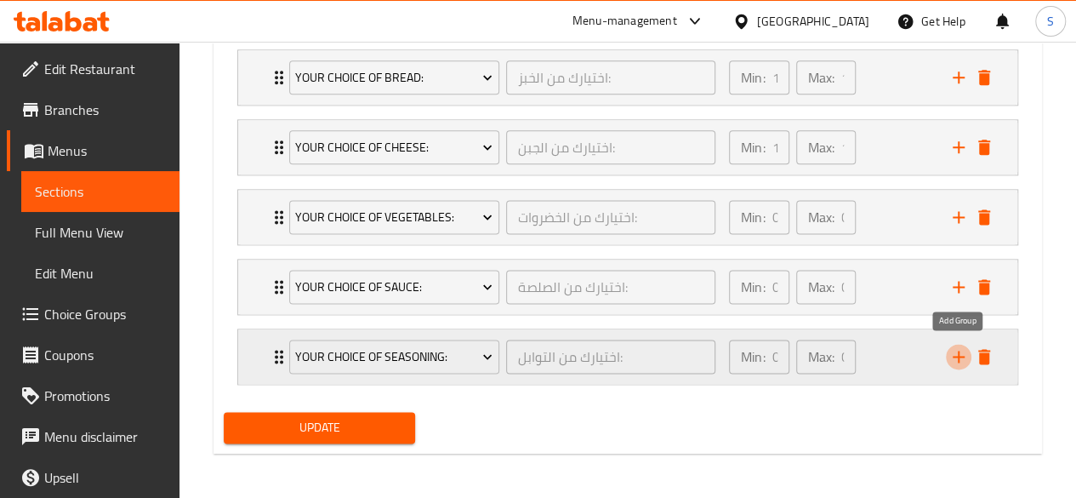
click at [961, 361] on icon "add" at bounding box center [958, 356] width 20 height 20
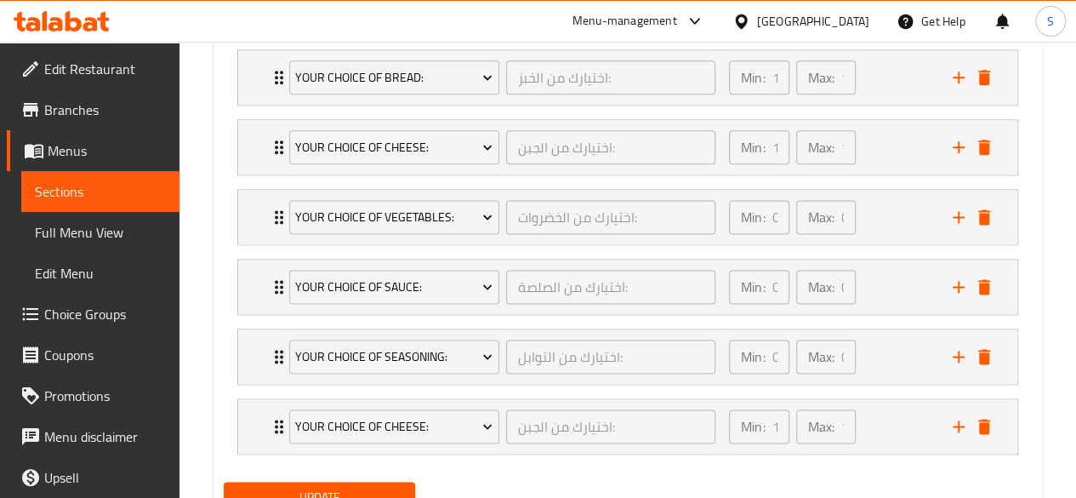
scroll to position [1094, 0]
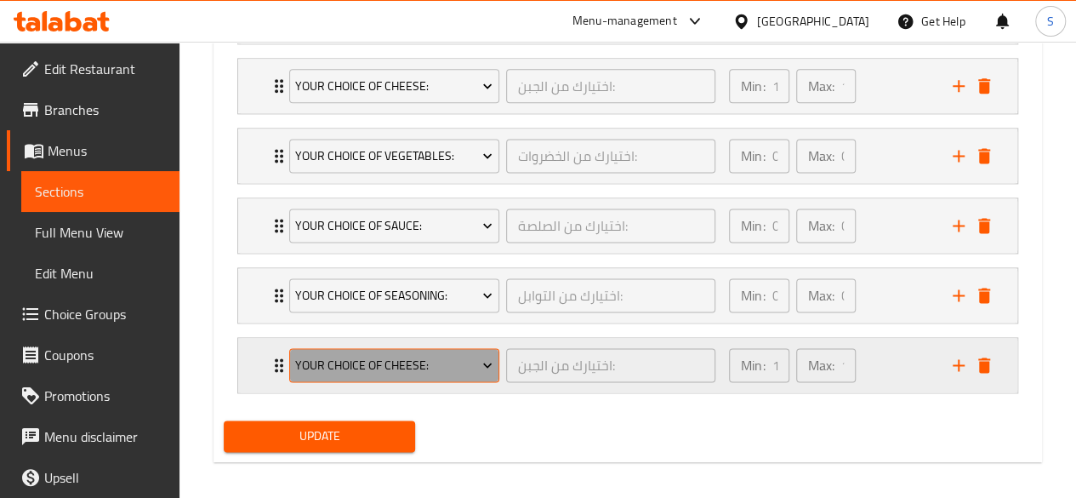
click at [353, 360] on span "Your Choice of Cheese:" at bounding box center [393, 365] width 197 height 21
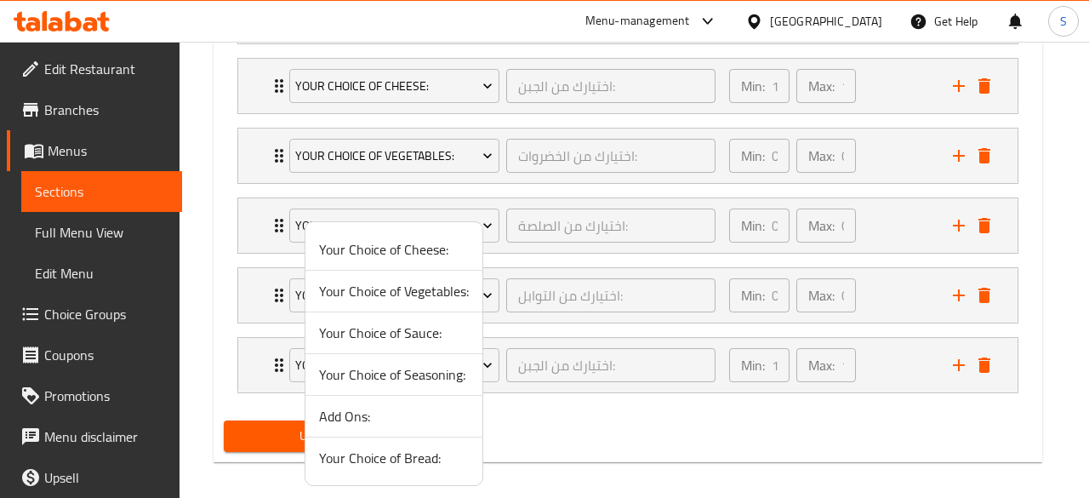
click at [332, 410] on span "Add Ons:" at bounding box center [394, 416] width 150 height 20
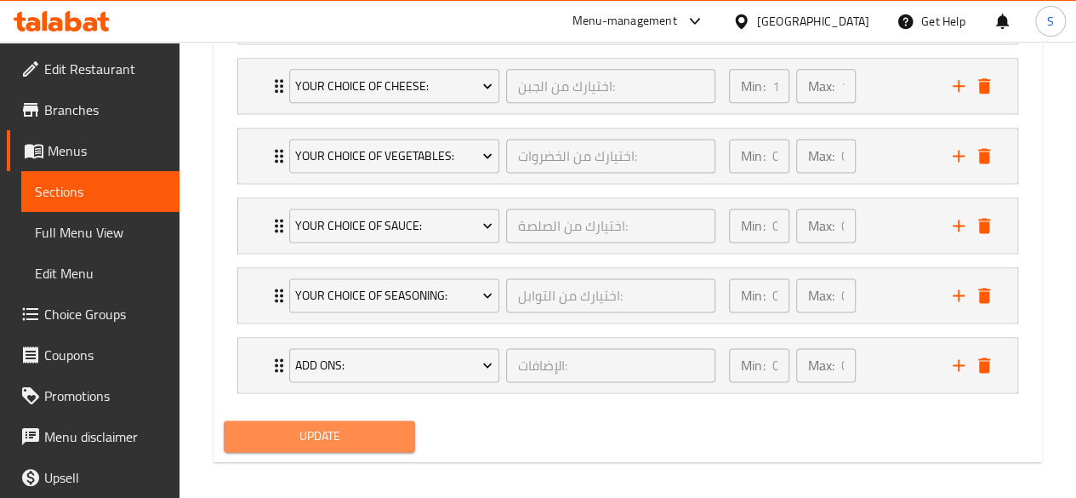
click at [301, 425] on span "Update" at bounding box center [319, 435] width 165 height 21
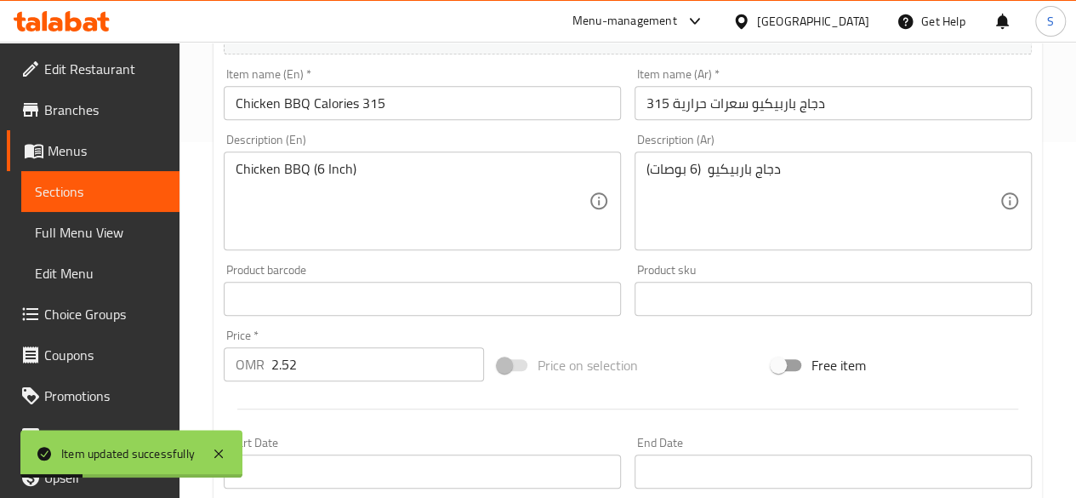
scroll to position [0, 0]
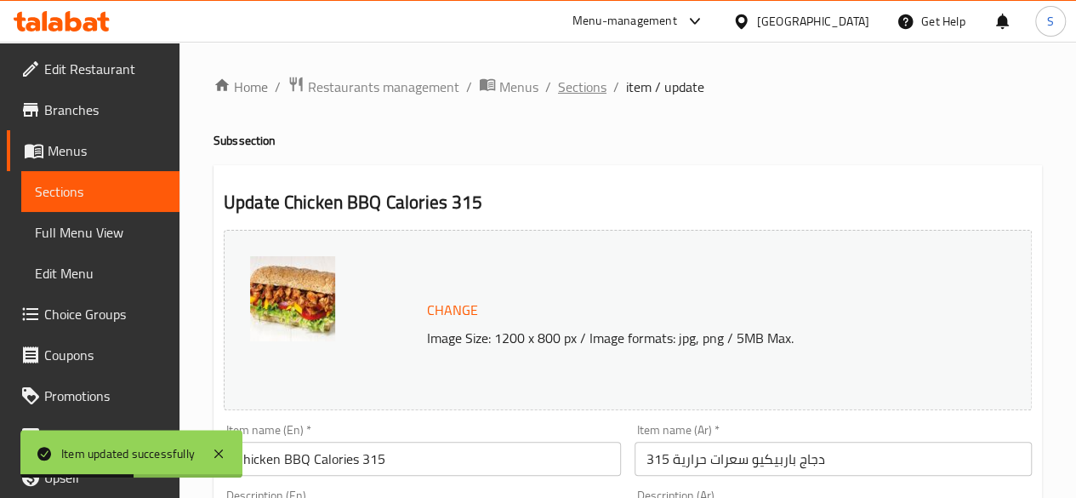
click at [568, 88] on span "Sections" at bounding box center [582, 87] width 48 height 20
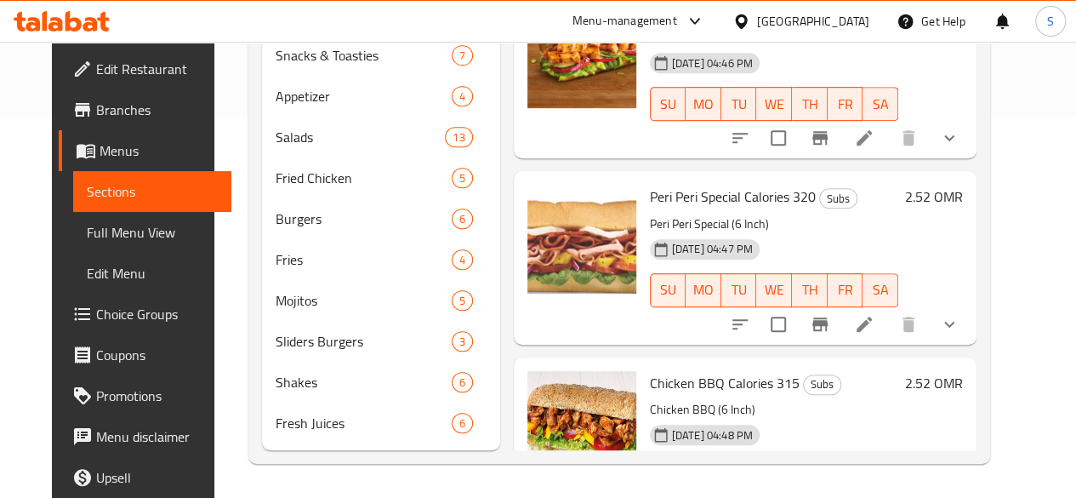
scroll to position [648, 0]
click at [874, 314] on icon at bounding box center [864, 324] width 20 height 20
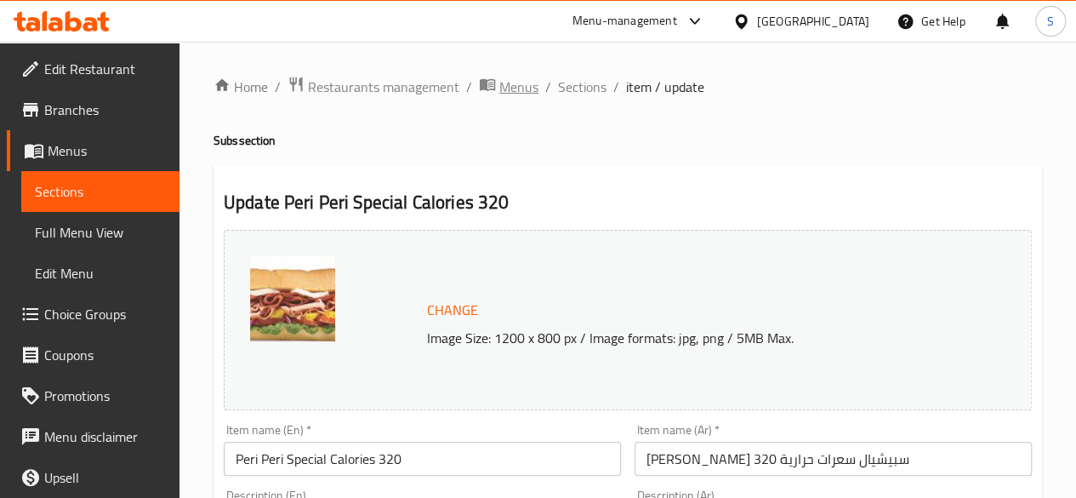
click at [520, 77] on span "Menus" at bounding box center [518, 87] width 39 height 20
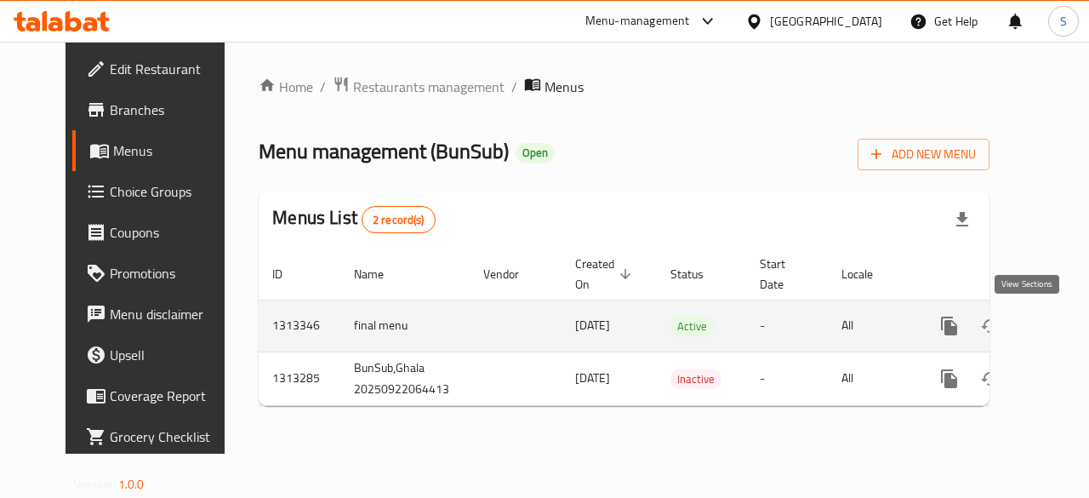
click at [1064, 321] on icon "enhanced table" at bounding box center [1071, 325] width 15 height 15
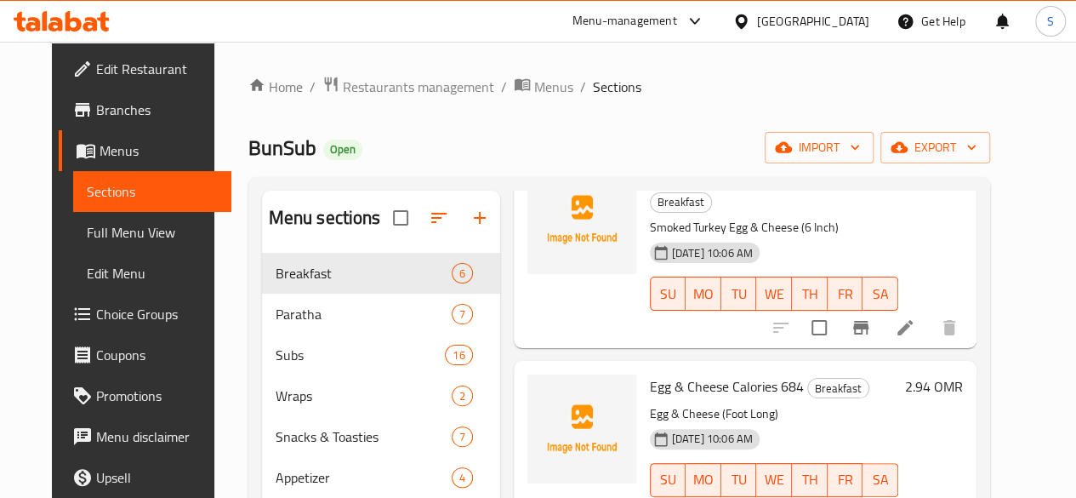
scroll to position [517, 0]
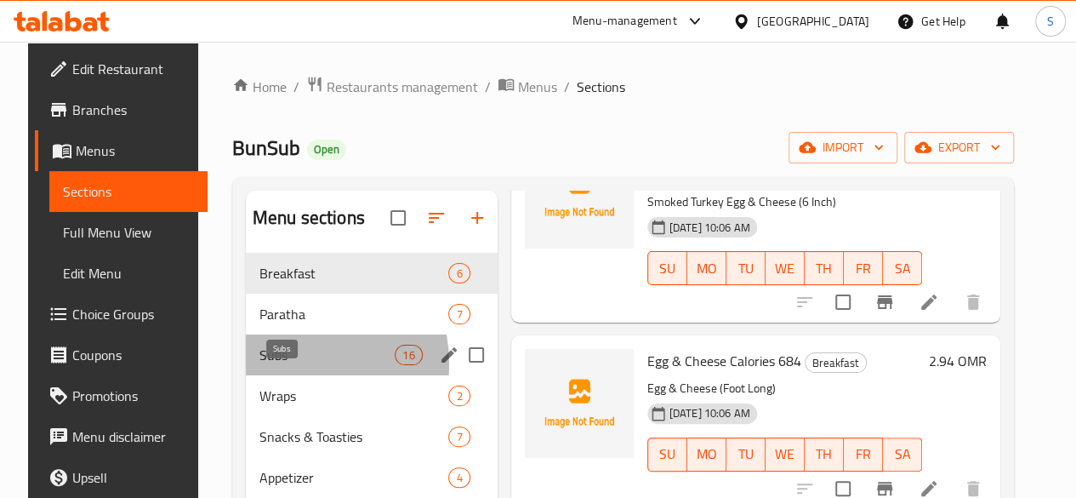
click at [267, 365] on span "Subs" at bounding box center [326, 354] width 135 height 20
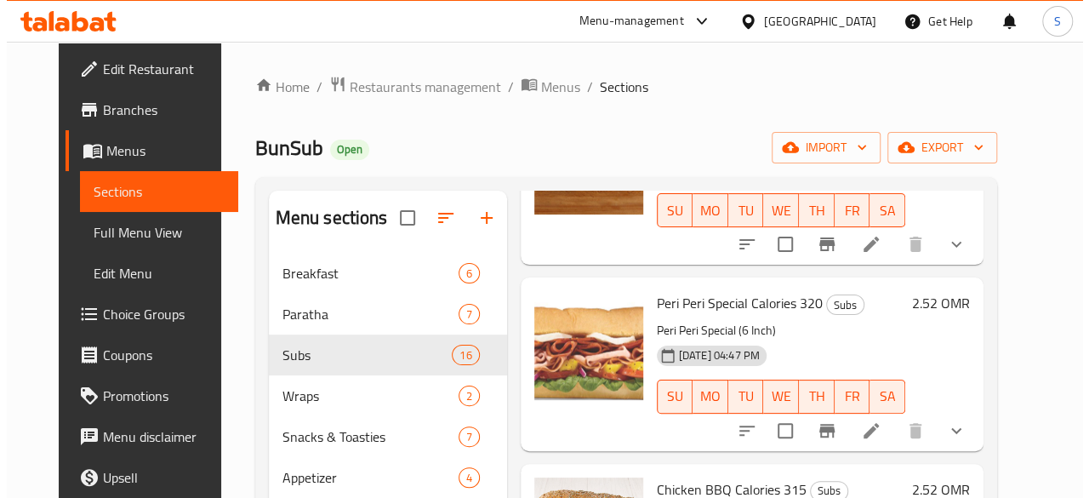
scroll to position [924, 0]
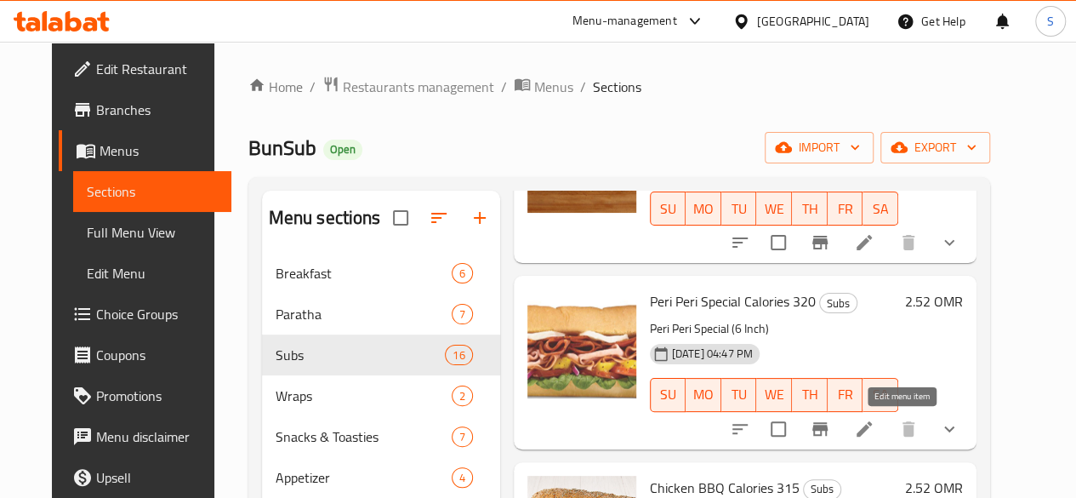
click at [874, 434] on icon at bounding box center [864, 428] width 20 height 20
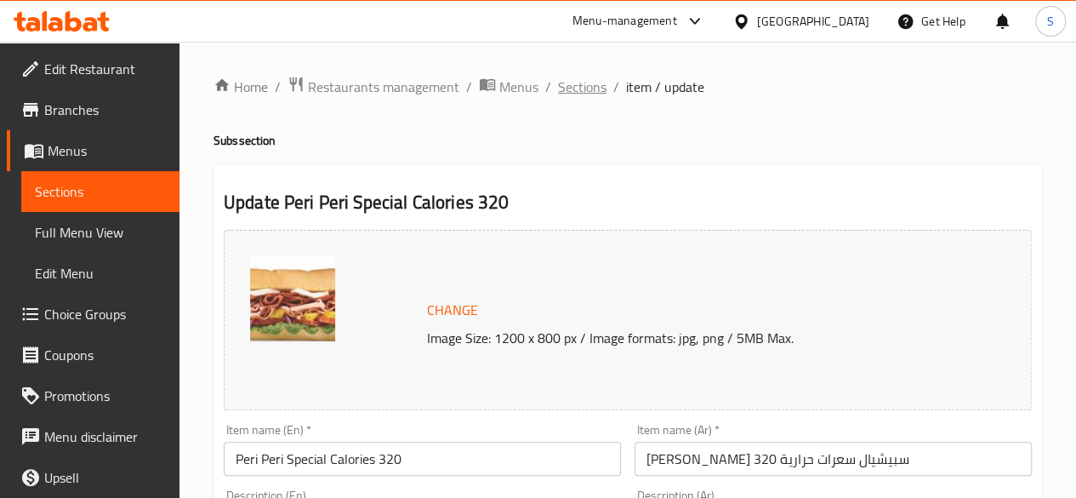
click at [583, 88] on span "Sections" at bounding box center [582, 87] width 48 height 20
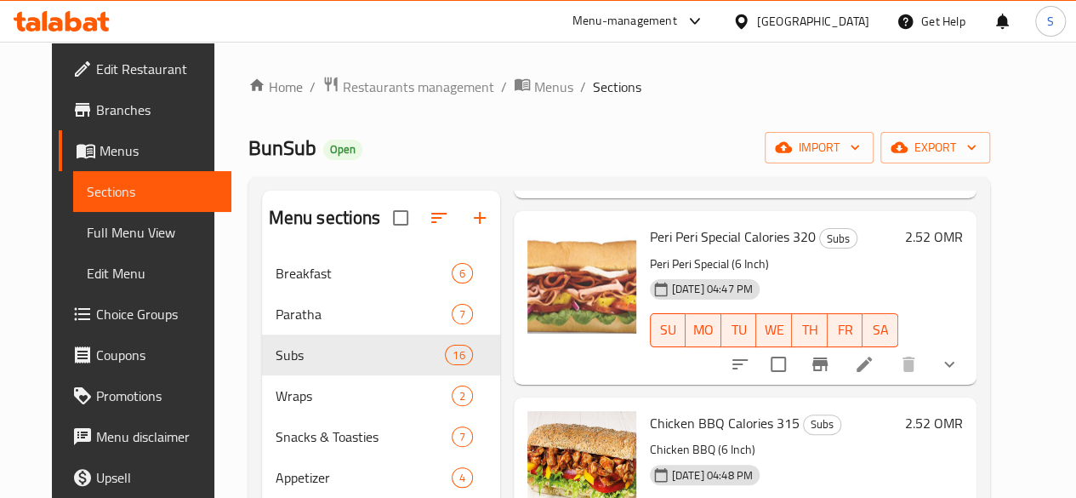
scroll to position [991, 0]
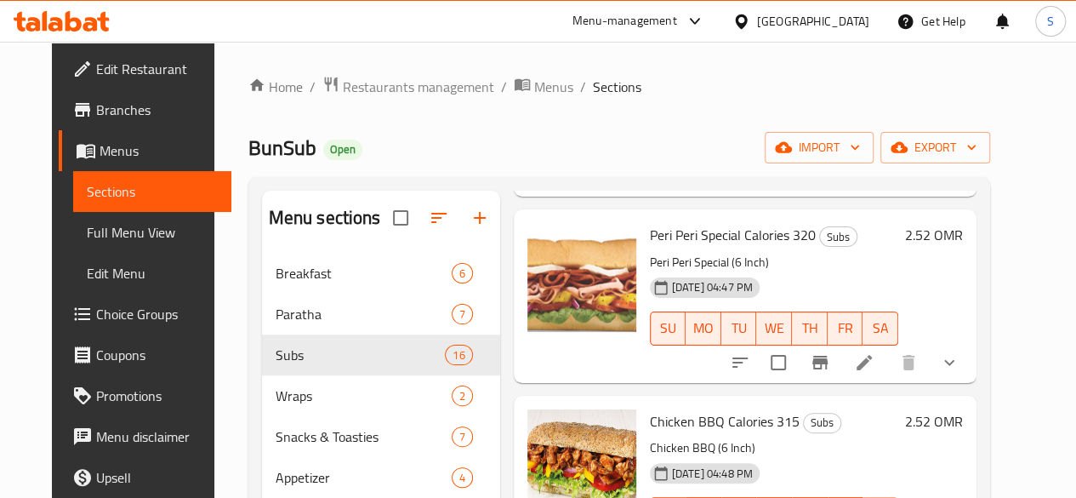
click at [888, 358] on li at bounding box center [864, 362] width 48 height 31
